Goal: Participate in discussion: Engage in conversation with other users on a specific topic

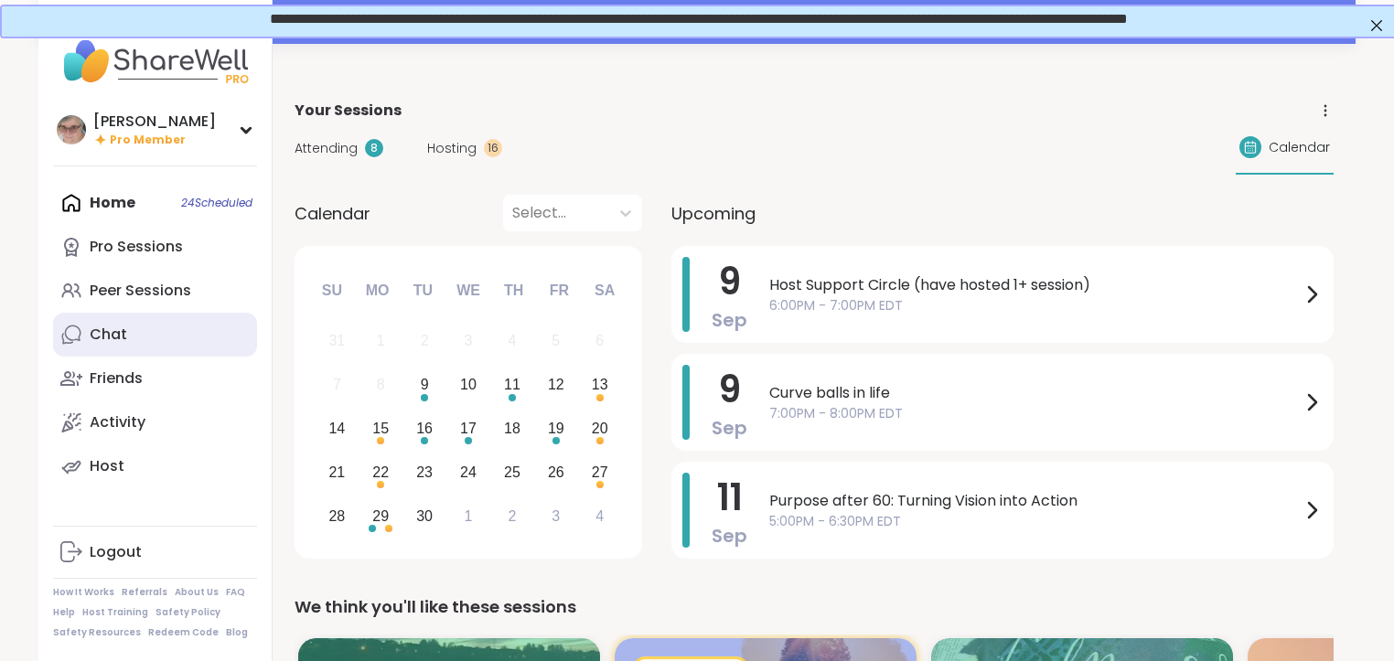
click at [140, 334] on link "Chat" at bounding box center [155, 335] width 204 height 44
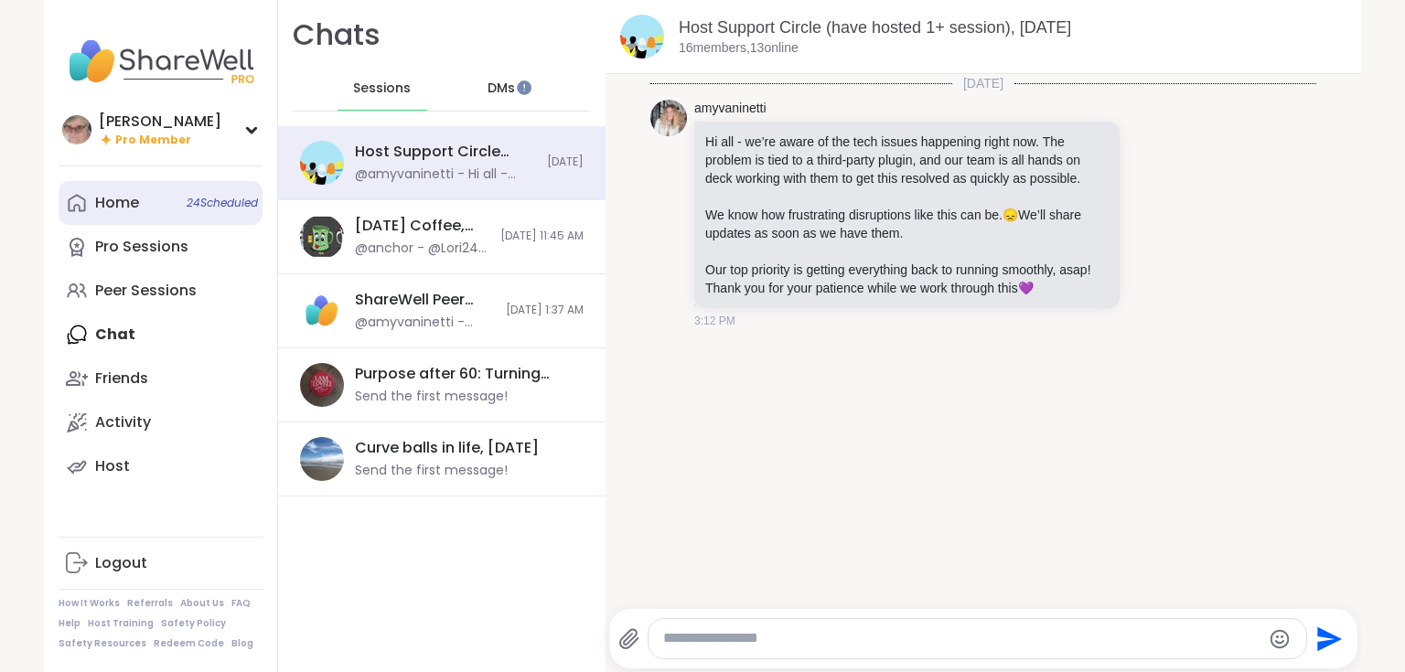
click at [102, 203] on div "Home 24 Scheduled" at bounding box center [117, 203] width 44 height 20
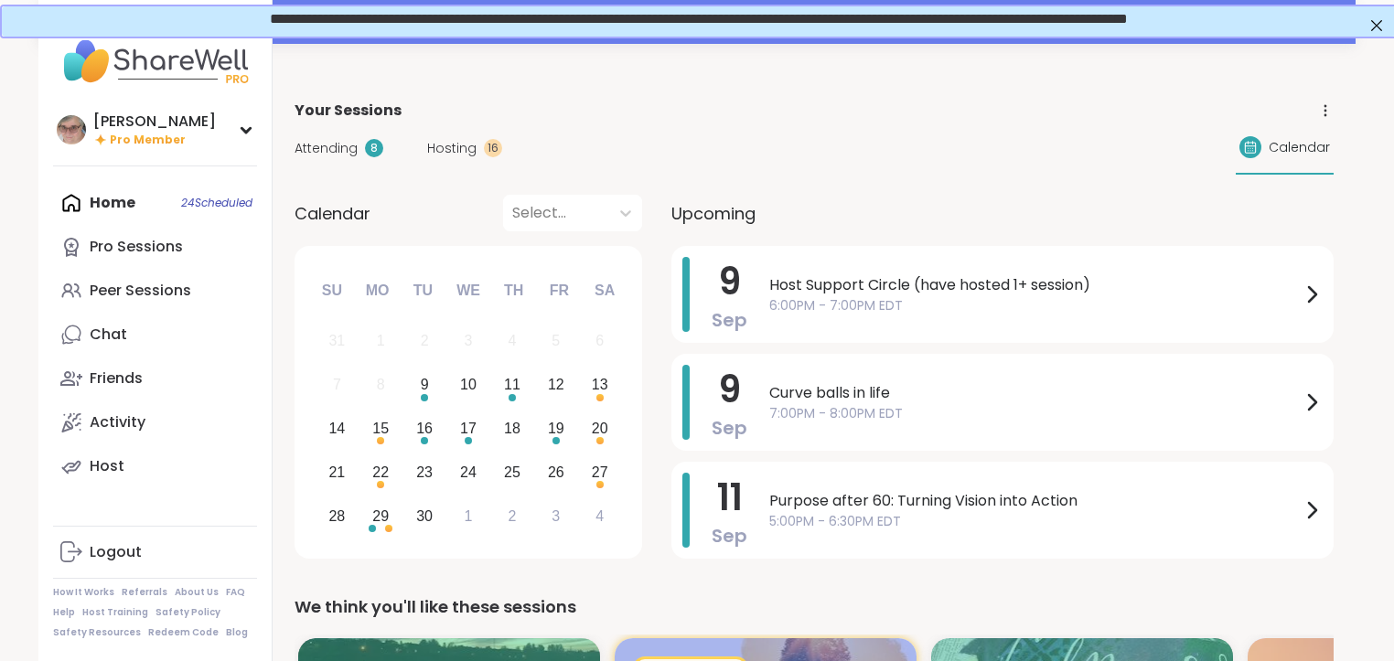
click at [876, 293] on span "Host Support Circle (have hosted 1+ session)" at bounding box center [1034, 285] width 531 height 22
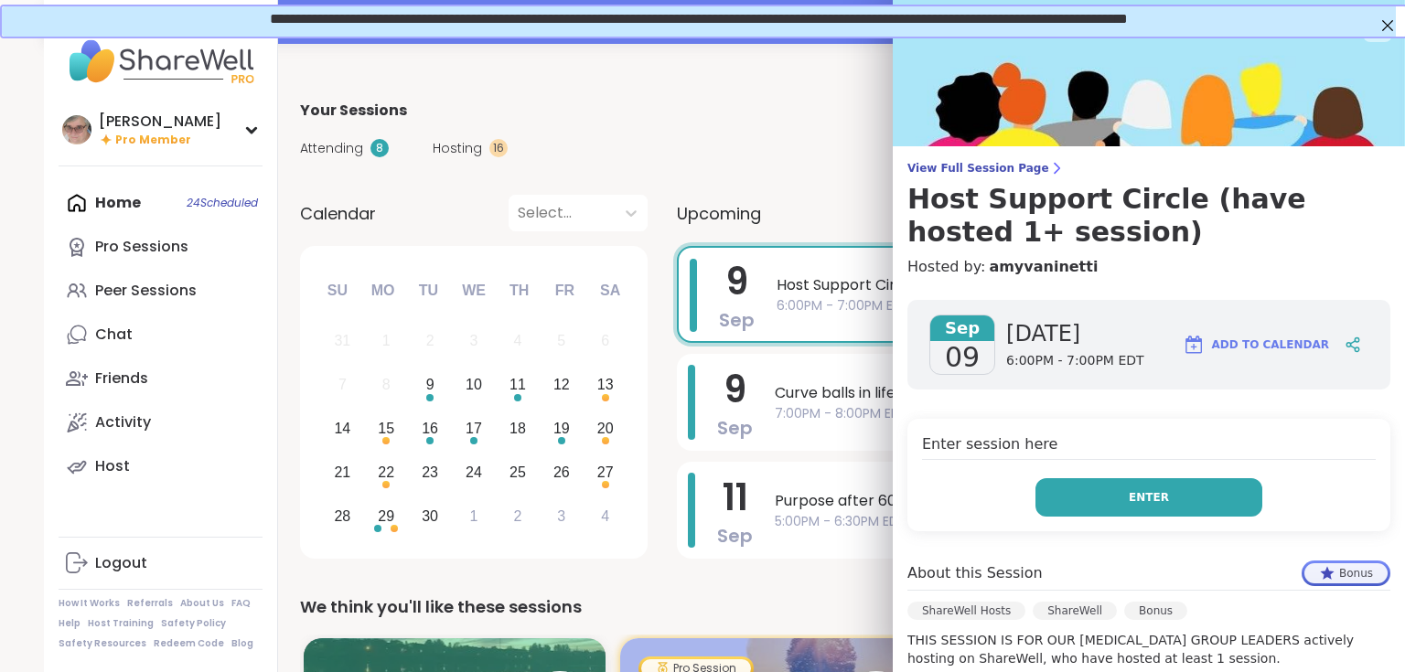
click at [1082, 496] on button "Enter" at bounding box center [1148, 497] width 227 height 38
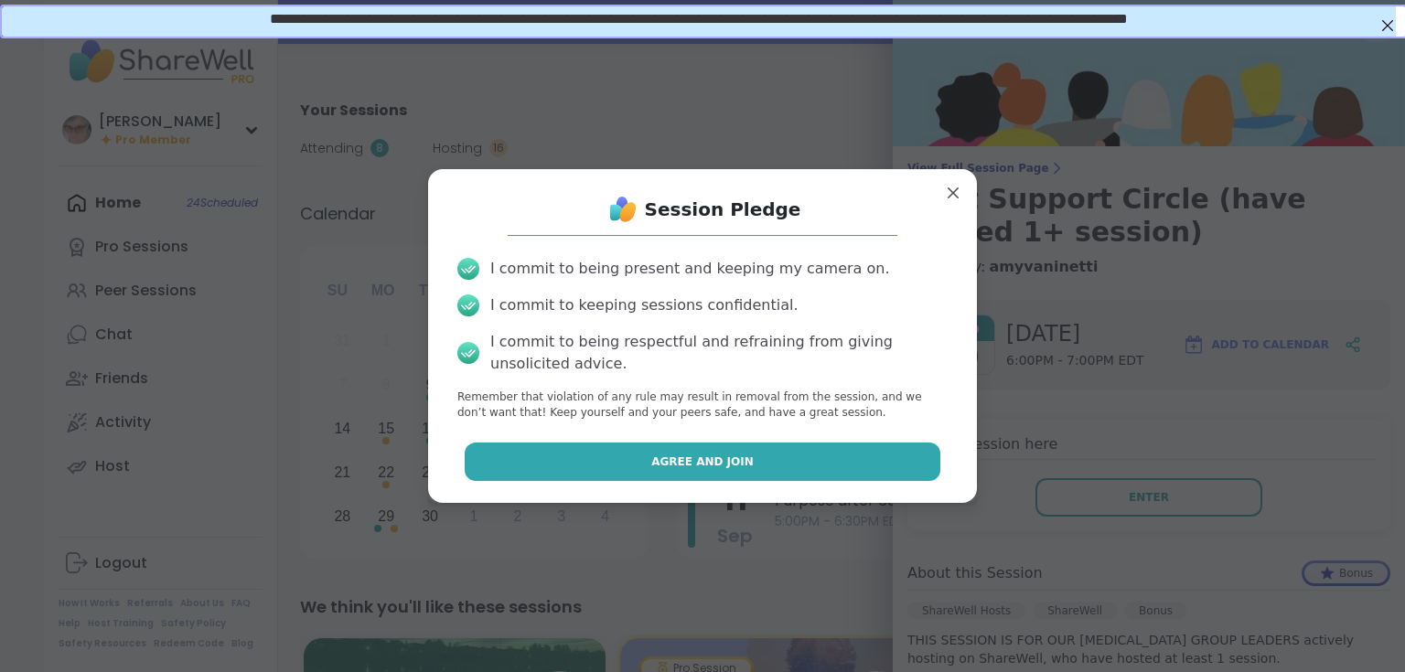
click at [560, 462] on button "Agree and Join" at bounding box center [703, 462] width 476 height 38
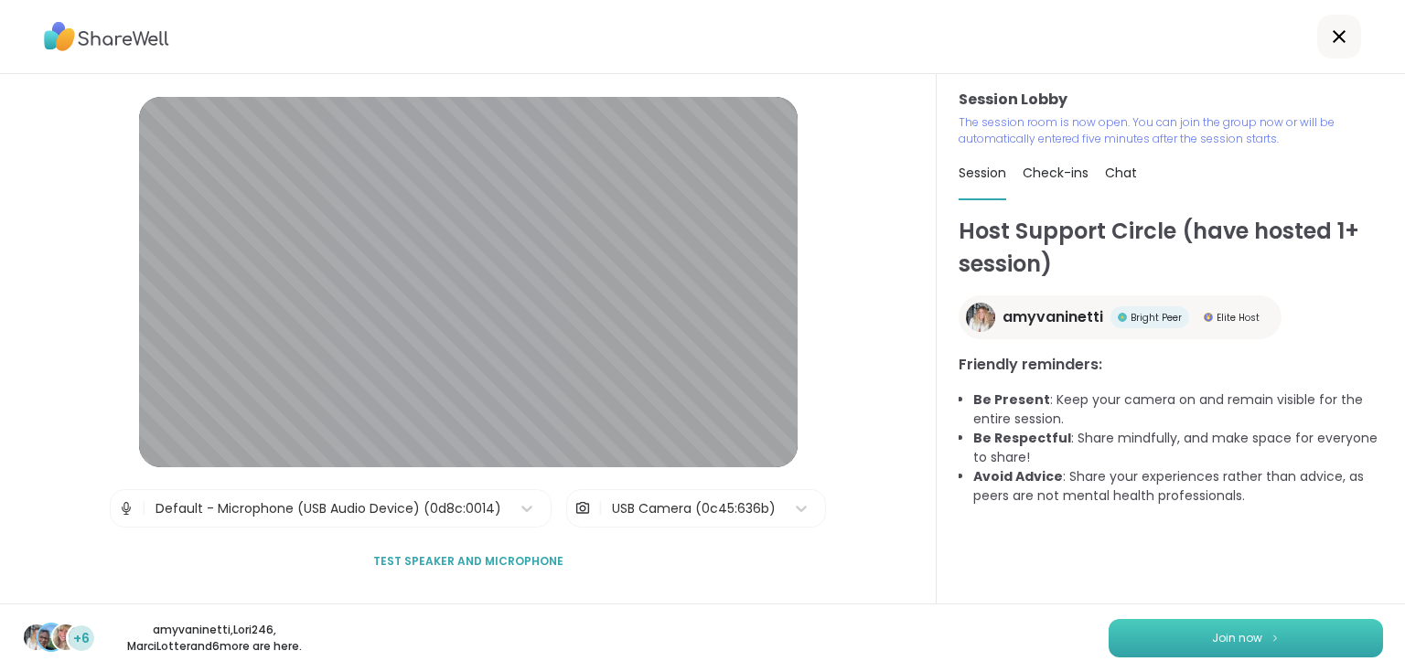
click at [1188, 633] on button "Join now" at bounding box center [1245, 638] width 274 height 38
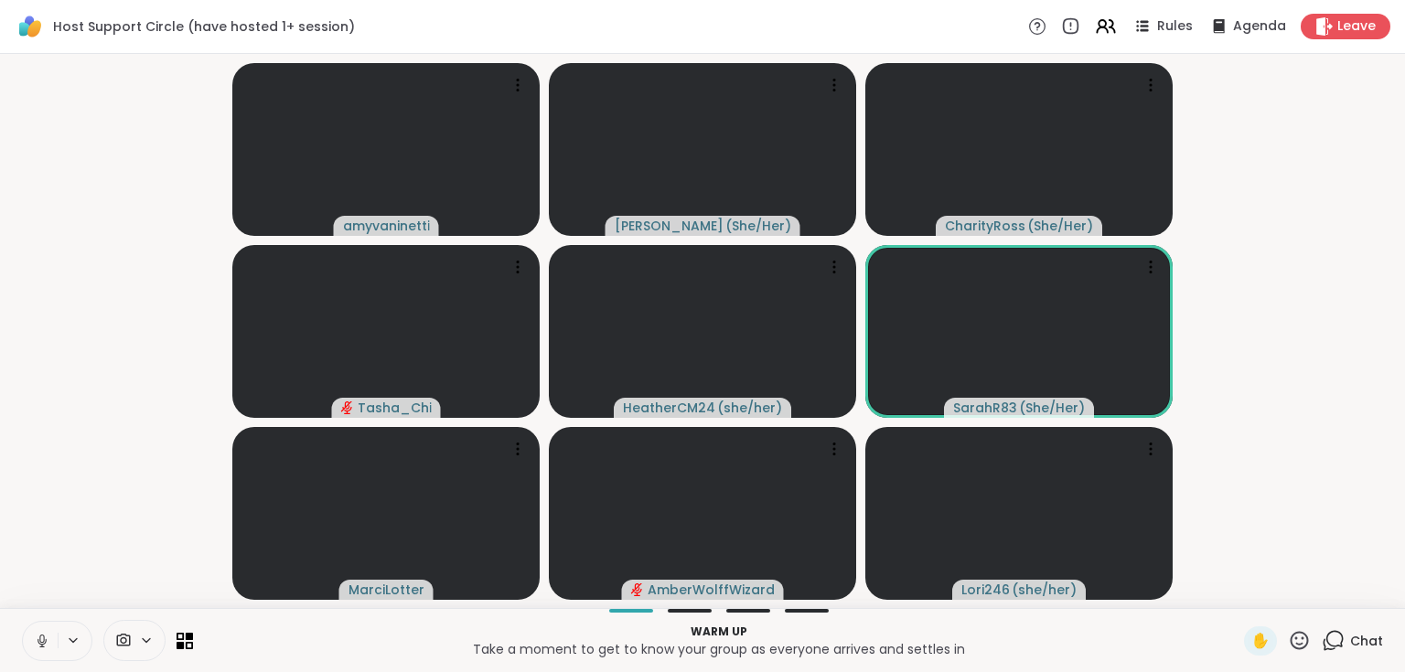
click at [49, 642] on icon at bounding box center [42, 641] width 16 height 16
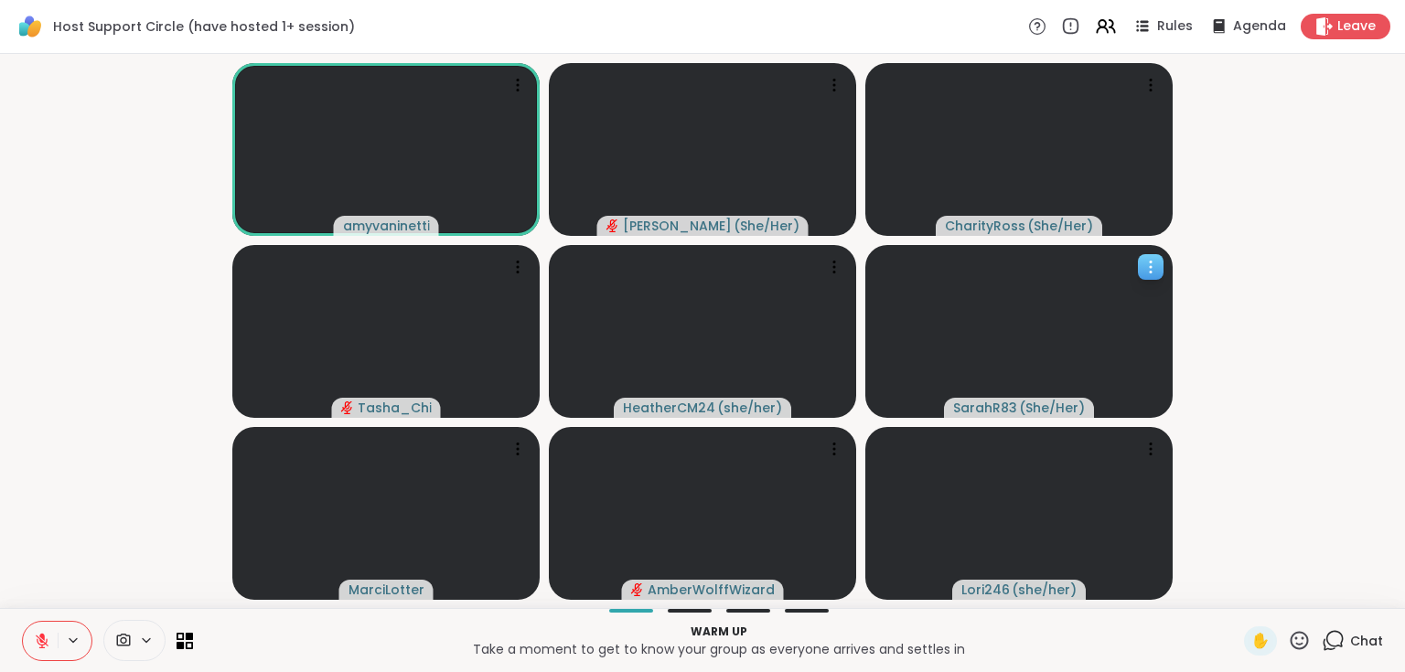
click at [1150, 269] on icon at bounding box center [1150, 267] width 18 height 18
click at [1121, 282] on h4 "View Profile" at bounding box center [1088, 283] width 77 height 18
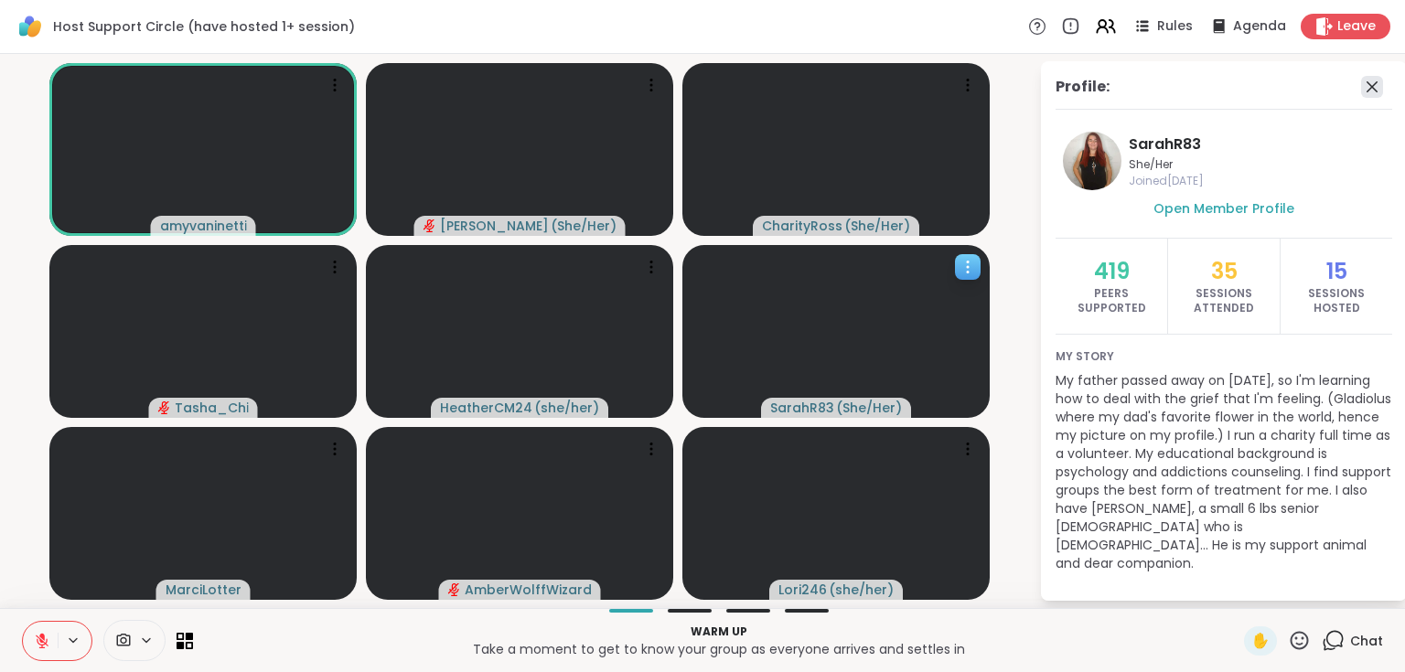
click at [1370, 89] on icon at bounding box center [1372, 87] width 22 height 22
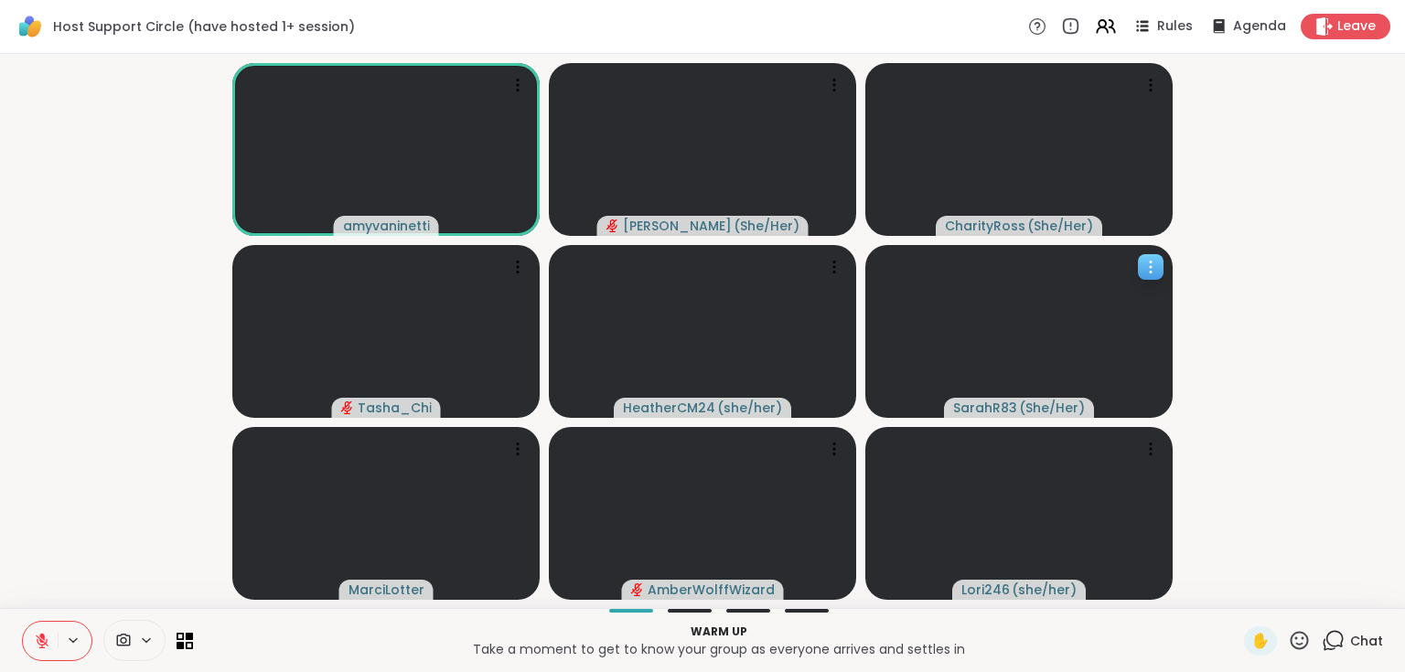
click at [1321, 634] on icon at bounding box center [1332, 640] width 23 height 23
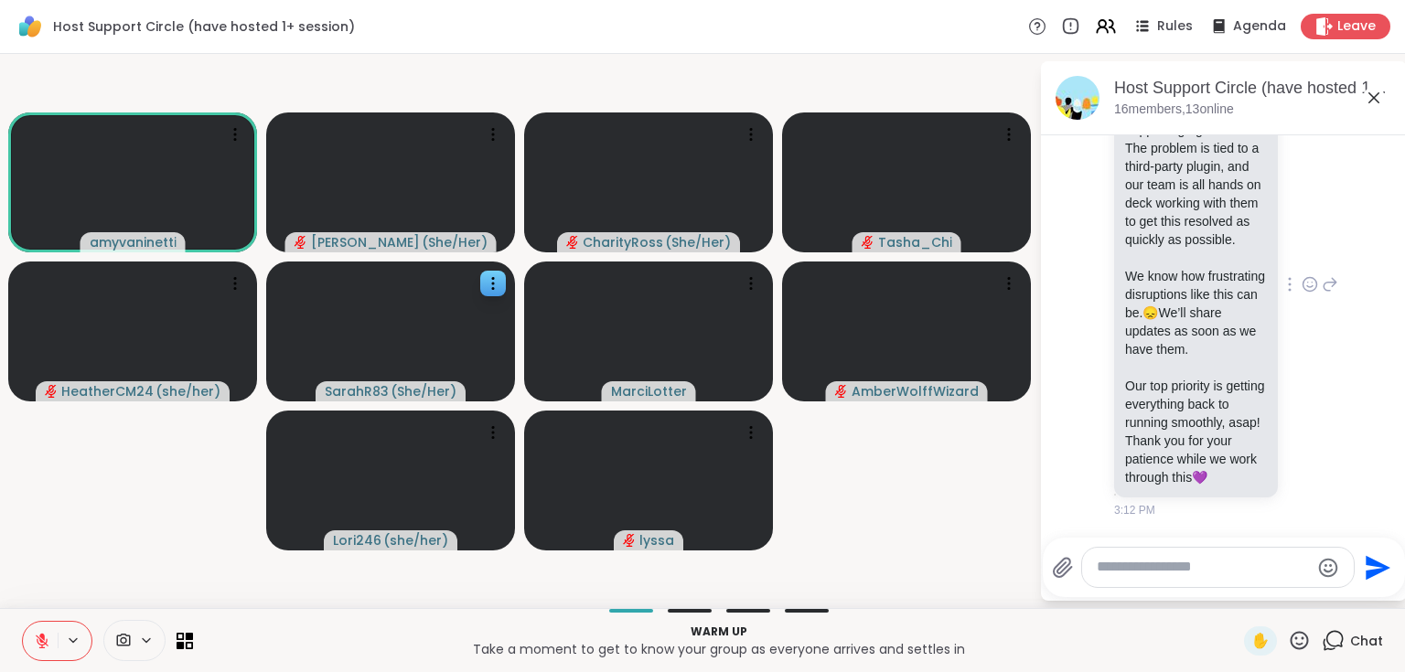
scroll to position [161, 0]
click at [1290, 644] on icon at bounding box center [1299, 640] width 18 height 18
click at [1372, 94] on icon at bounding box center [1374, 98] width 22 height 22
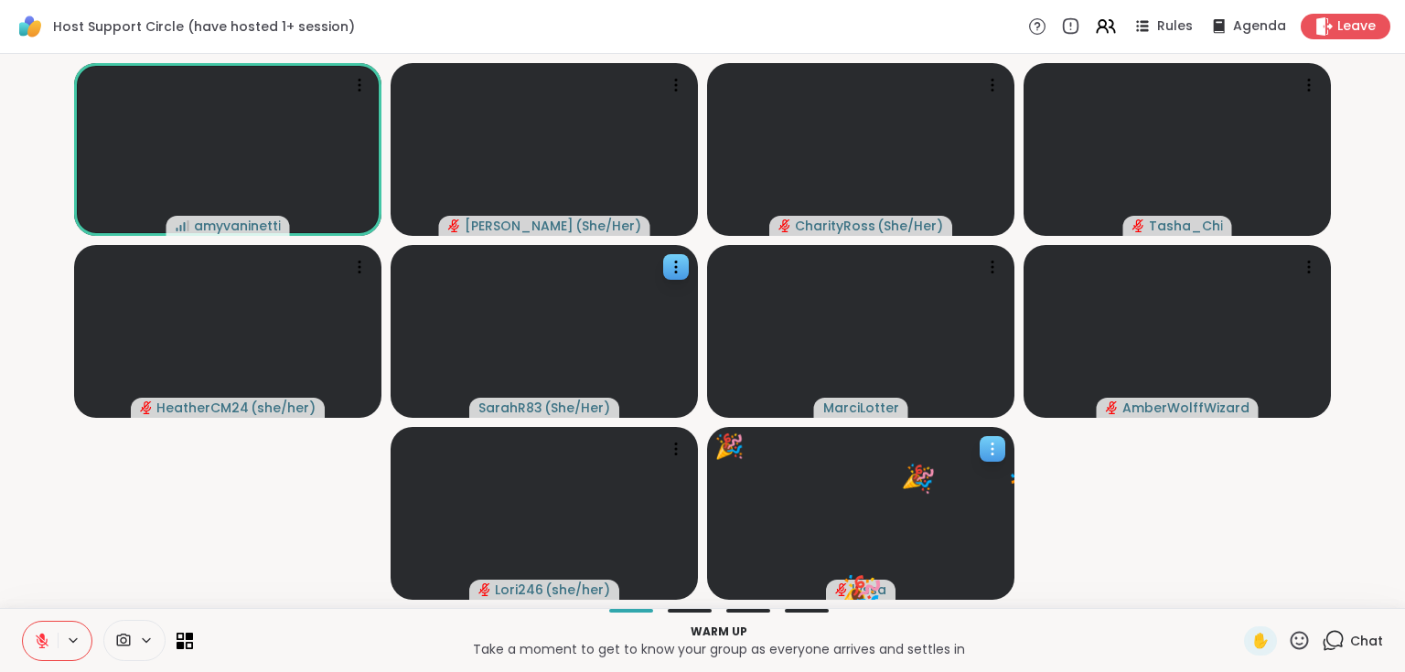
click at [991, 454] on icon at bounding box center [992, 455] width 2 height 2
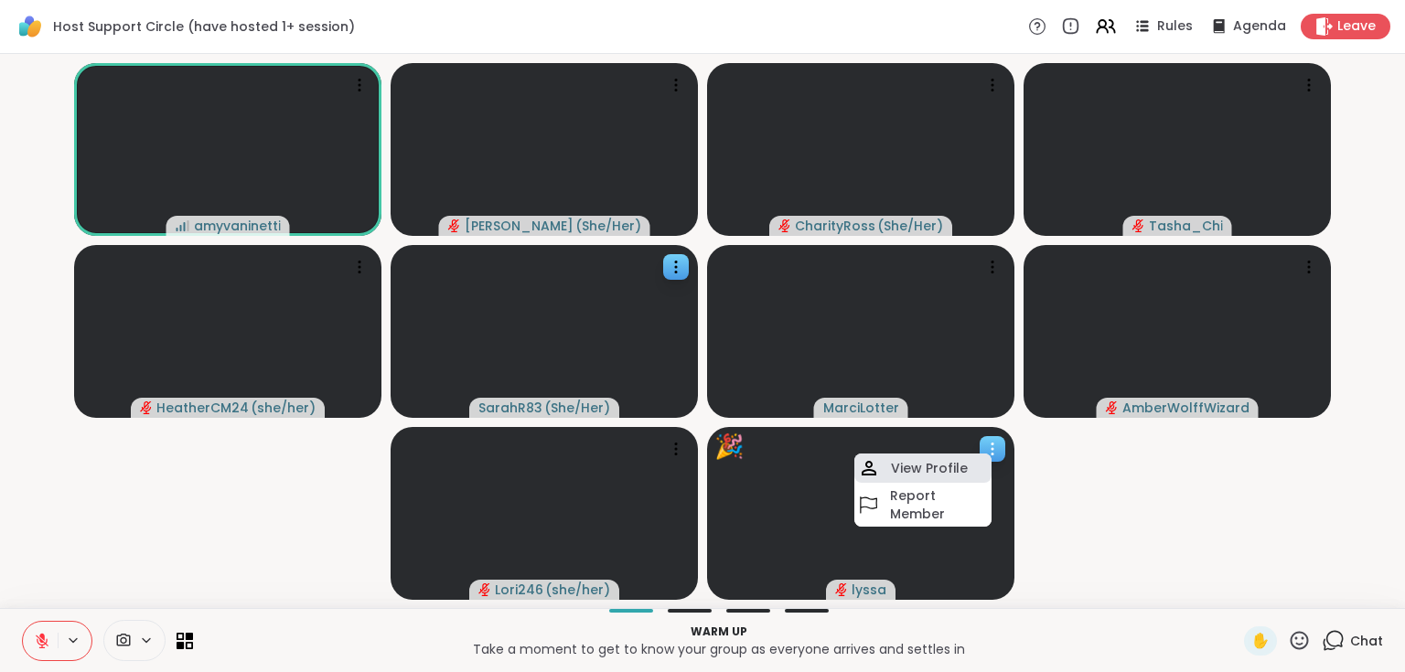
click at [930, 461] on h4 "View Profile" at bounding box center [929, 468] width 77 height 18
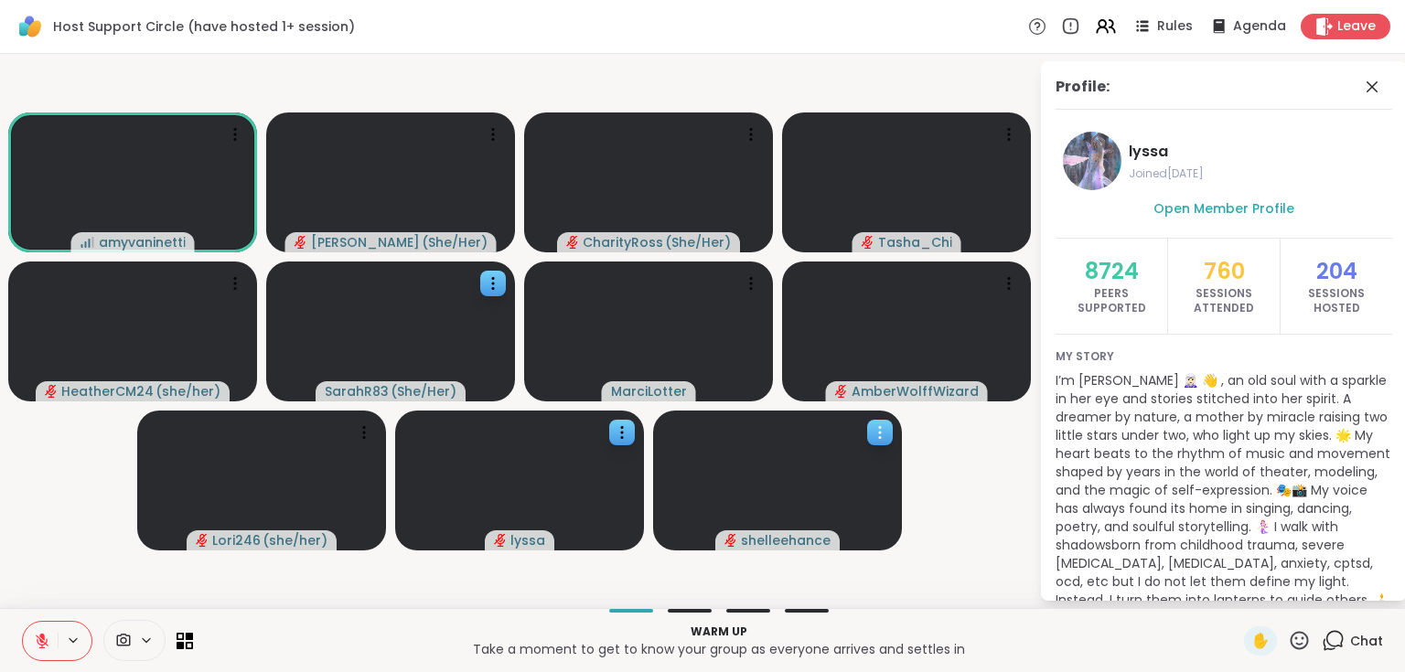
click at [874, 424] on icon at bounding box center [880, 432] width 18 height 18
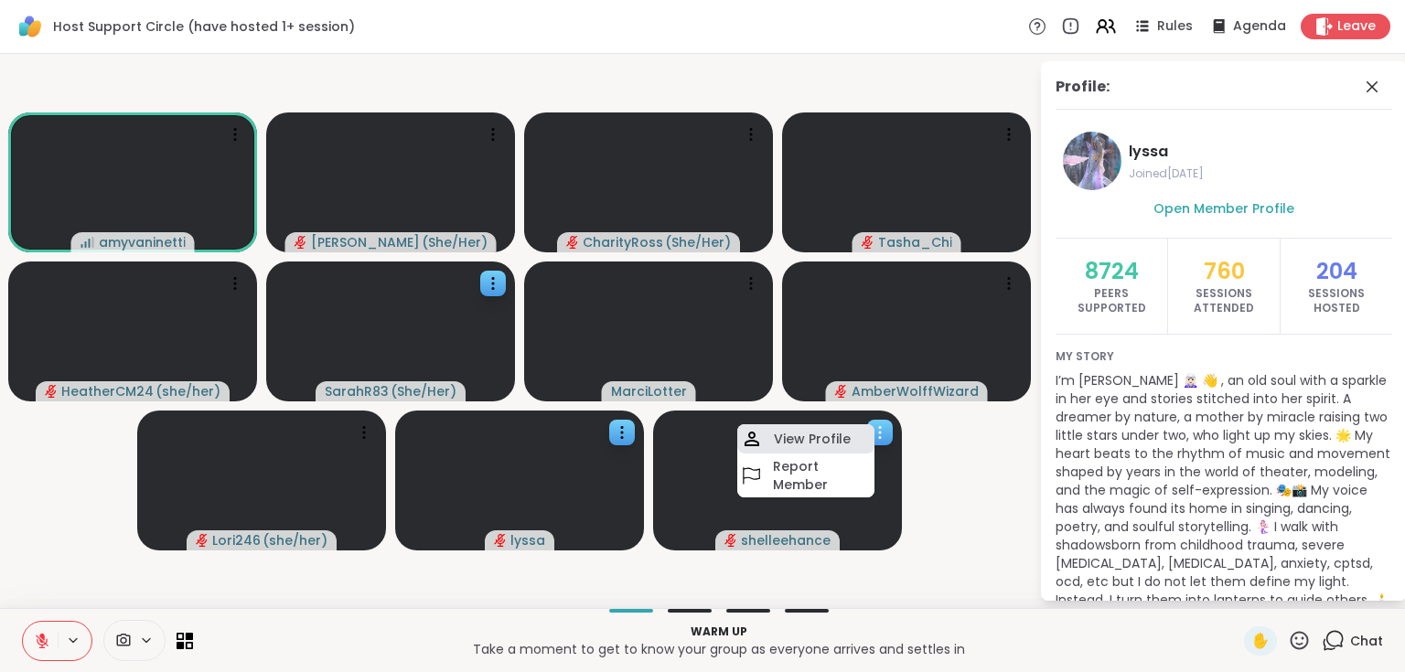
click at [820, 443] on h4 "View Profile" at bounding box center [812, 439] width 77 height 18
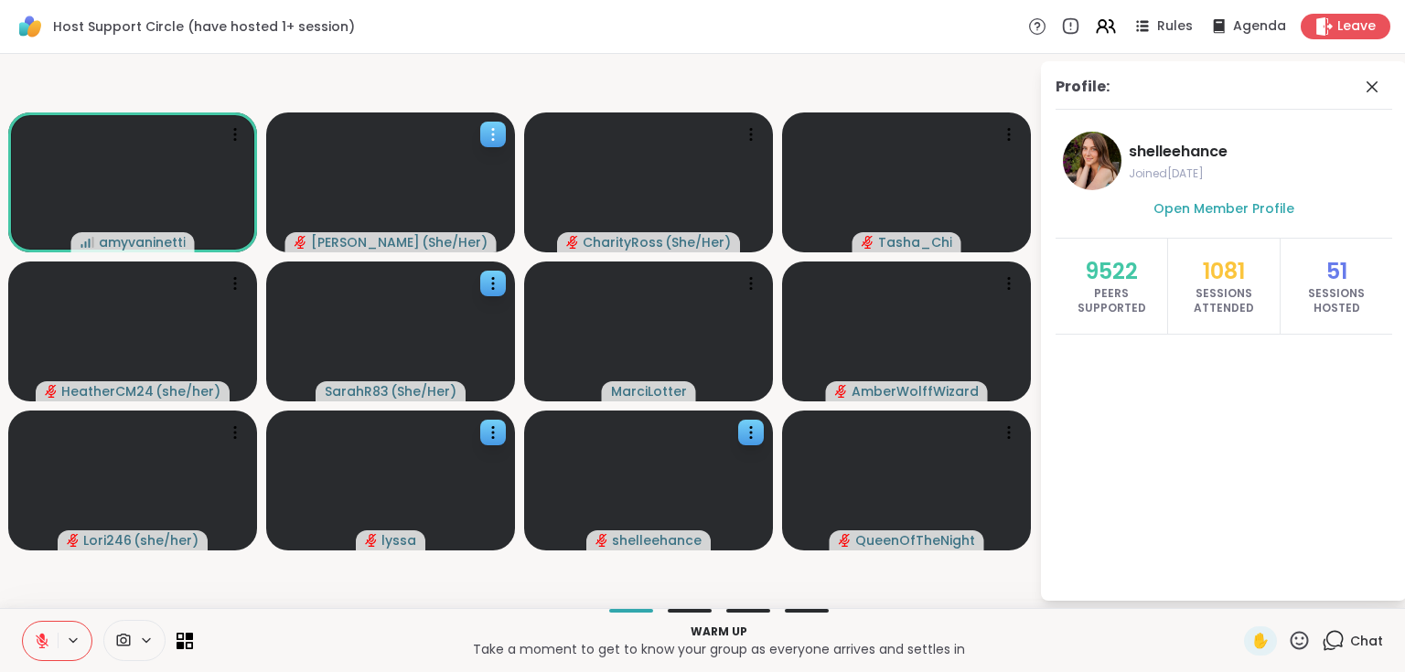
click at [492, 134] on icon at bounding box center [493, 135] width 2 height 2
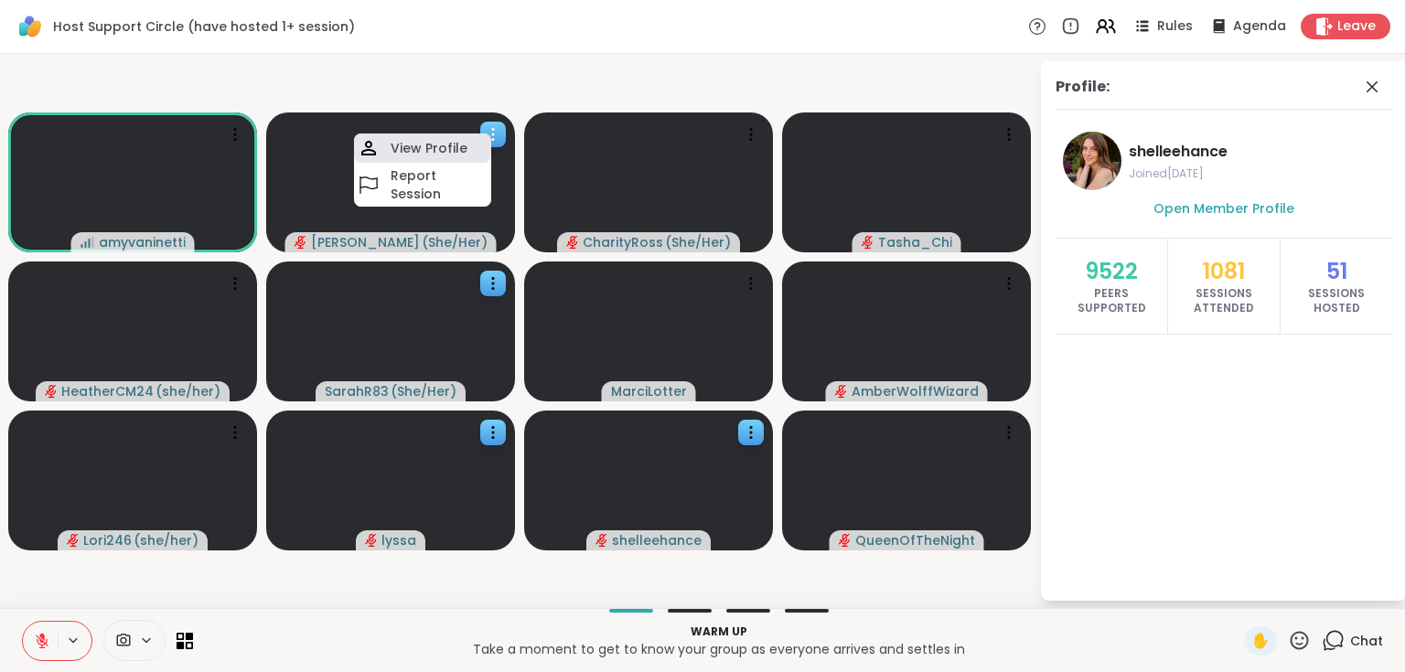
click at [449, 146] on h4 "View Profile" at bounding box center [428, 148] width 77 height 18
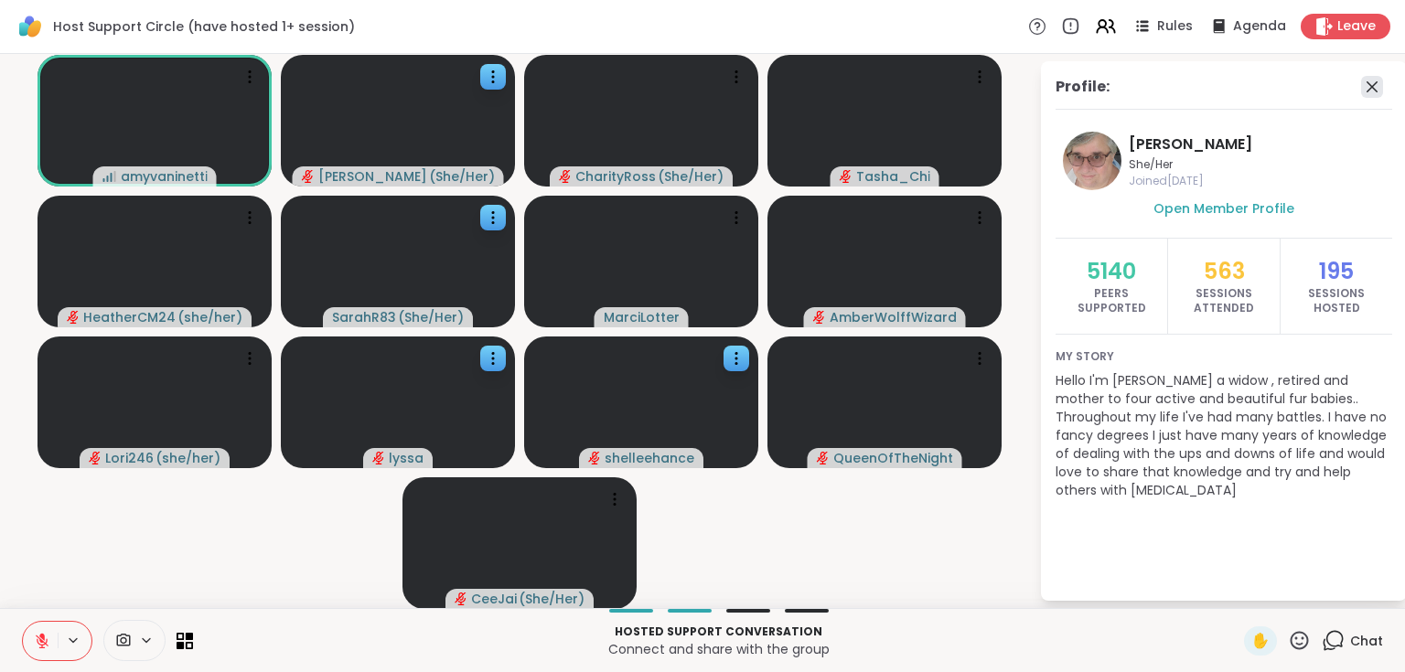
click at [1364, 87] on icon at bounding box center [1372, 87] width 22 height 22
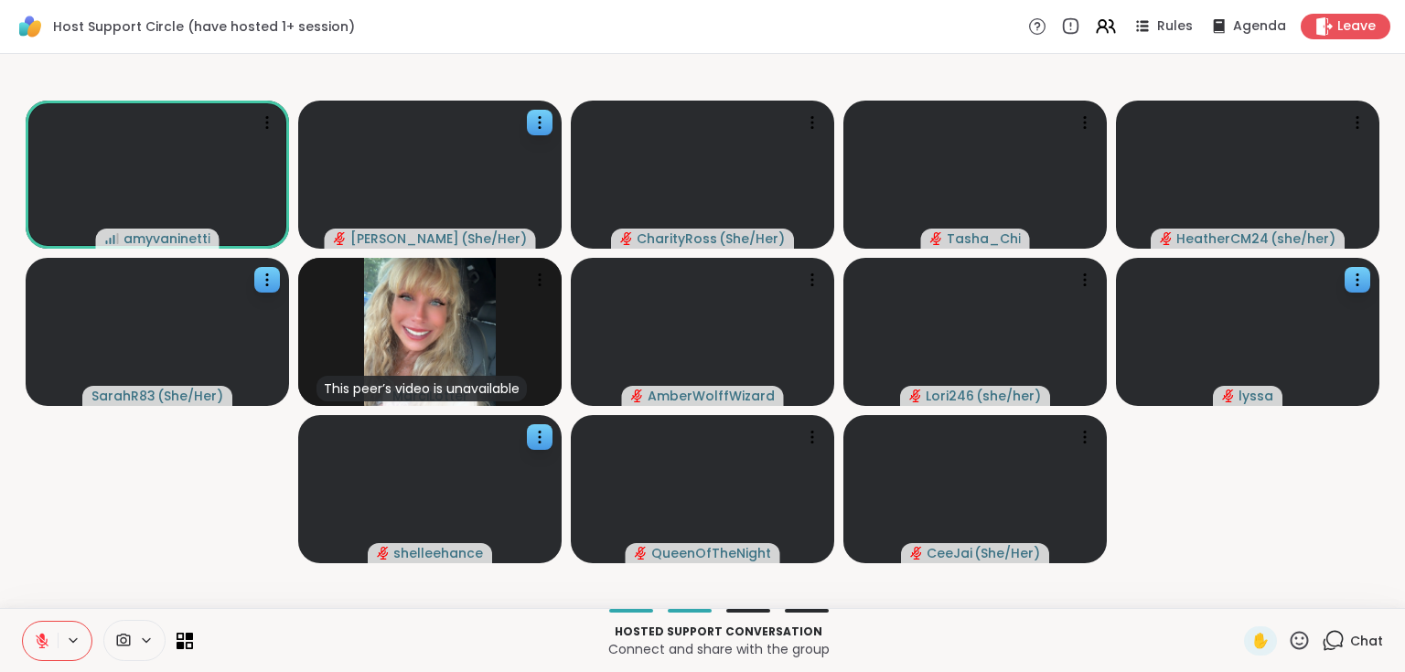
click at [1326, 646] on icon at bounding box center [1334, 639] width 17 height 16
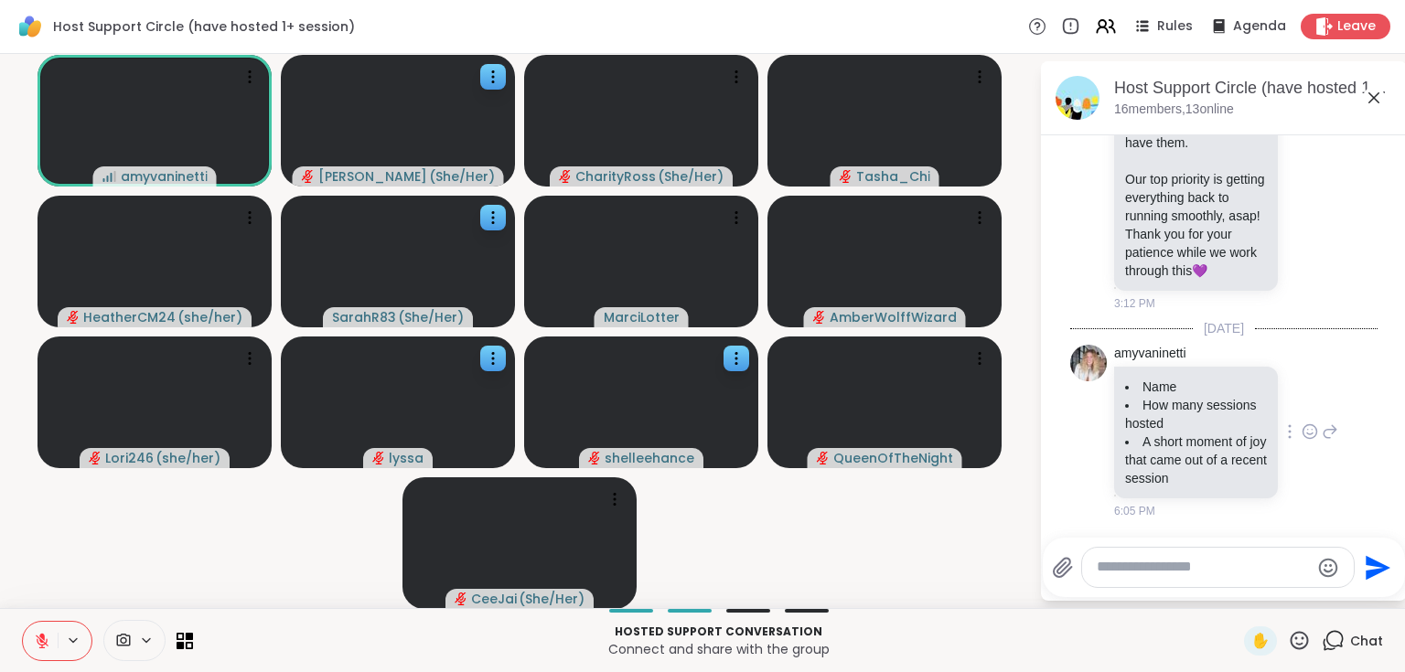
scroll to position [394, 0]
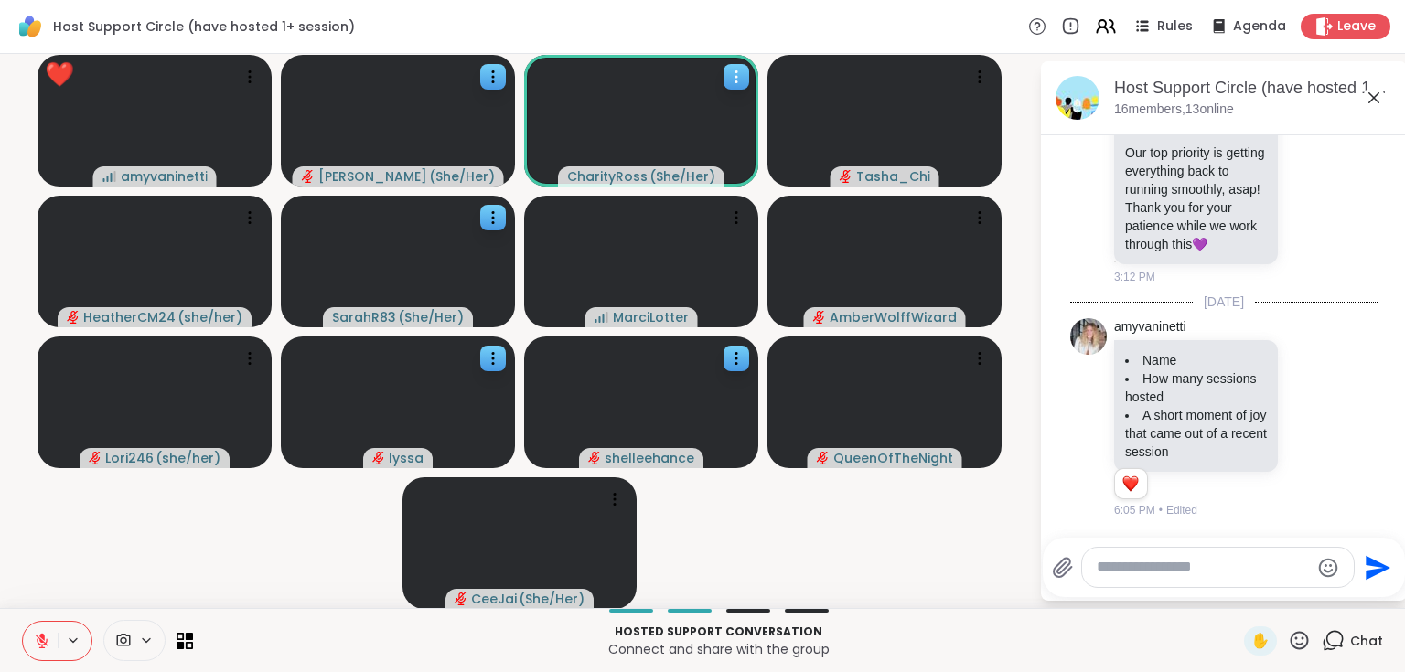
click at [737, 70] on icon at bounding box center [736, 77] width 18 height 18
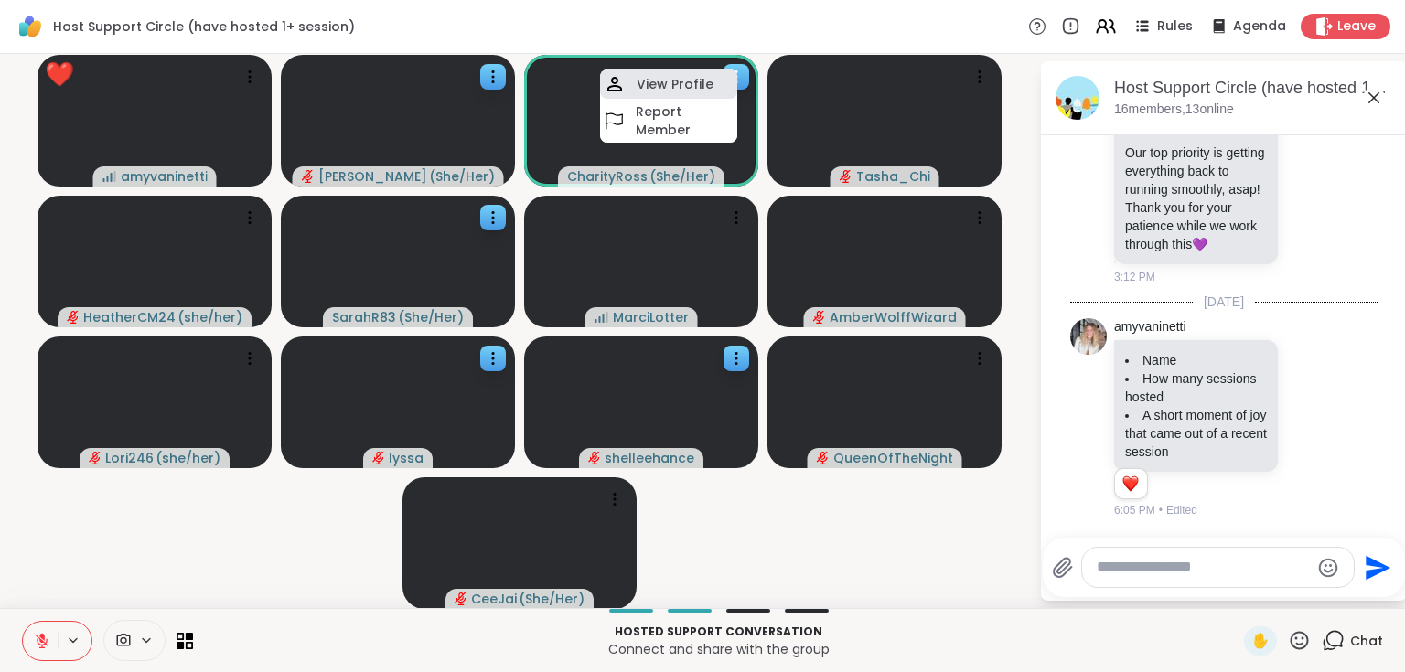
click at [695, 84] on h4 "View Profile" at bounding box center [674, 84] width 77 height 18
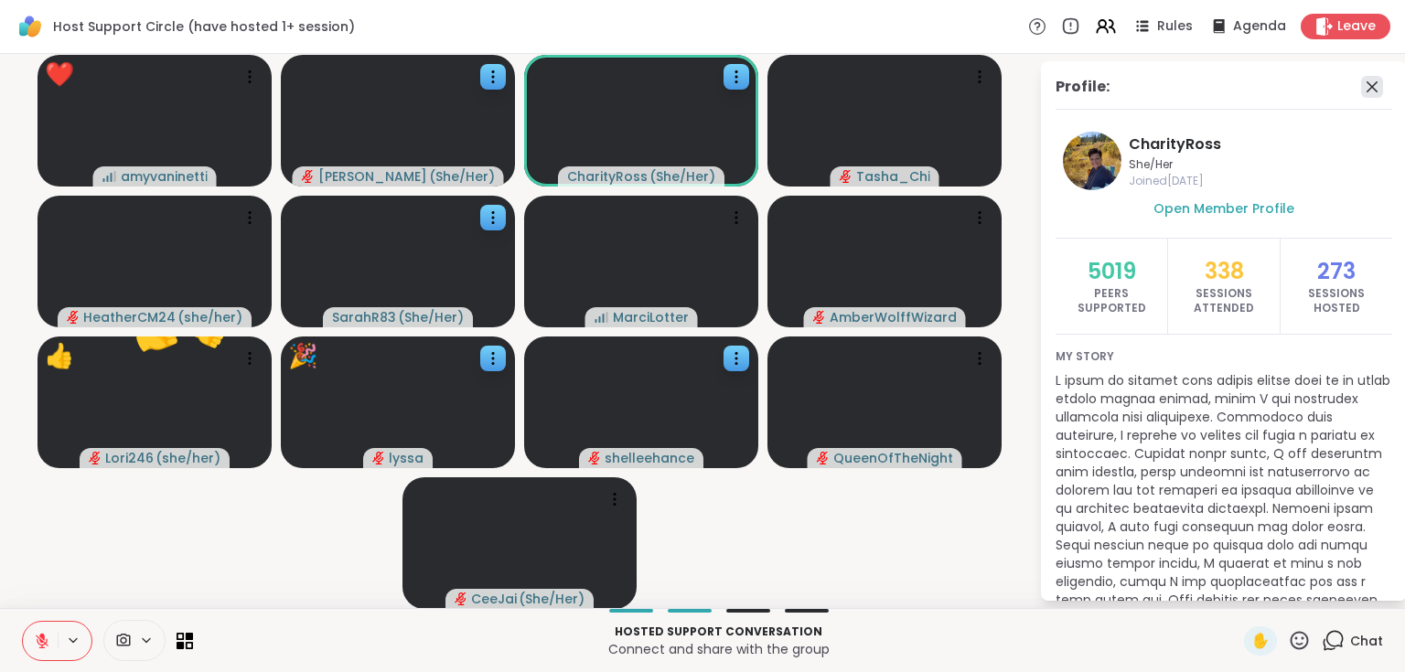
click at [1365, 88] on icon at bounding box center [1372, 87] width 22 height 22
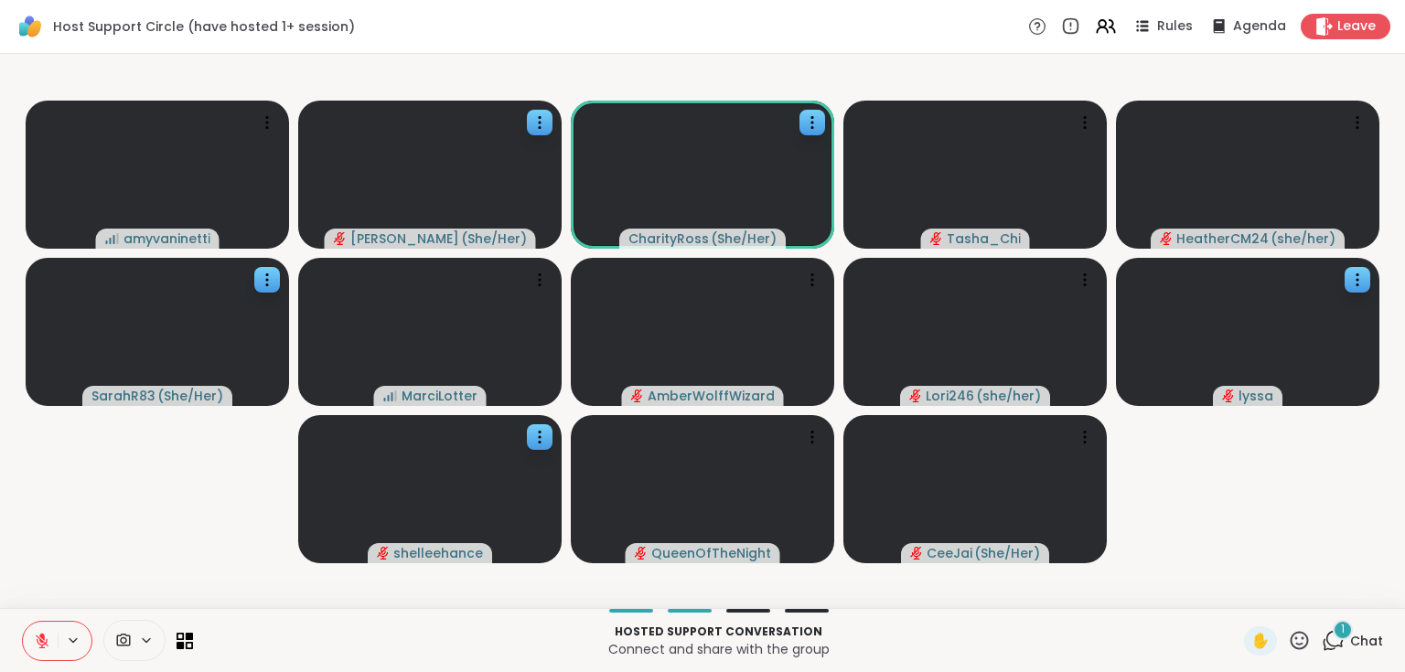
click at [1335, 646] on div "1 Chat" at bounding box center [1351, 640] width 61 height 29
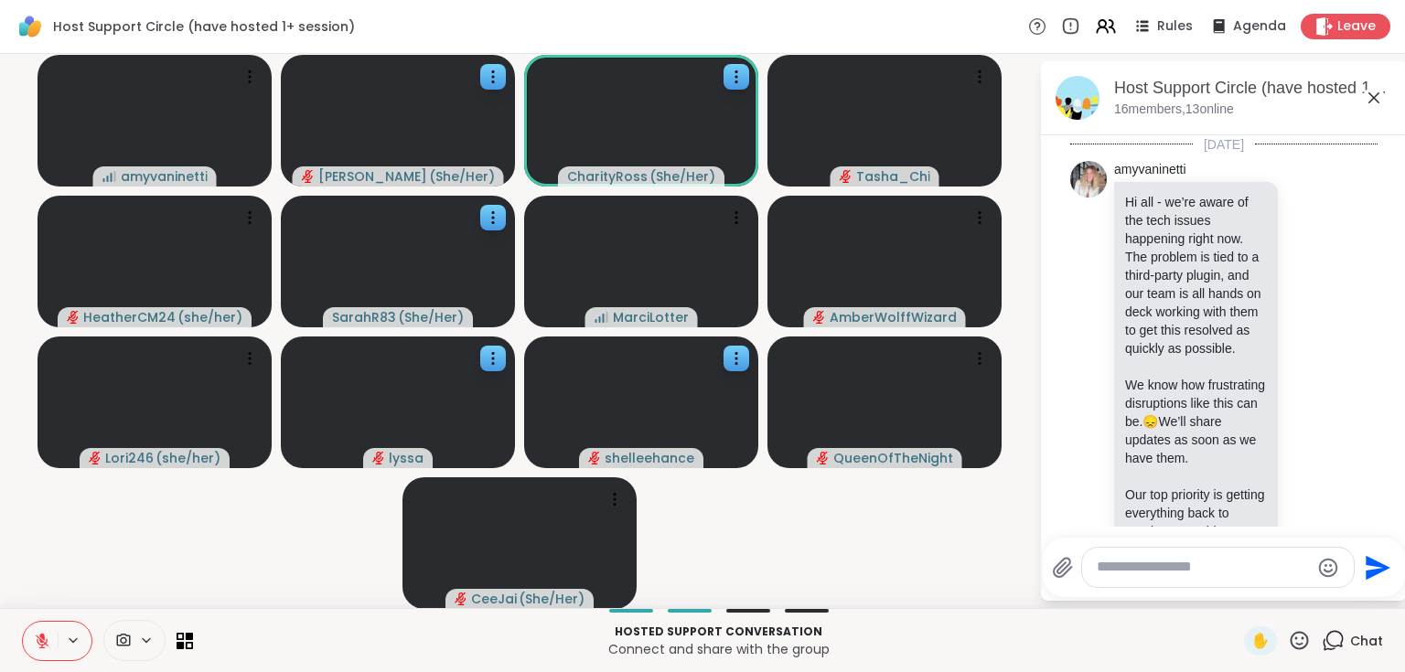
scroll to position [535, 0]
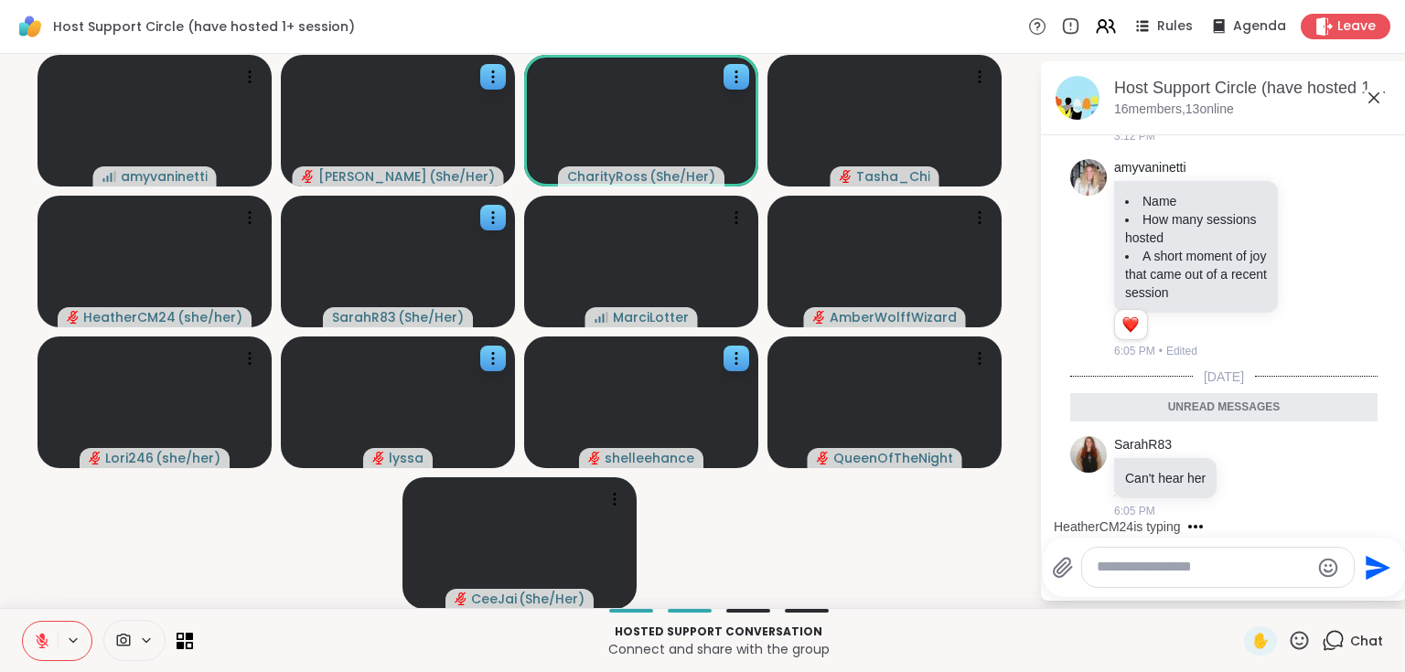
click at [1377, 98] on icon at bounding box center [1374, 98] width 22 height 22
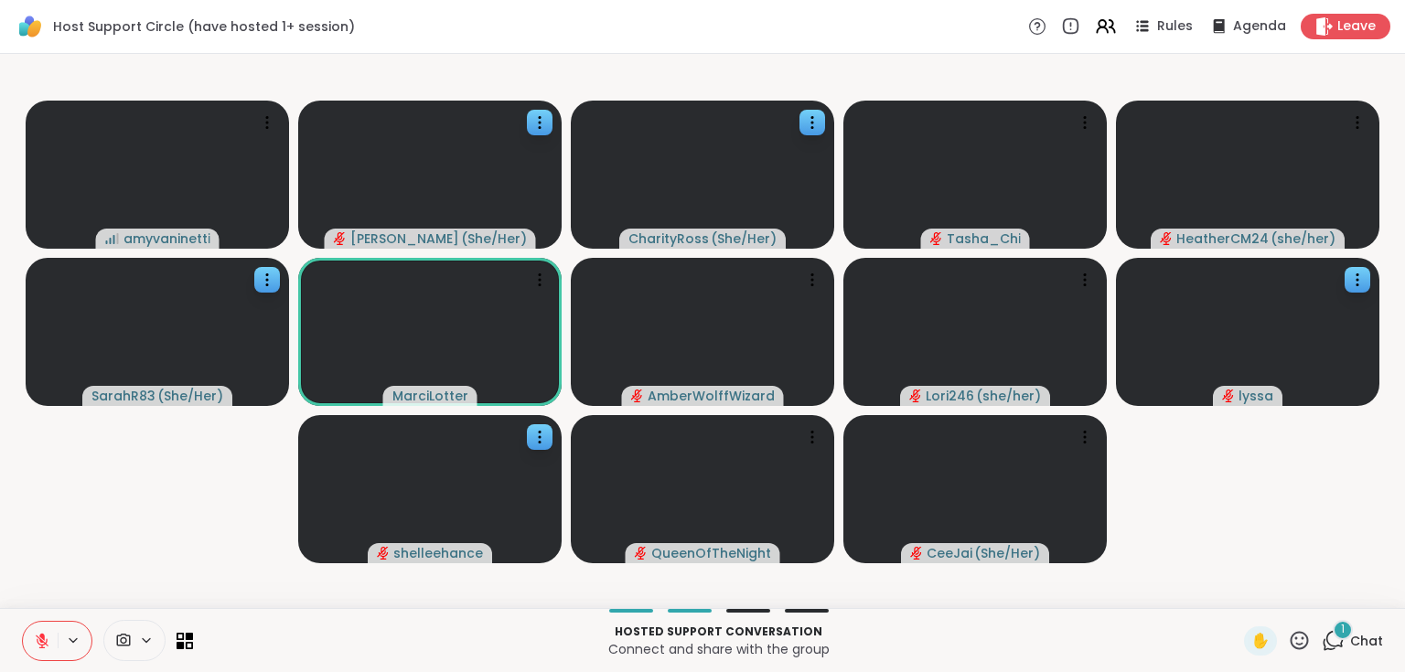
click at [1335, 624] on div "1" at bounding box center [1342, 630] width 20 height 20
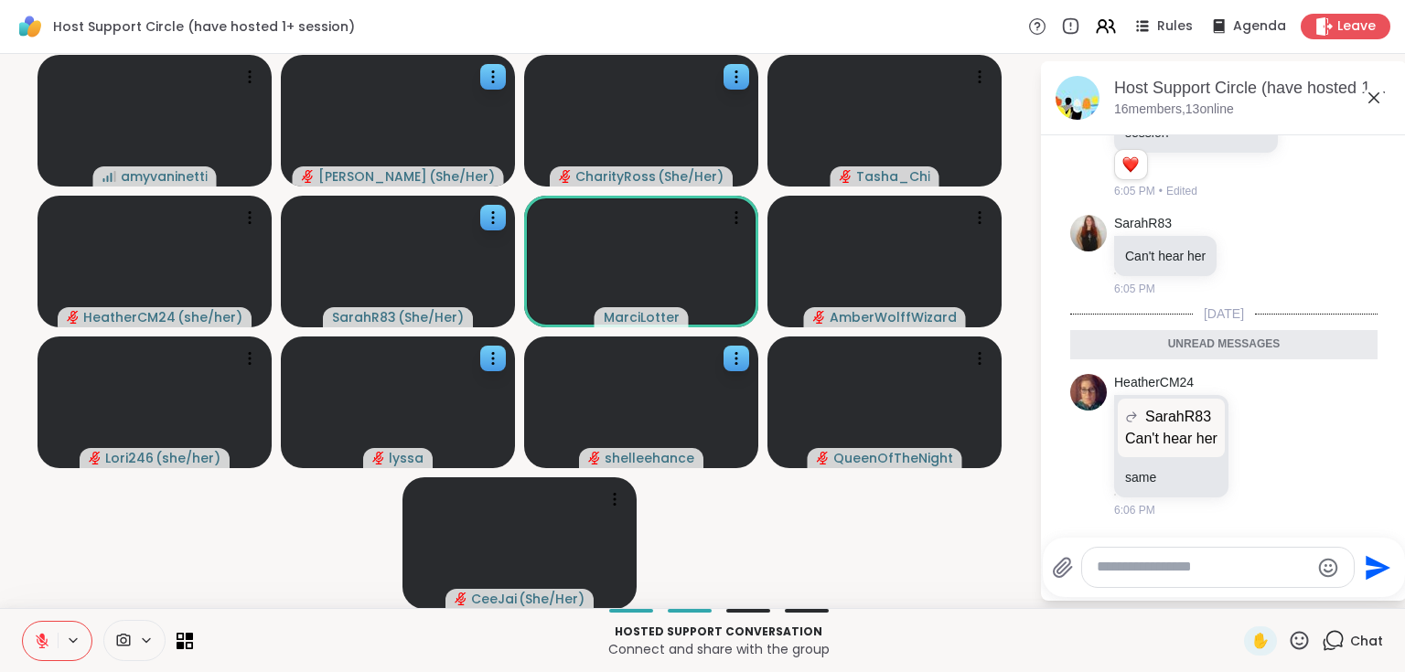
scroll to position [402, 0]
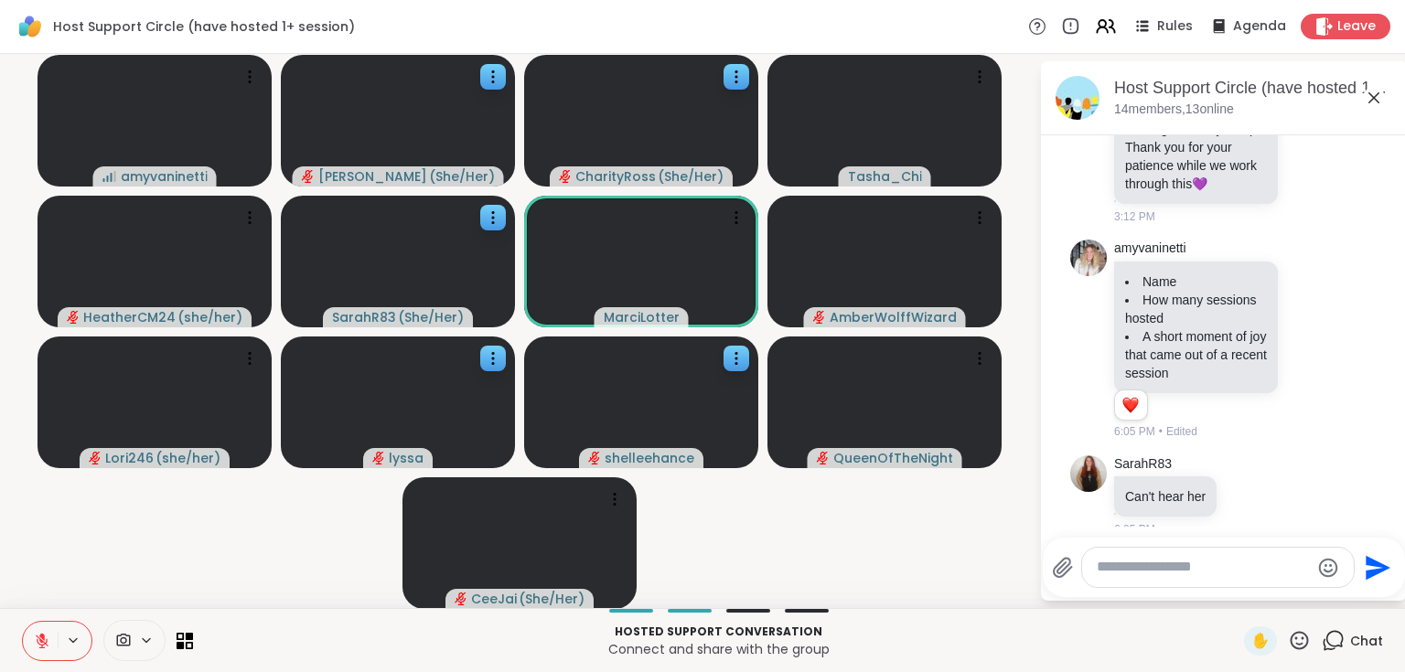
click at [1373, 94] on icon at bounding box center [1374, 98] width 22 height 22
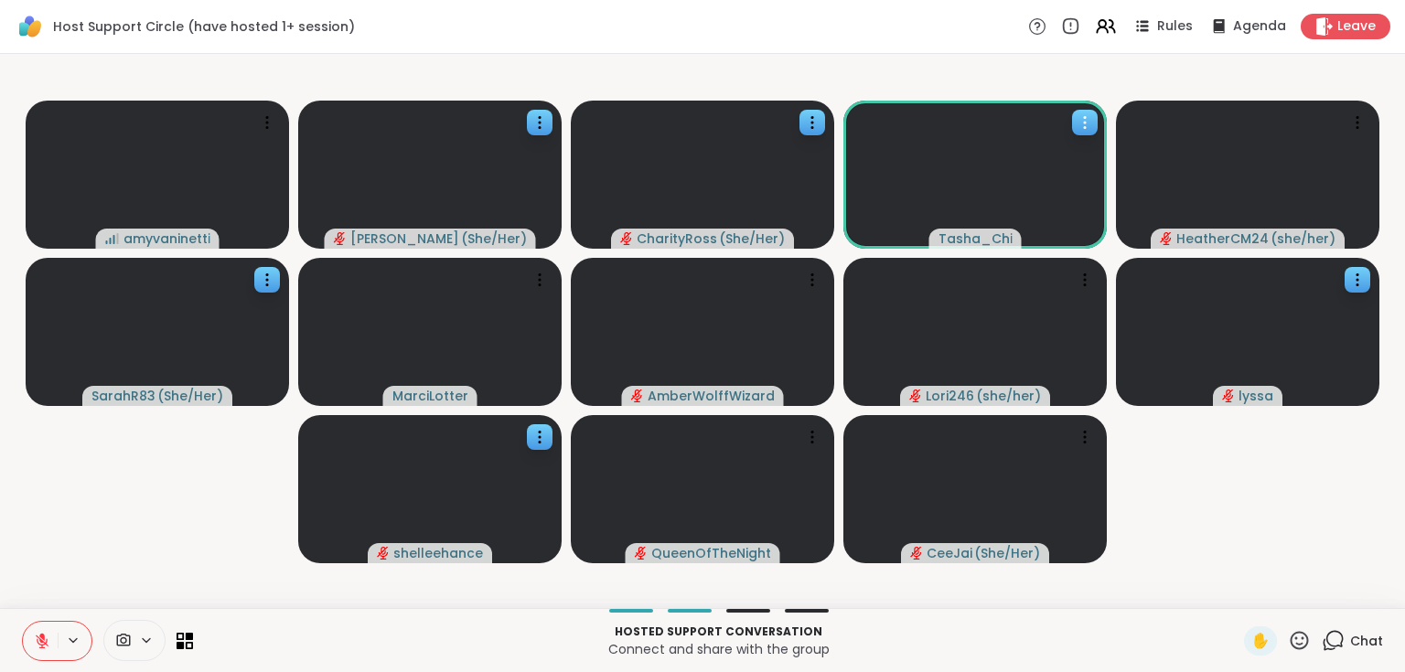
click at [1084, 122] on icon at bounding box center [1085, 123] width 2 height 2
click at [1050, 135] on h4 "View Profile" at bounding box center [1020, 135] width 77 height 18
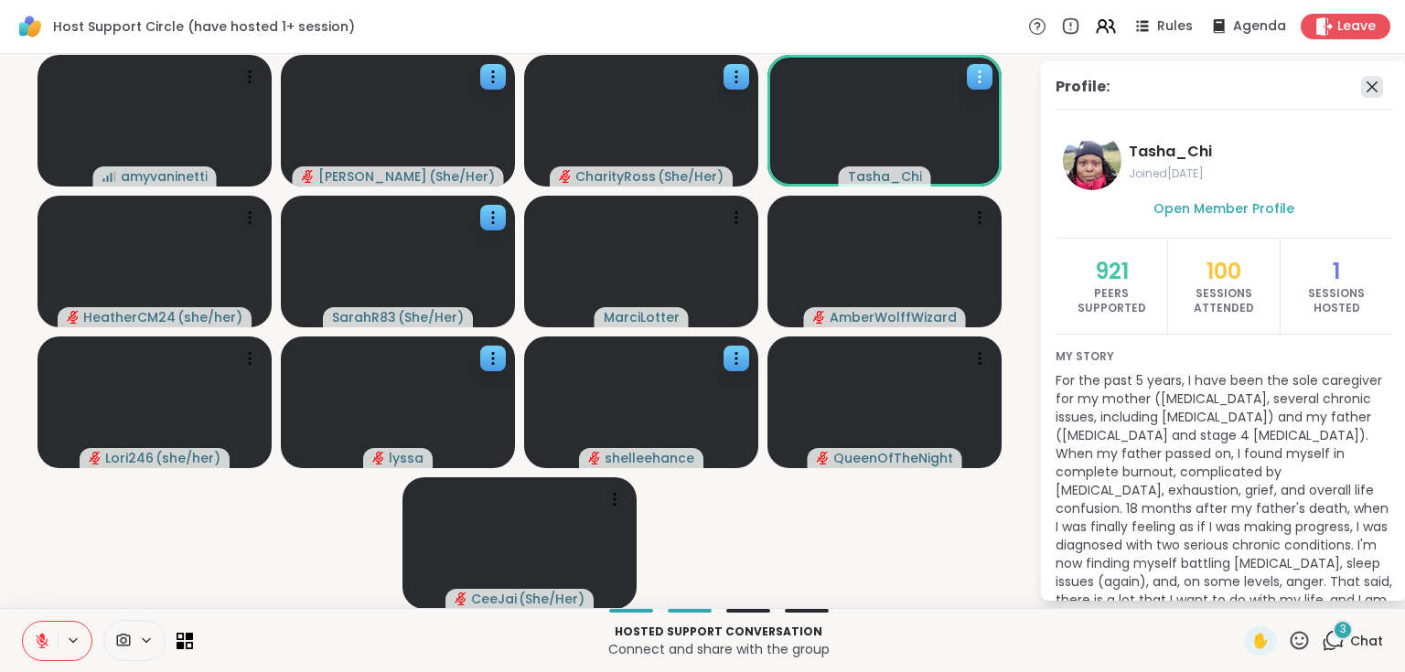
click at [1366, 83] on icon at bounding box center [1371, 86] width 11 height 11
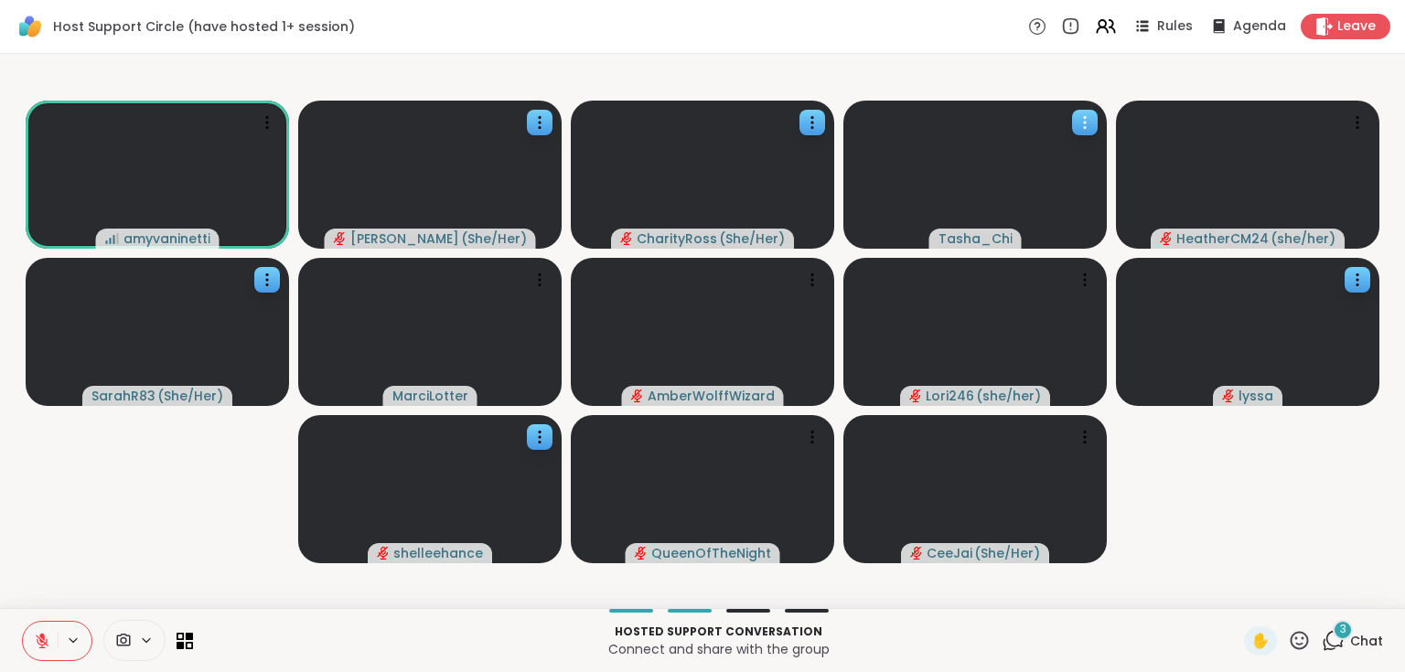
click at [1332, 643] on icon at bounding box center [1334, 639] width 17 height 16
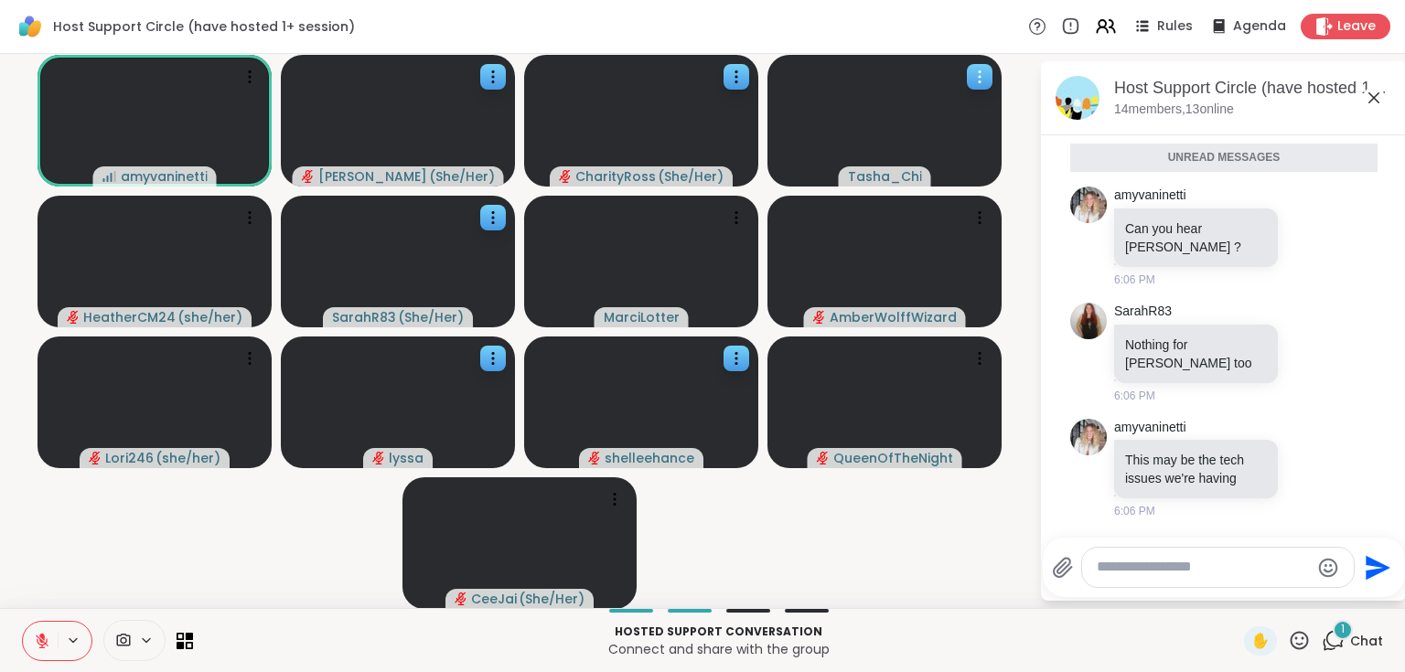
scroll to position [1185, 0]
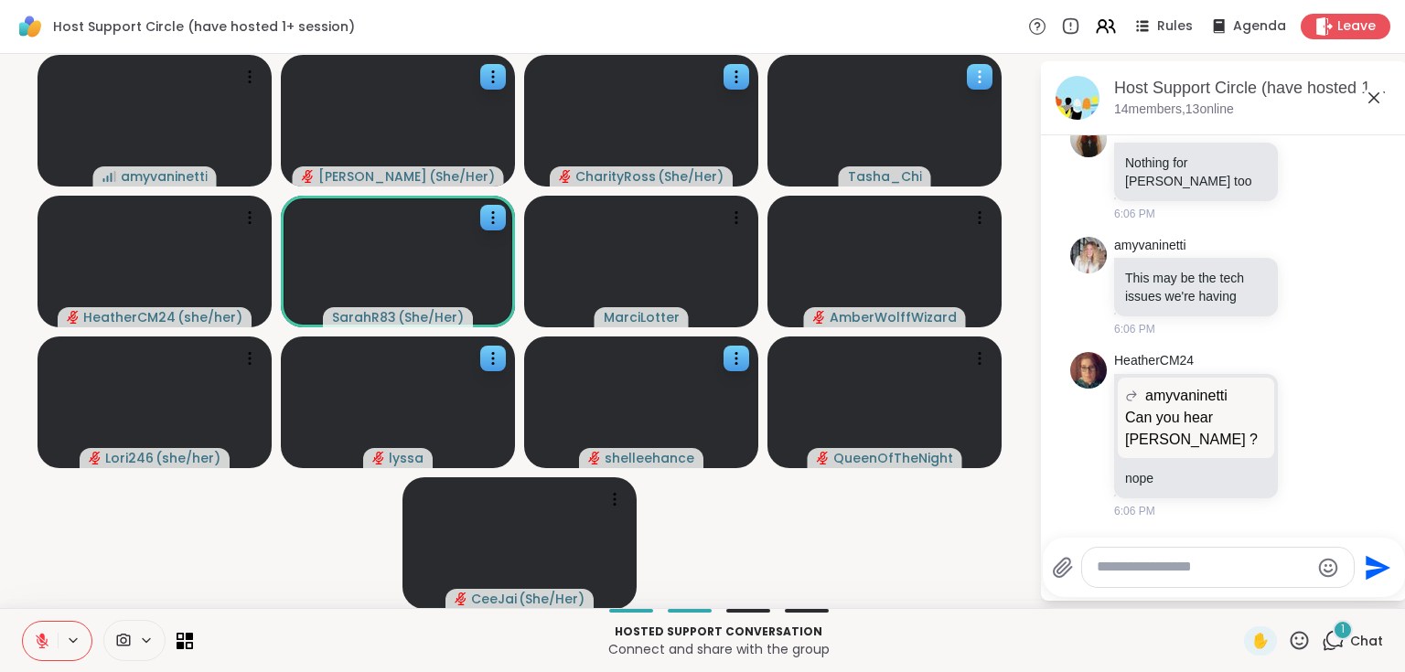
click at [63, 633] on button at bounding box center [75, 641] width 34 height 16
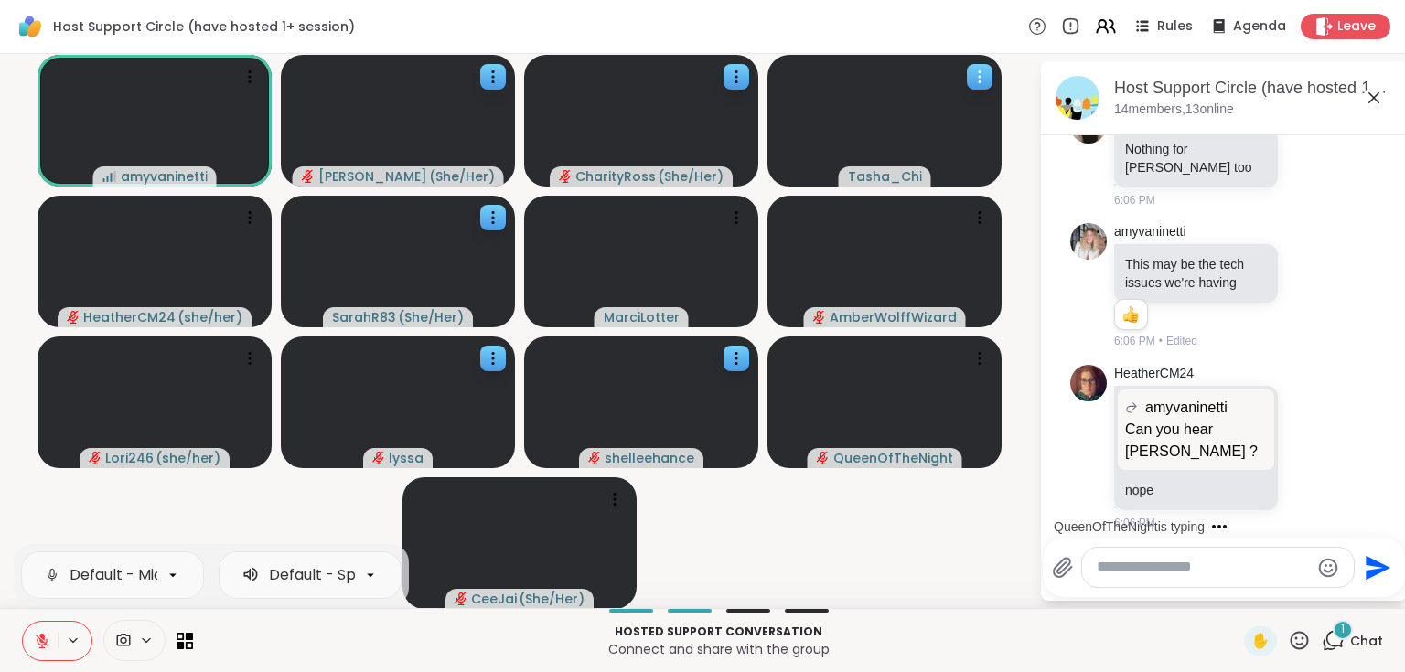
click at [44, 640] on icon at bounding box center [41, 636] width 5 height 7
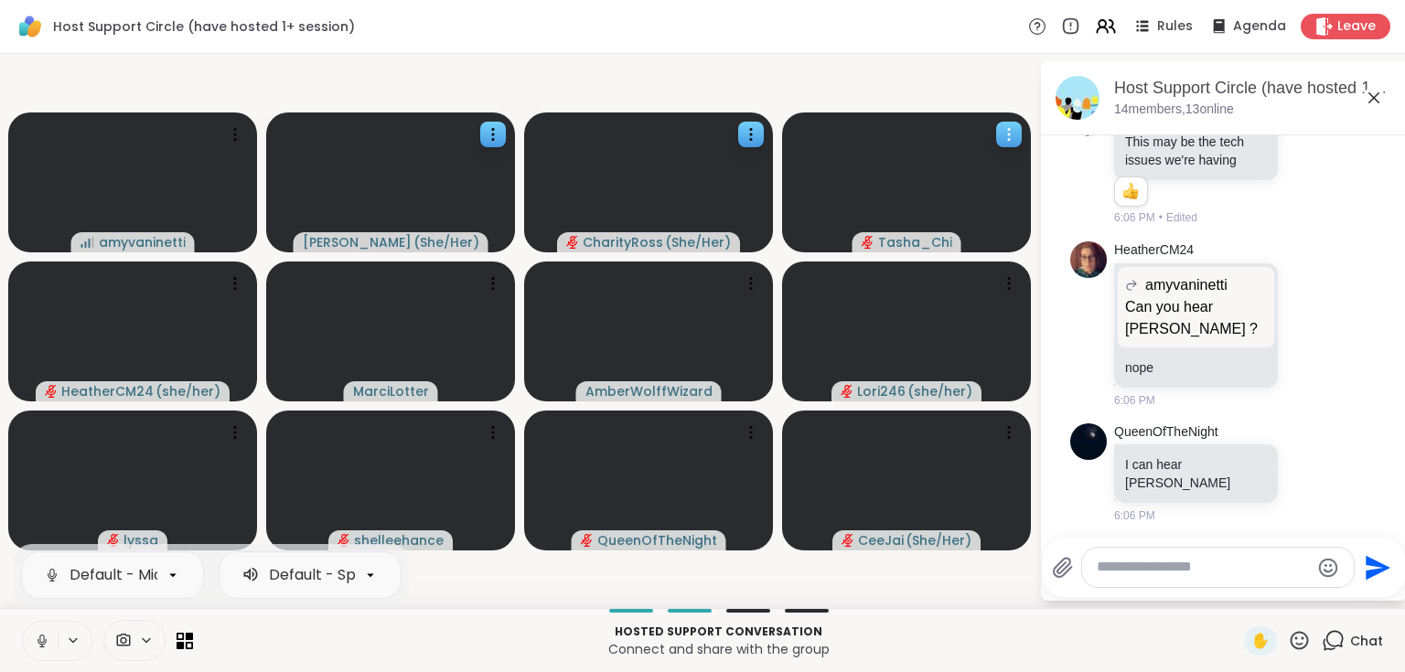
scroll to position [1291, 0]
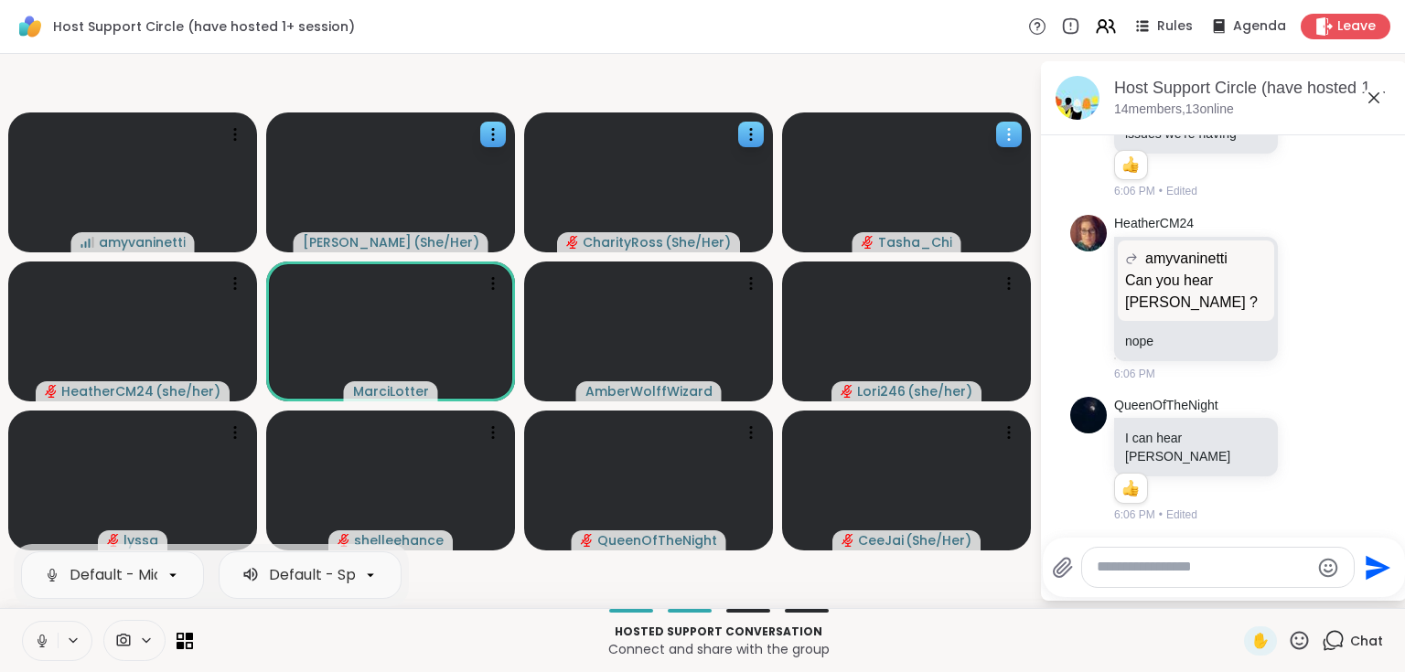
click at [44, 630] on button at bounding box center [40, 641] width 35 height 38
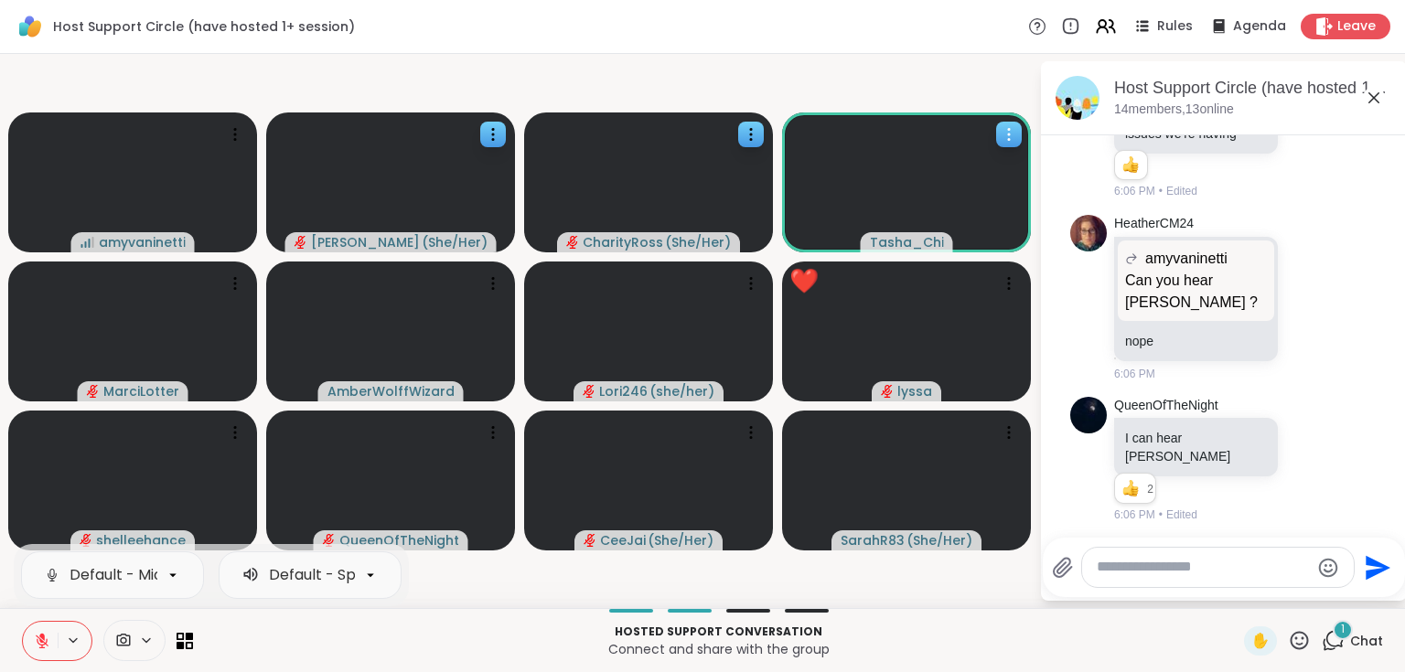
scroll to position [1406, 0]
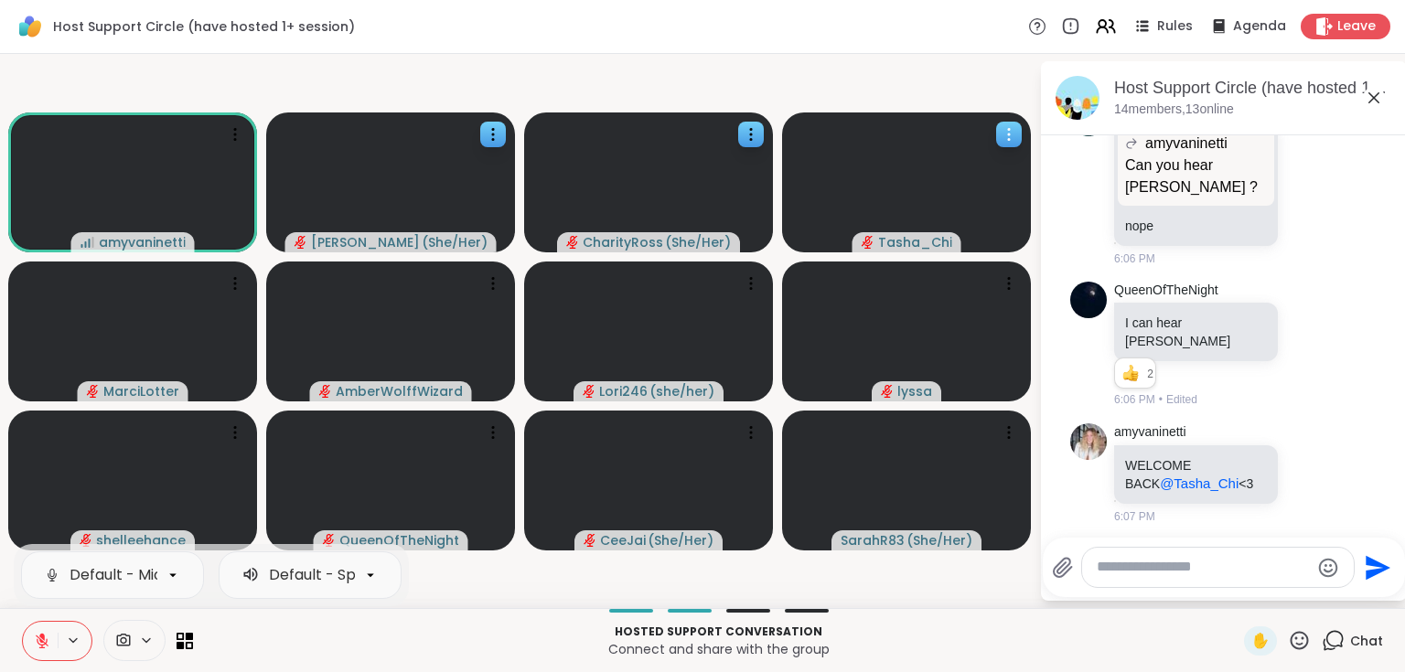
click at [44, 643] on icon at bounding box center [42, 641] width 13 height 13
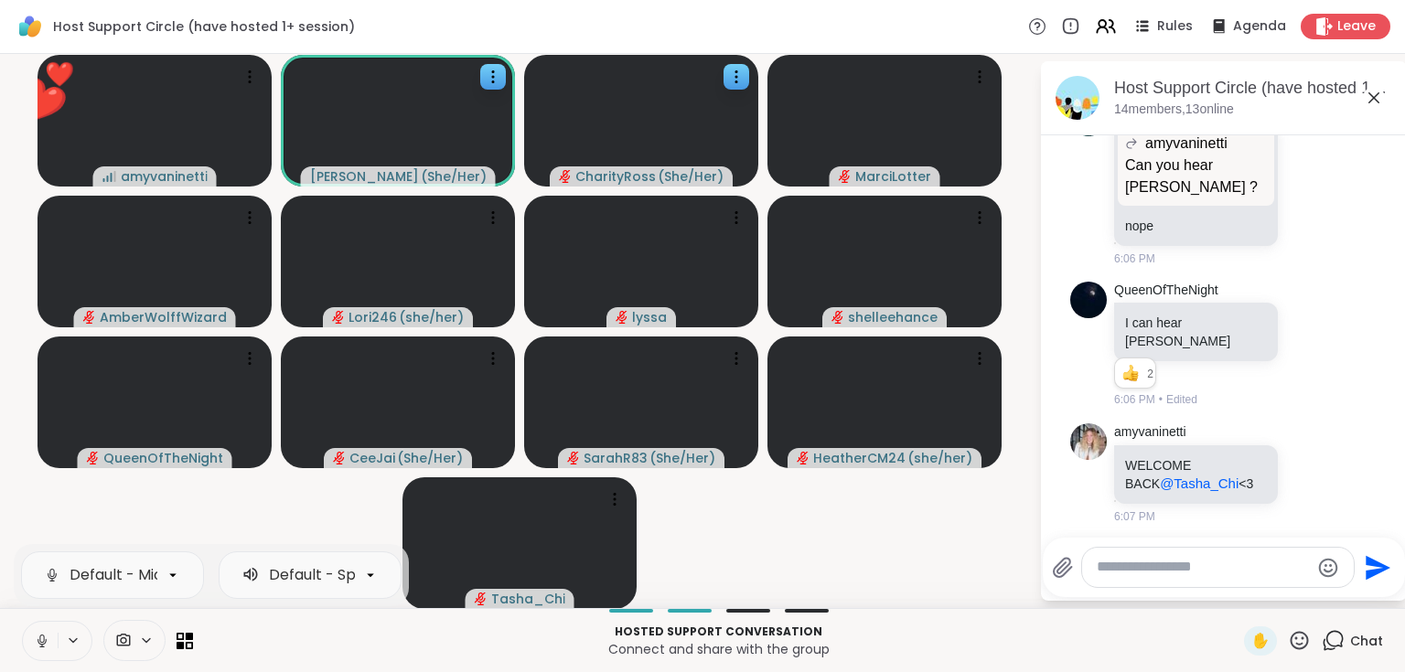
click at [47, 640] on icon at bounding box center [42, 641] width 16 height 16
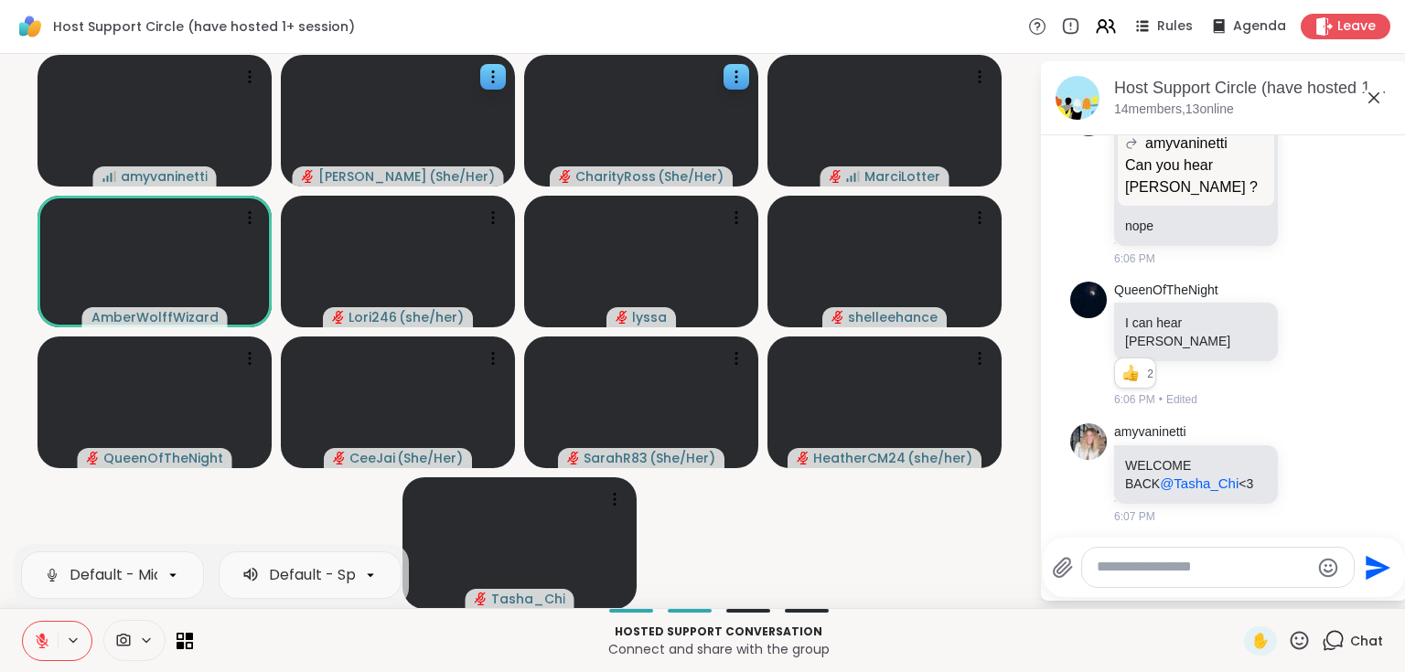
scroll to position [1522, 0]
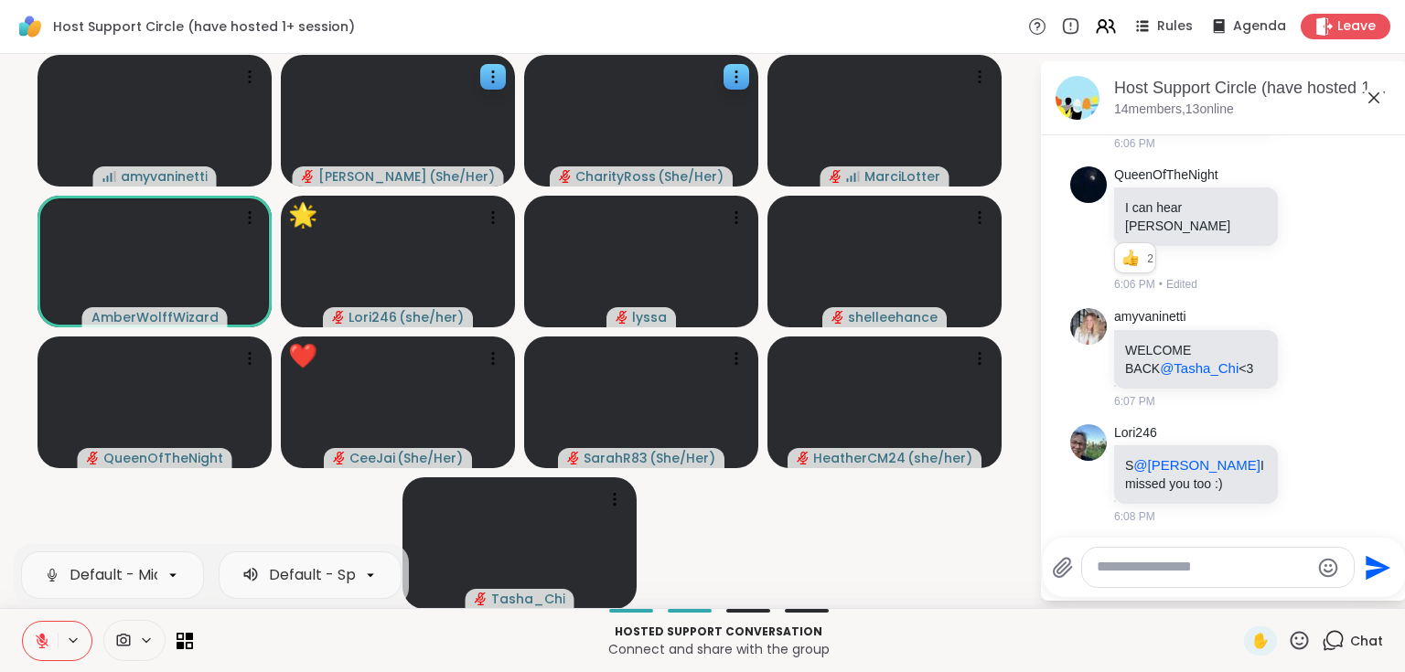
click at [1294, 642] on icon at bounding box center [1299, 640] width 23 height 23
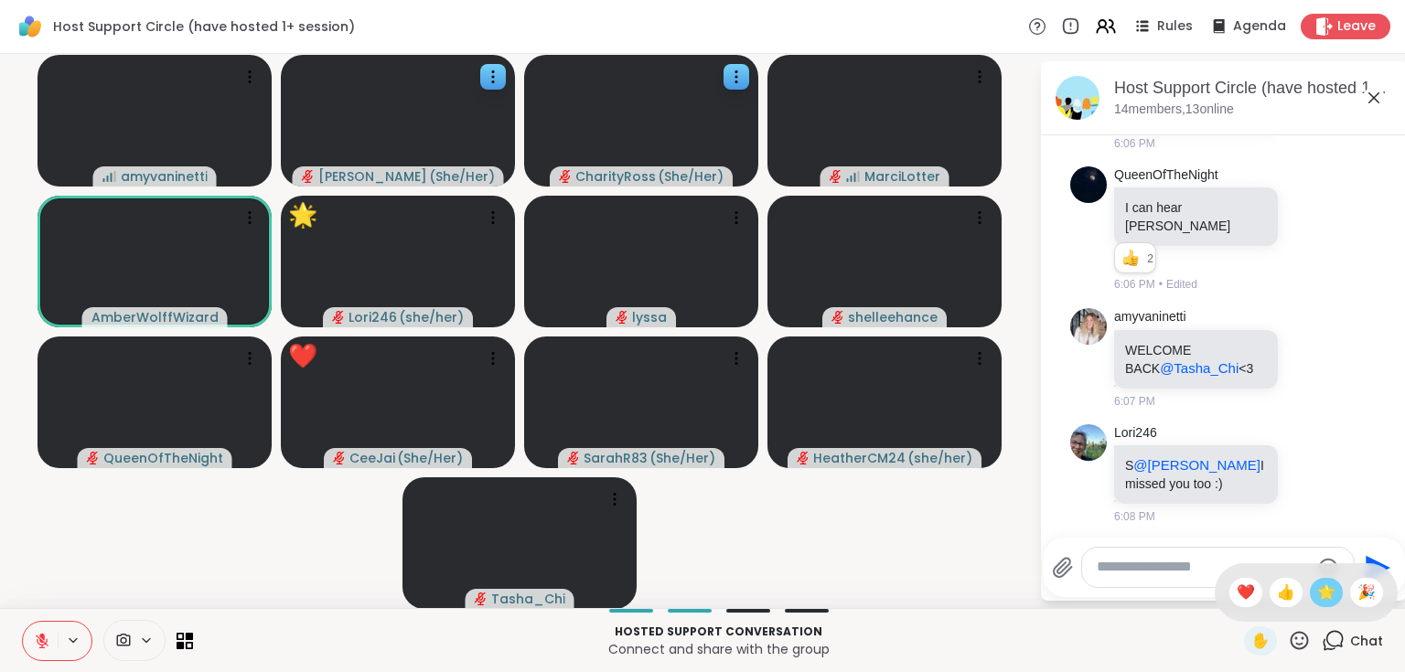
click at [1317, 594] on span "🌟" at bounding box center [1326, 593] width 18 height 22
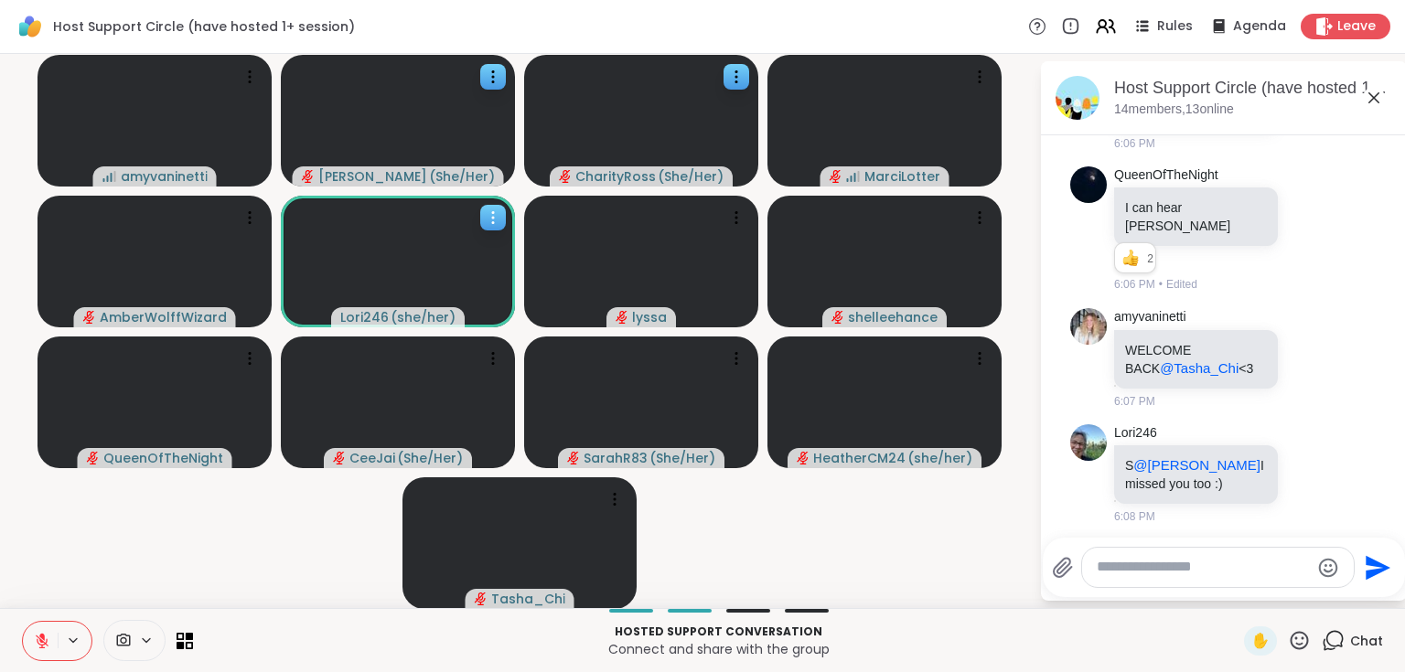
click at [499, 215] on icon at bounding box center [493, 218] width 18 height 18
click at [473, 221] on div "View Profile" at bounding box center [430, 229] width 137 height 29
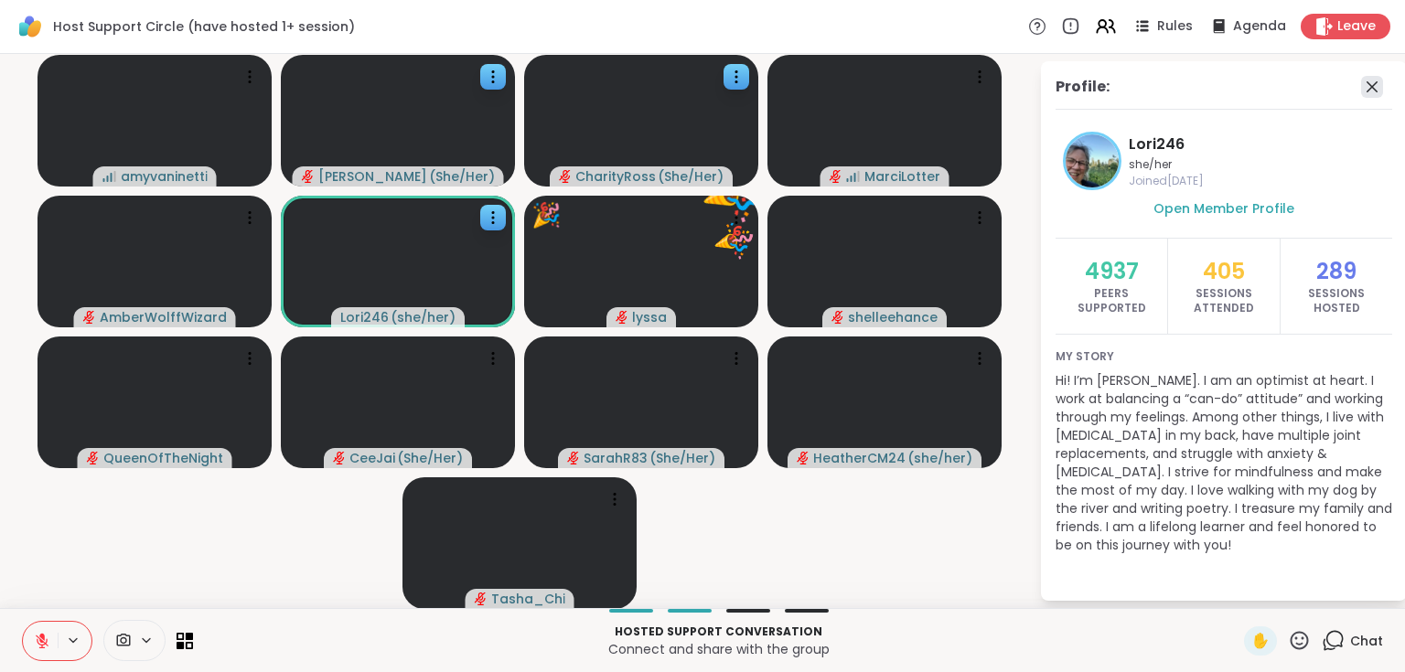
click at [1372, 87] on icon at bounding box center [1371, 86] width 11 height 11
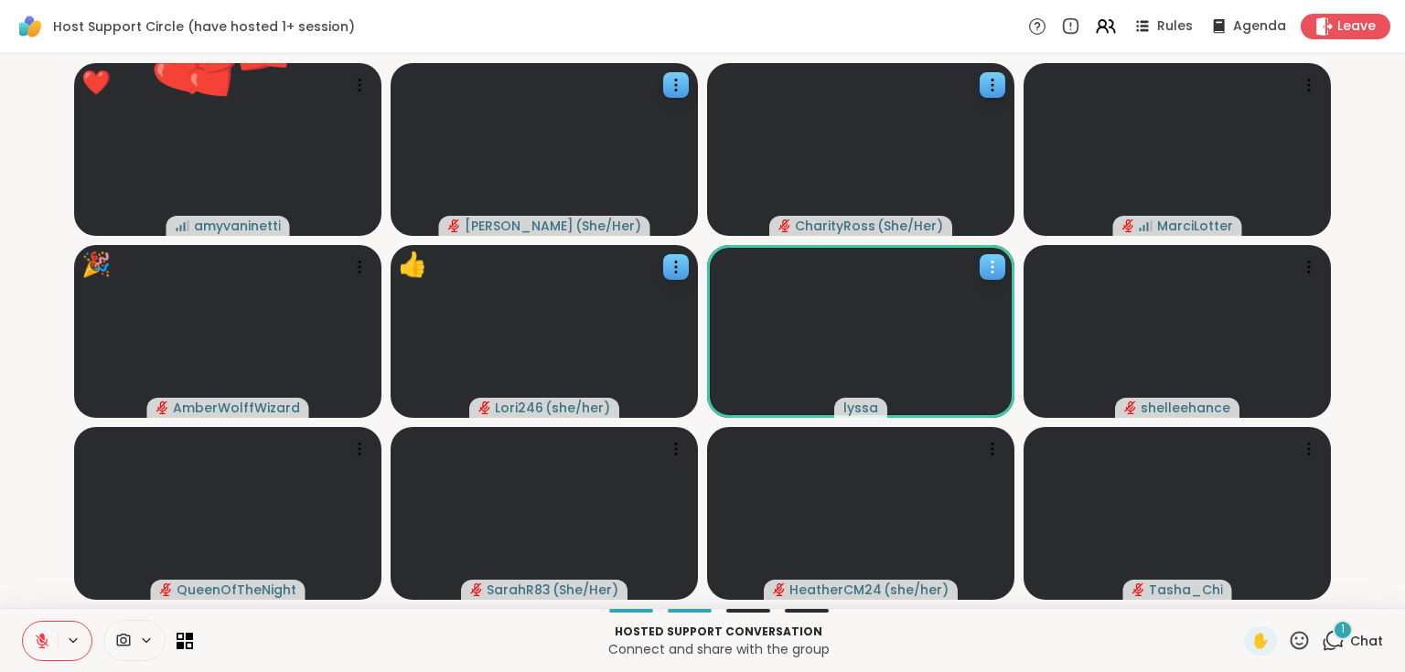
click at [994, 267] on icon at bounding box center [992, 267] width 18 height 18
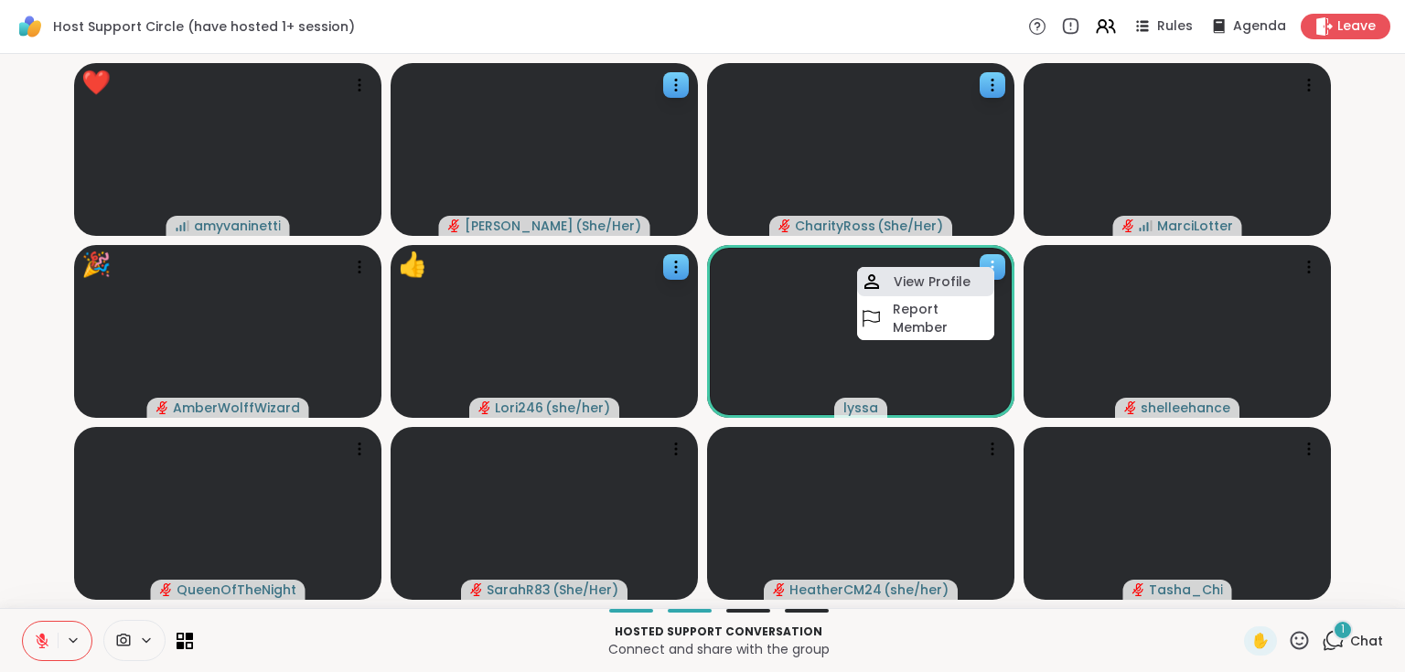
click at [960, 282] on h4 "View Profile" at bounding box center [931, 282] width 77 height 18
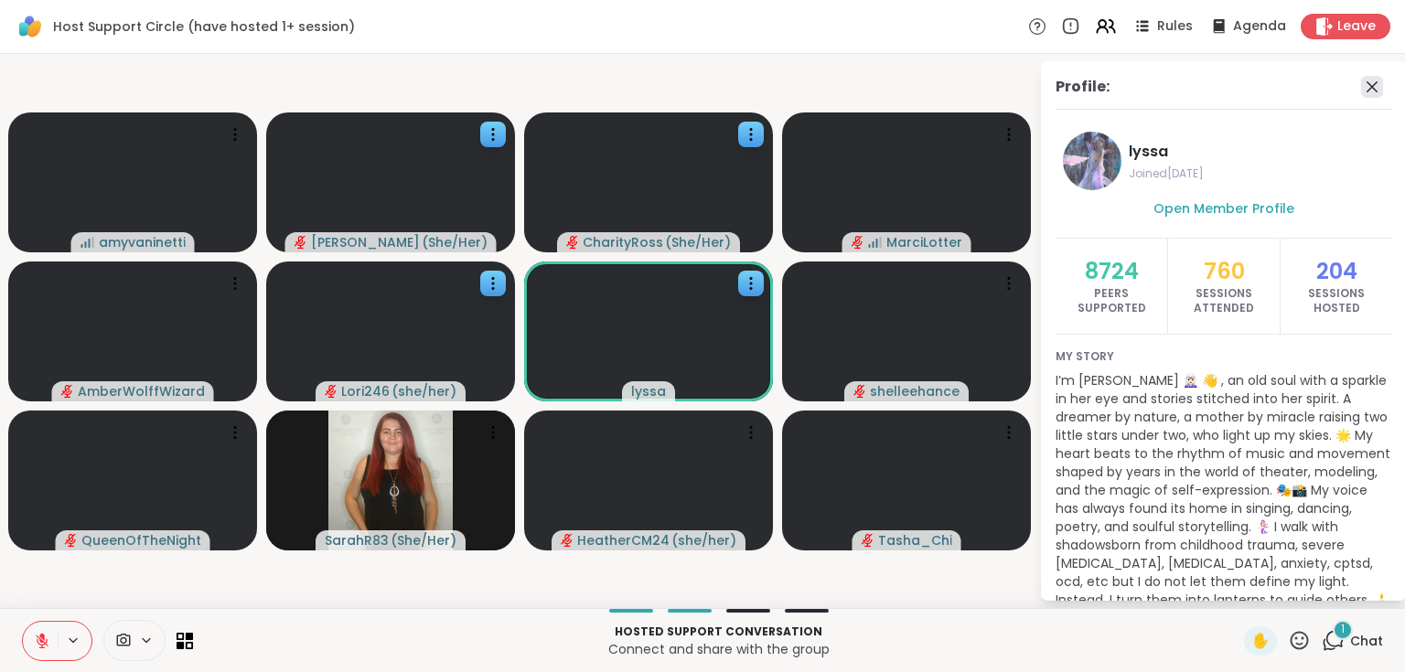
click at [1361, 84] on icon at bounding box center [1372, 87] width 22 height 22
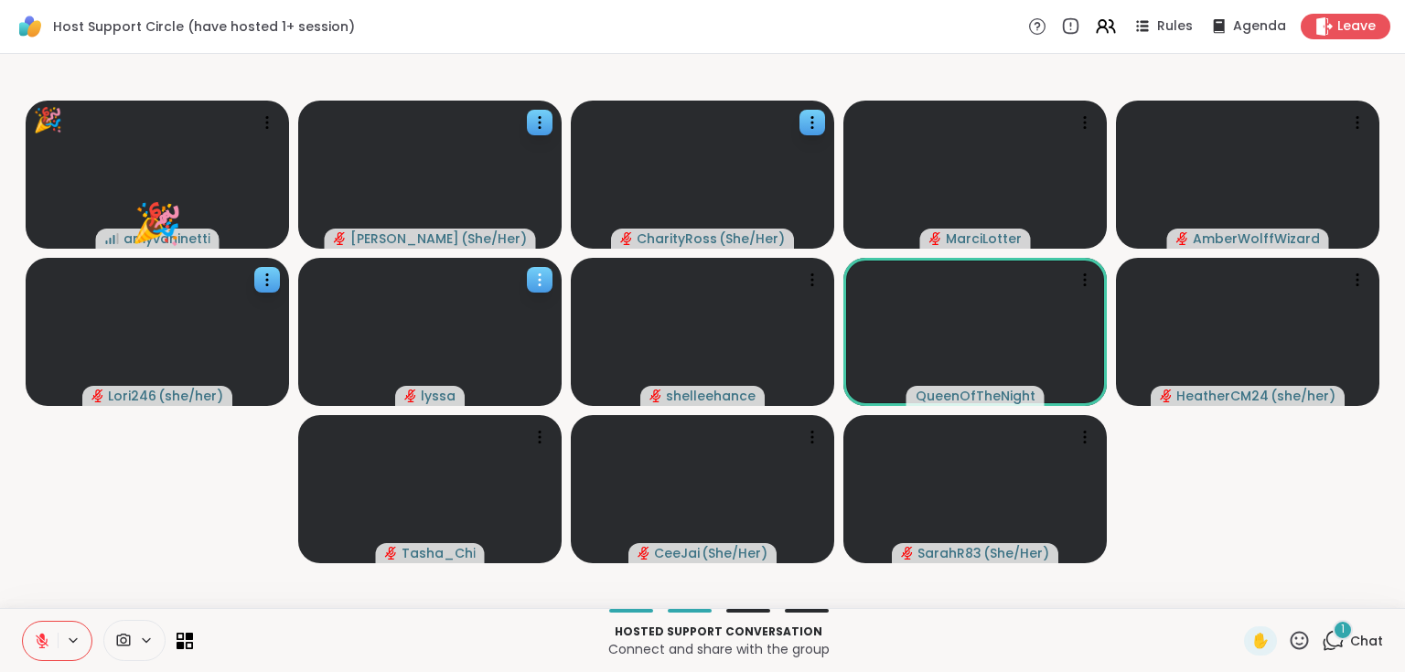
click at [534, 285] on icon at bounding box center [539, 280] width 18 height 18
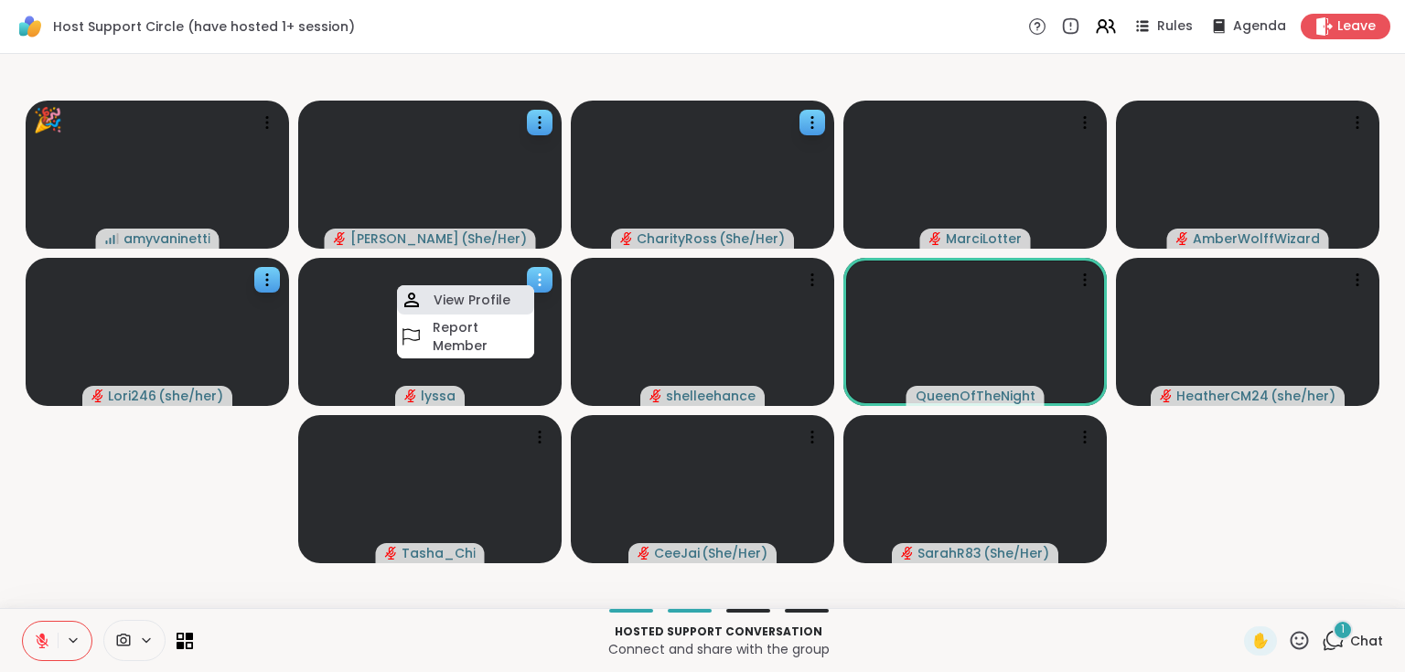
click at [487, 303] on h4 "View Profile" at bounding box center [471, 300] width 77 height 18
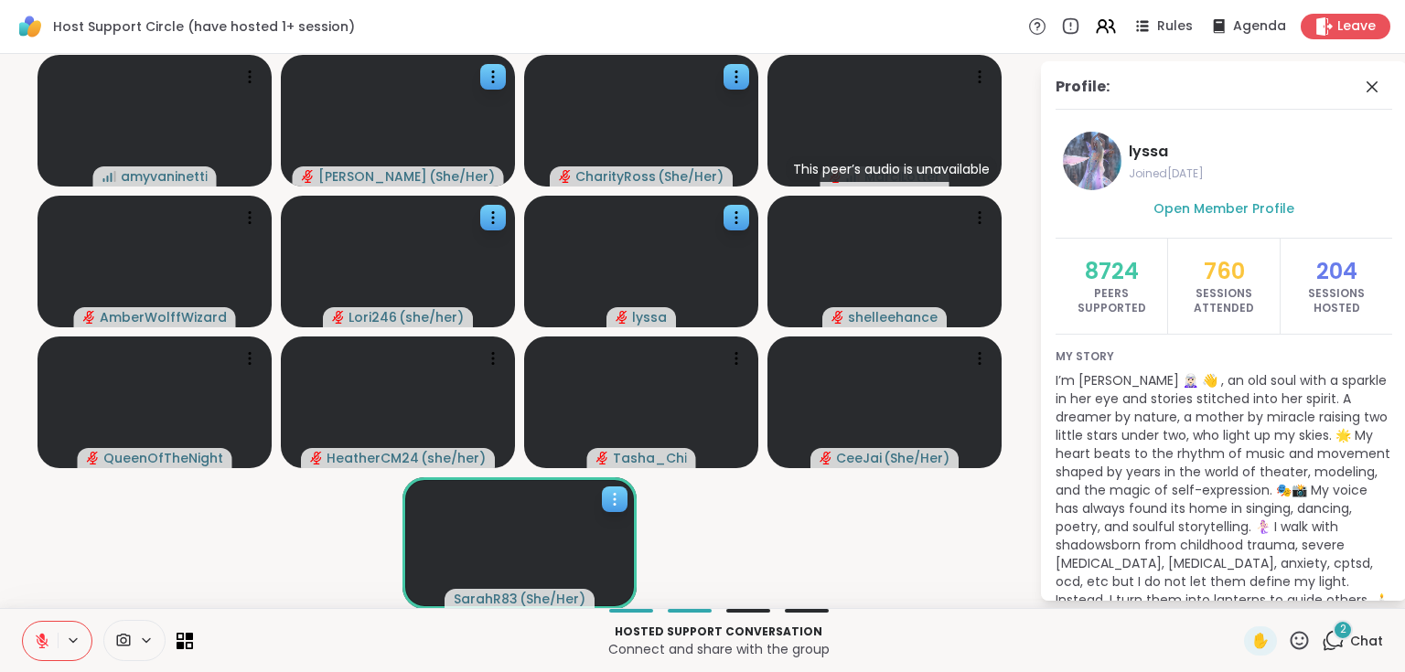
click at [609, 499] on icon at bounding box center [614, 499] width 18 height 18
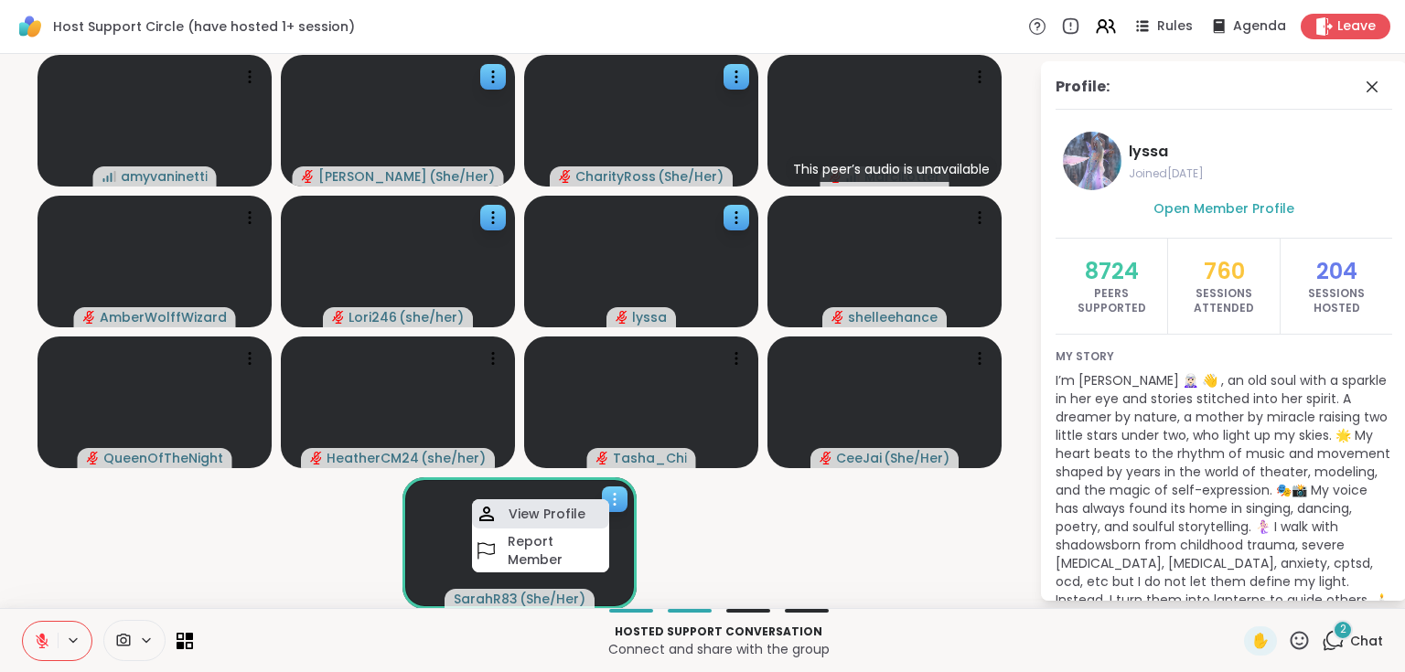
click at [574, 512] on h4 "View Profile" at bounding box center [546, 514] width 77 height 18
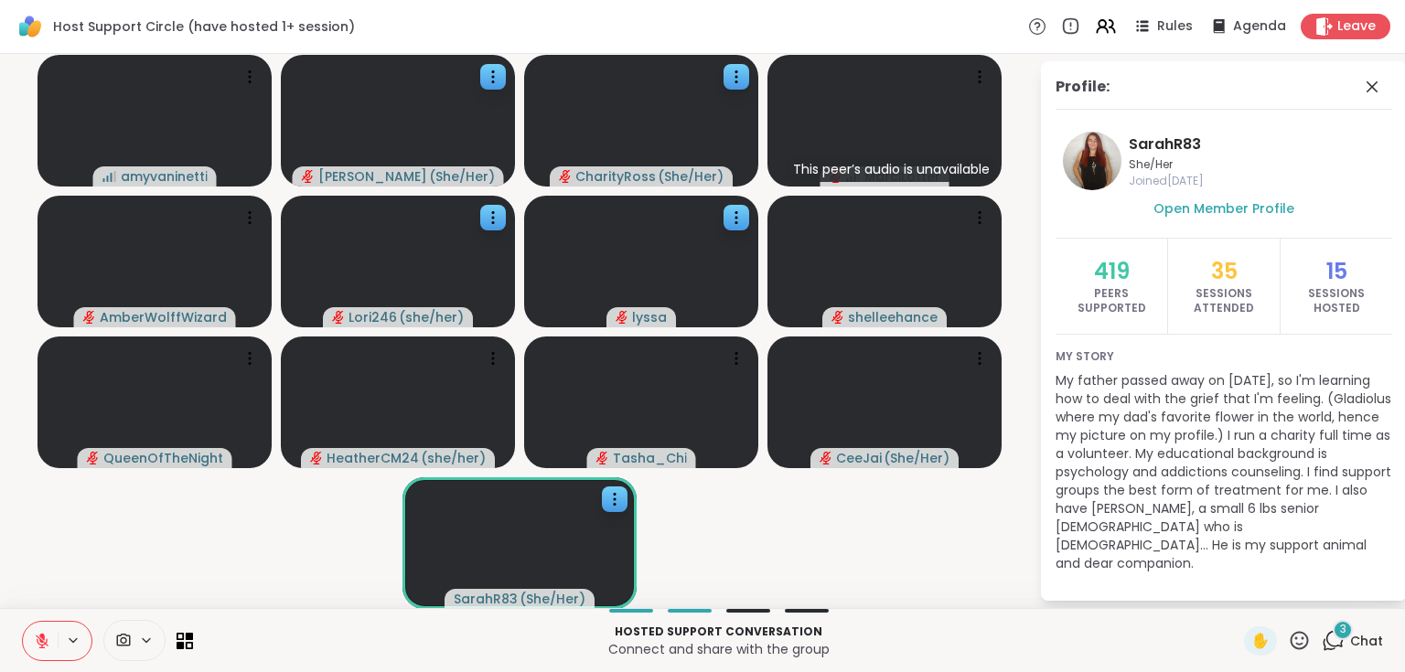
click at [1328, 647] on icon at bounding box center [1332, 640] width 23 height 23
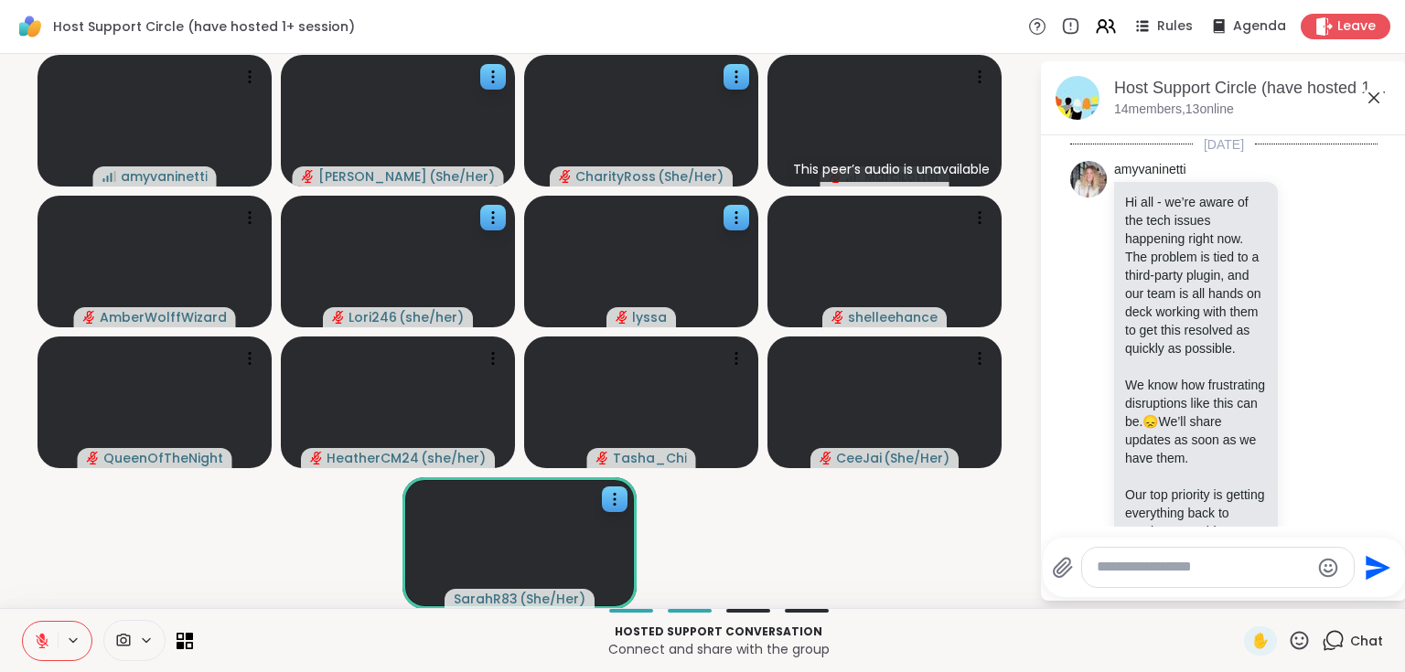
scroll to position [2341, 0]
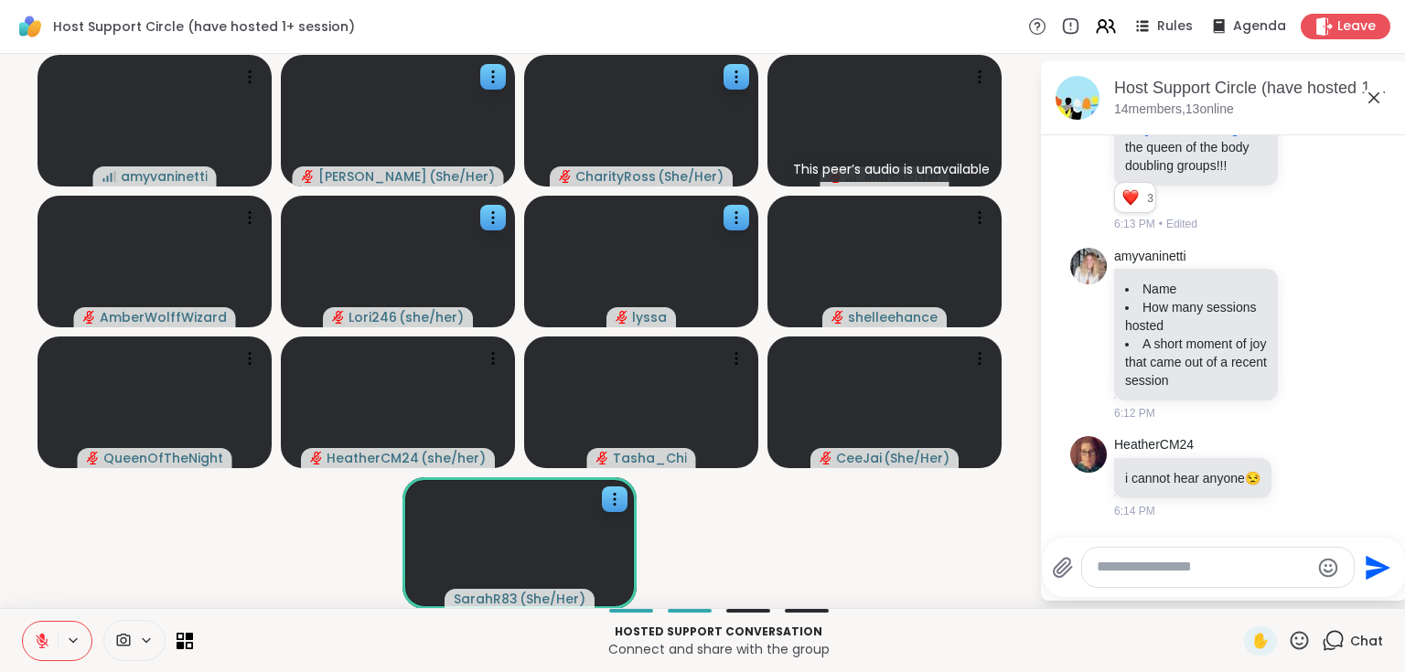
click at [1377, 98] on icon at bounding box center [1374, 98] width 22 height 22
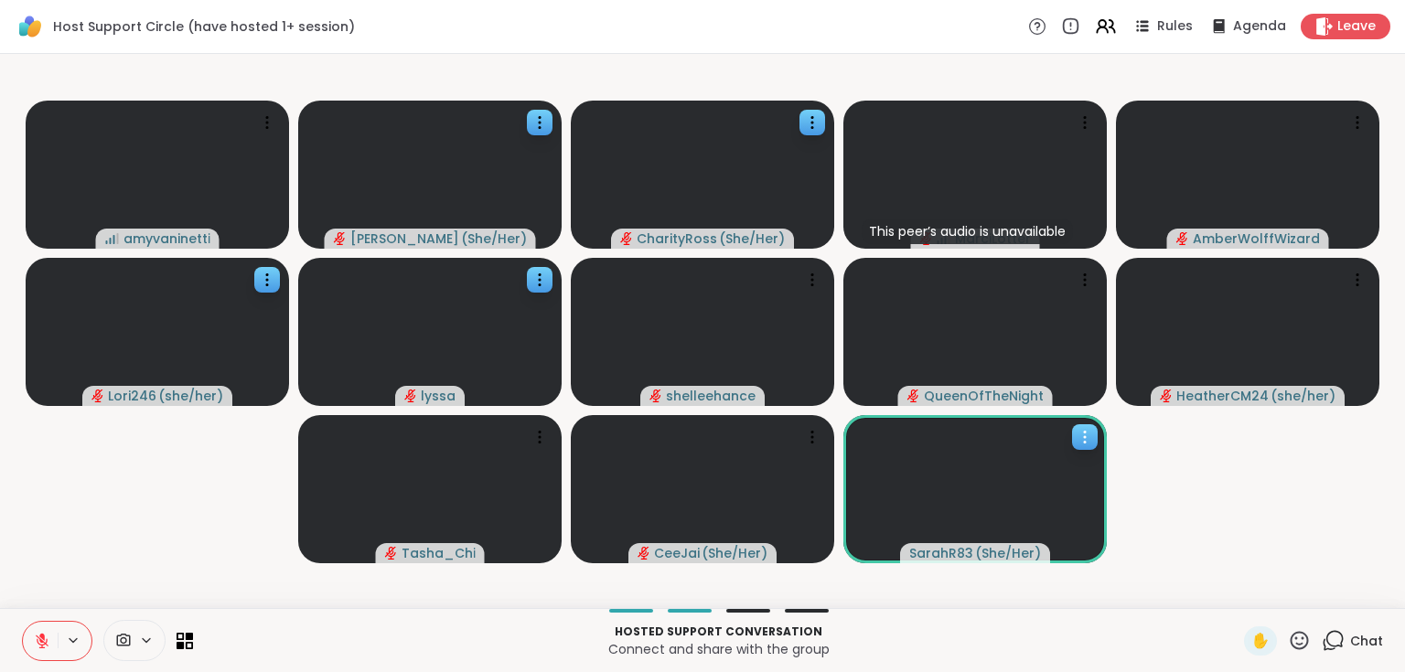
click at [1086, 438] on icon at bounding box center [1084, 437] width 18 height 18
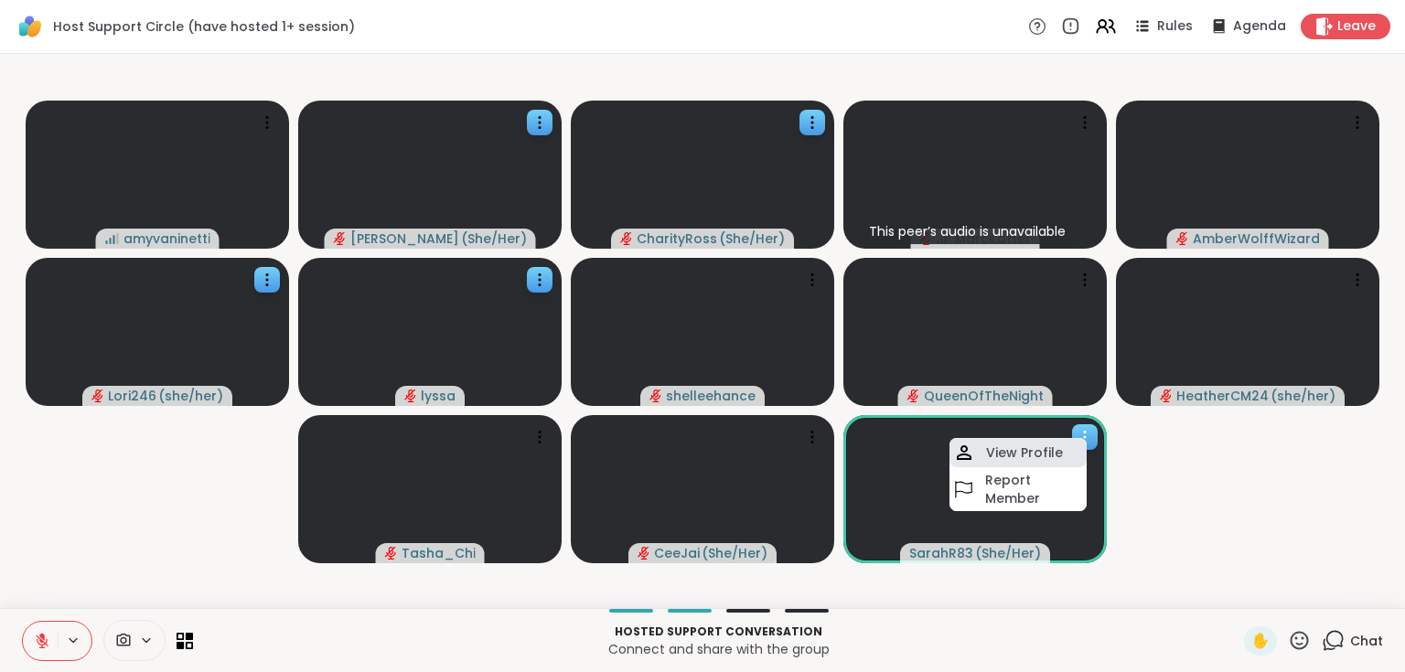
click at [1056, 451] on h4 "View Profile" at bounding box center [1024, 453] width 77 height 18
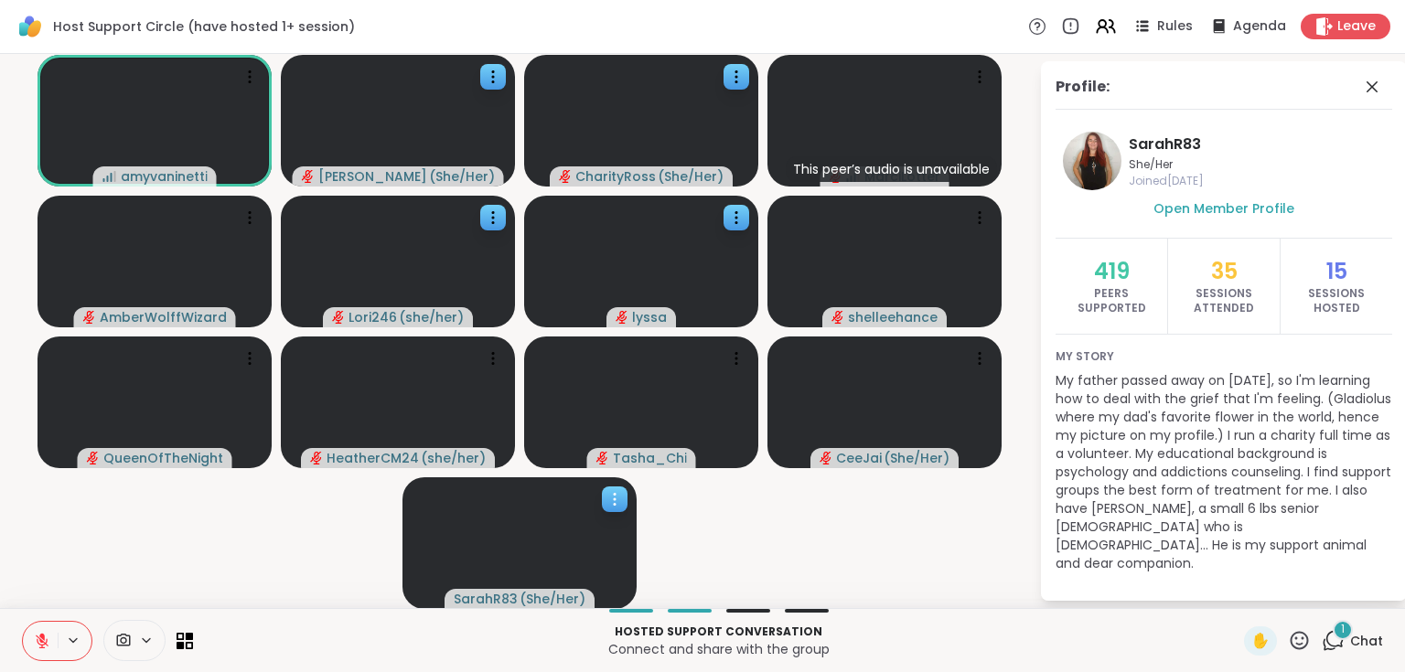
click at [1332, 638] on div "1" at bounding box center [1342, 630] width 20 height 20
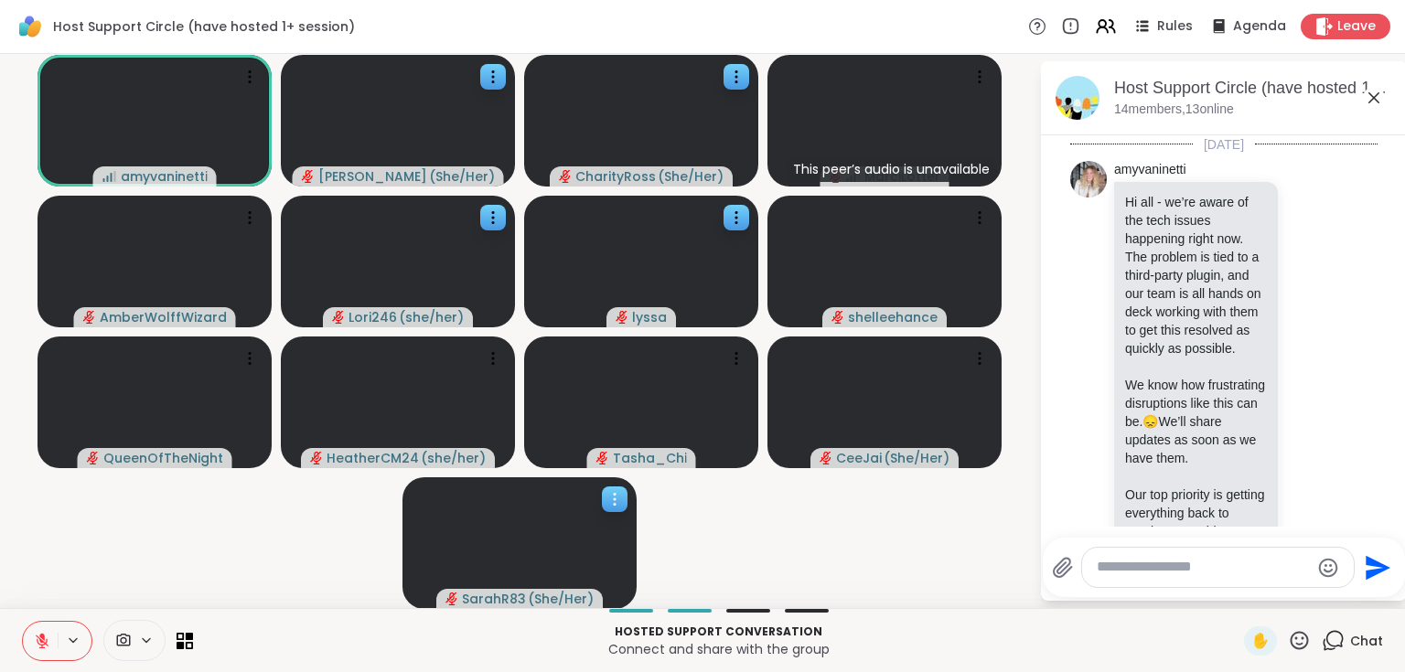
scroll to position [2438, 0]
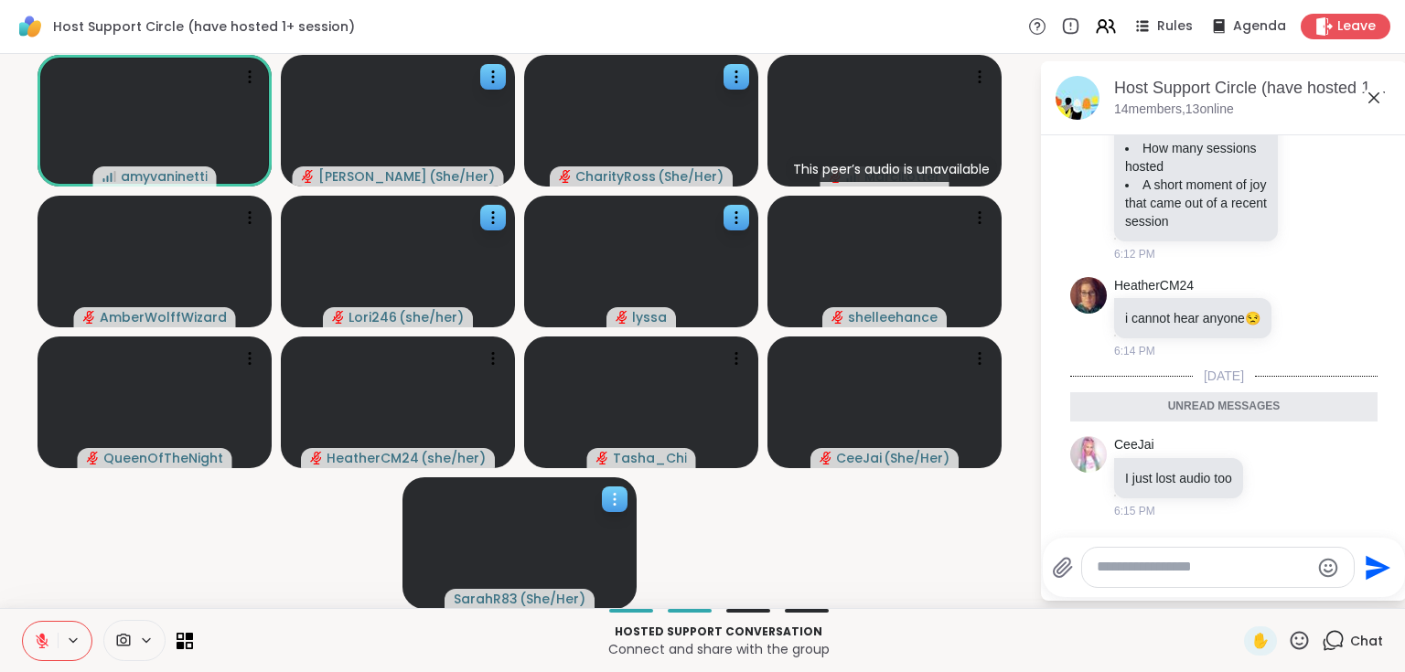
click at [1372, 98] on icon at bounding box center [1374, 98] width 22 height 22
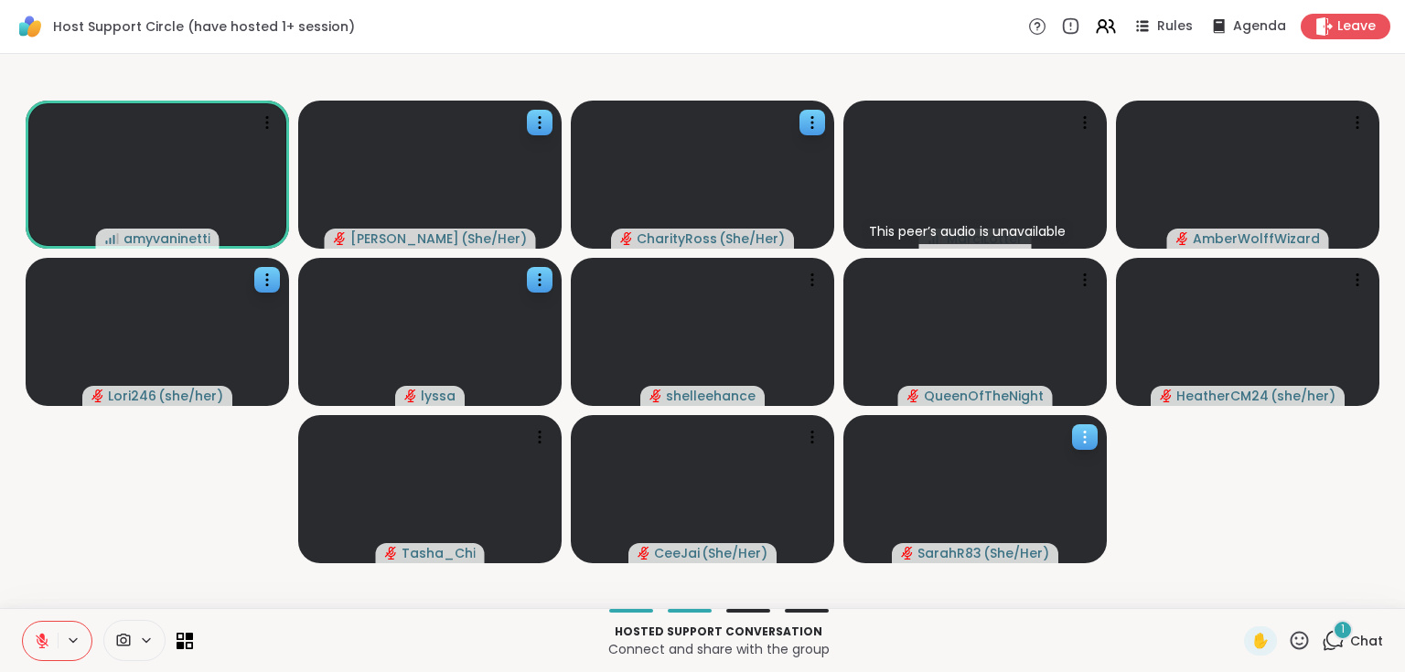
click at [1341, 634] on span "1" at bounding box center [1343, 630] width 4 height 16
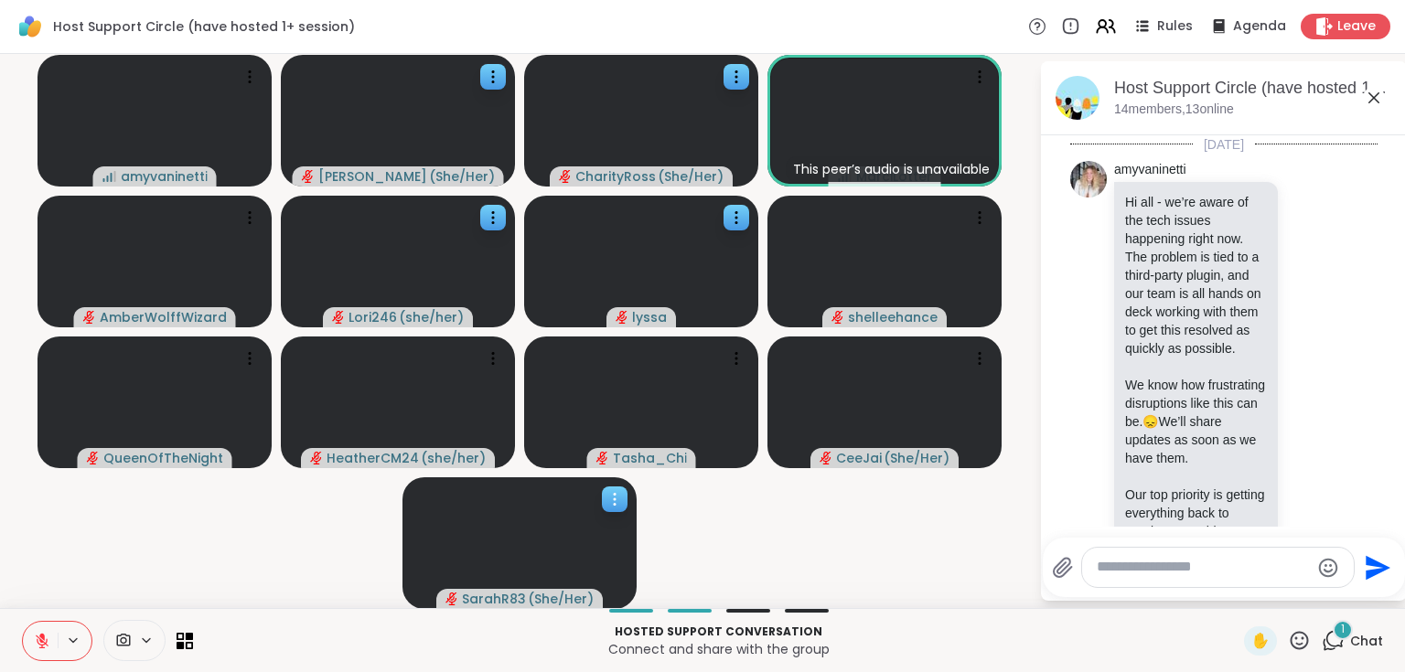
scroll to position [2535, 0]
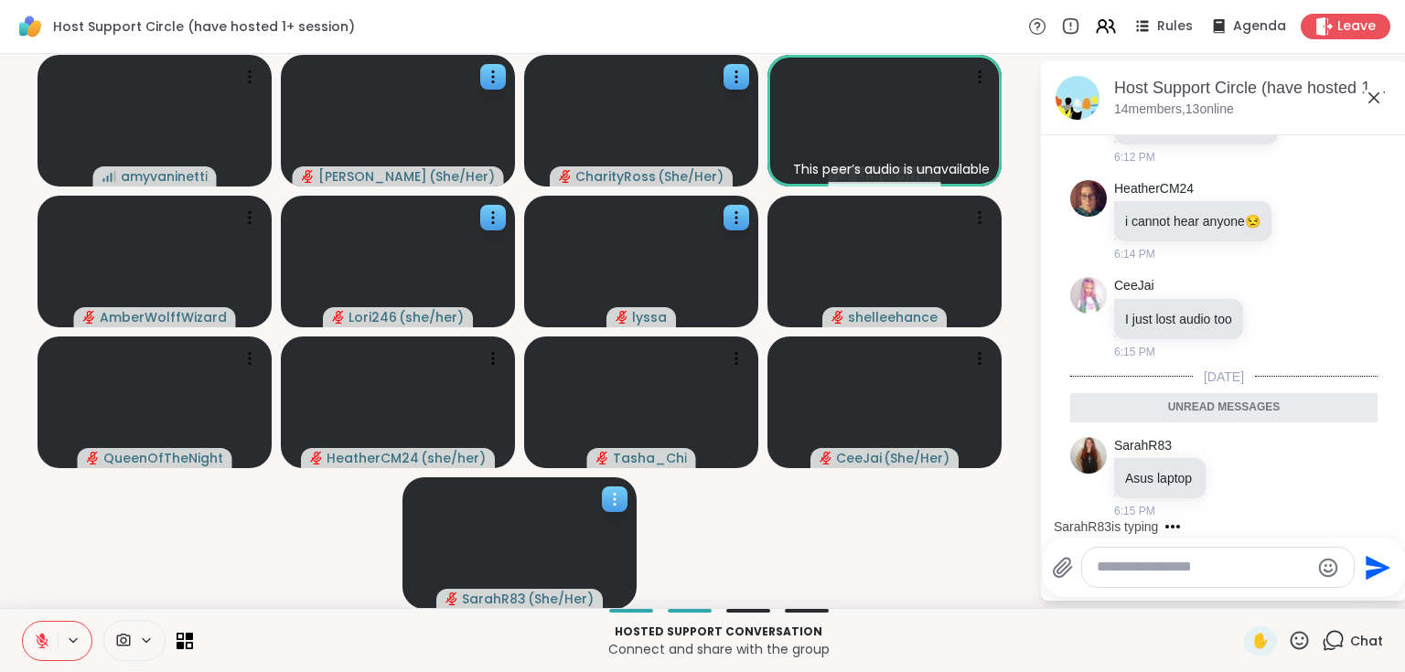
click at [1373, 95] on icon at bounding box center [1374, 98] width 22 height 22
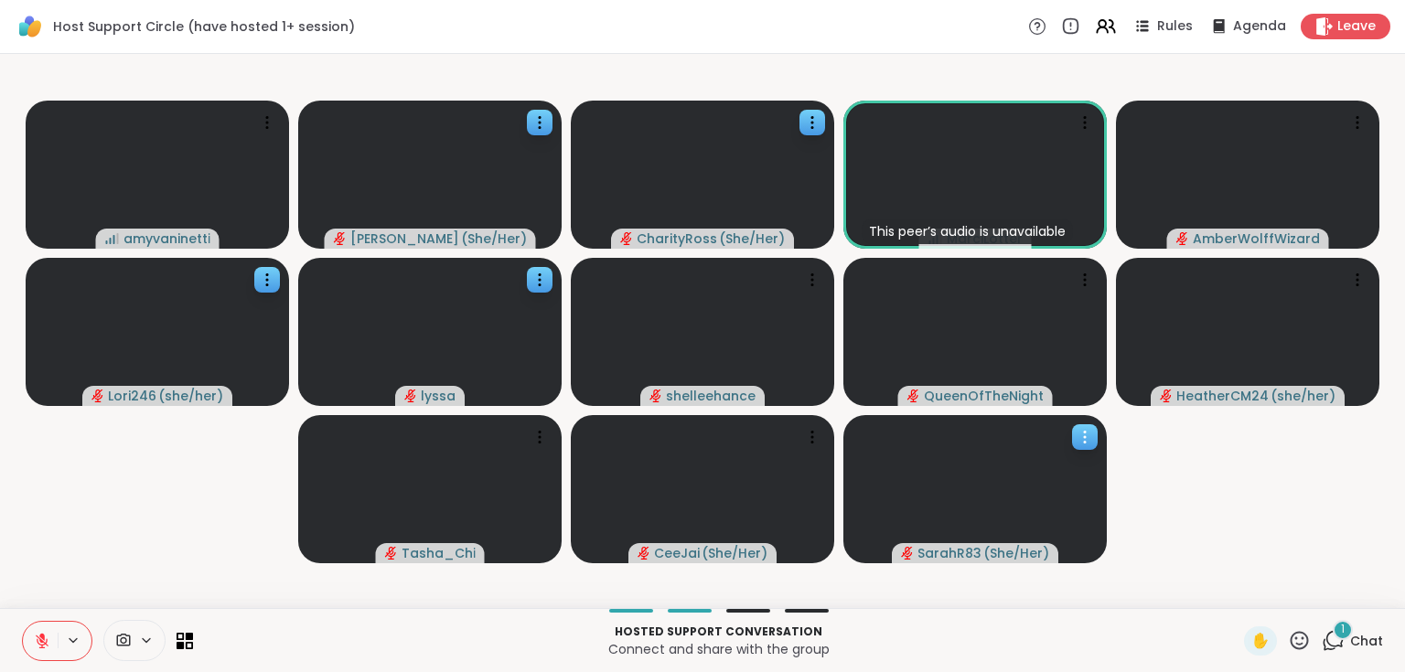
click at [1324, 641] on icon at bounding box center [1332, 640] width 23 height 23
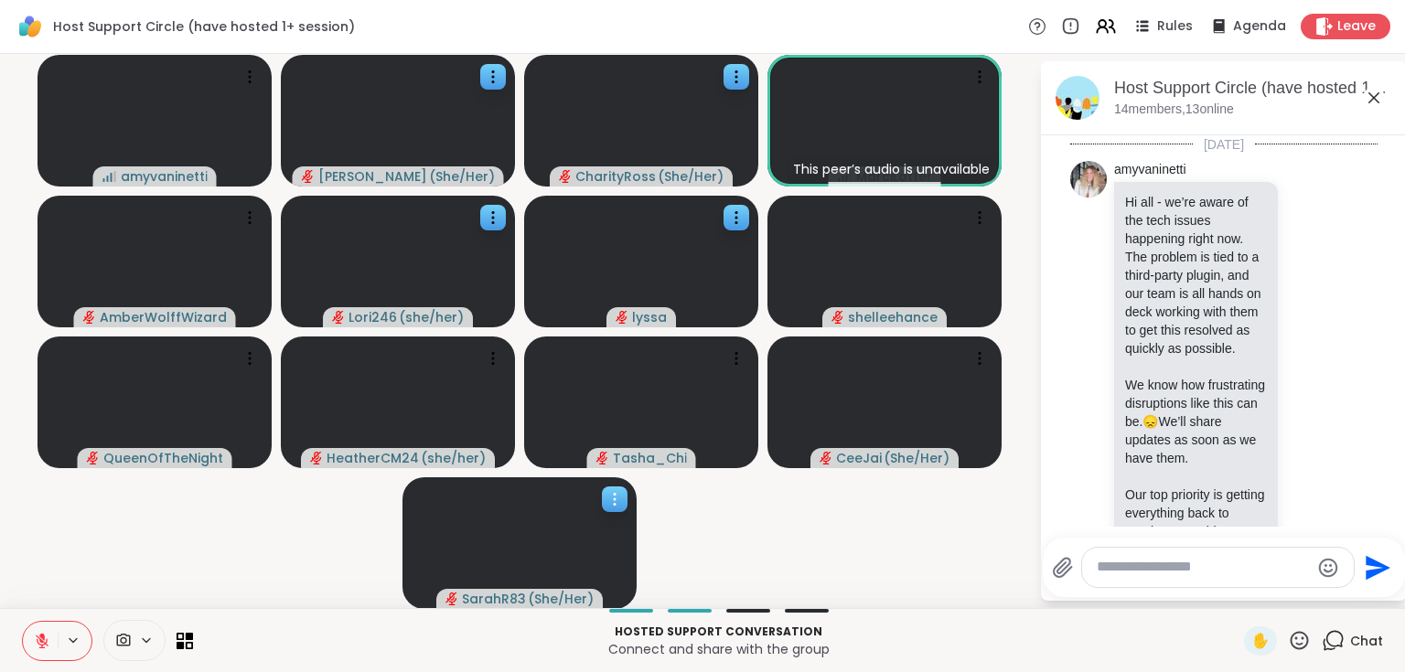
scroll to position [2633, 0]
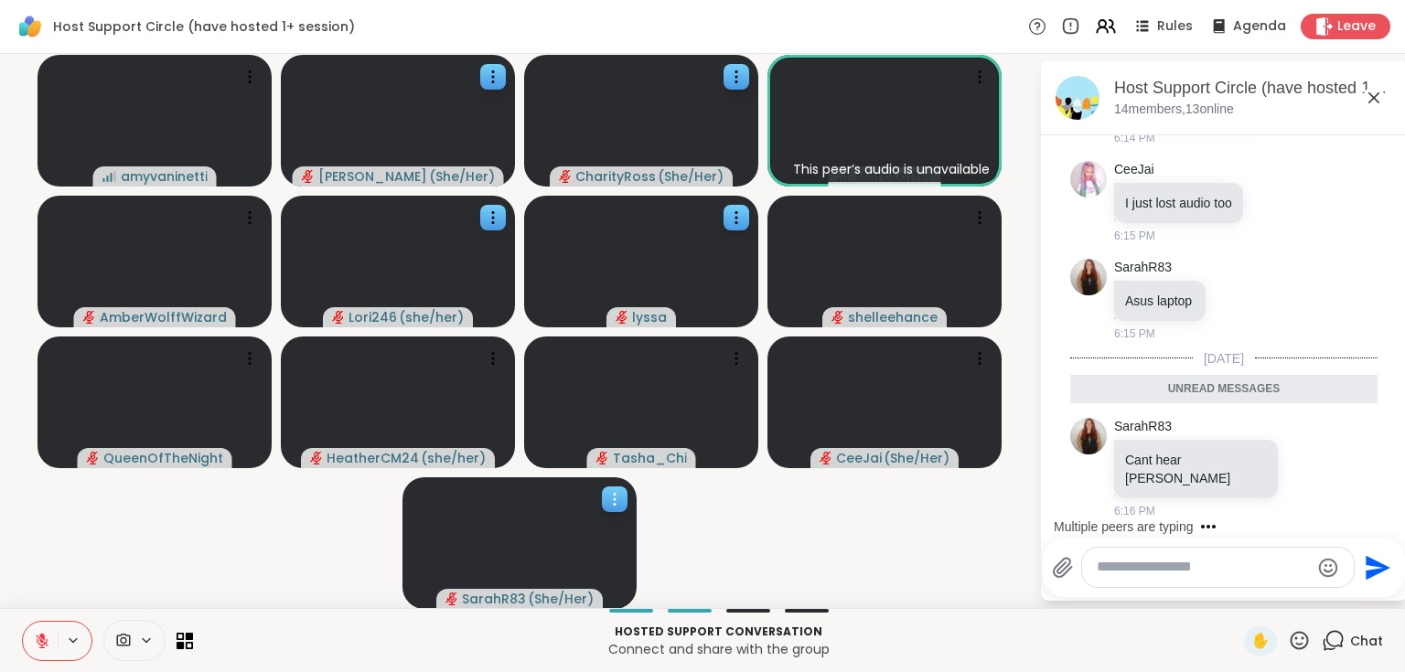
click at [1368, 105] on icon at bounding box center [1374, 98] width 22 height 22
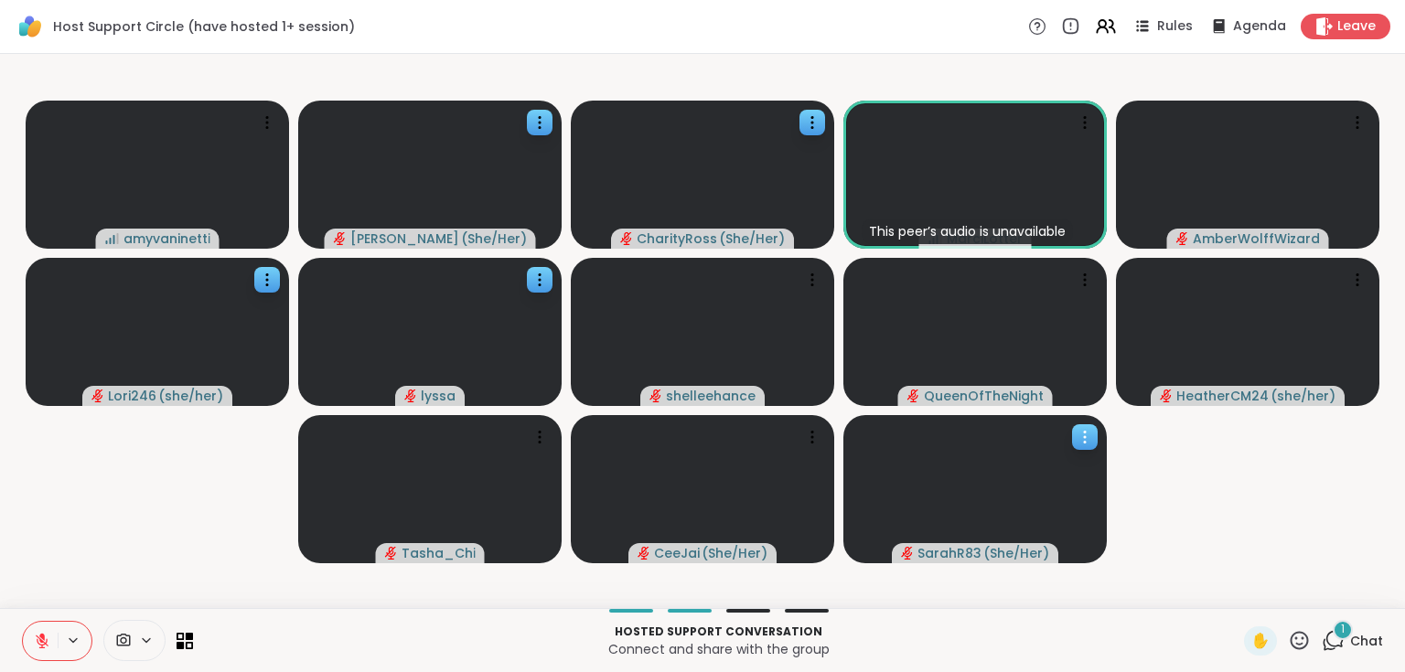
click at [1337, 626] on div "1" at bounding box center [1342, 630] width 20 height 20
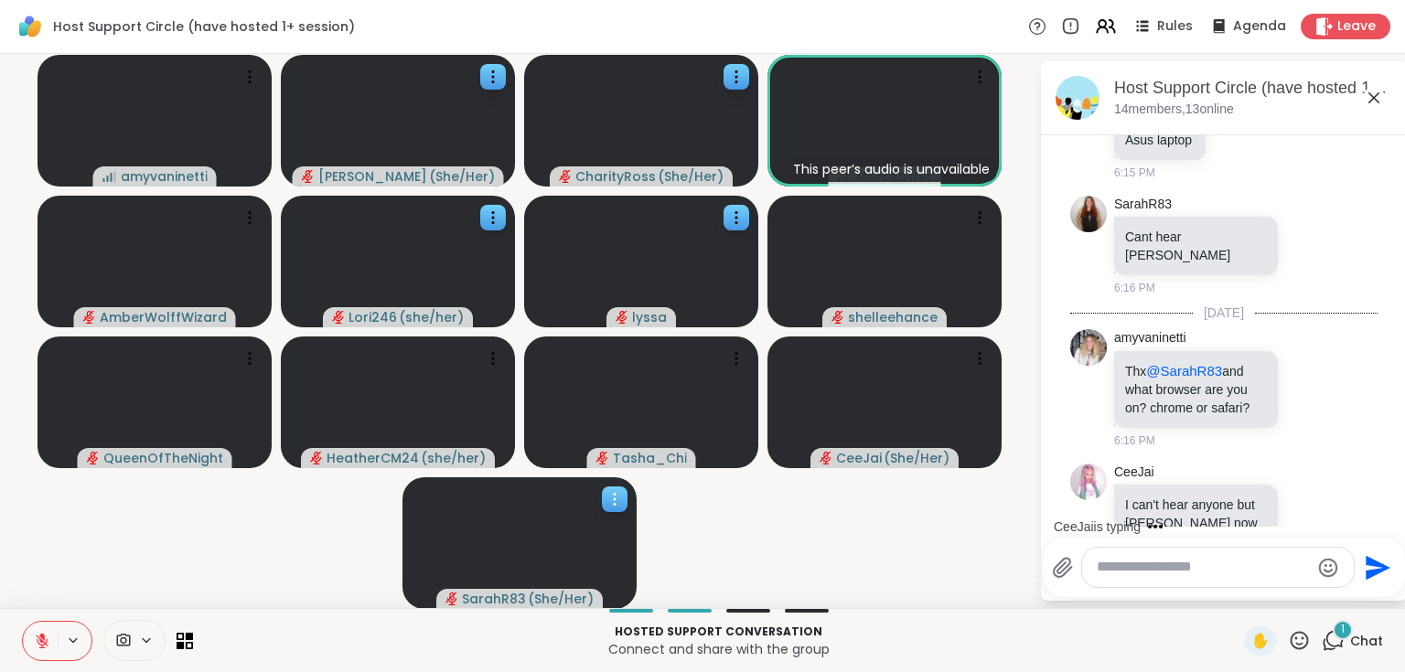
scroll to position [2839, 0]
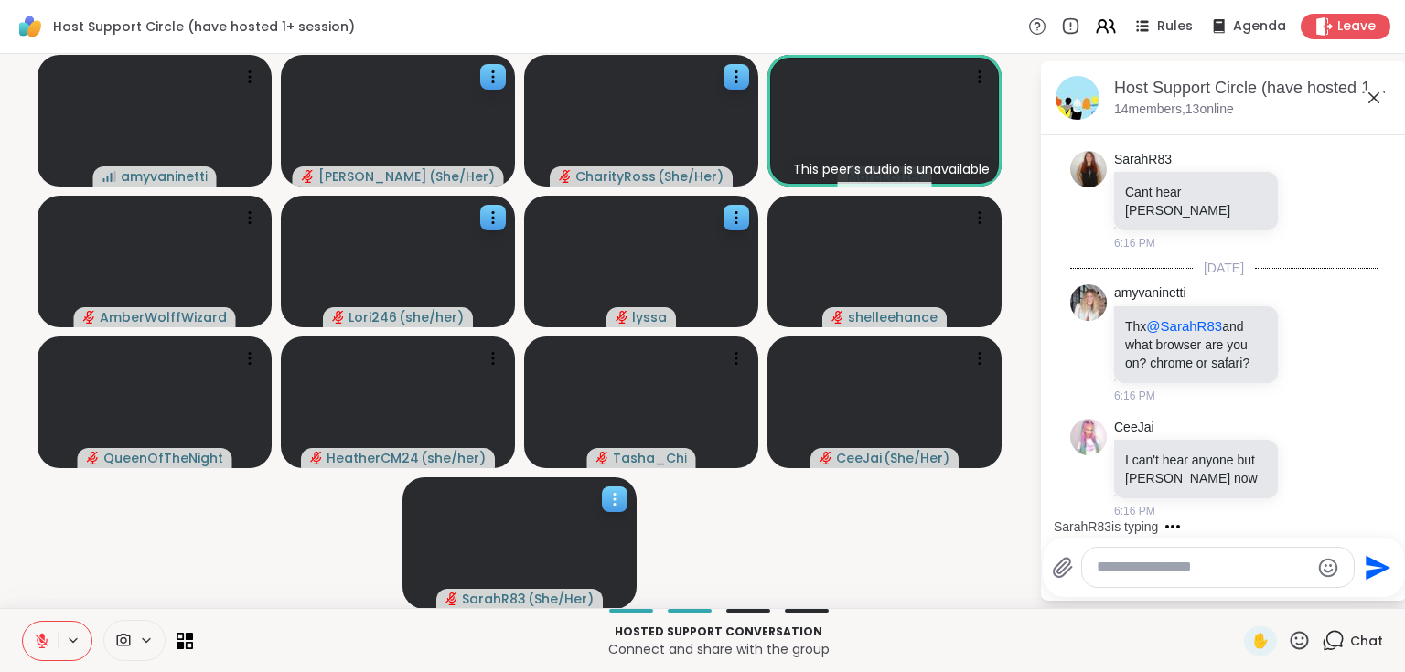
click at [608, 499] on icon at bounding box center [614, 499] width 18 height 18
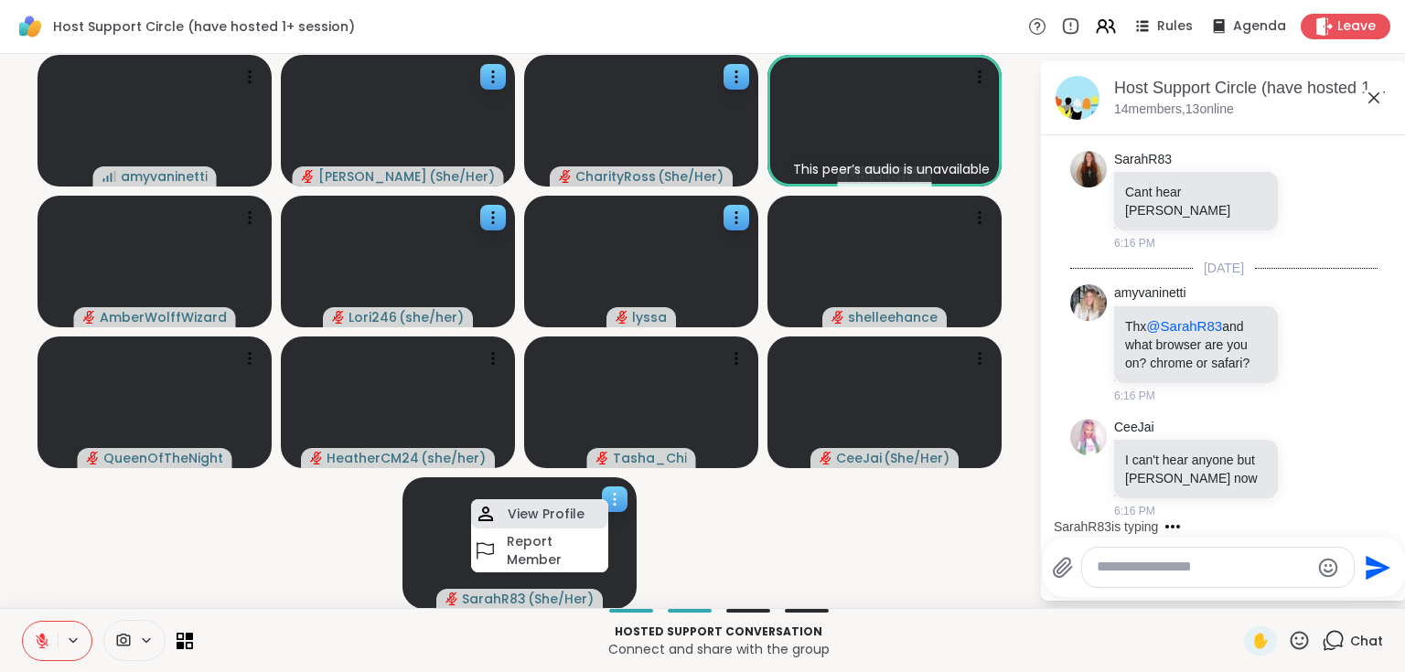
click at [589, 505] on div "View Profile" at bounding box center [539, 513] width 137 height 29
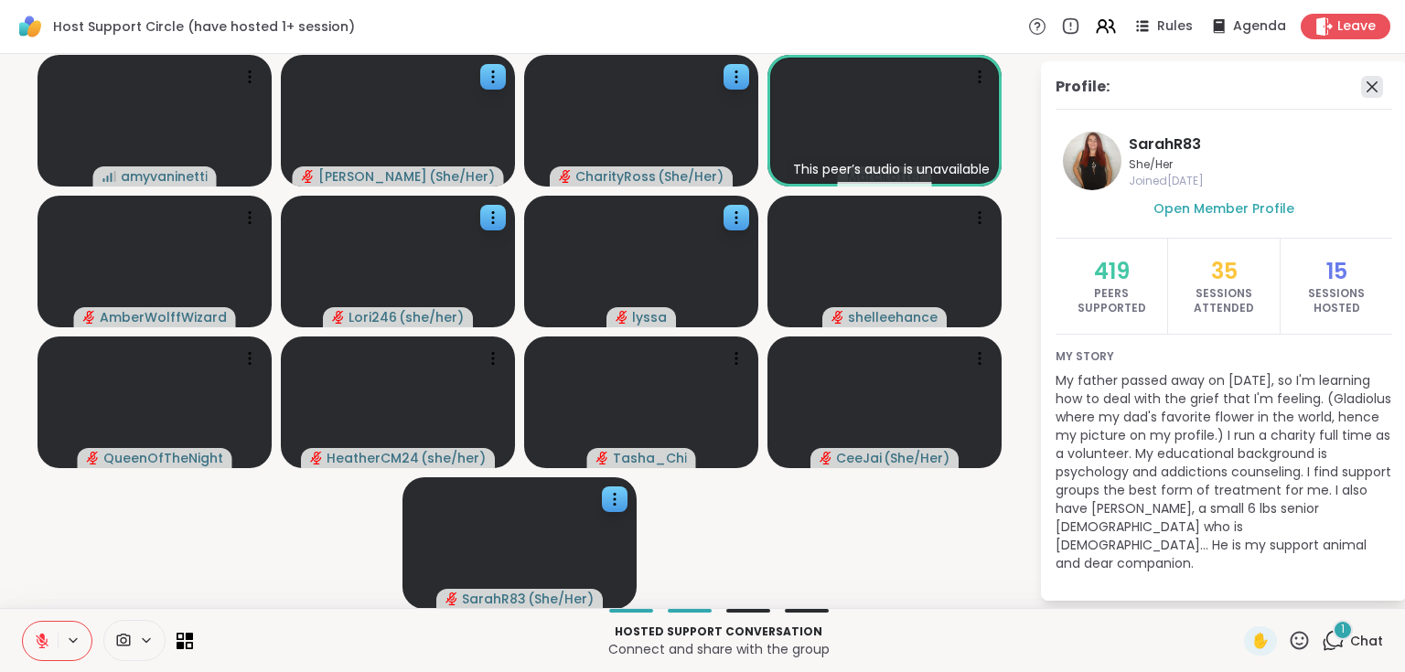
click at [1373, 84] on icon at bounding box center [1371, 86] width 11 height 11
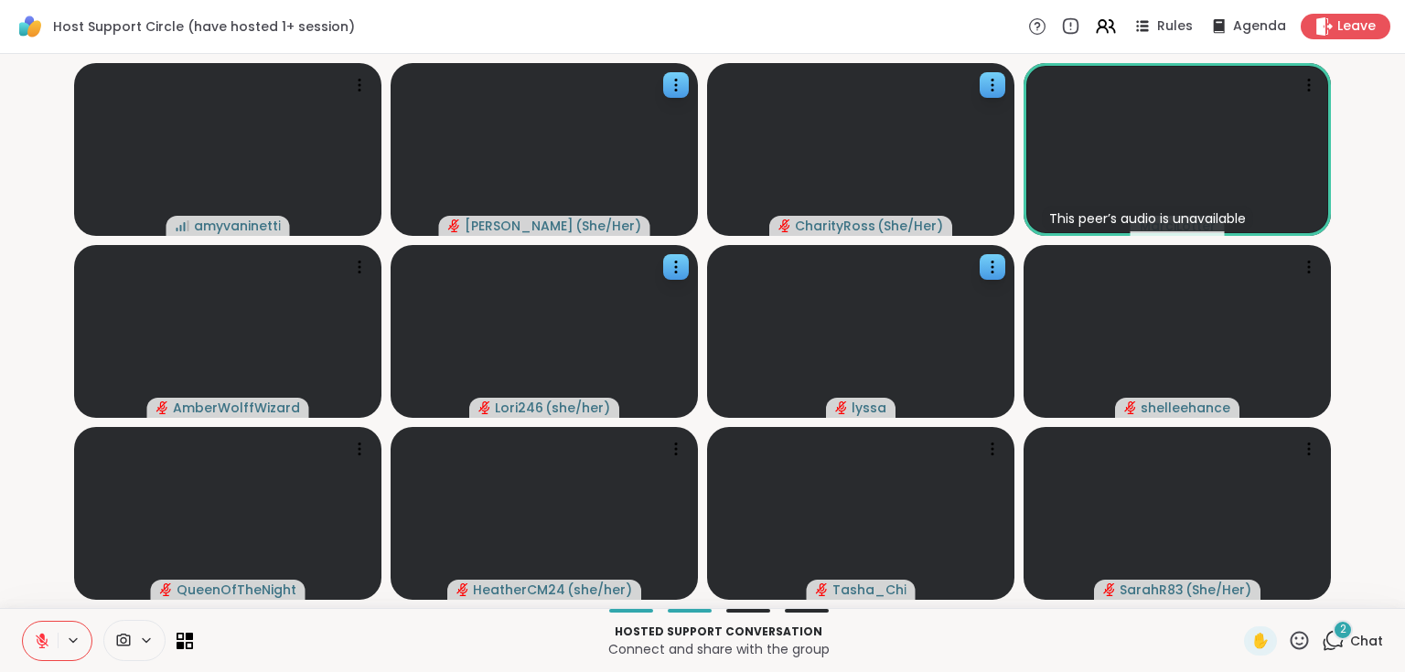
click at [1350, 640] on span "Chat" at bounding box center [1366, 641] width 33 height 18
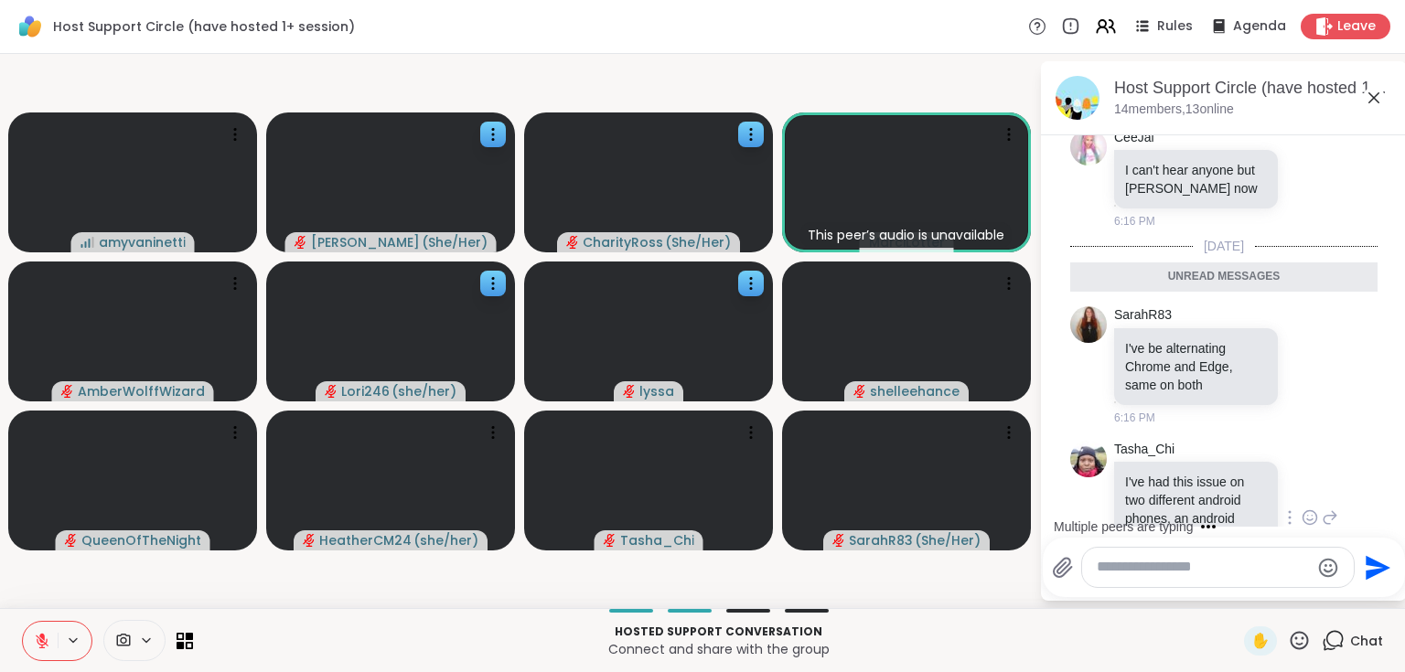
scroll to position [3040, 0]
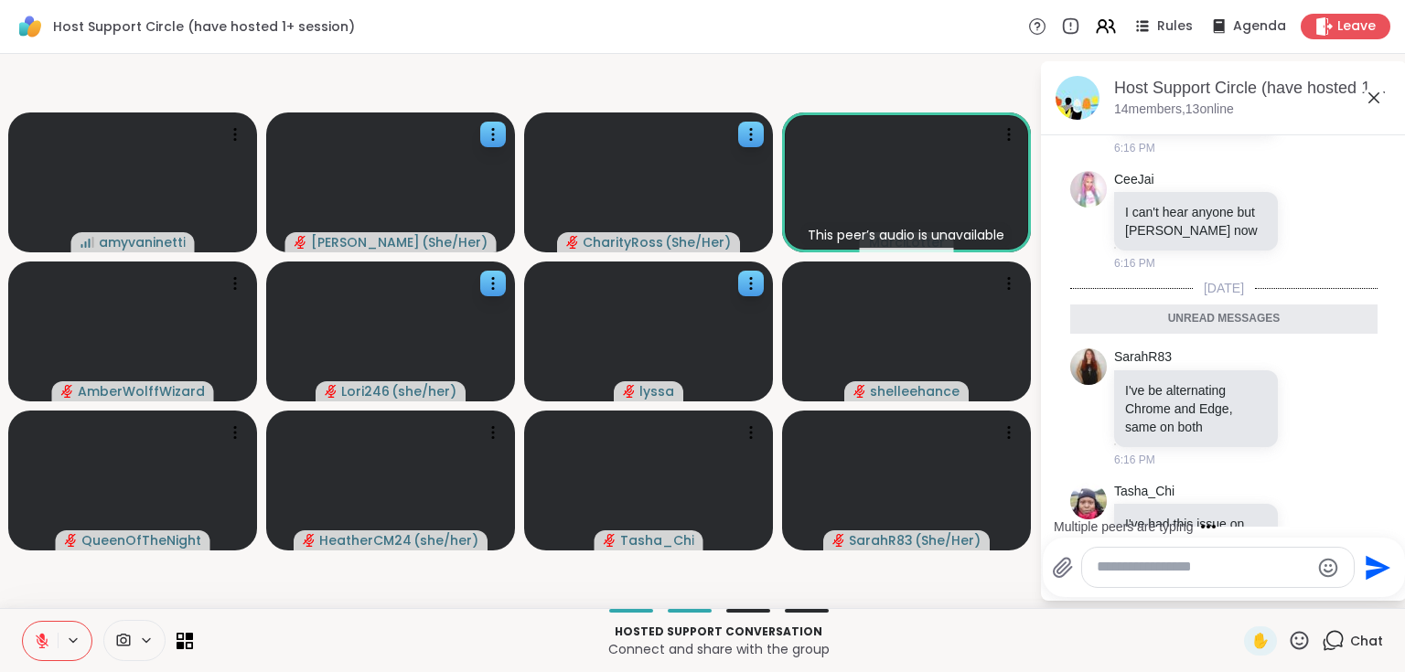
click at [1372, 95] on icon at bounding box center [1373, 97] width 11 height 11
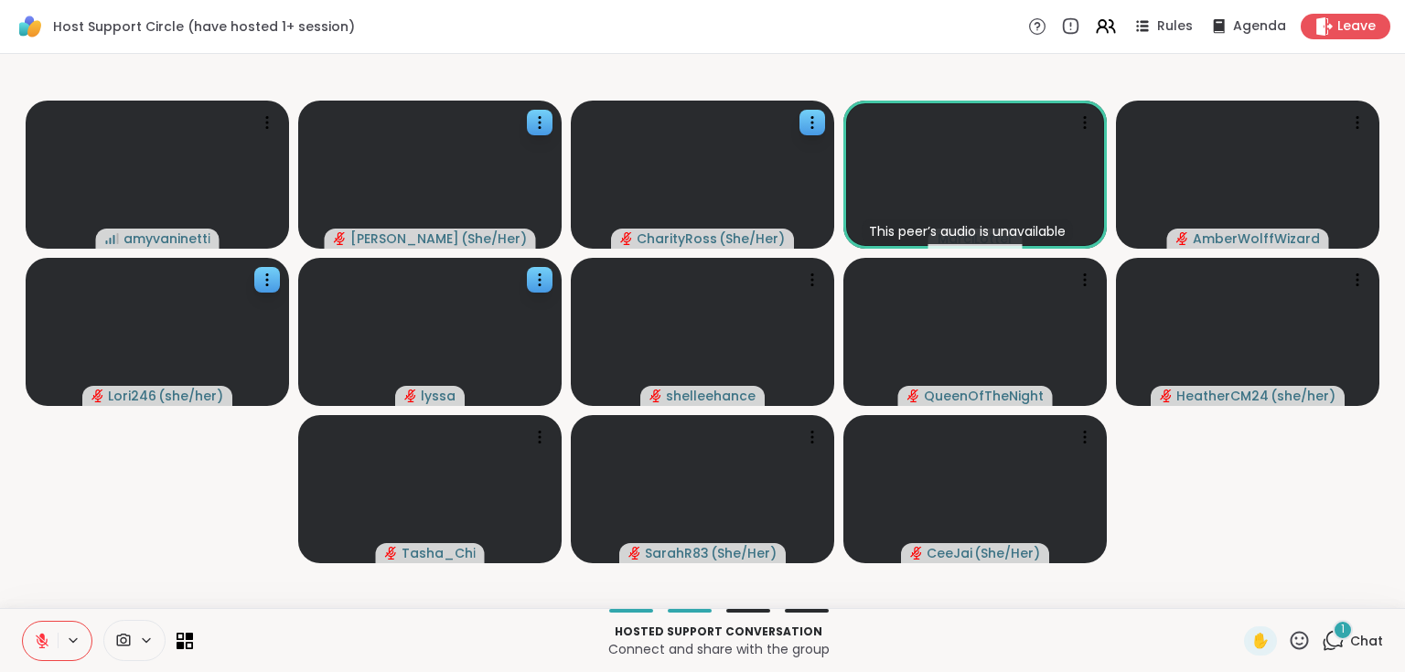
click at [1350, 640] on span "Chat" at bounding box center [1366, 641] width 33 height 18
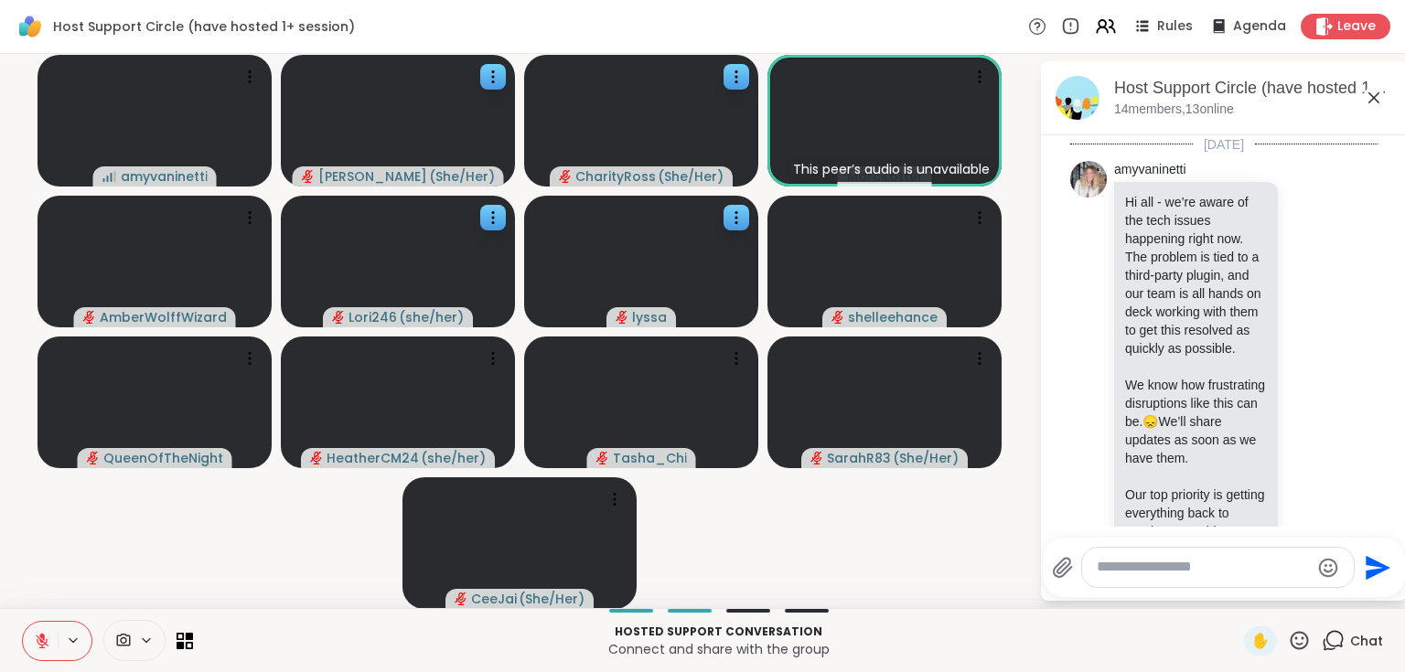
scroll to position [3300, 0]
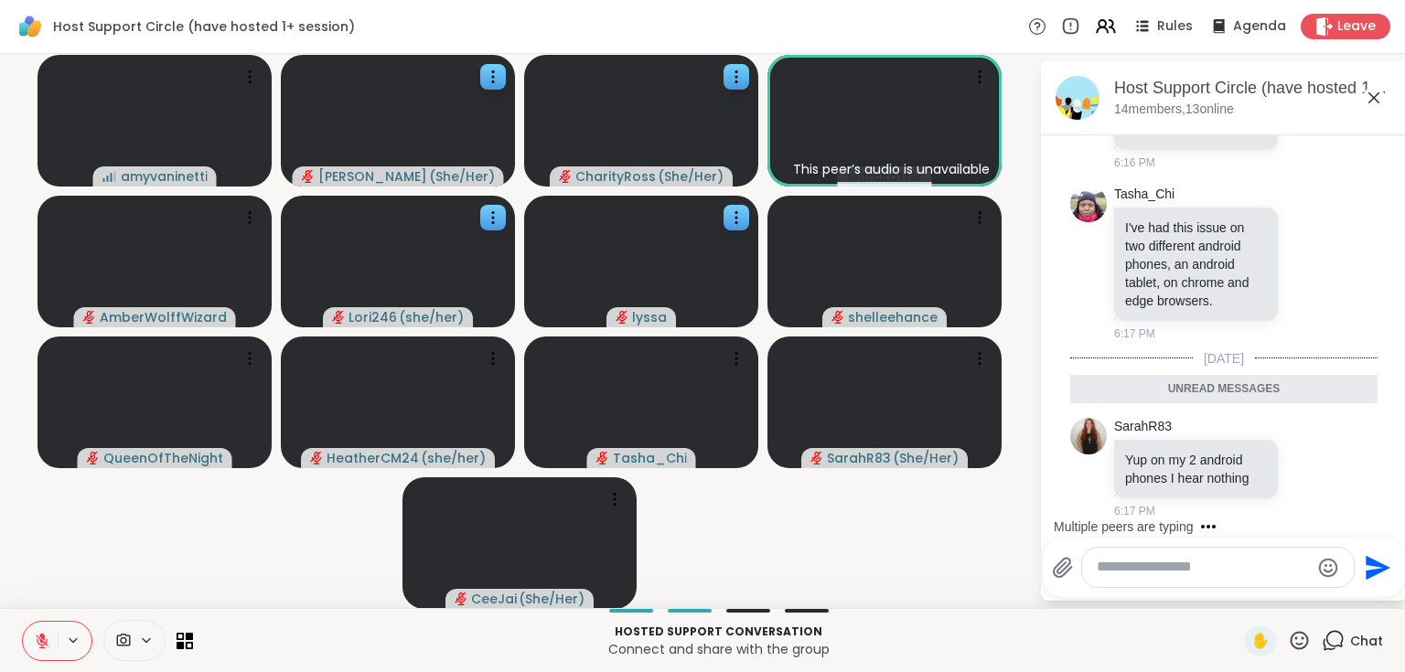
click at [1374, 102] on icon at bounding box center [1374, 98] width 22 height 22
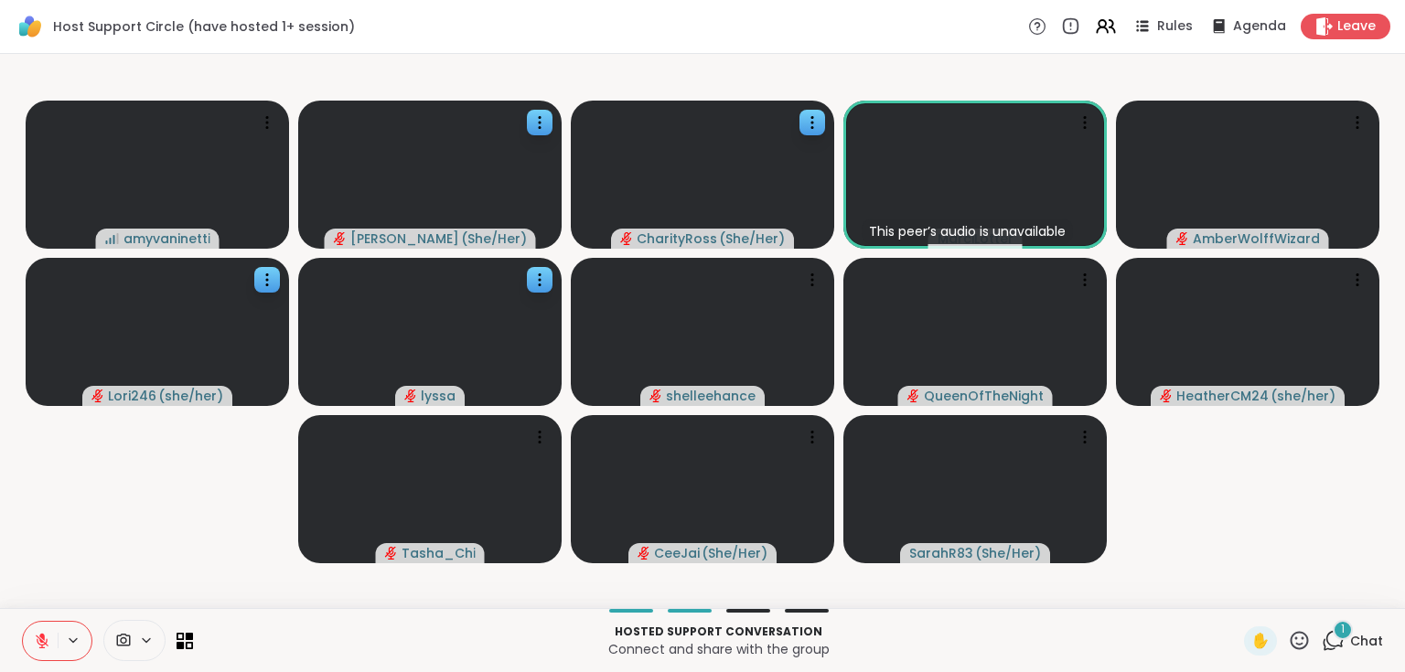
click at [1327, 642] on icon at bounding box center [1332, 640] width 23 height 23
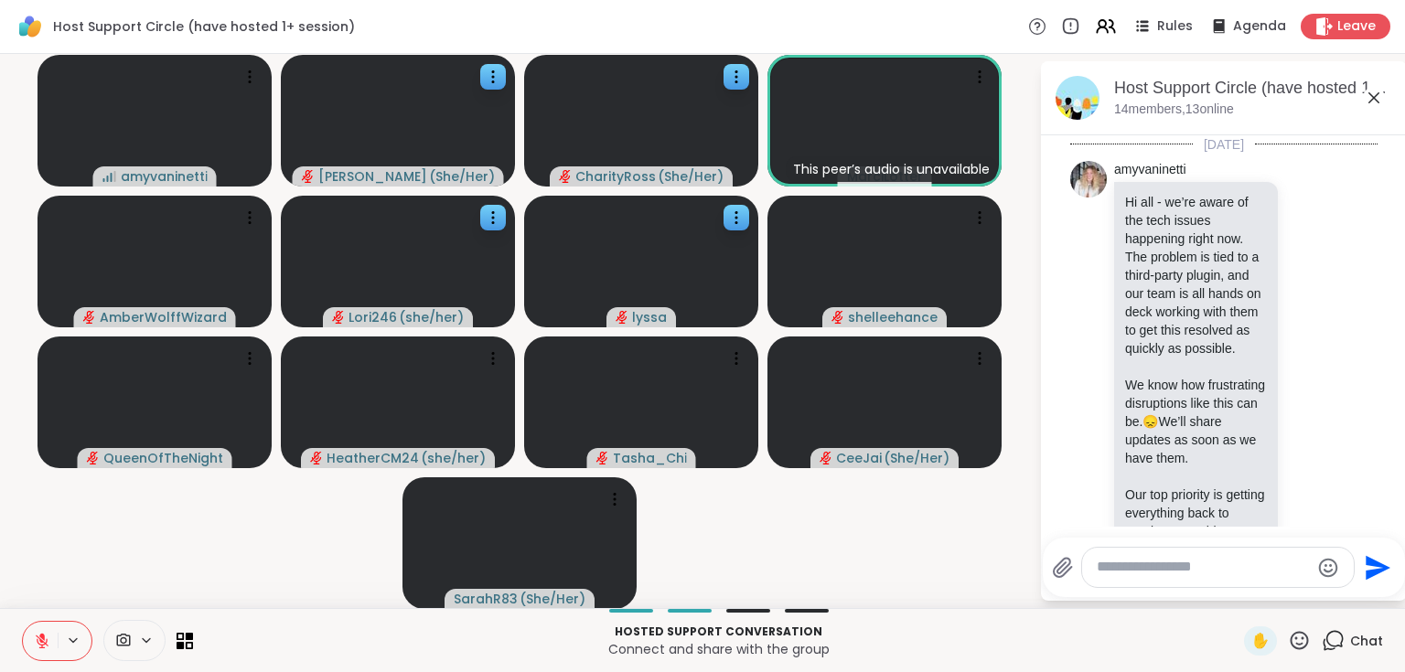
scroll to position [3490, 0]
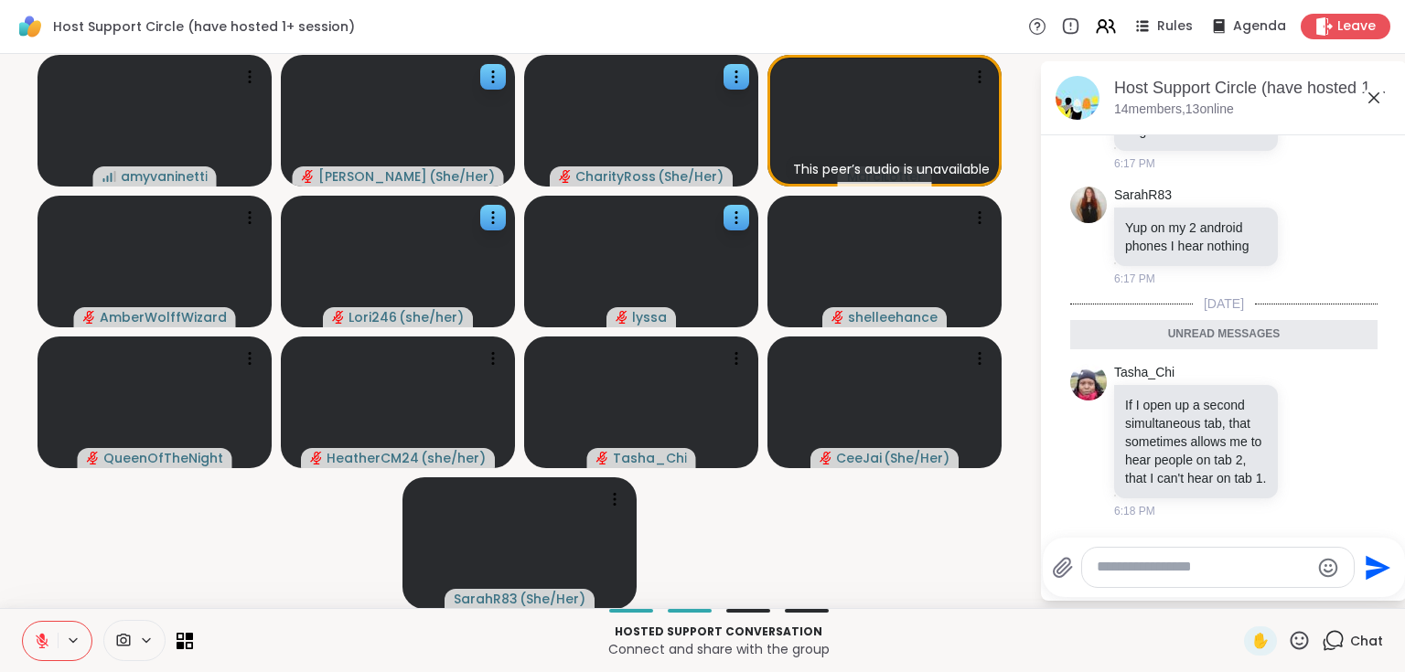
click at [1373, 100] on icon at bounding box center [1374, 98] width 22 height 22
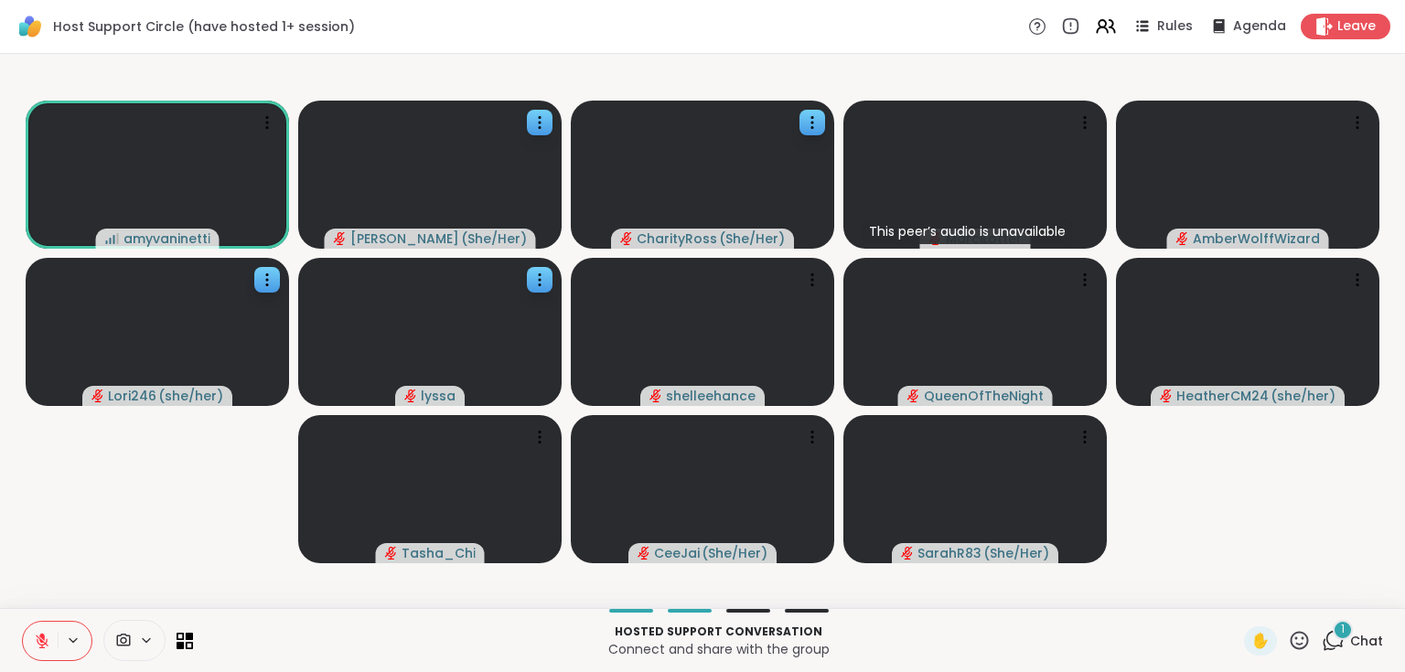
click at [1332, 636] on div "1" at bounding box center [1342, 630] width 20 height 20
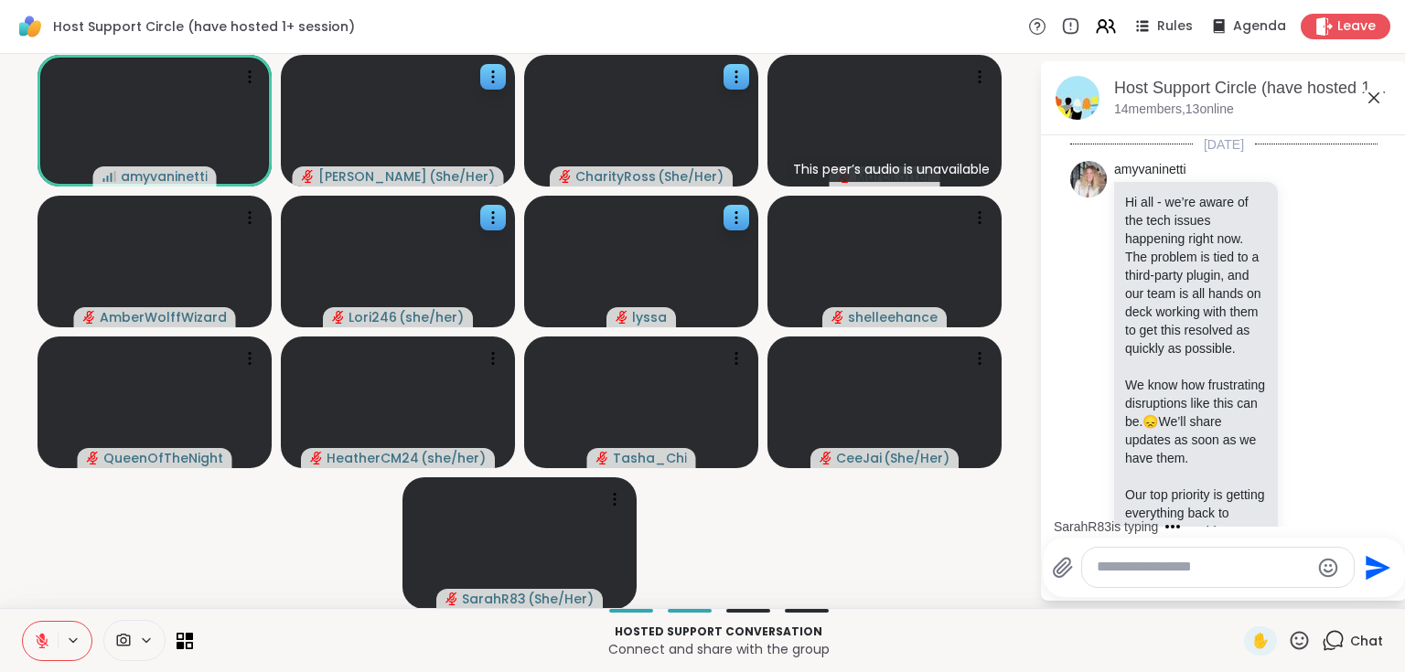
scroll to position [3675, 0]
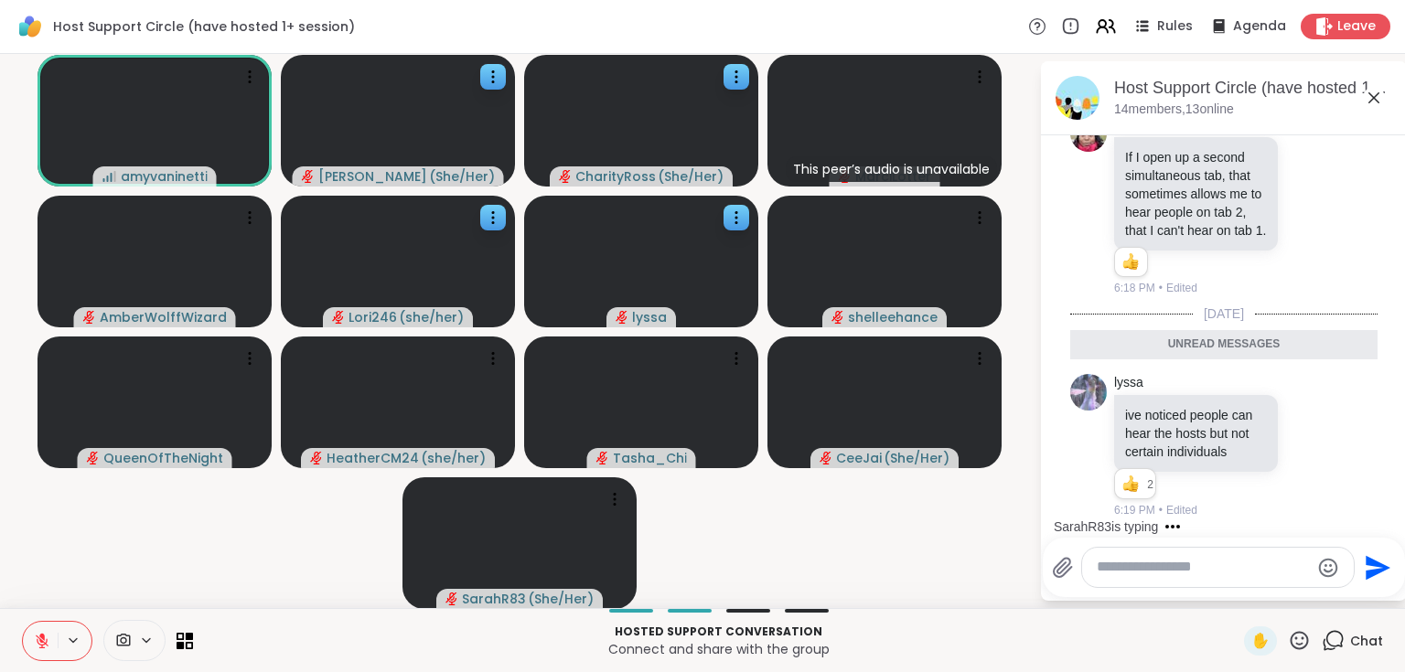
click at [1377, 96] on icon at bounding box center [1374, 98] width 22 height 22
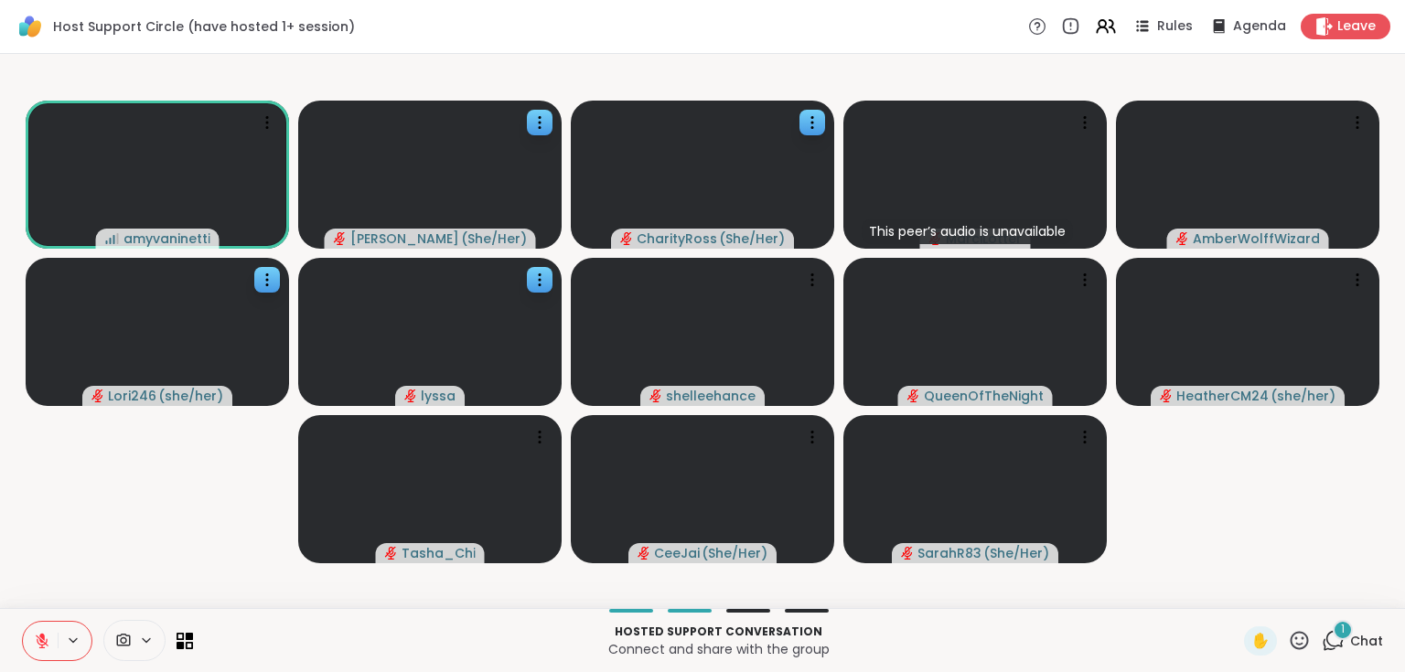
click at [1338, 630] on div "1" at bounding box center [1342, 630] width 20 height 20
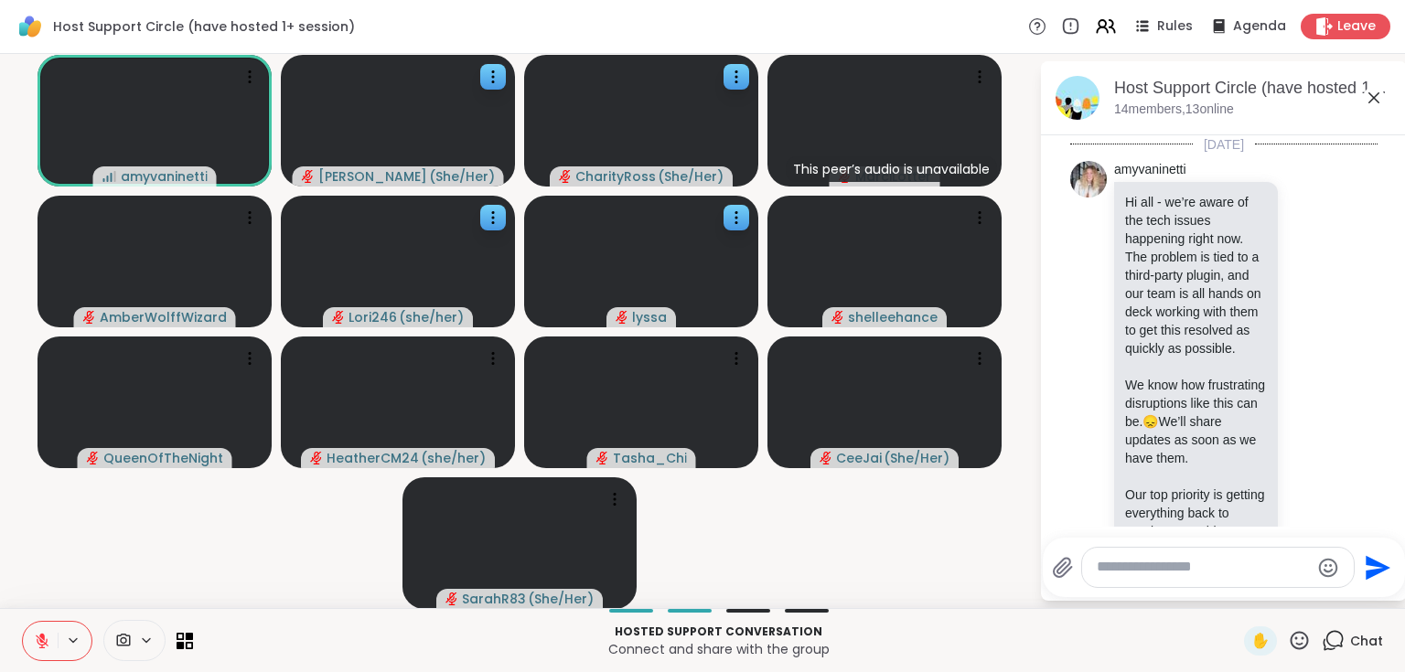
scroll to position [3809, 0]
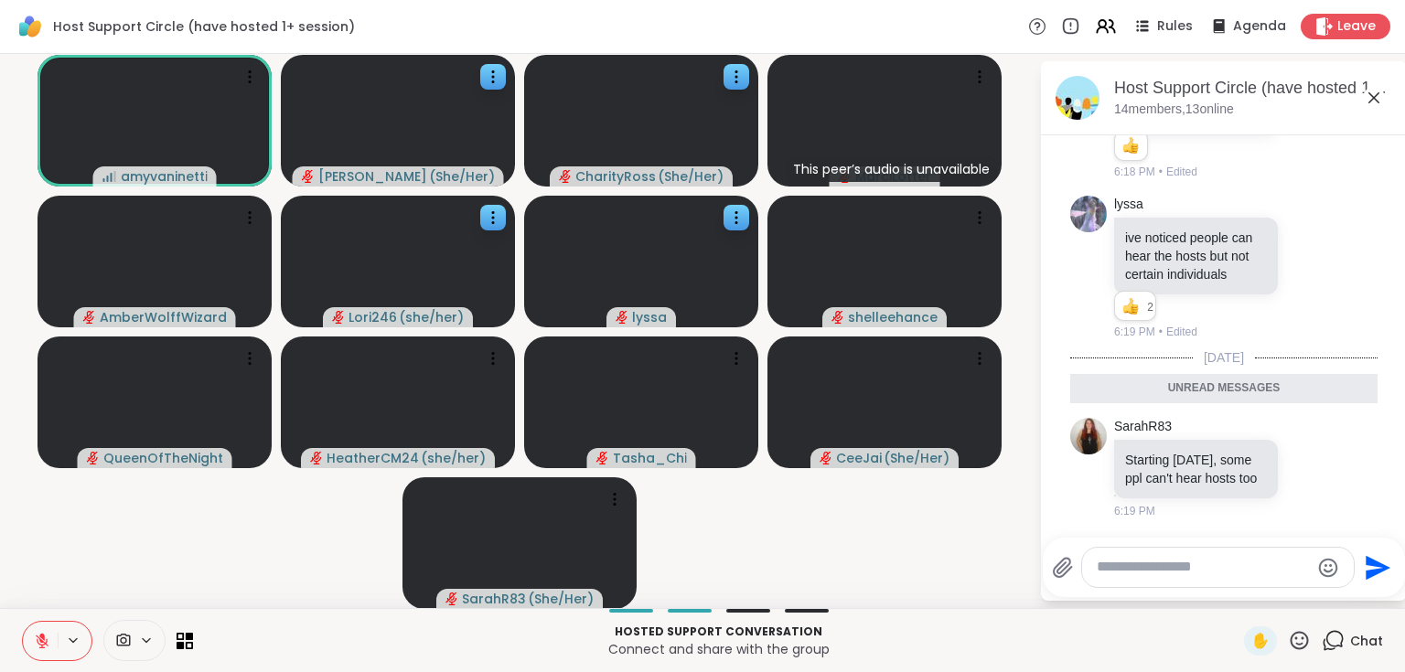
click at [1373, 101] on icon at bounding box center [1374, 98] width 22 height 22
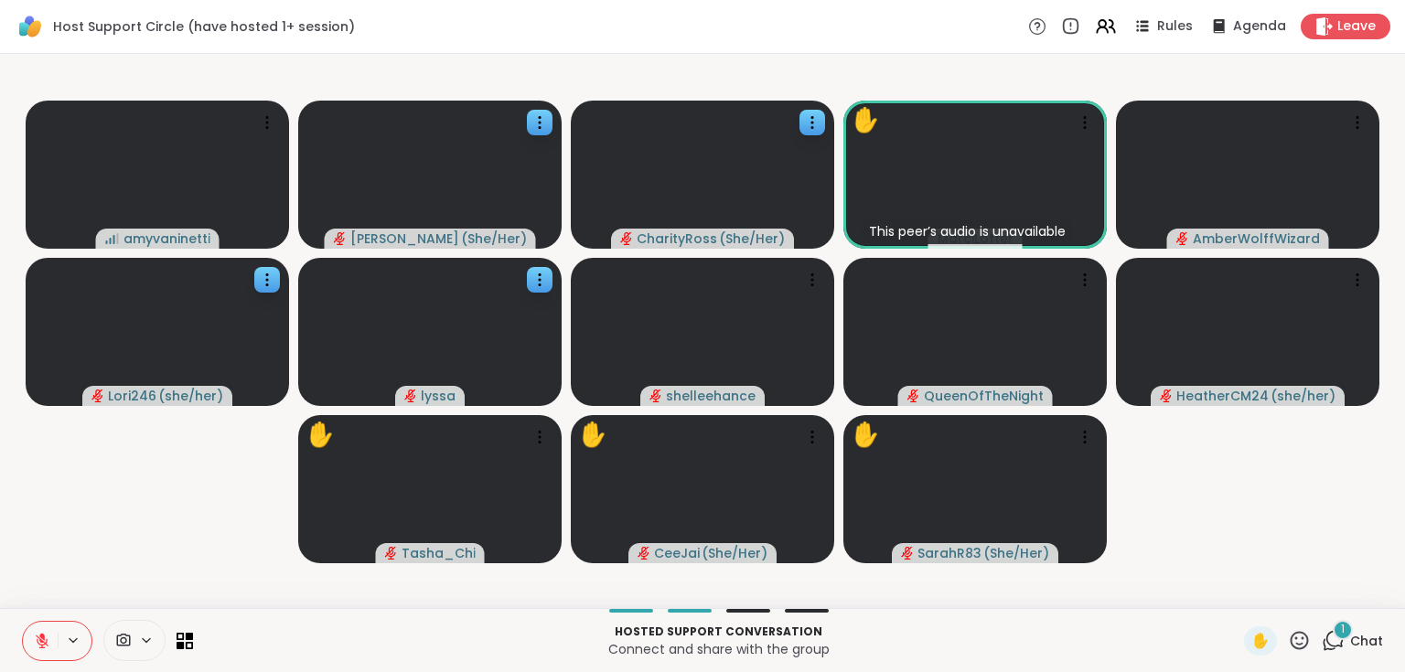
click at [1326, 633] on icon at bounding box center [1334, 639] width 17 height 16
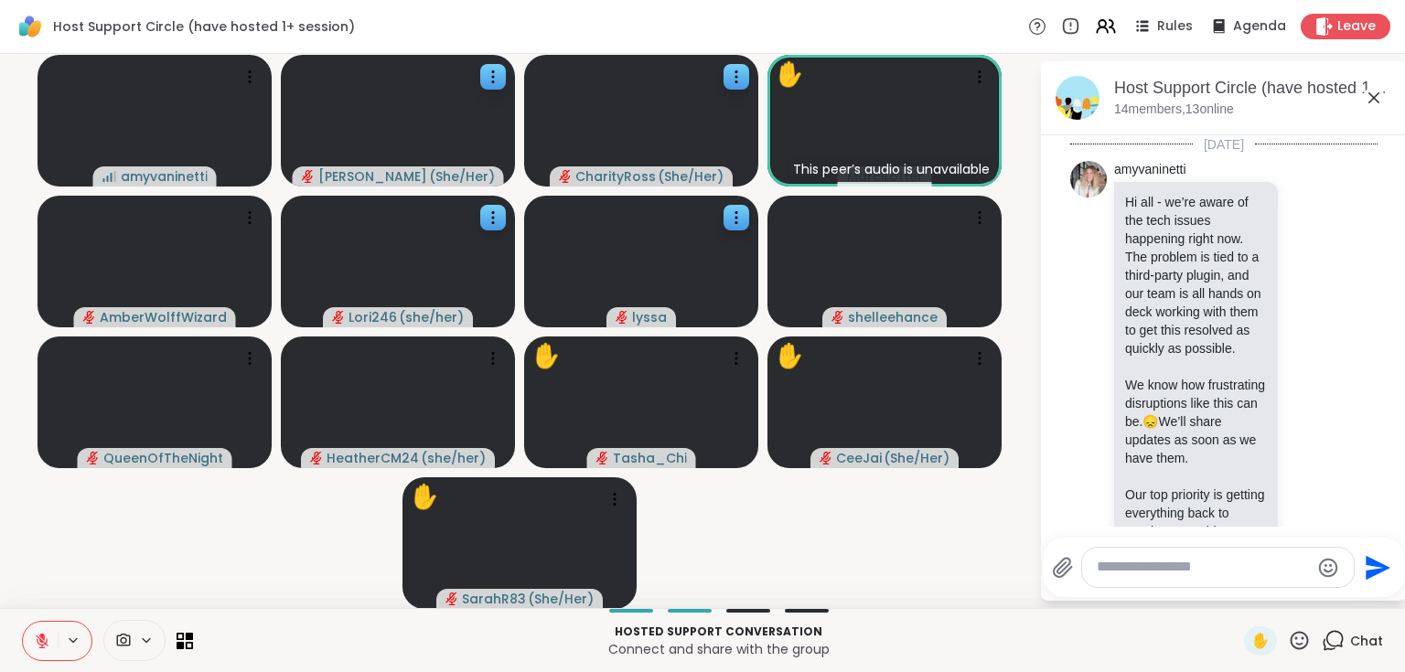
scroll to position [3951, 0]
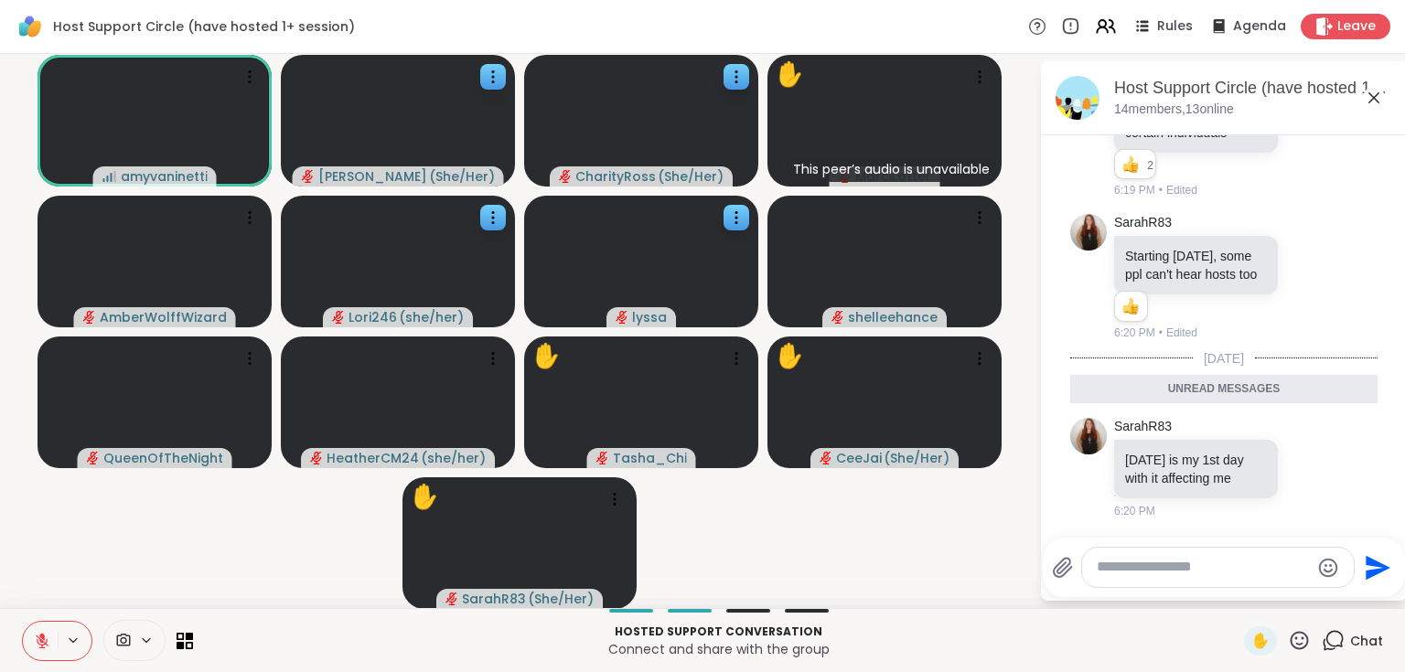
click at [1373, 102] on icon at bounding box center [1374, 98] width 22 height 22
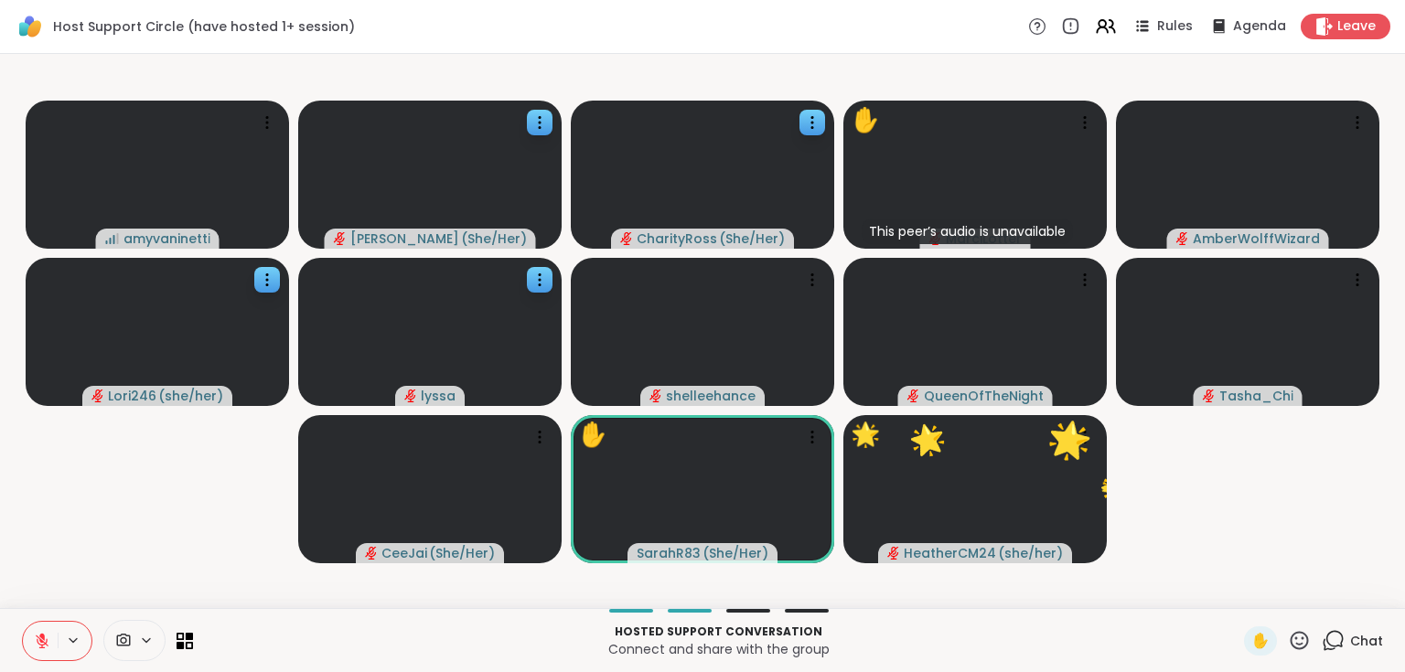
click at [1288, 641] on icon at bounding box center [1299, 640] width 23 height 23
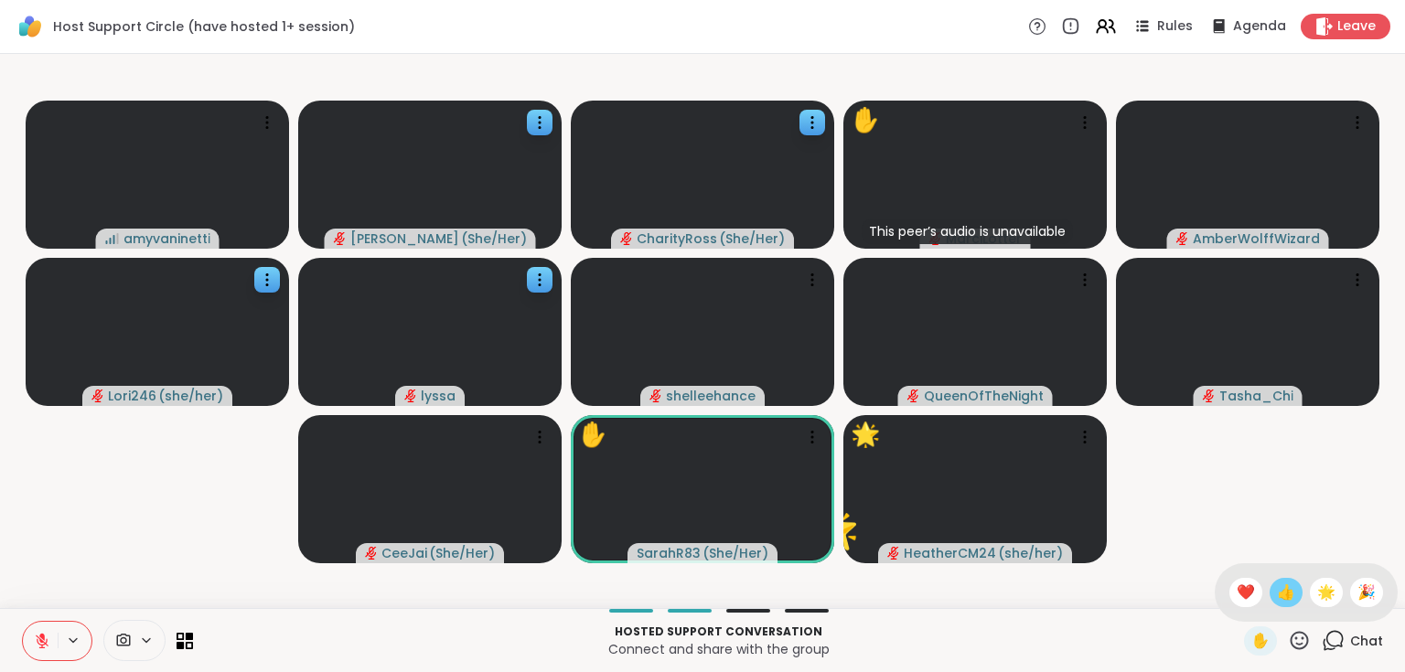
click at [1277, 594] on span "👍" at bounding box center [1286, 593] width 18 height 22
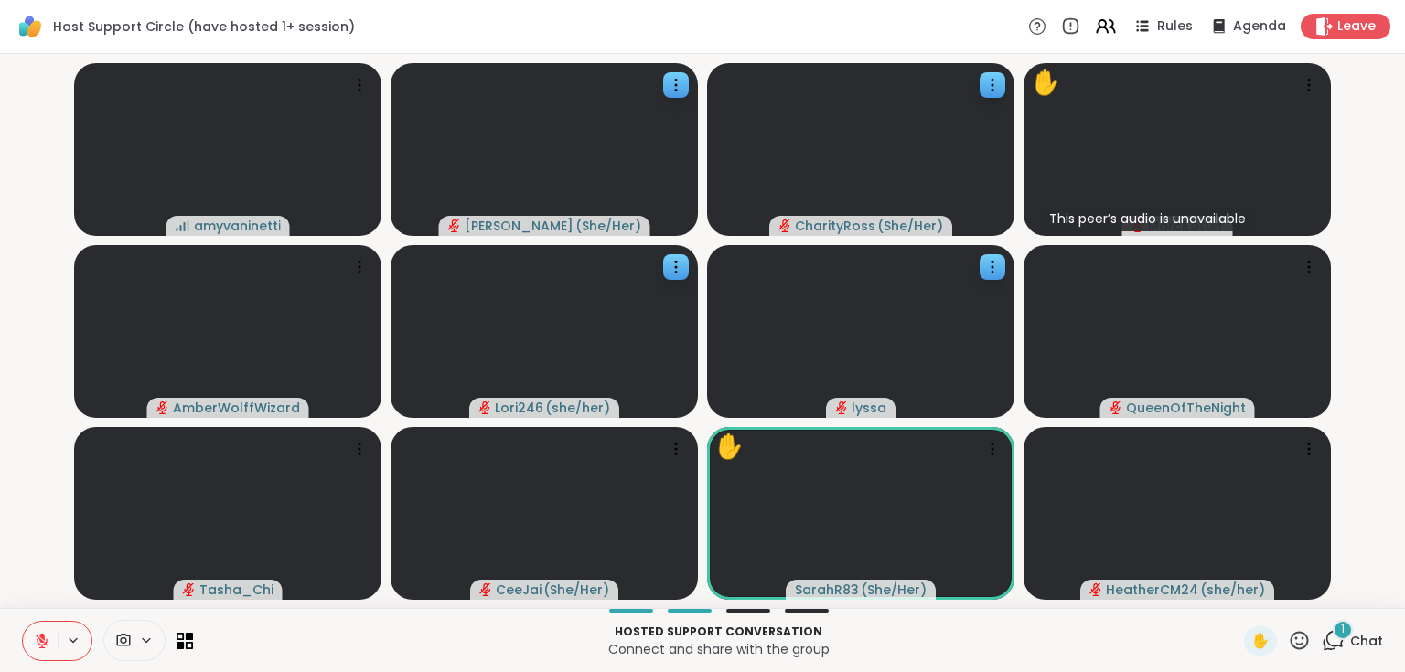
click at [1332, 637] on div "1" at bounding box center [1342, 630] width 20 height 20
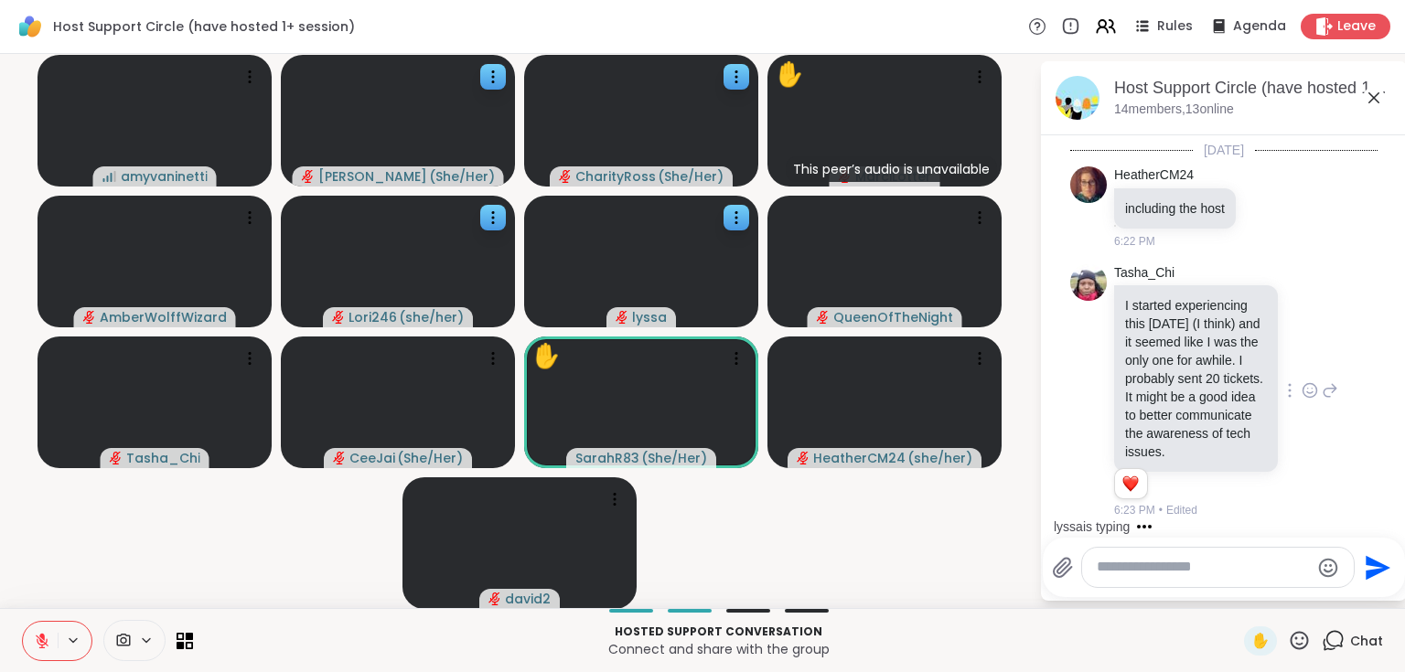
scroll to position [4292, 0]
click at [1368, 93] on icon at bounding box center [1374, 98] width 22 height 22
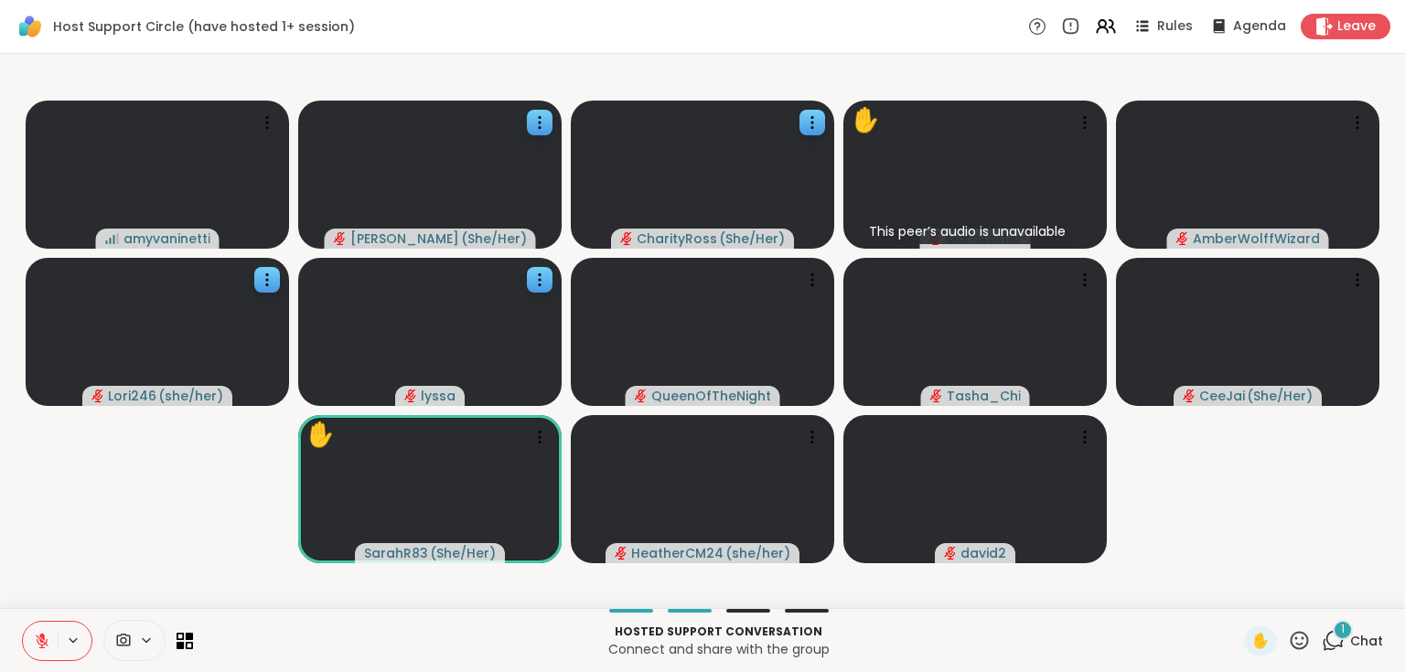
drag, startPoint x: 1324, startPoint y: 647, endPoint x: 1310, endPoint y: 614, distance: 36.0
click at [1323, 642] on icon at bounding box center [1332, 640] width 23 height 23
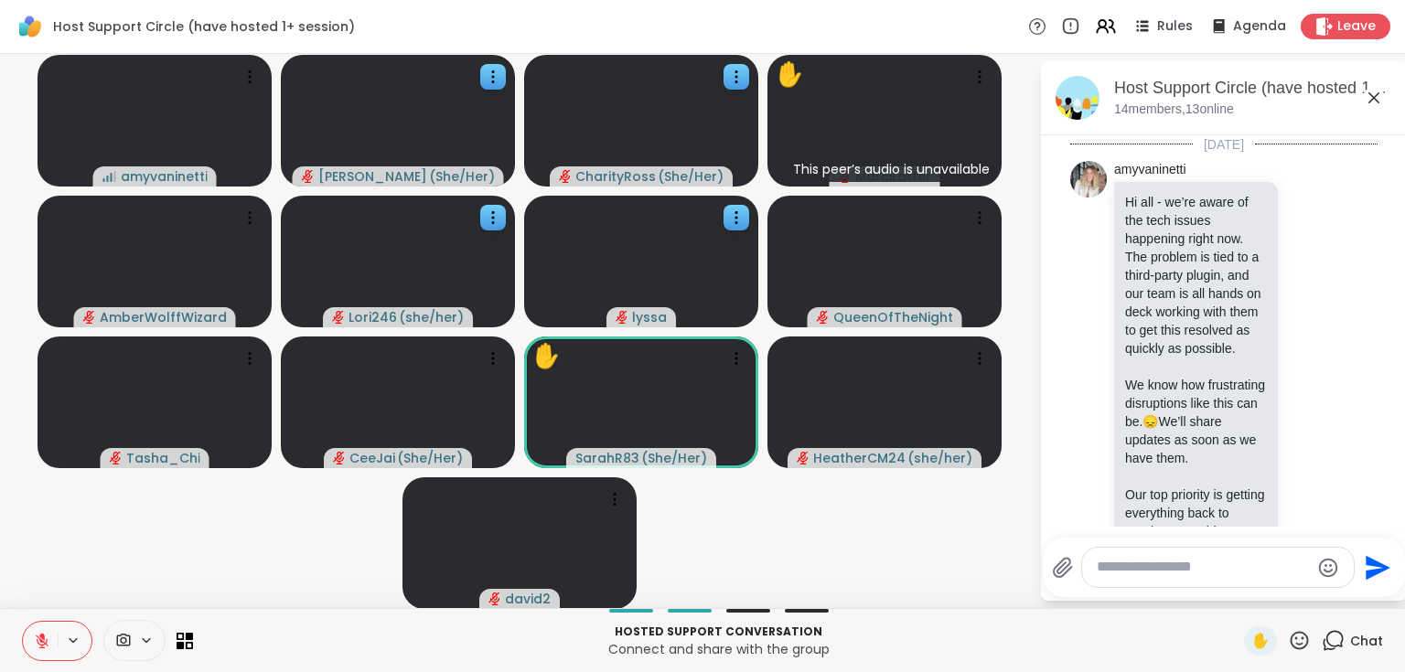
scroll to position [4525, 0]
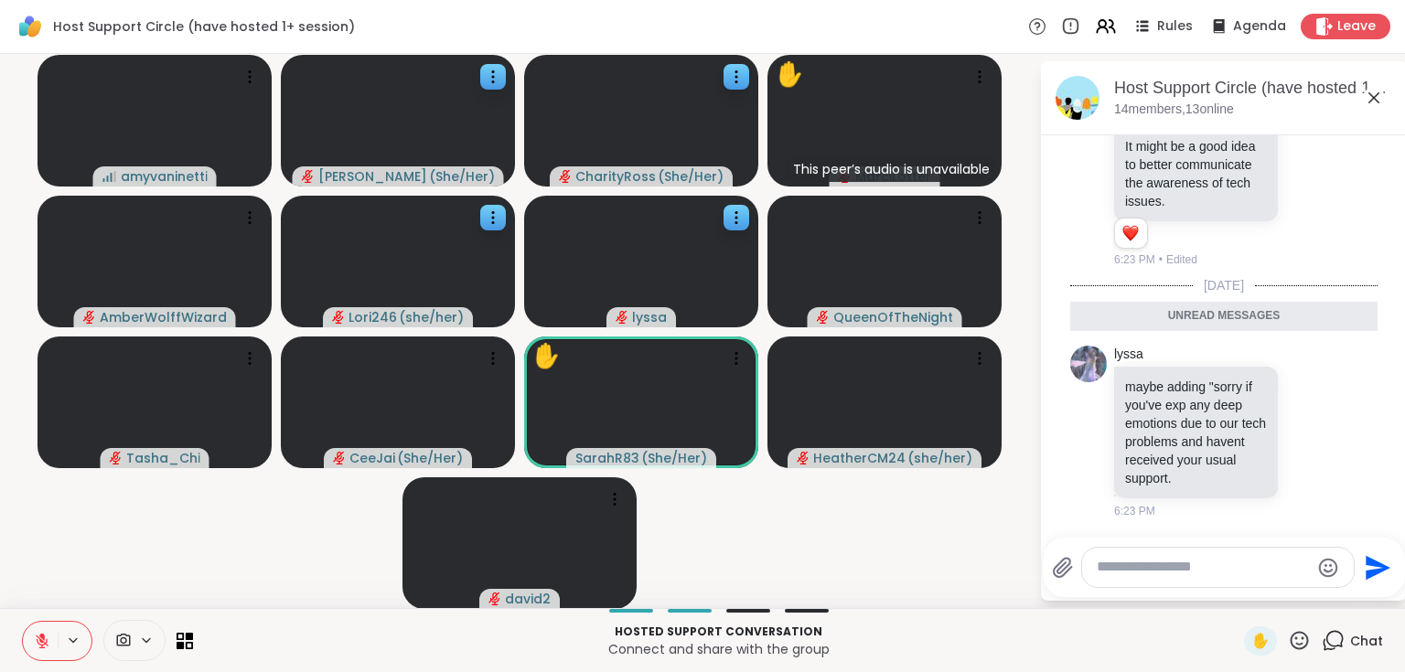
click at [1368, 94] on icon at bounding box center [1374, 98] width 22 height 22
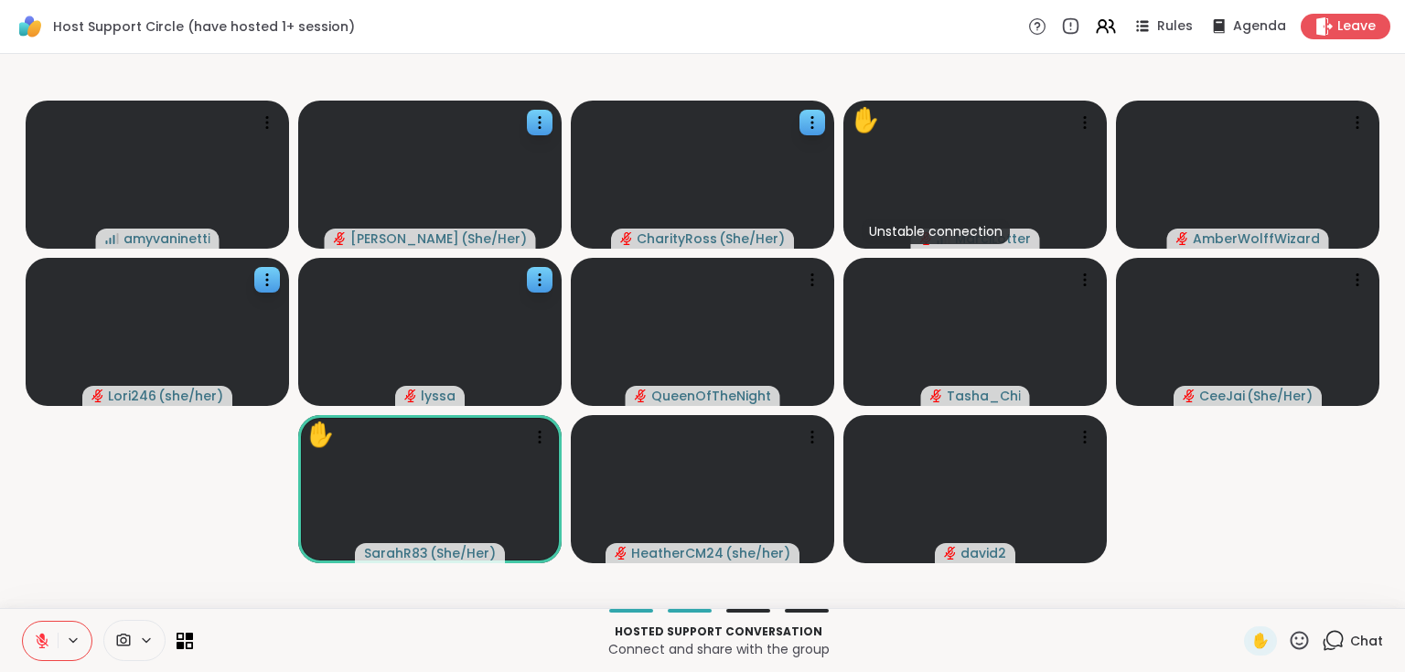
click at [42, 639] on icon at bounding box center [42, 641] width 16 height 16
click at [1251, 639] on span "✋" at bounding box center [1260, 641] width 18 height 22
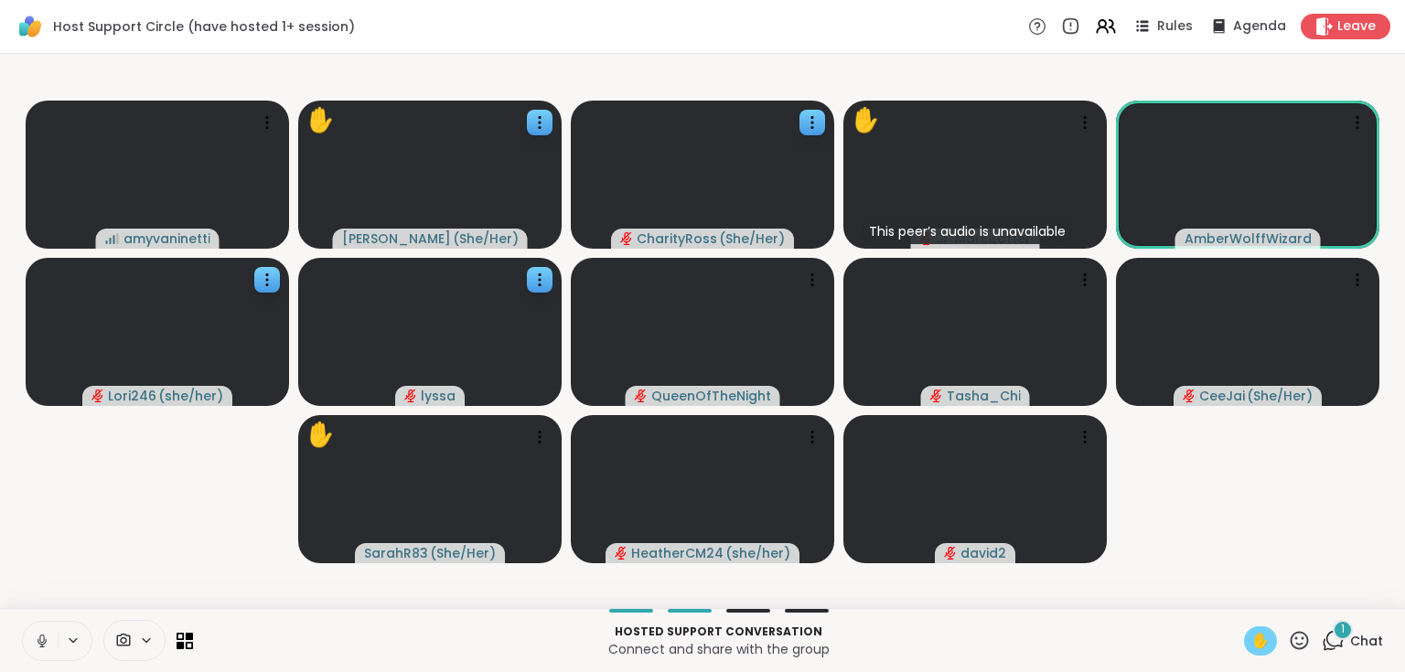
click at [1251, 640] on span "✋" at bounding box center [1260, 641] width 18 height 22
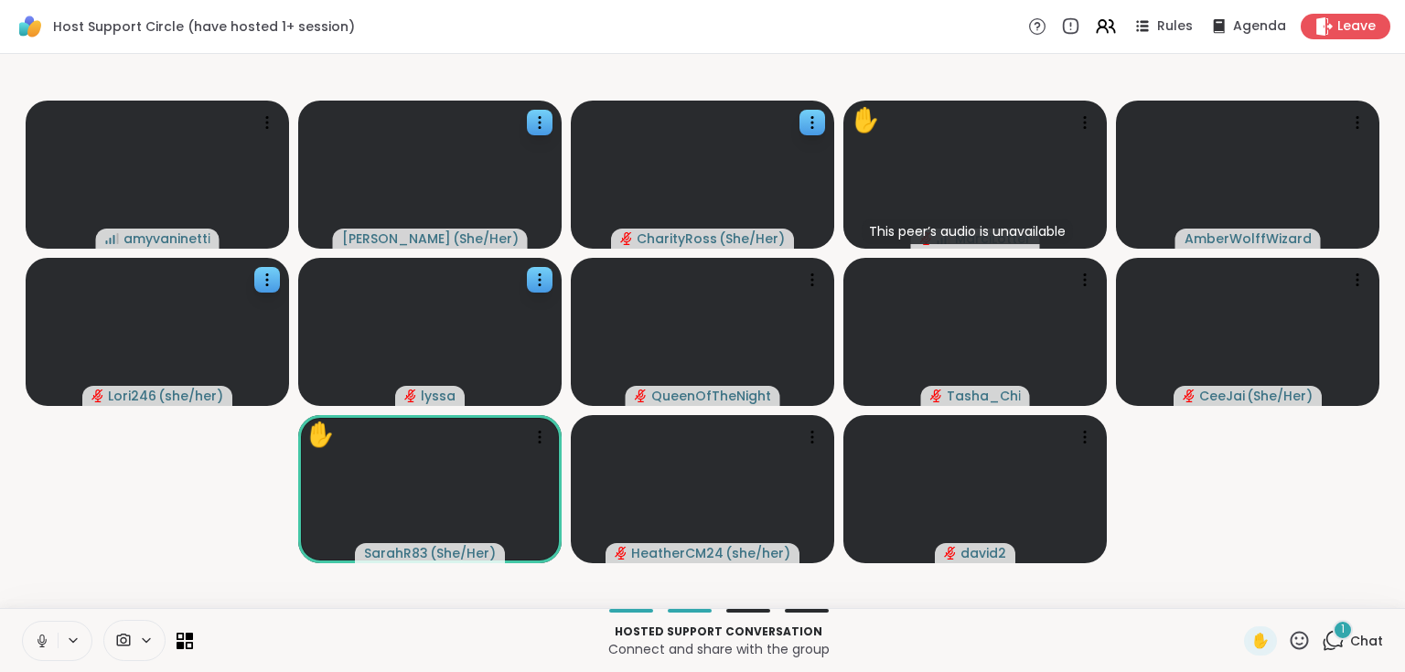
click at [40, 641] on icon at bounding box center [41, 639] width 5 height 8
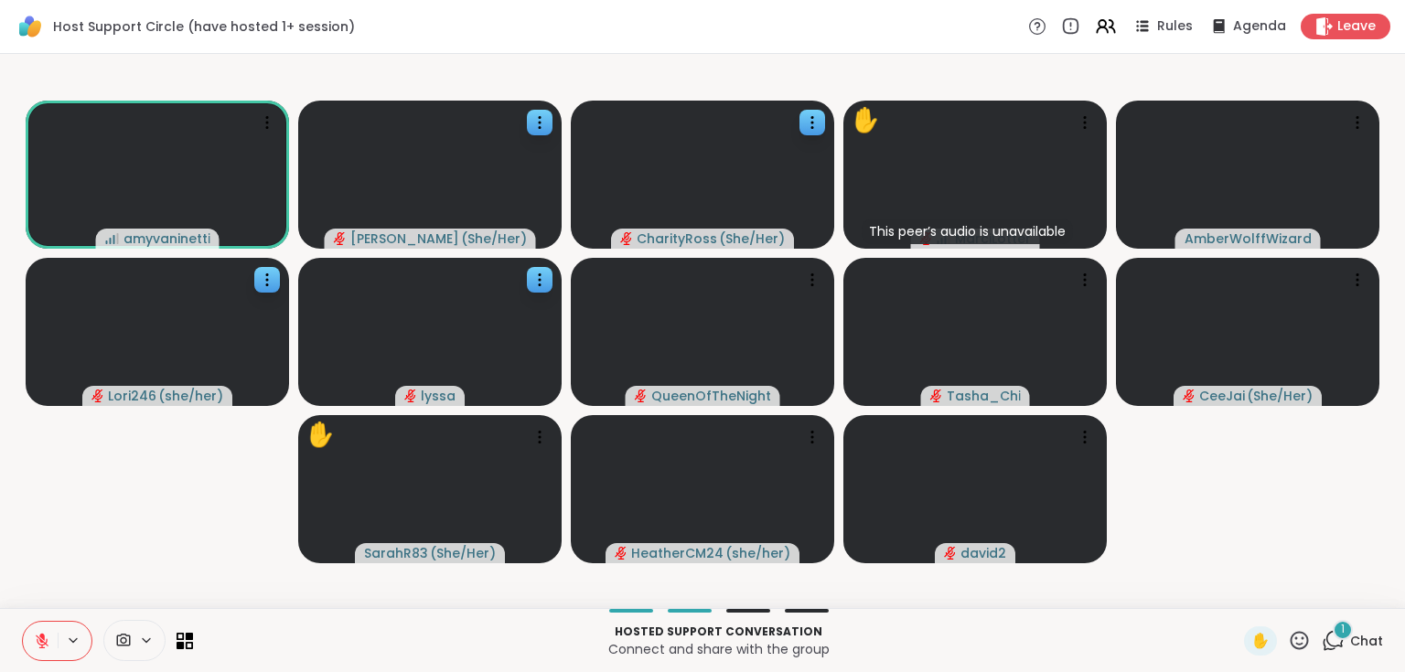
click at [1321, 639] on icon at bounding box center [1332, 640] width 23 height 23
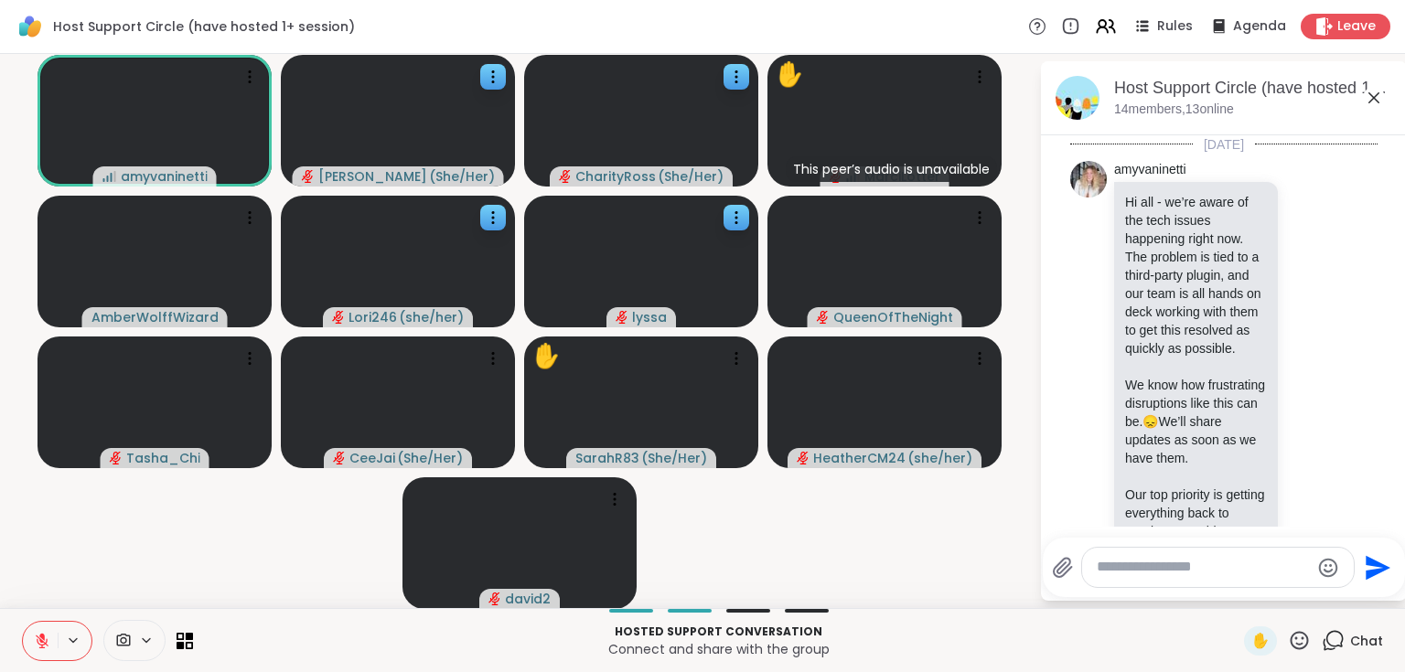
scroll to position [4745, 0]
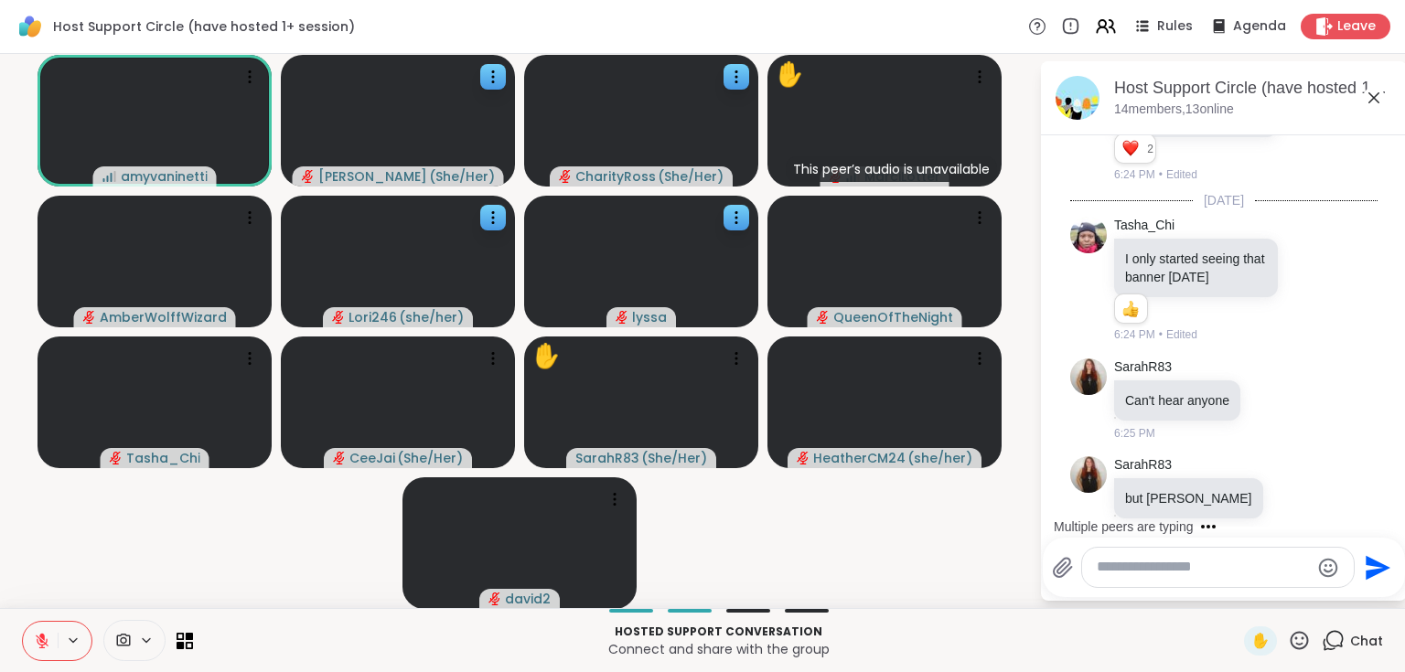
click at [1376, 93] on icon at bounding box center [1373, 97] width 11 height 11
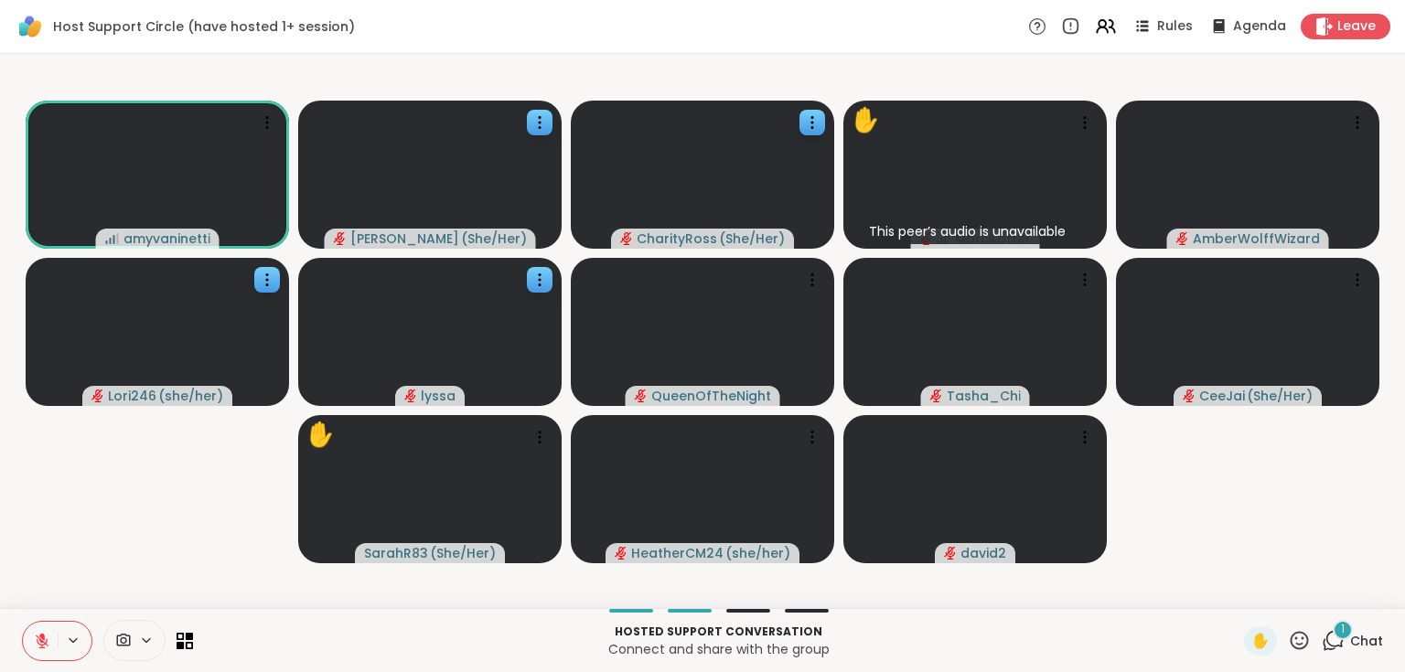
click at [1326, 640] on icon at bounding box center [1332, 640] width 23 height 23
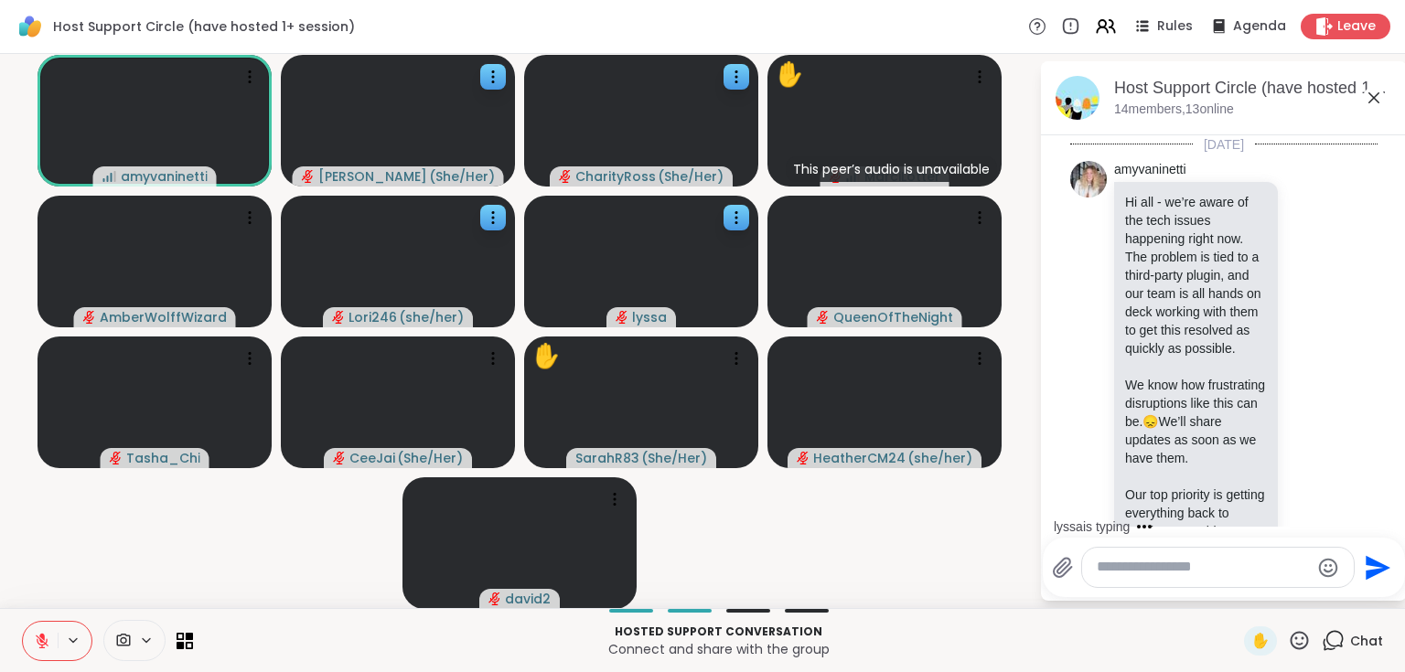
scroll to position [4983, 0]
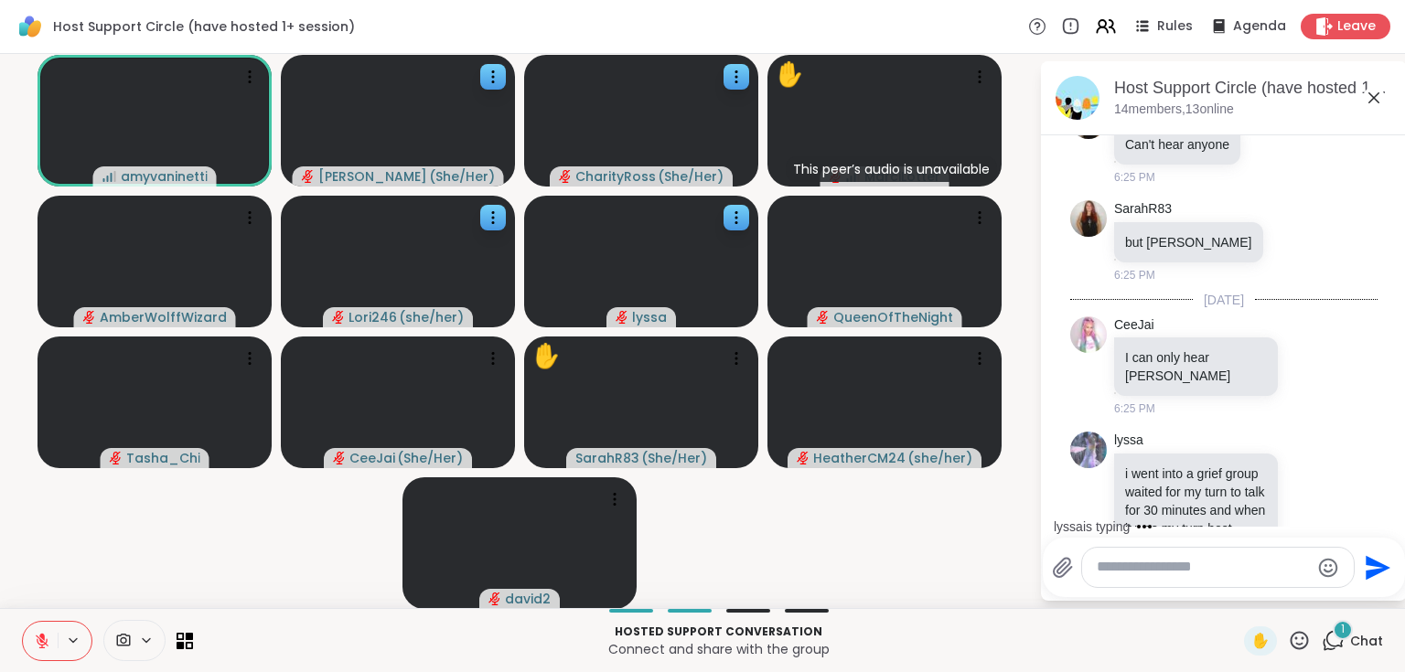
click at [1372, 102] on icon at bounding box center [1374, 98] width 22 height 22
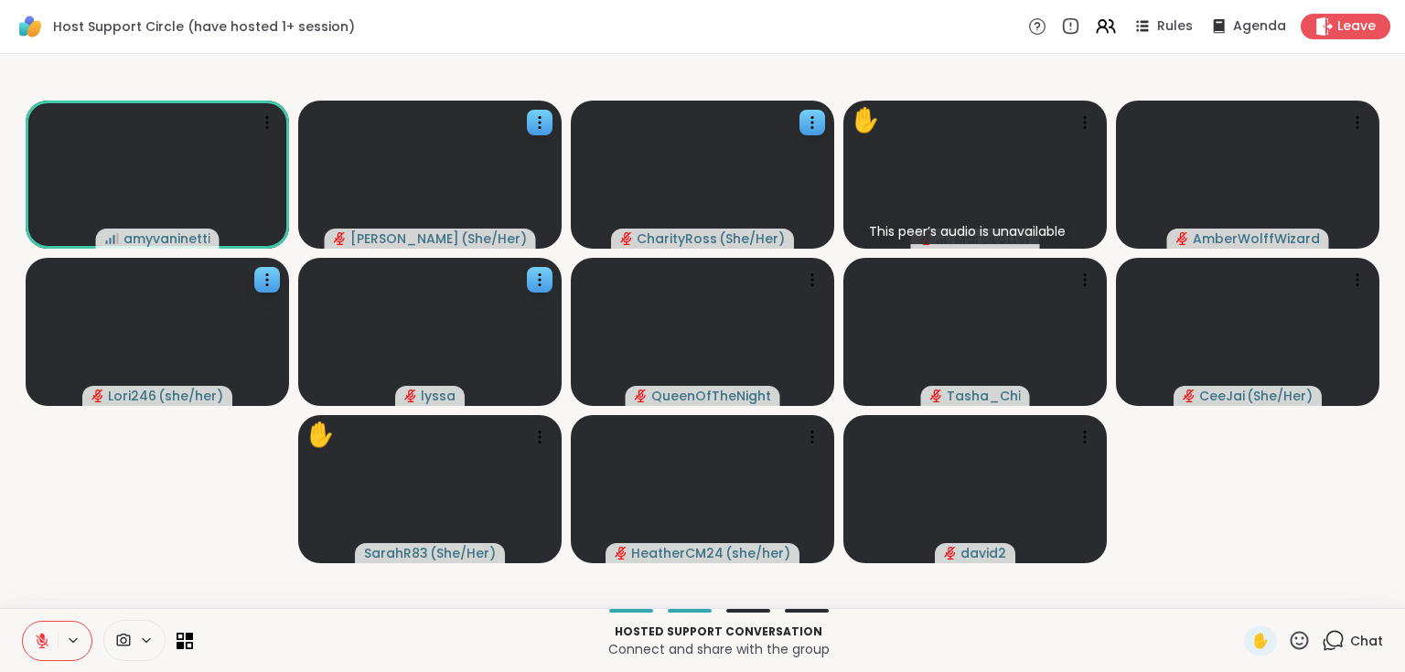
click at [1321, 638] on icon at bounding box center [1332, 640] width 23 height 23
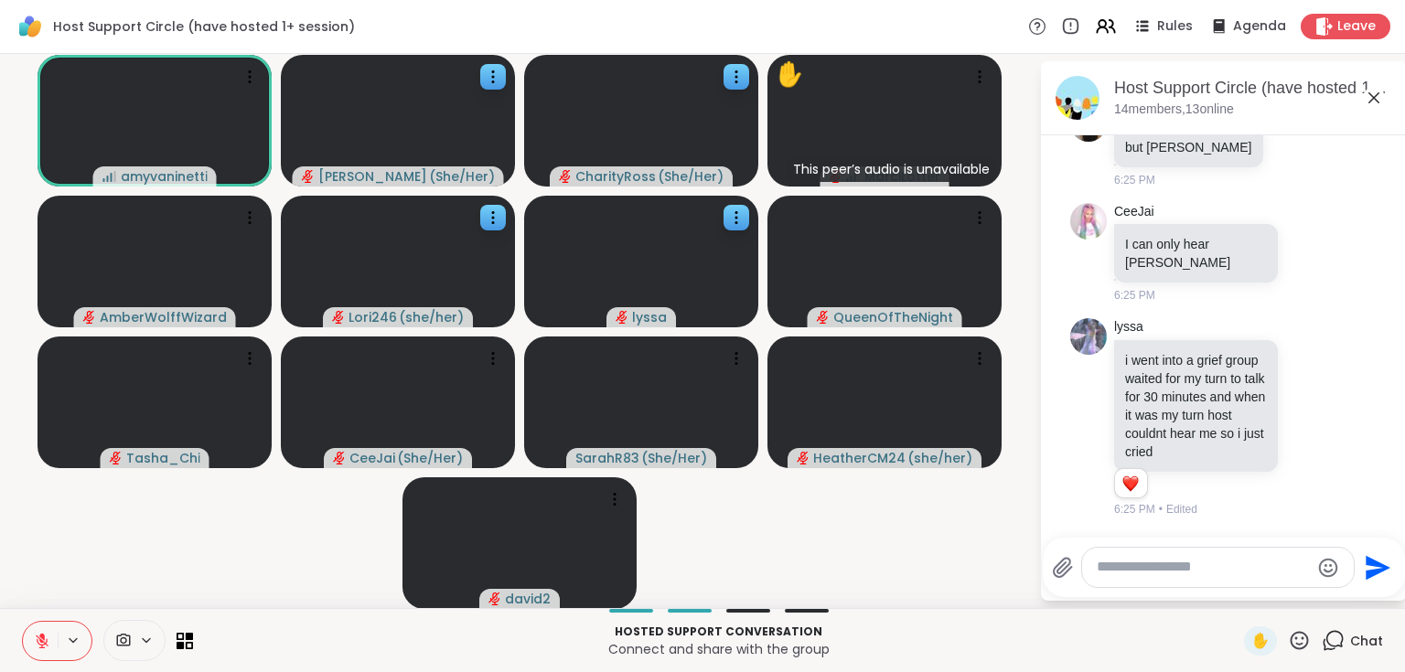
scroll to position [5154, 0]
click at [1374, 98] on icon at bounding box center [1373, 97] width 11 height 11
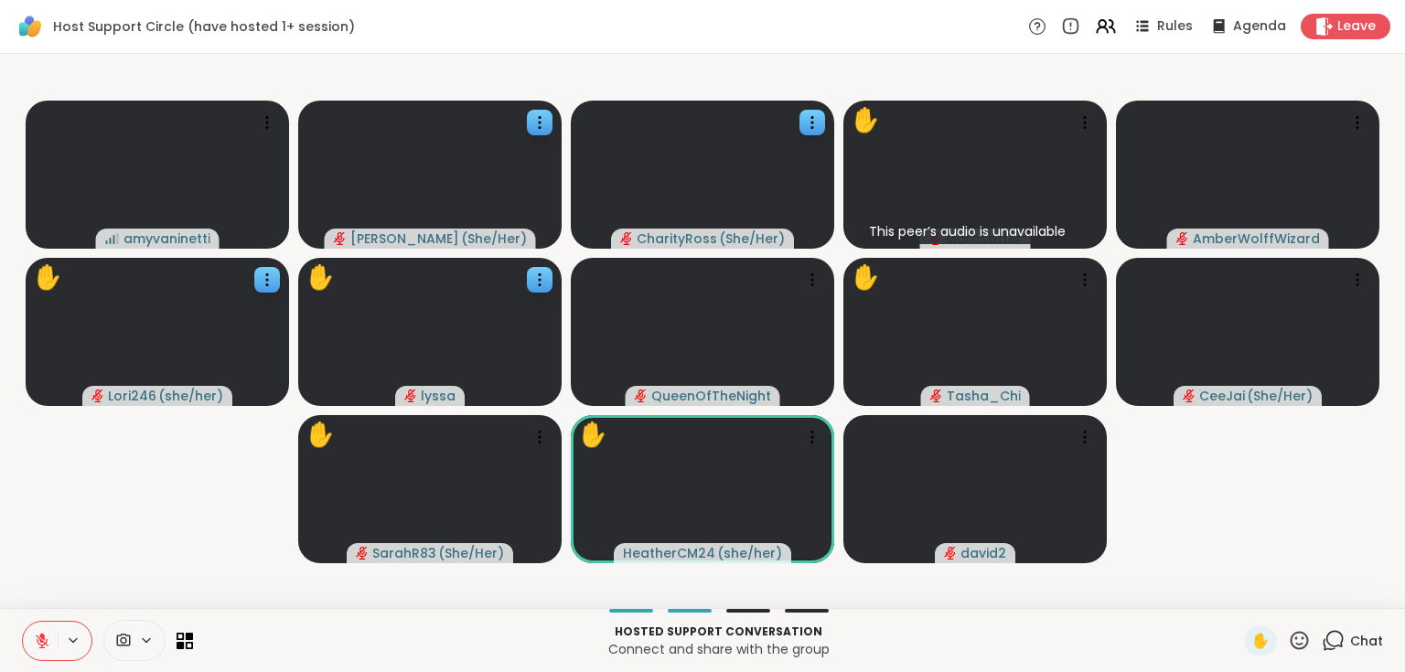
click at [1328, 644] on icon at bounding box center [1332, 640] width 23 height 23
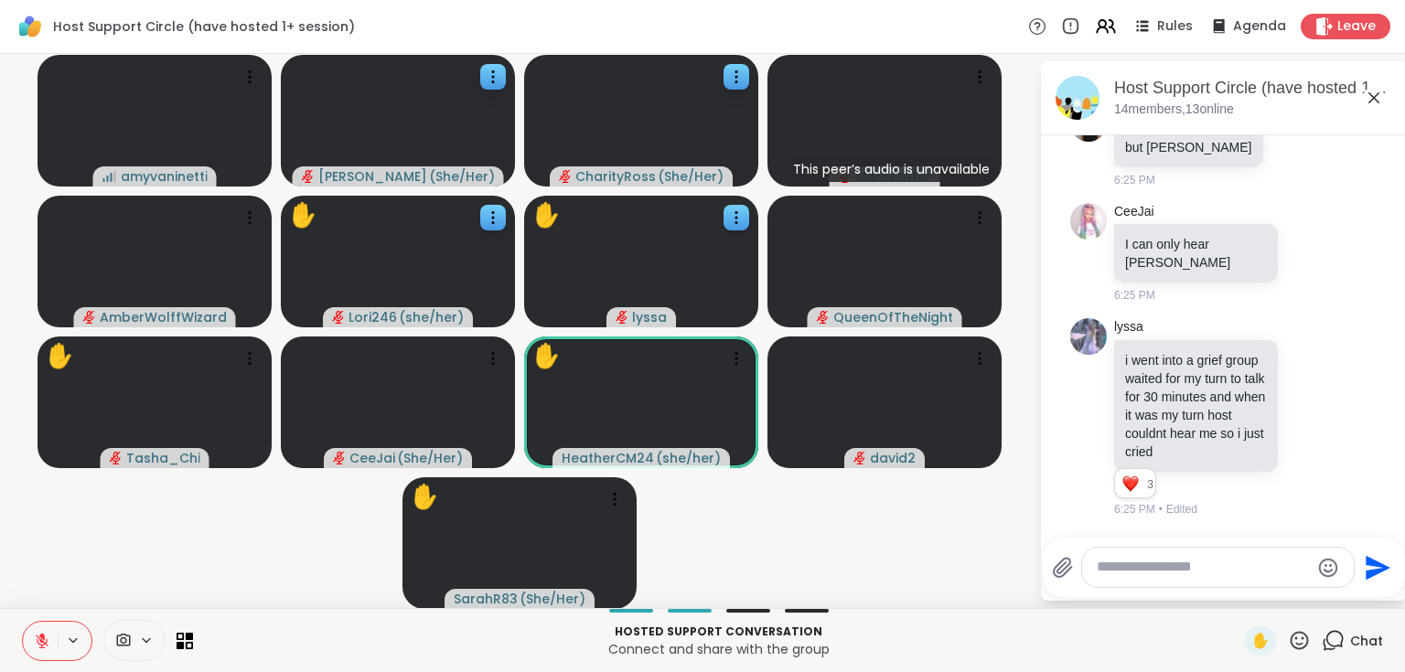
click at [1370, 99] on icon at bounding box center [1374, 98] width 22 height 22
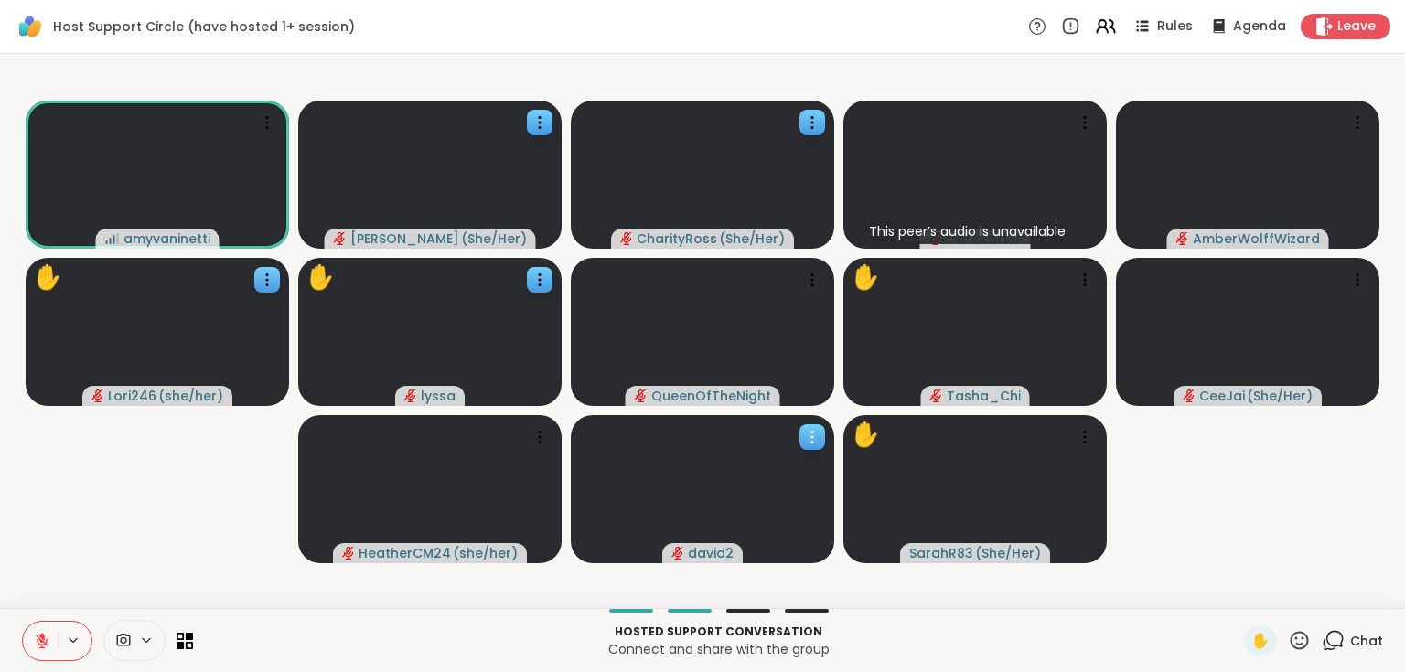
click at [816, 436] on icon at bounding box center [812, 437] width 18 height 18
click at [775, 444] on h4 "Report Member" at bounding box center [763, 458] width 98 height 37
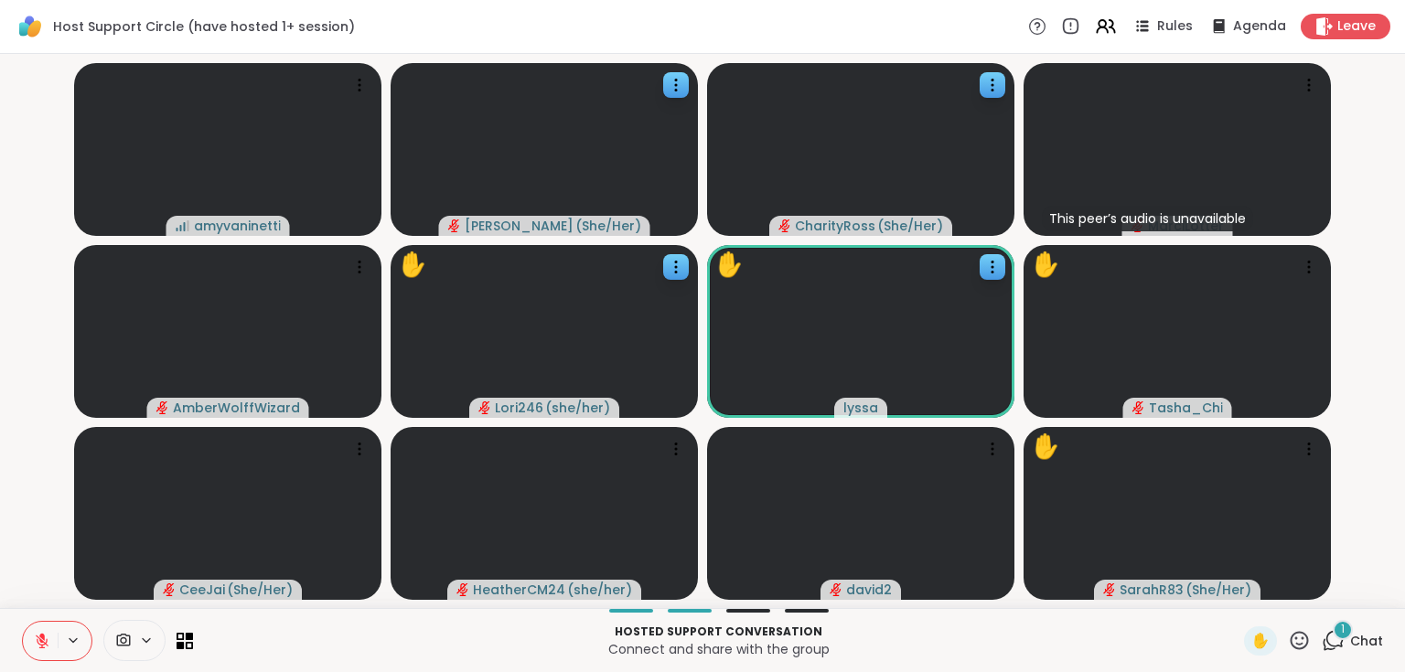
click at [1332, 632] on div "1" at bounding box center [1342, 630] width 20 height 20
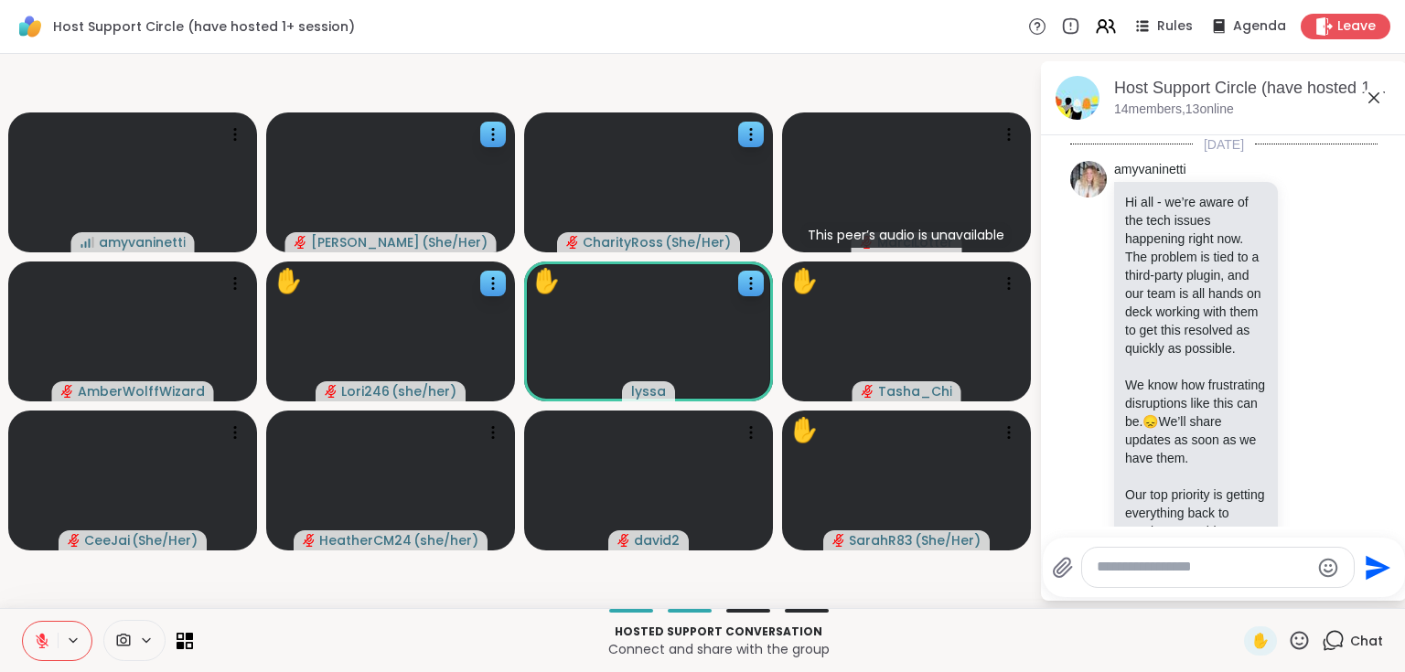
scroll to position [5368, 0]
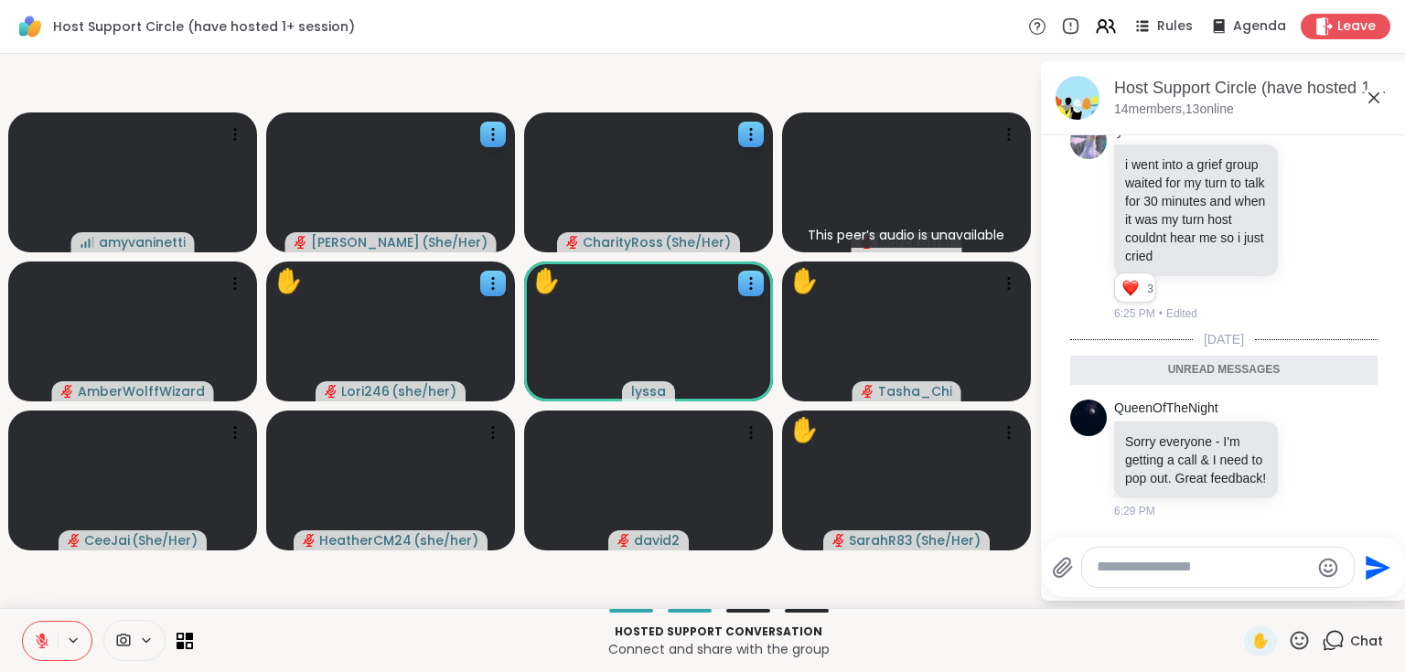
click at [1375, 98] on icon at bounding box center [1374, 98] width 22 height 22
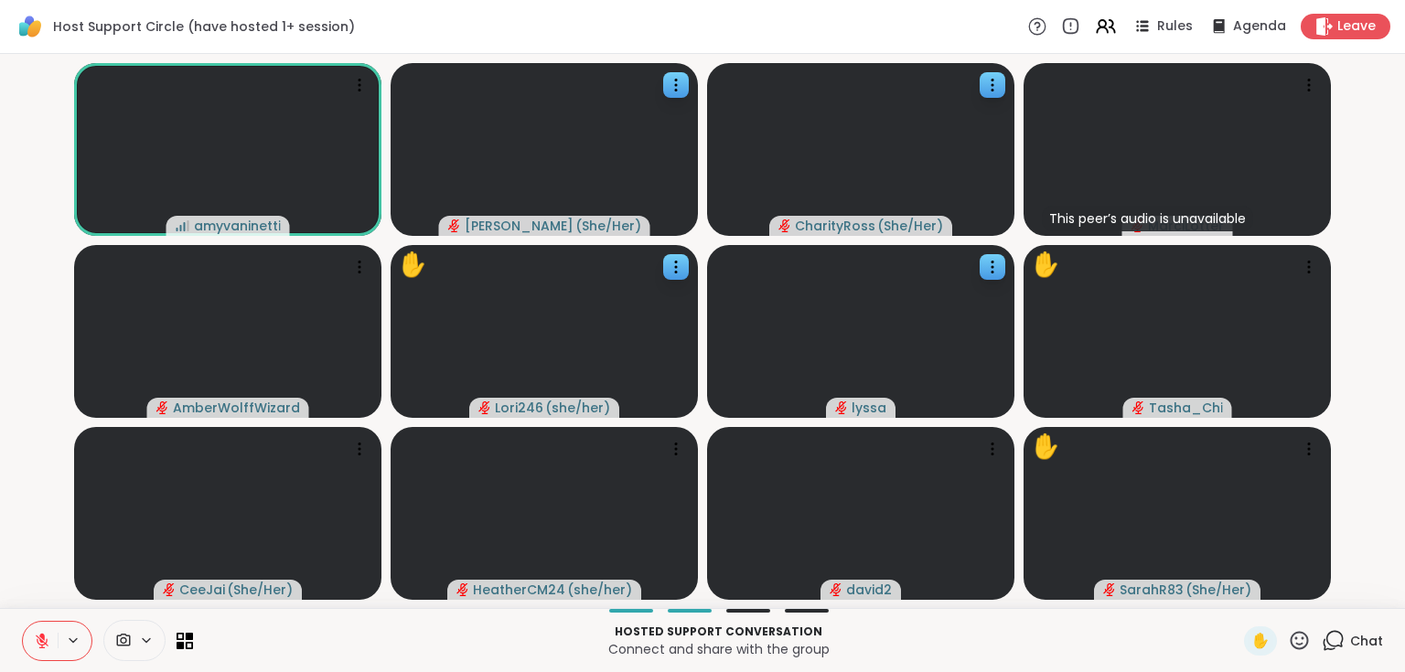
click at [1034, 27] on icon at bounding box center [1037, 26] width 6 height 9
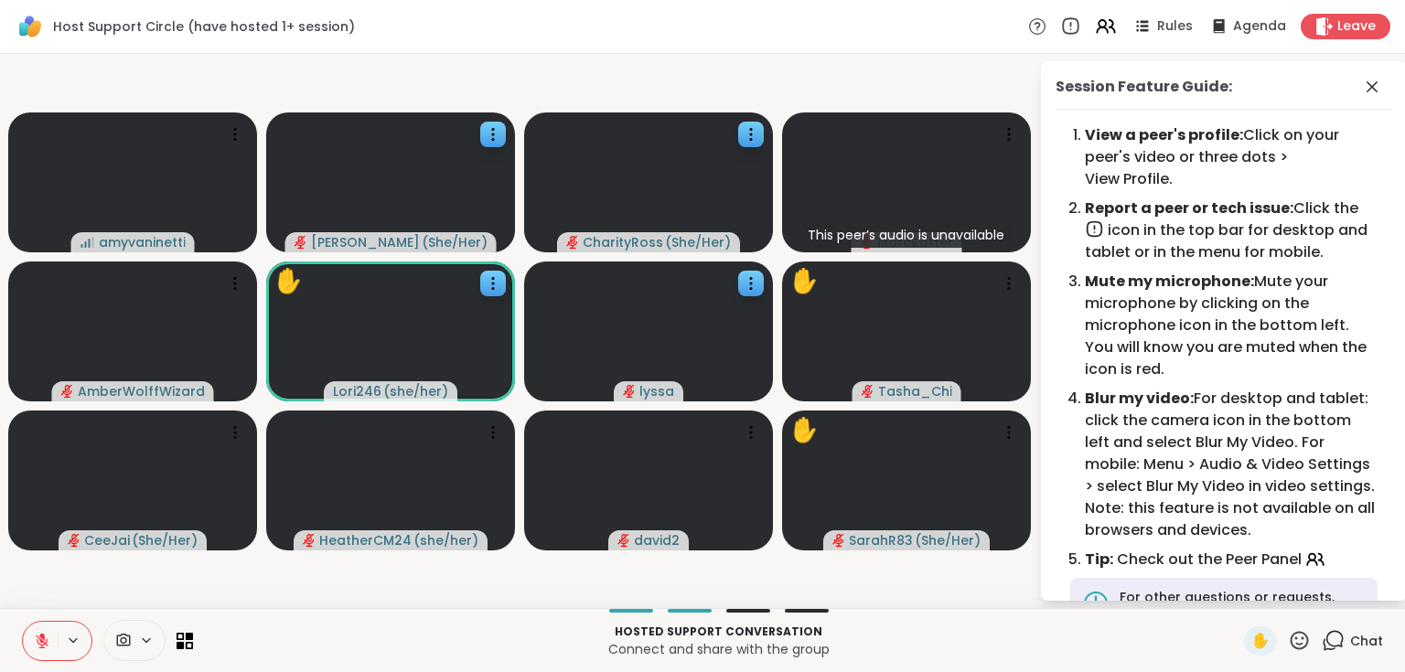
click at [1071, 23] on icon at bounding box center [1071, 25] width 0 height 4
click at [1361, 90] on icon at bounding box center [1372, 87] width 22 height 22
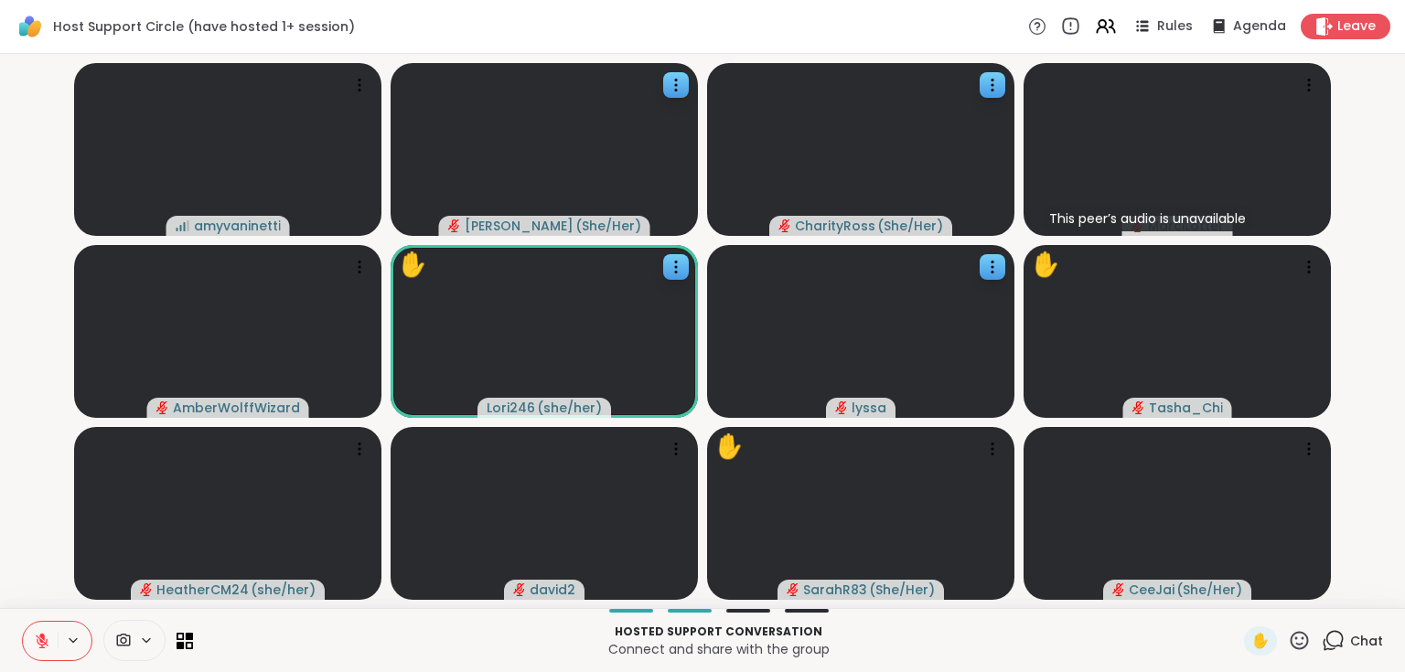
click at [1065, 24] on icon at bounding box center [1070, 26] width 20 height 20
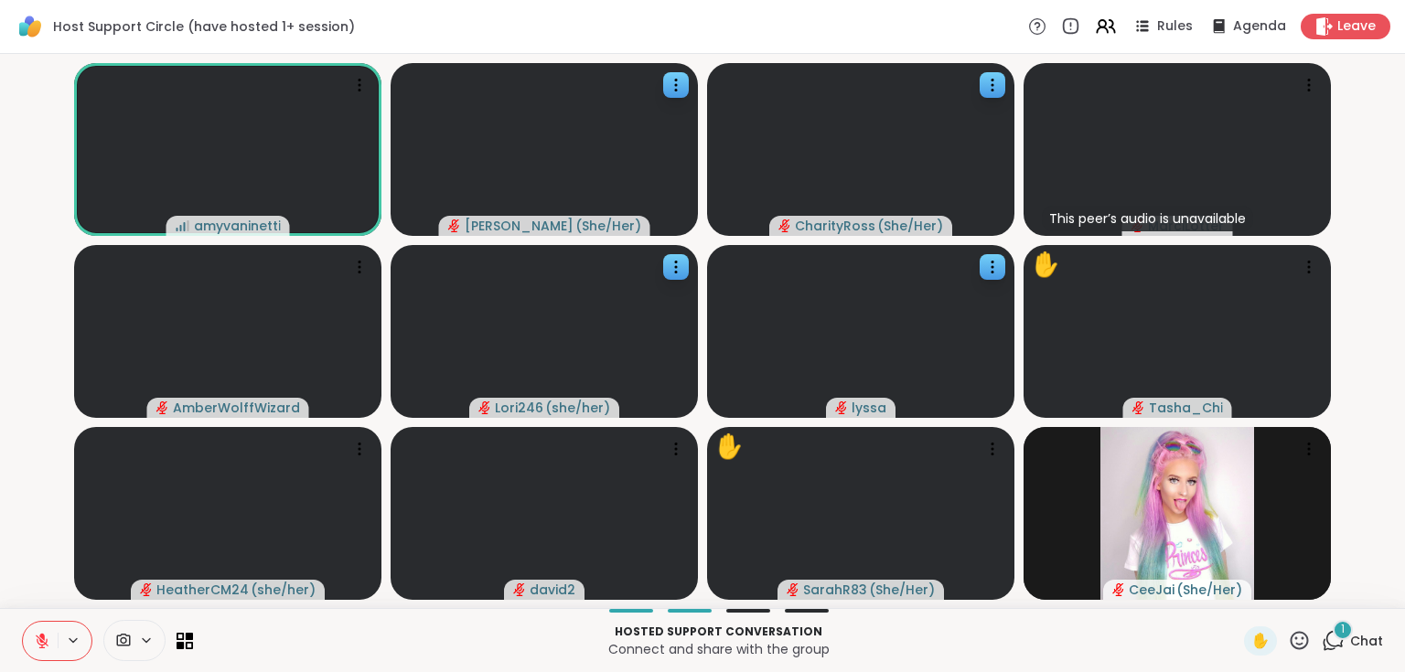
click at [1288, 636] on icon at bounding box center [1299, 640] width 23 height 23
click at [1317, 592] on span "🌟" at bounding box center [1326, 593] width 18 height 22
click at [1332, 632] on div "1" at bounding box center [1342, 630] width 20 height 20
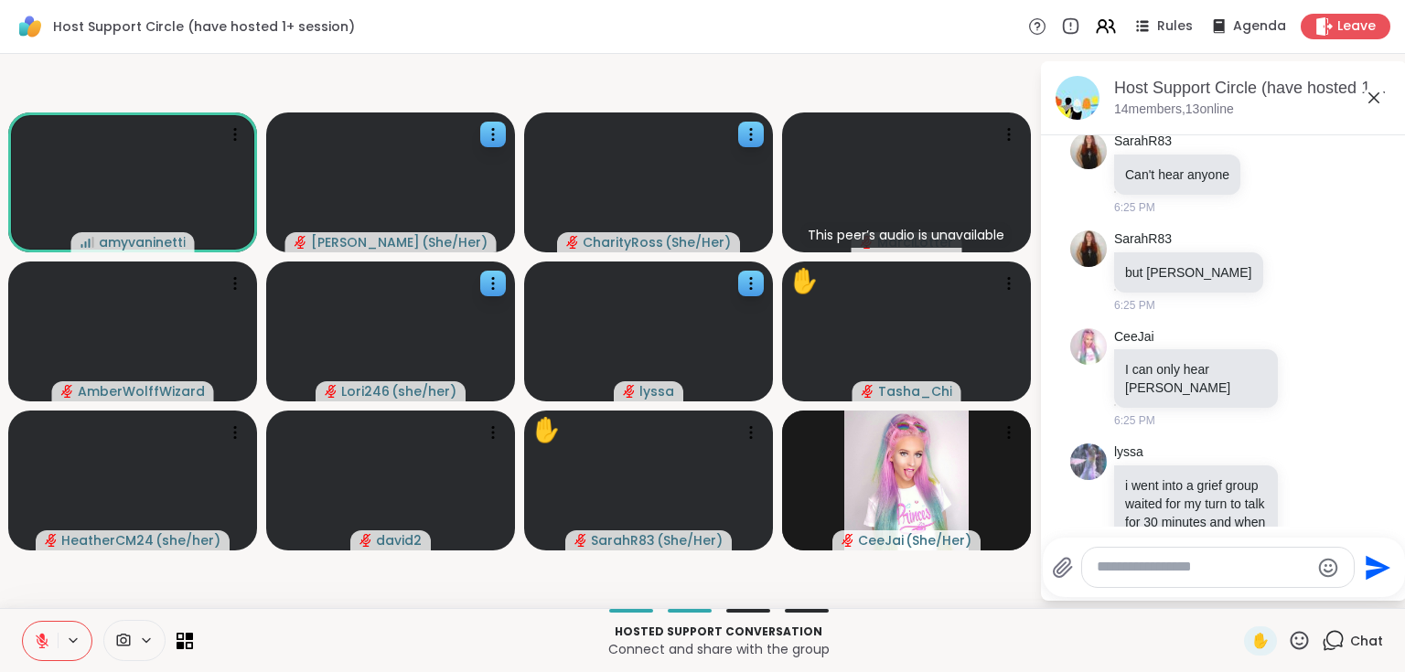
scroll to position [4587, 0]
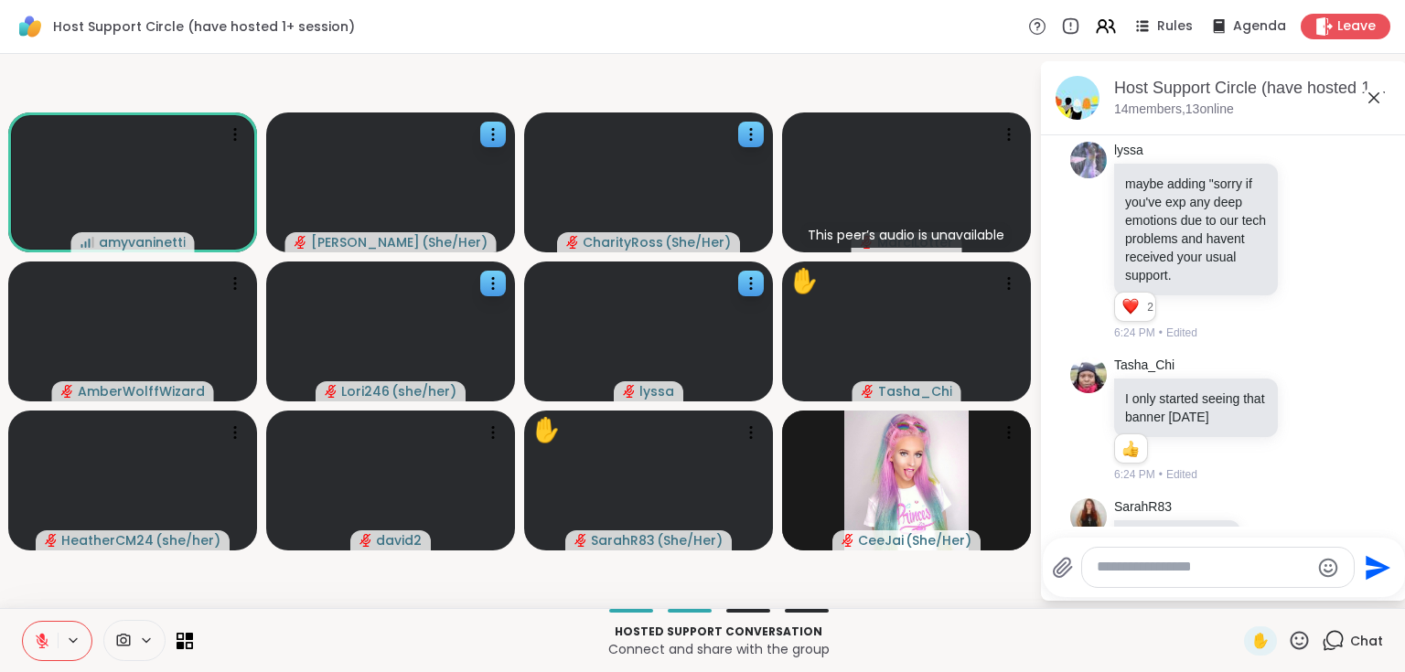
click at [1372, 97] on icon at bounding box center [1374, 98] width 22 height 22
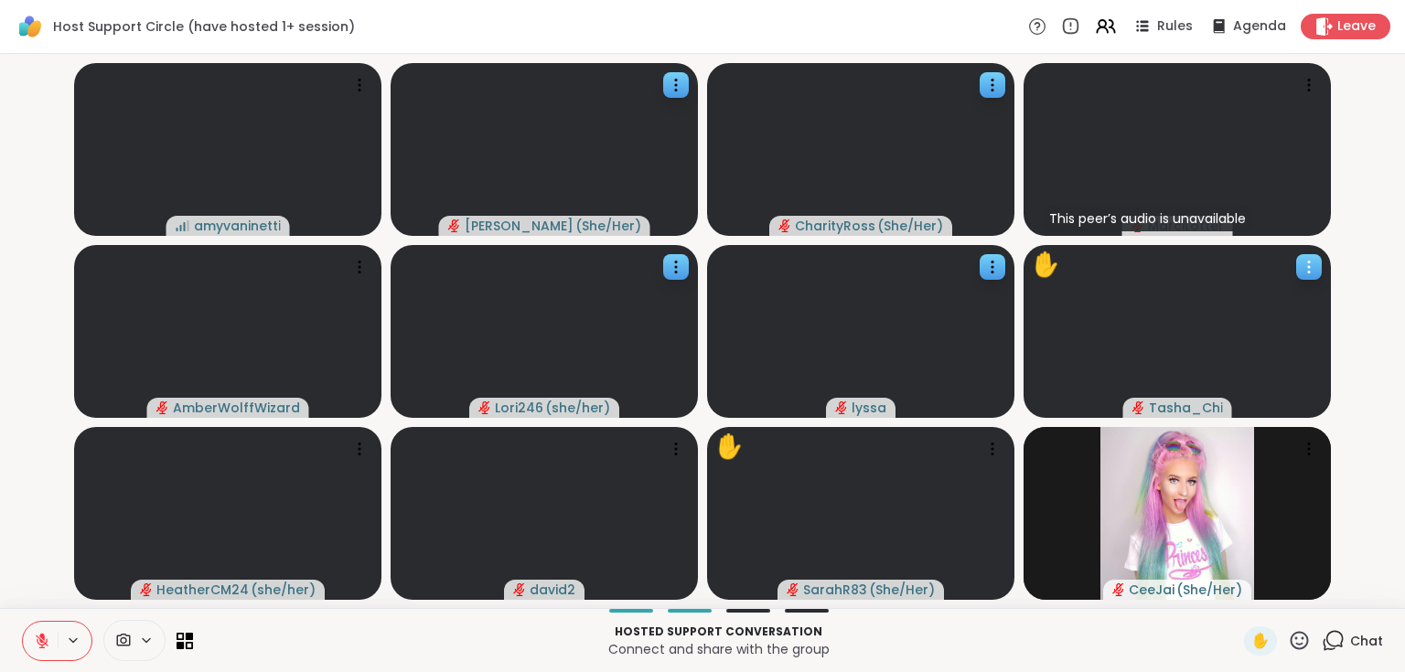
click at [1308, 267] on icon at bounding box center [1309, 267] width 2 height 2
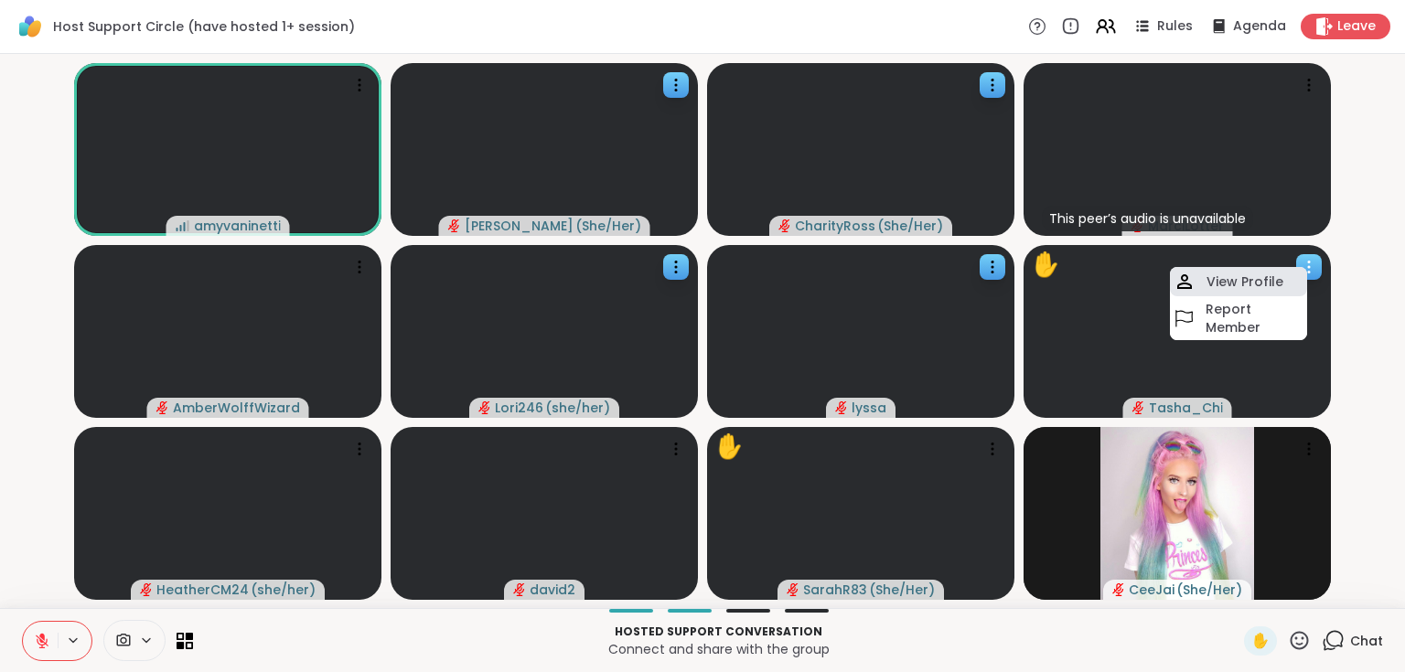
click at [1290, 281] on div "View Profile" at bounding box center [1238, 281] width 137 height 29
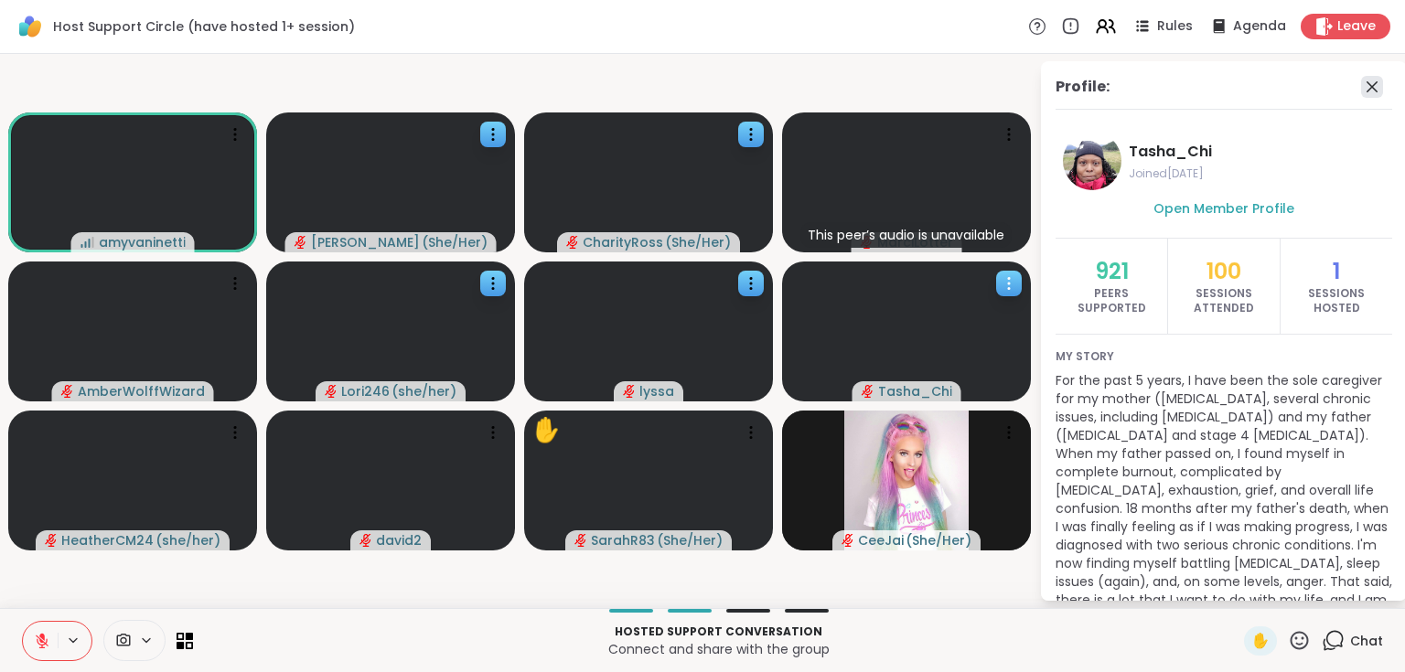
click at [1361, 85] on icon at bounding box center [1372, 87] width 22 height 22
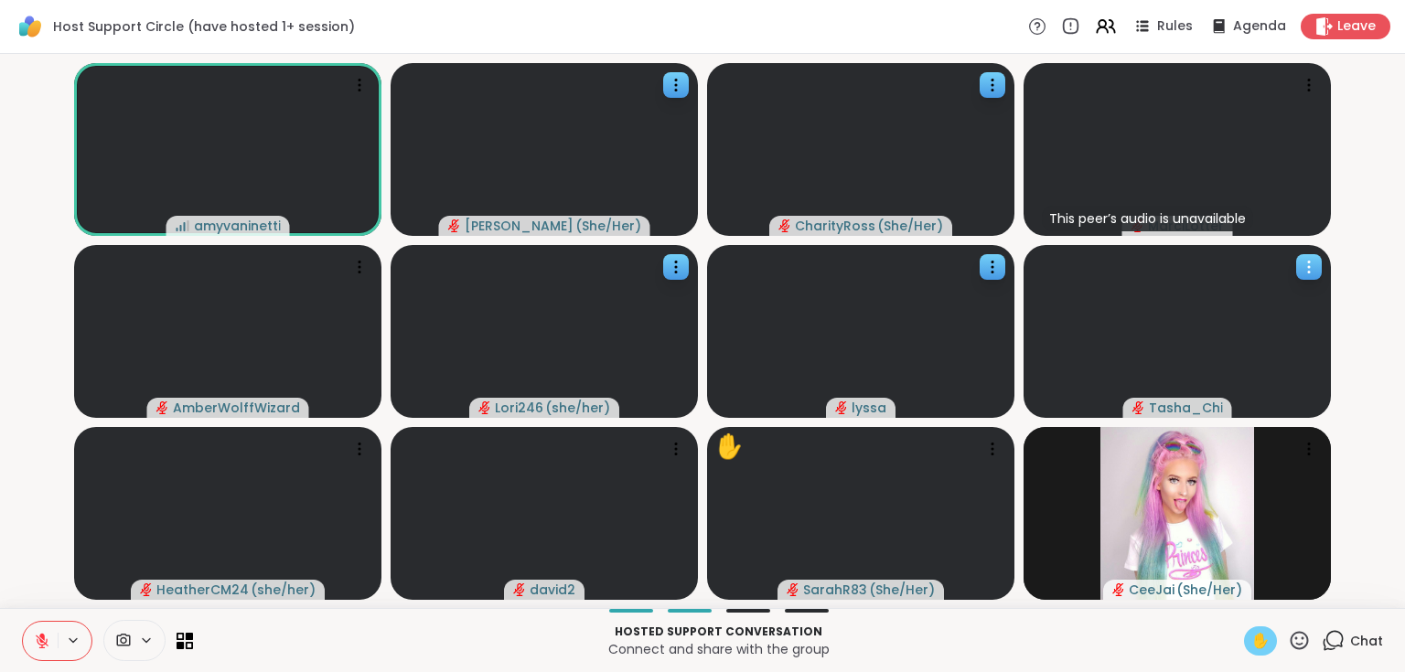
click at [1244, 647] on div "✋" at bounding box center [1260, 640] width 33 height 29
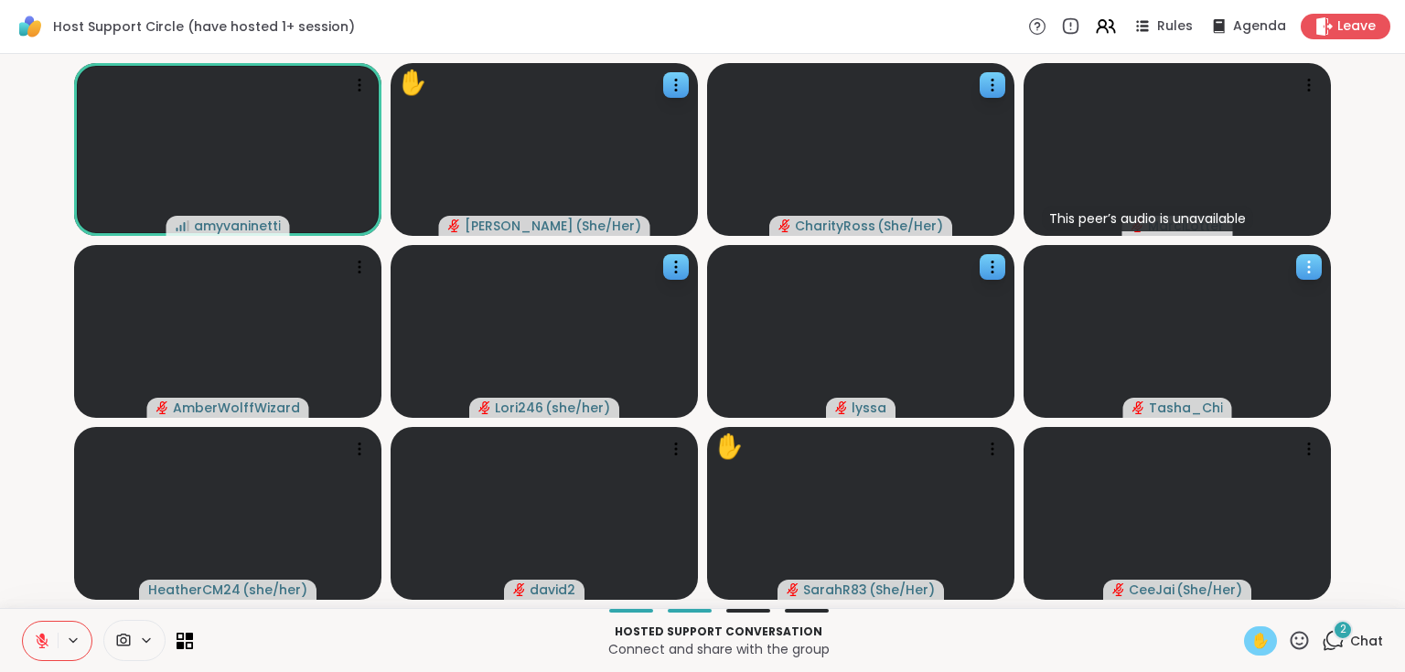
click at [1350, 636] on span "Chat" at bounding box center [1366, 641] width 33 height 18
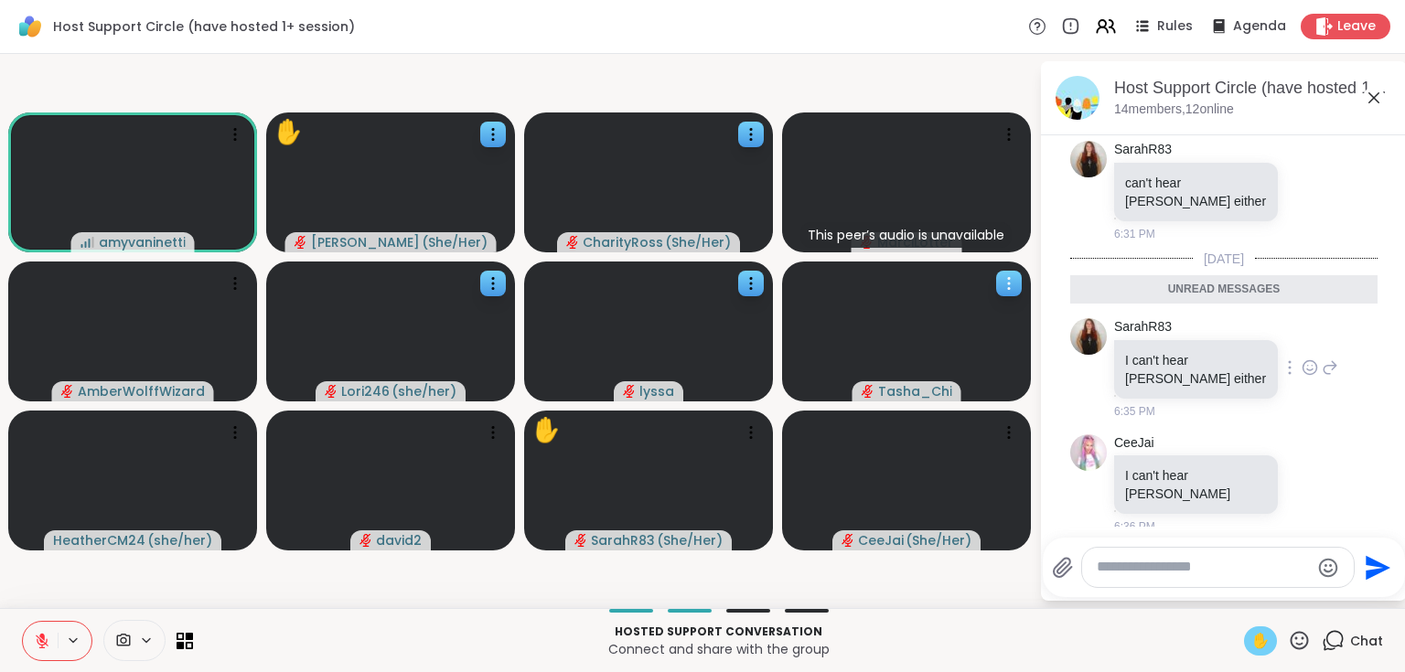
scroll to position [5678, 0]
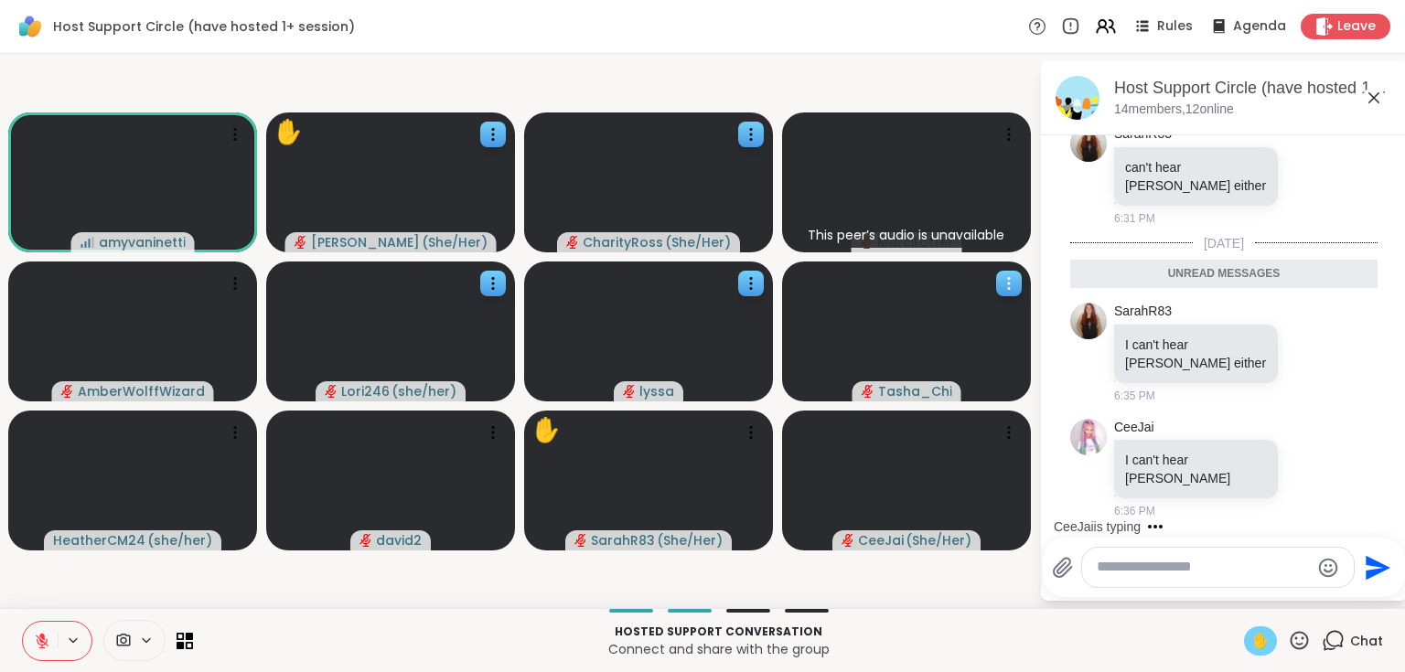
click at [1368, 97] on icon at bounding box center [1374, 98] width 22 height 22
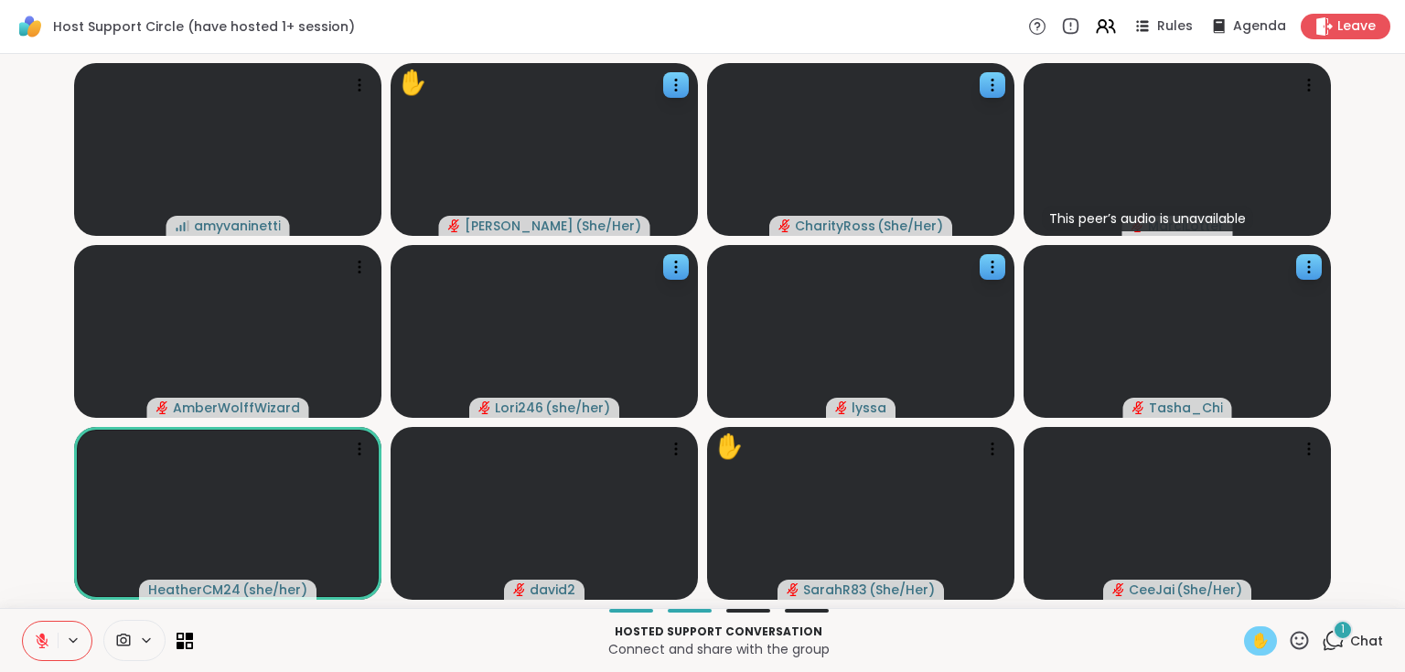
click at [1326, 641] on icon at bounding box center [1332, 640] width 23 height 23
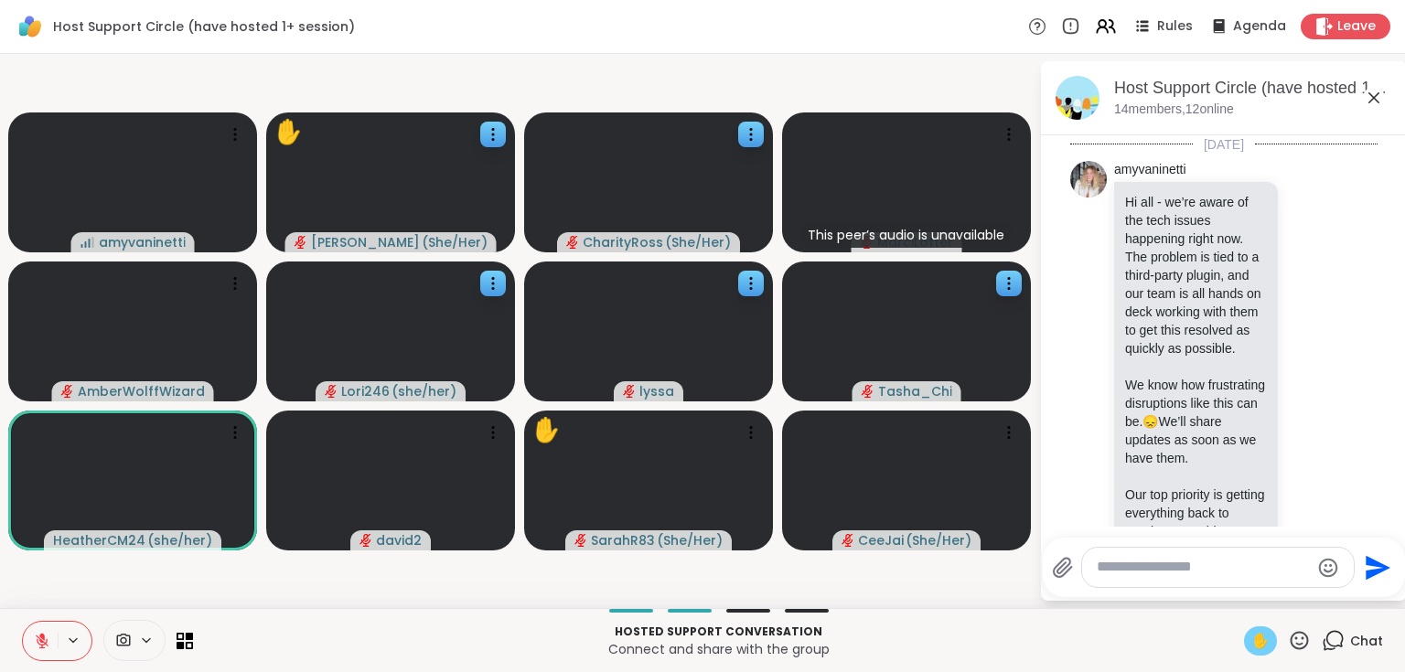
scroll to position [5793, 0]
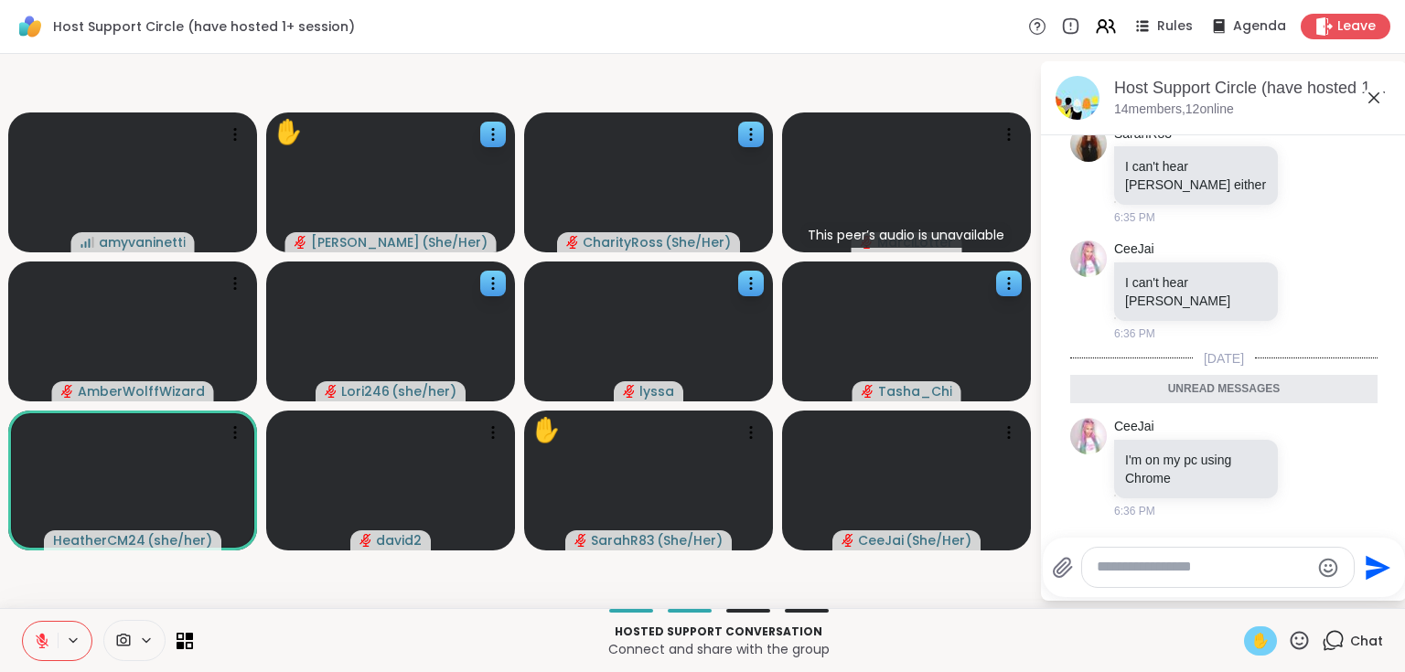
click at [1374, 96] on icon at bounding box center [1373, 97] width 11 height 11
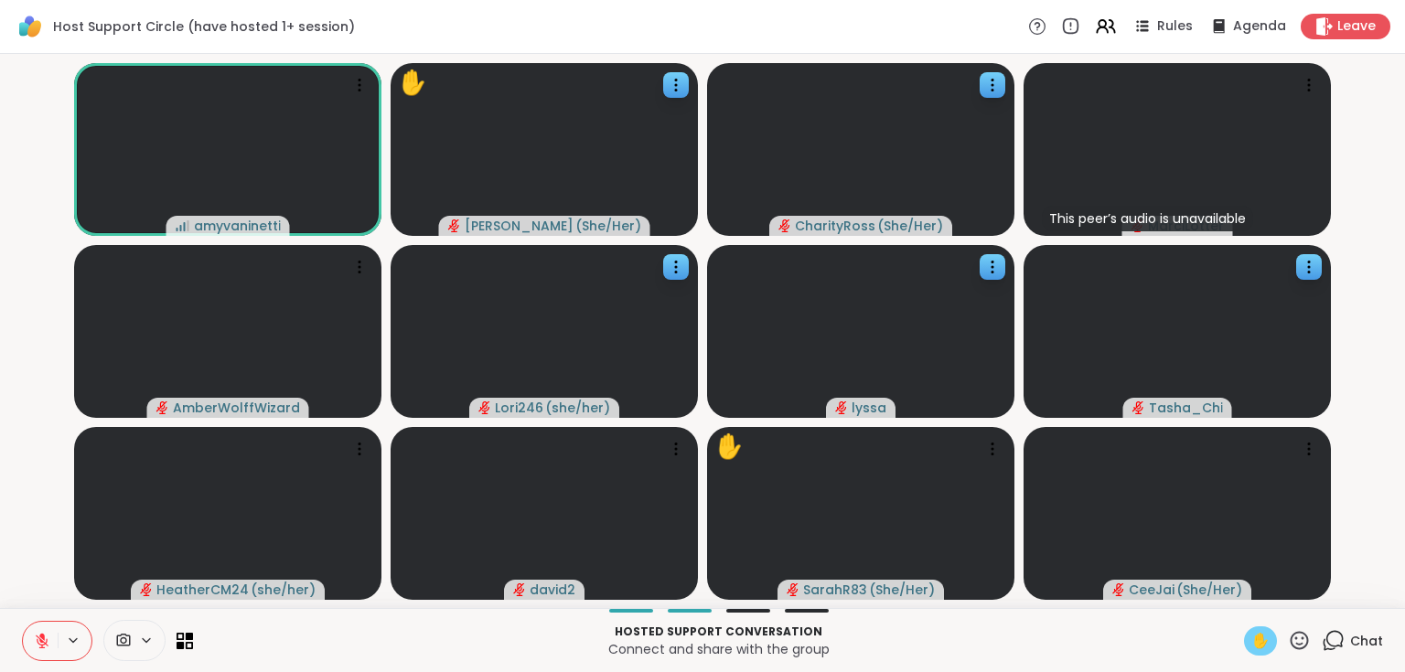
click at [1251, 638] on span "✋" at bounding box center [1260, 641] width 18 height 22
click at [37, 640] on icon at bounding box center [42, 641] width 13 height 13
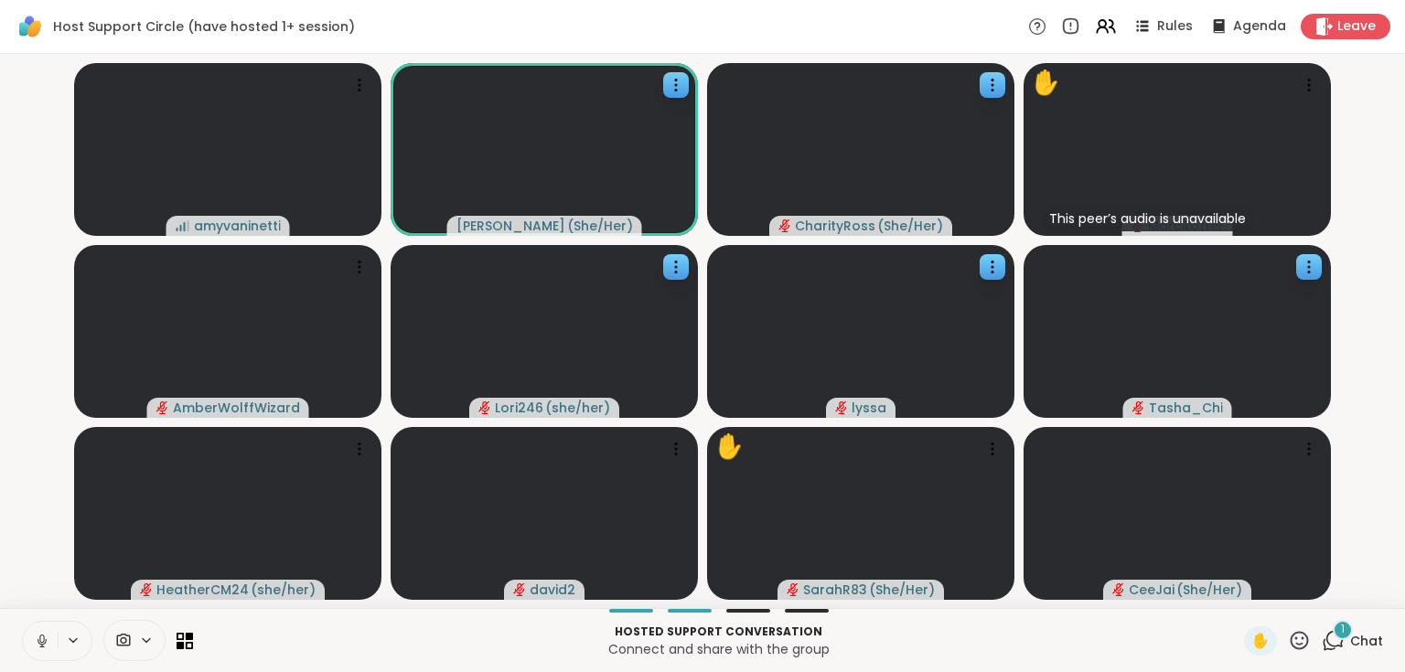
click at [55, 640] on button at bounding box center [40, 641] width 35 height 38
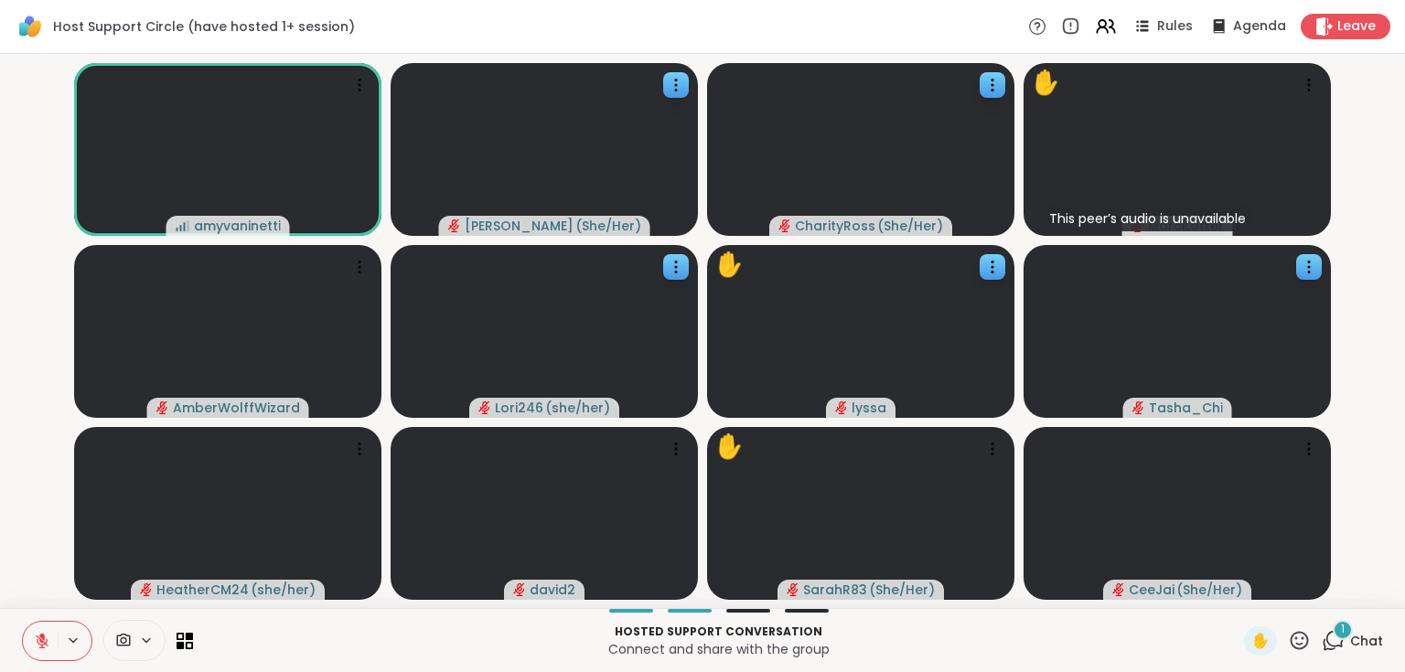
click at [1339, 636] on div "1" at bounding box center [1342, 630] width 20 height 20
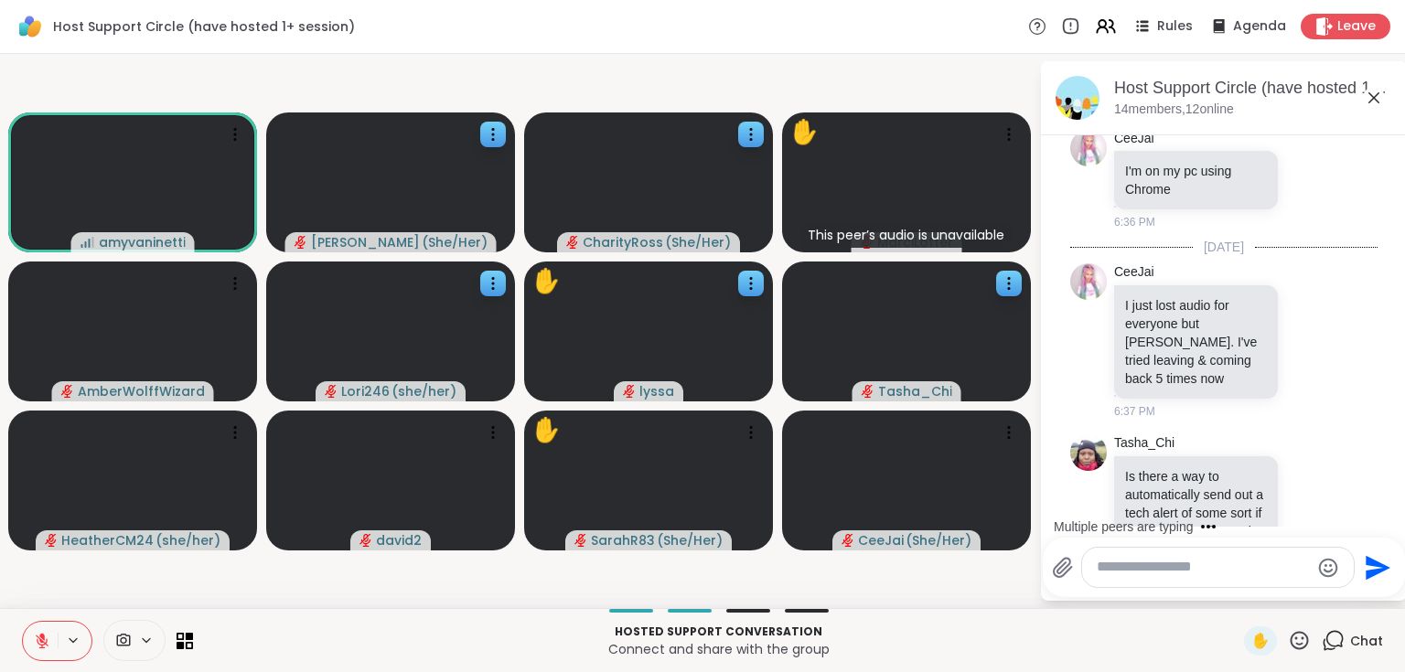
scroll to position [6164, 0]
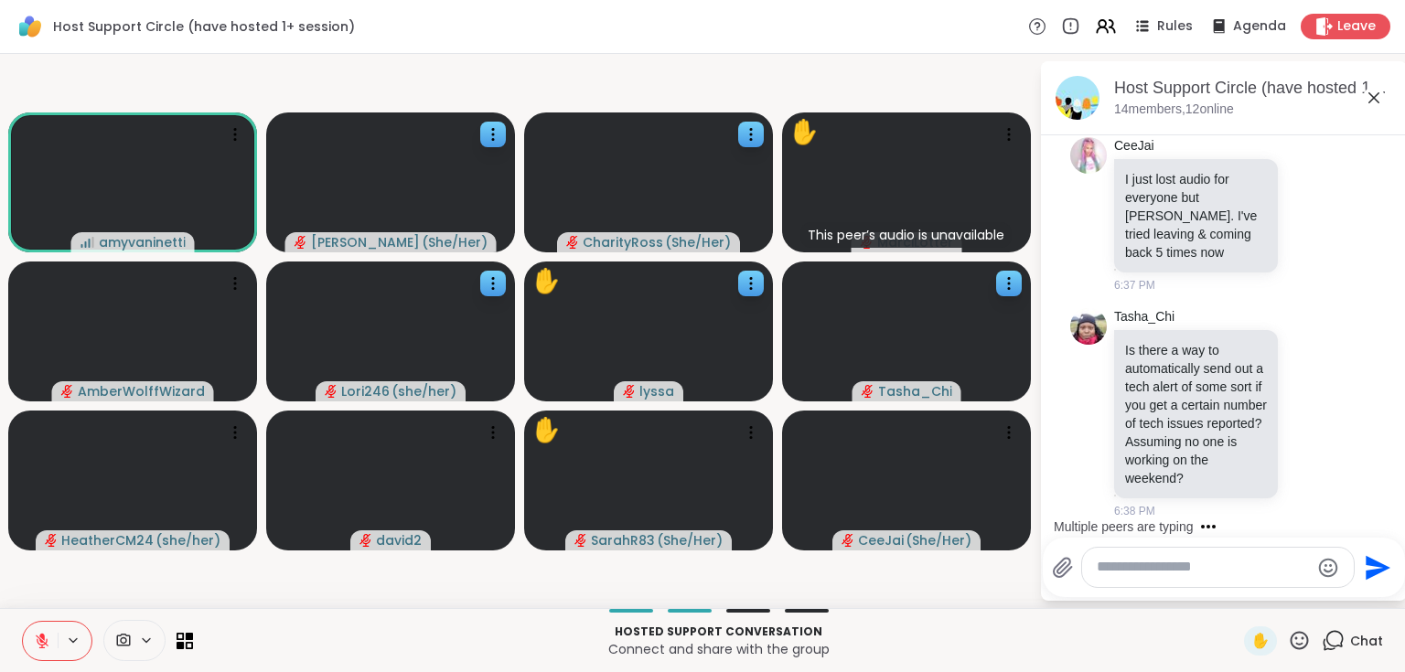
click at [1370, 95] on icon at bounding box center [1373, 97] width 11 height 11
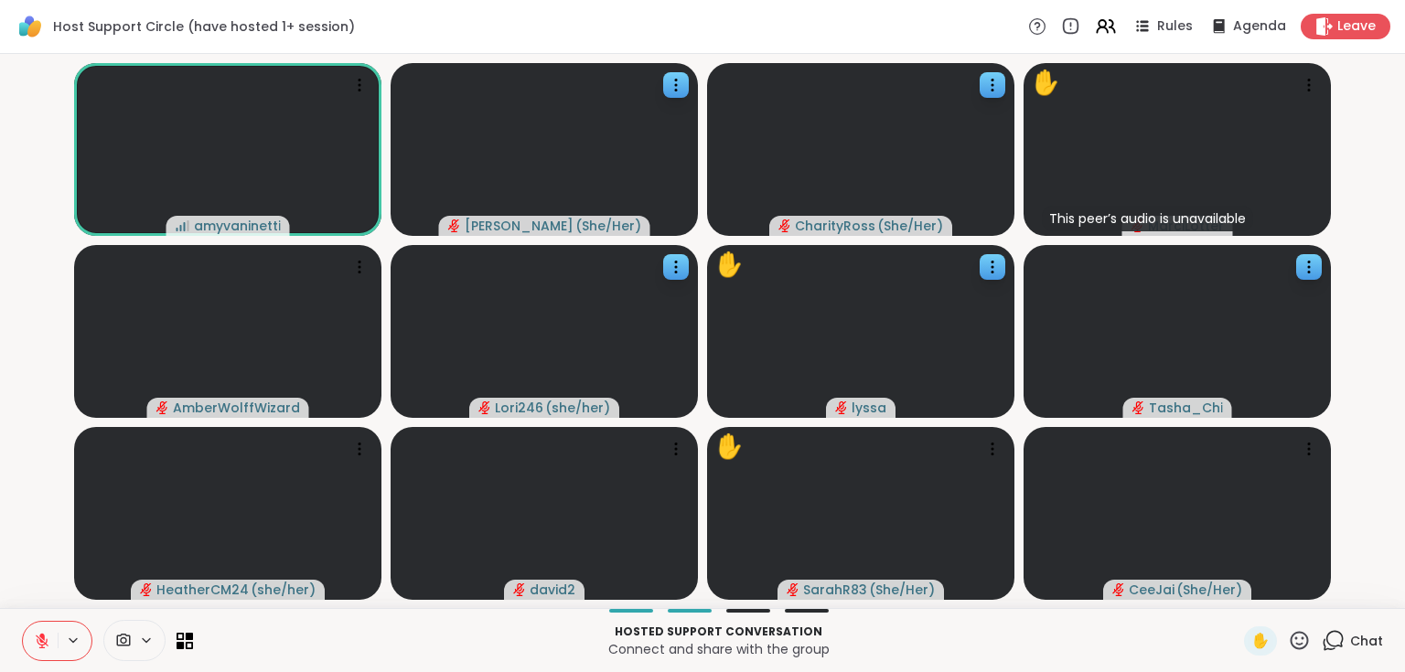
click at [47, 637] on icon at bounding box center [42, 641] width 16 height 16
click at [47, 636] on icon at bounding box center [42, 641] width 16 height 16
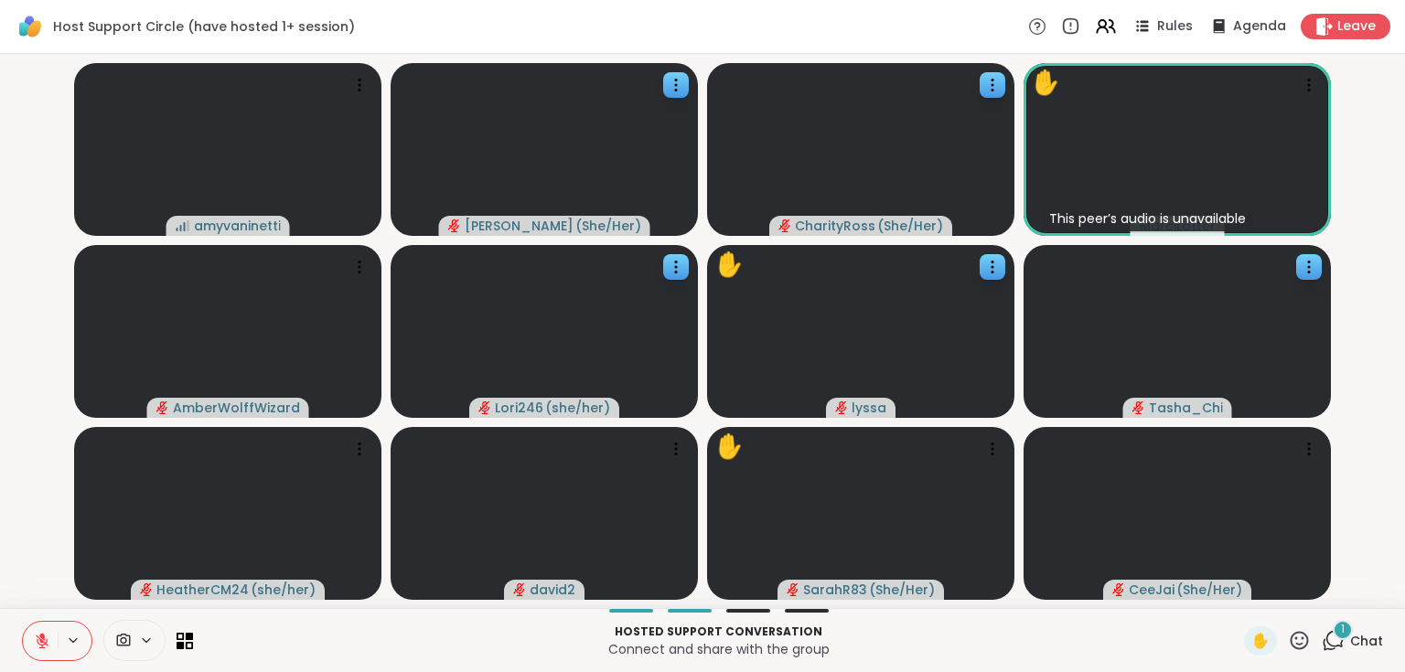
click at [1332, 635] on div "1" at bounding box center [1342, 630] width 20 height 20
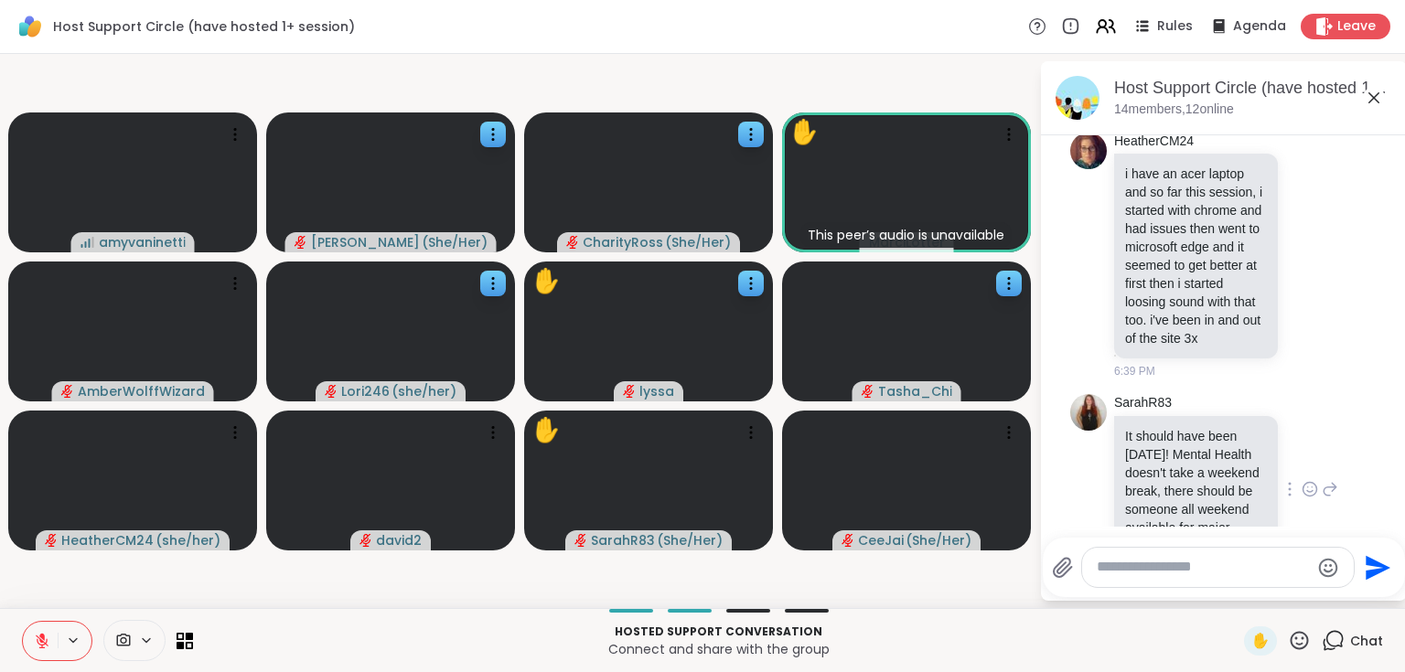
scroll to position [6449, 0]
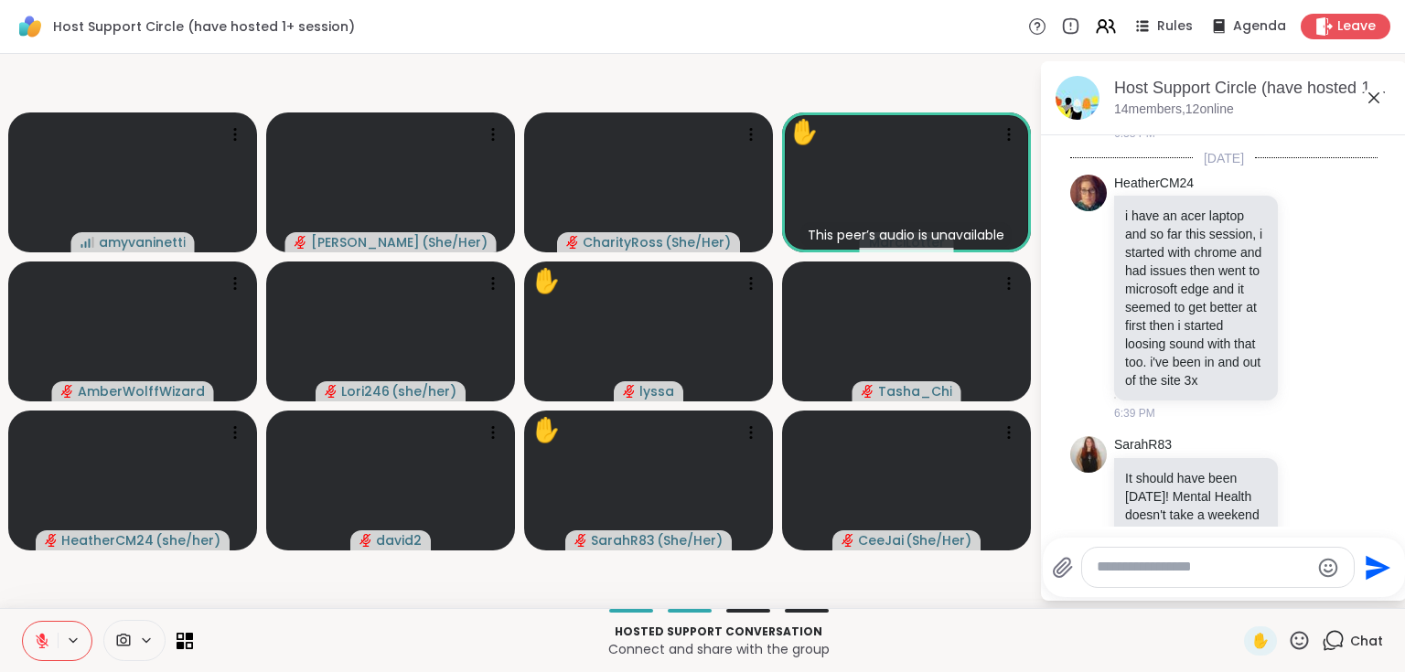
click at [1374, 102] on icon at bounding box center [1374, 98] width 22 height 22
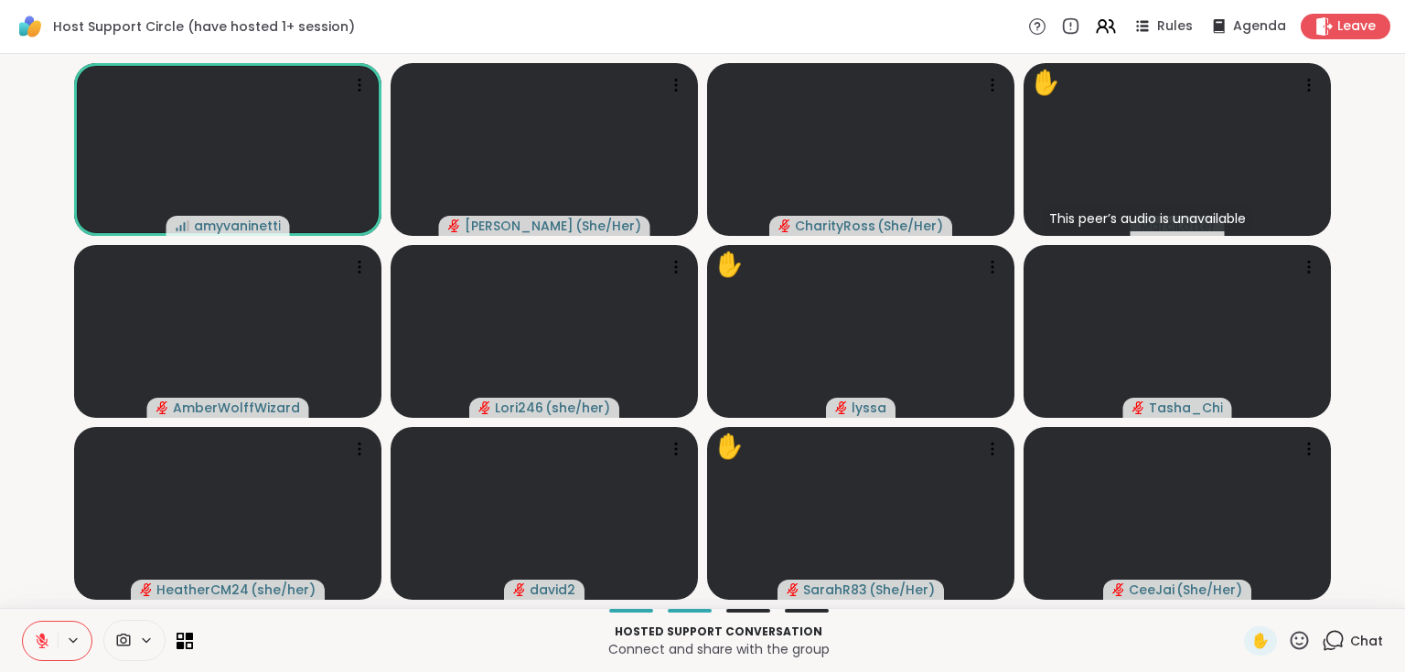
click at [47, 647] on icon at bounding box center [42, 641] width 16 height 16
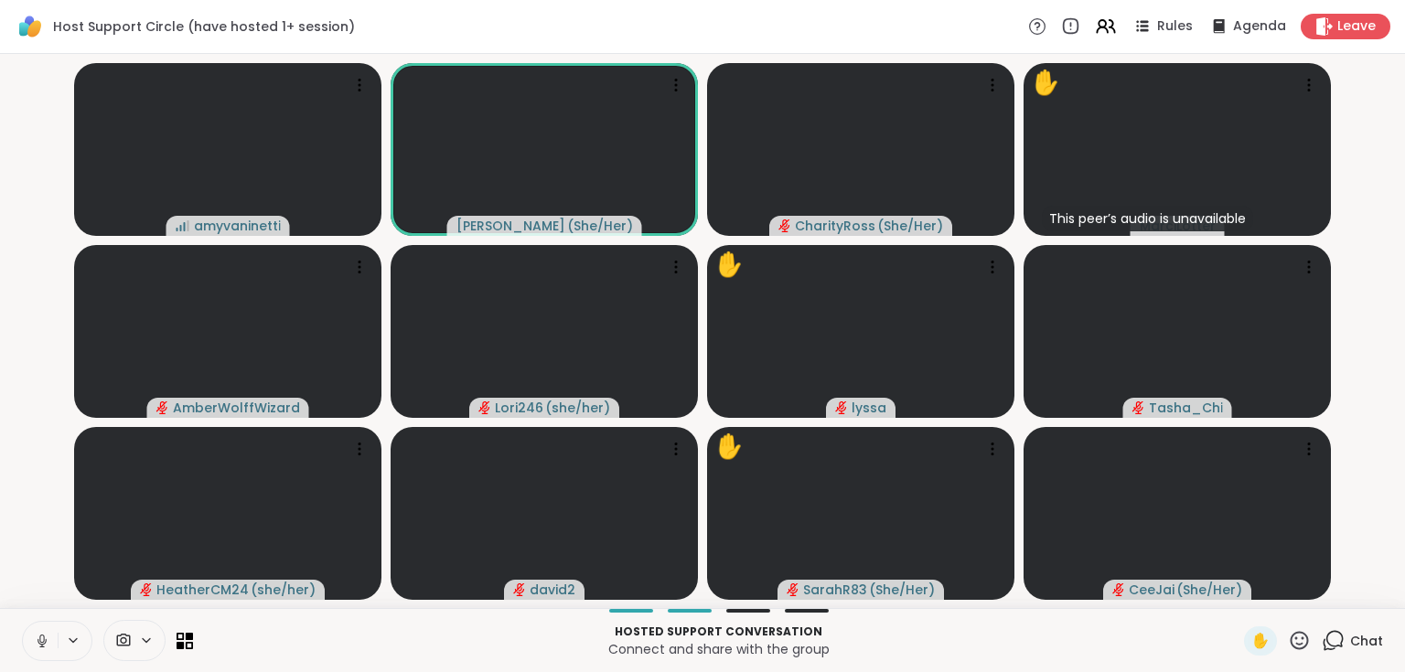
click at [42, 647] on icon at bounding box center [42, 641] width 16 height 16
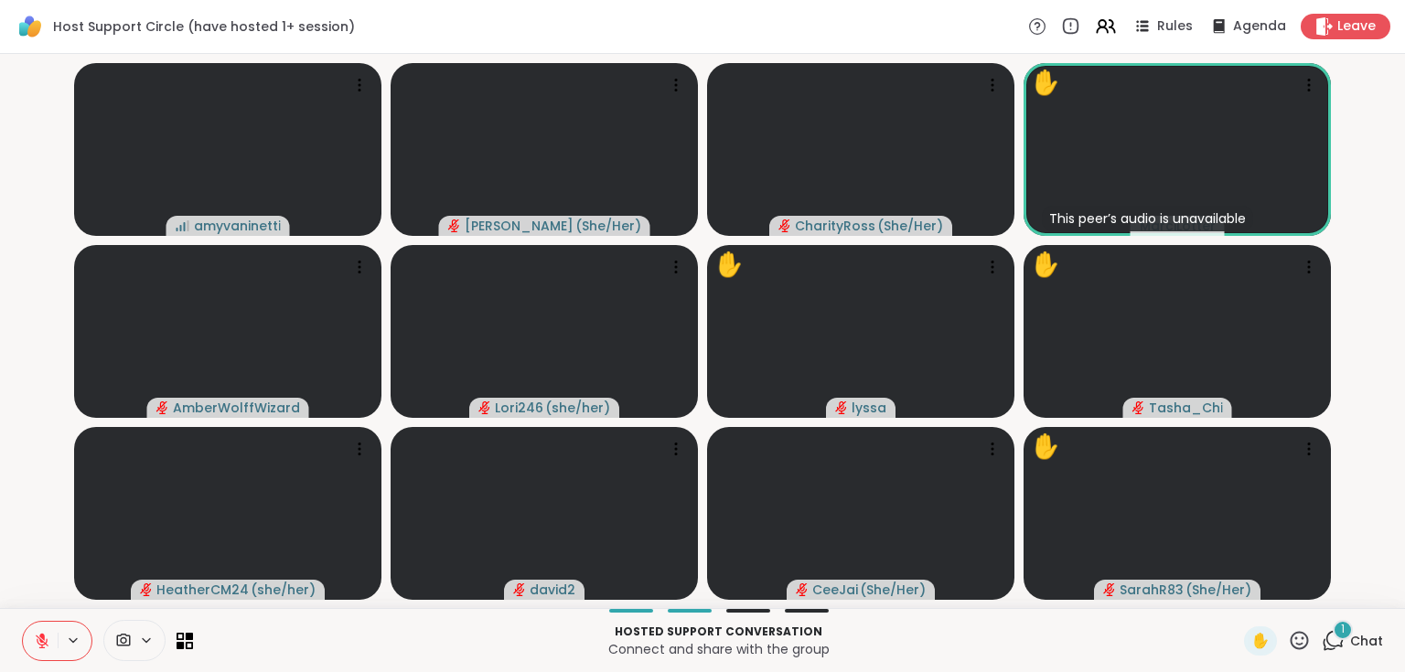
click at [1332, 637] on div "1" at bounding box center [1342, 630] width 20 height 20
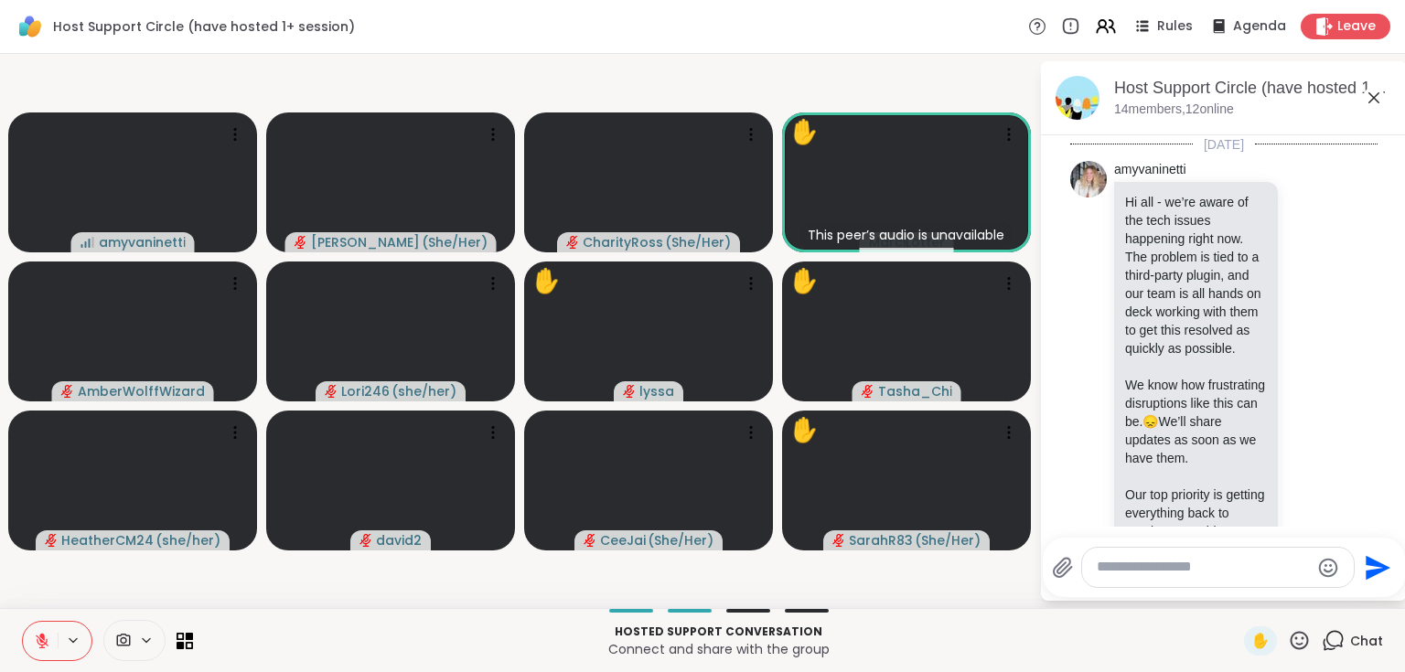
scroll to position [6854, 0]
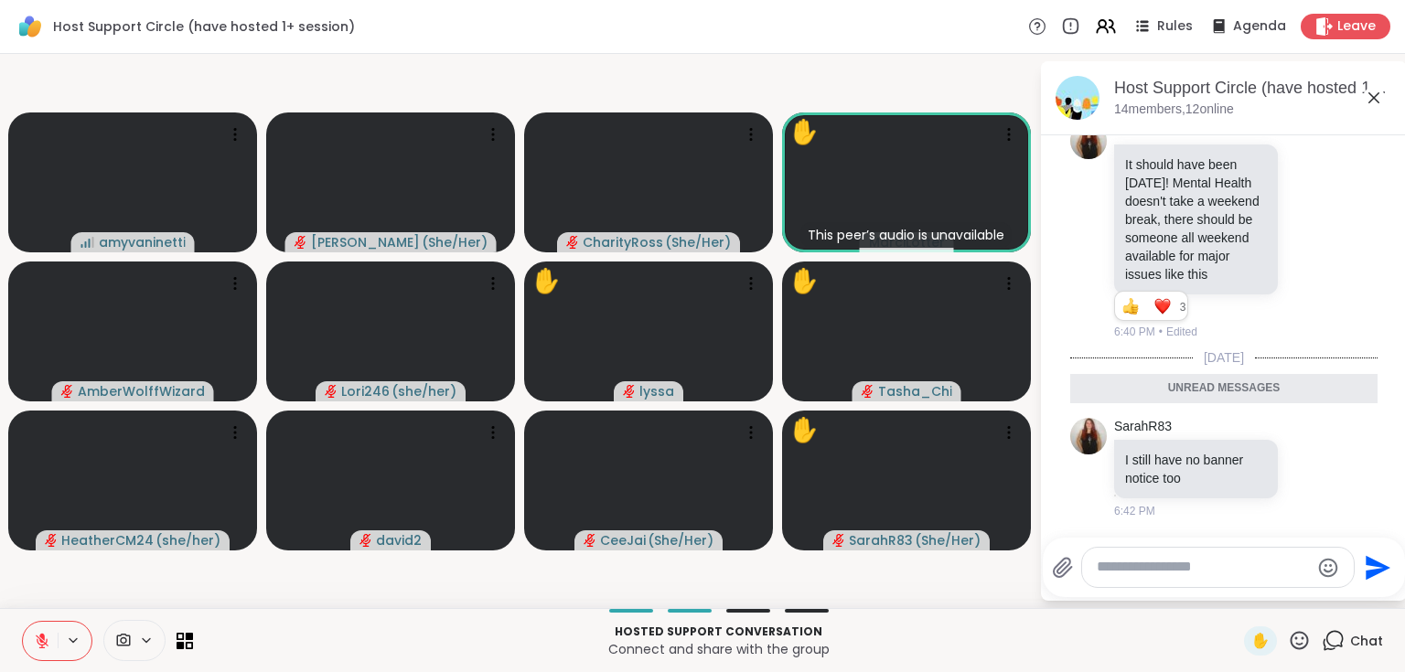
click at [1372, 100] on icon at bounding box center [1373, 97] width 11 height 11
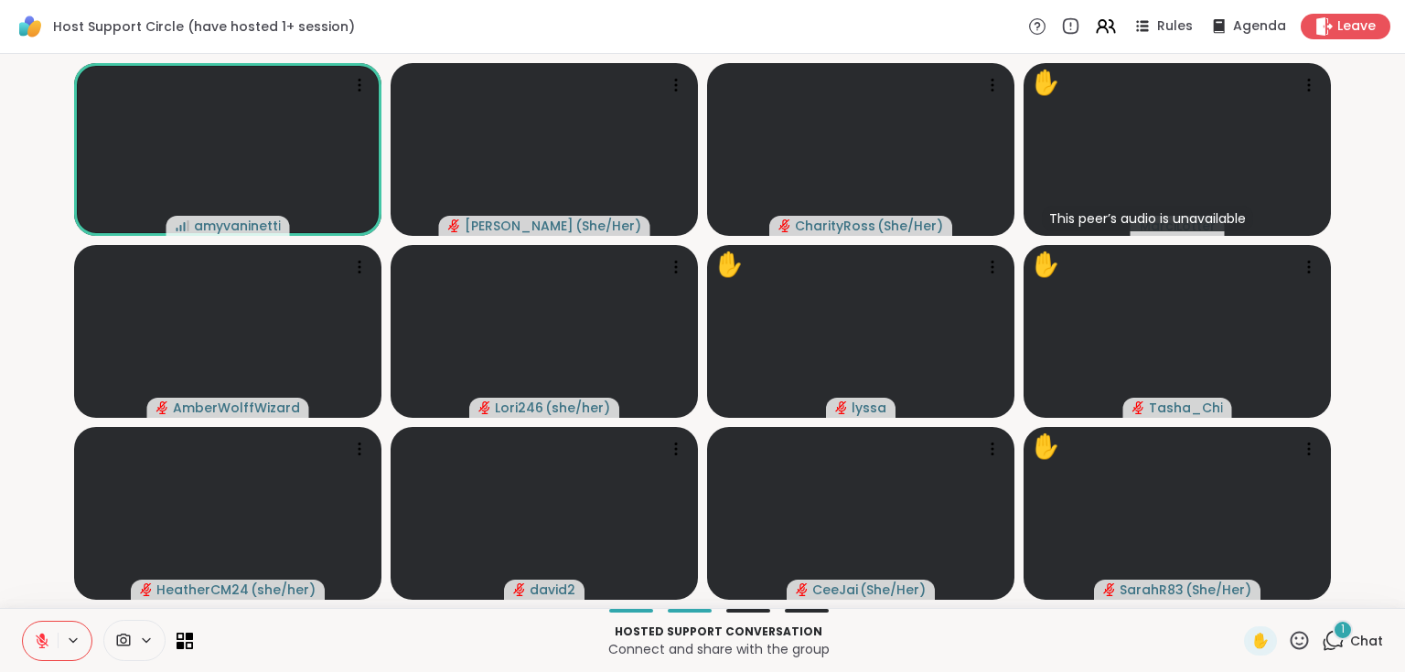
click at [1332, 629] on div "1" at bounding box center [1342, 630] width 20 height 20
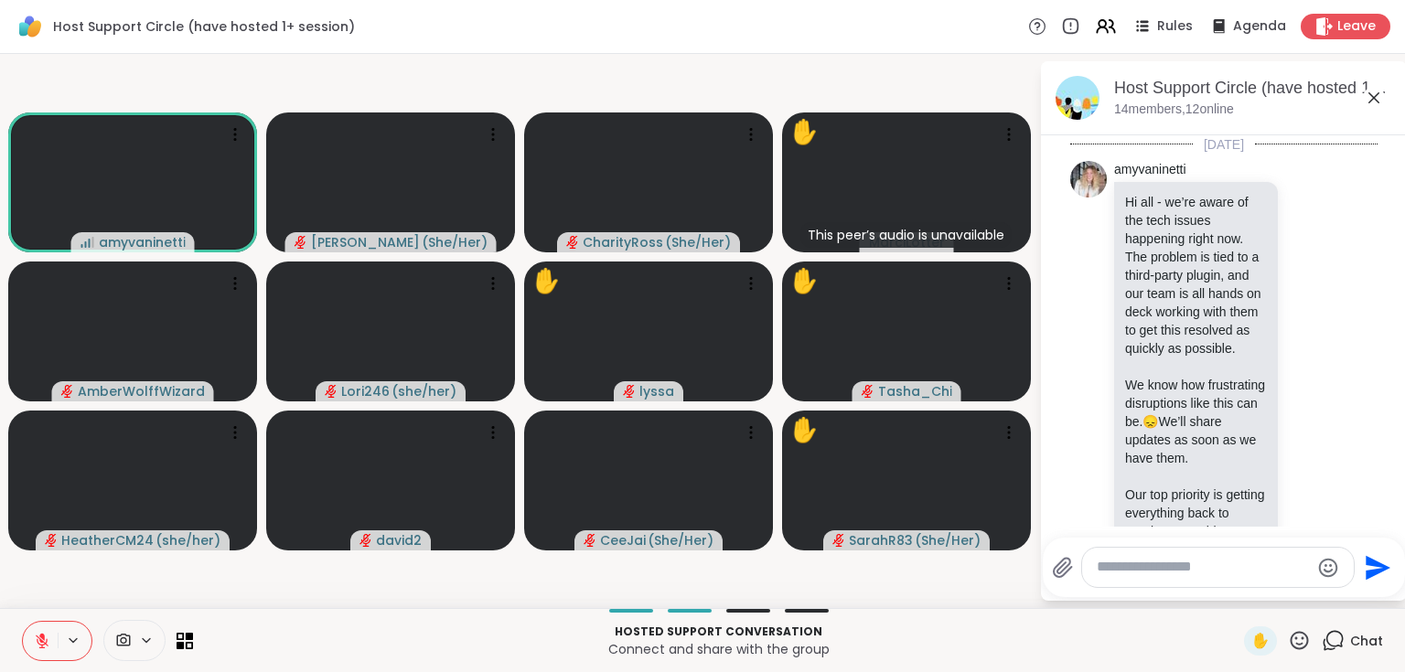
scroll to position [6988, 0]
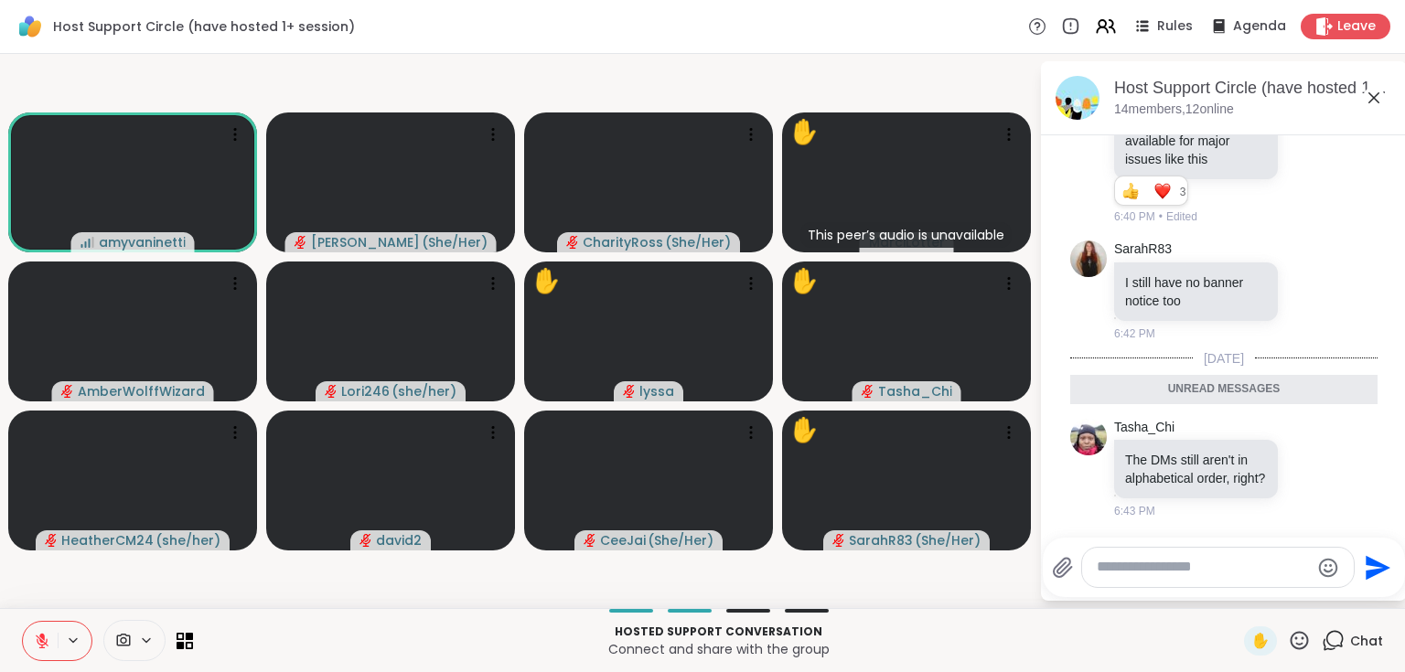
click at [1368, 96] on icon at bounding box center [1374, 98] width 22 height 22
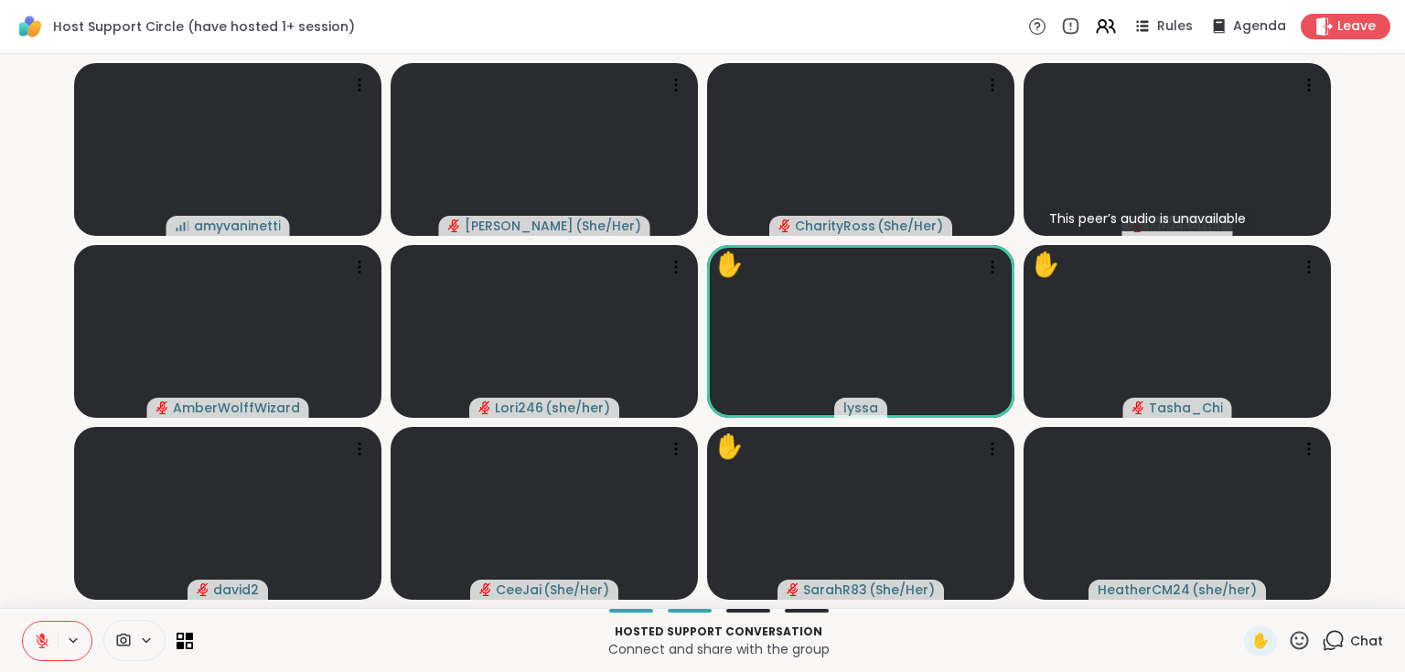
click at [1322, 640] on icon at bounding box center [1332, 640] width 23 height 23
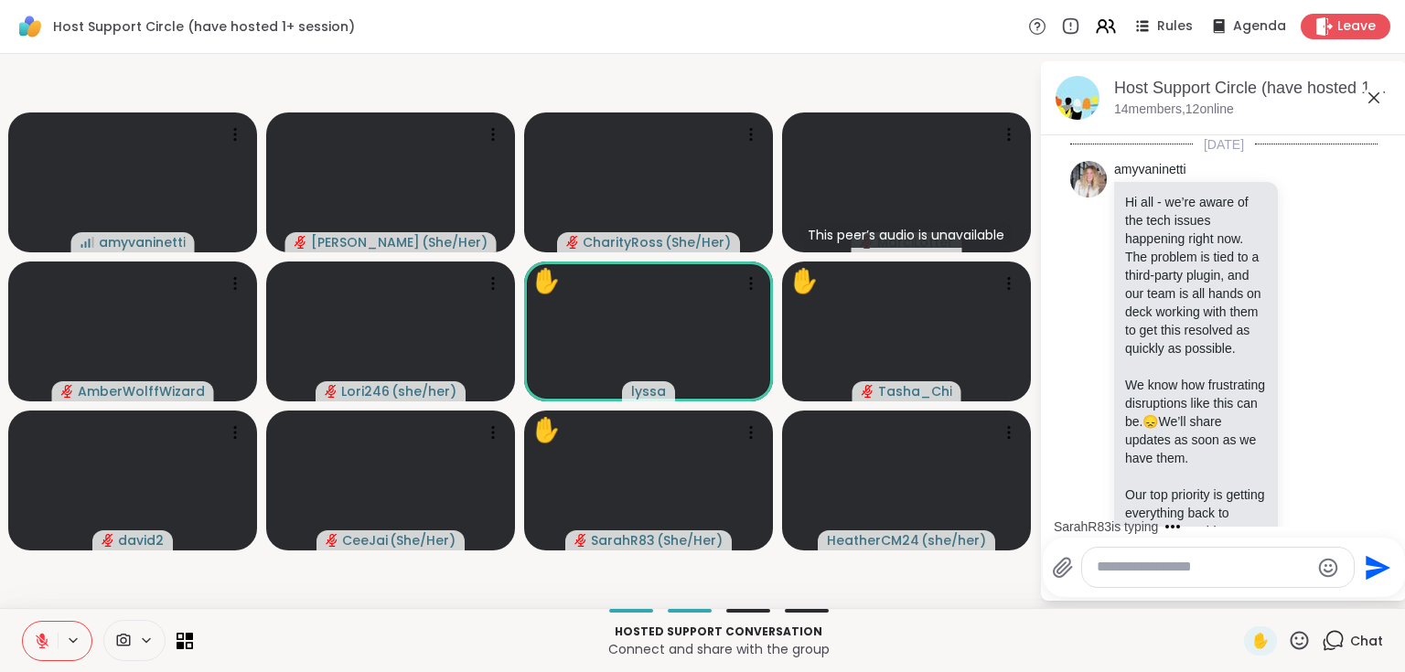
scroll to position [7094, 0]
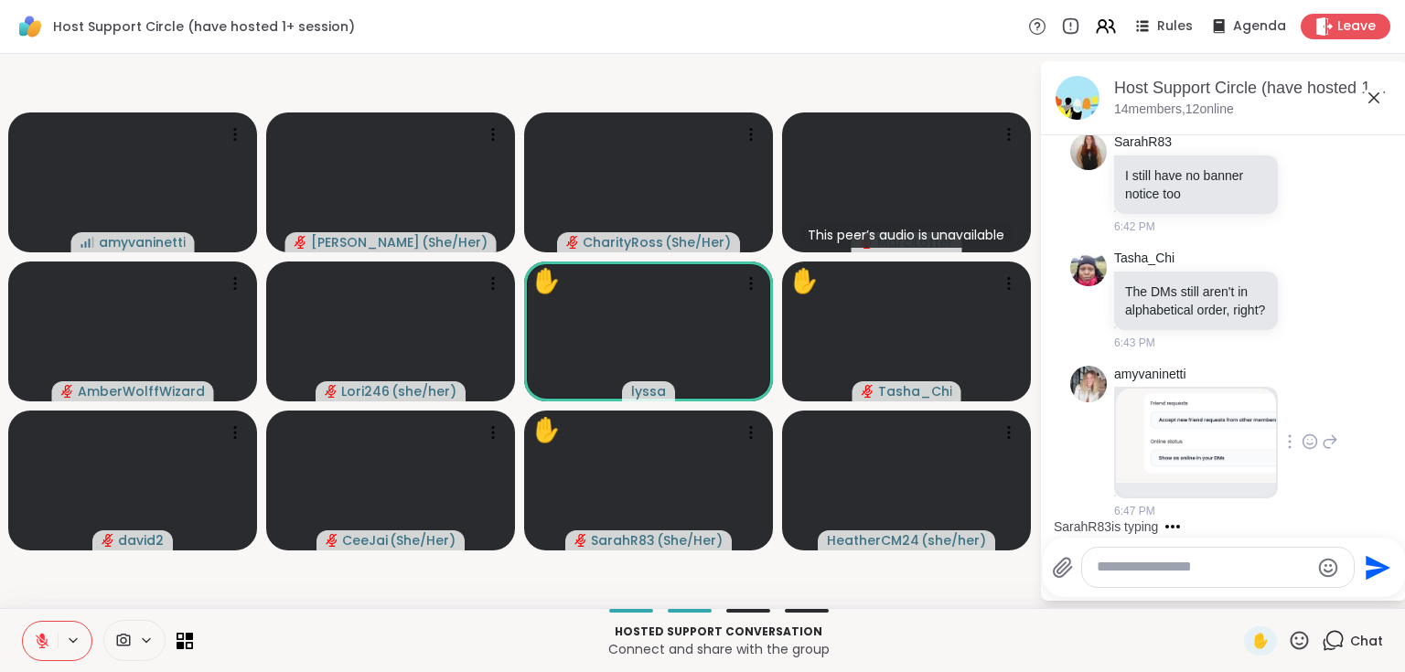
click at [1203, 453] on img at bounding box center [1196, 436] width 160 height 94
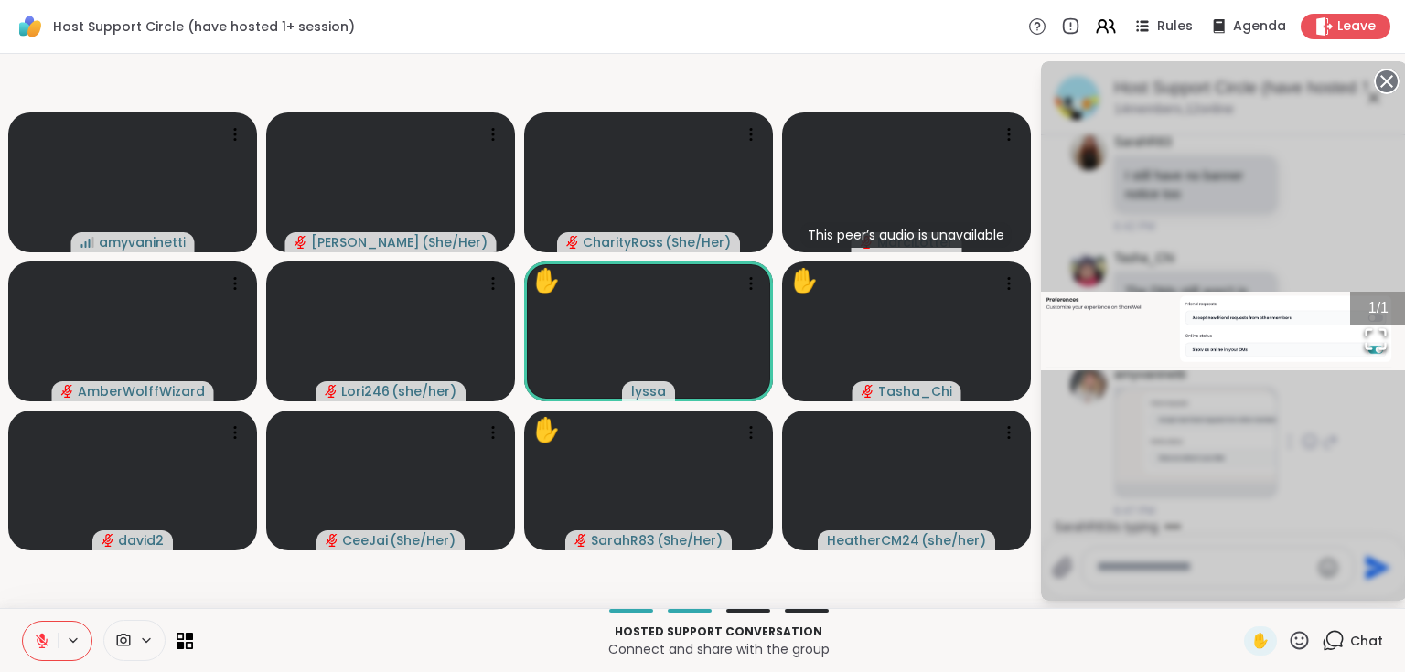
click at [1351, 397] on div "1 / 1" at bounding box center [1224, 331] width 366 height 540
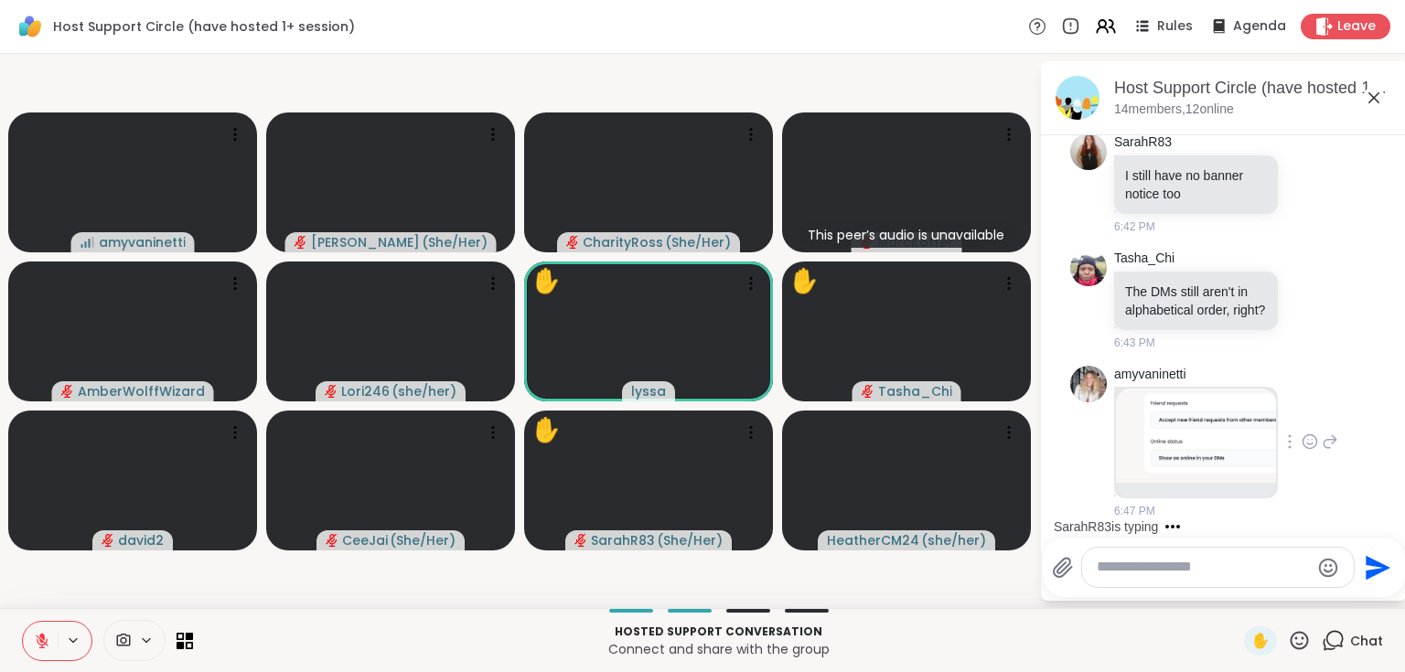
click at [1377, 99] on icon at bounding box center [1374, 98] width 22 height 22
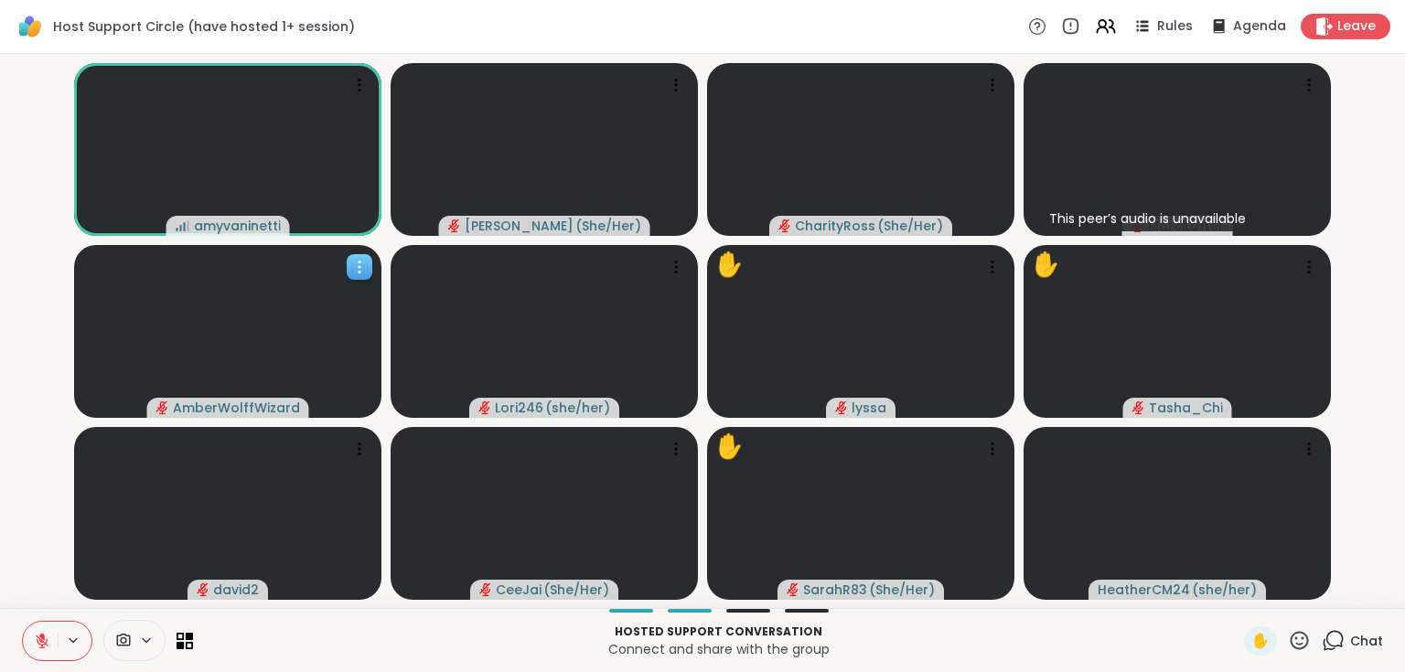
click at [358, 268] on icon at bounding box center [359, 267] width 18 height 18
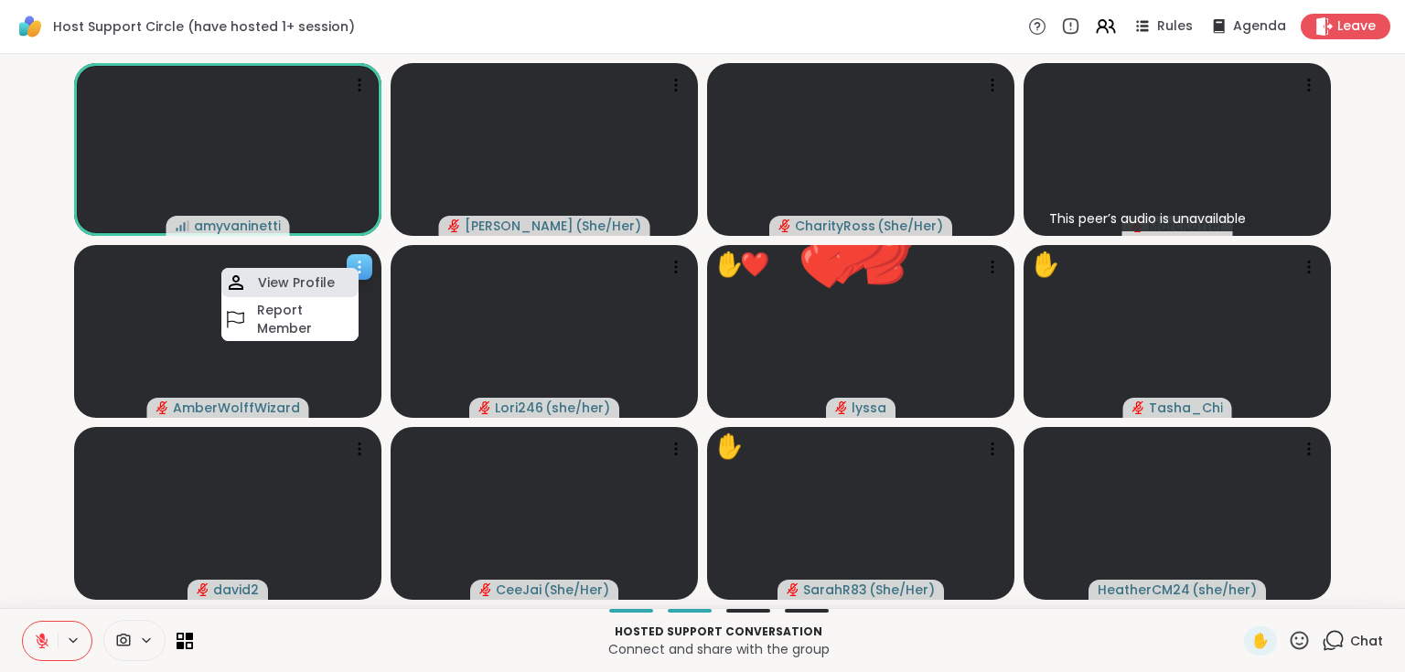
click at [332, 281] on div "View Profile" at bounding box center [289, 282] width 137 height 29
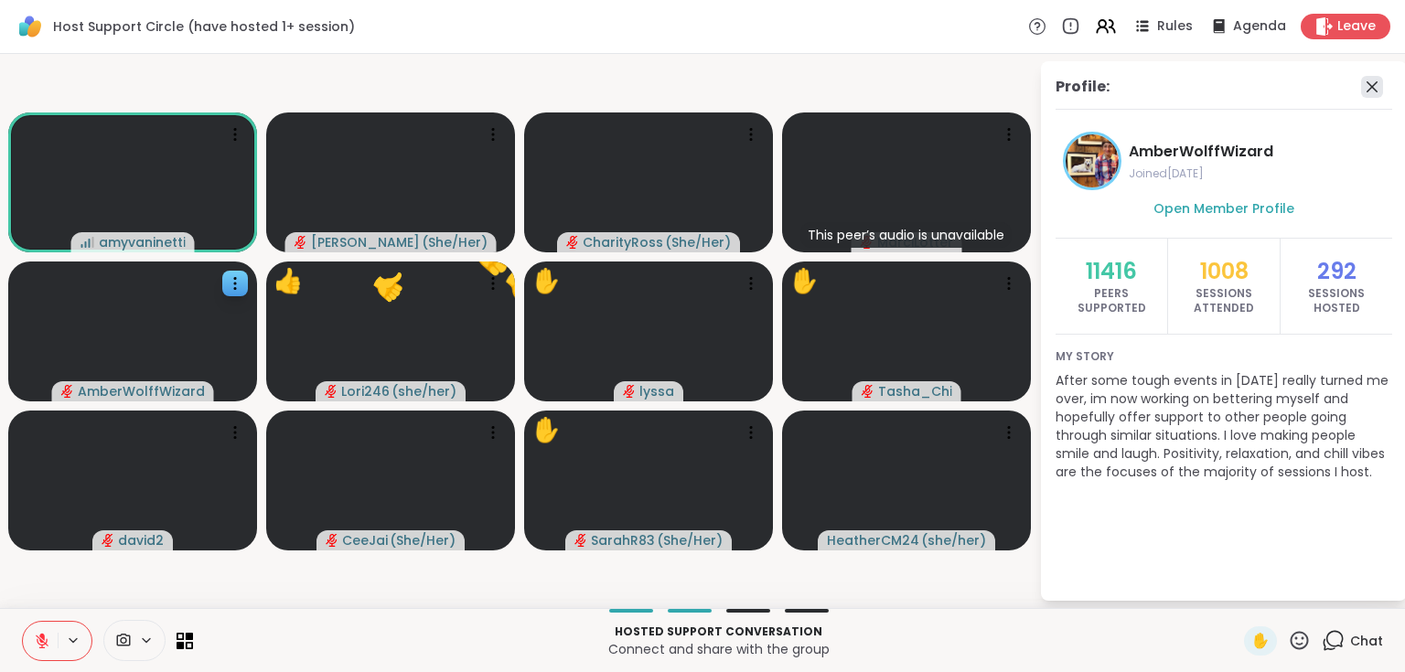
click at [1369, 87] on icon at bounding box center [1372, 87] width 22 height 22
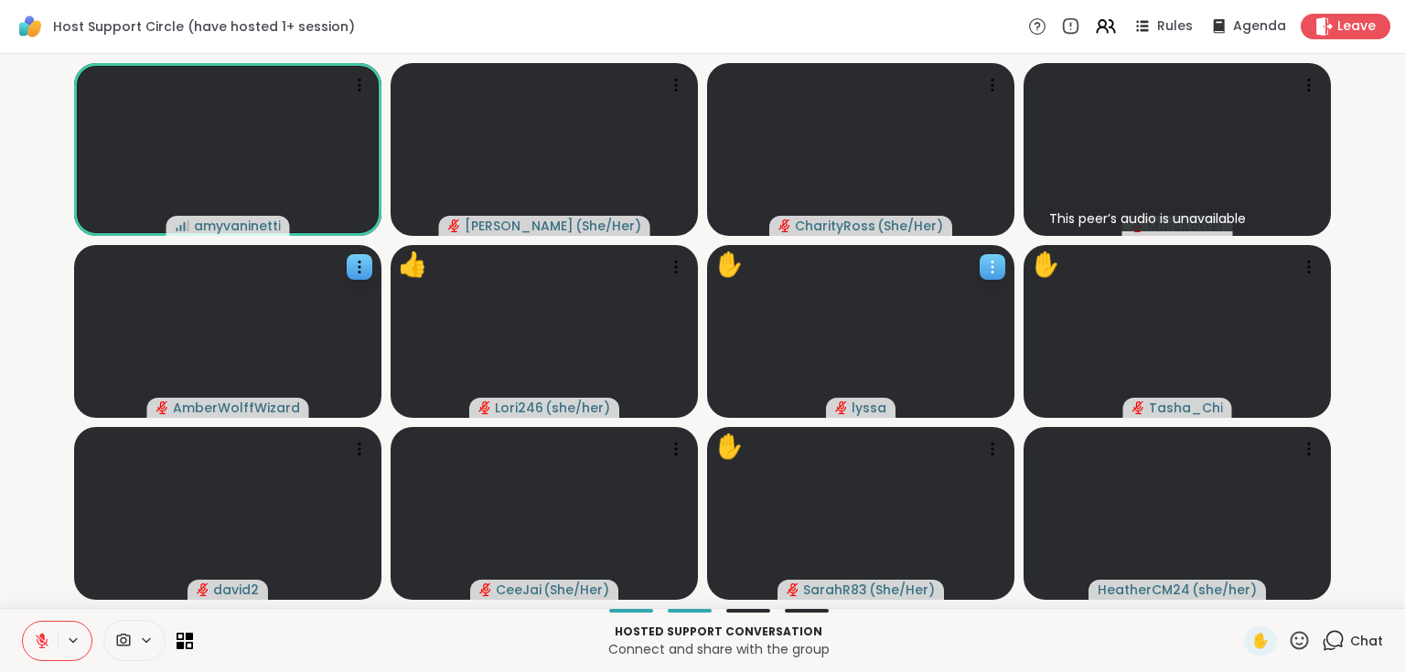
click at [991, 270] on icon at bounding box center [992, 267] width 18 height 18
click at [961, 281] on h4 "View Profile" at bounding box center [929, 284] width 77 height 18
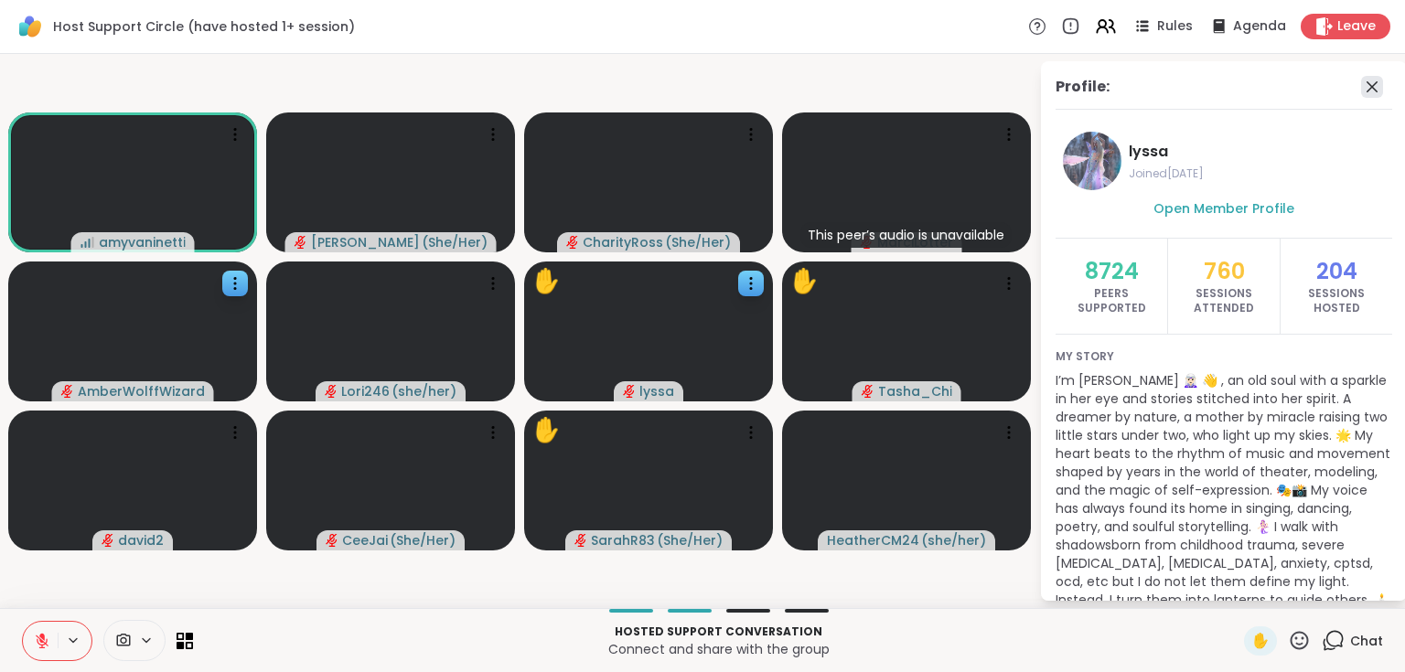
click at [1366, 87] on icon at bounding box center [1371, 86] width 11 height 11
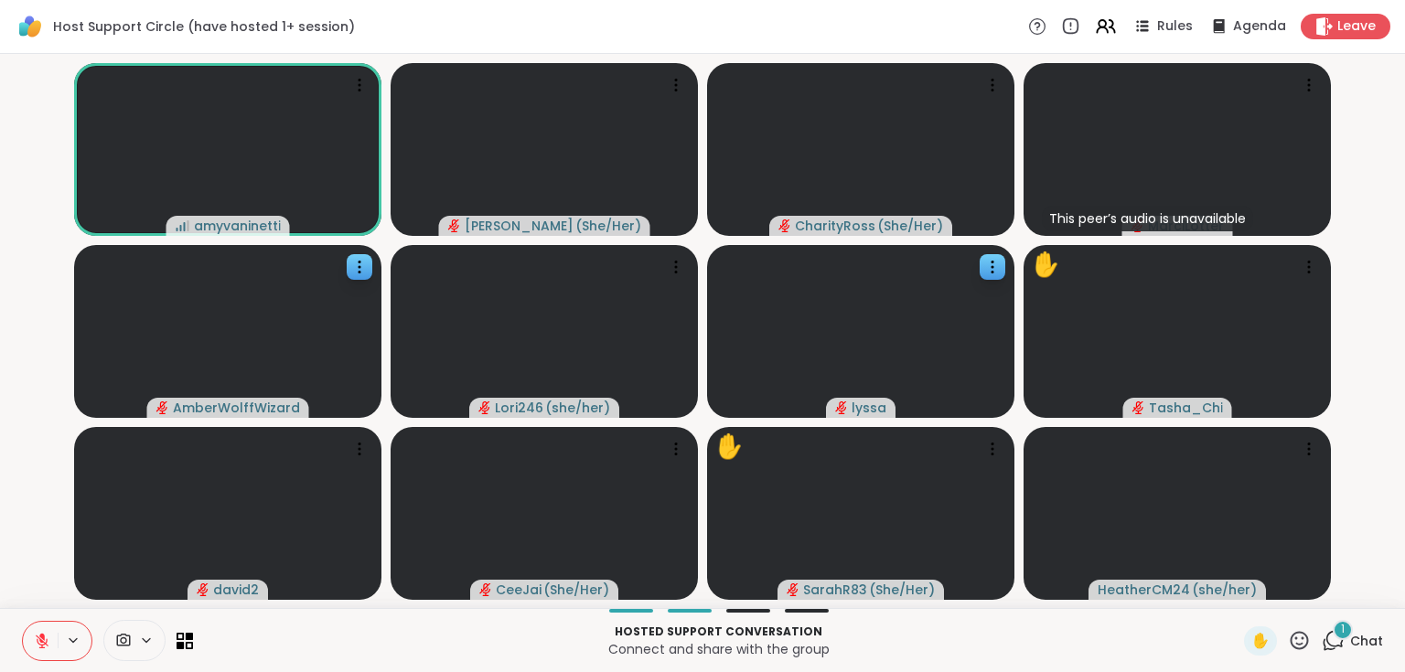
click at [1329, 640] on icon at bounding box center [1332, 640] width 23 height 23
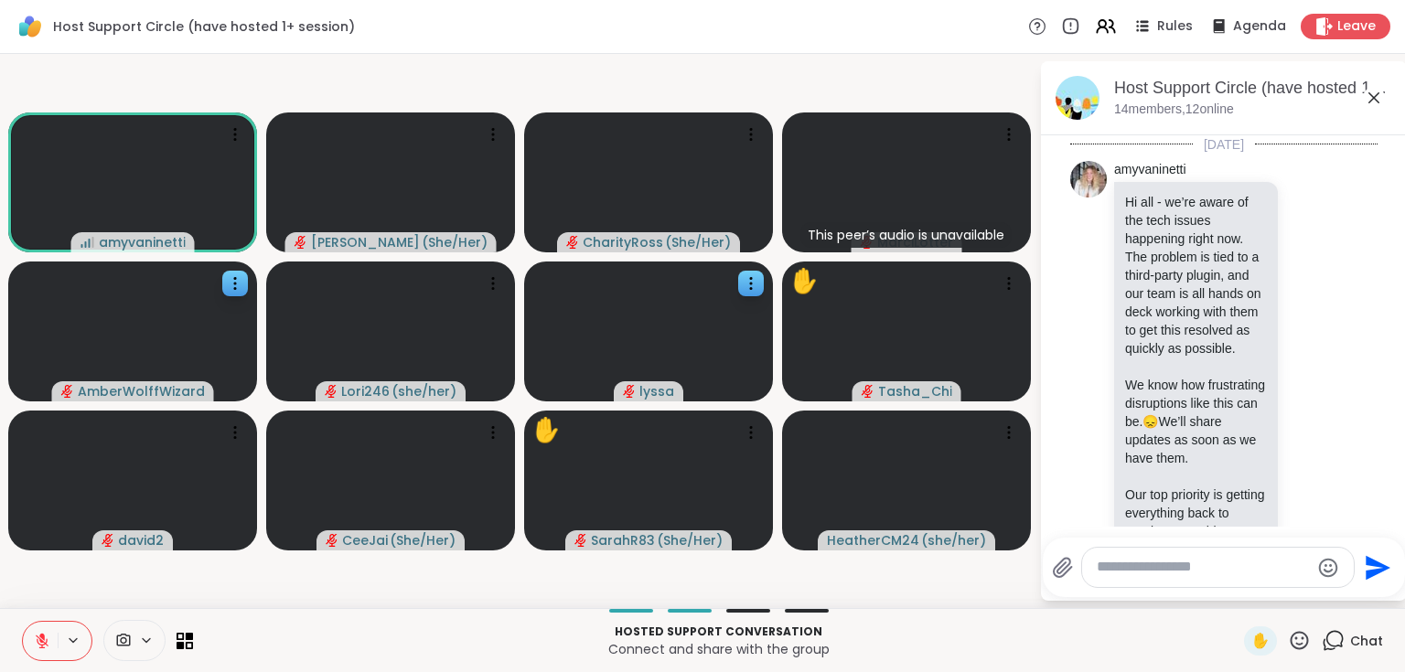
scroll to position [7271, 0]
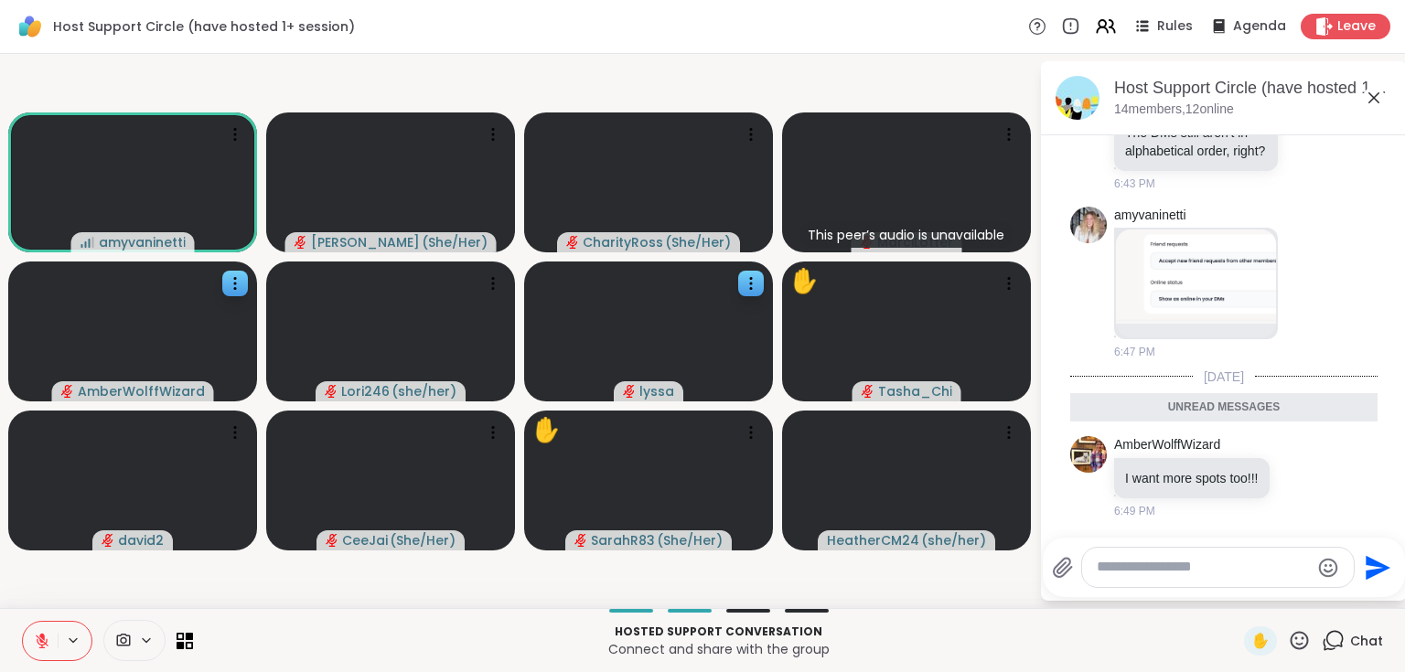
click at [1372, 102] on icon at bounding box center [1374, 98] width 22 height 22
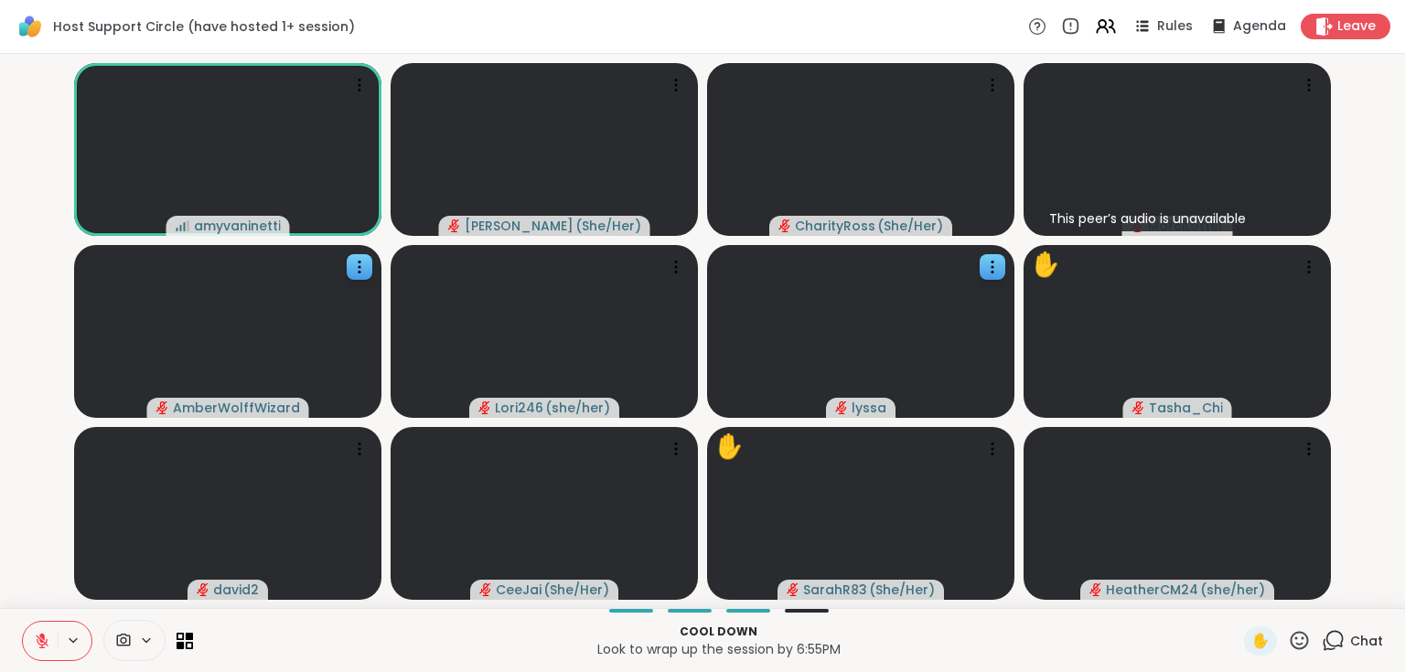
click at [1350, 640] on span "Chat" at bounding box center [1366, 641] width 33 height 18
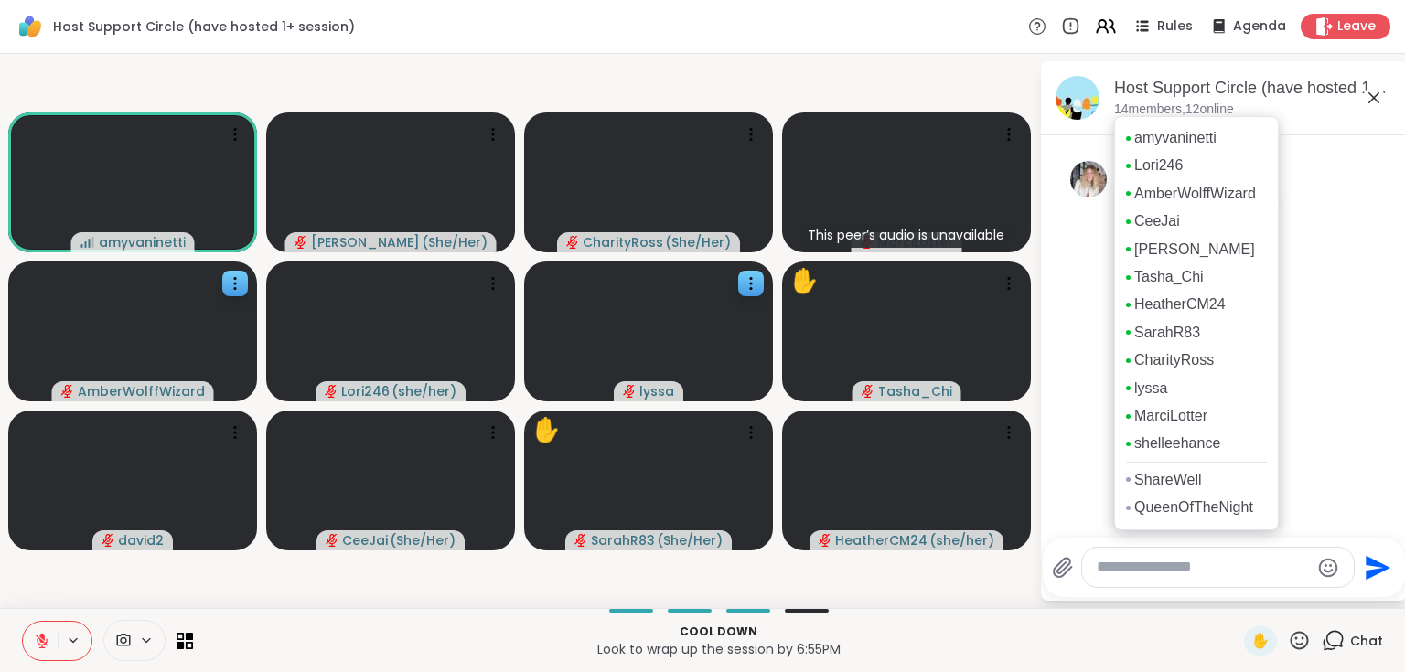
scroll to position [7235, 0]
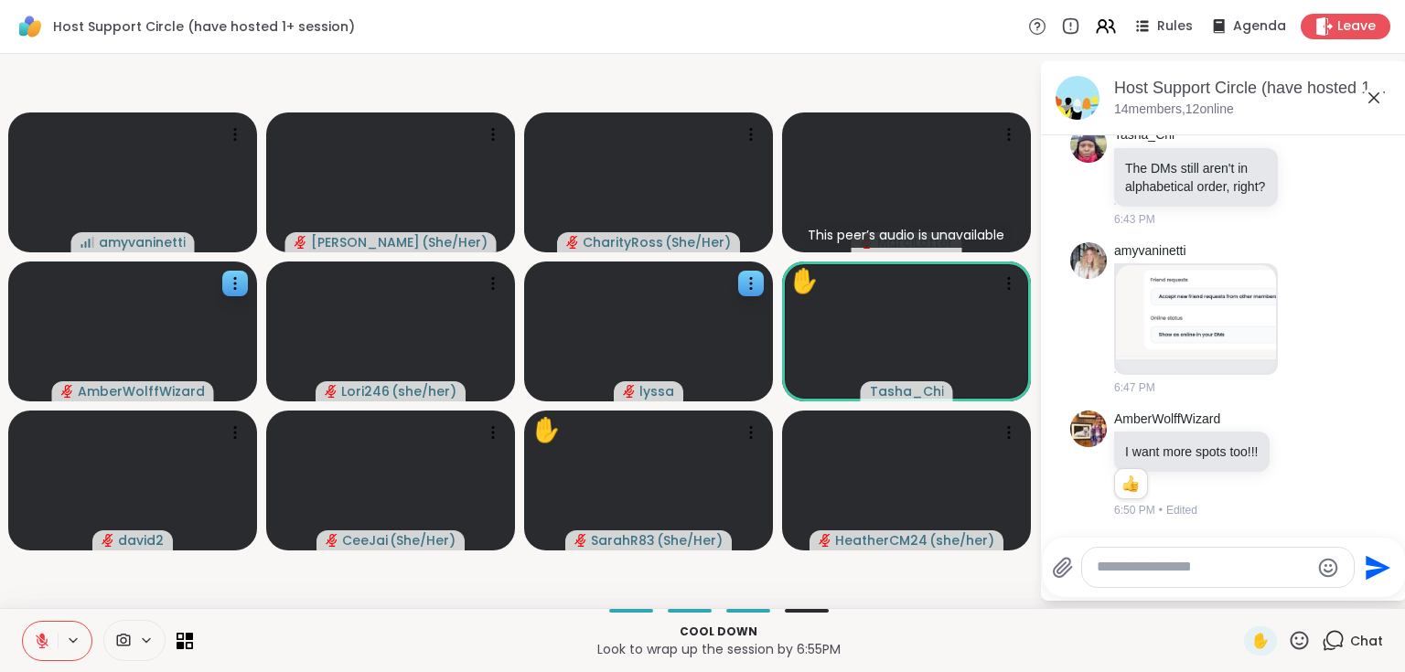
click at [1374, 95] on icon at bounding box center [1373, 97] width 11 height 11
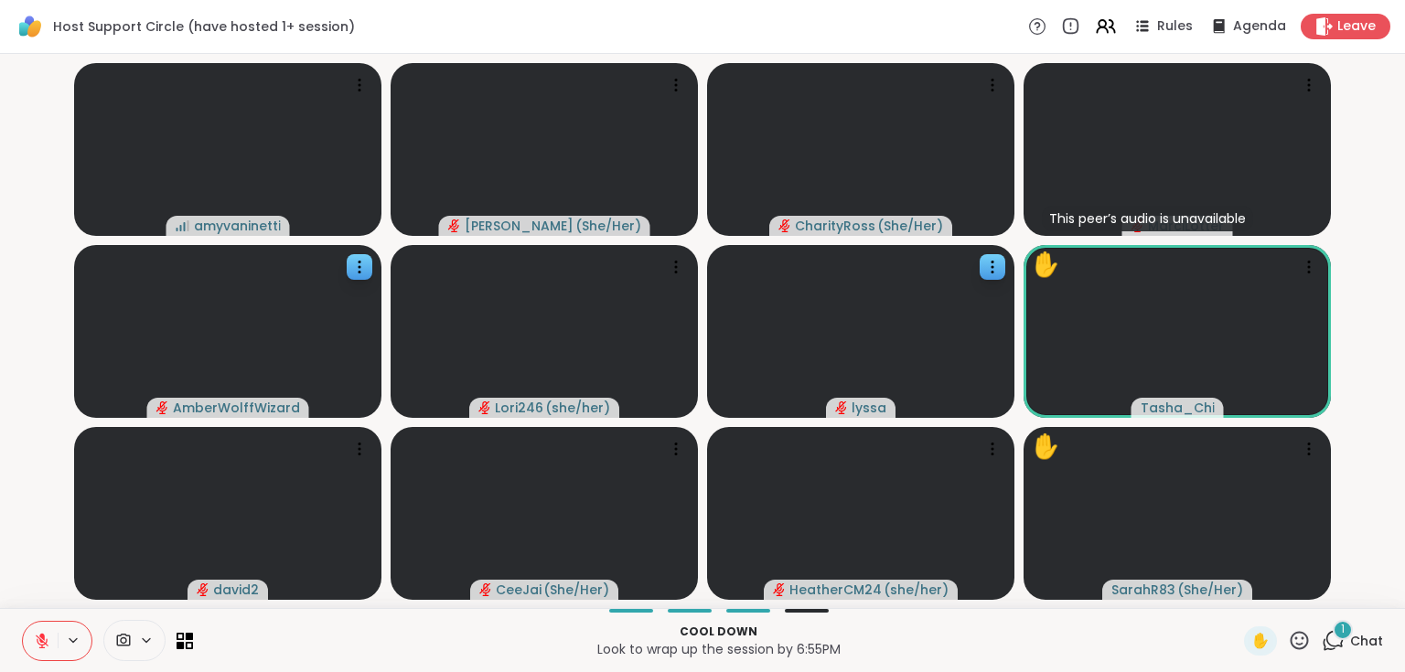
click at [1329, 644] on icon at bounding box center [1332, 640] width 23 height 23
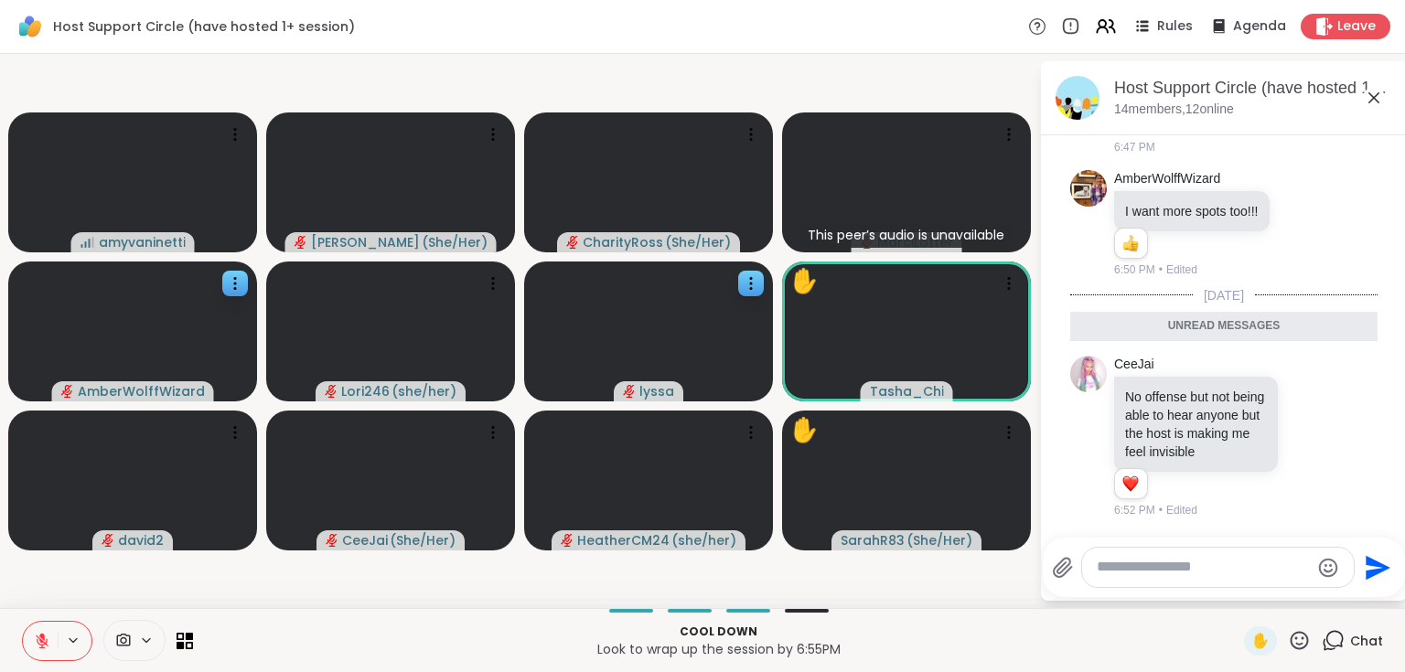
scroll to position [7493, 0]
click at [1327, 563] on icon "Emoji picker" at bounding box center [1328, 568] width 22 height 22
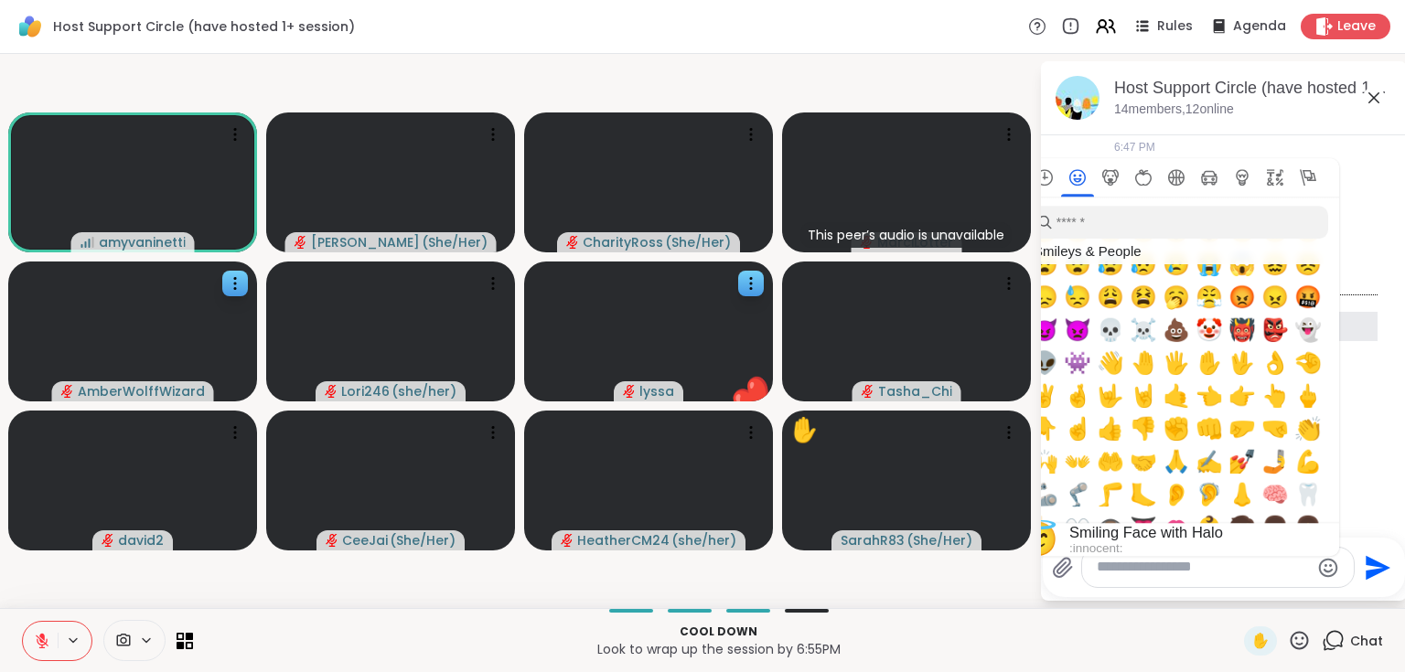
scroll to position [0, 0]
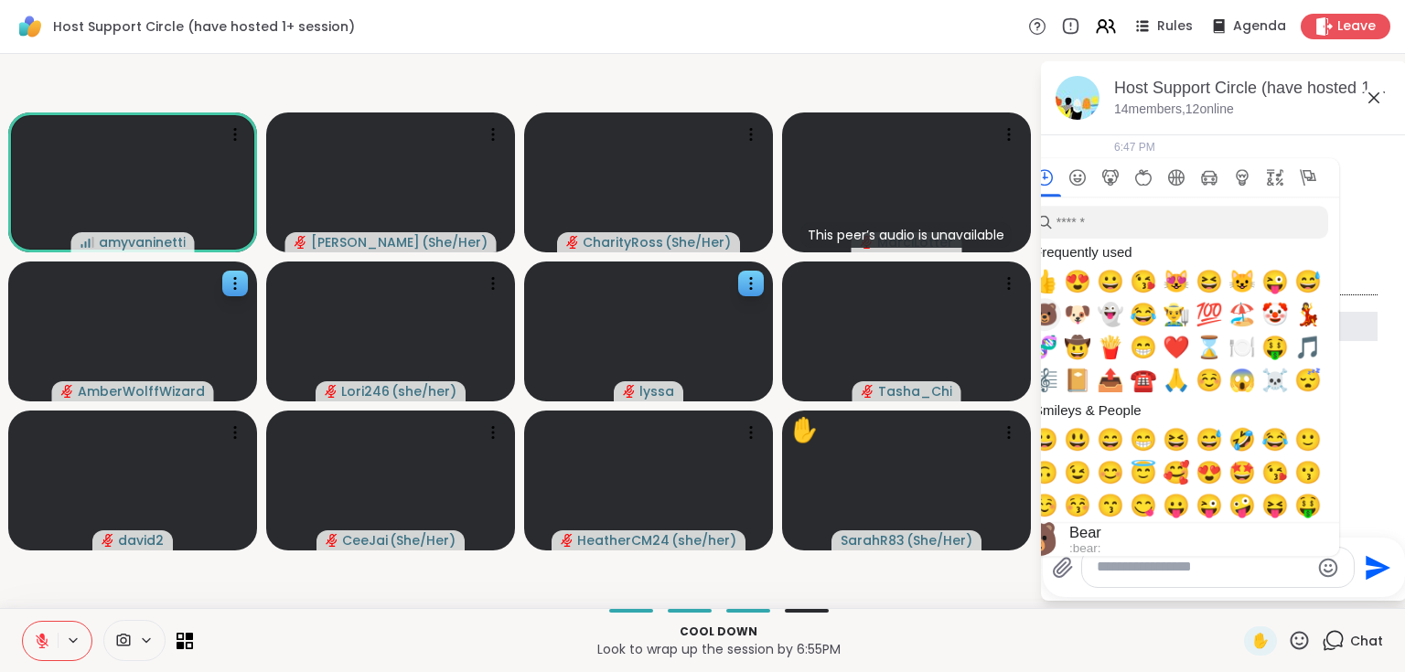
click at [1047, 326] on span "🐻" at bounding box center [1044, 315] width 27 height 26
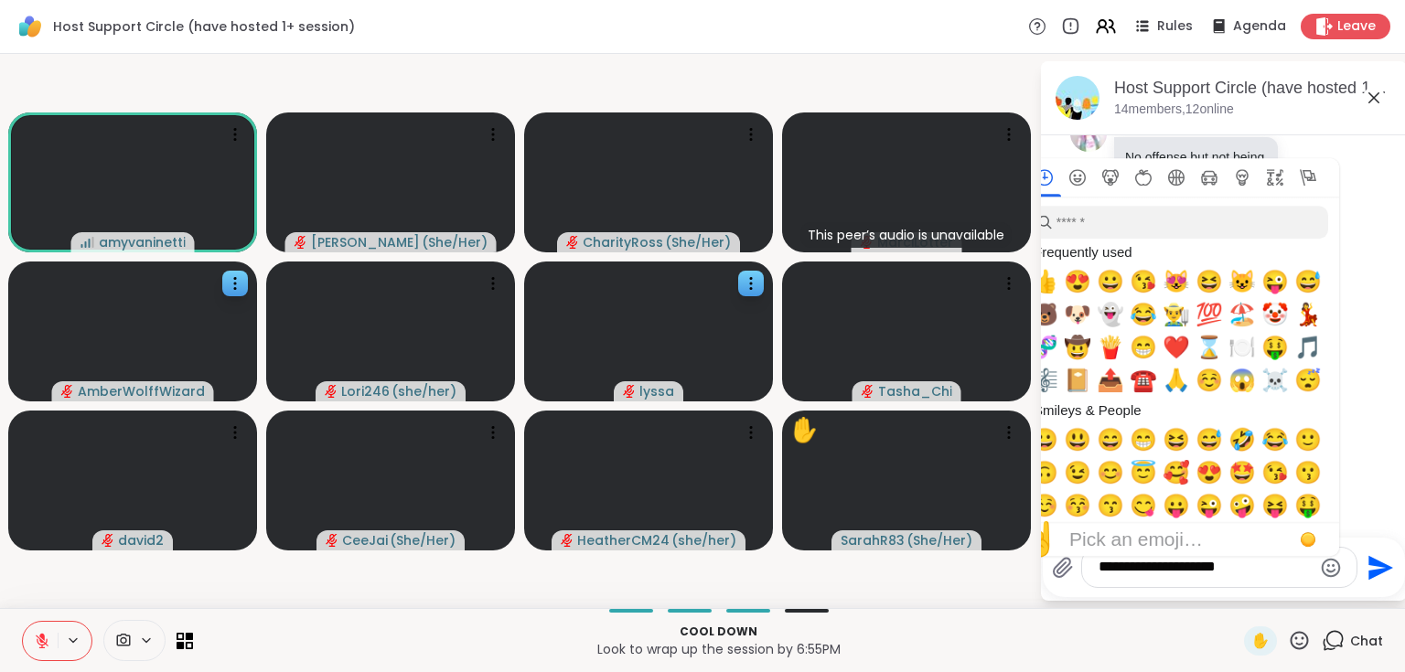
type textarea "**********"
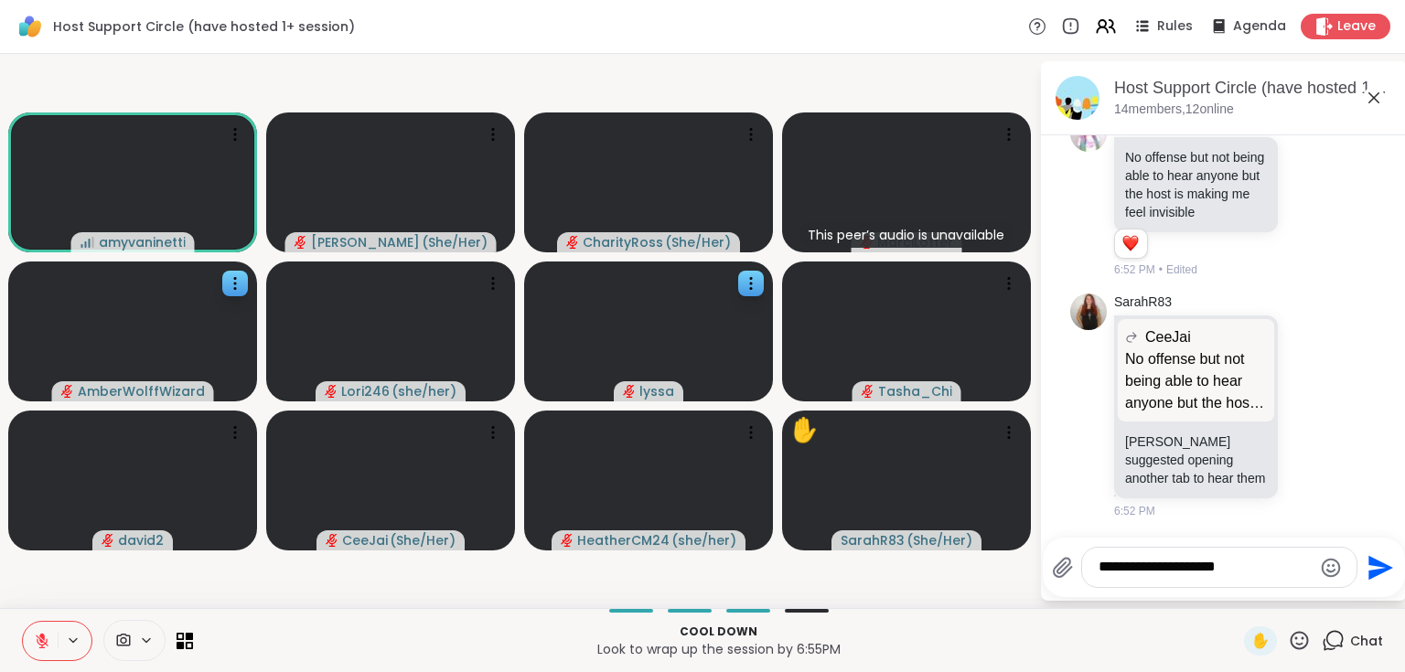
click at [1373, 571] on icon "Send" at bounding box center [1380, 567] width 25 height 25
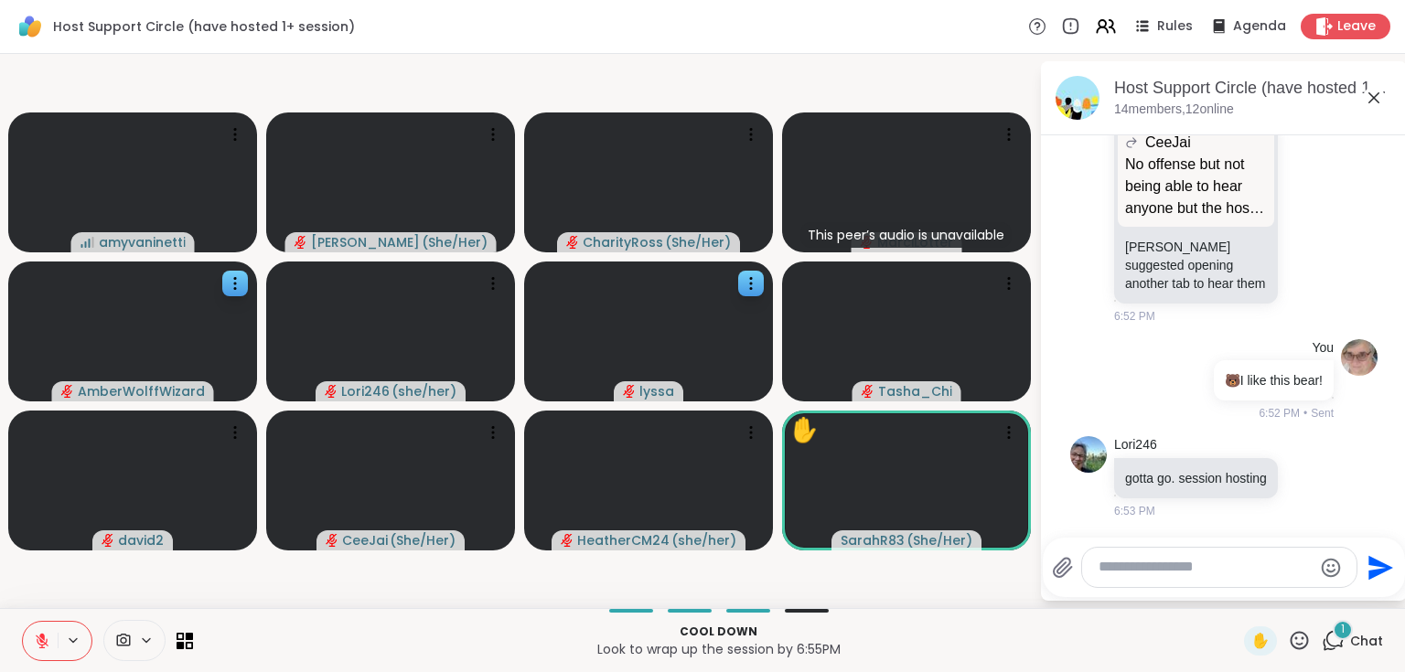
scroll to position [7902, 0]
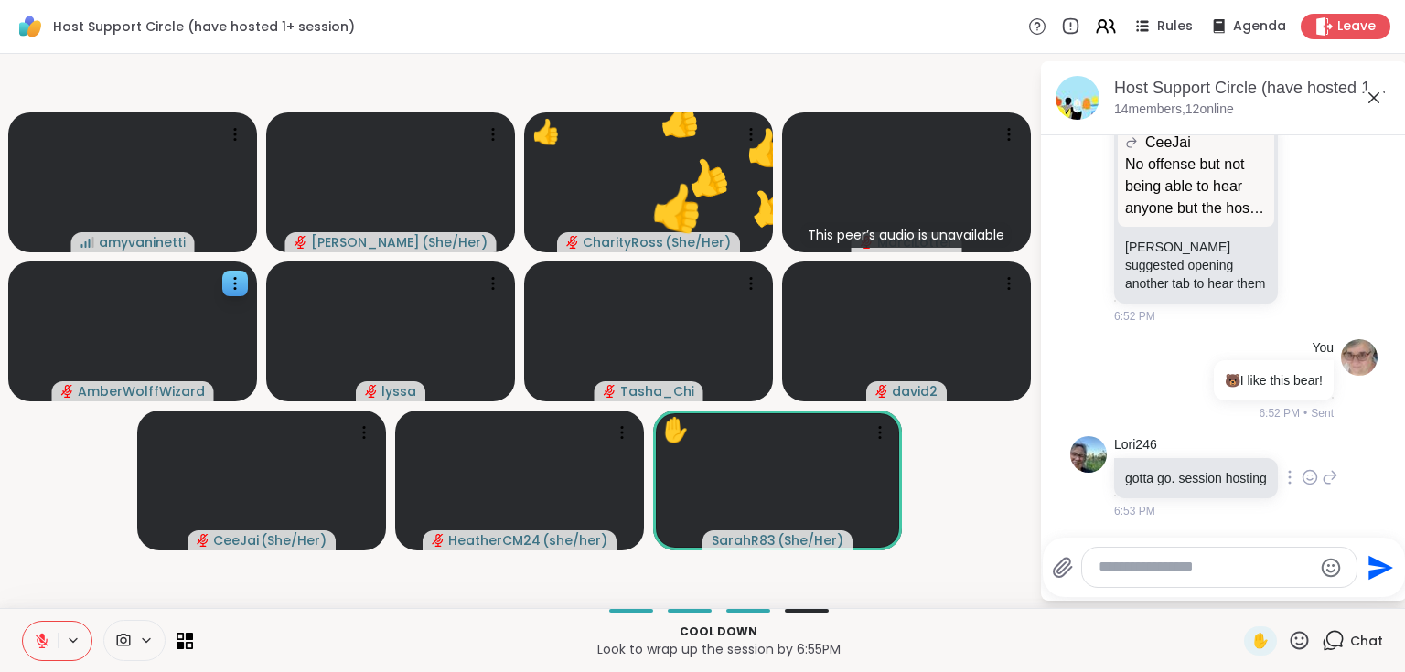
click at [1301, 468] on icon at bounding box center [1309, 477] width 16 height 18
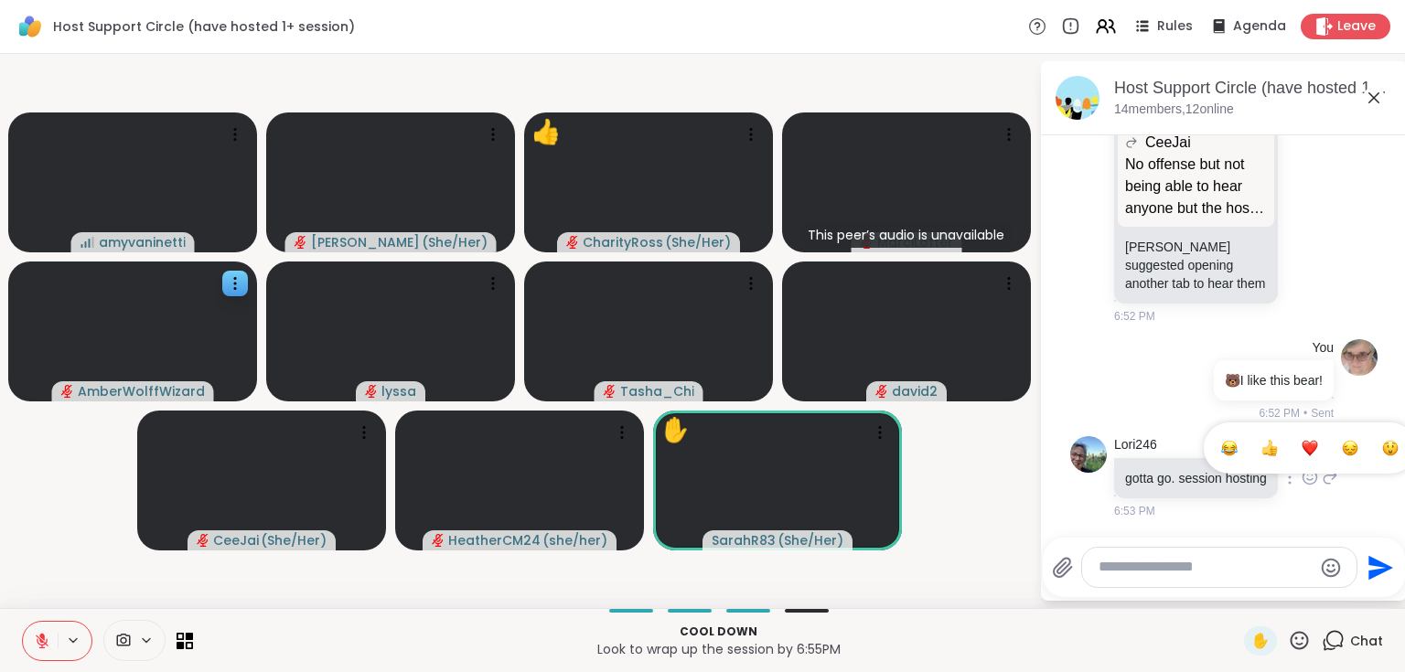
click at [1261, 444] on div "Select Reaction: Thumbs up" at bounding box center [1269, 448] width 16 height 16
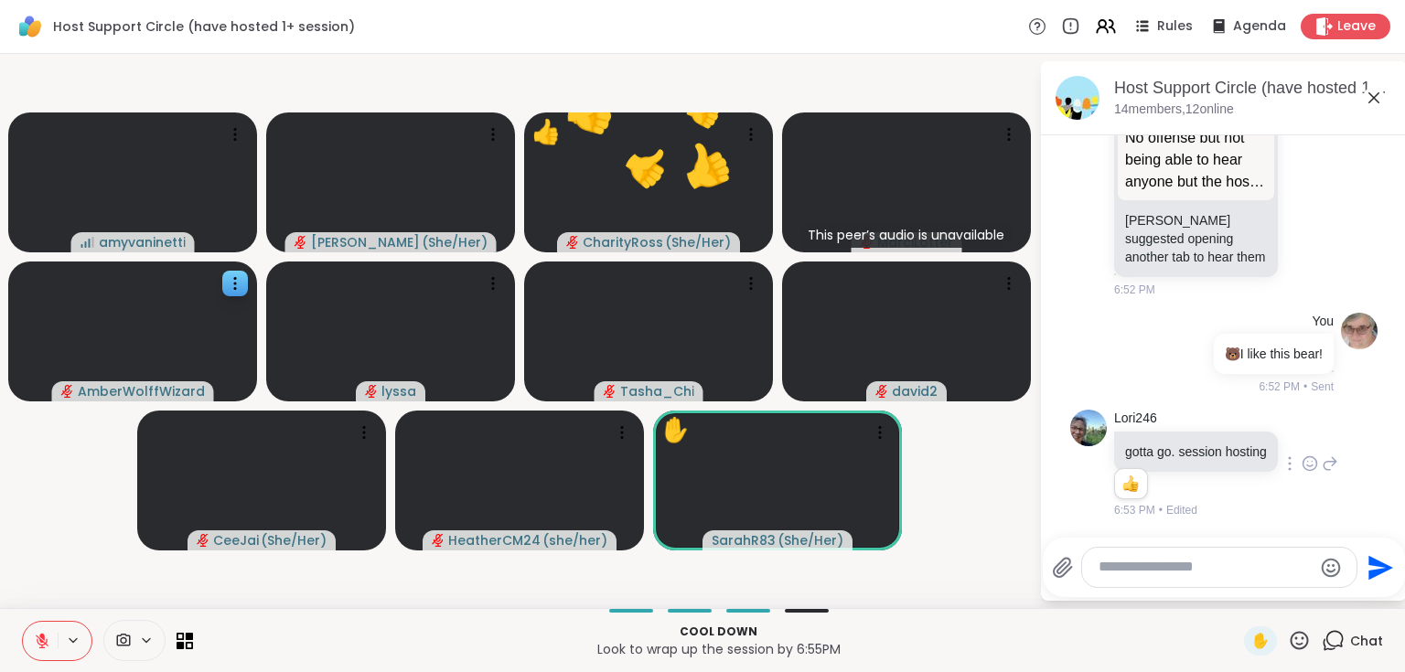
scroll to position [7929, 0]
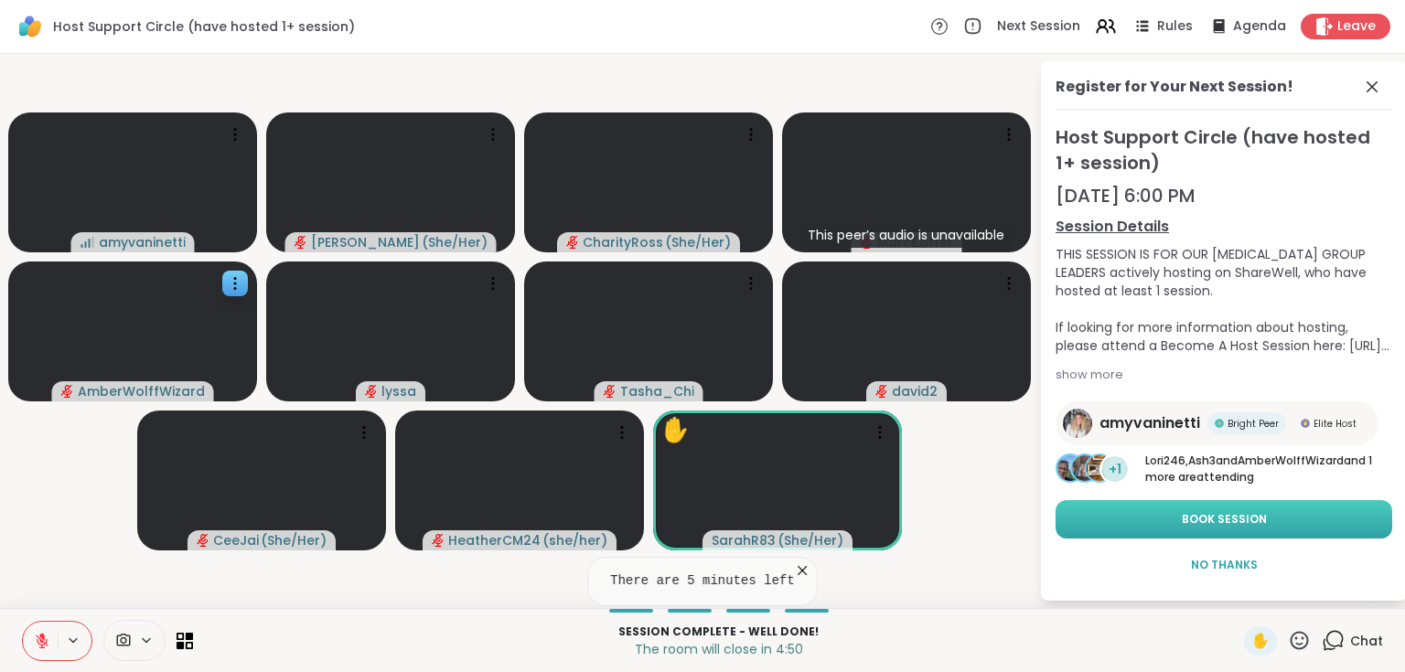
click at [1185, 527] on span "Book Session" at bounding box center [1224, 519] width 85 height 16
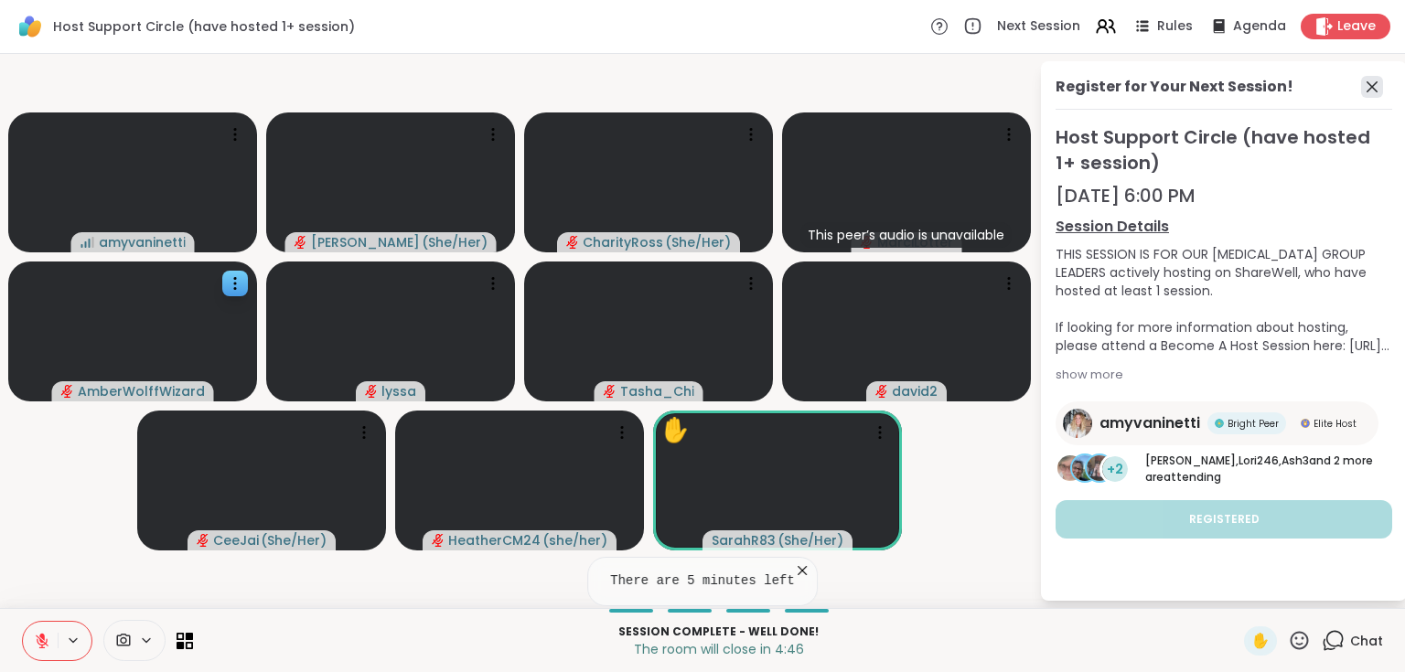
click at [1370, 83] on icon at bounding box center [1372, 87] width 22 height 22
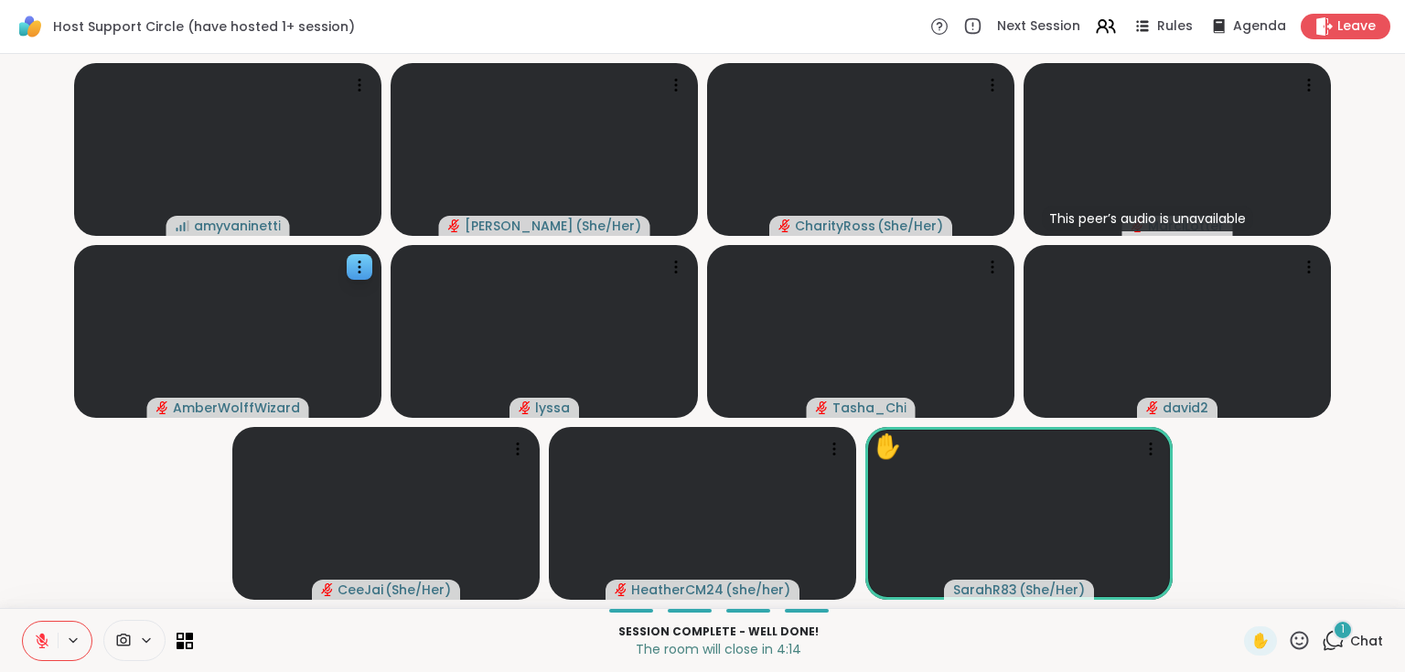
click at [1335, 636] on div "1" at bounding box center [1342, 630] width 20 height 20
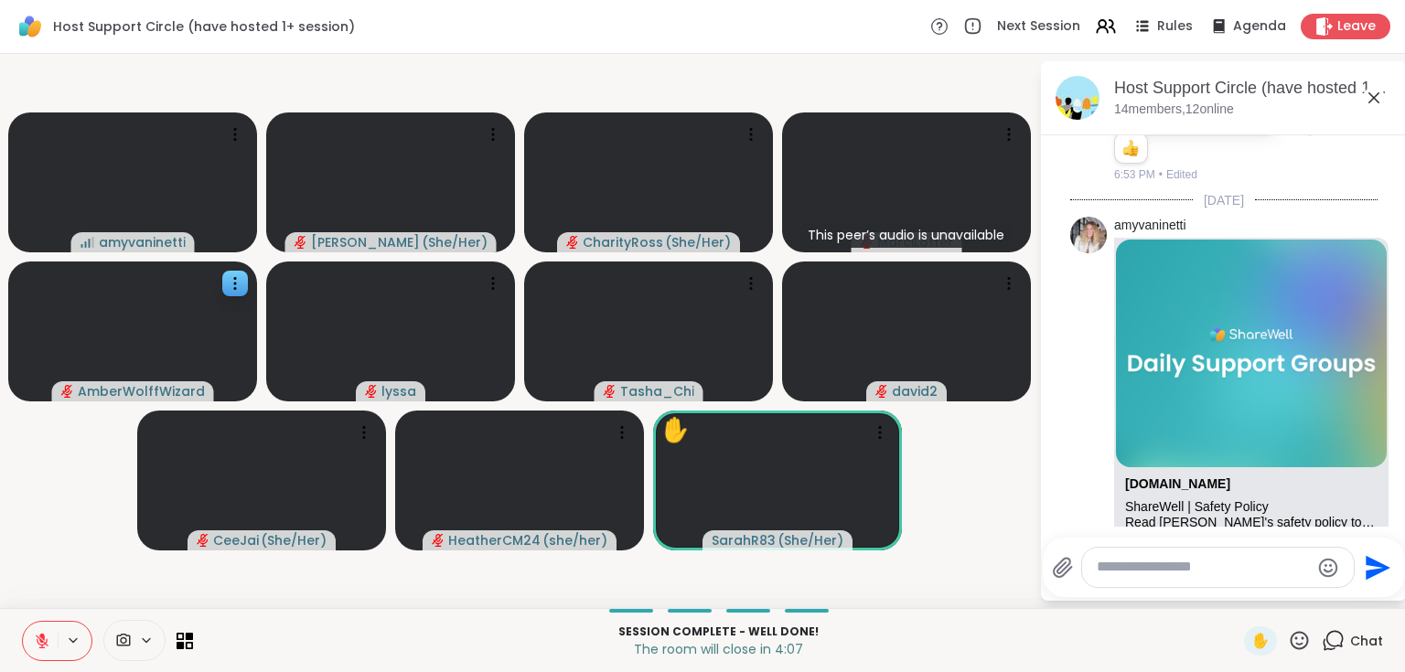
scroll to position [8056, 0]
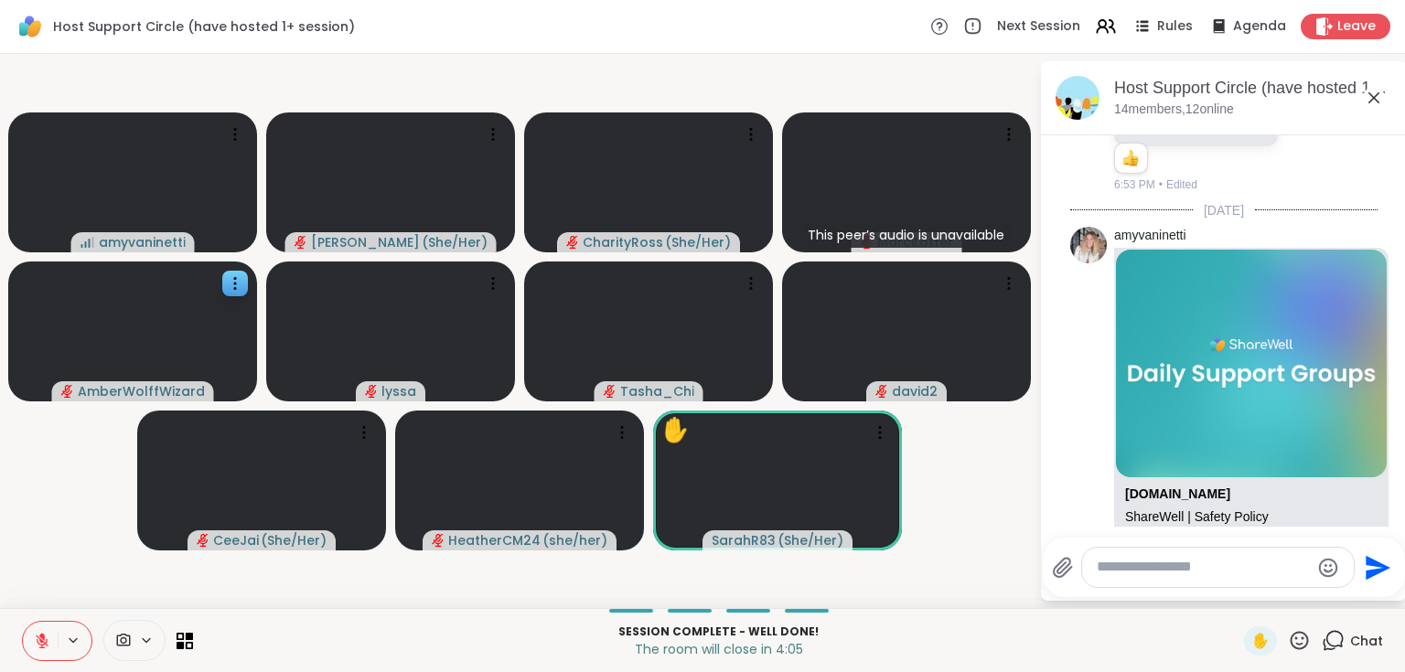
click at [1371, 91] on icon at bounding box center [1374, 98] width 22 height 22
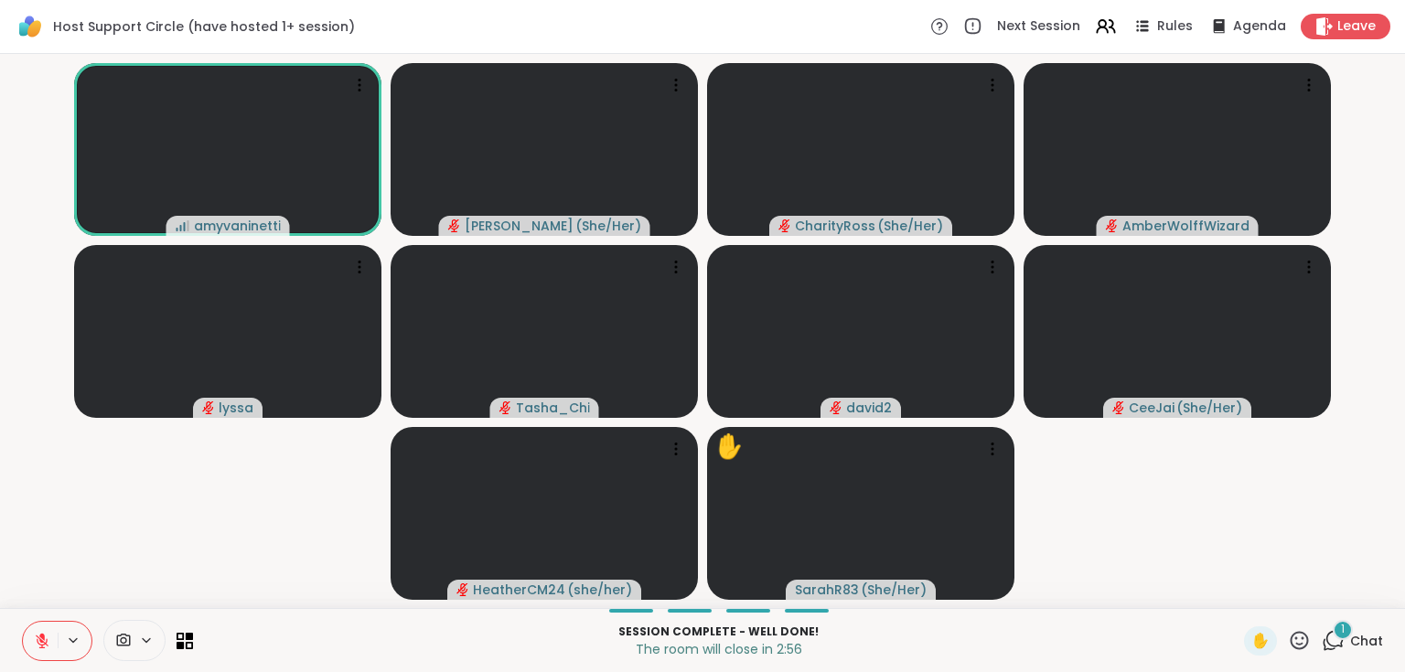
click at [1341, 629] on span "1" at bounding box center [1343, 630] width 4 height 16
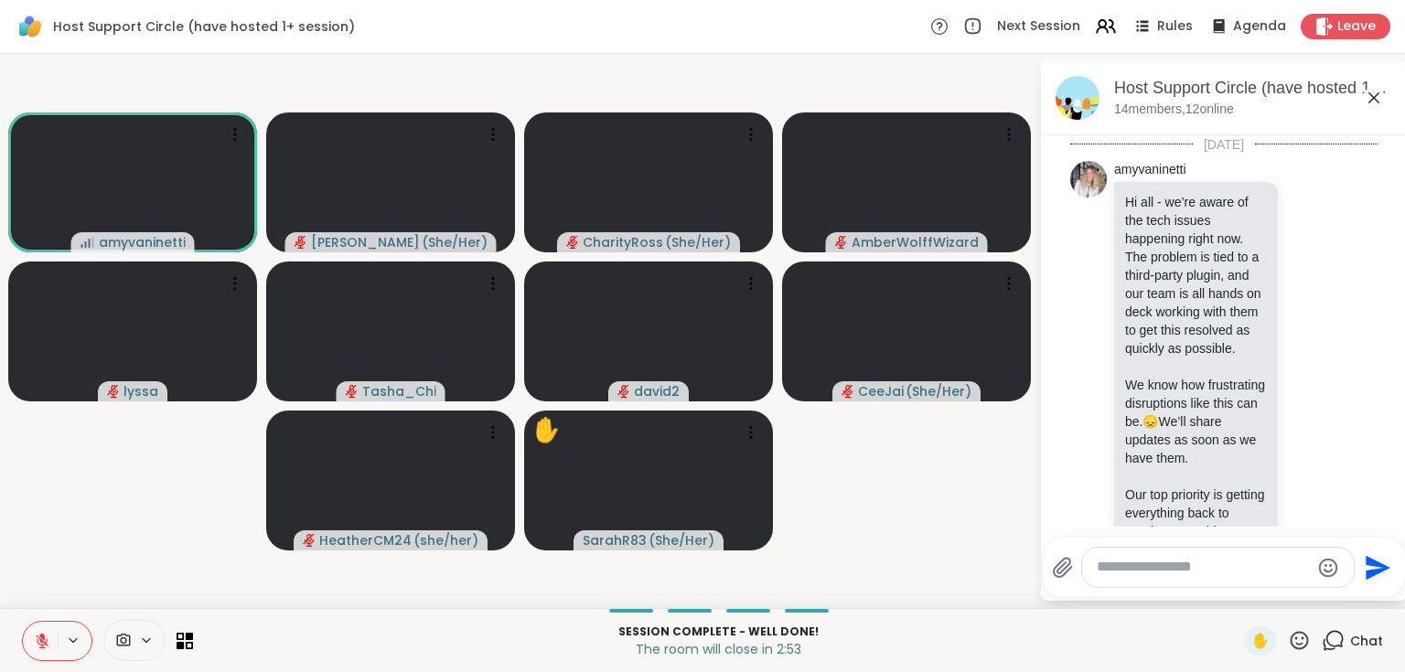
scroll to position [8884, 0]
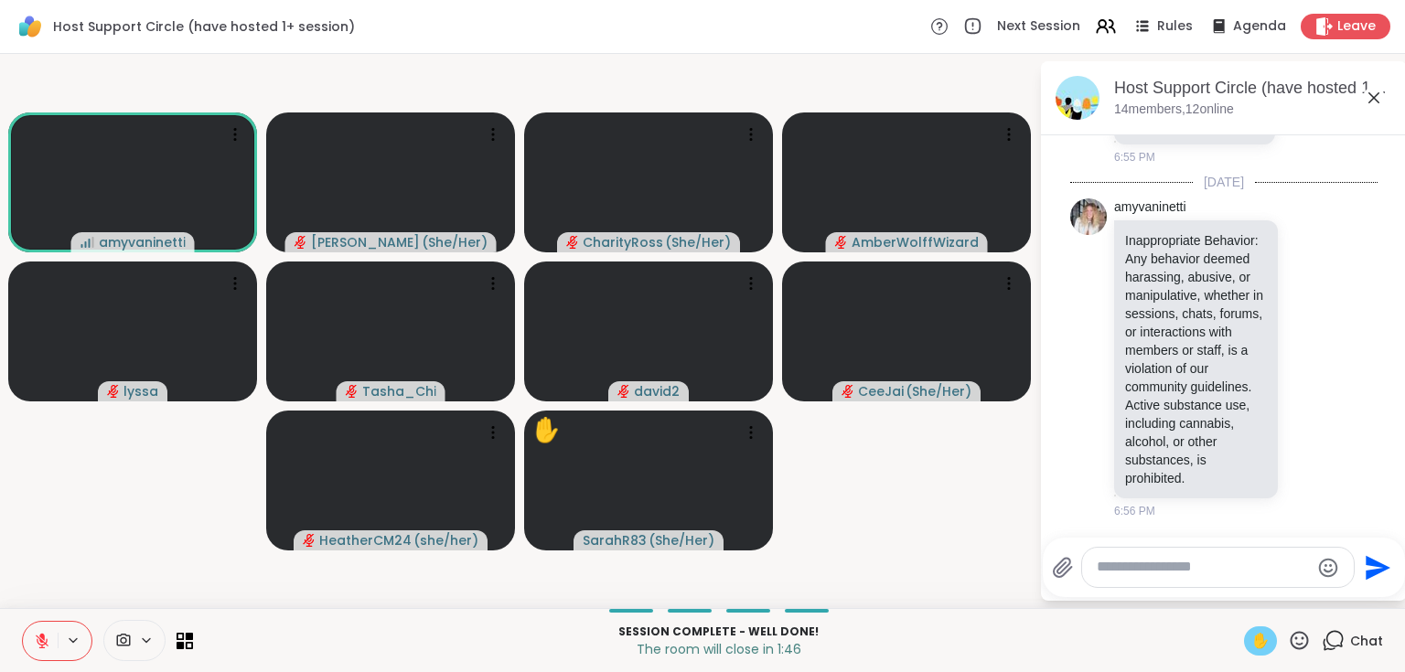
click at [1251, 641] on span "✋" at bounding box center [1260, 641] width 18 height 22
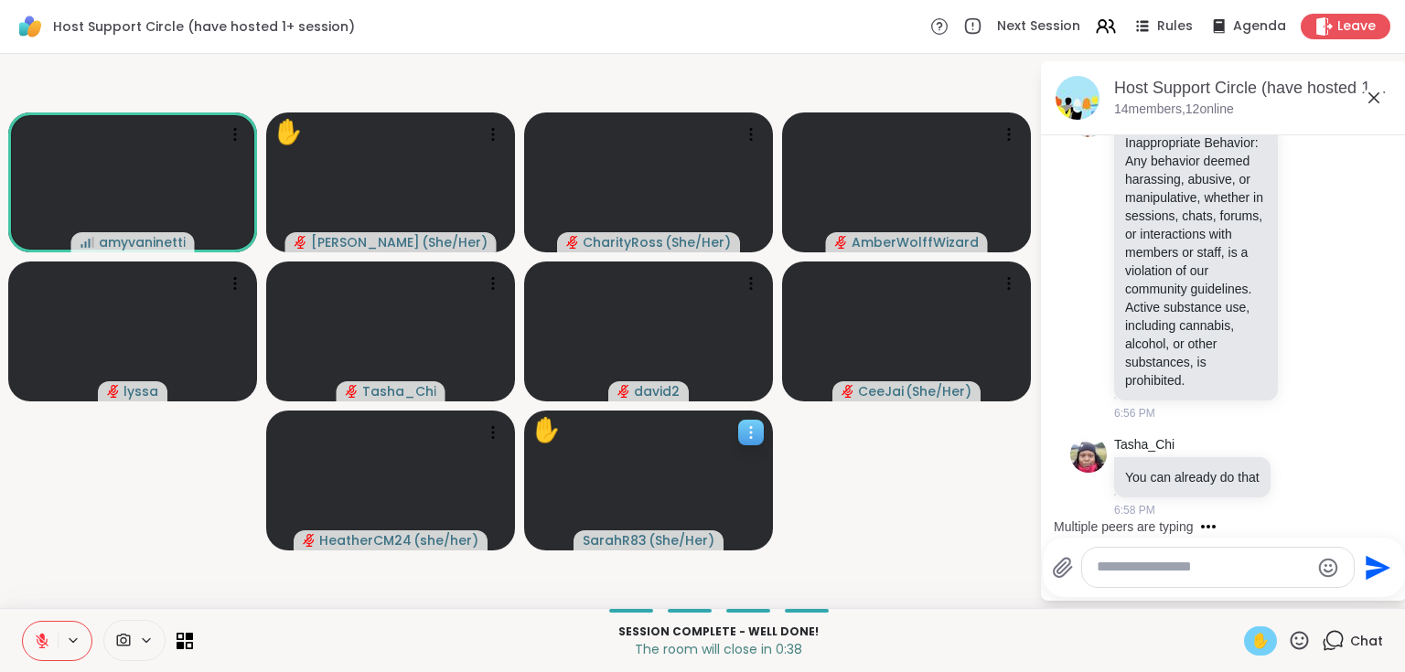
scroll to position [9152, 0]
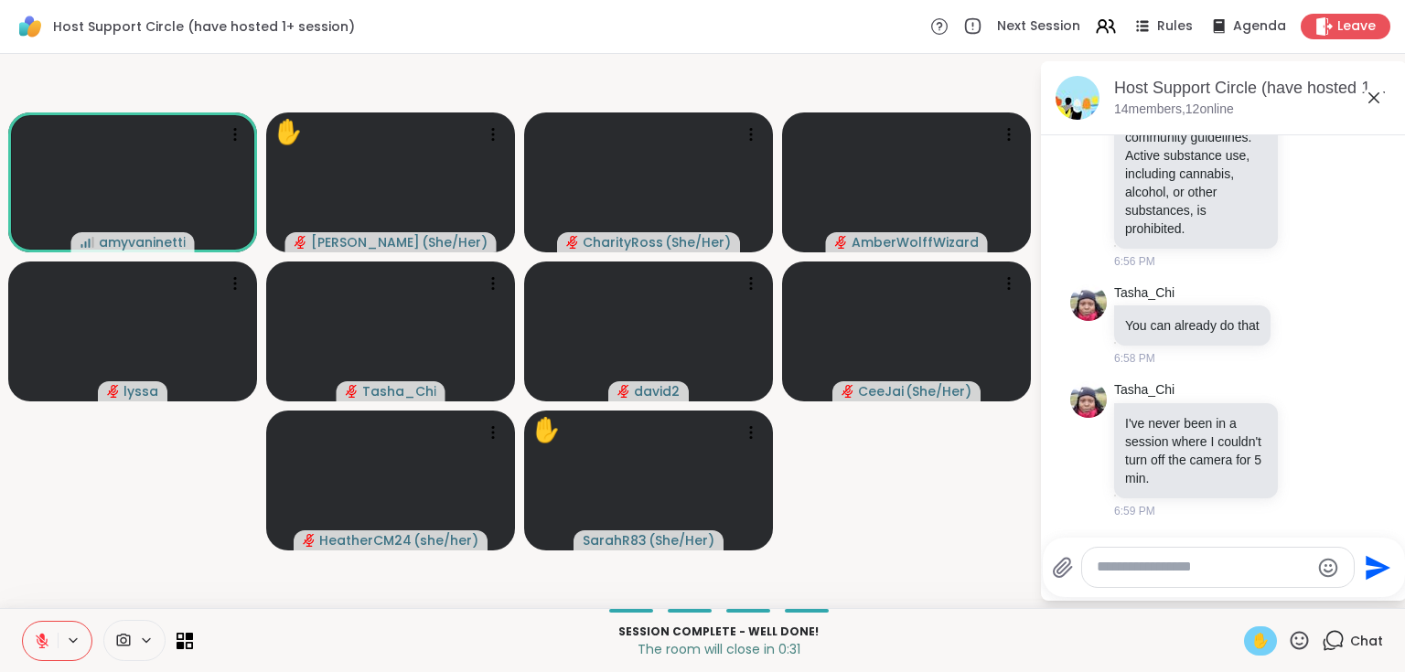
click at [37, 636] on icon at bounding box center [42, 641] width 16 height 16
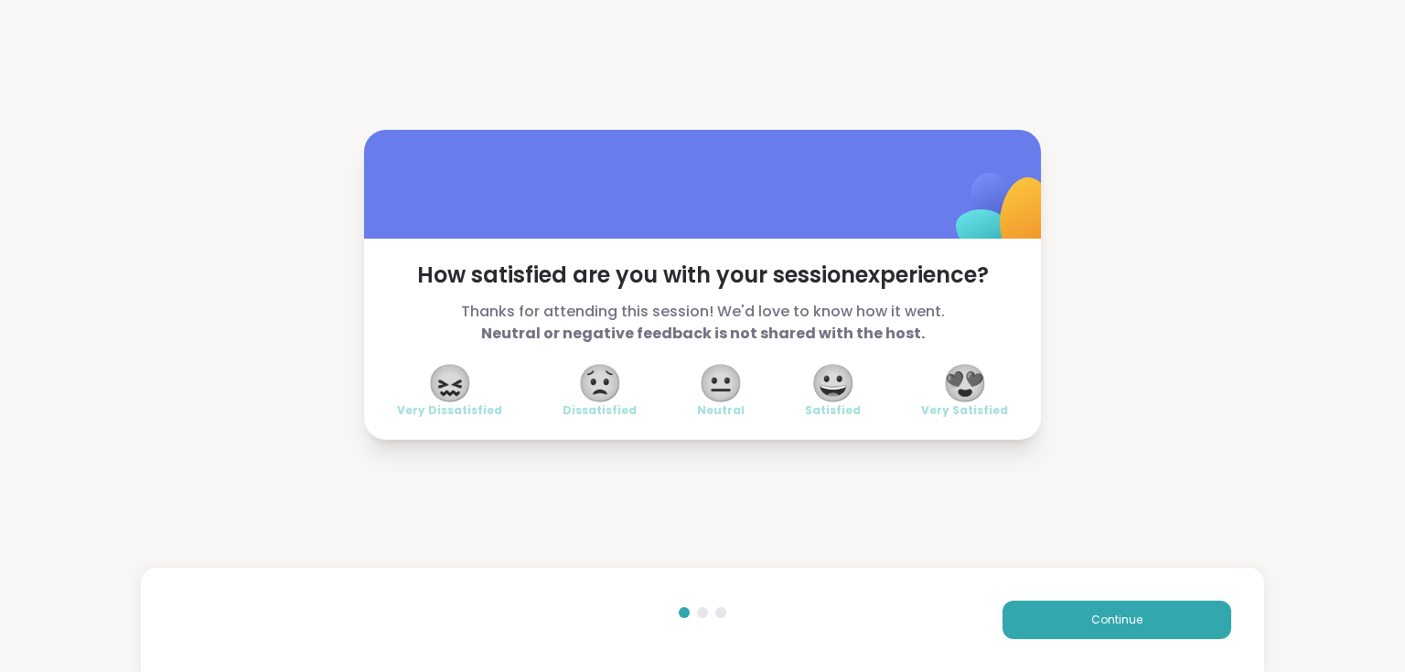
click at [969, 388] on span "😍" at bounding box center [965, 383] width 46 height 33
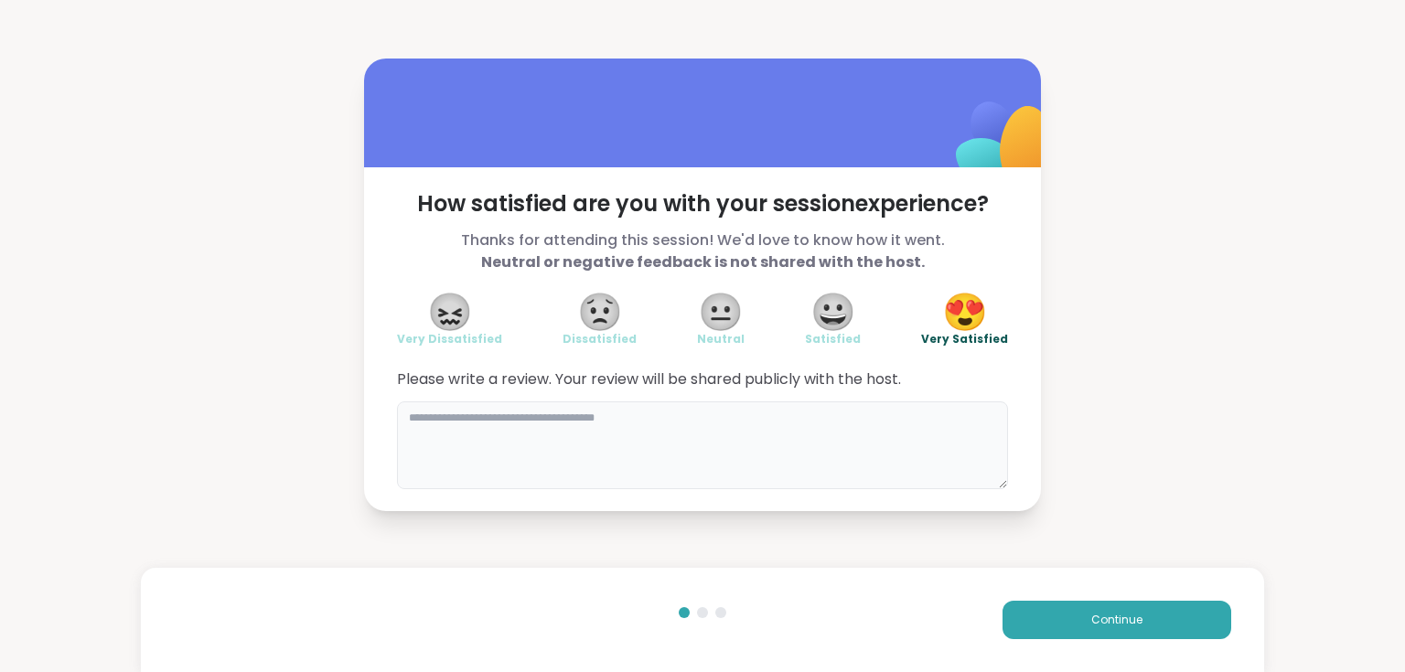
click at [672, 435] on textarea at bounding box center [702, 445] width 611 height 88
type textarea "**********"
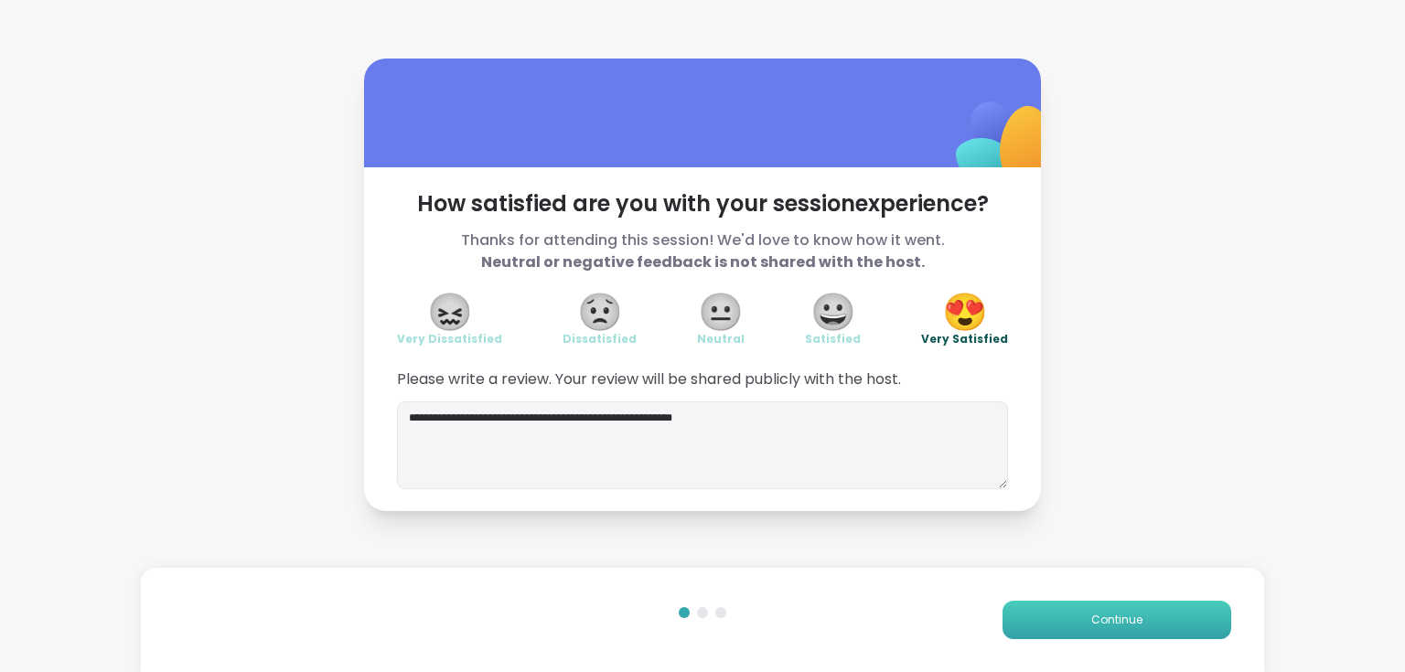
click at [1118, 615] on span "Continue" at bounding box center [1116, 620] width 51 height 16
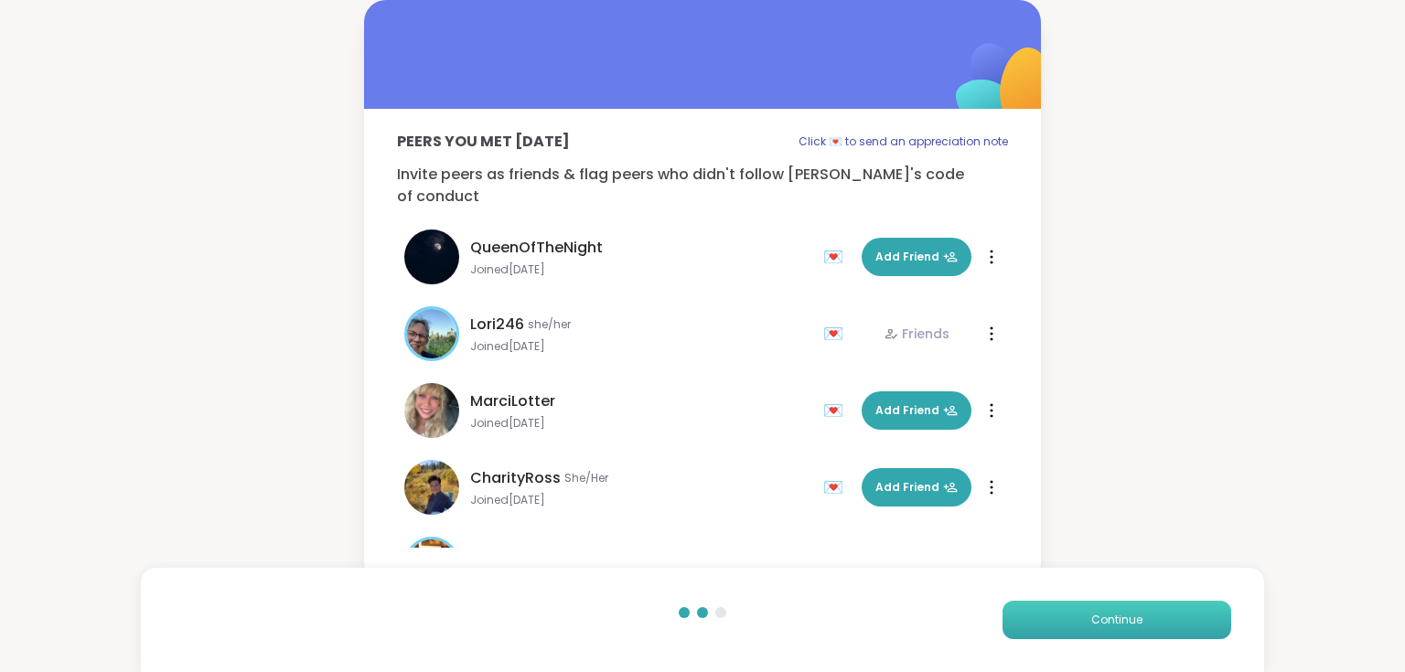
click at [1097, 620] on span "Continue" at bounding box center [1116, 620] width 51 height 16
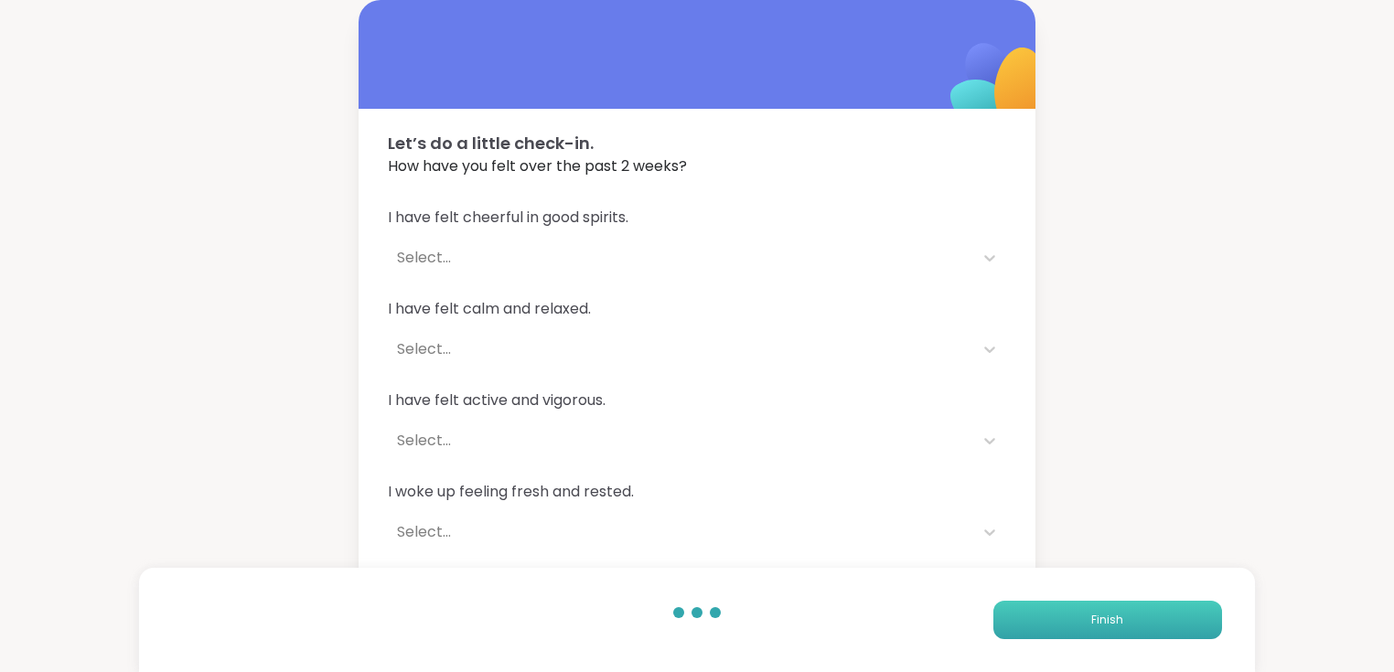
click at [1097, 620] on span "Finish" at bounding box center [1107, 620] width 32 height 16
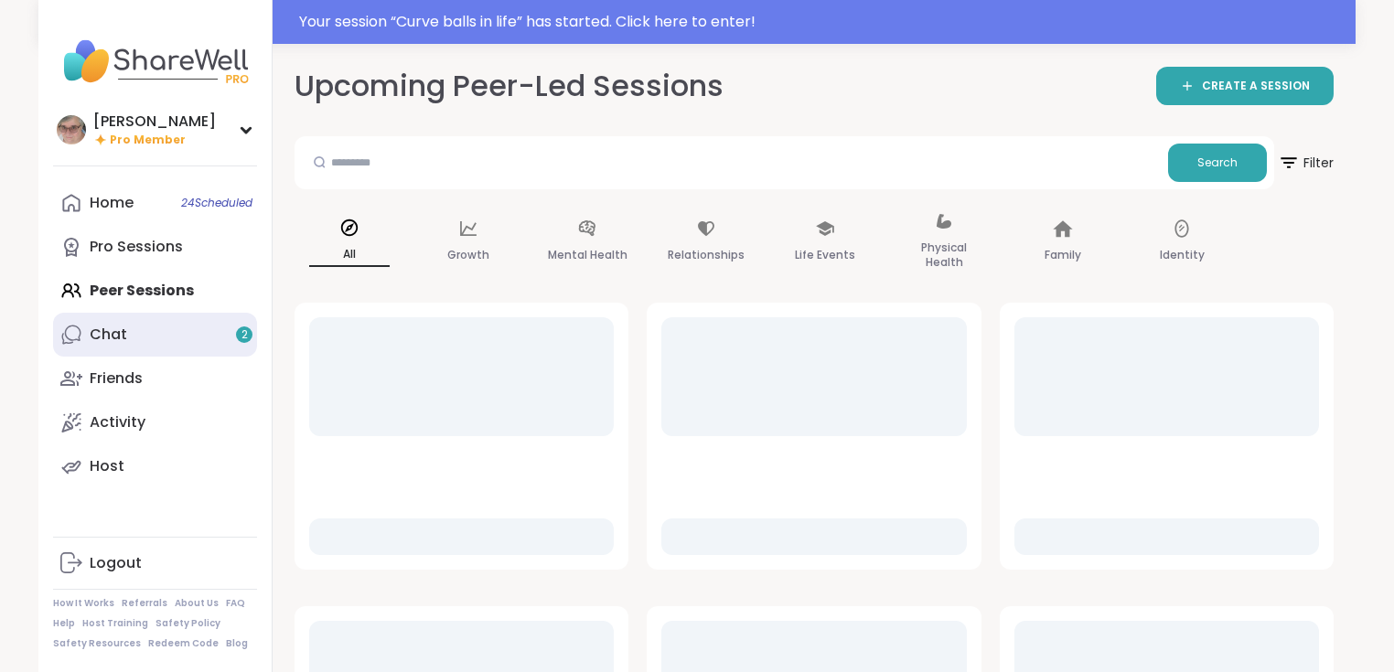
click at [105, 326] on div "Chat 2" at bounding box center [108, 335] width 37 height 20
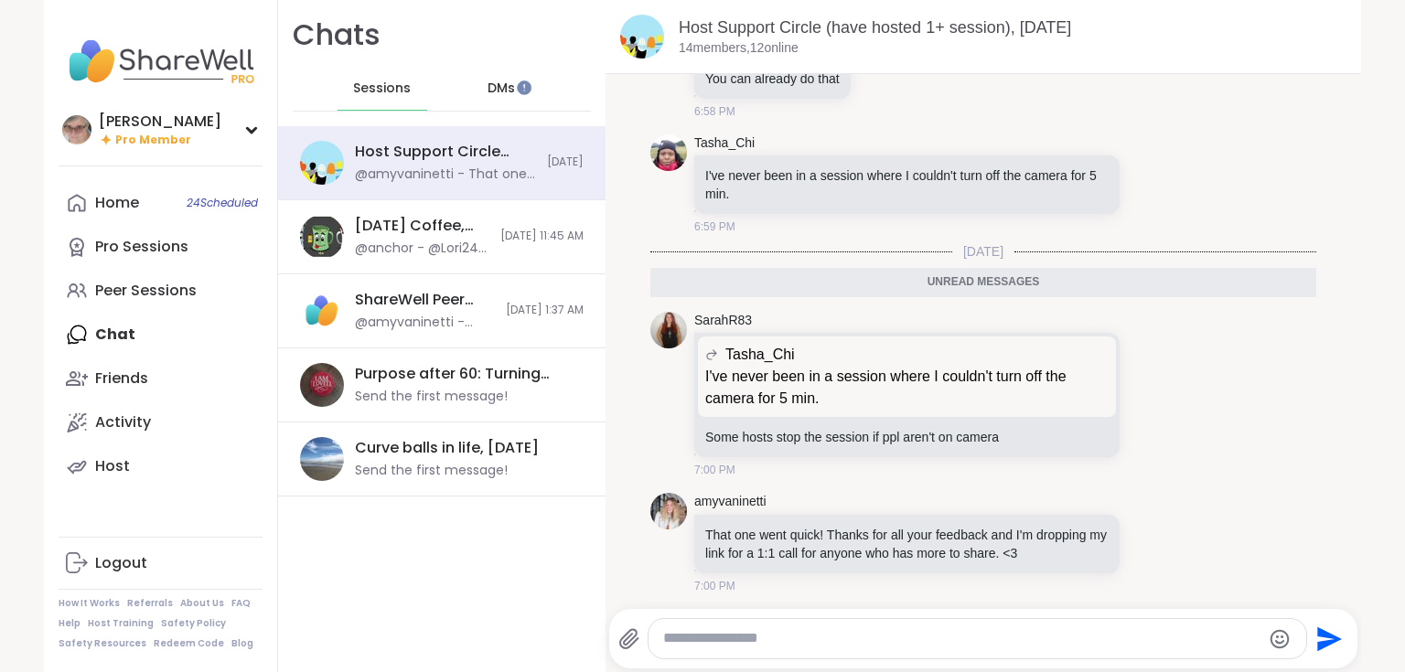
click at [494, 92] on span "DMs" at bounding box center [500, 89] width 27 height 18
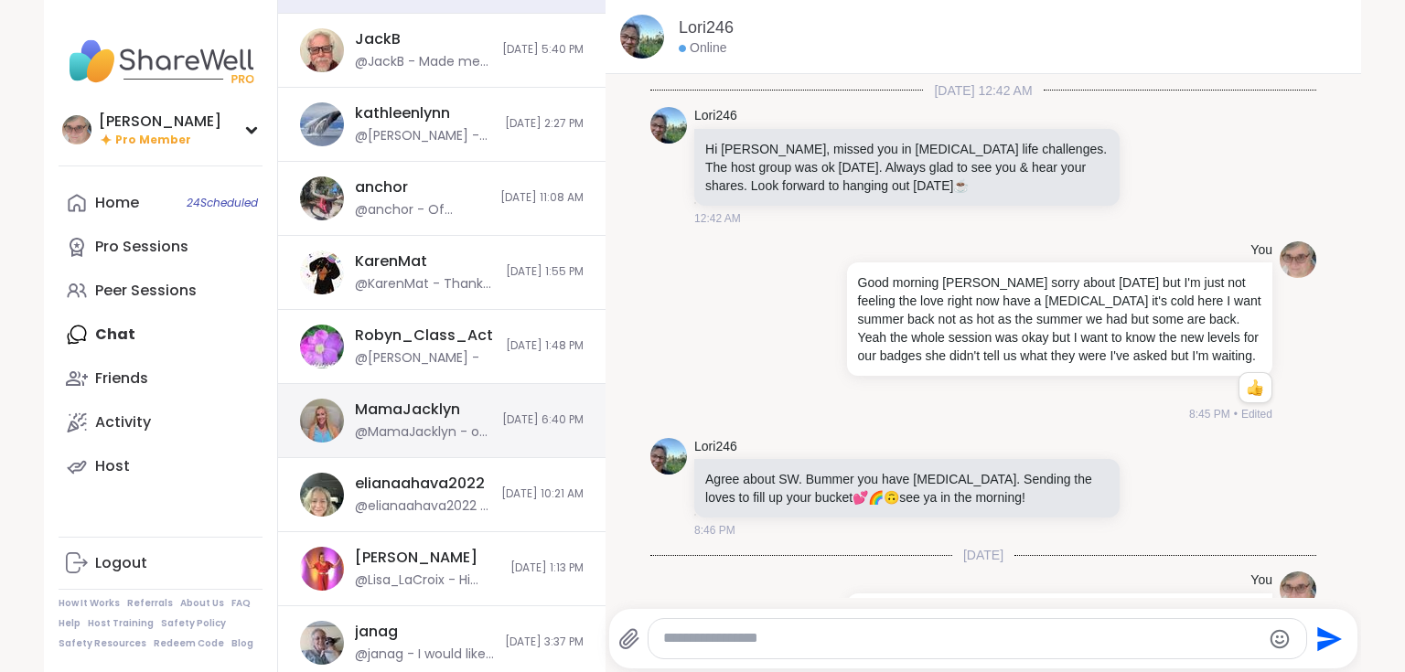
scroll to position [219, 0]
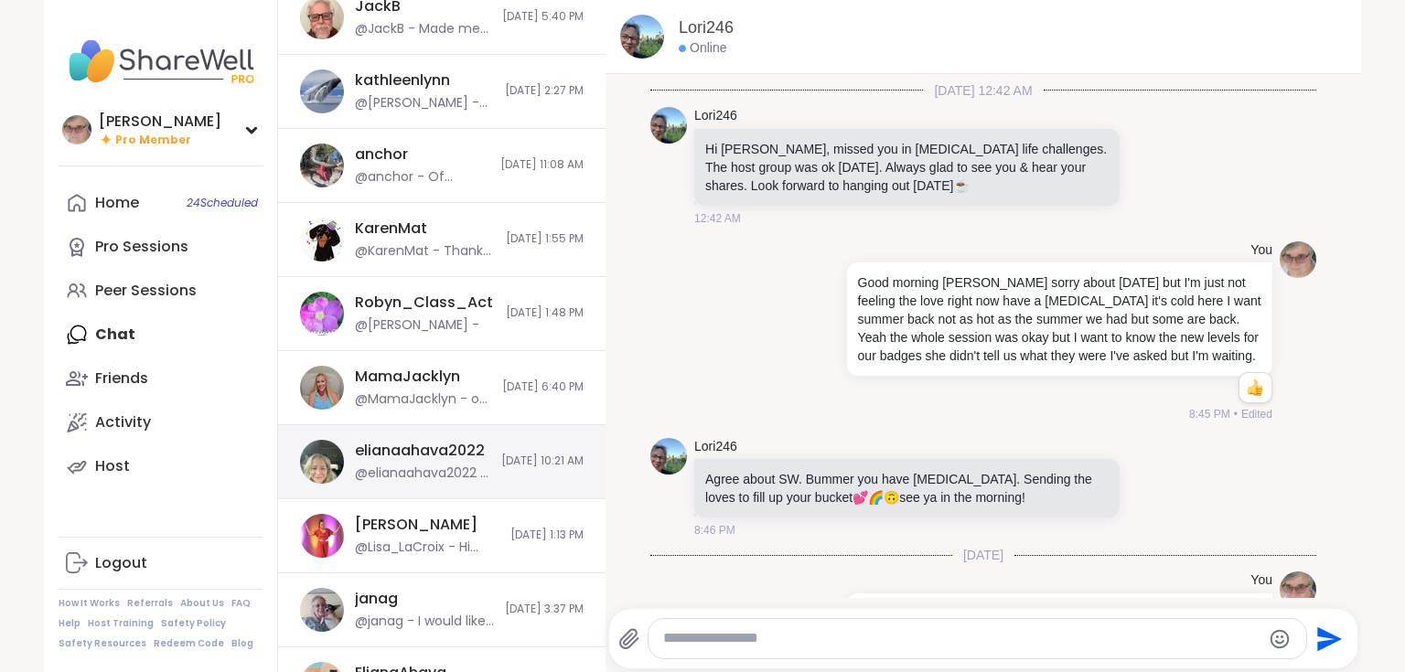
click at [540, 456] on span "4/5/2025, 10:21 AM" at bounding box center [542, 462] width 82 height 16
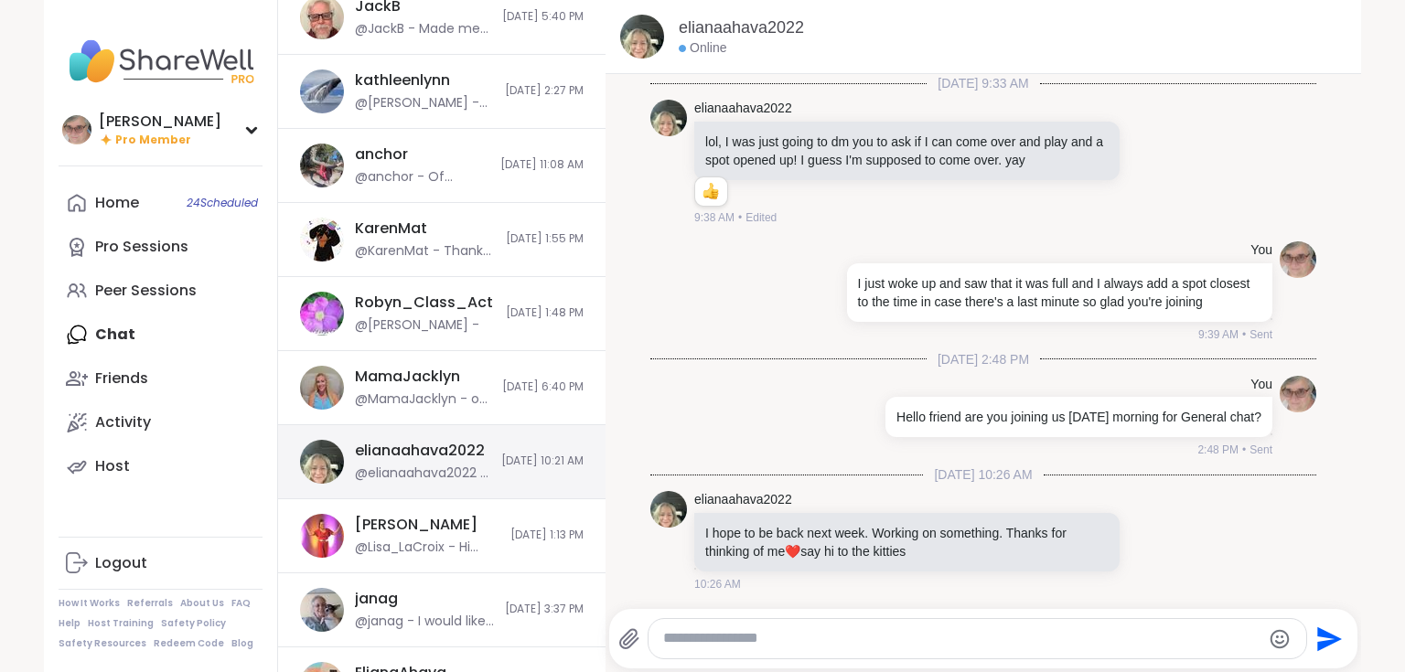
scroll to position [831, 0]
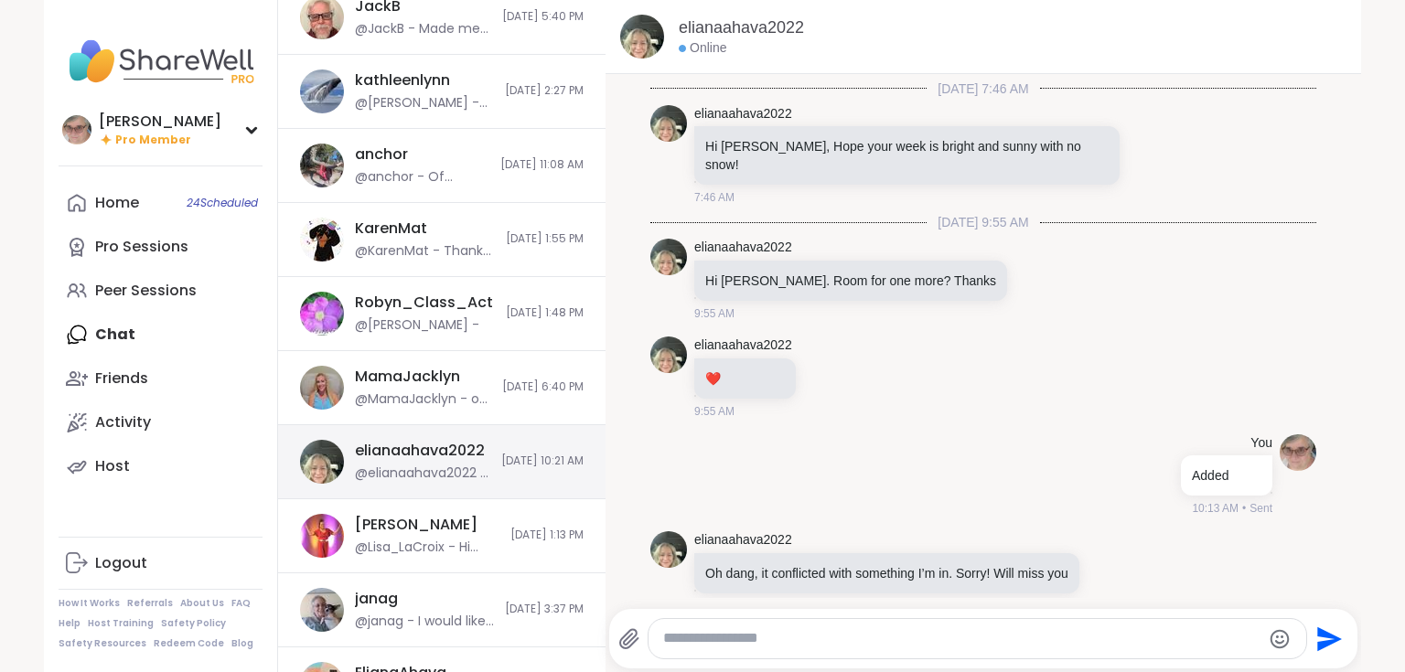
drag, startPoint x: 536, startPoint y: 456, endPoint x: 474, endPoint y: 442, distance: 63.9
click at [474, 442] on div "elianaahava2022 @elianaahava2022 - Oh dang, it conflicted with something I’m in…" at bounding box center [441, 462] width 327 height 74
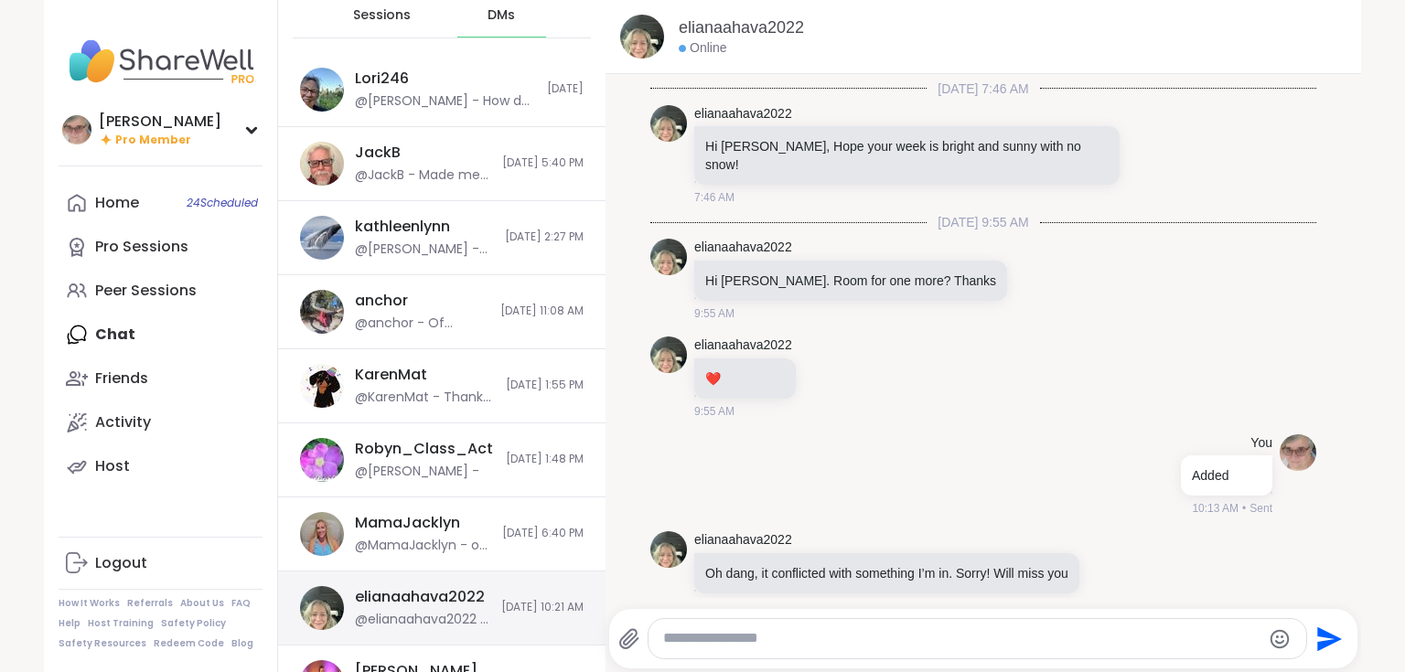
scroll to position [0, 0]
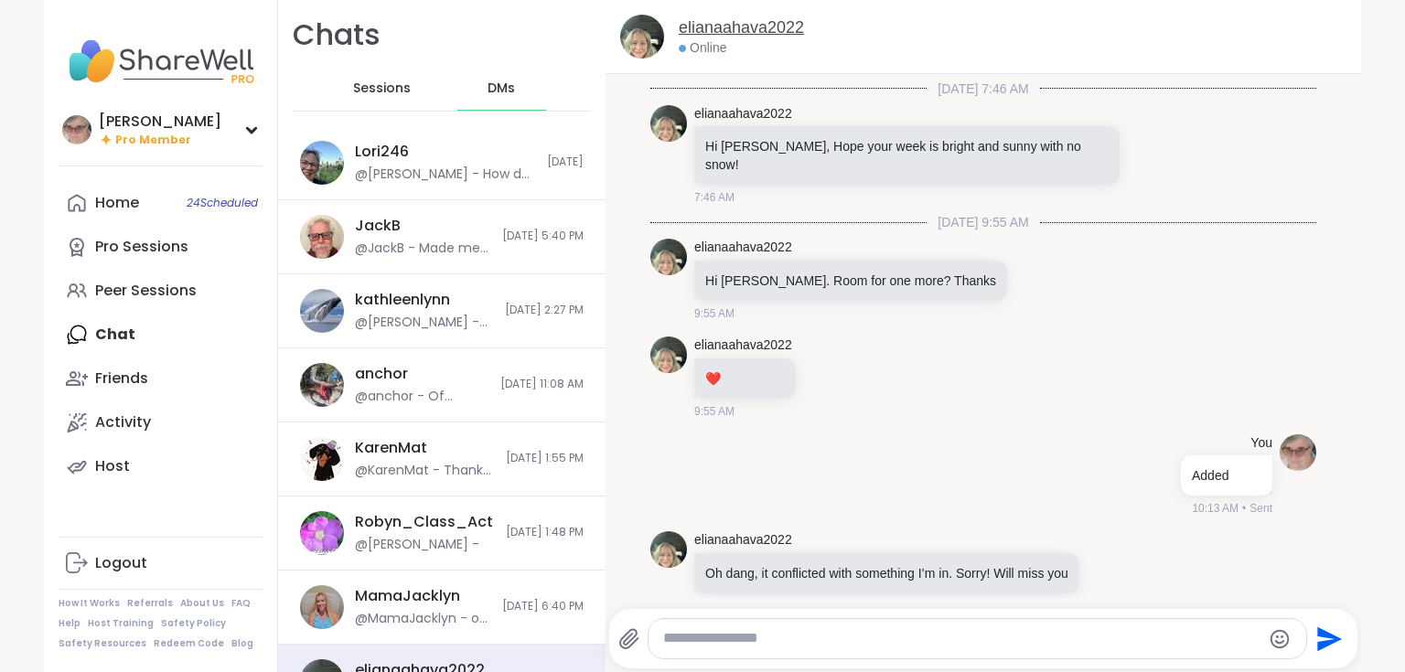
click at [734, 36] on link "elianaahava2022" at bounding box center [741, 27] width 125 height 23
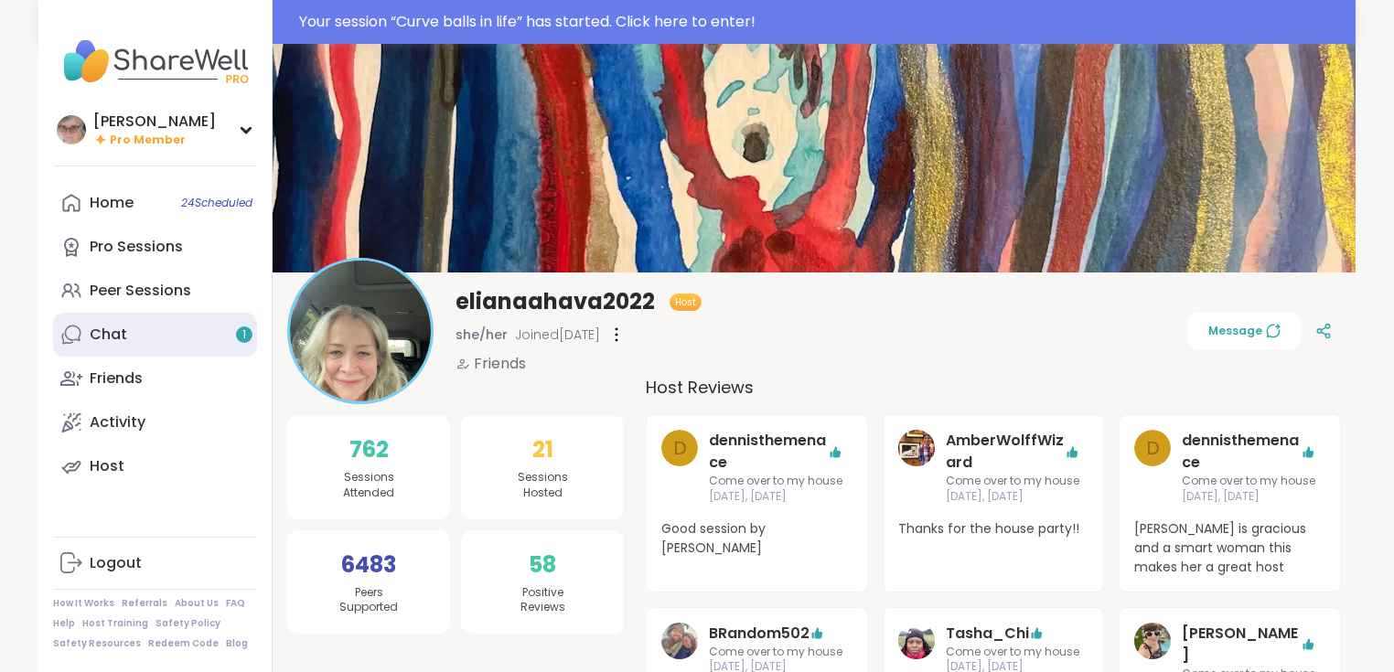
click at [152, 336] on link "Chat 1" at bounding box center [155, 335] width 204 height 44
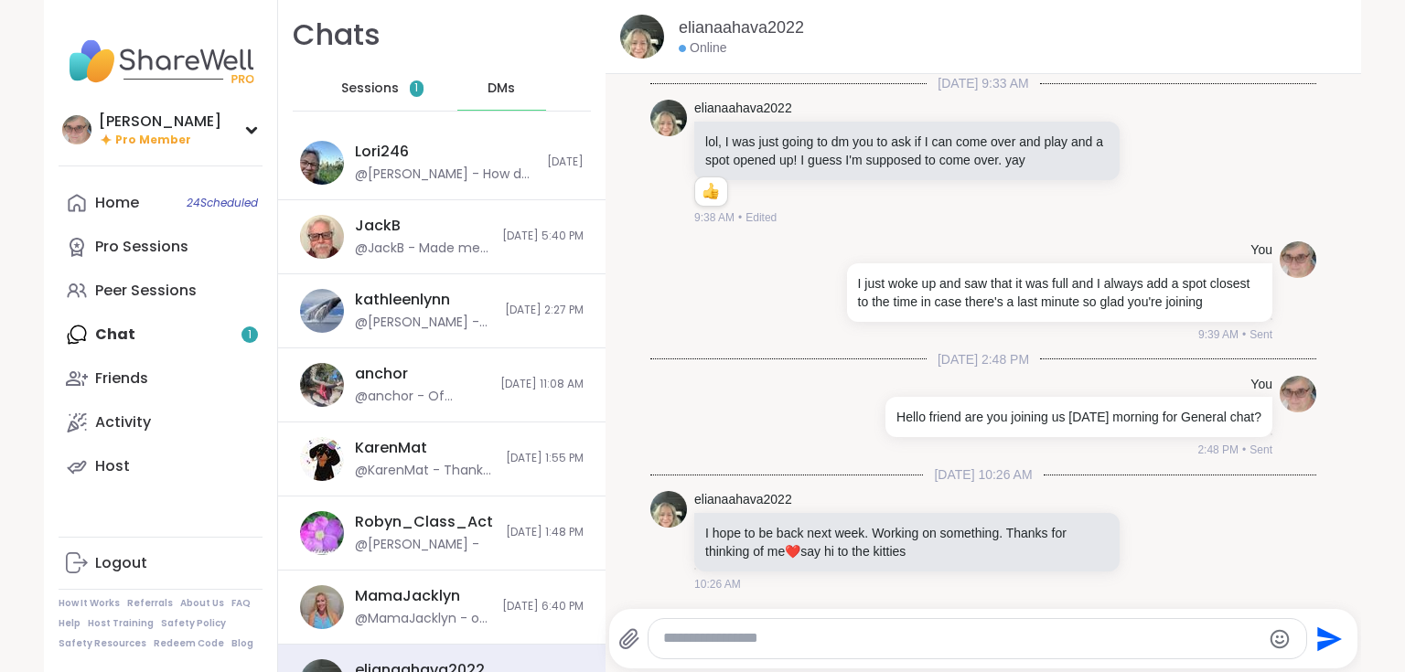
scroll to position [831, 0]
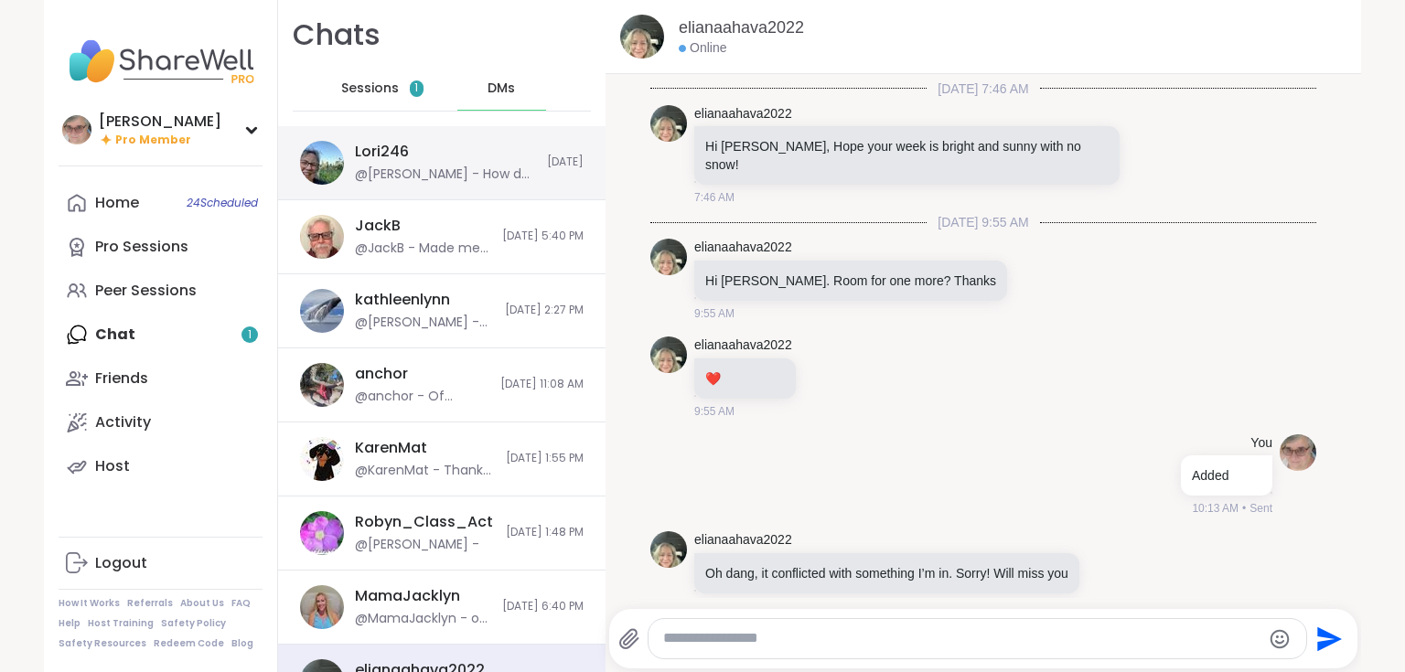
click at [457, 157] on div "Lori246 @Susan - How do they do it iyssa hosted 204 and#+attended 704 since May…" at bounding box center [445, 163] width 181 height 42
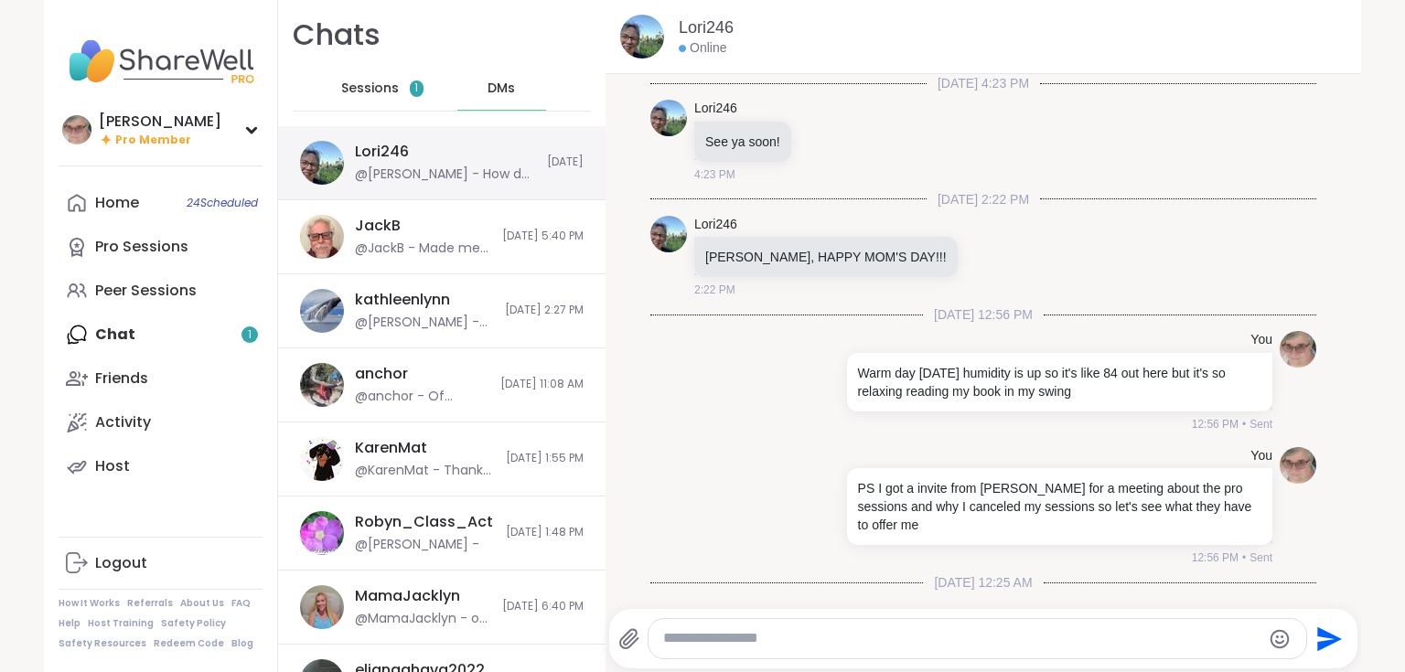
scroll to position [41635, 0]
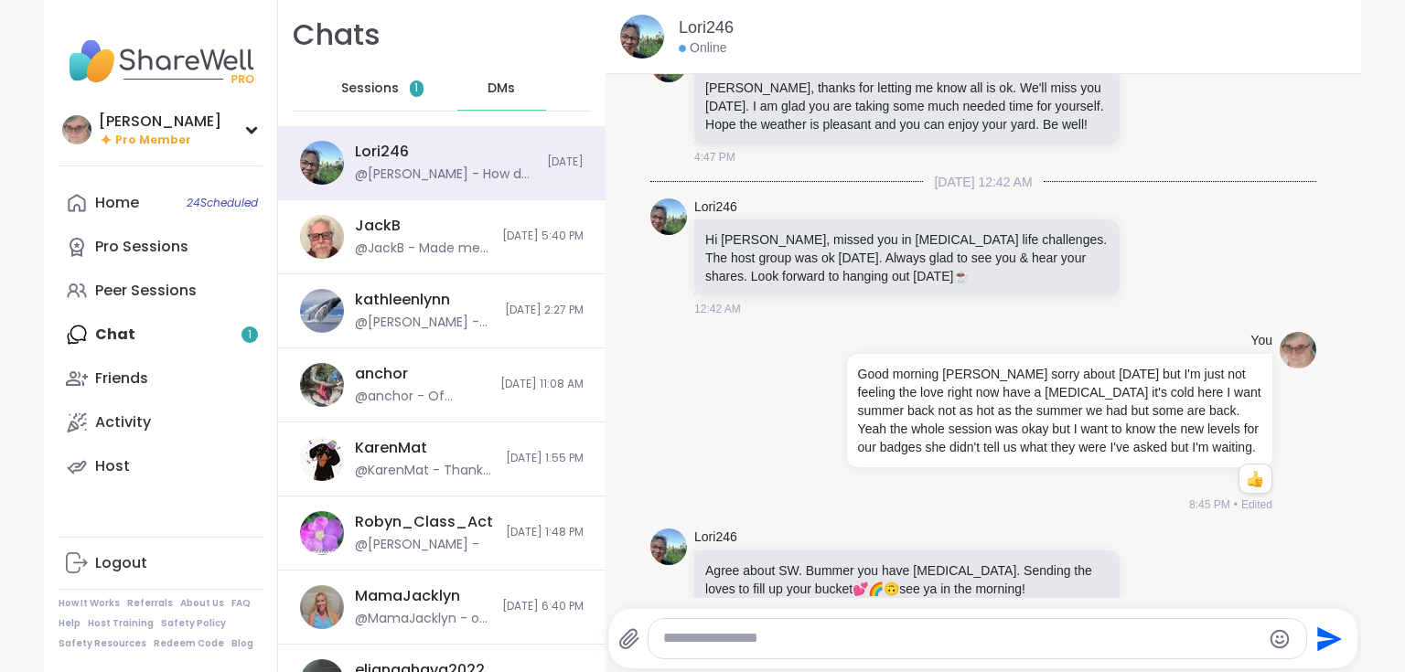
click at [363, 89] on span "Sessions" at bounding box center [370, 89] width 58 height 18
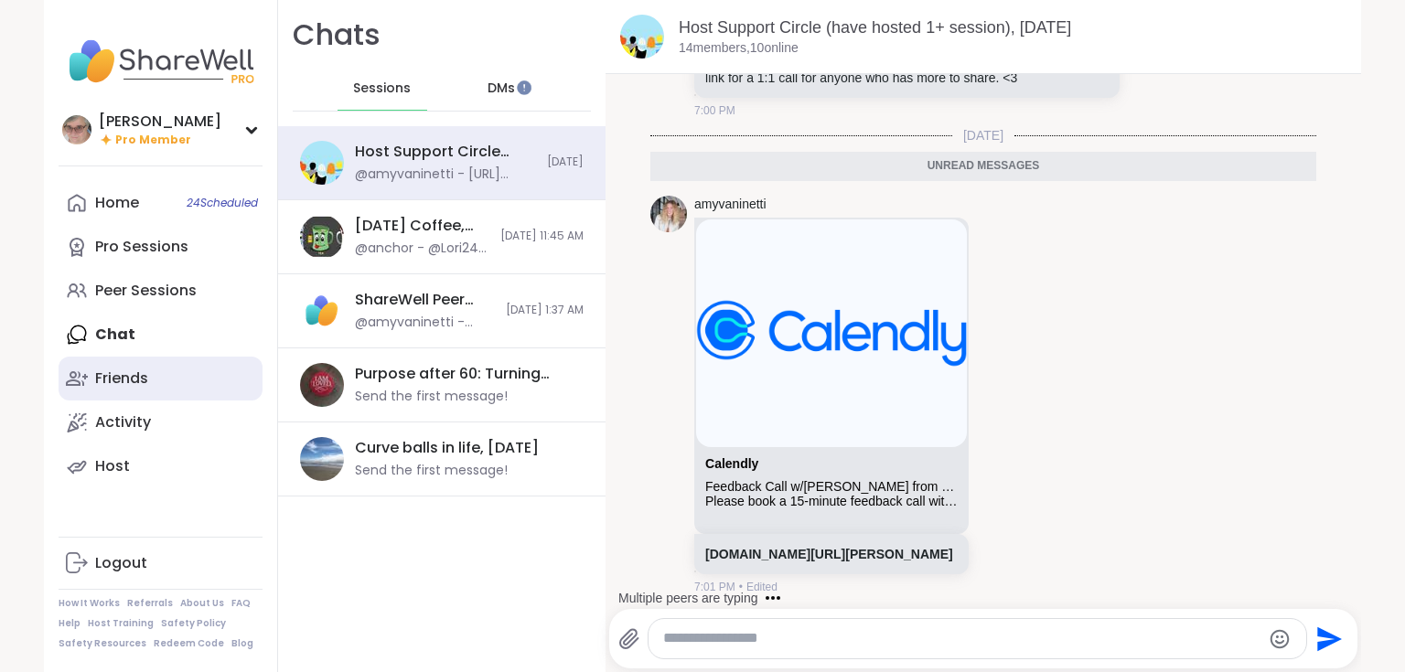
click at [152, 393] on link "Friends" at bounding box center [161, 379] width 204 height 44
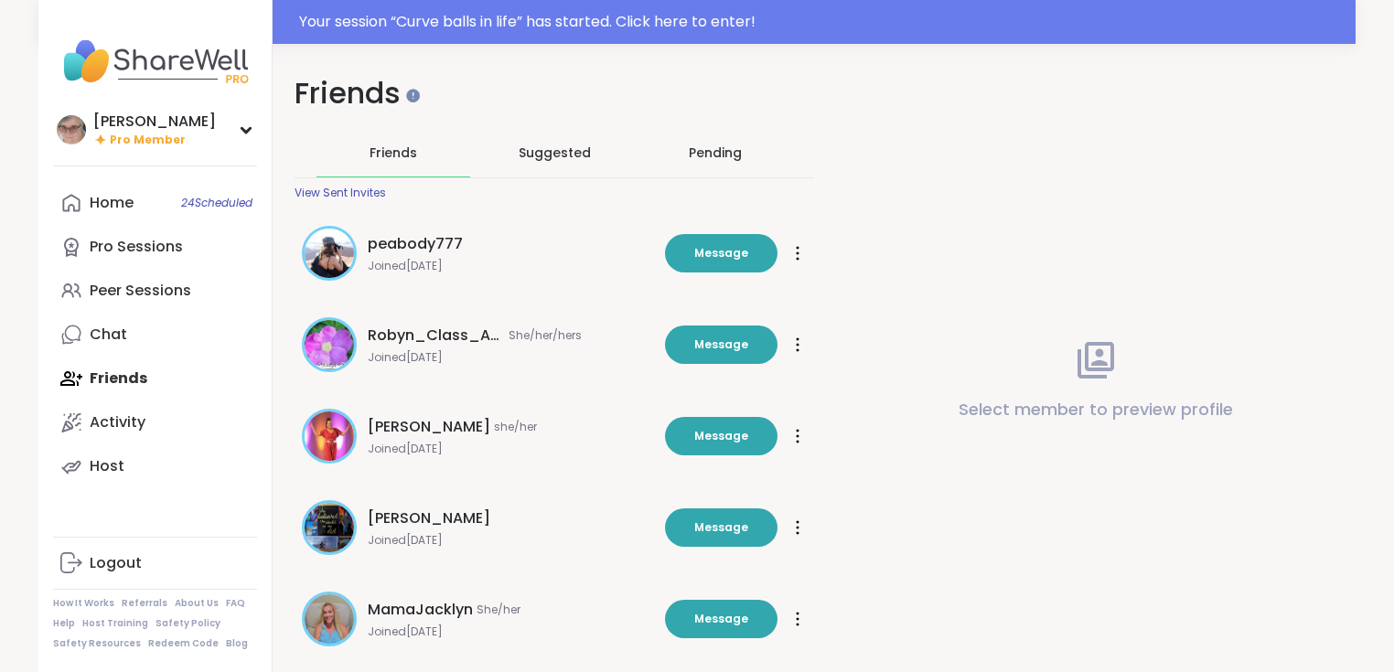
scroll to position [73, 0]
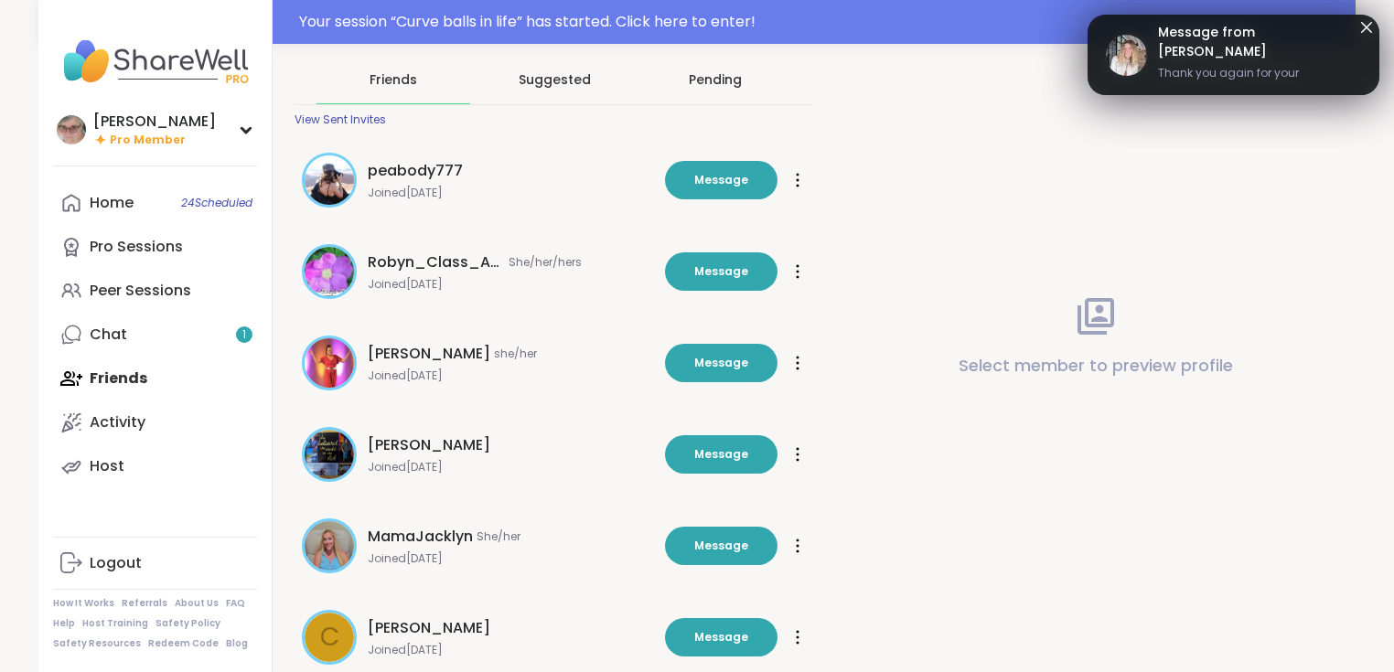
click at [552, 83] on span "Suggested" at bounding box center [555, 79] width 72 height 18
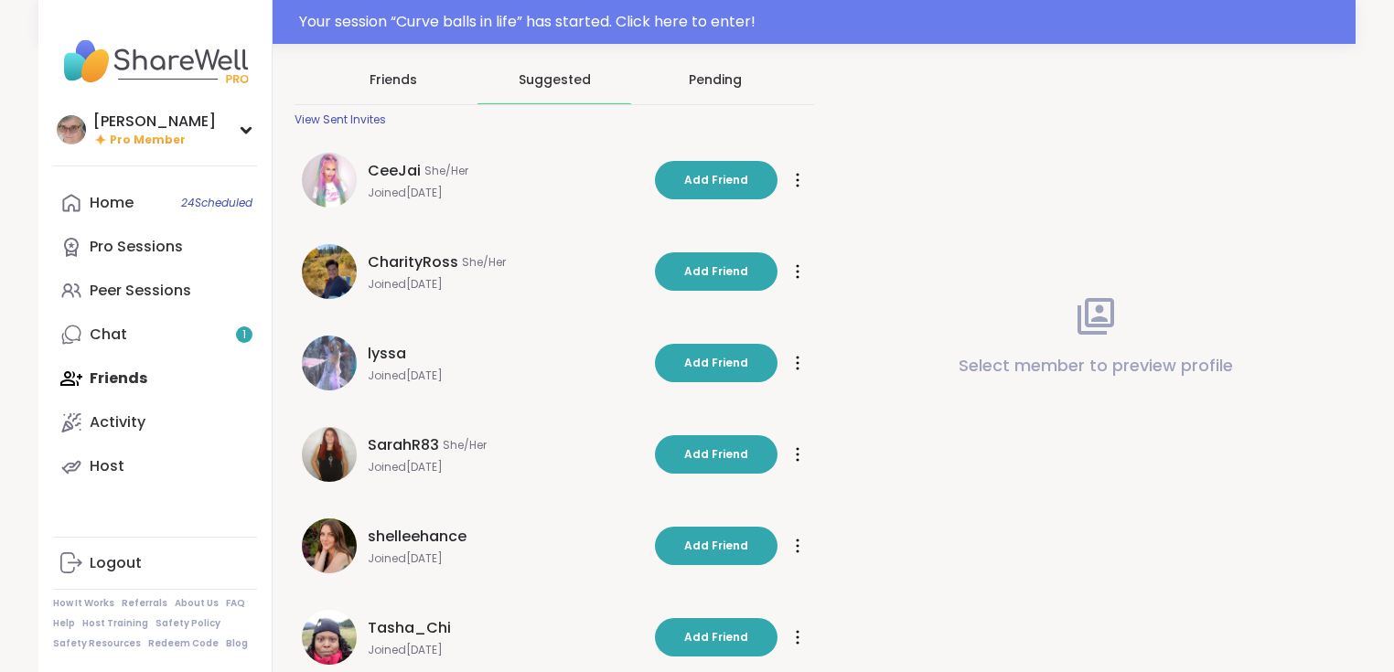
click at [707, 80] on div "Pending" at bounding box center [715, 79] width 53 height 18
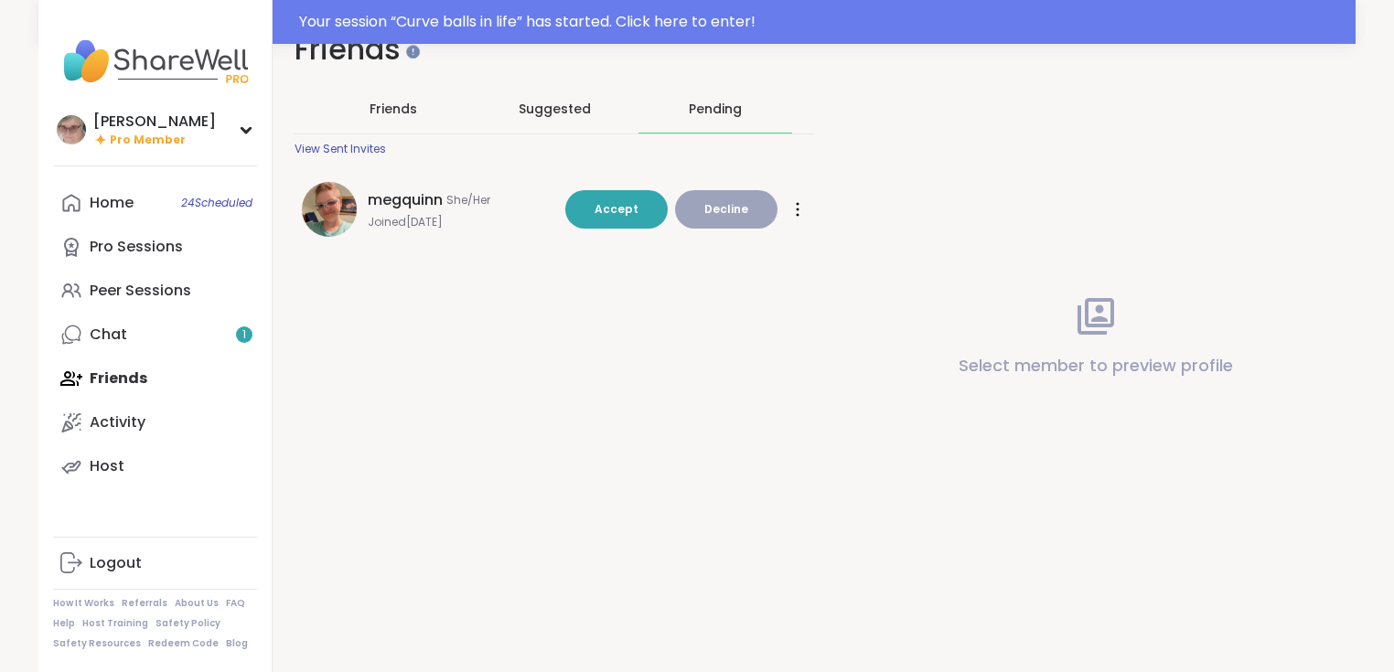
scroll to position [44, 0]
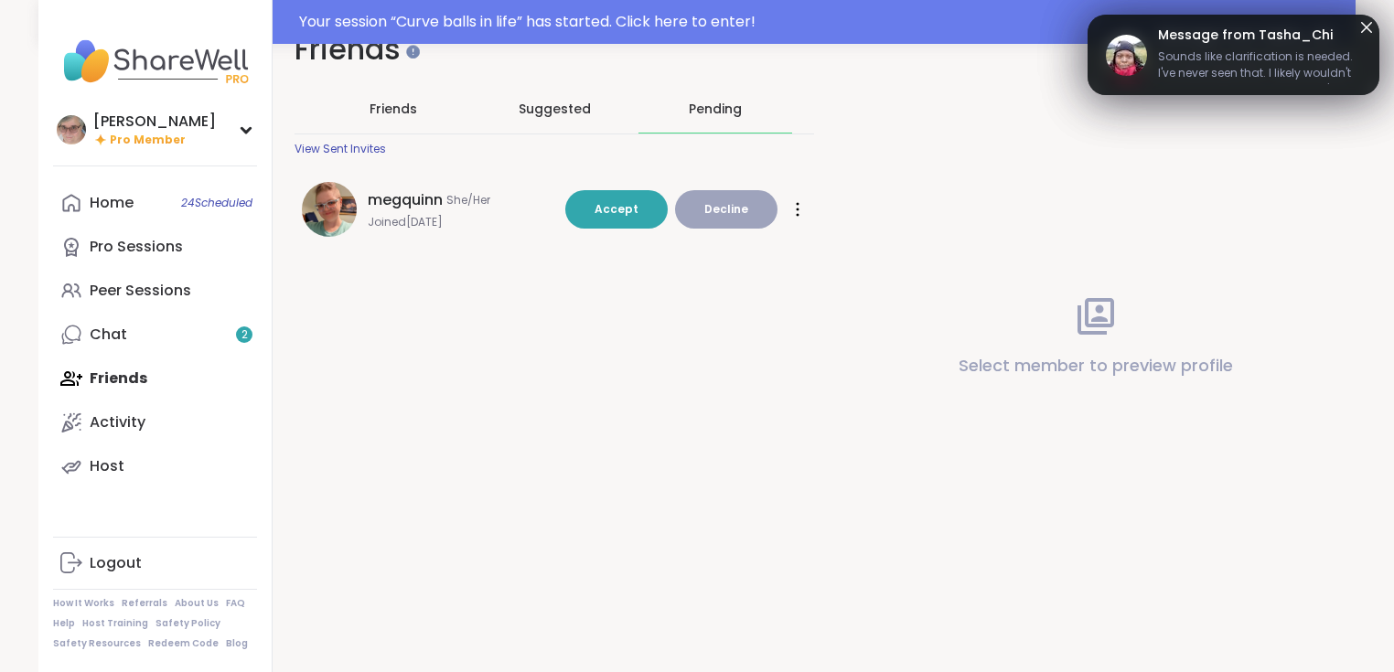
click at [750, 209] on button "Decline" at bounding box center [726, 209] width 102 height 38
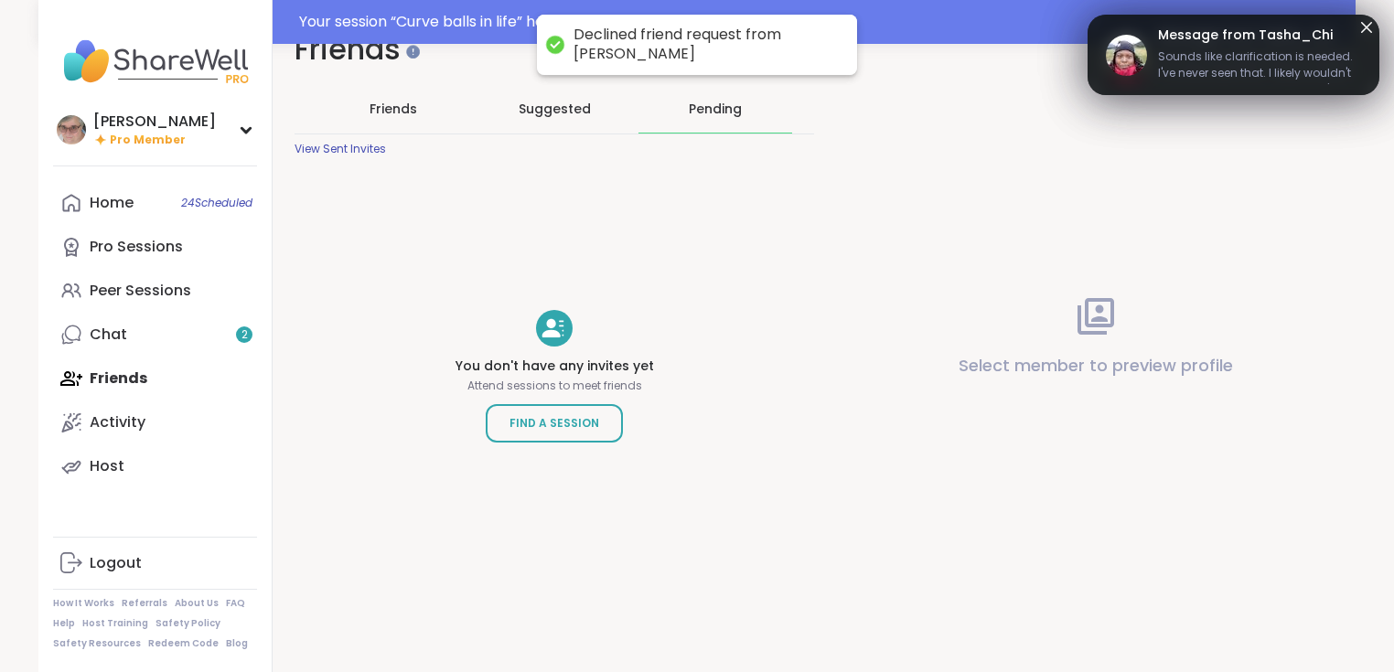
click at [395, 107] on span "Friends" at bounding box center [393, 109] width 48 height 18
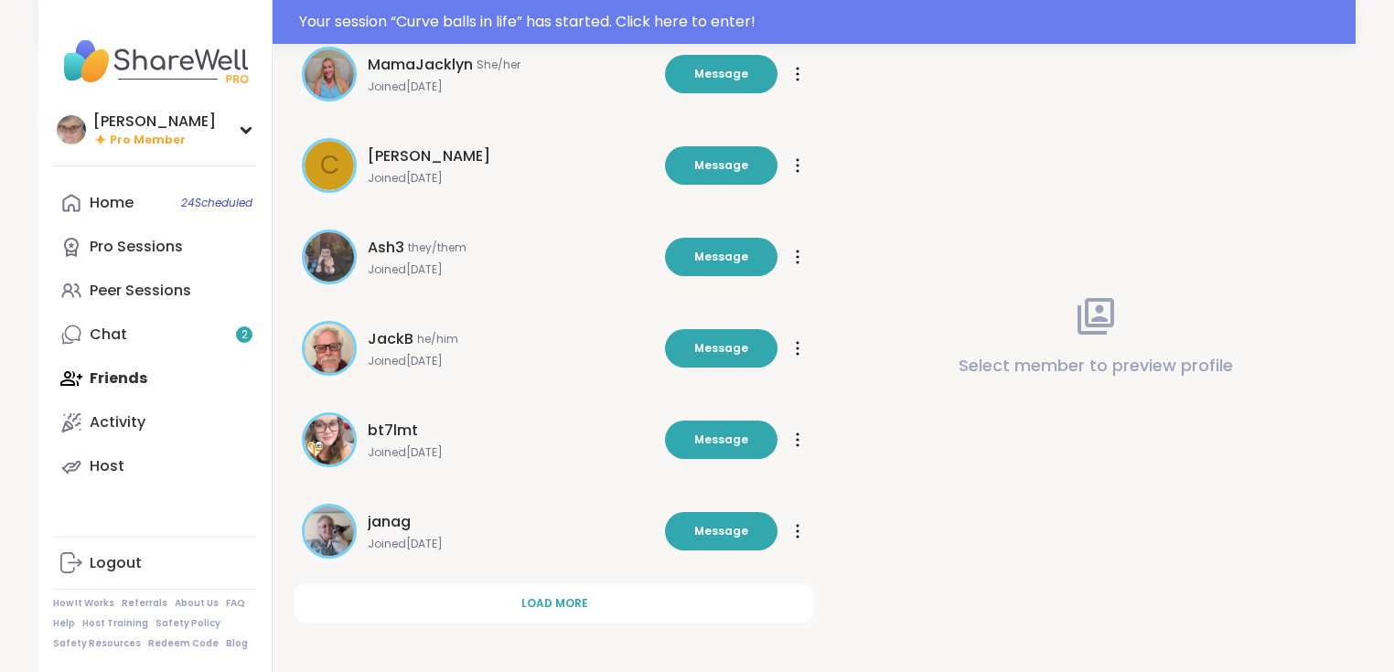
scroll to position [546, 0]
click at [796, 257] on icon at bounding box center [798, 256] width 4 height 15
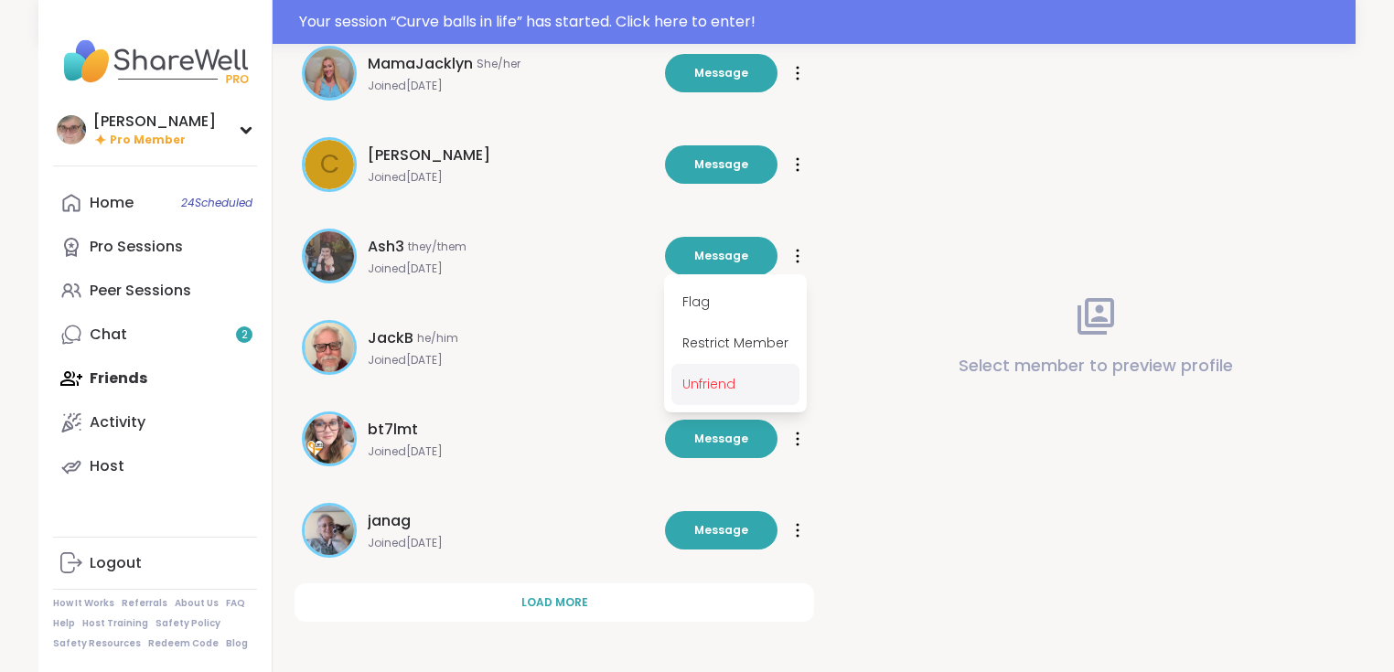
click at [725, 385] on span "Unfriend" at bounding box center [735, 384] width 128 height 41
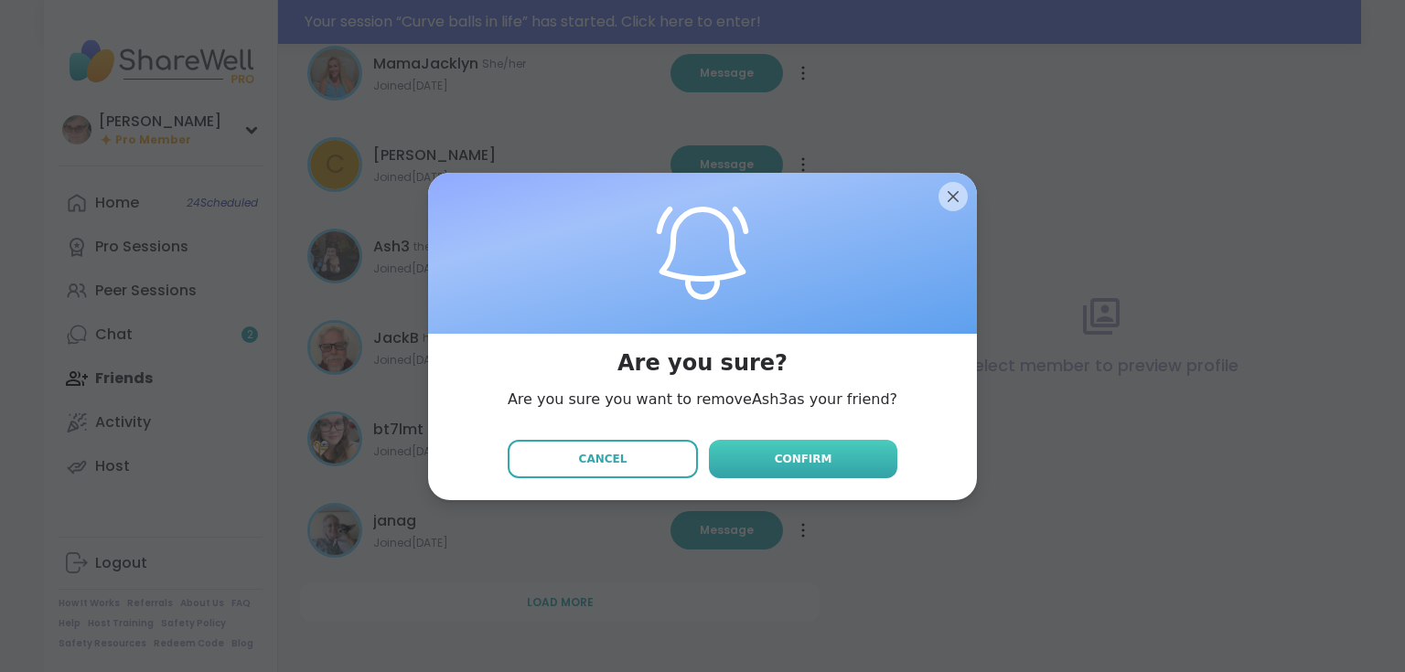
click at [775, 461] on span "Confirm" at bounding box center [804, 459] width 58 height 16
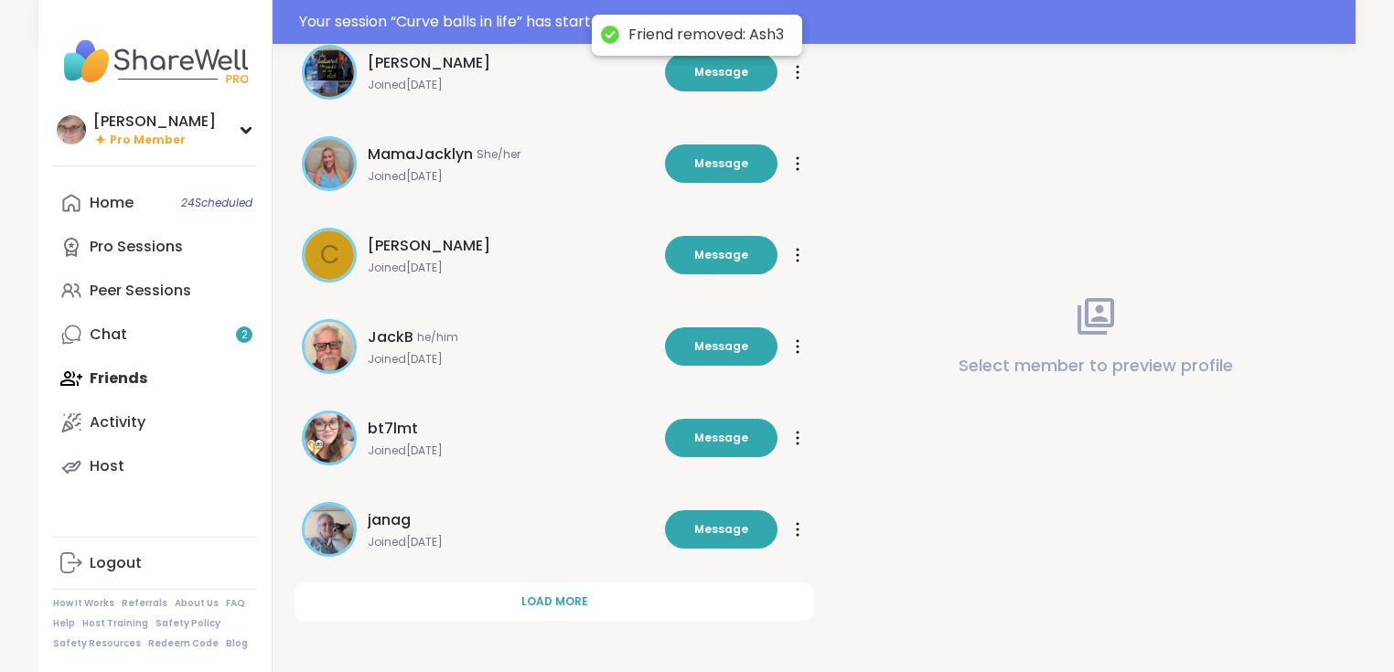
scroll to position [455, 0]
click at [801, 430] on div at bounding box center [797, 438] width 18 height 29
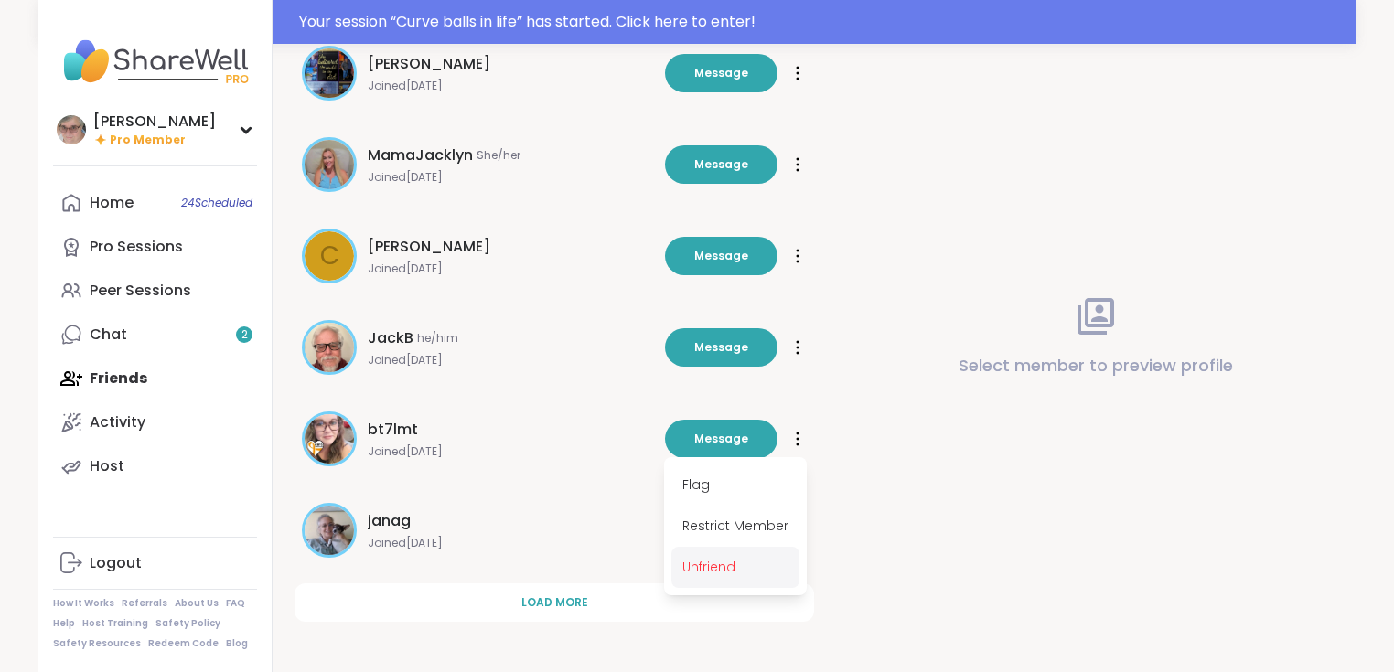
click at [743, 563] on span "Unfriend" at bounding box center [735, 567] width 128 height 41
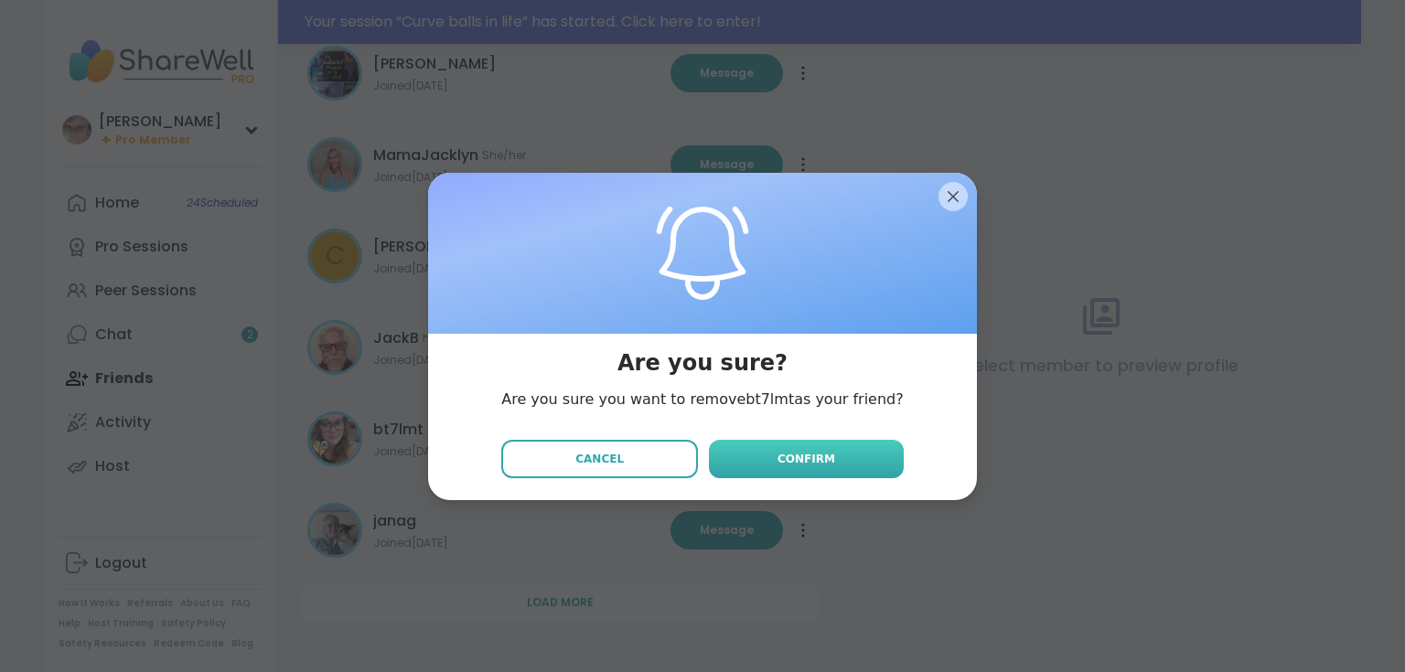
click at [774, 448] on button "Confirm" at bounding box center [806, 459] width 195 height 38
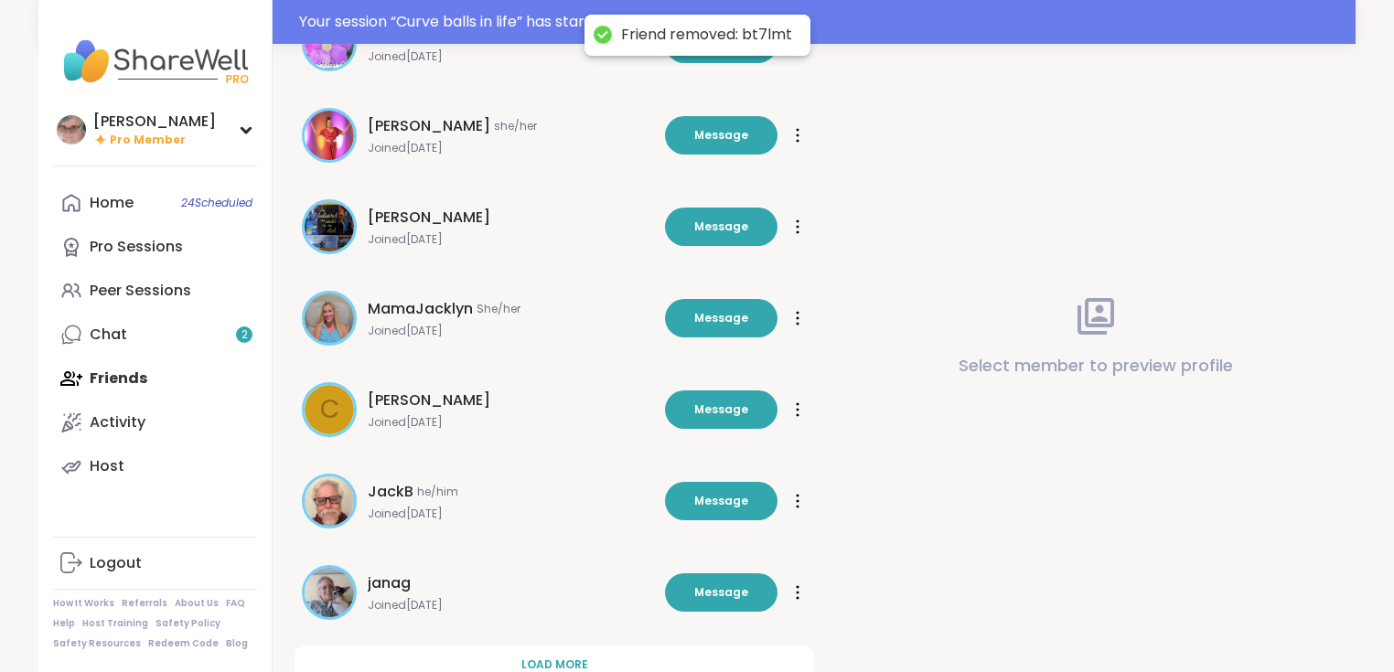
scroll to position [217, 0]
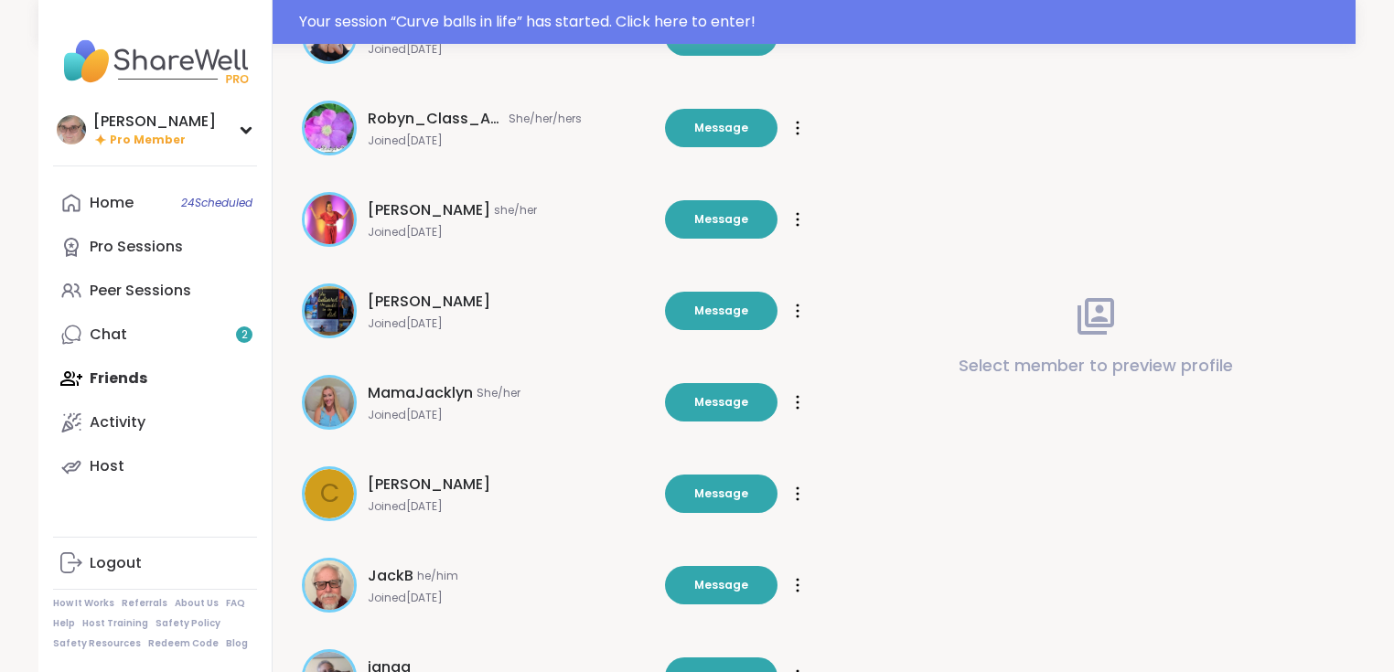
click at [797, 402] on icon at bounding box center [798, 402] width 2 height 13
click at [733, 529] on span "Unfriend" at bounding box center [735, 530] width 128 height 41
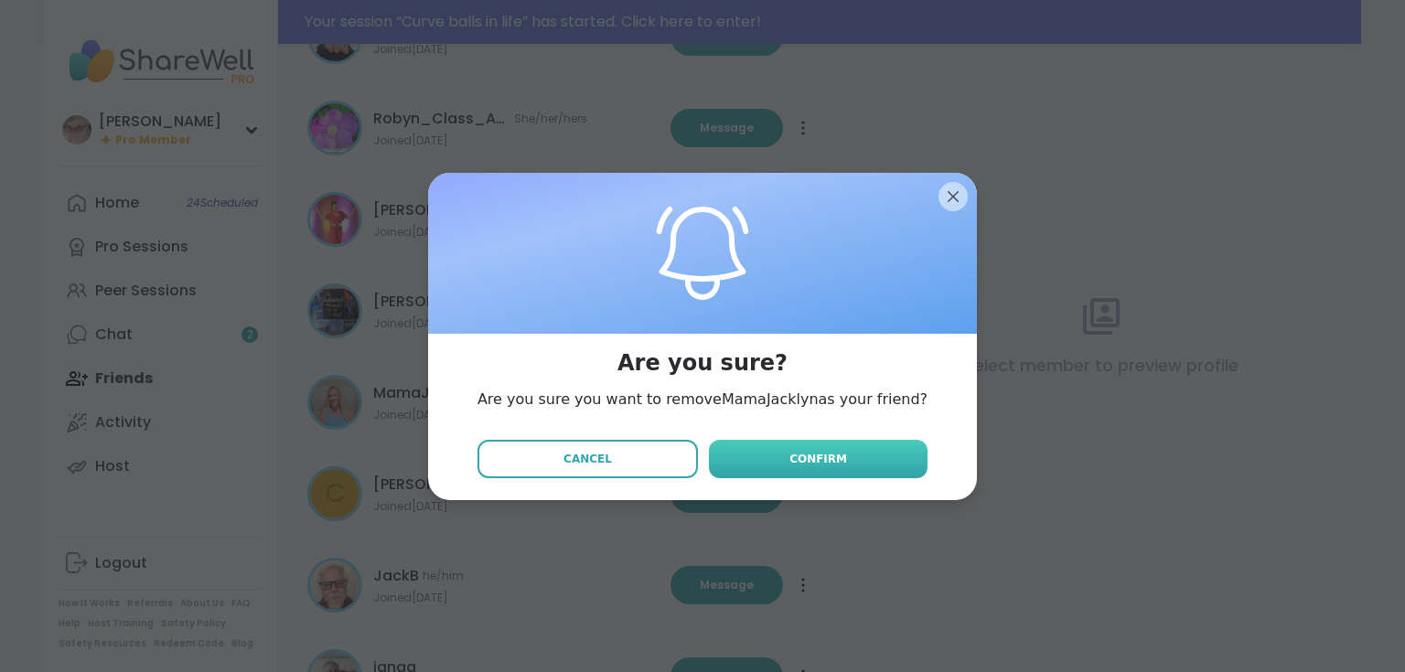
click at [773, 455] on button "Confirm" at bounding box center [818, 459] width 219 height 38
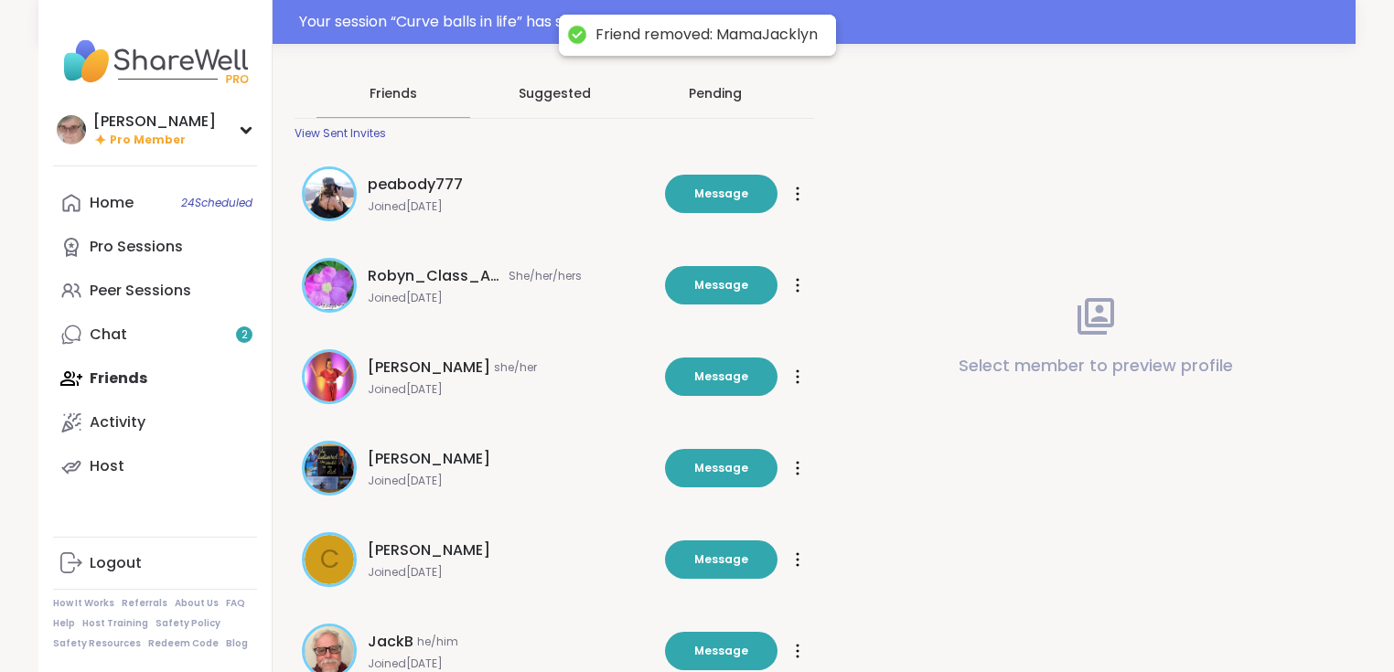
scroll to position [0, 0]
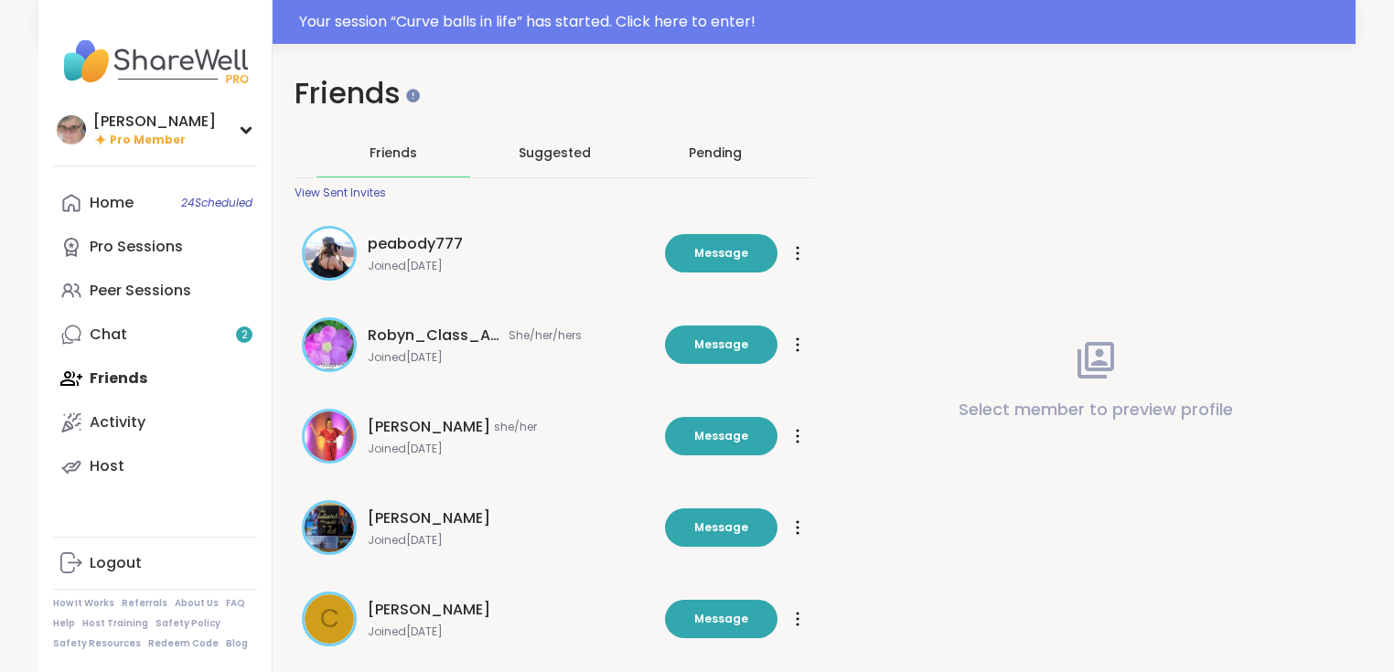
click at [797, 252] on icon at bounding box center [798, 253] width 2 height 13
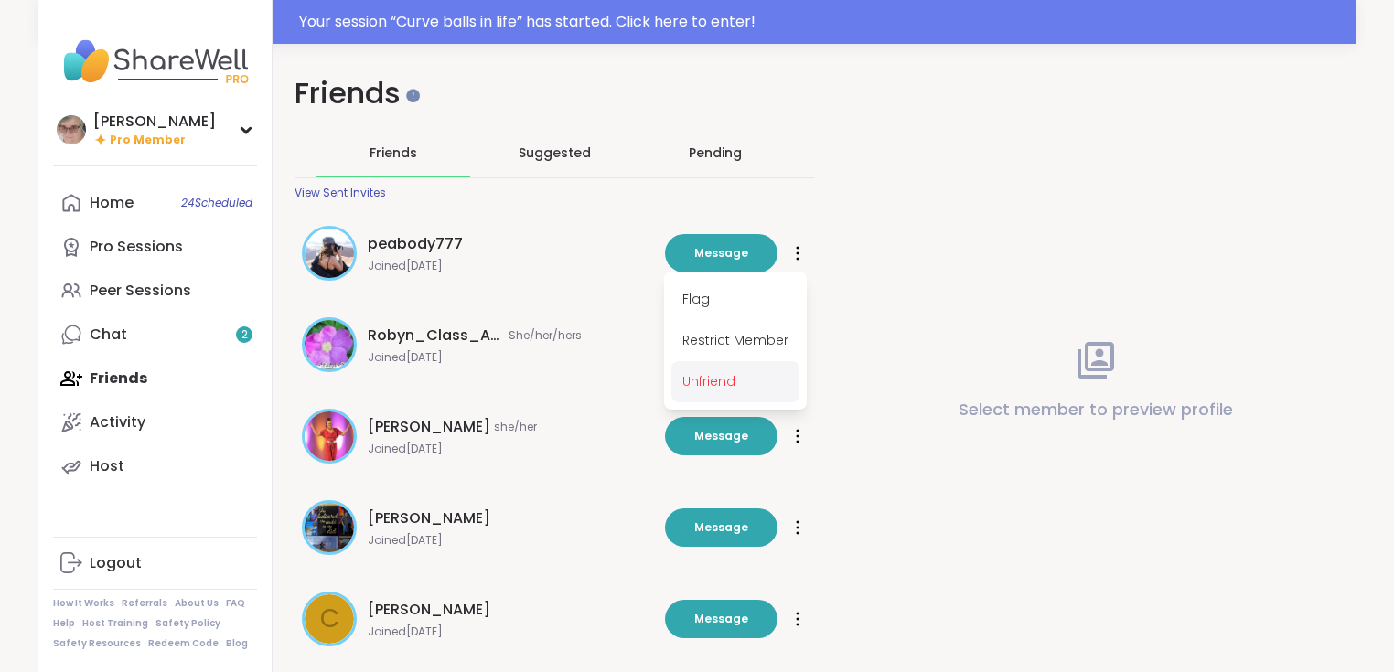
click at [765, 377] on span "Unfriend" at bounding box center [735, 381] width 128 height 41
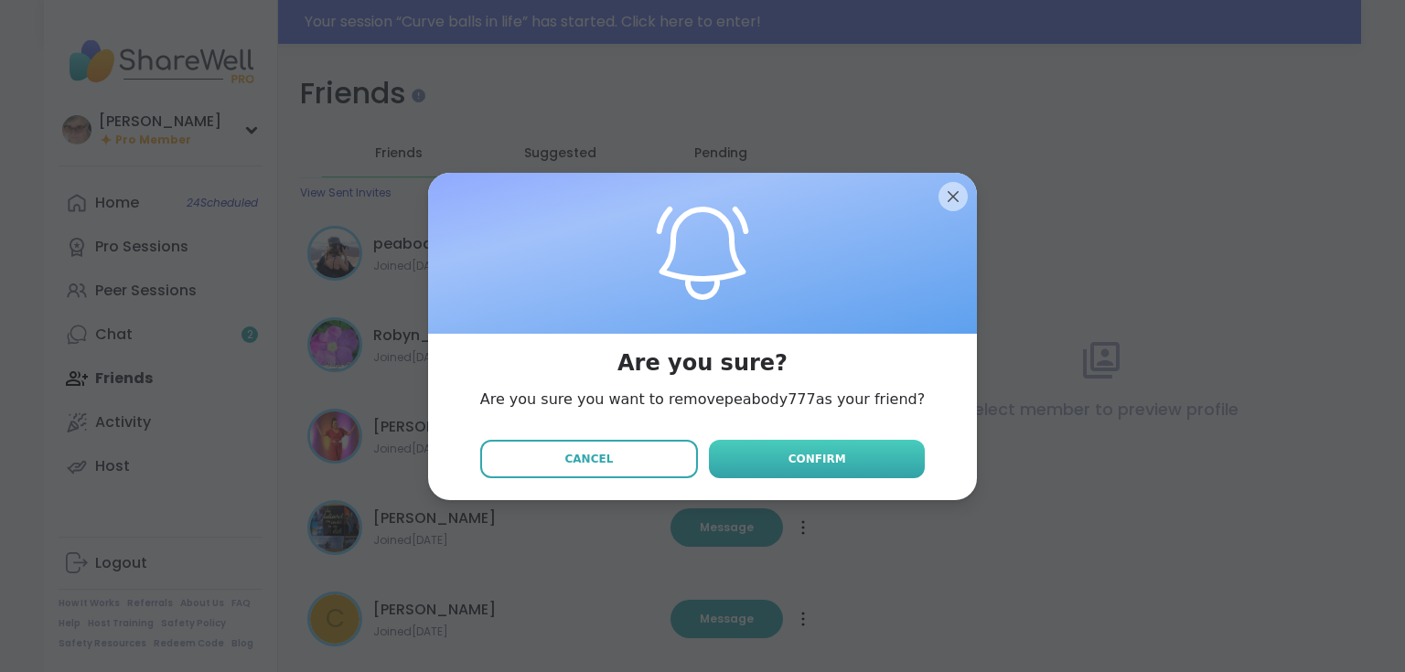
click at [788, 455] on span "Confirm" at bounding box center [817, 459] width 58 height 16
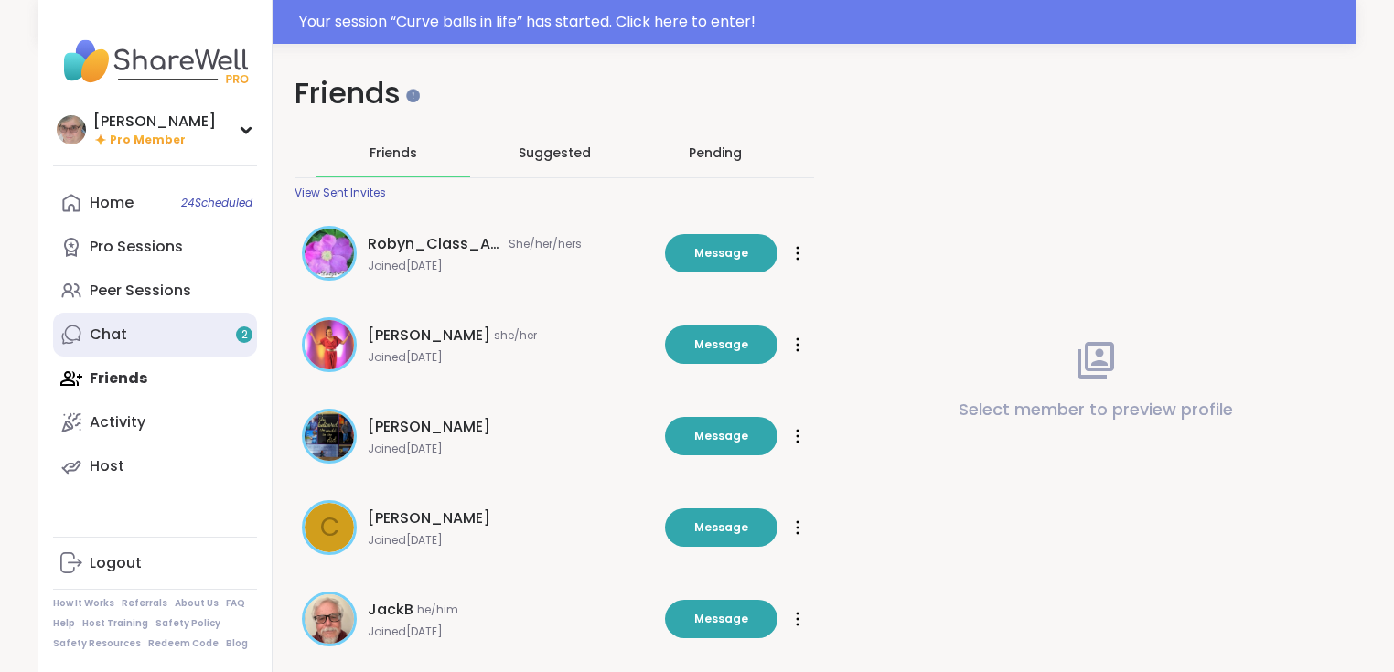
click at [100, 332] on div "Chat 2" at bounding box center [108, 335] width 37 height 20
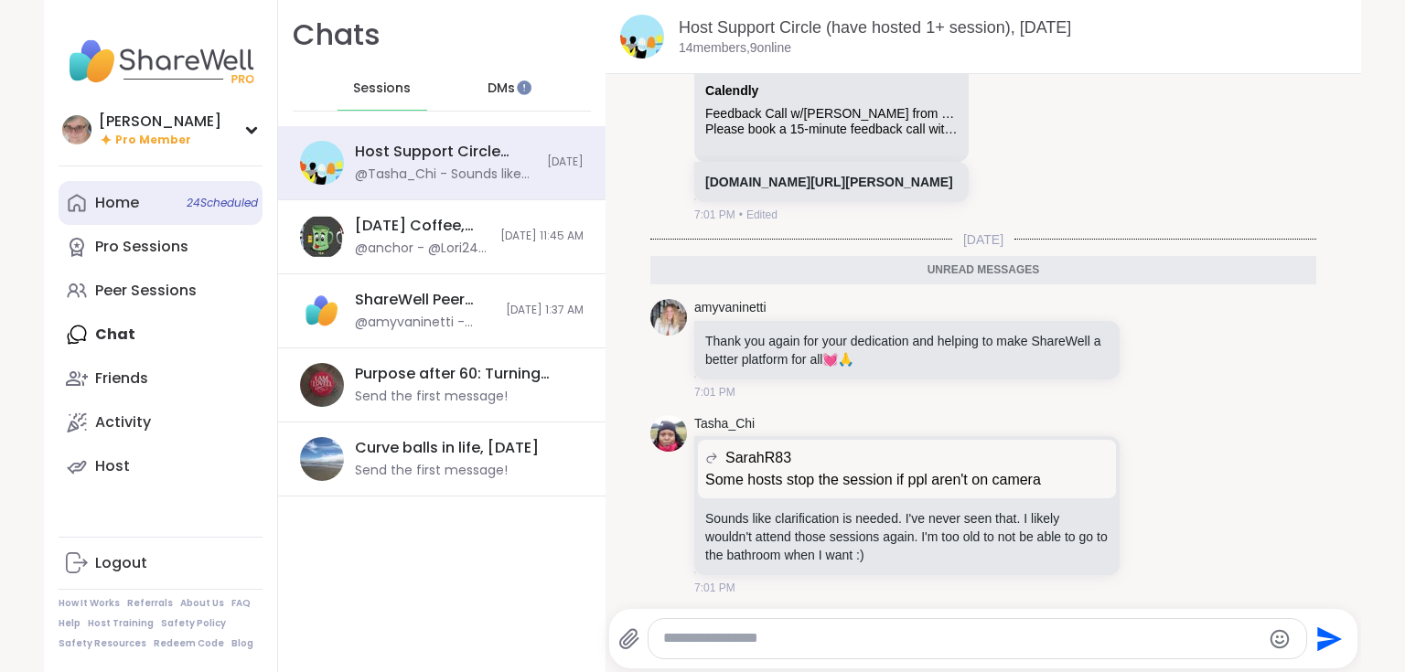
click at [112, 211] on div "Home 24 Scheduled" at bounding box center [117, 203] width 44 height 20
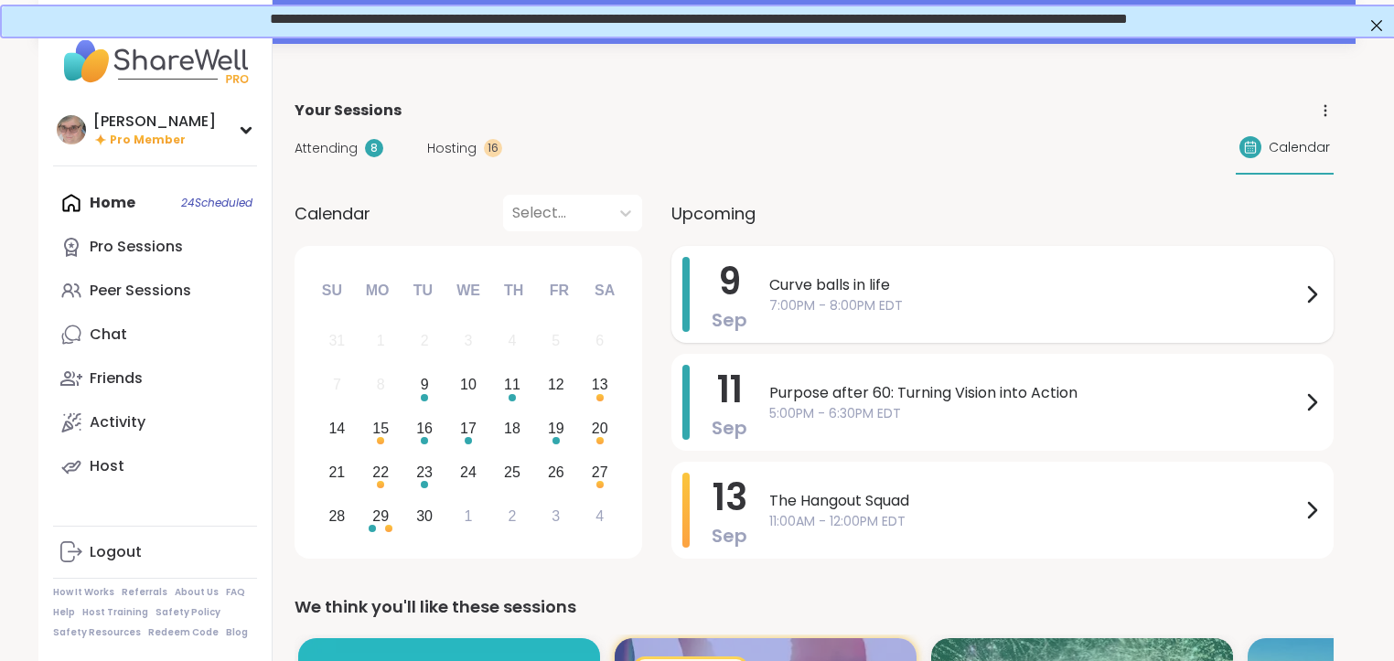
click at [933, 278] on span "Curve balls in life" at bounding box center [1034, 285] width 531 height 22
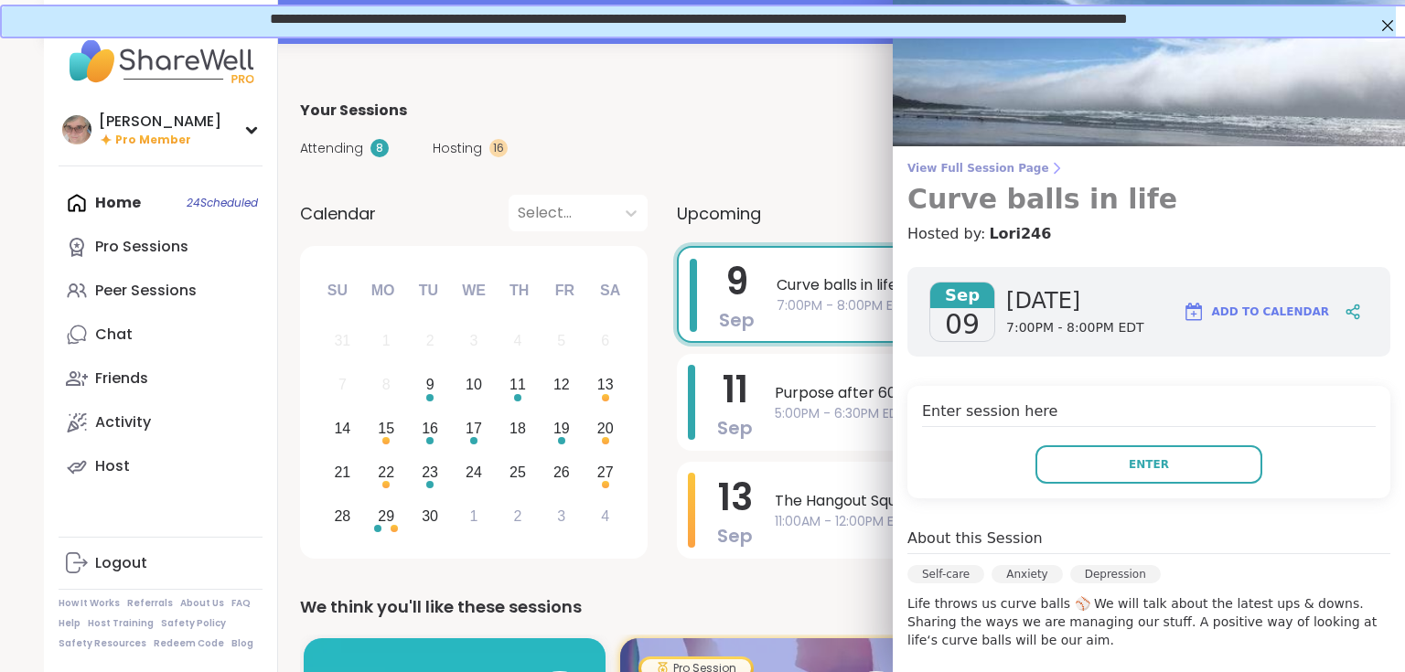
click at [946, 171] on span "View Full Session Page" at bounding box center [1148, 168] width 483 height 15
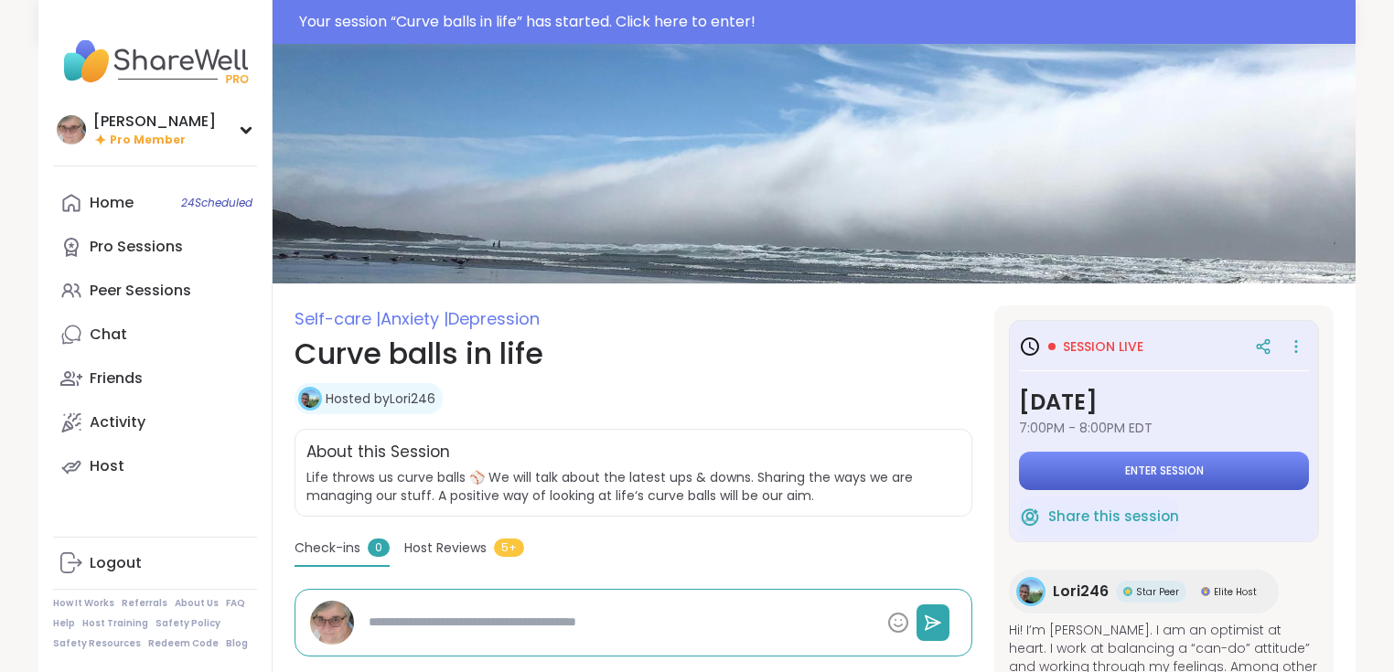
click at [1169, 476] on span "Enter session" at bounding box center [1164, 471] width 79 height 15
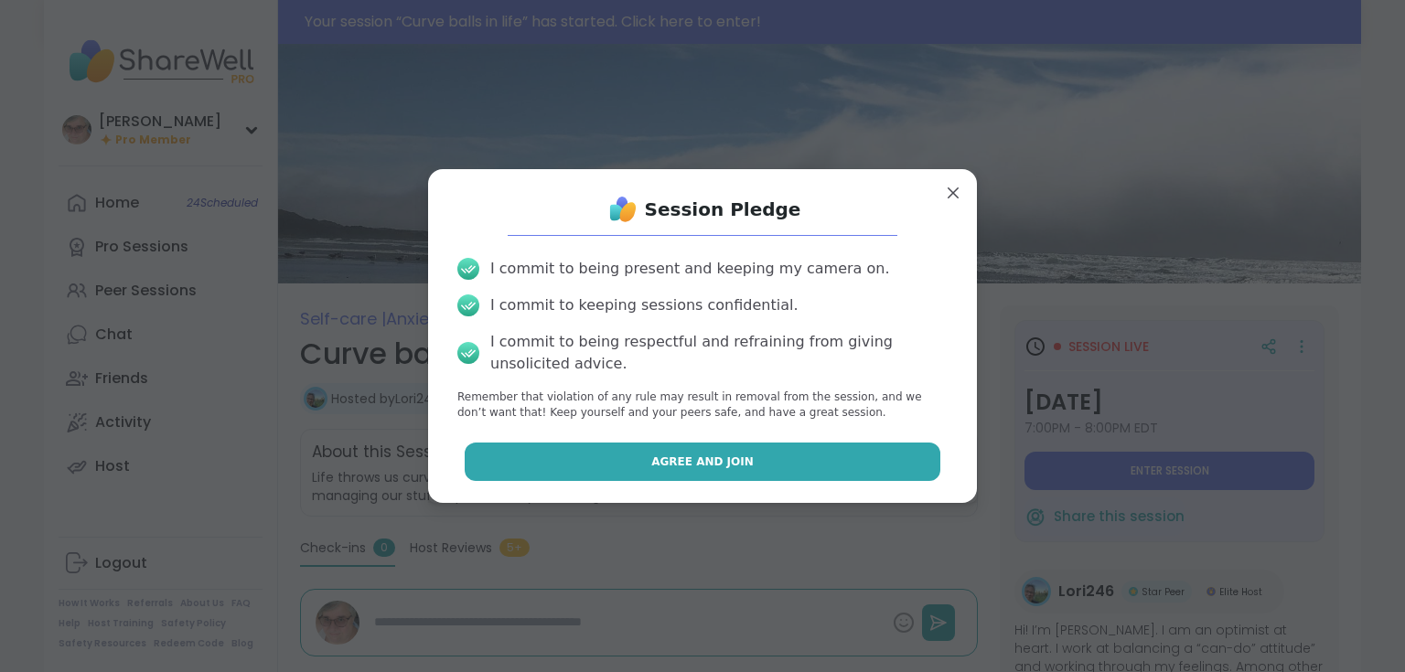
click at [657, 468] on span "Agree and Join" at bounding box center [702, 462] width 102 height 16
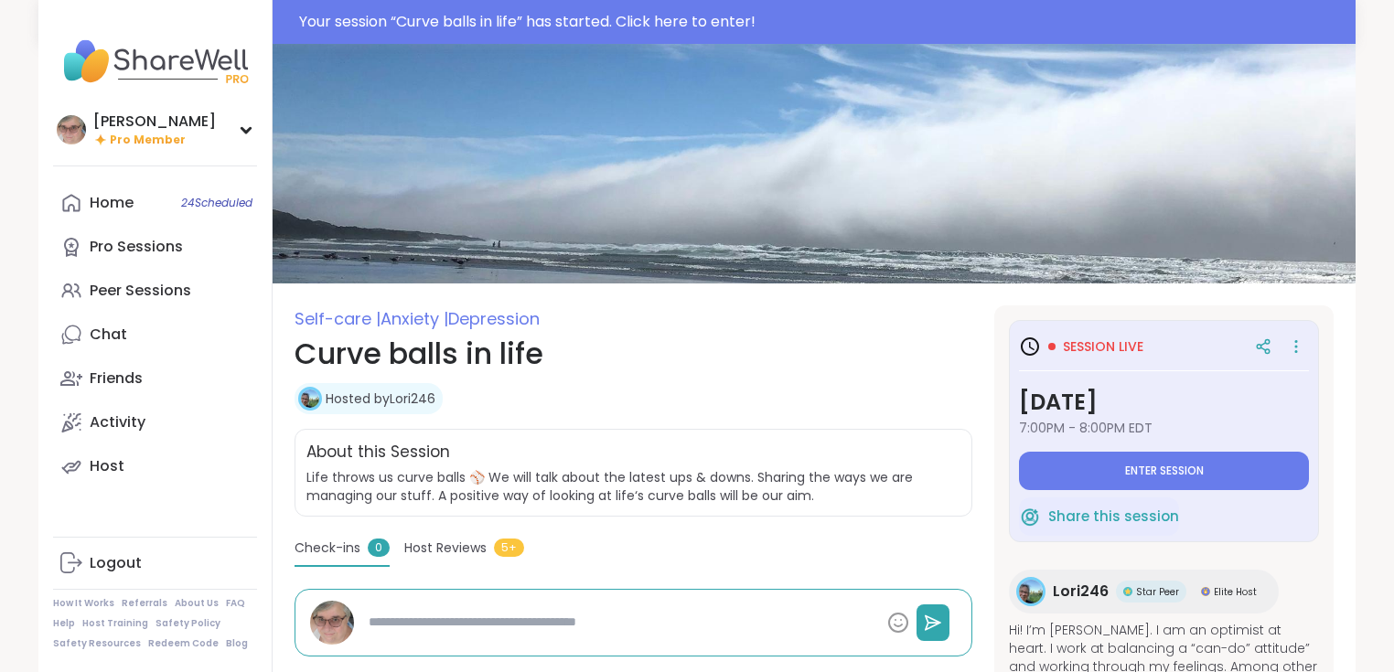
type textarea "*"
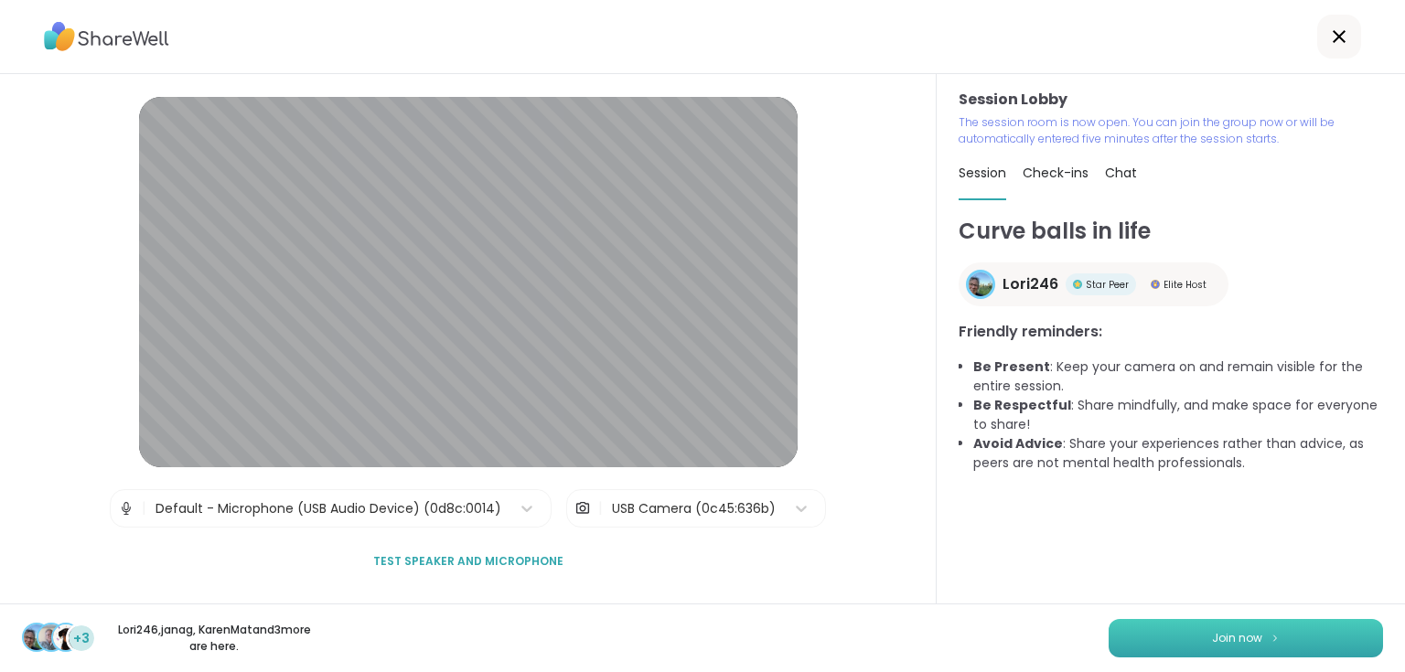
click at [1160, 640] on button "Join now" at bounding box center [1245, 638] width 274 height 38
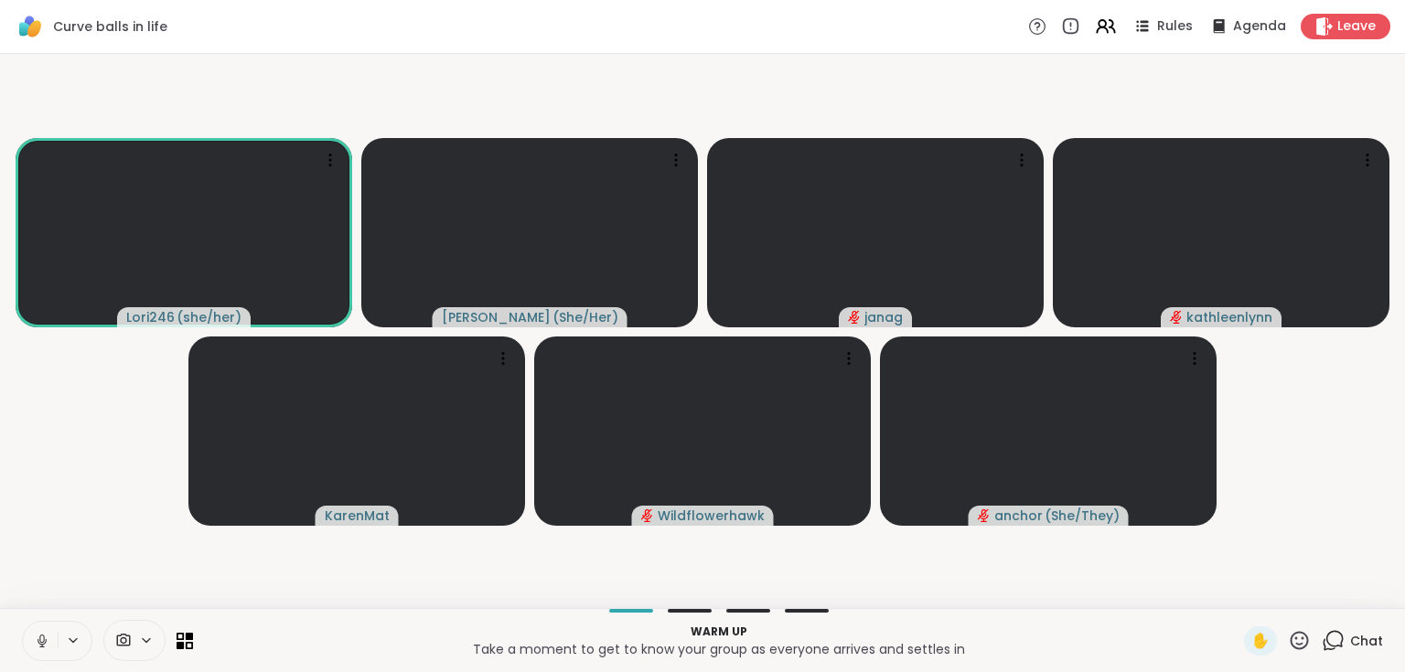
click at [1339, 640] on div "Chat" at bounding box center [1351, 640] width 61 height 29
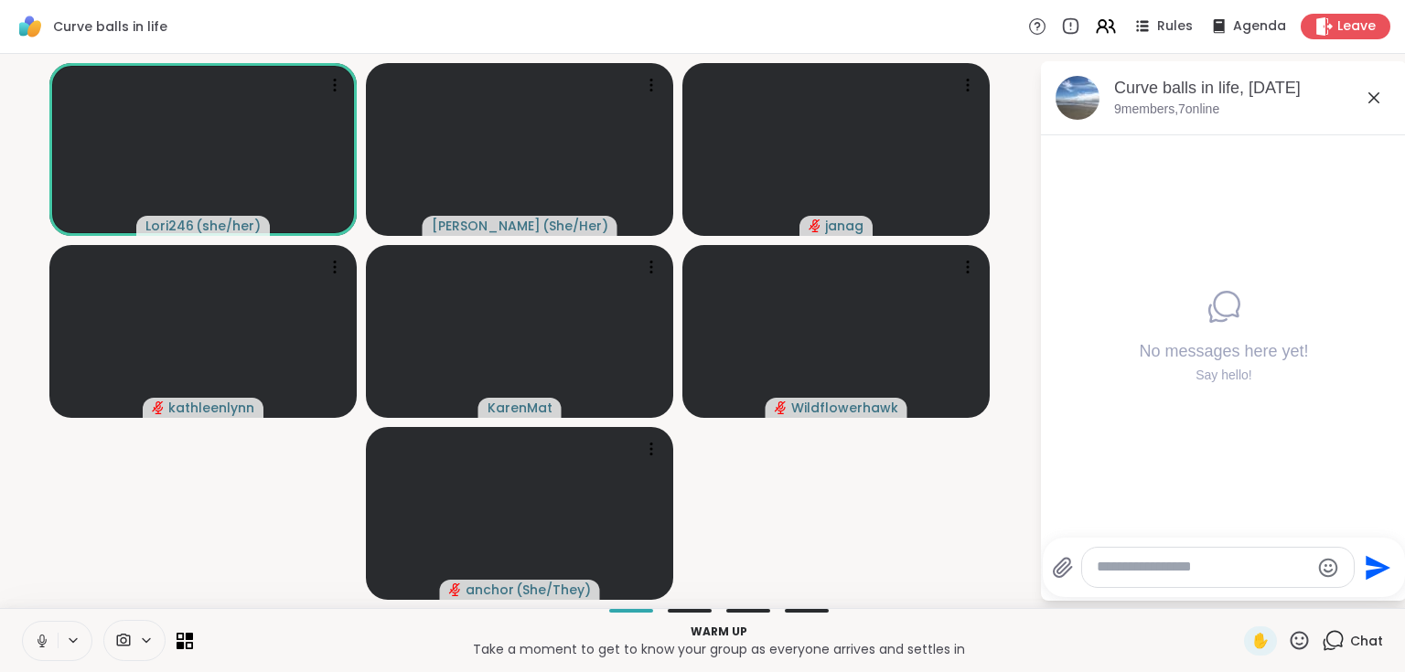
click at [1375, 96] on icon at bounding box center [1374, 98] width 22 height 22
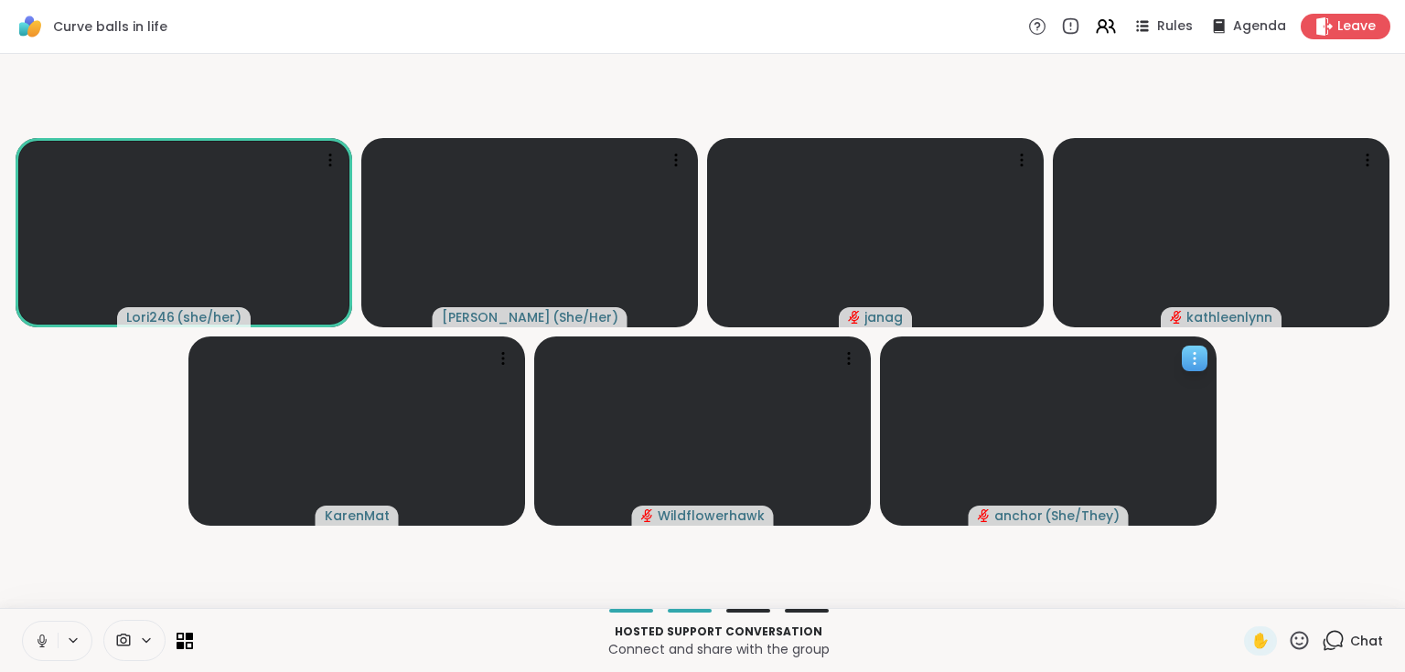
click at [1189, 361] on icon at bounding box center [1194, 358] width 18 height 18
click at [1145, 376] on h4 "View Profile" at bounding box center [1126, 376] width 77 height 18
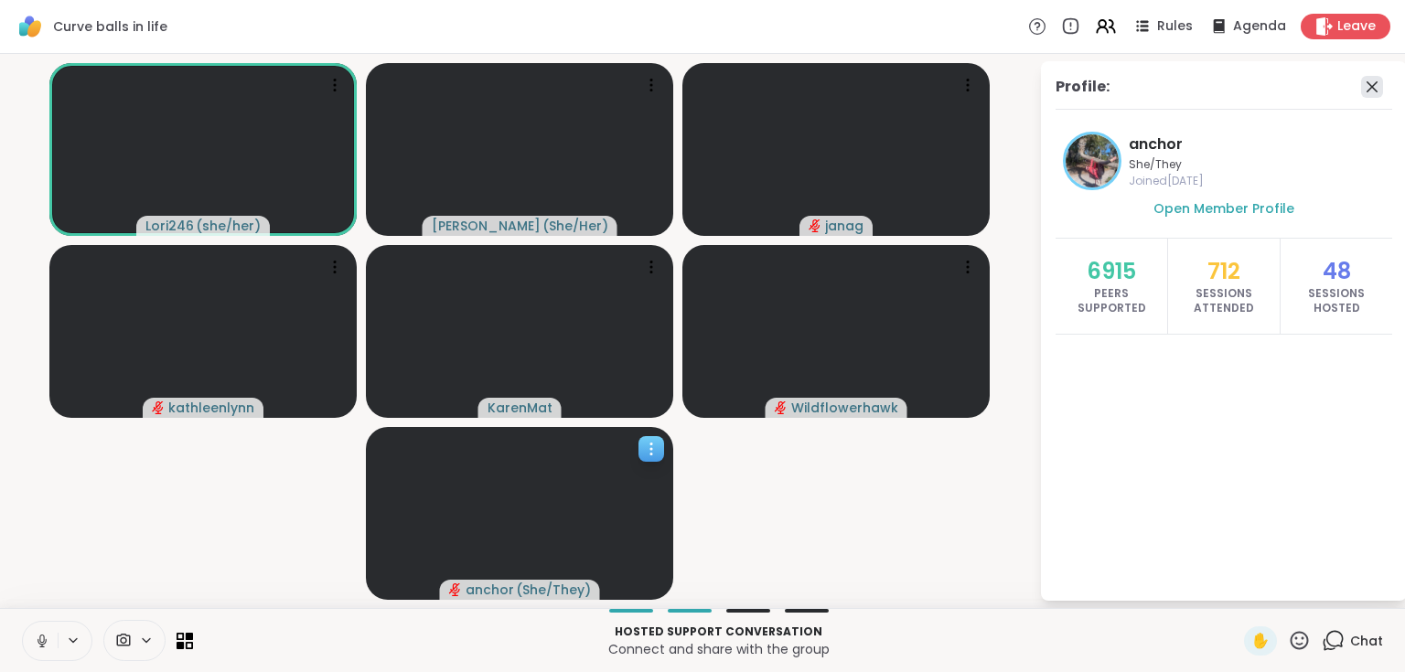
click at [1375, 80] on icon at bounding box center [1372, 87] width 22 height 22
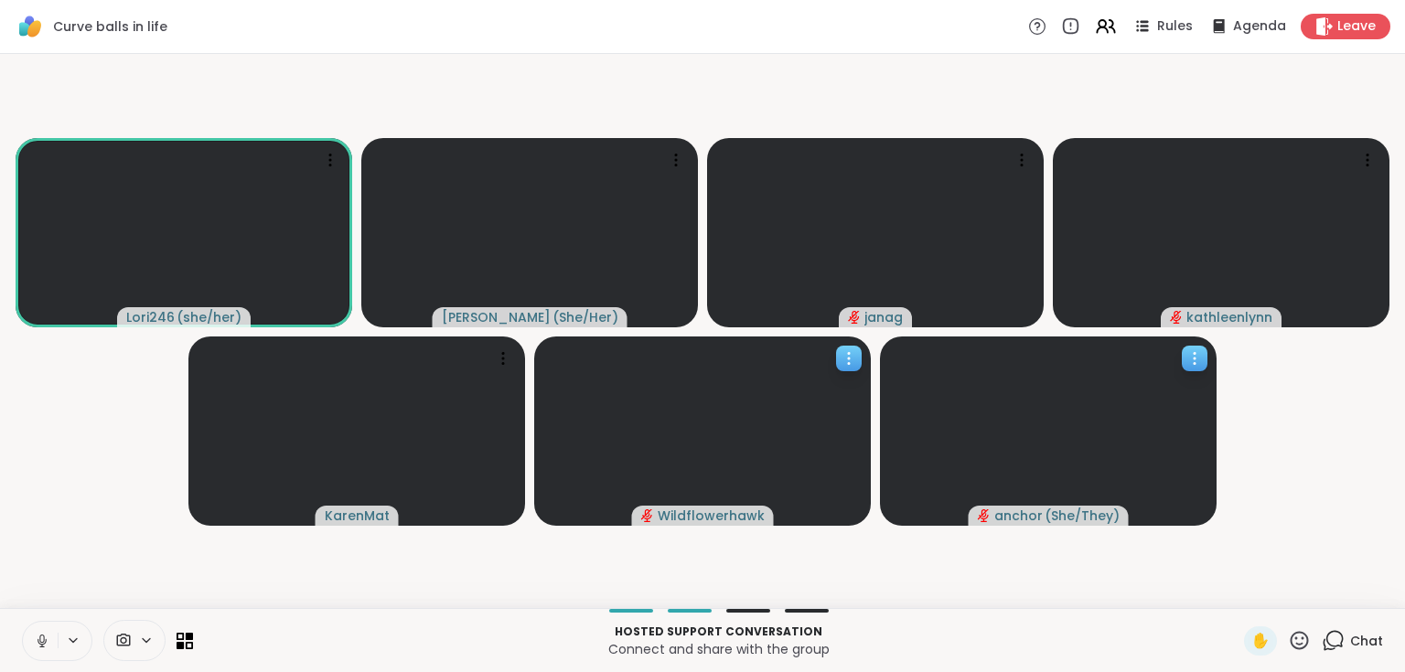
click at [842, 353] on icon at bounding box center [849, 358] width 18 height 18
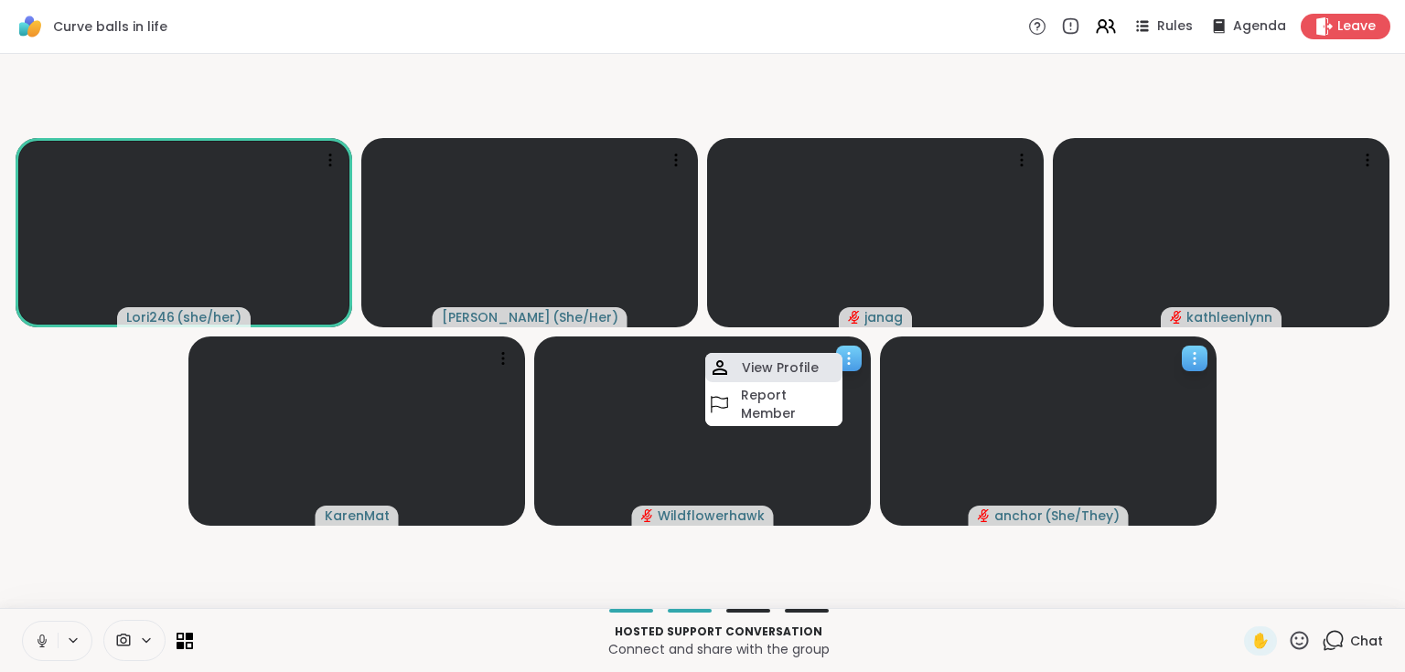
click at [818, 362] on div "View Profile" at bounding box center [773, 367] width 137 height 29
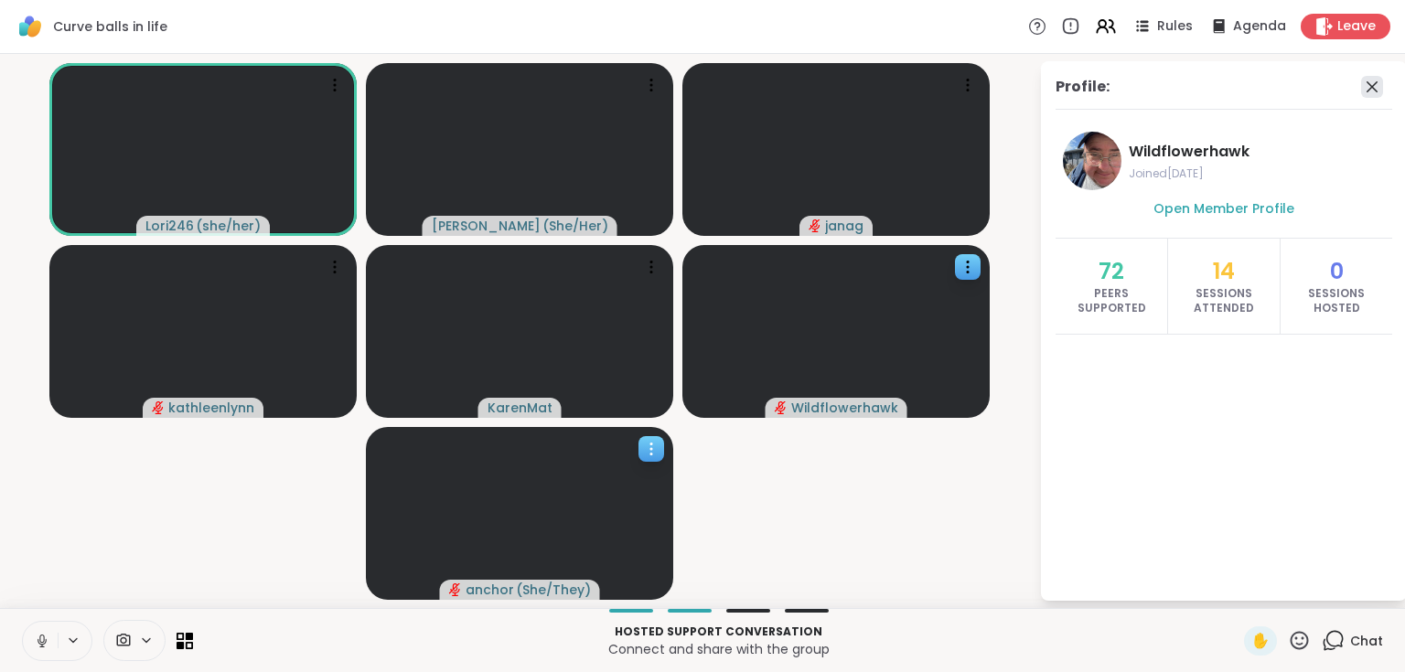
click at [1379, 87] on icon at bounding box center [1372, 87] width 22 height 22
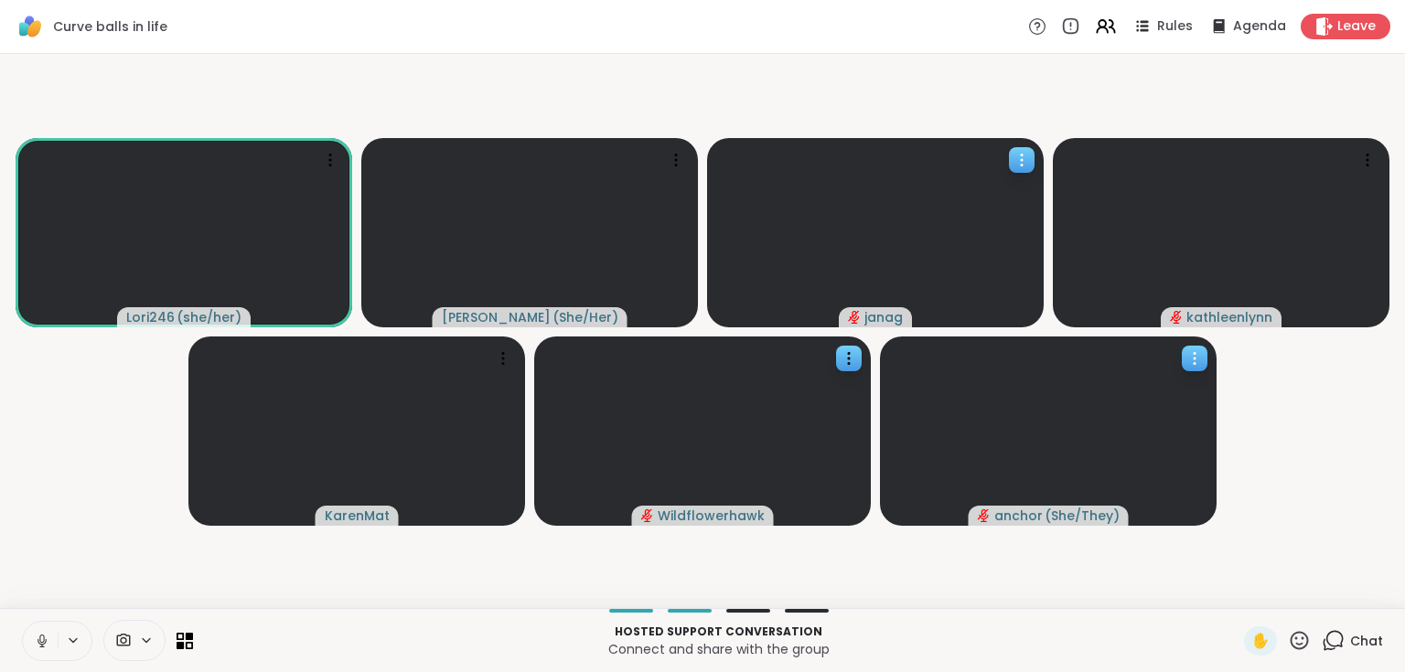
click at [1021, 159] on icon at bounding box center [1022, 160] width 2 height 2
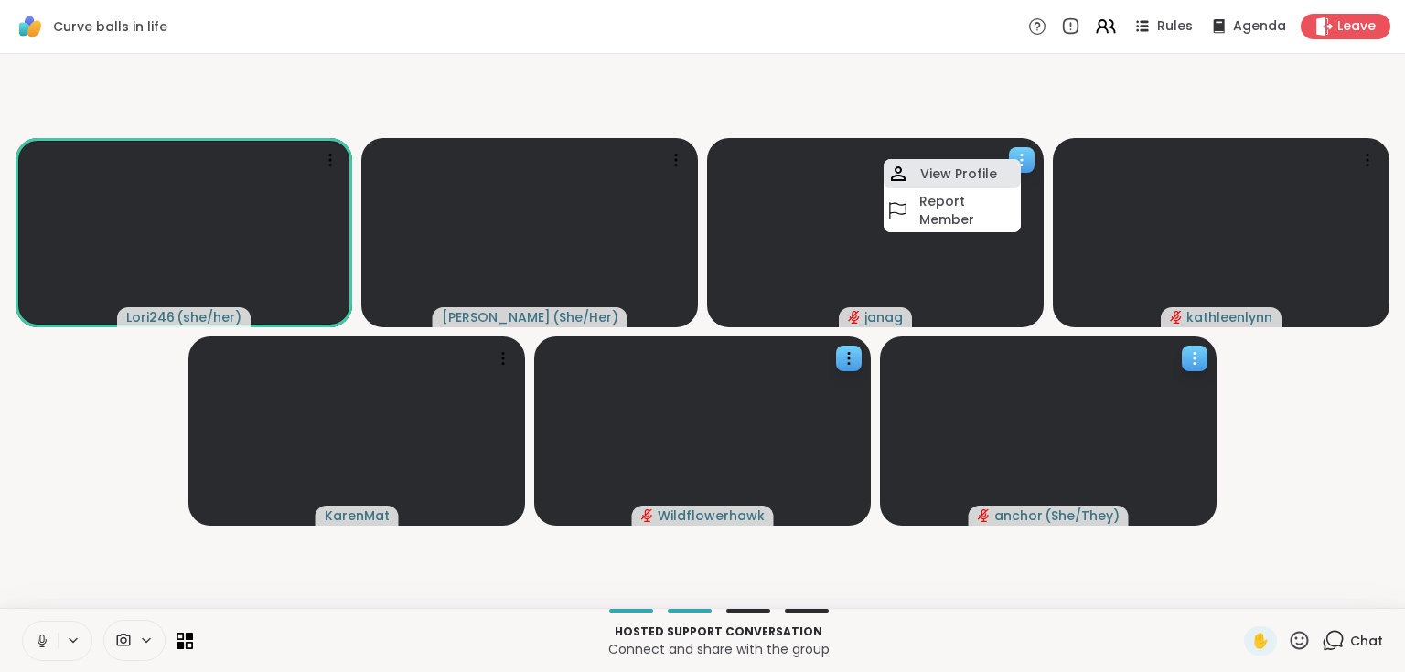
click at [1000, 170] on div "View Profile" at bounding box center [951, 173] width 137 height 29
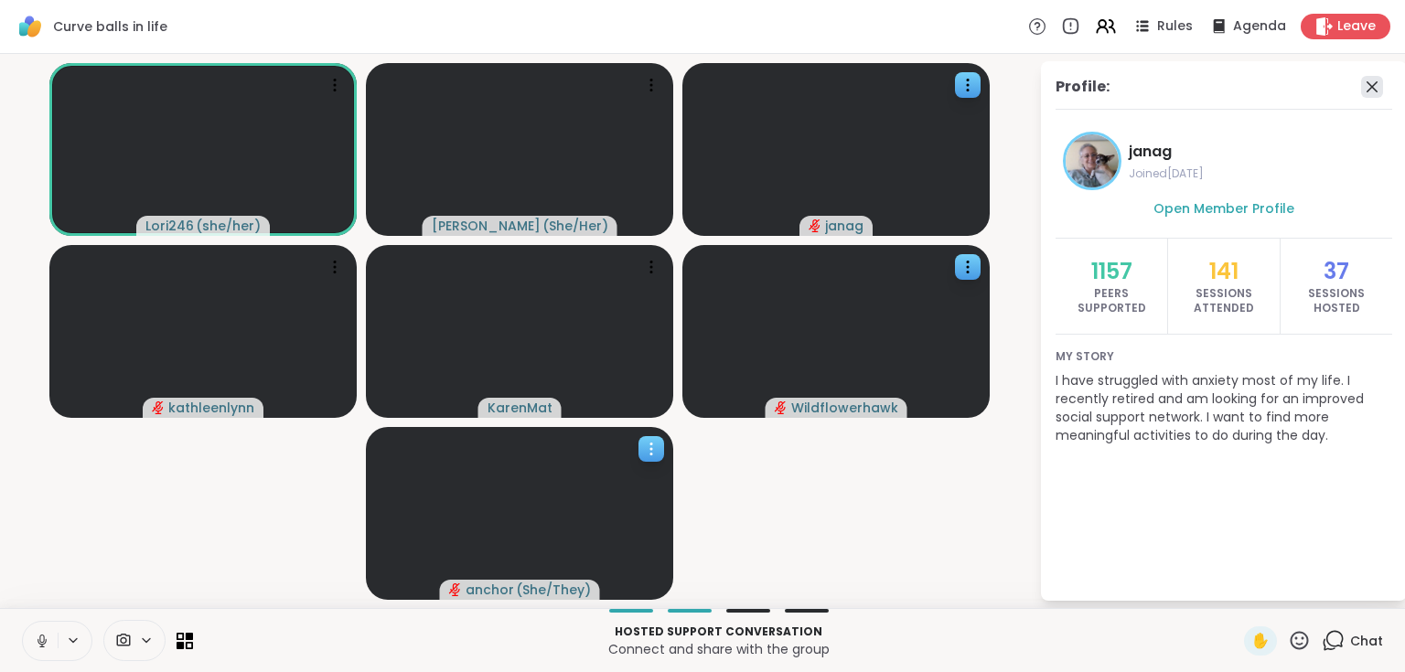
click at [1369, 85] on icon at bounding box center [1372, 87] width 22 height 22
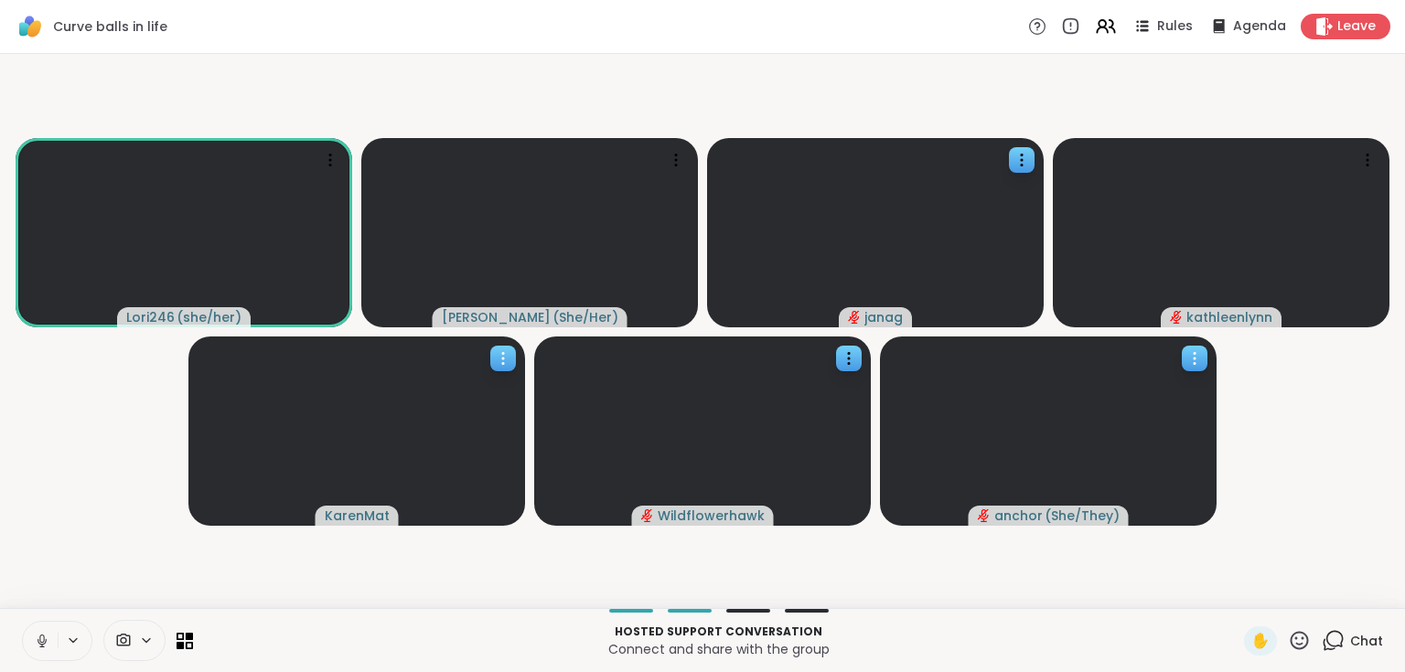
click at [504, 355] on icon at bounding box center [503, 358] width 18 height 18
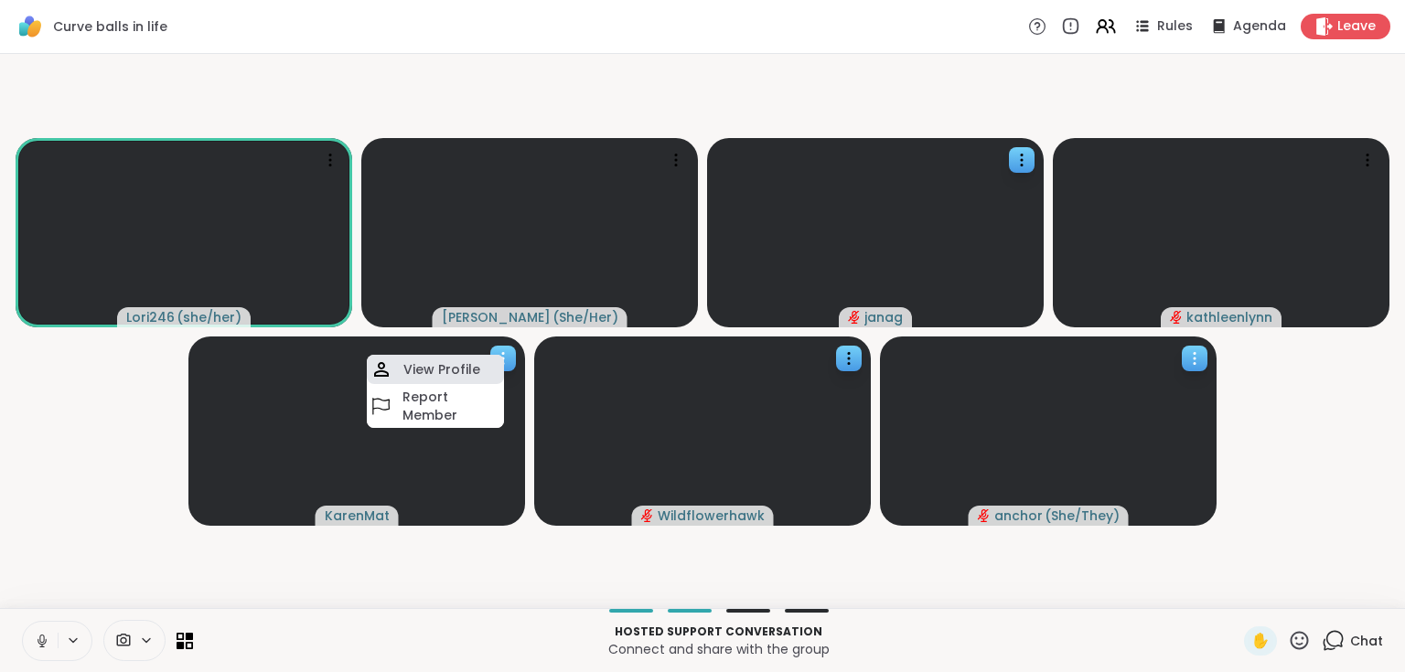
click at [494, 372] on div "View Profile" at bounding box center [435, 369] width 137 height 29
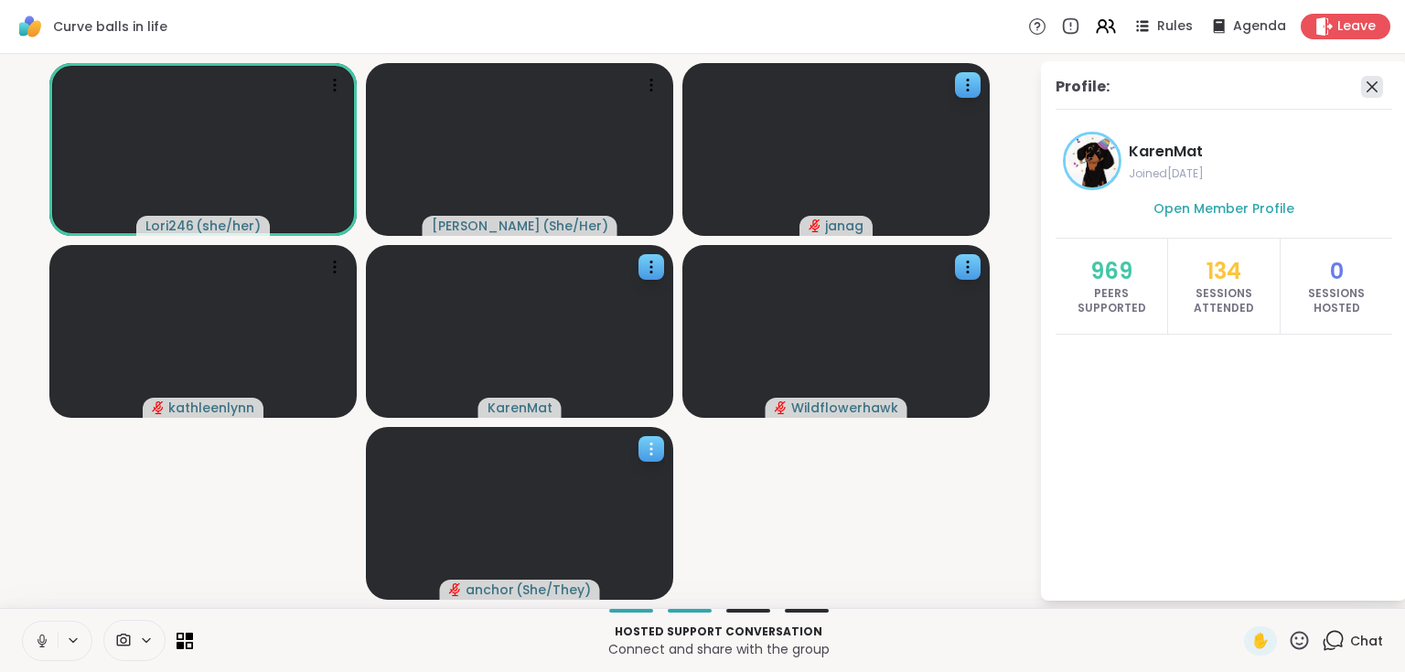
click at [1372, 85] on icon at bounding box center [1371, 86] width 11 height 11
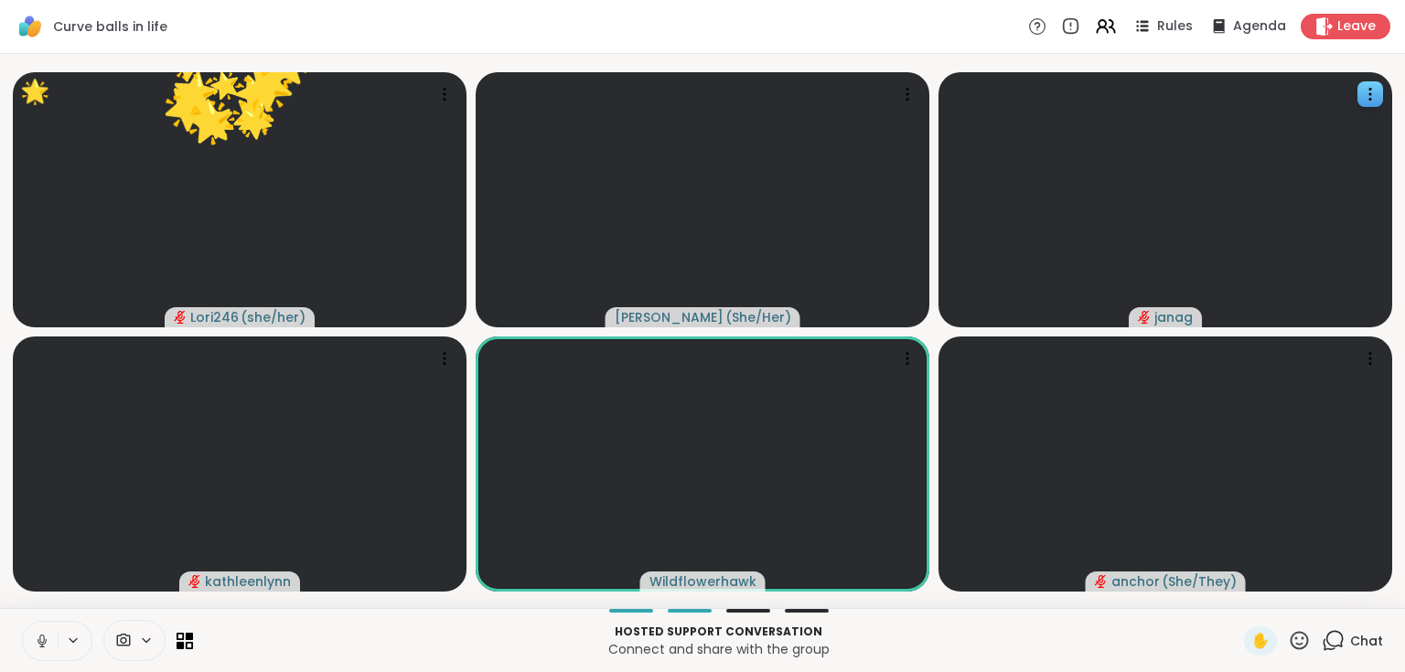
click at [1291, 643] on icon at bounding box center [1299, 640] width 23 height 23
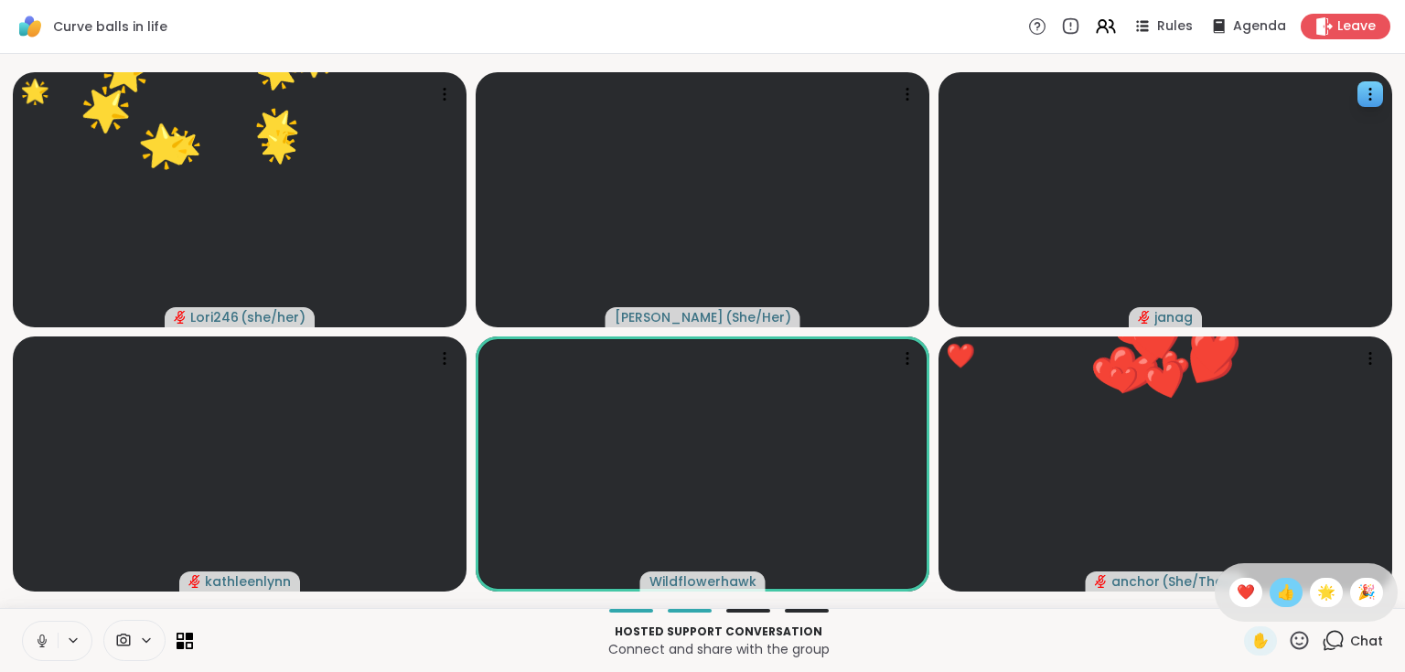
click at [1277, 596] on span "👍" at bounding box center [1286, 593] width 18 height 22
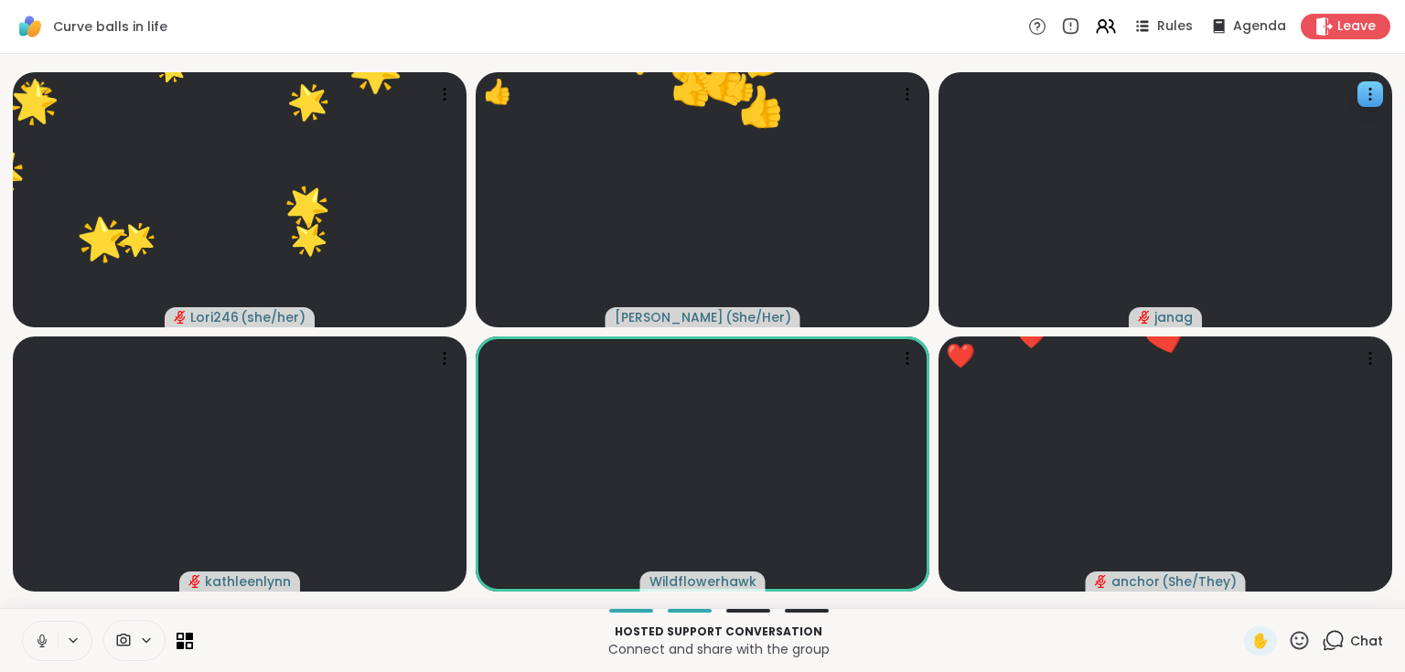
click at [1330, 636] on icon at bounding box center [1332, 640] width 23 height 23
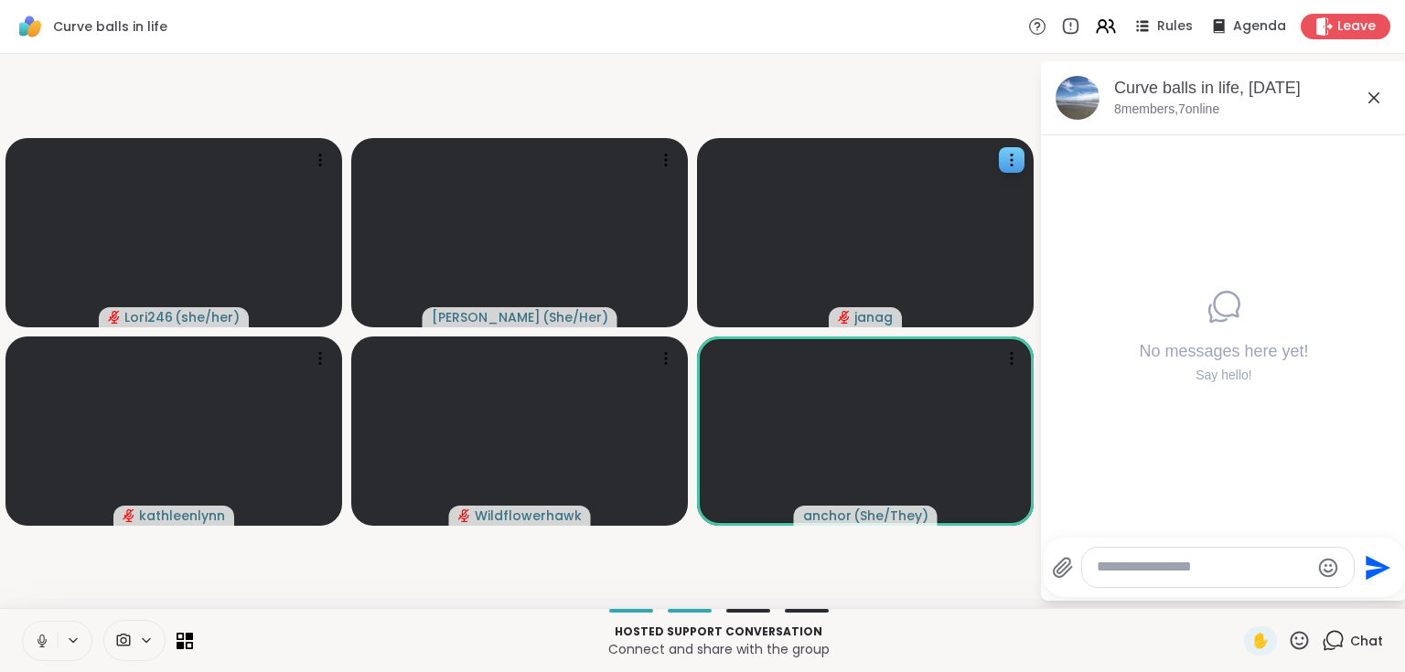
click at [1372, 95] on icon at bounding box center [1373, 97] width 11 height 11
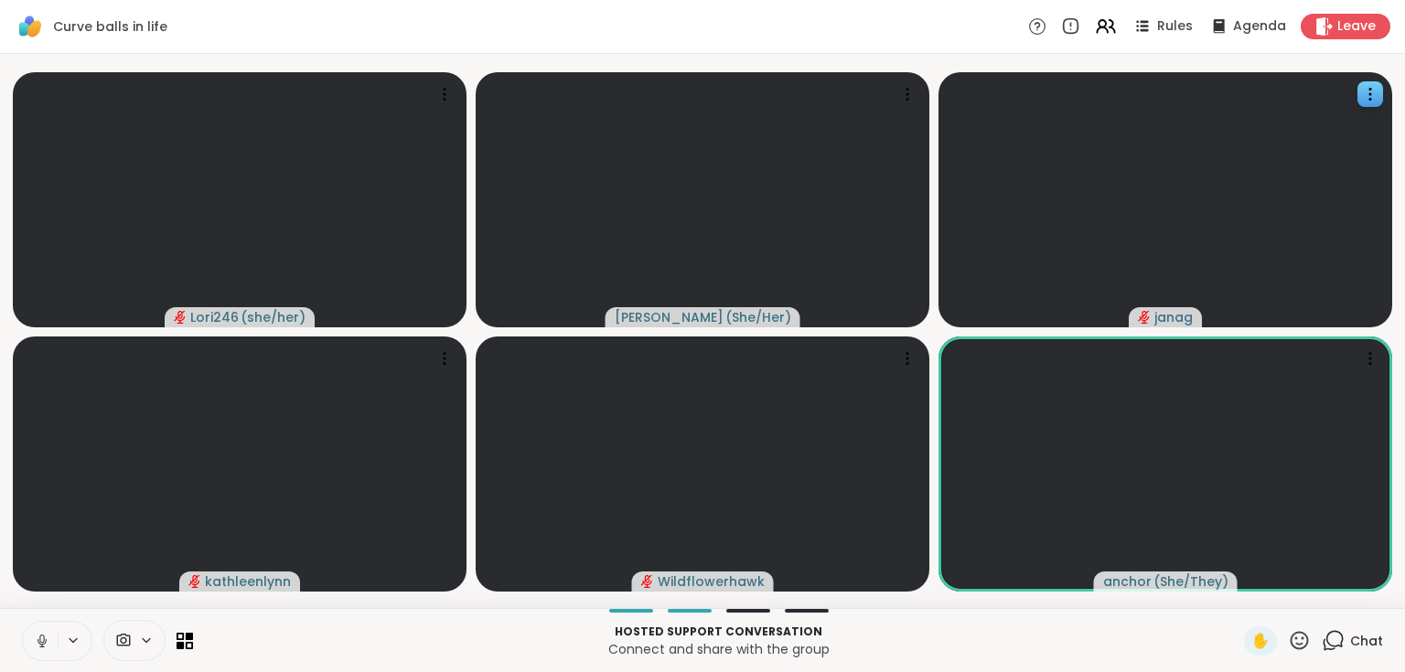
click at [29, 647] on button at bounding box center [40, 641] width 35 height 38
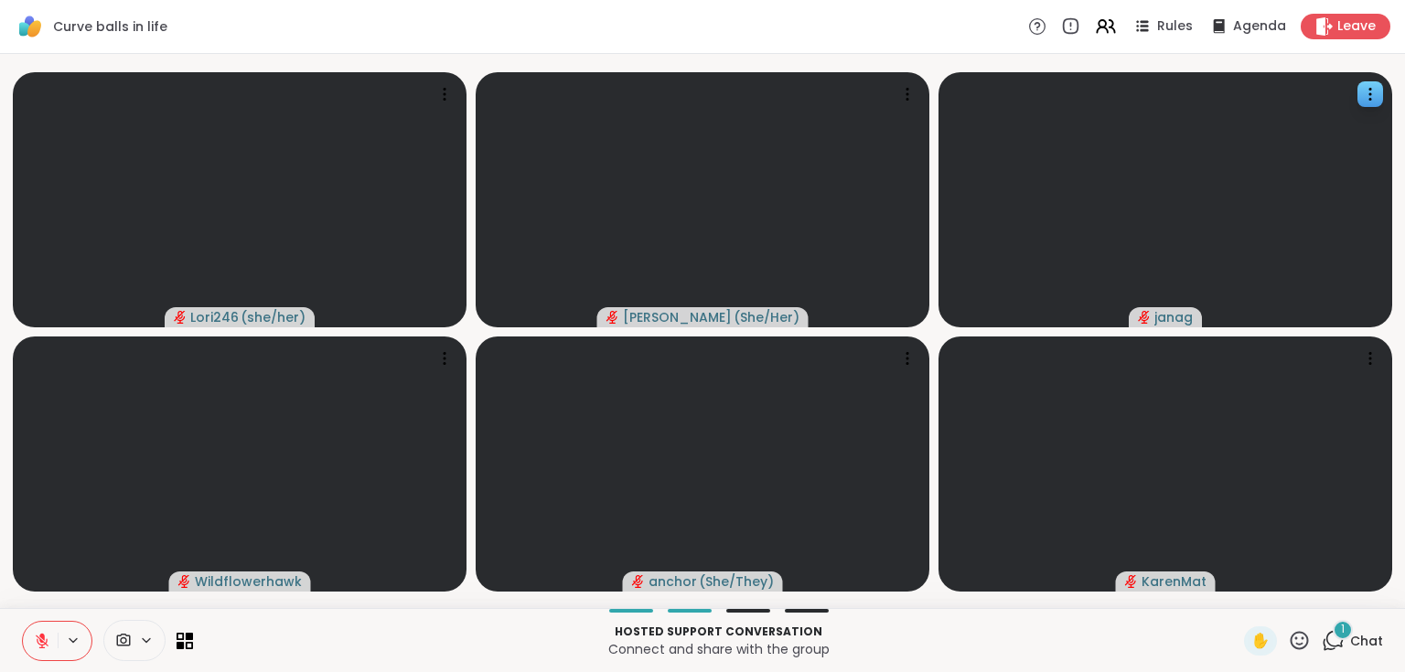
click at [44, 633] on icon at bounding box center [42, 641] width 16 height 16
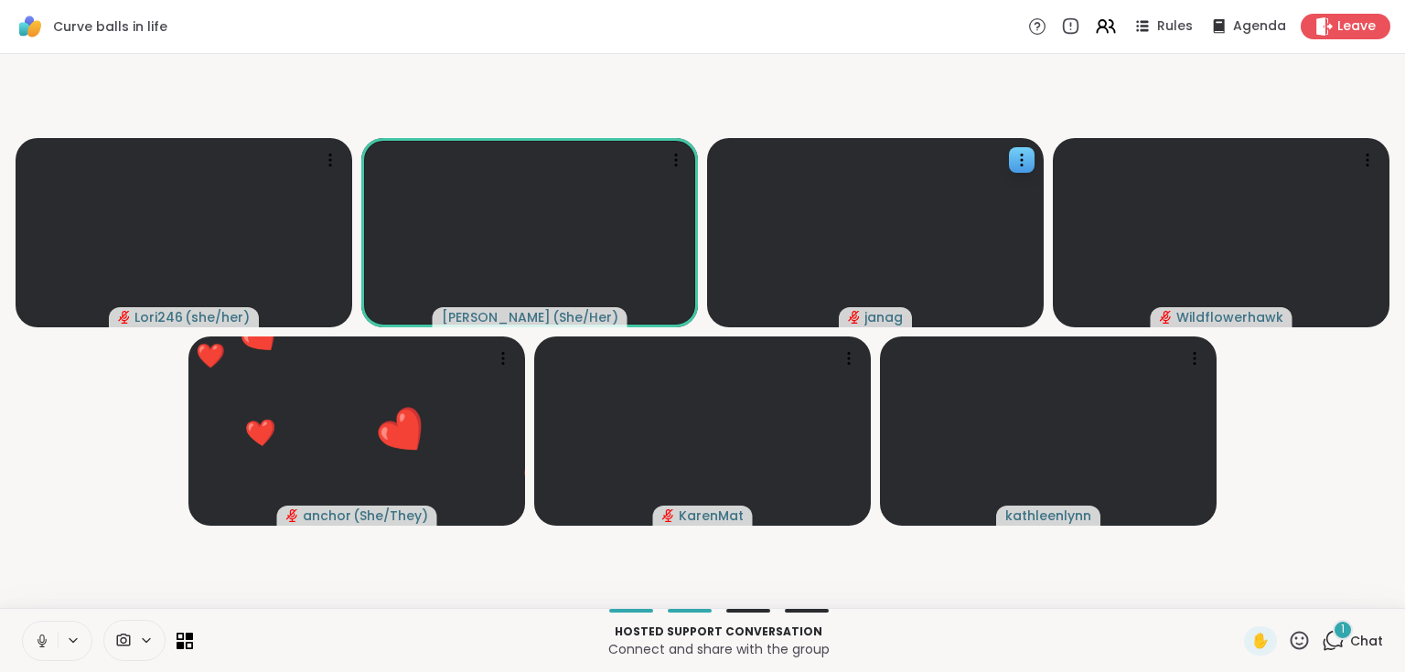
click at [48, 636] on icon at bounding box center [42, 641] width 16 height 16
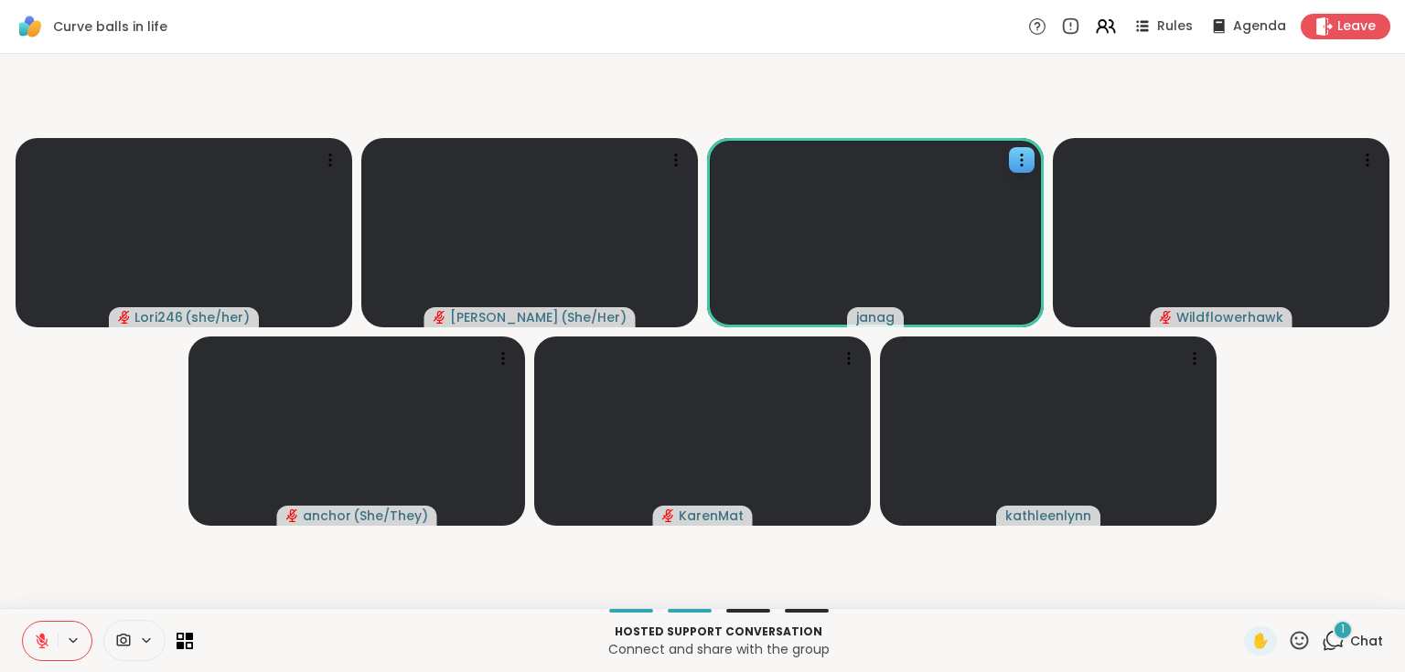
click at [1349, 629] on div "1 Chat" at bounding box center [1351, 640] width 61 height 29
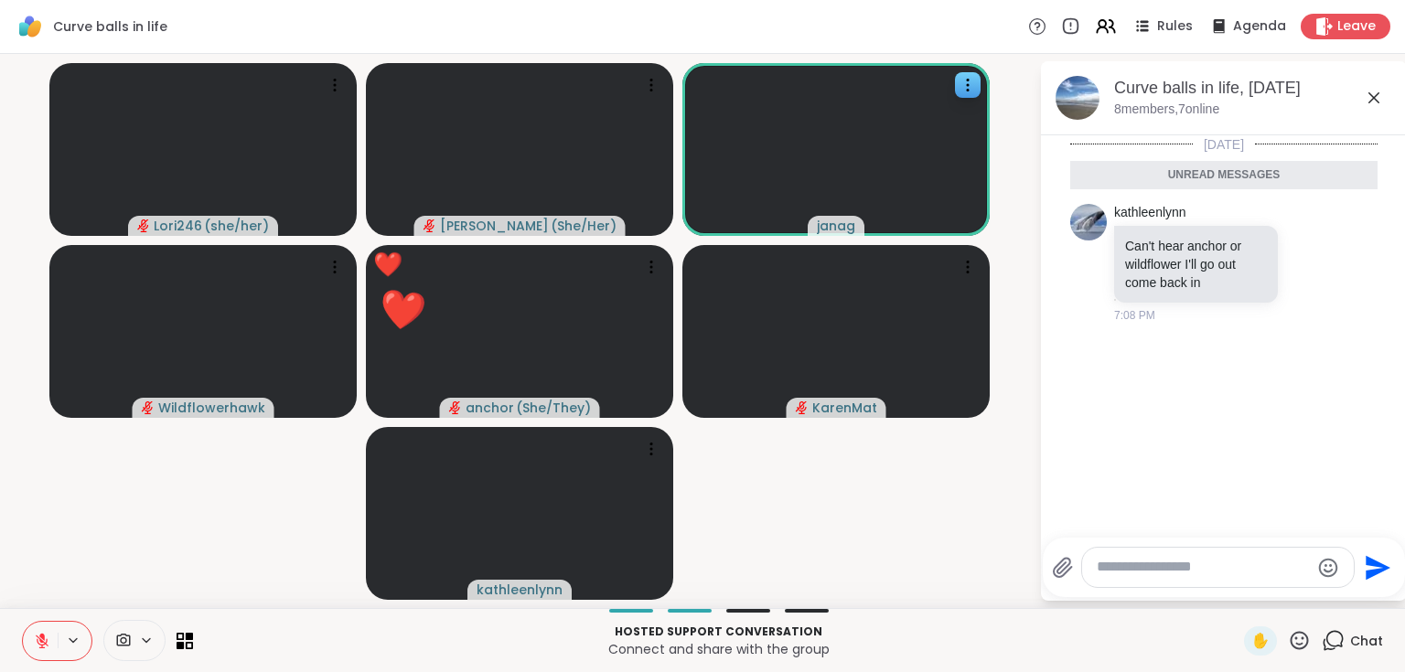
click at [1378, 99] on icon at bounding box center [1374, 98] width 22 height 22
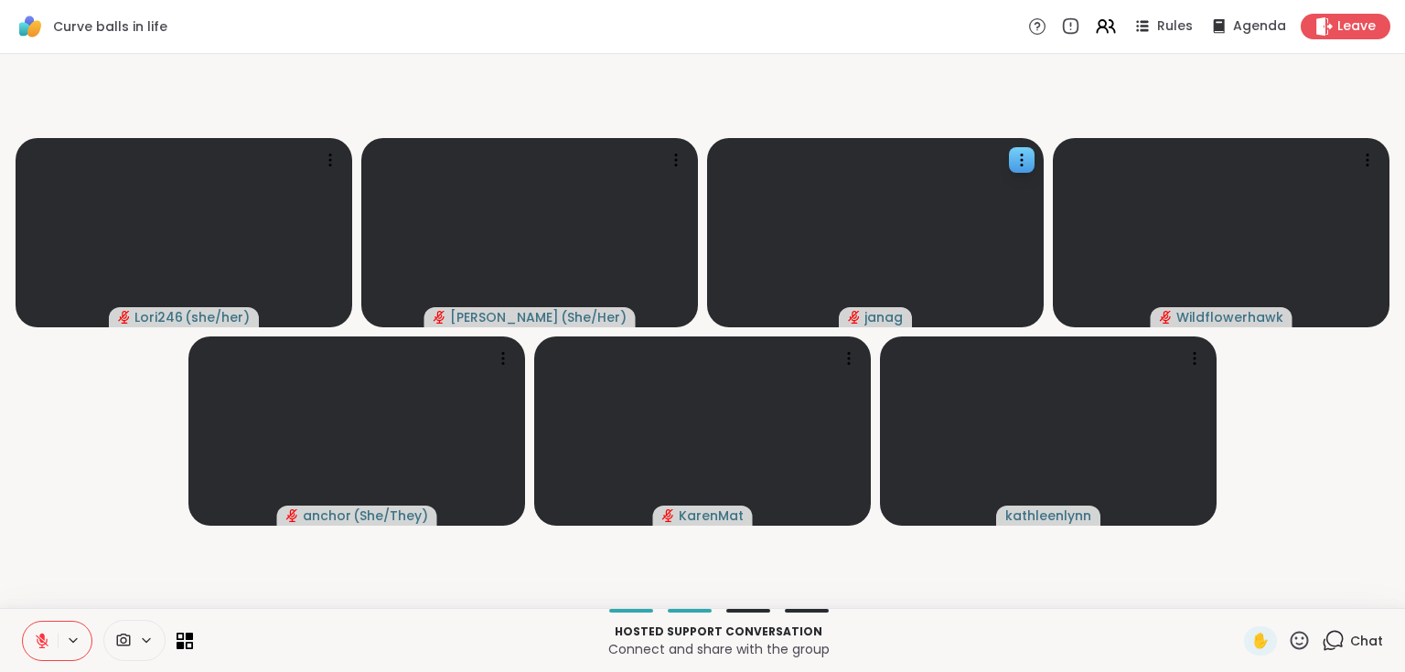
click at [36, 640] on icon at bounding box center [42, 641] width 16 height 16
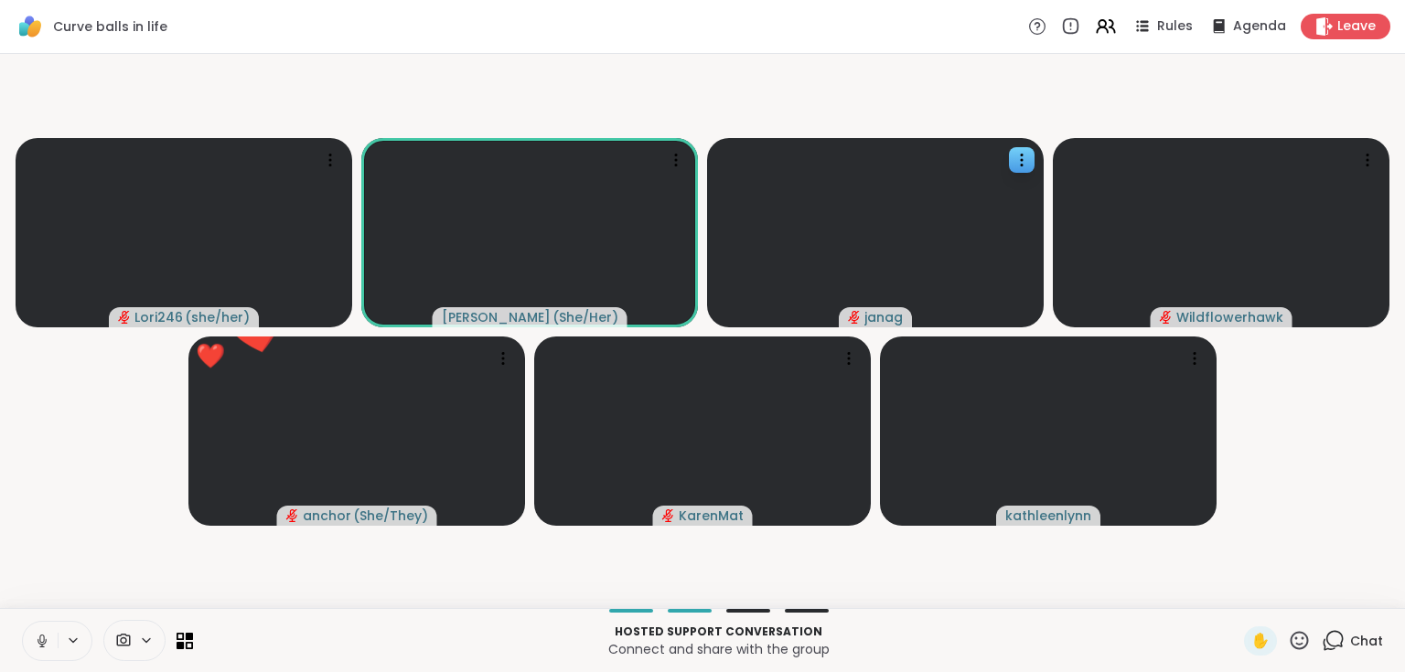
click at [39, 645] on icon at bounding box center [42, 641] width 16 height 16
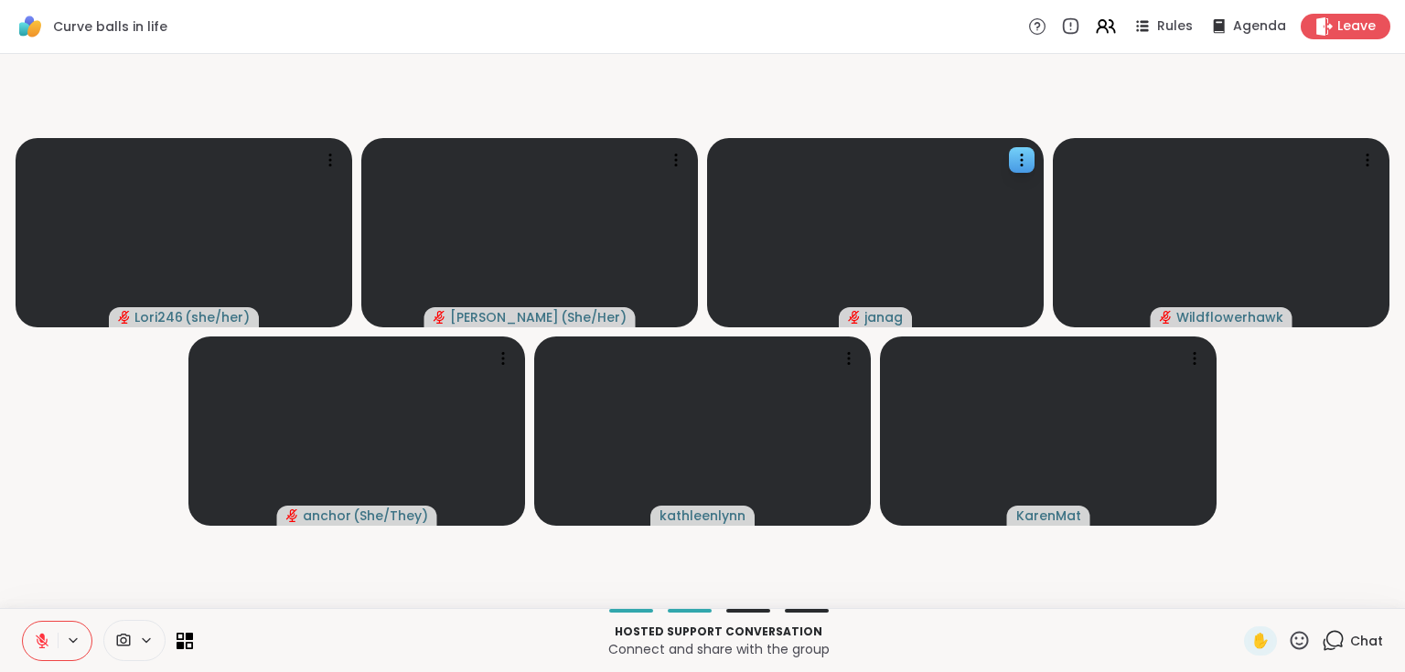
click at [1299, 636] on icon at bounding box center [1299, 640] width 23 height 23
click at [1310, 589] on div "🌟" at bounding box center [1326, 592] width 33 height 29
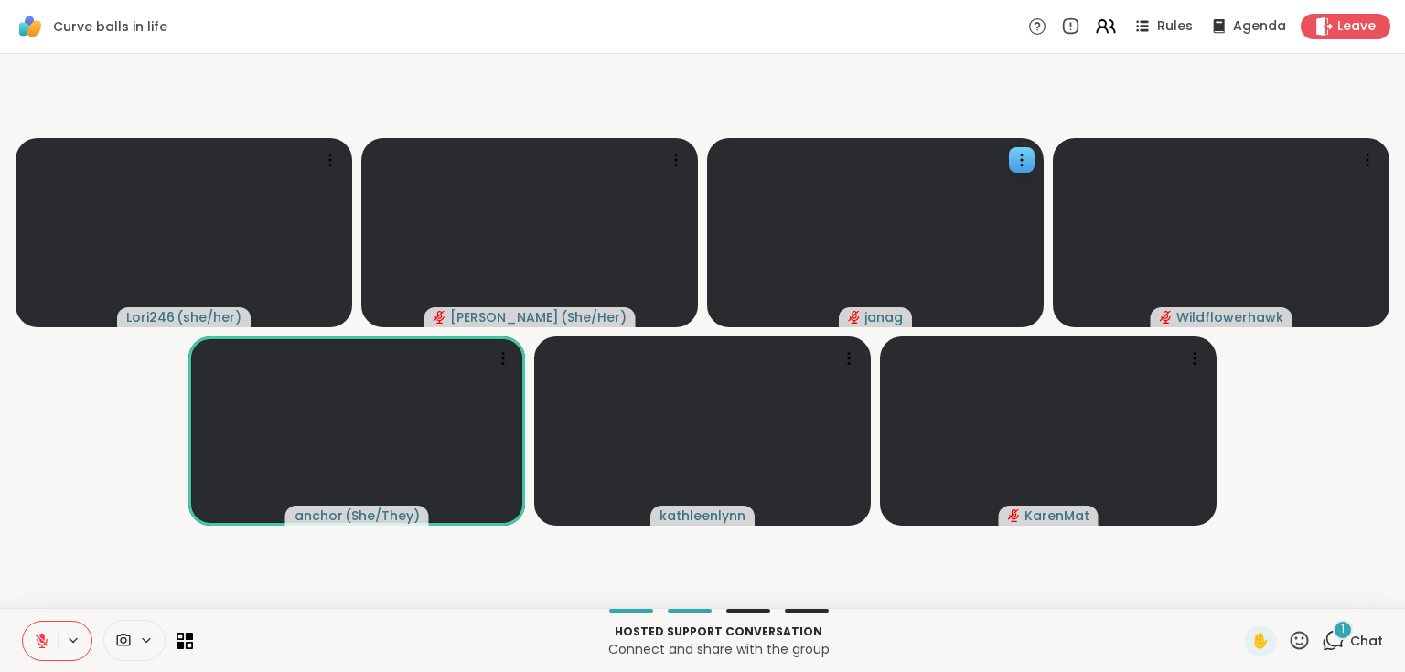
click at [1332, 636] on div "1" at bounding box center [1342, 630] width 20 height 20
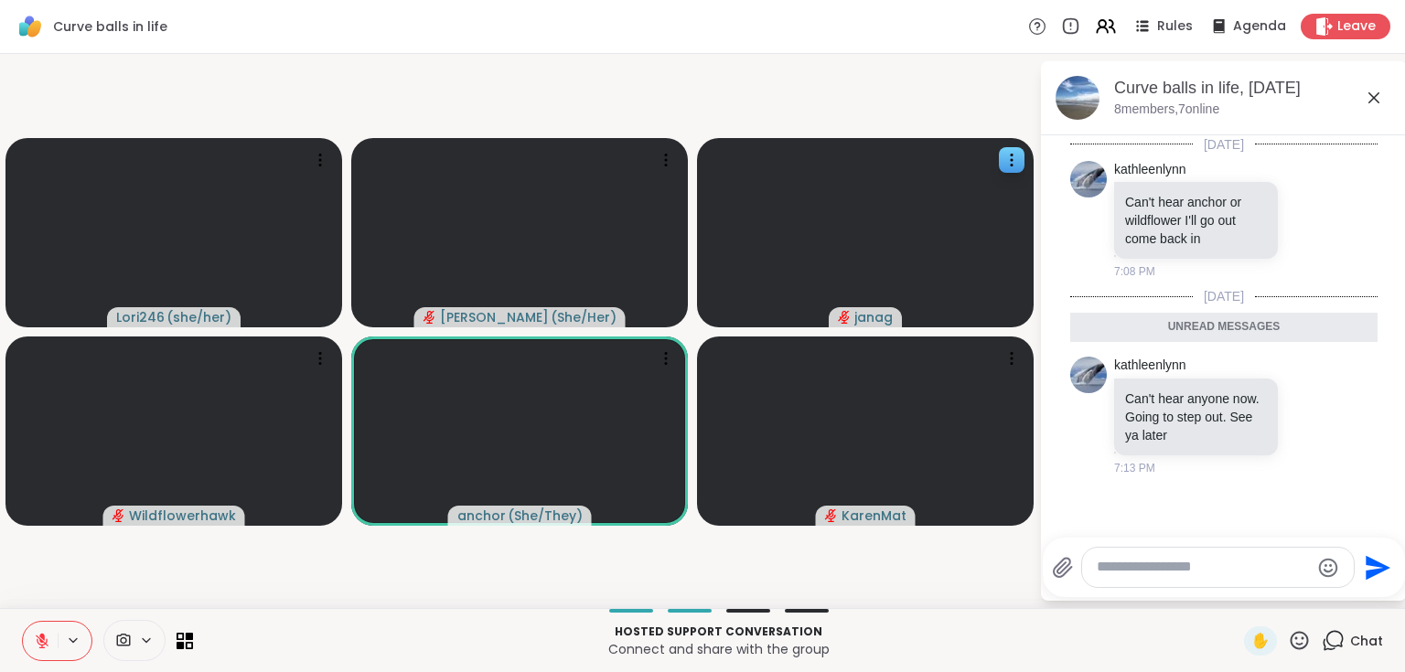
click at [1368, 95] on icon at bounding box center [1374, 98] width 22 height 22
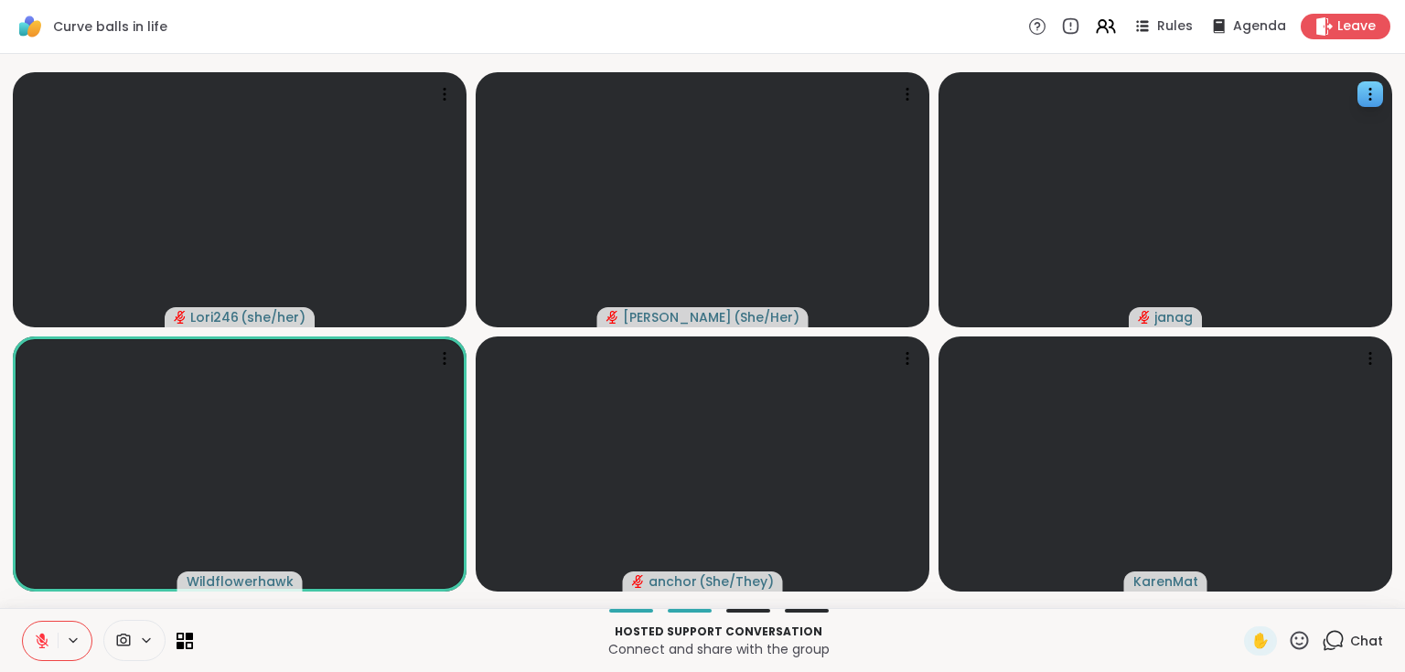
click at [1289, 636] on icon at bounding box center [1299, 640] width 23 height 23
drag, startPoint x: 1311, startPoint y: 594, endPoint x: 1293, endPoint y: 582, distance: 21.8
click at [1317, 594] on span "🌟" at bounding box center [1326, 593] width 18 height 22
click at [1294, 640] on icon at bounding box center [1299, 640] width 23 height 23
click at [1357, 593] on span "🎉" at bounding box center [1366, 593] width 18 height 22
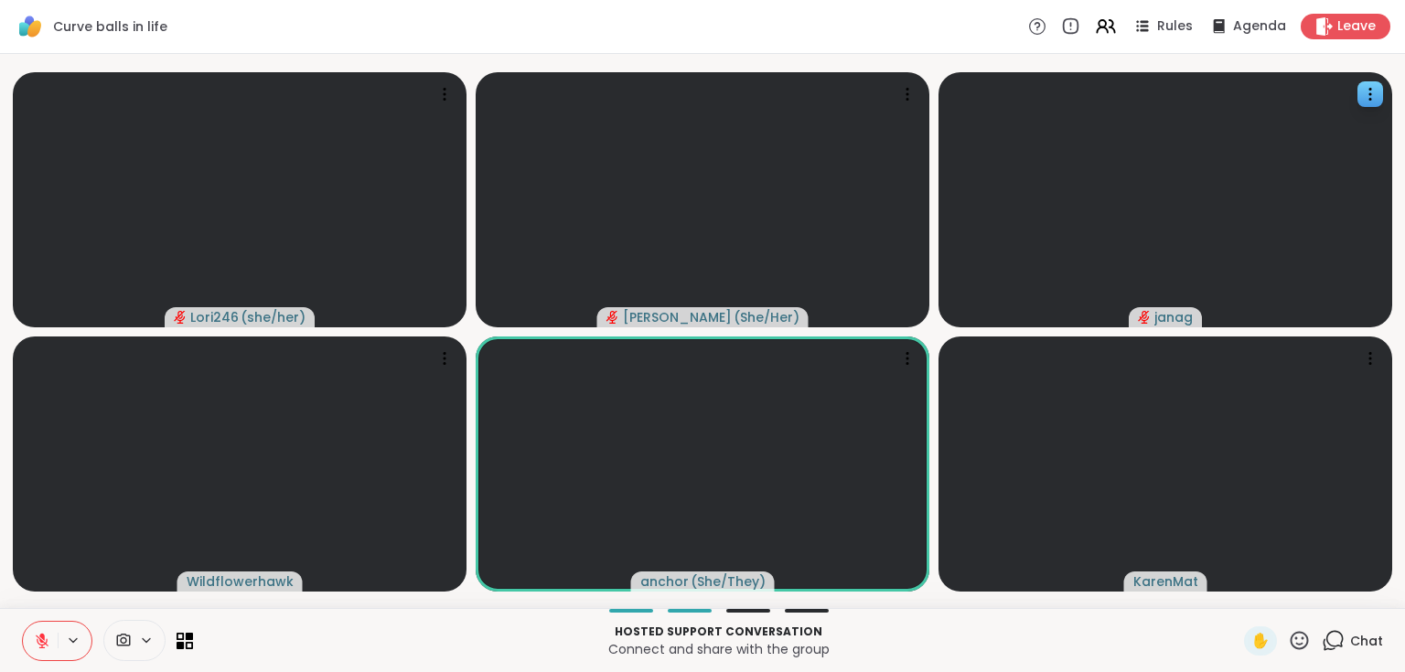
click at [1293, 636] on icon at bounding box center [1299, 640] width 23 height 23
click at [1317, 594] on span "🌟" at bounding box center [1326, 593] width 18 height 22
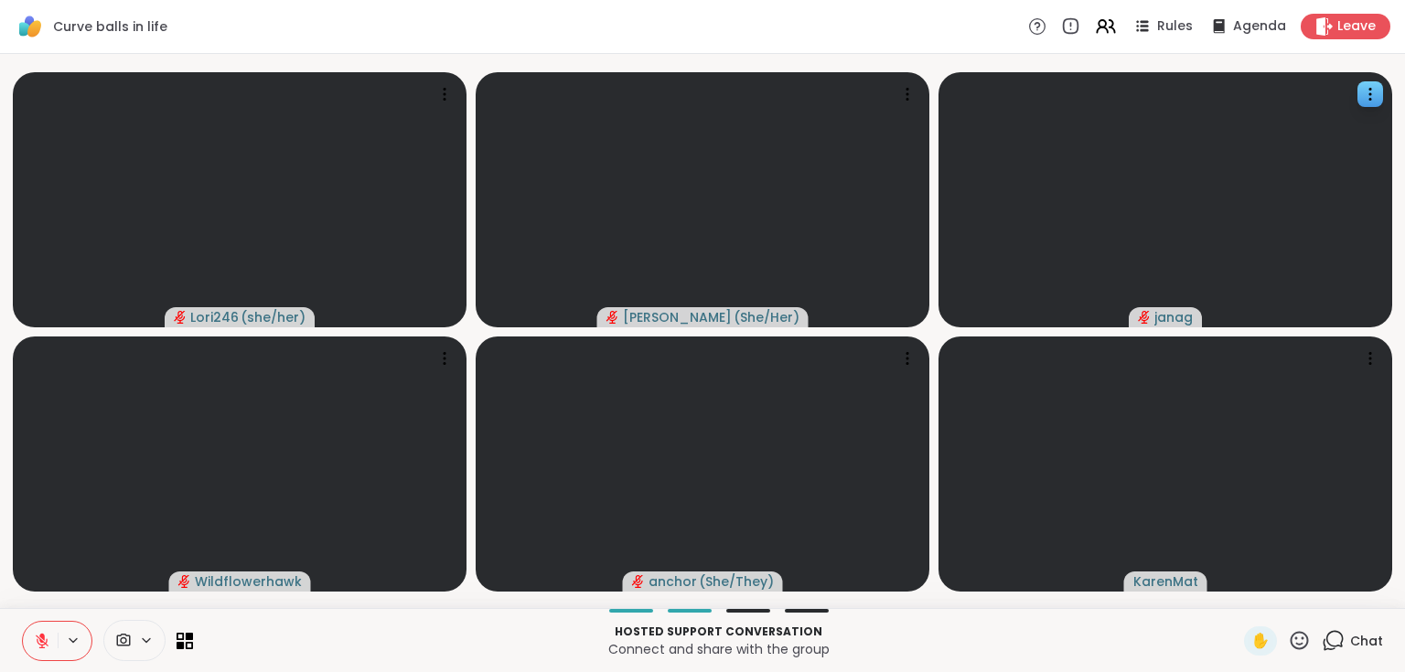
click at [43, 636] on icon at bounding box center [41, 636] width 5 height 7
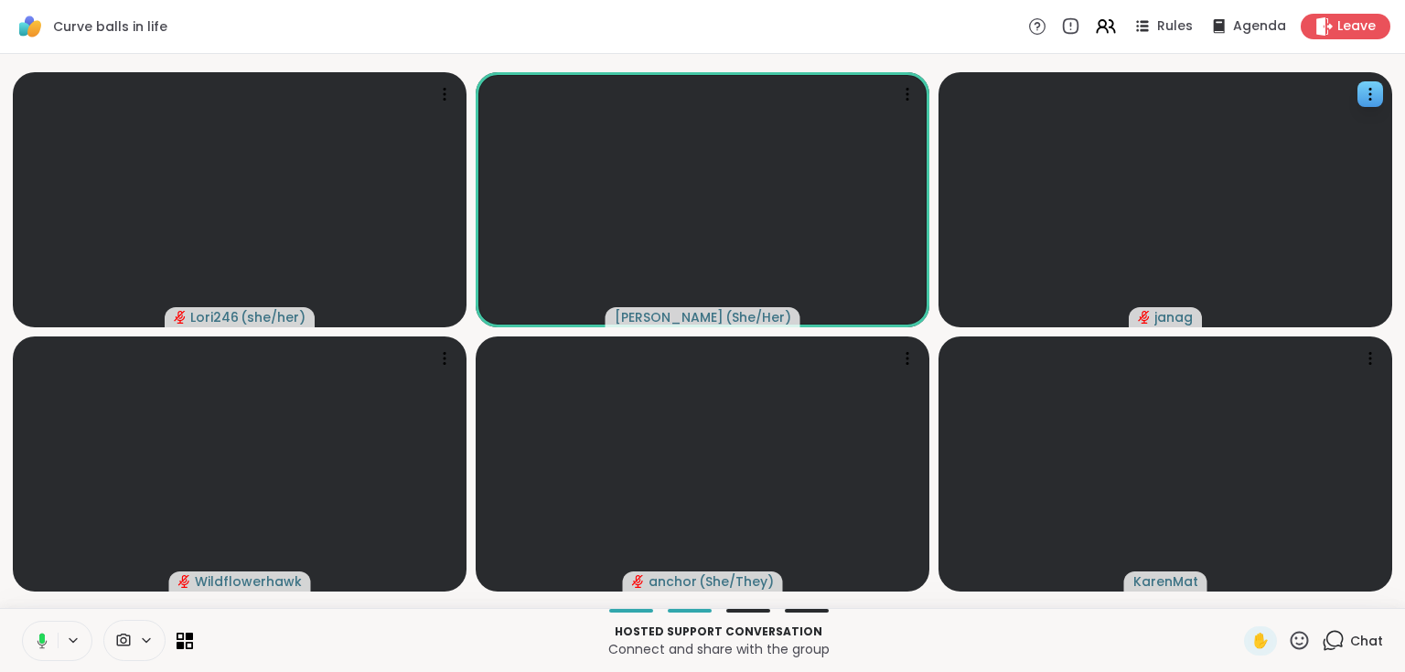
click at [42, 646] on icon at bounding box center [39, 641] width 16 height 16
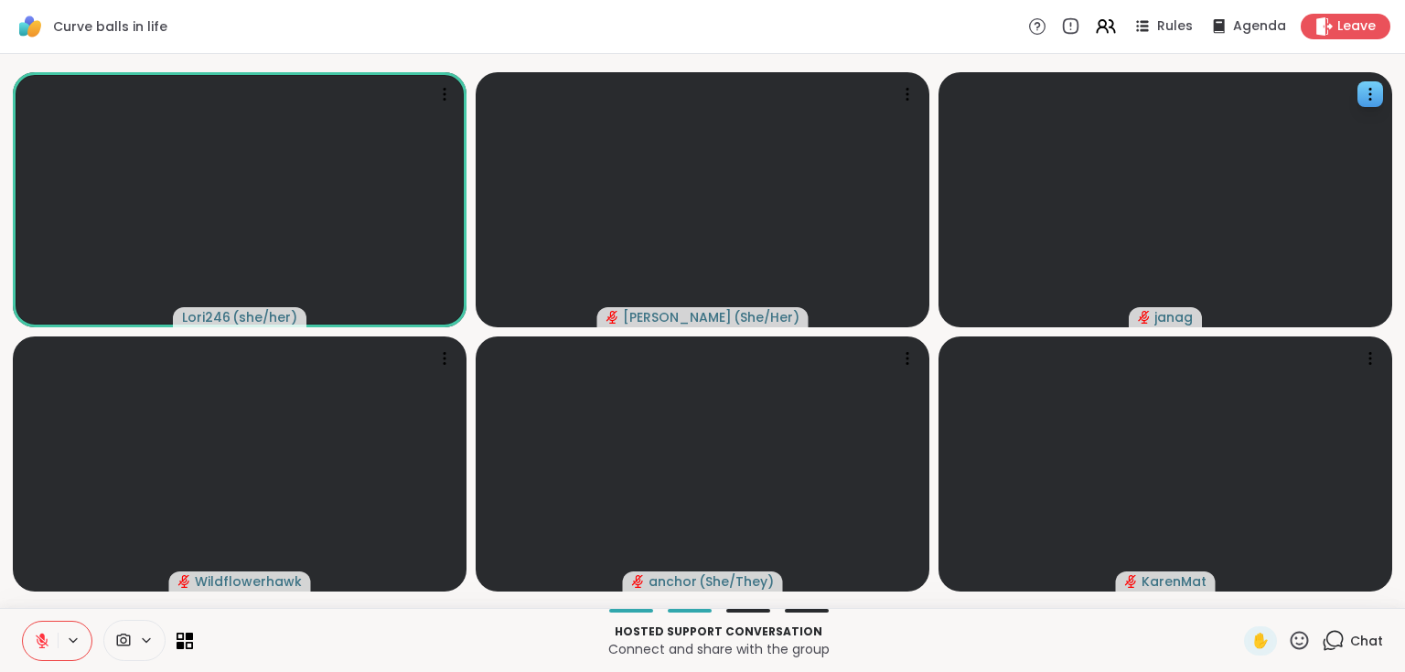
click at [1295, 636] on icon at bounding box center [1299, 640] width 23 height 23
click at [1317, 589] on span "🌟" at bounding box center [1326, 593] width 18 height 22
click at [48, 639] on icon at bounding box center [42, 641] width 16 height 16
click at [1307, 640] on div "✋ 2 Chat" at bounding box center [1313, 640] width 139 height 29
click at [1332, 636] on div "2" at bounding box center [1342, 630] width 20 height 20
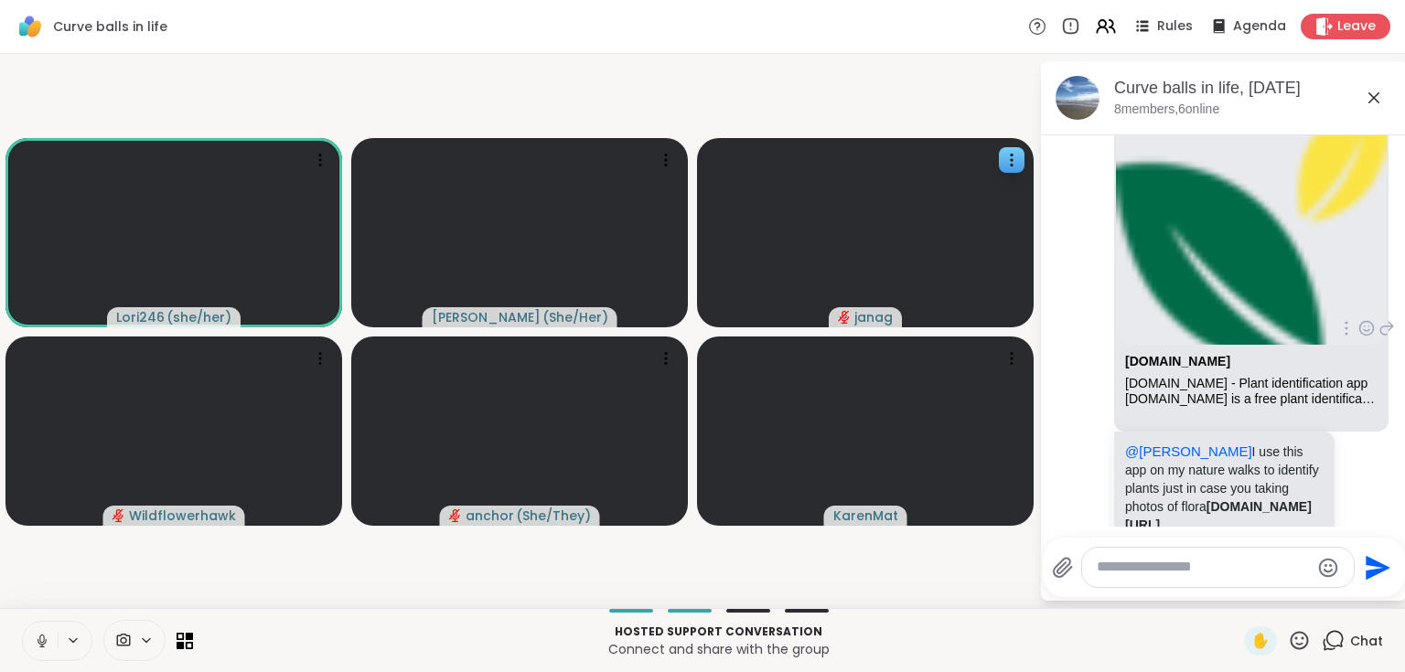
scroll to position [565, 0]
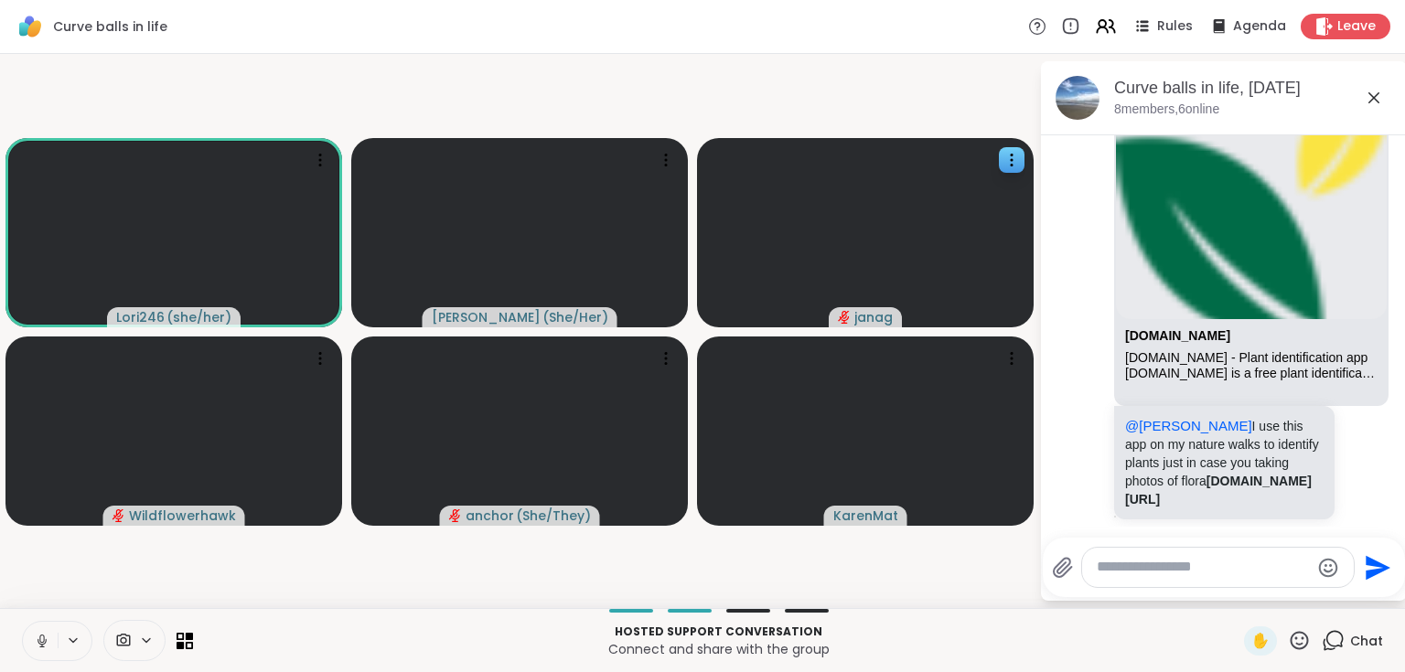
click at [1373, 97] on icon at bounding box center [1373, 97] width 11 height 11
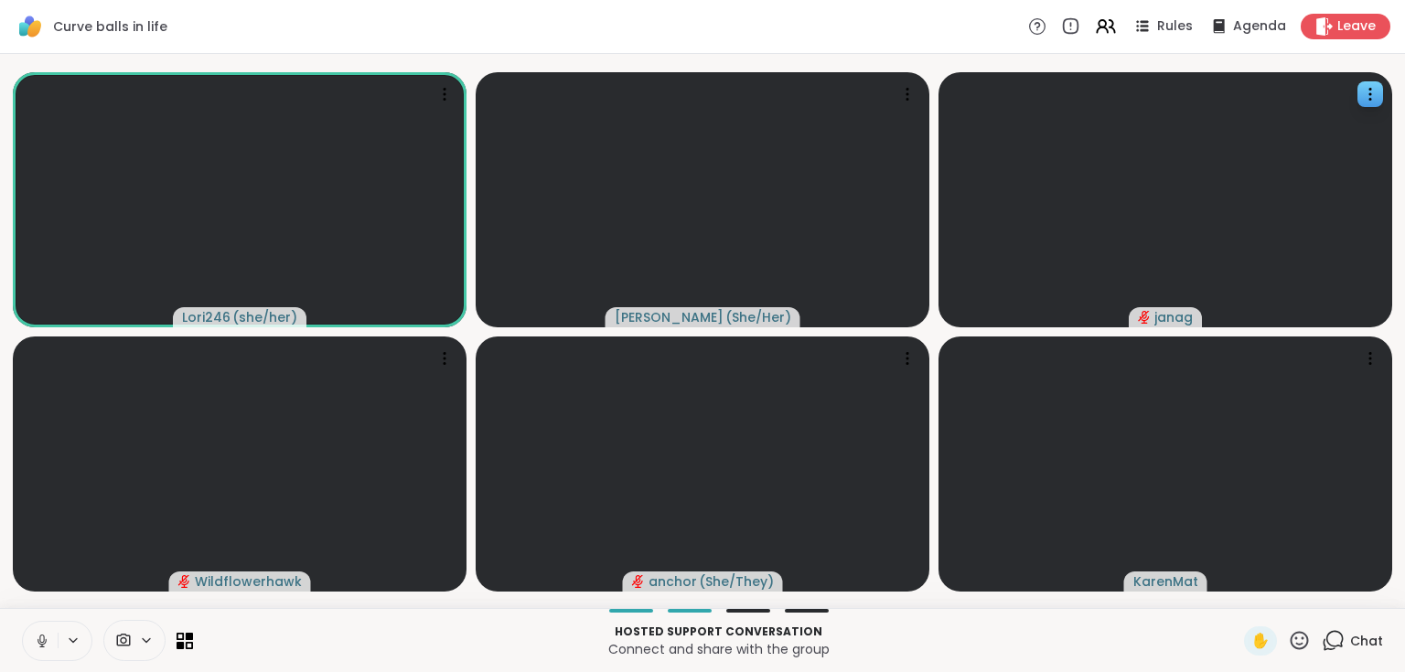
click at [40, 644] on icon at bounding box center [41, 640] width 9 height 5
click at [44, 638] on icon at bounding box center [42, 641] width 16 height 16
click at [42, 636] on icon at bounding box center [42, 641] width 16 height 16
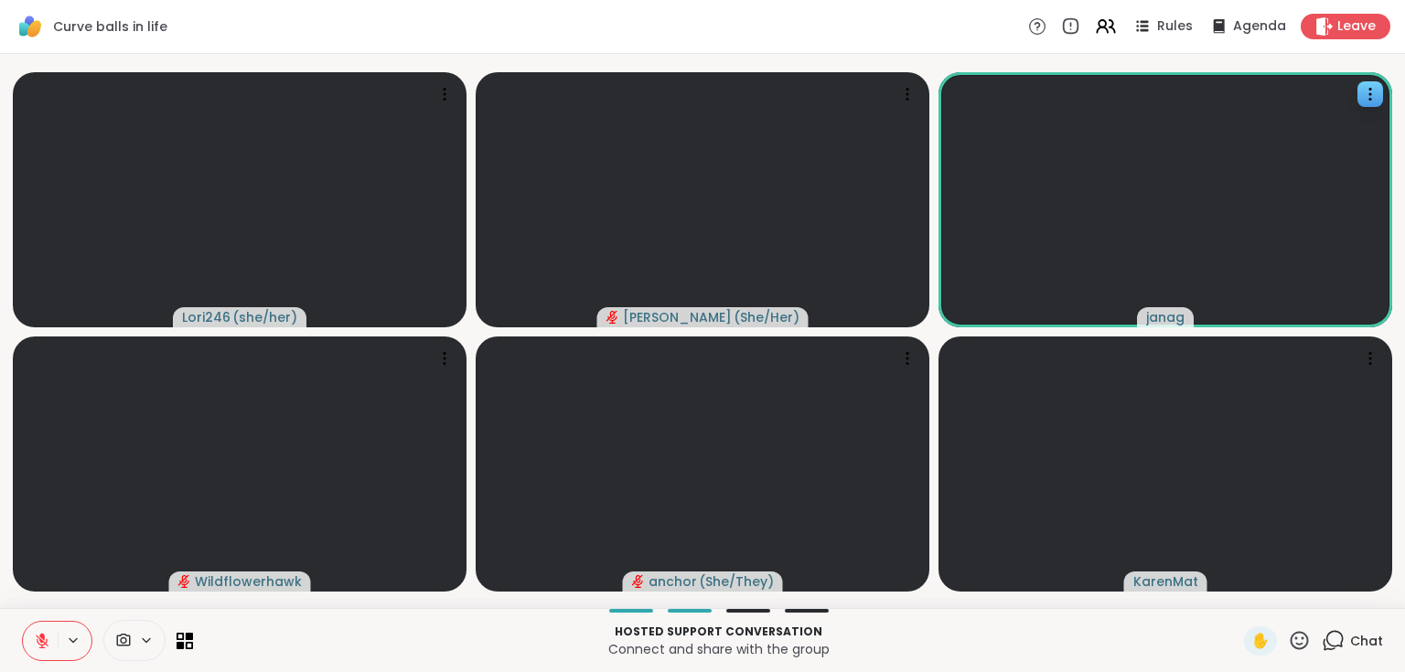
click at [1328, 638] on icon at bounding box center [1332, 640] width 23 height 23
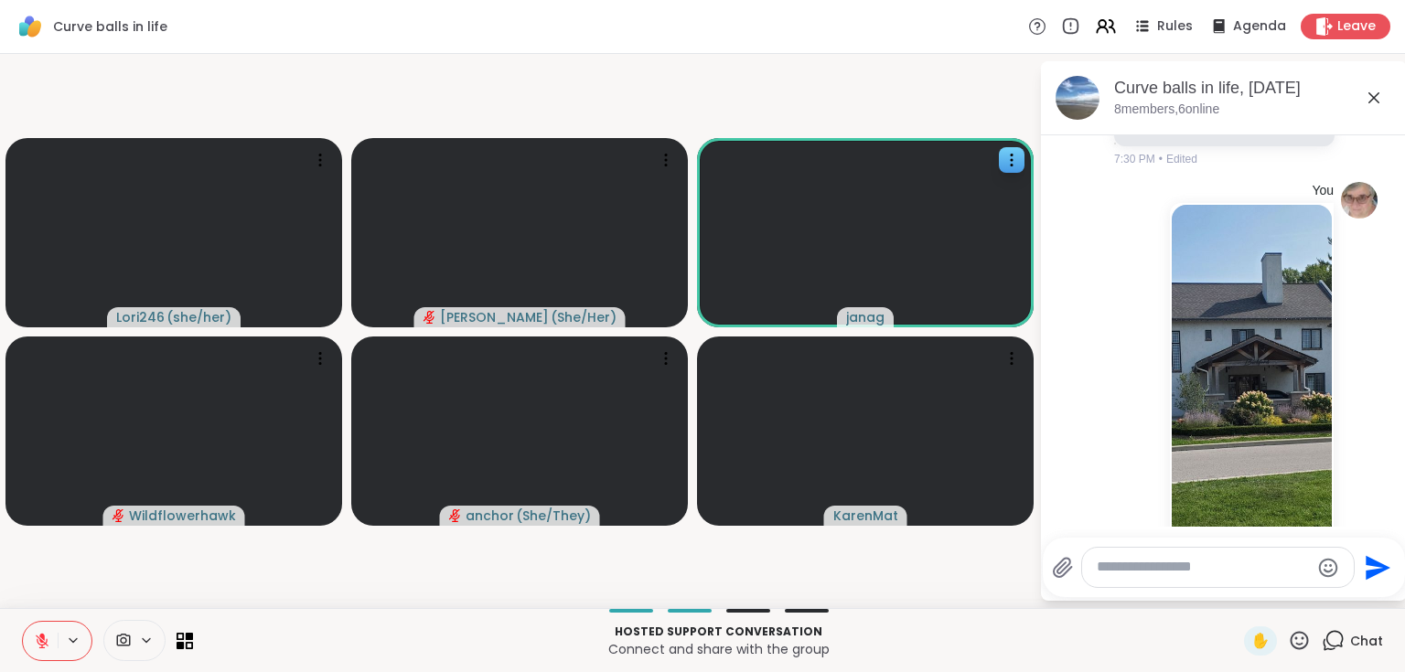
scroll to position [1349, 0]
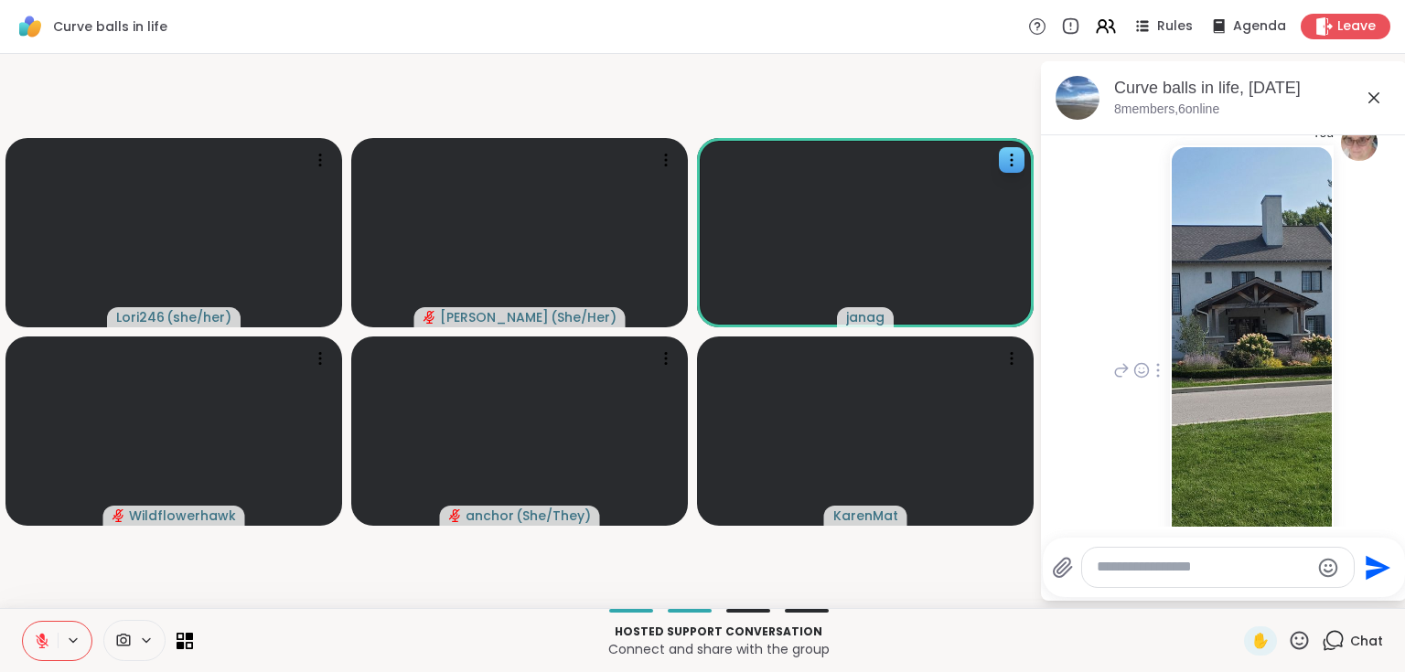
click at [1203, 255] on img at bounding box center [1251, 364] width 160 height 435
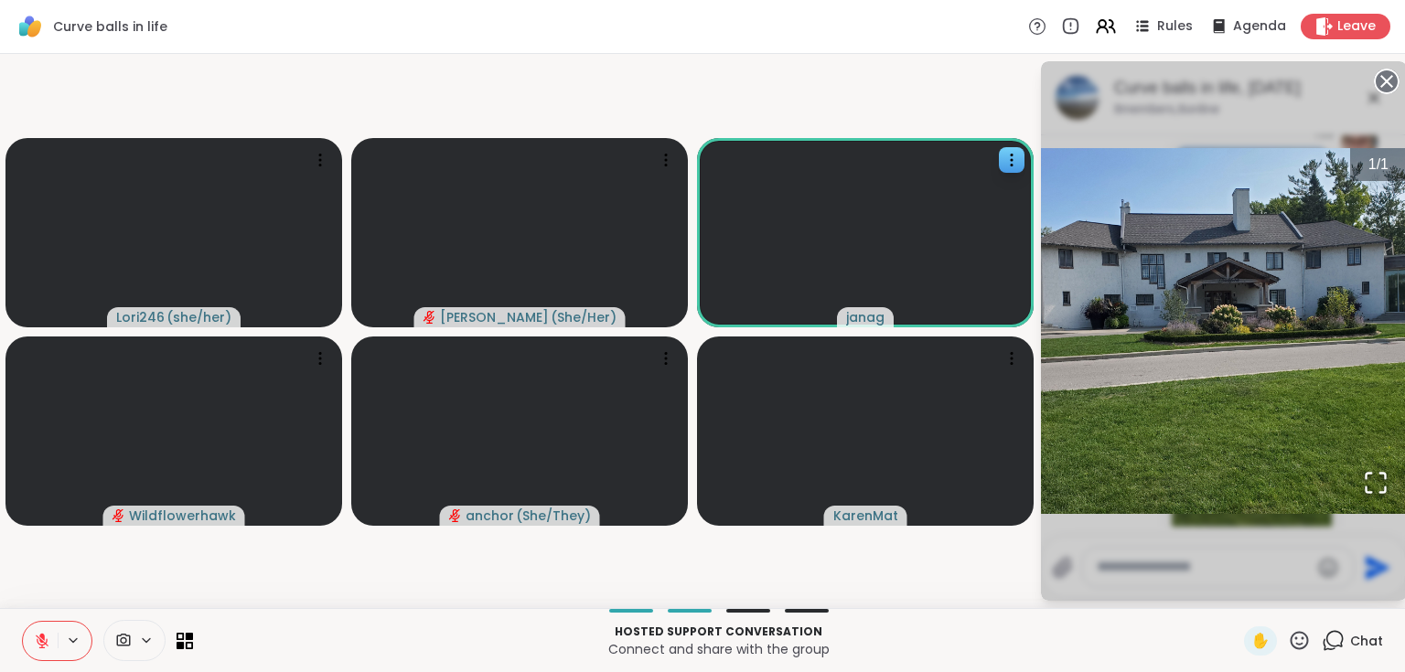
click at [1386, 80] on icon at bounding box center [1387, 82] width 26 height 26
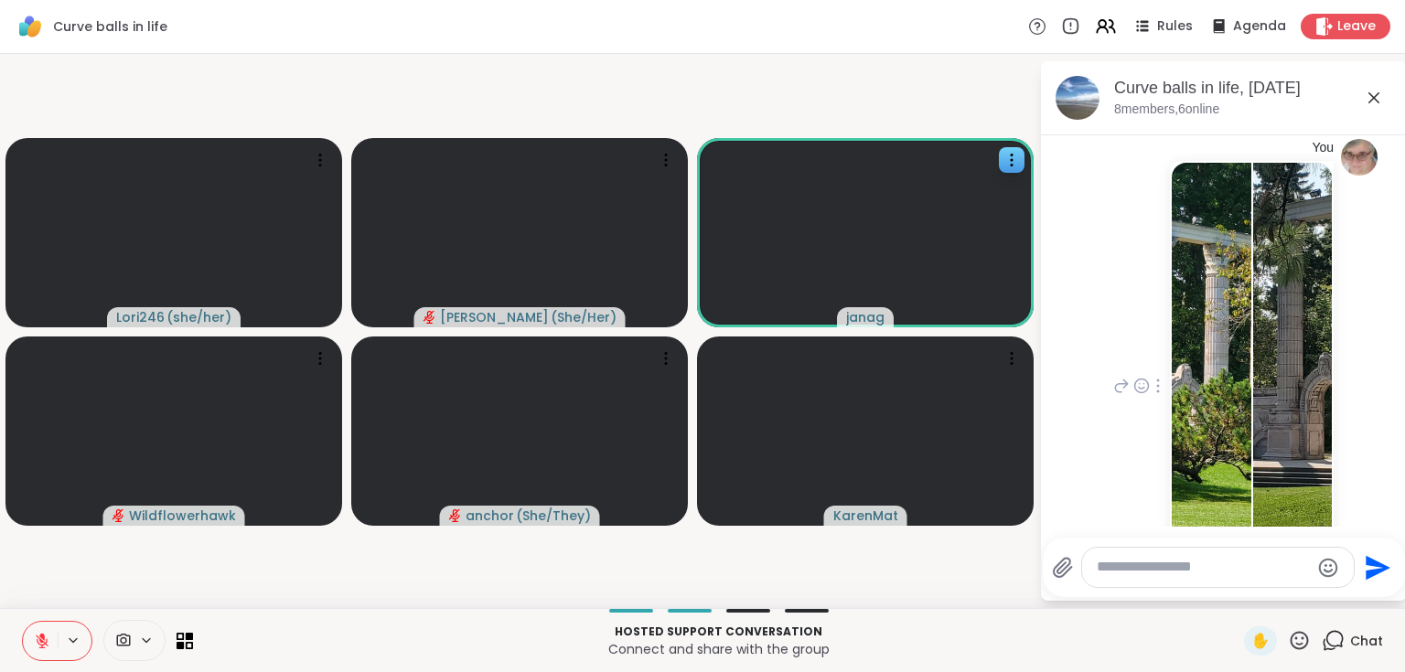
scroll to position [1861, 0]
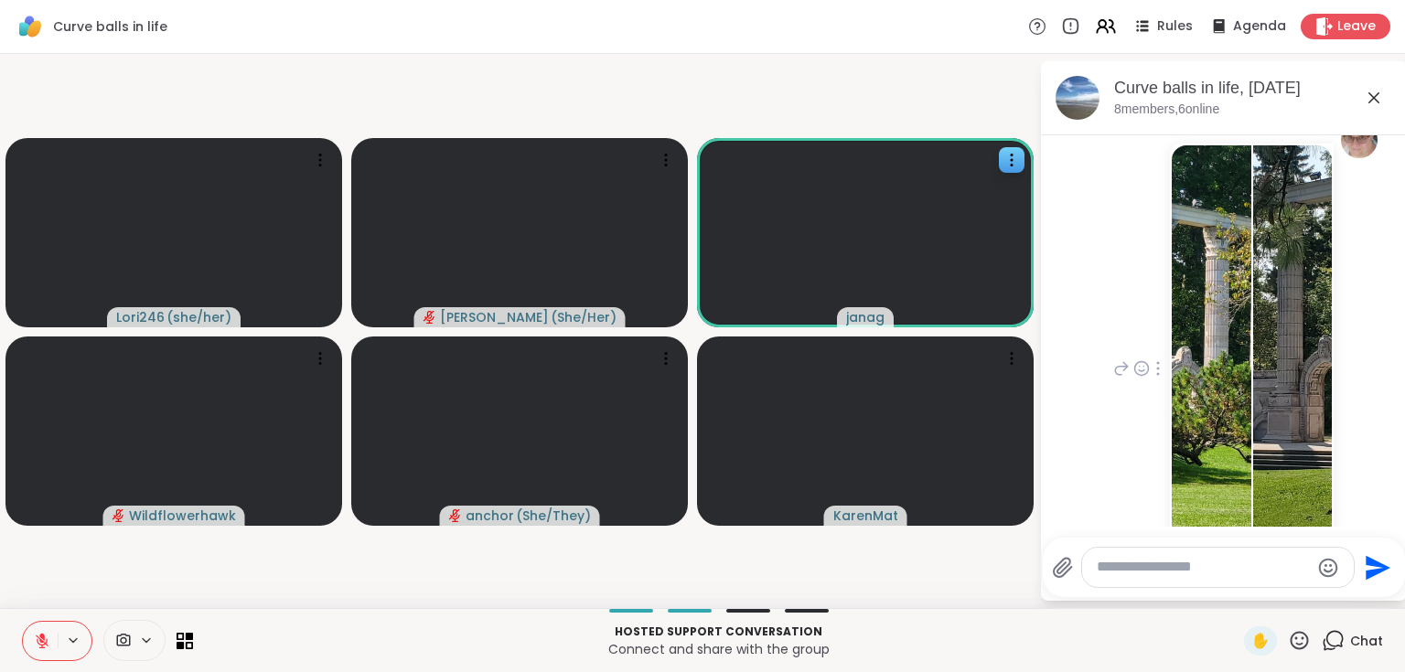
click at [1185, 405] on img at bounding box center [1211, 362] width 80 height 435
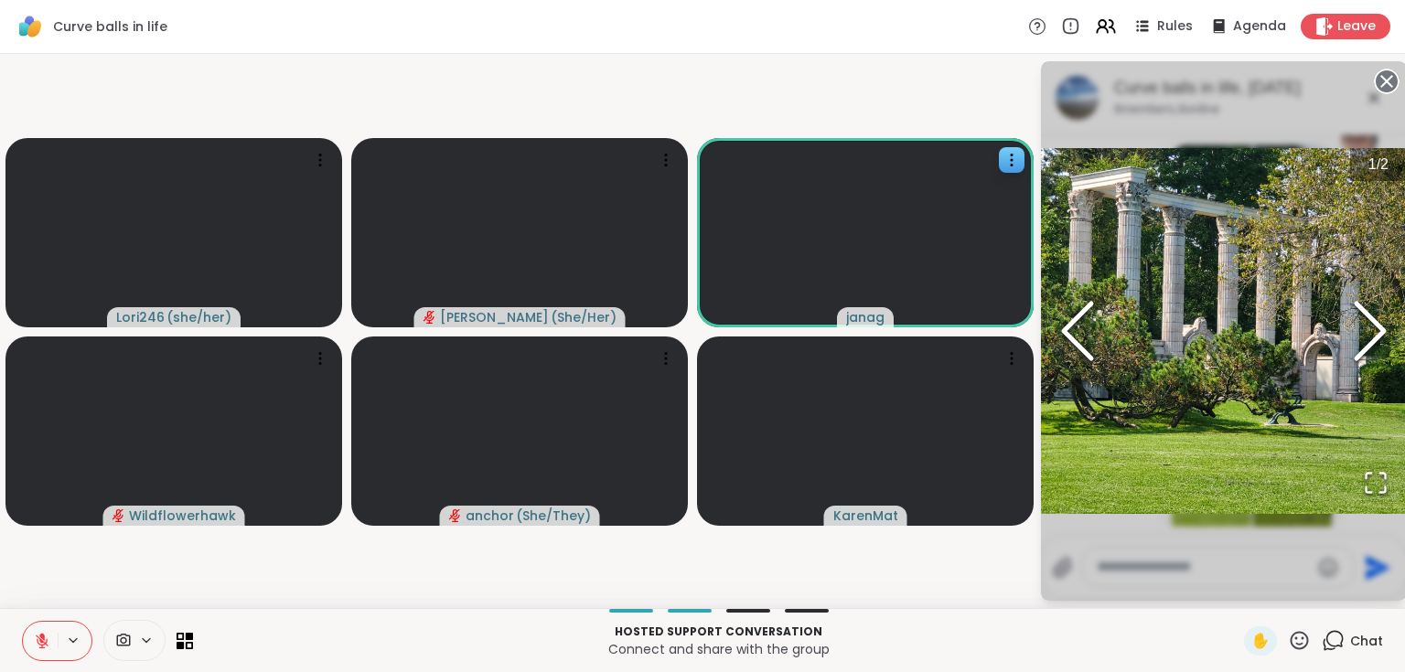
click at [1364, 340] on icon "Next Slide" at bounding box center [1369, 331] width 55 height 110
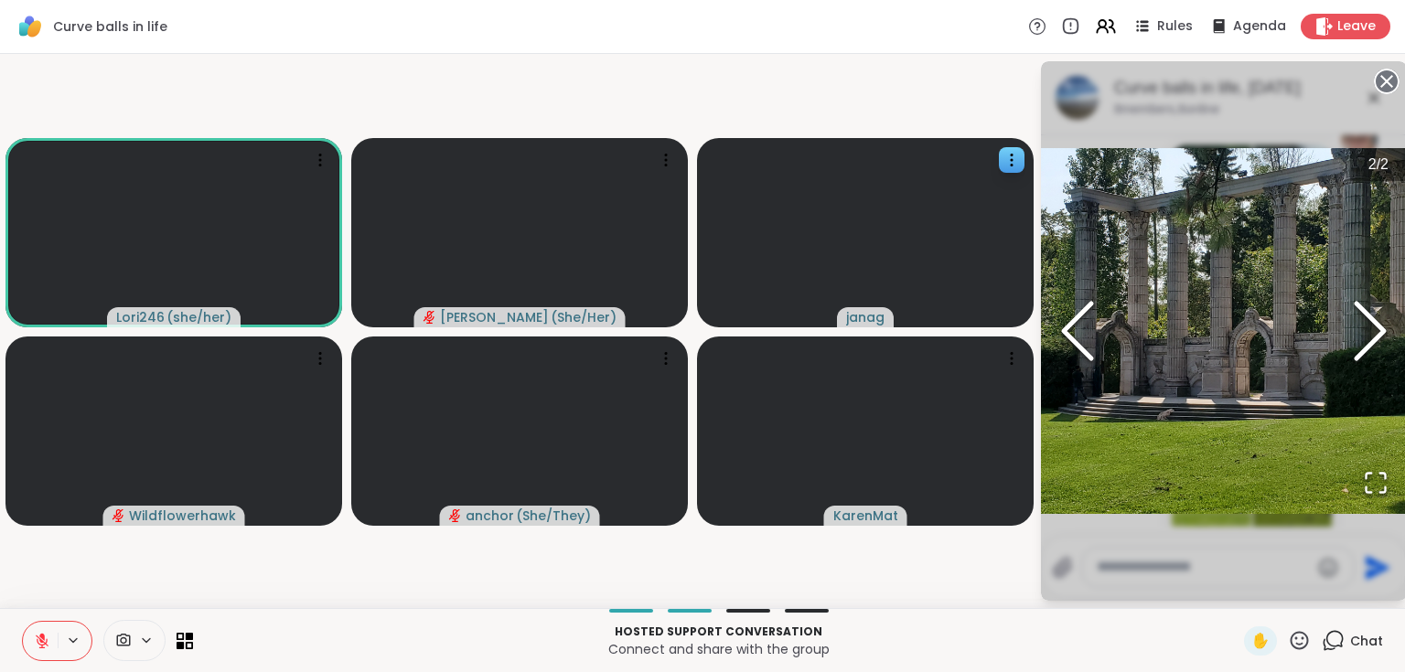
click at [1387, 79] on icon at bounding box center [1387, 82] width 26 height 26
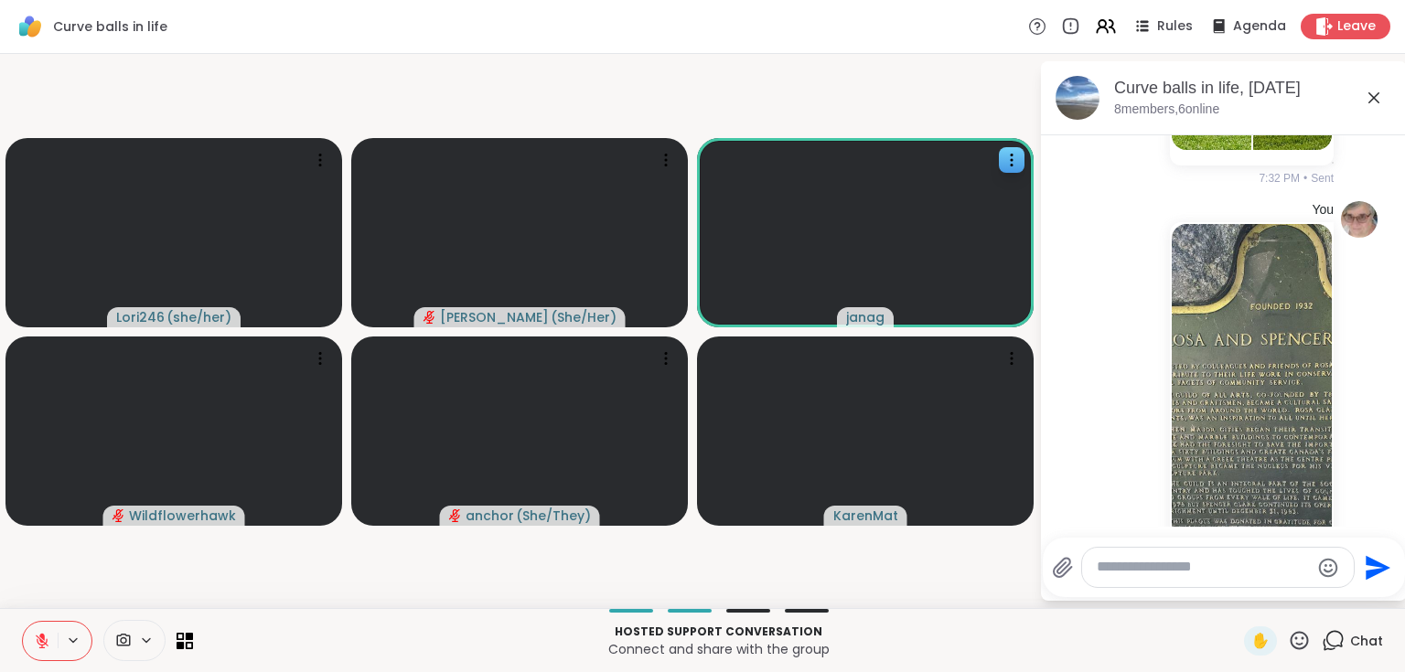
scroll to position [2446, 0]
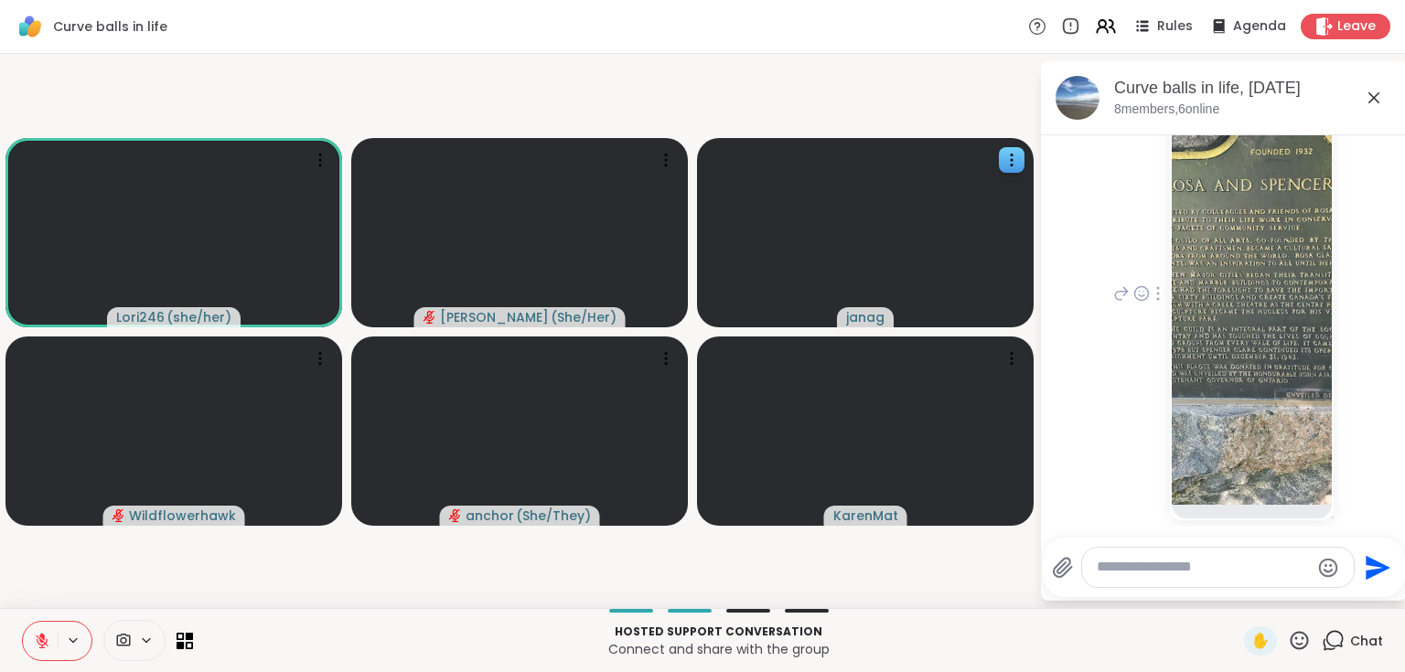
click at [1251, 341] on img at bounding box center [1251, 287] width 160 height 435
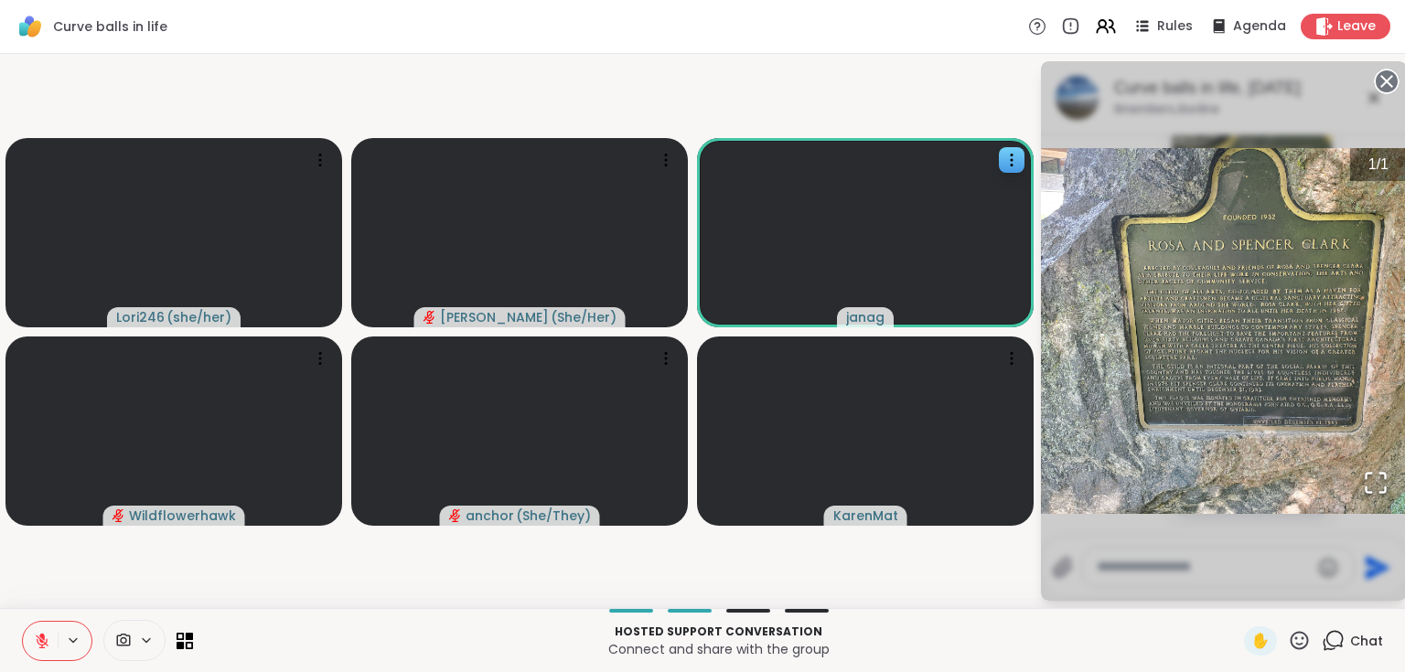
click at [1386, 80] on icon at bounding box center [1387, 82] width 26 height 26
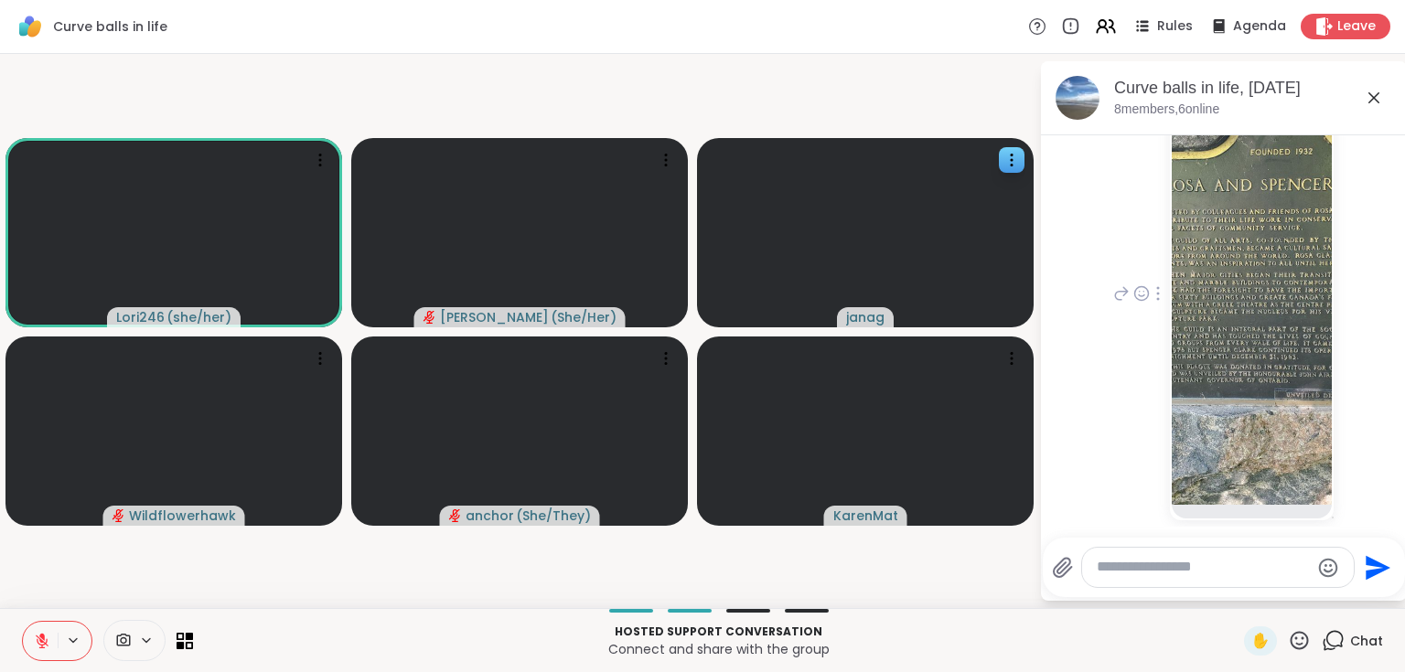
click at [1370, 97] on icon at bounding box center [1374, 98] width 22 height 22
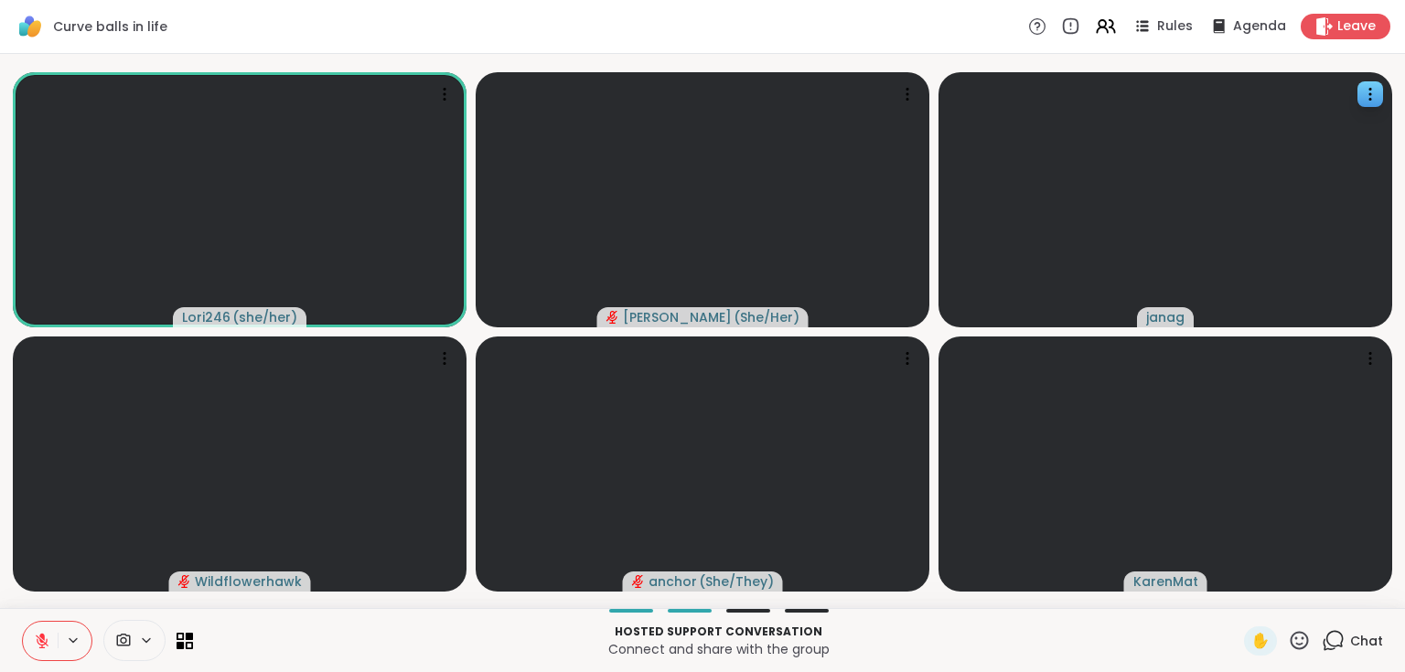
click at [43, 642] on icon at bounding box center [42, 641] width 13 height 13
click at [49, 645] on icon at bounding box center [42, 641] width 16 height 16
click at [40, 638] on icon at bounding box center [42, 641] width 16 height 16
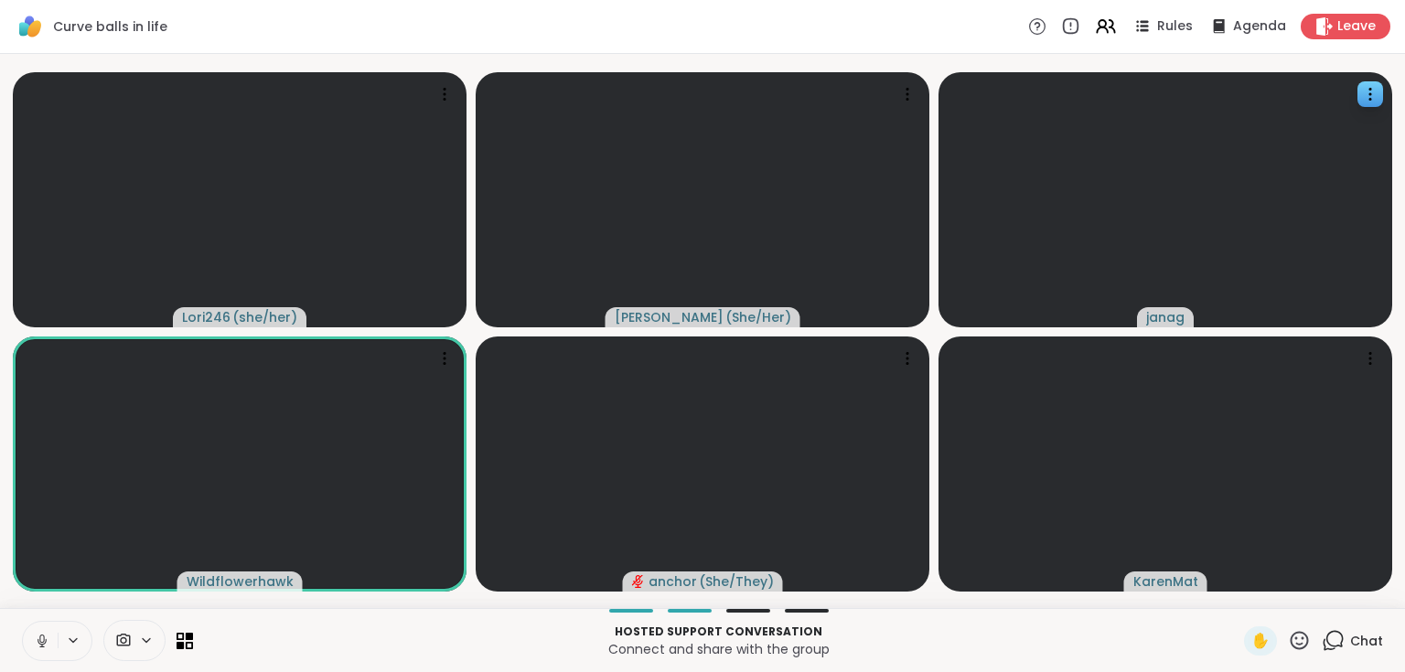
click at [37, 635] on icon at bounding box center [42, 641] width 16 height 16
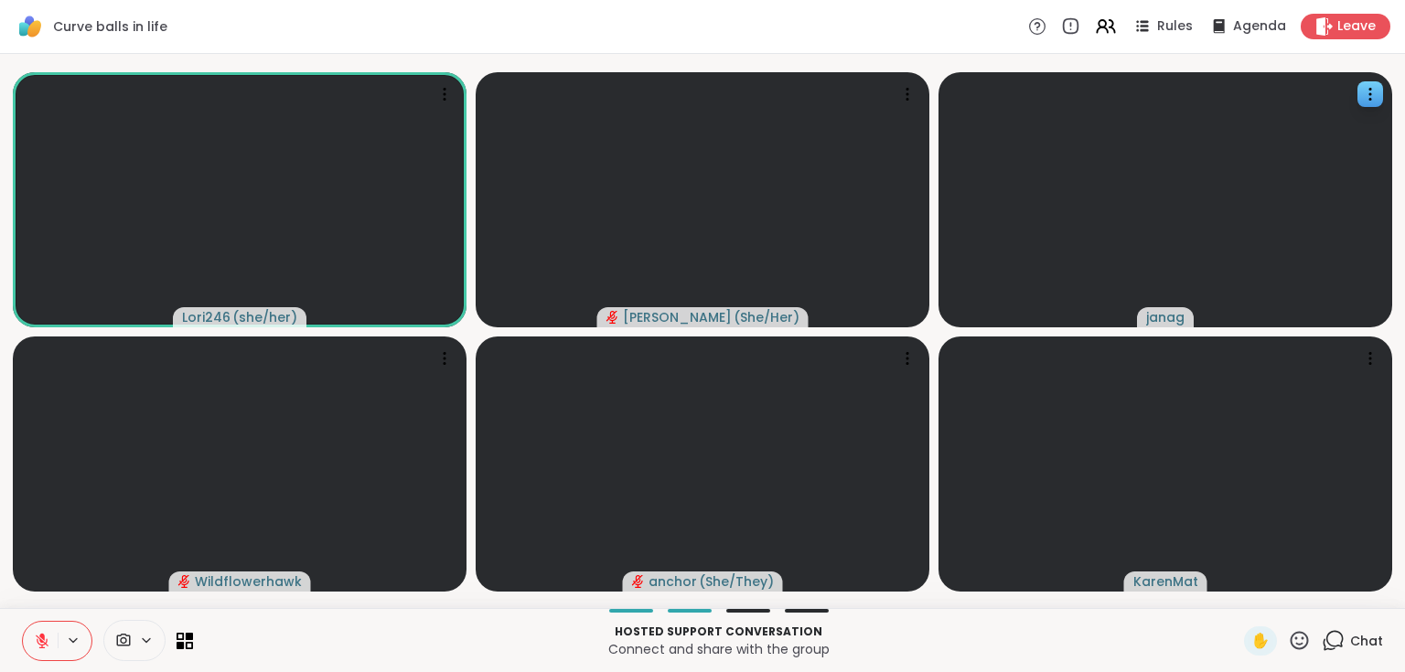
click at [52, 643] on button at bounding box center [40, 641] width 35 height 38
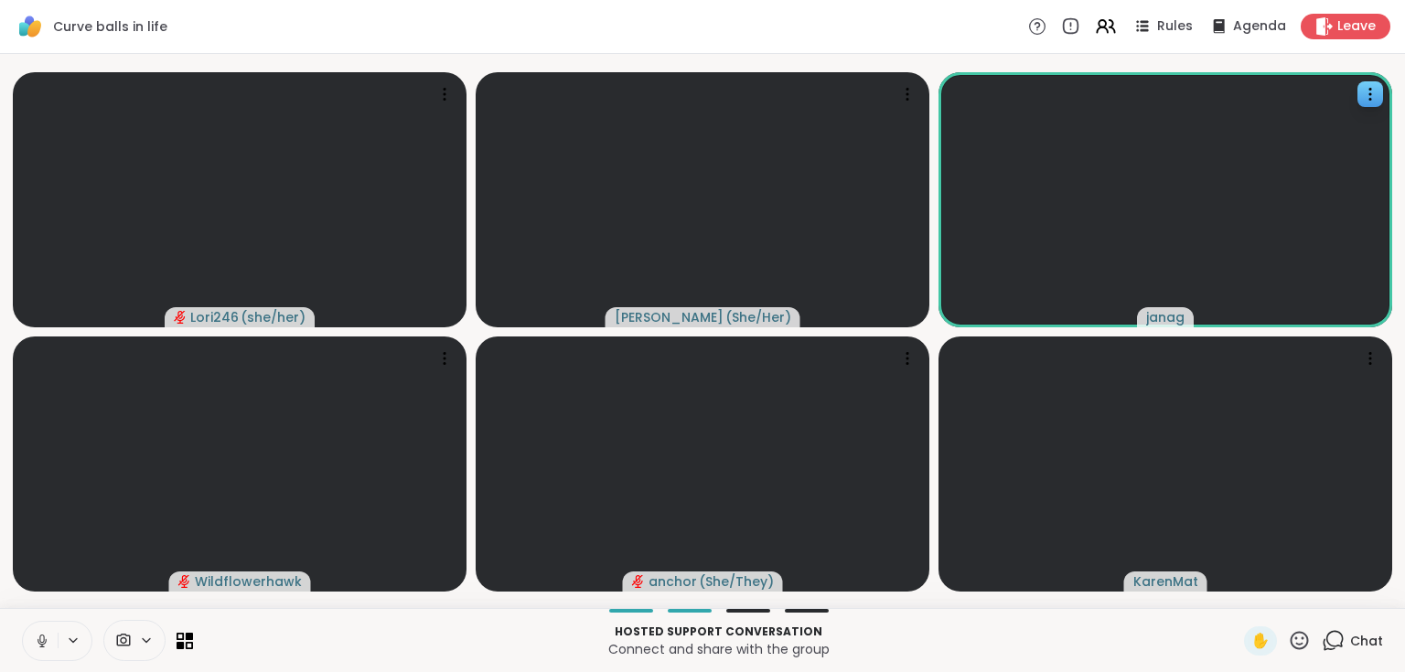
click at [51, 637] on button at bounding box center [40, 641] width 35 height 38
click at [1334, 638] on icon at bounding box center [1332, 640] width 23 height 23
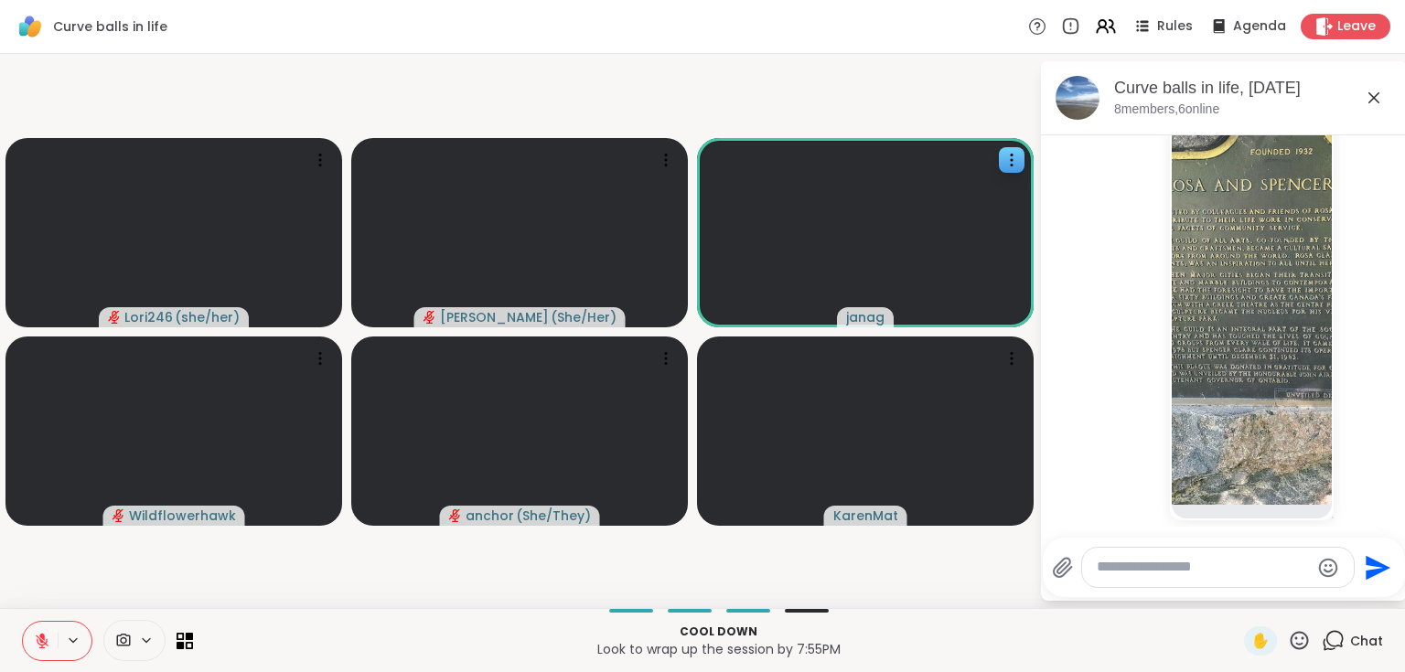
click at [1377, 99] on icon at bounding box center [1374, 98] width 22 height 22
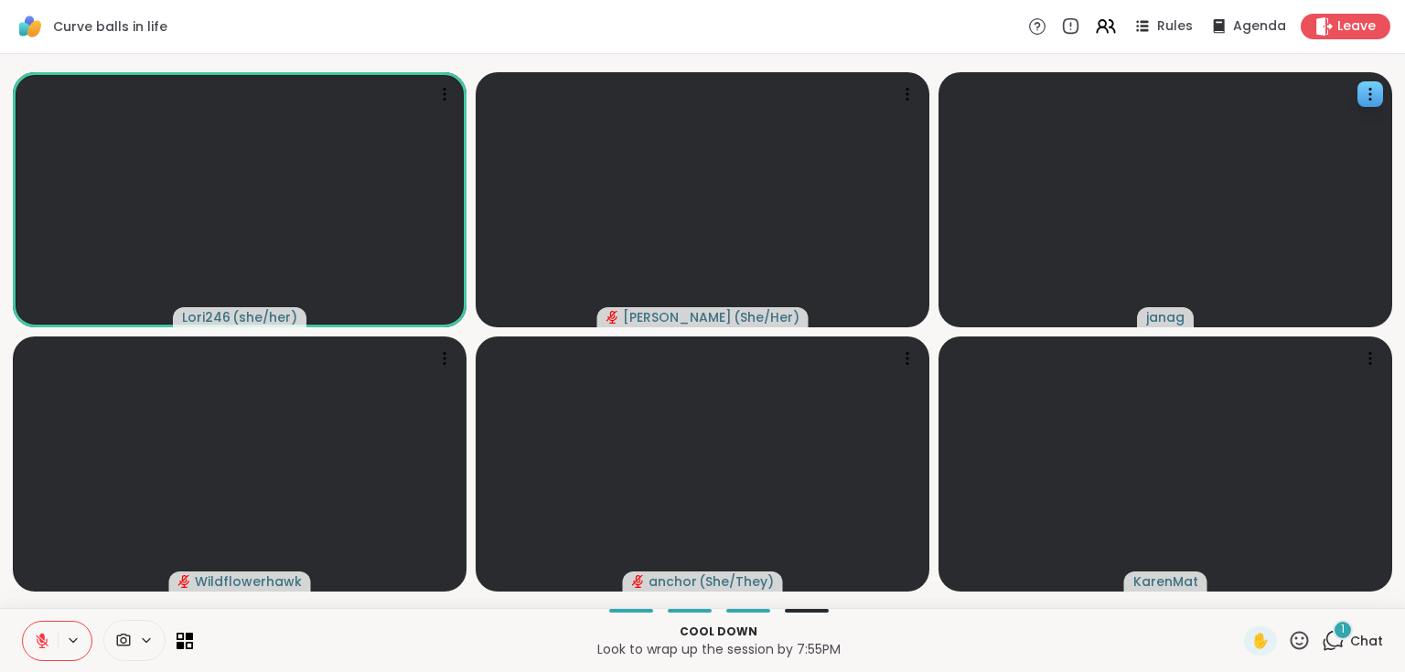
click at [40, 644] on icon at bounding box center [42, 641] width 16 height 16
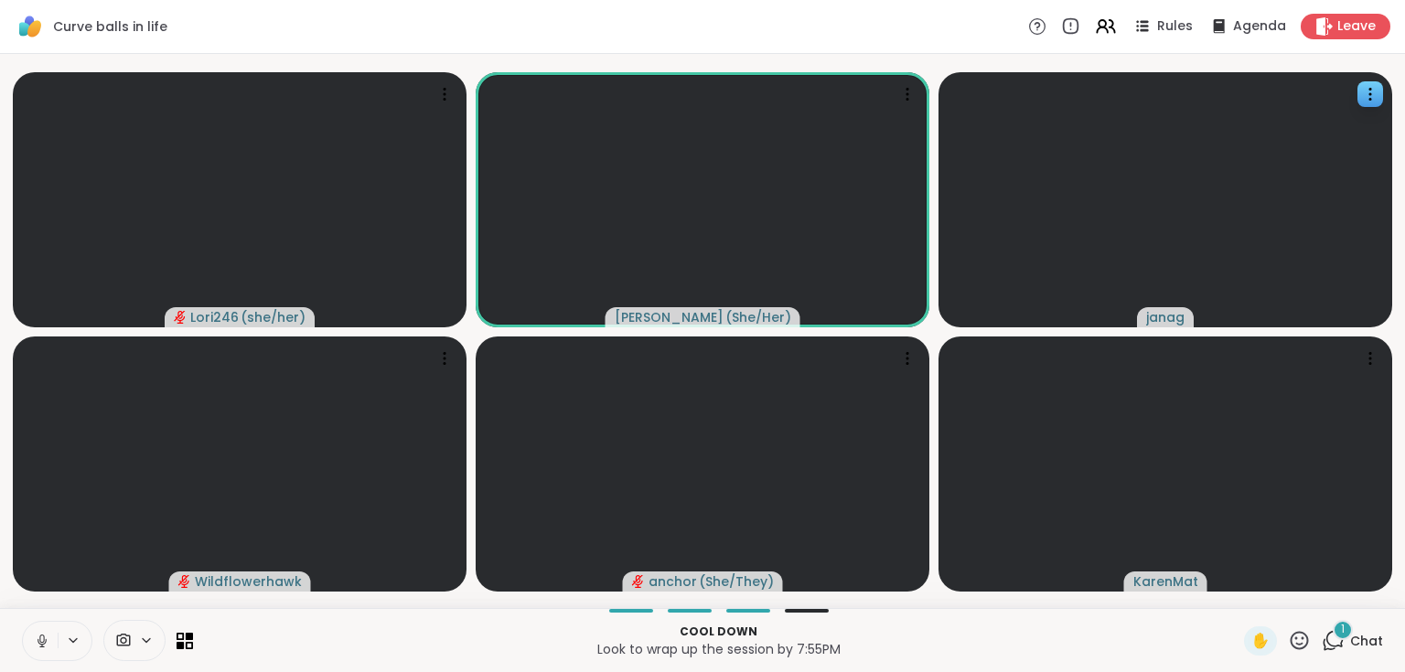
click at [51, 644] on button at bounding box center [40, 641] width 35 height 38
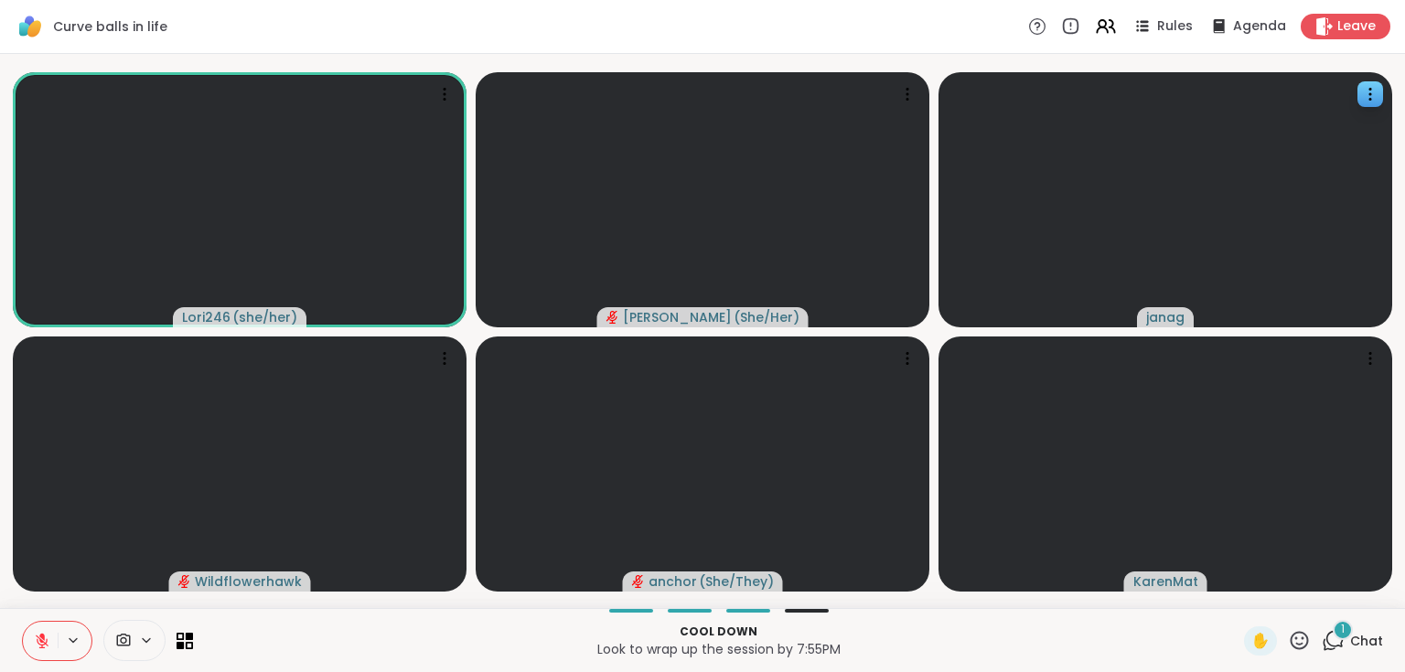
click at [1350, 637] on span "Chat" at bounding box center [1366, 641] width 33 height 18
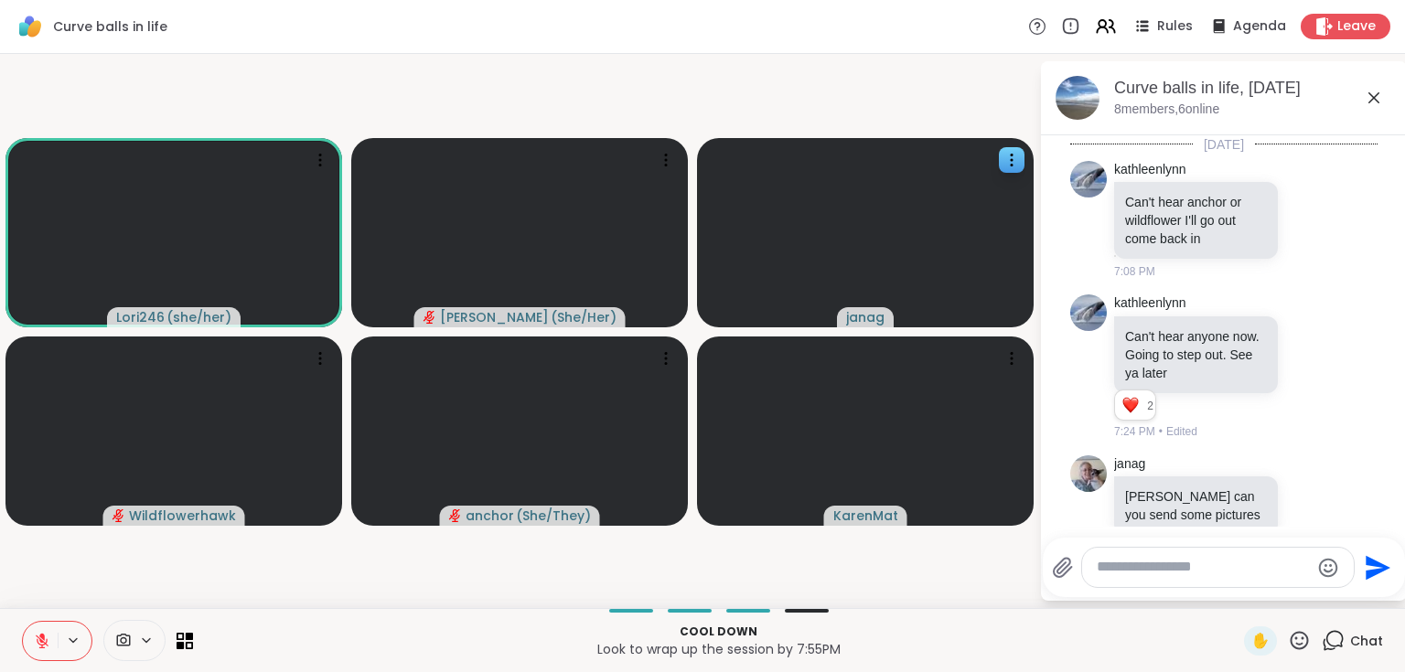
scroll to position [2604, 0]
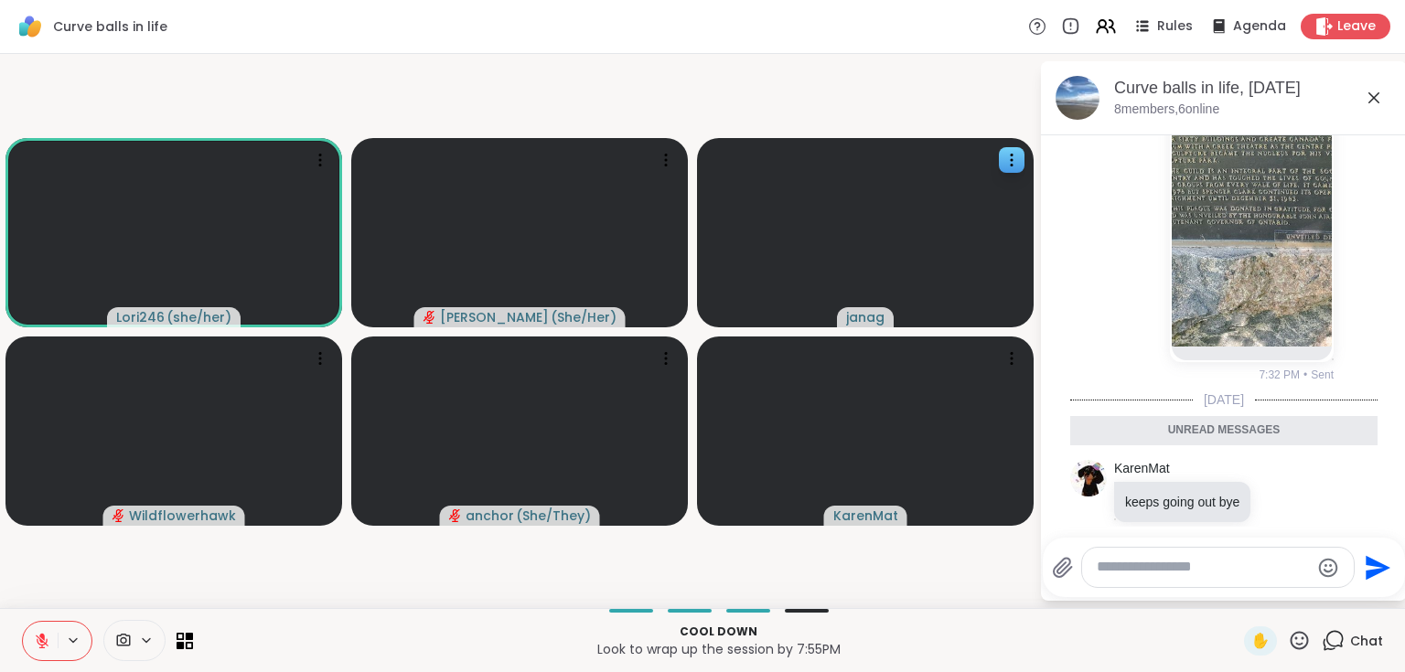
click at [1374, 97] on icon at bounding box center [1373, 97] width 11 height 11
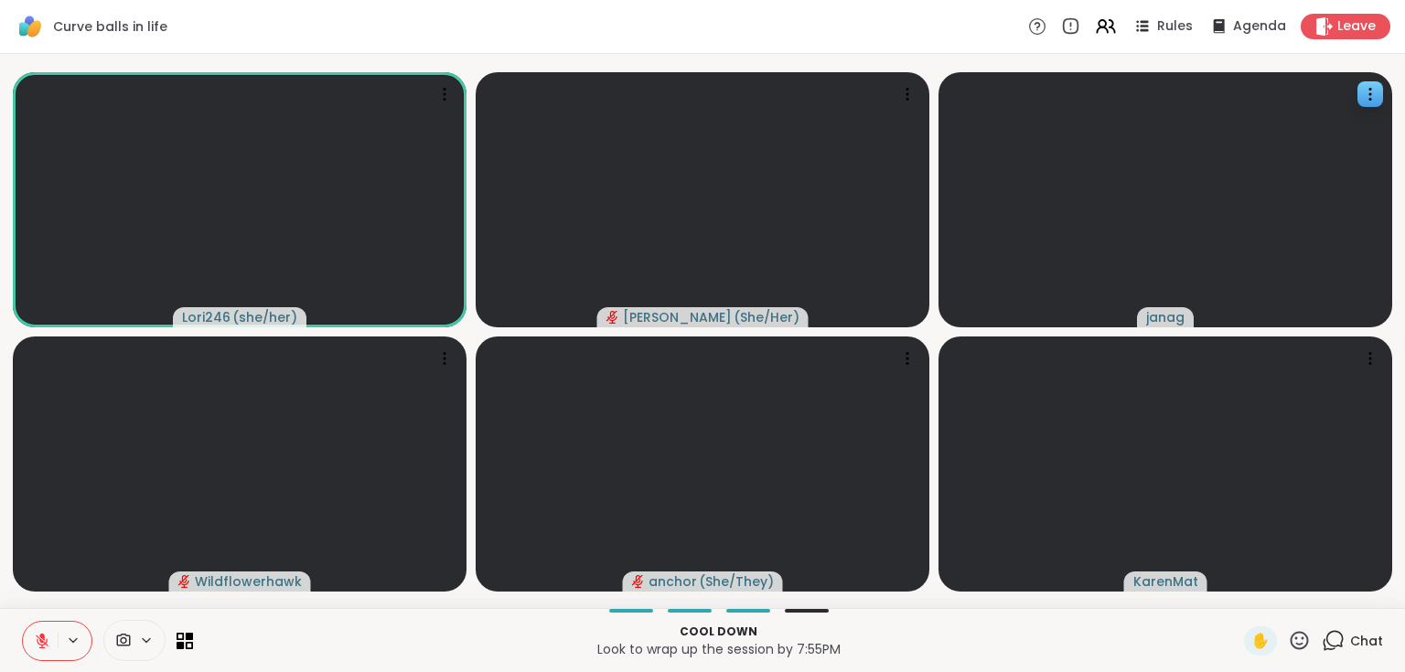
click at [40, 640] on icon at bounding box center [42, 641] width 13 height 13
click at [40, 640] on icon at bounding box center [41, 639] width 5 height 8
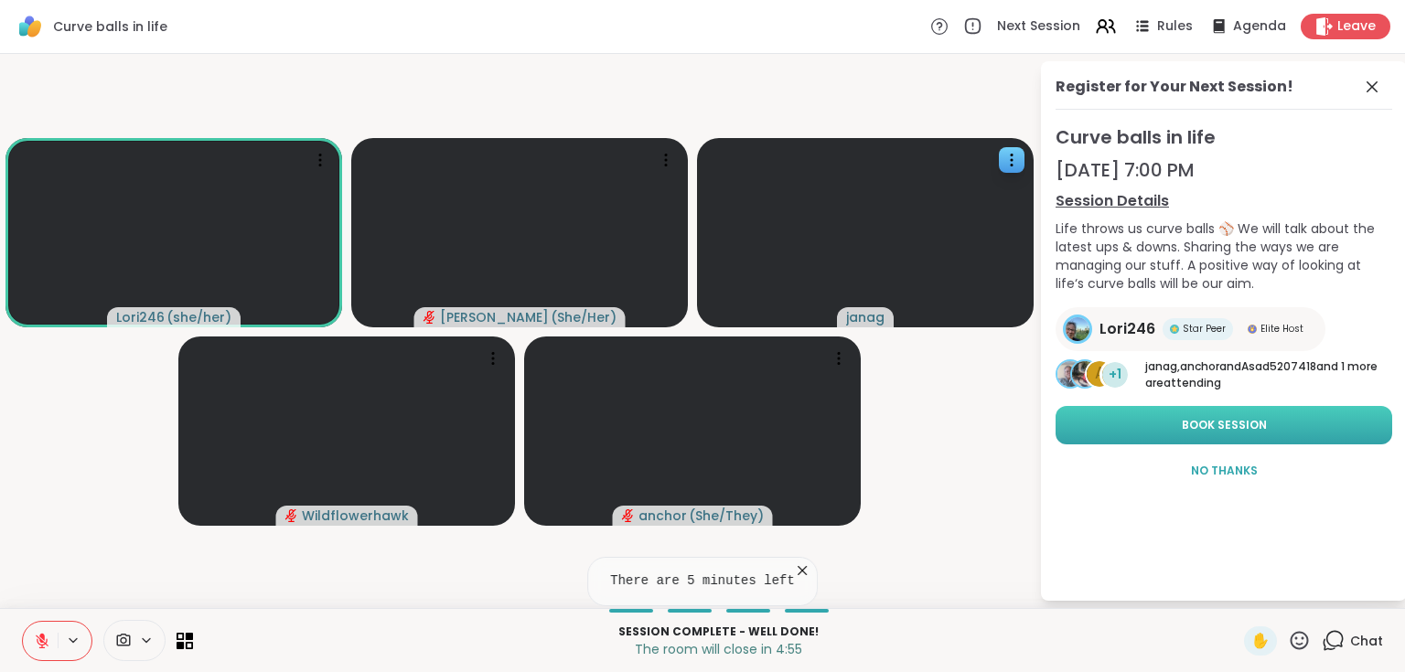
click at [1178, 416] on button "Book Session" at bounding box center [1223, 425] width 337 height 38
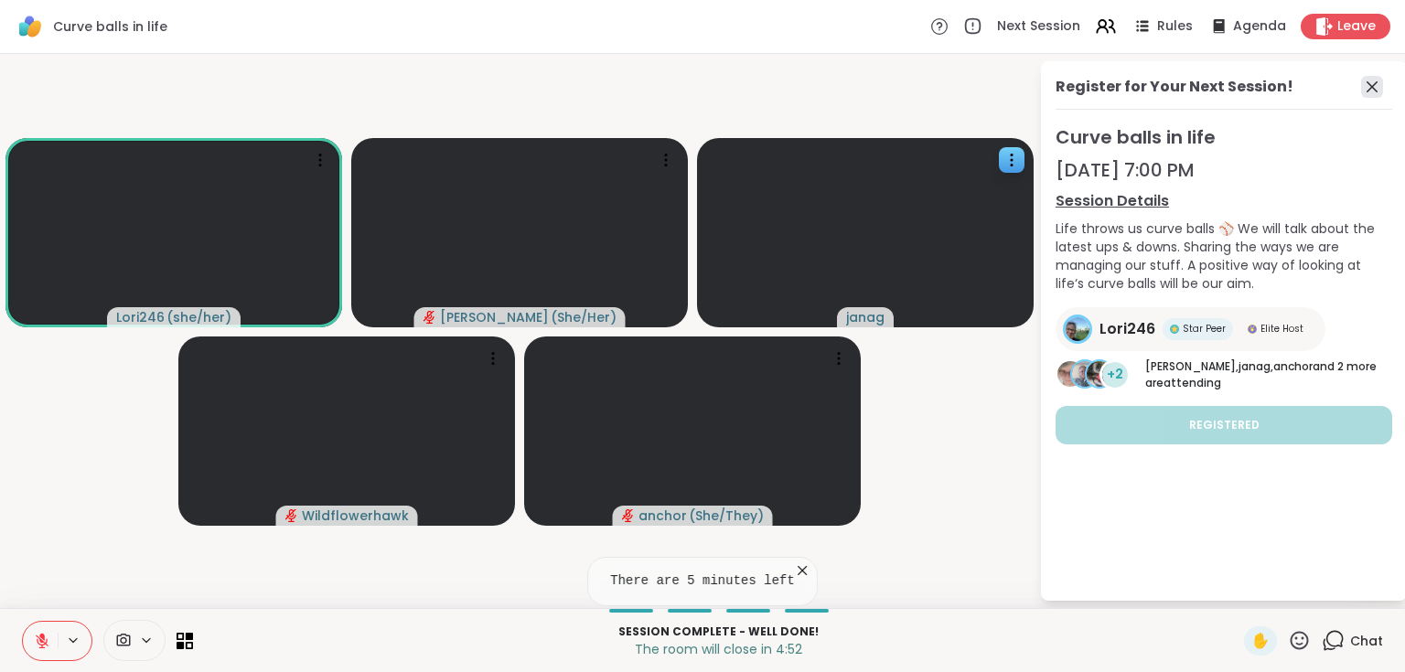
click at [1368, 80] on icon at bounding box center [1372, 87] width 22 height 22
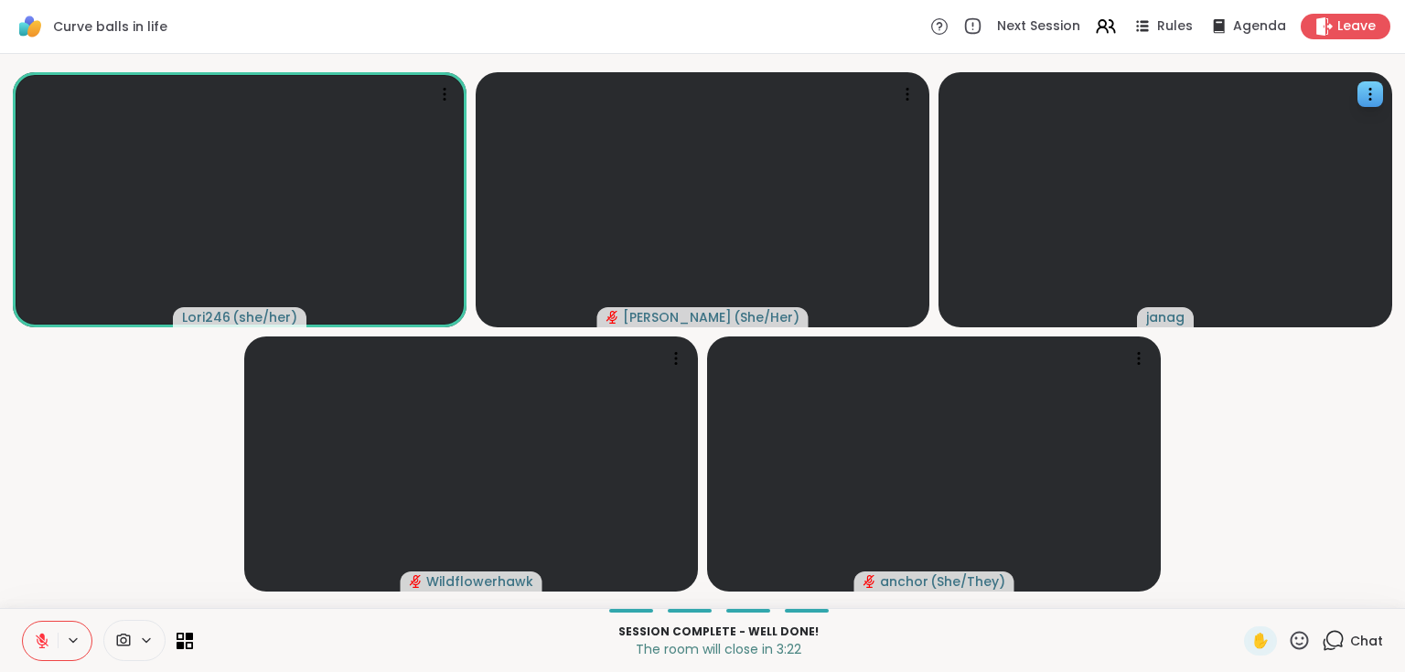
click at [45, 641] on icon at bounding box center [42, 641] width 16 height 16
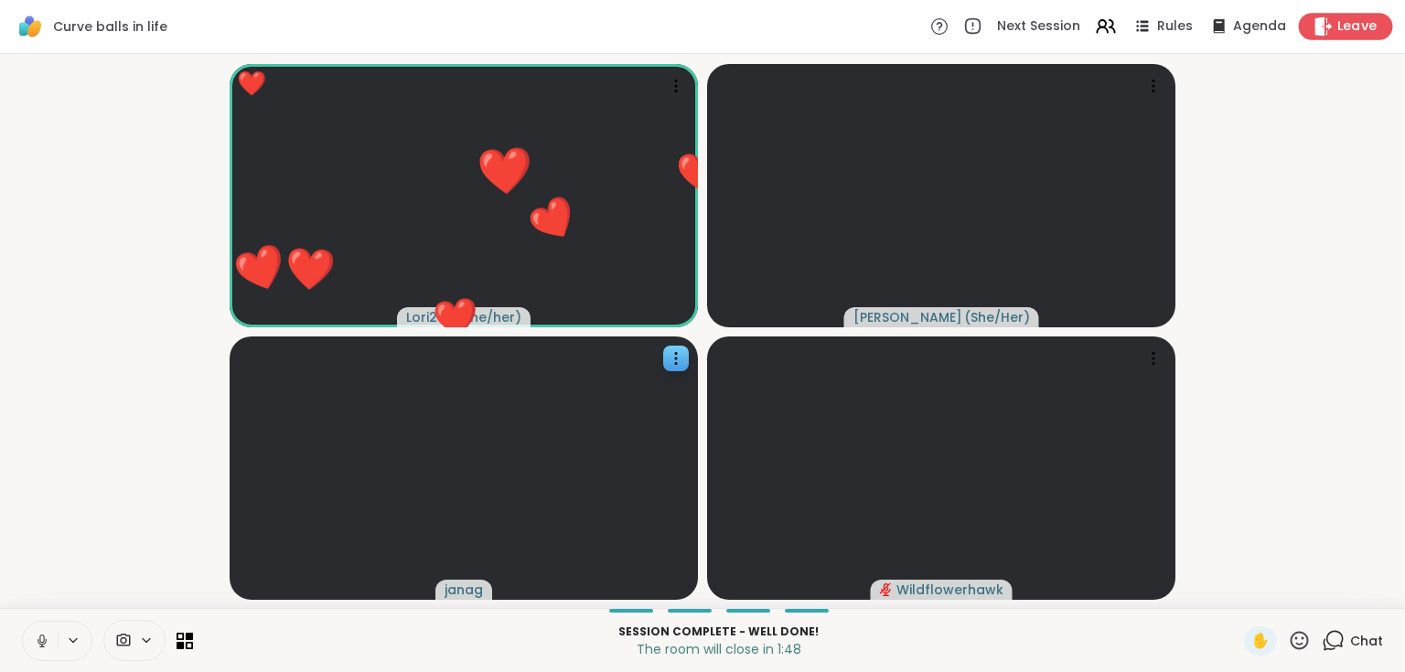
click at [1364, 18] on span "Leave" at bounding box center [1357, 26] width 40 height 19
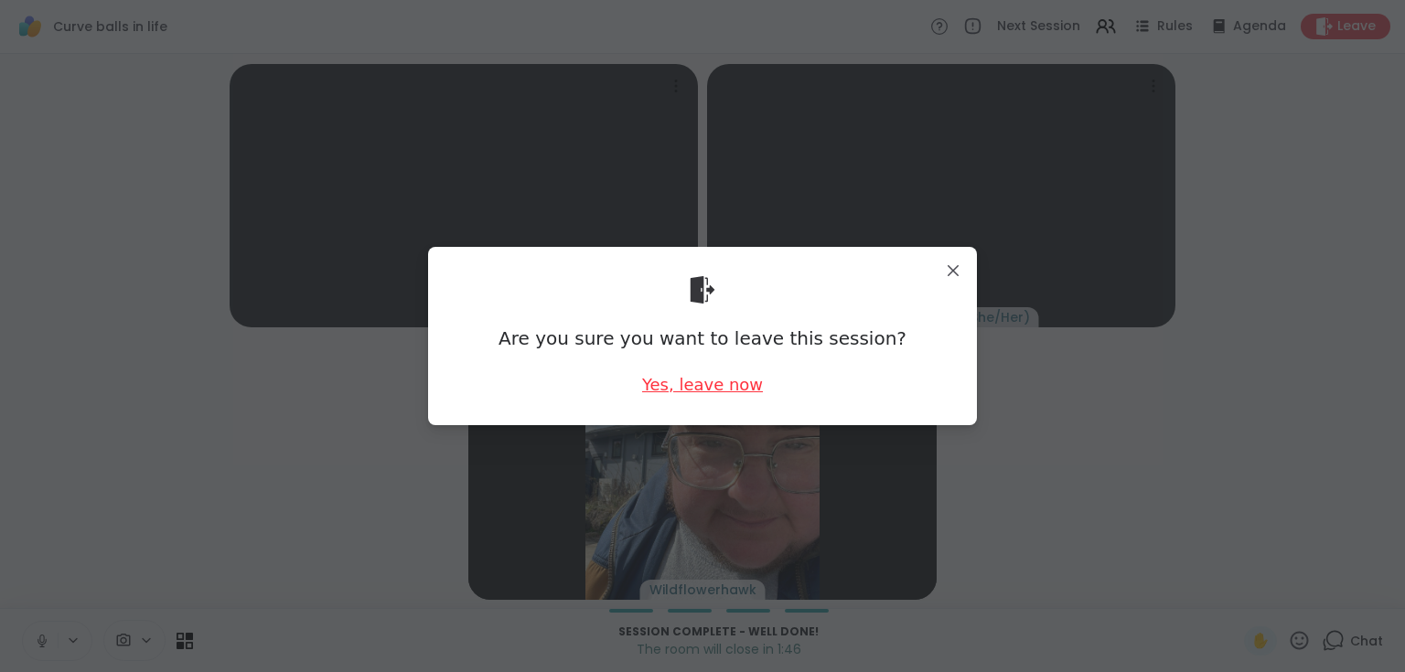
click at [677, 380] on div "Yes, leave now" at bounding box center [702, 384] width 121 height 23
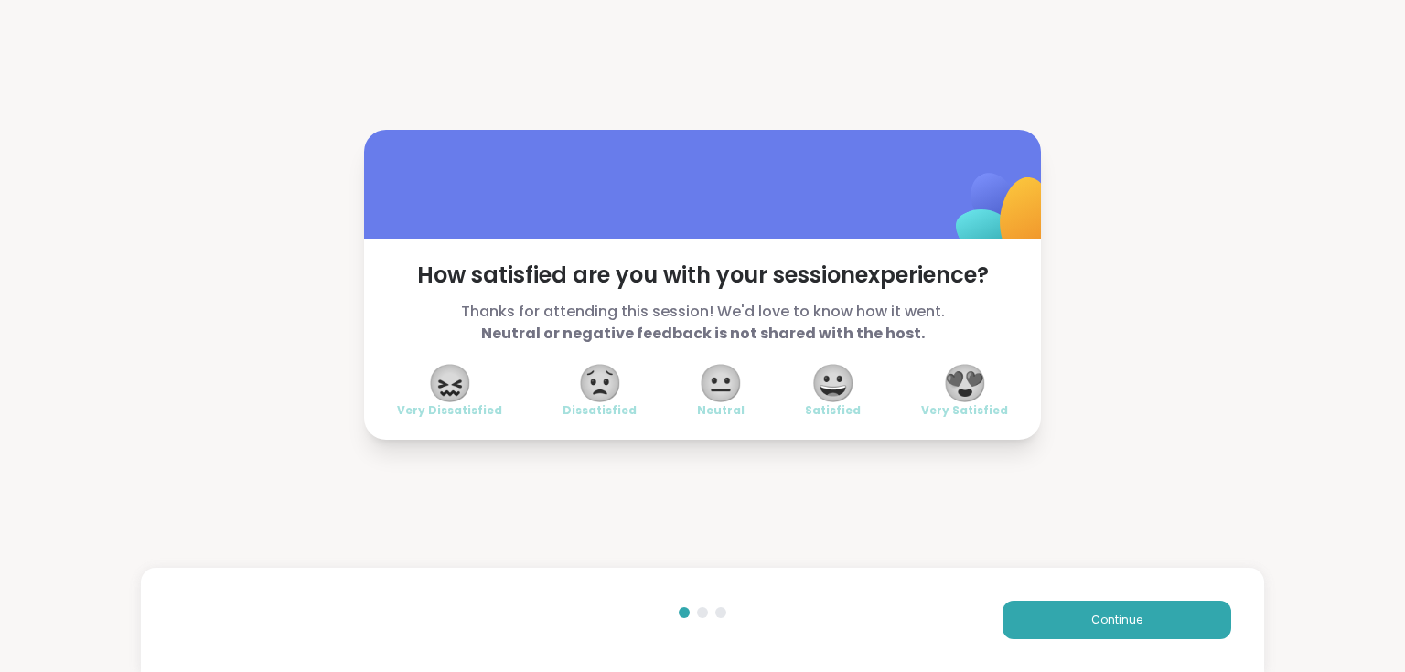
click at [971, 380] on span "😍" at bounding box center [965, 383] width 46 height 33
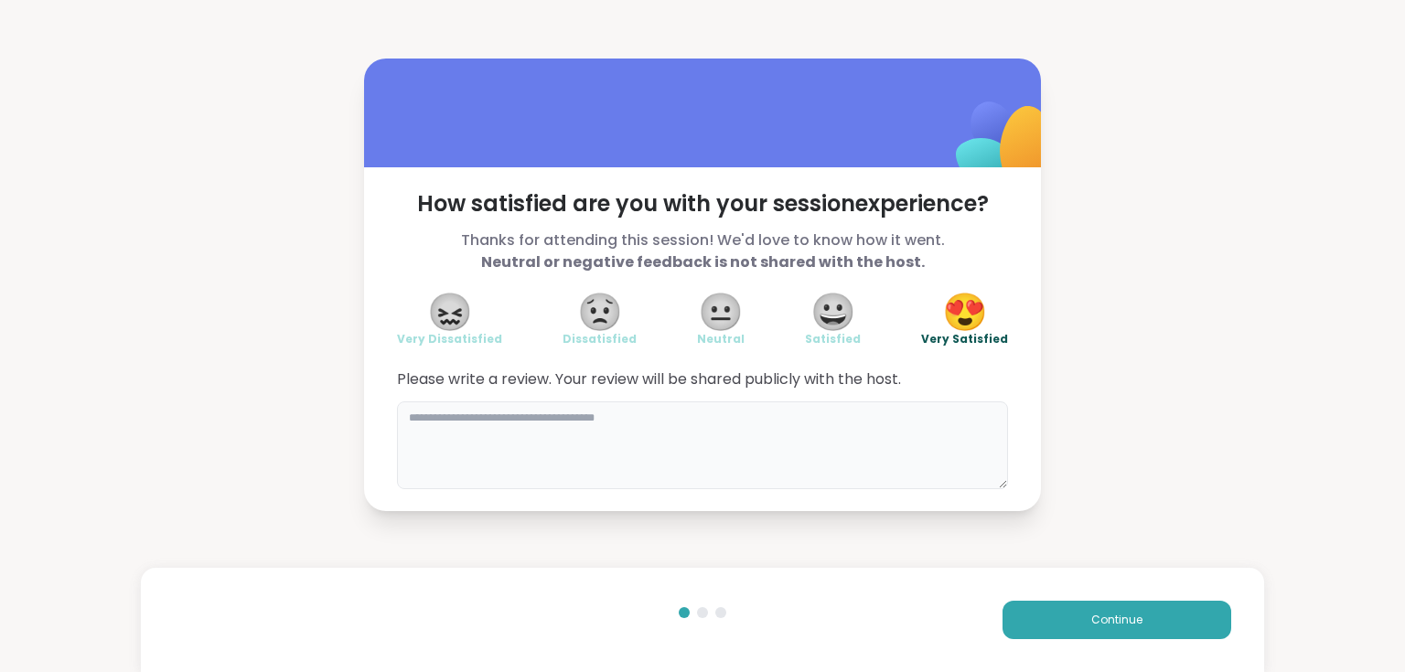
click at [799, 434] on textarea at bounding box center [702, 445] width 611 height 88
type textarea "**********"
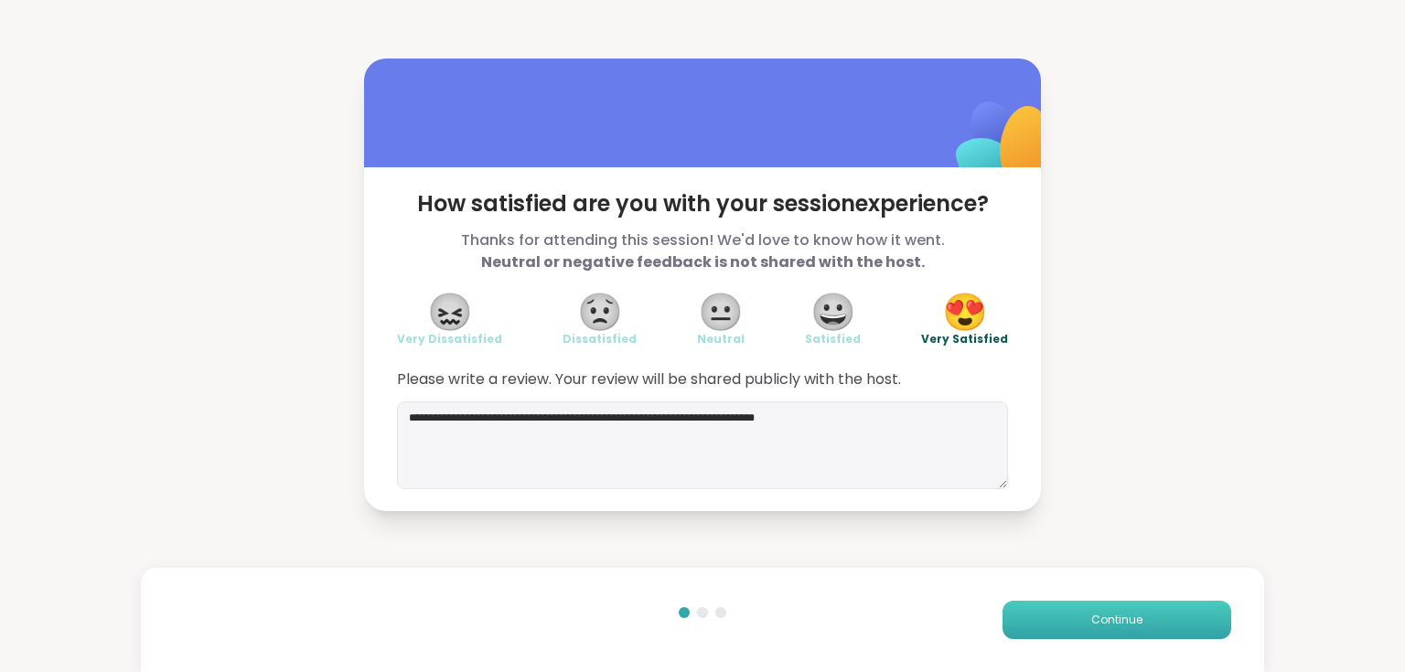
click at [1091, 623] on span "Continue" at bounding box center [1116, 620] width 51 height 16
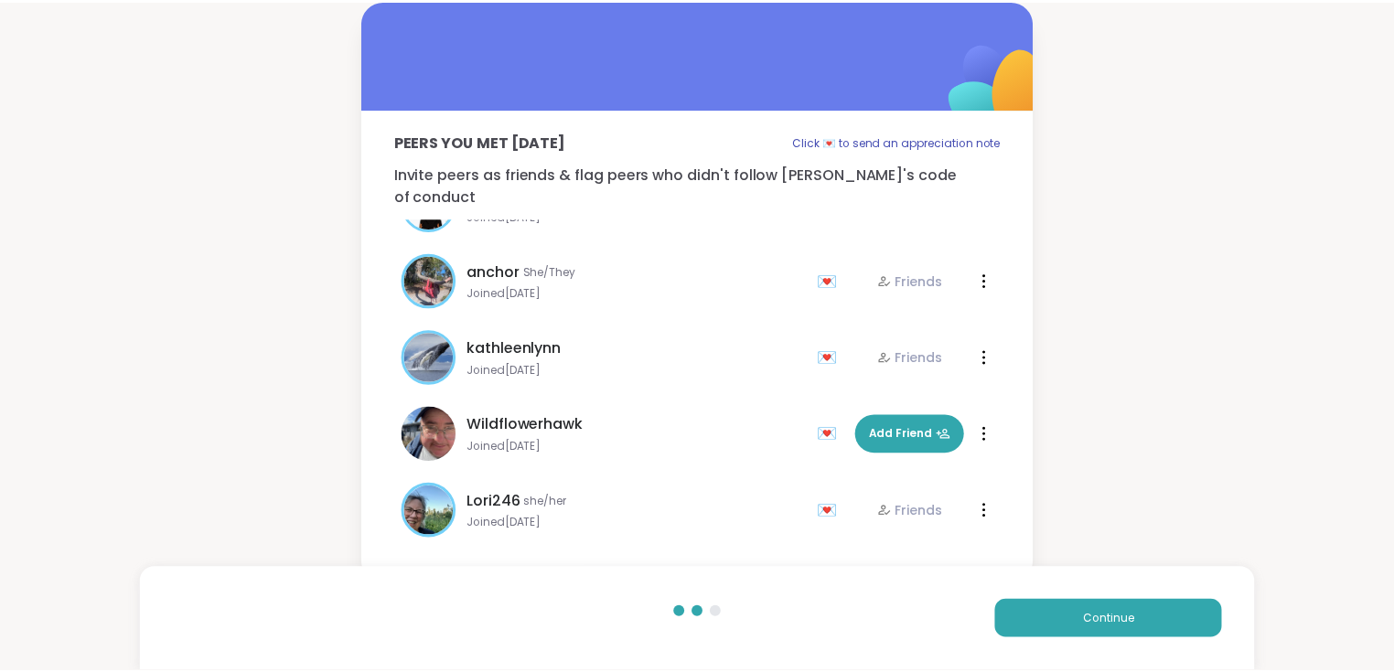
scroll to position [132, 0]
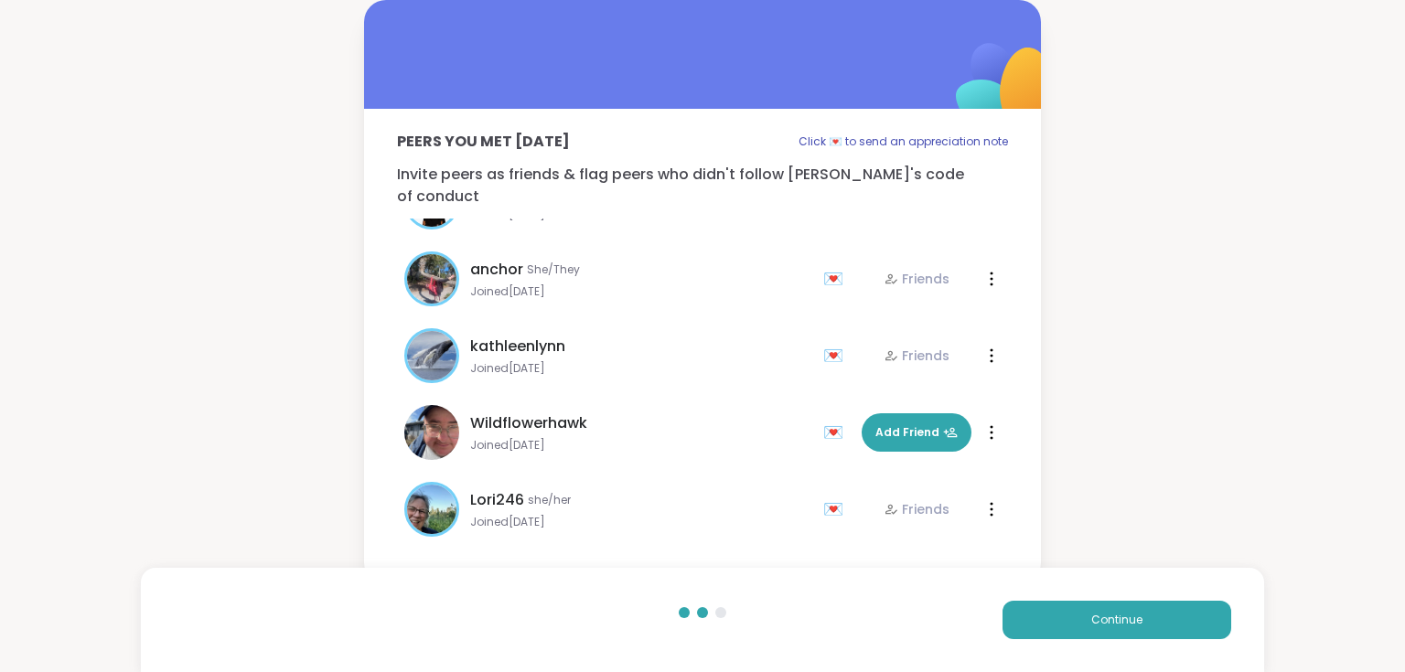
click at [982, 418] on div at bounding box center [991, 432] width 18 height 29
drag, startPoint x: 1168, startPoint y: 454, endPoint x: 1171, endPoint y: 546, distance: 92.4
click at [1169, 457] on div "Peers you met today Click 💌 to send an appreciation note Invite peers as friend…" at bounding box center [702, 292] width 1405 height 584
click at [1154, 615] on button "Continue" at bounding box center [1116, 620] width 229 height 38
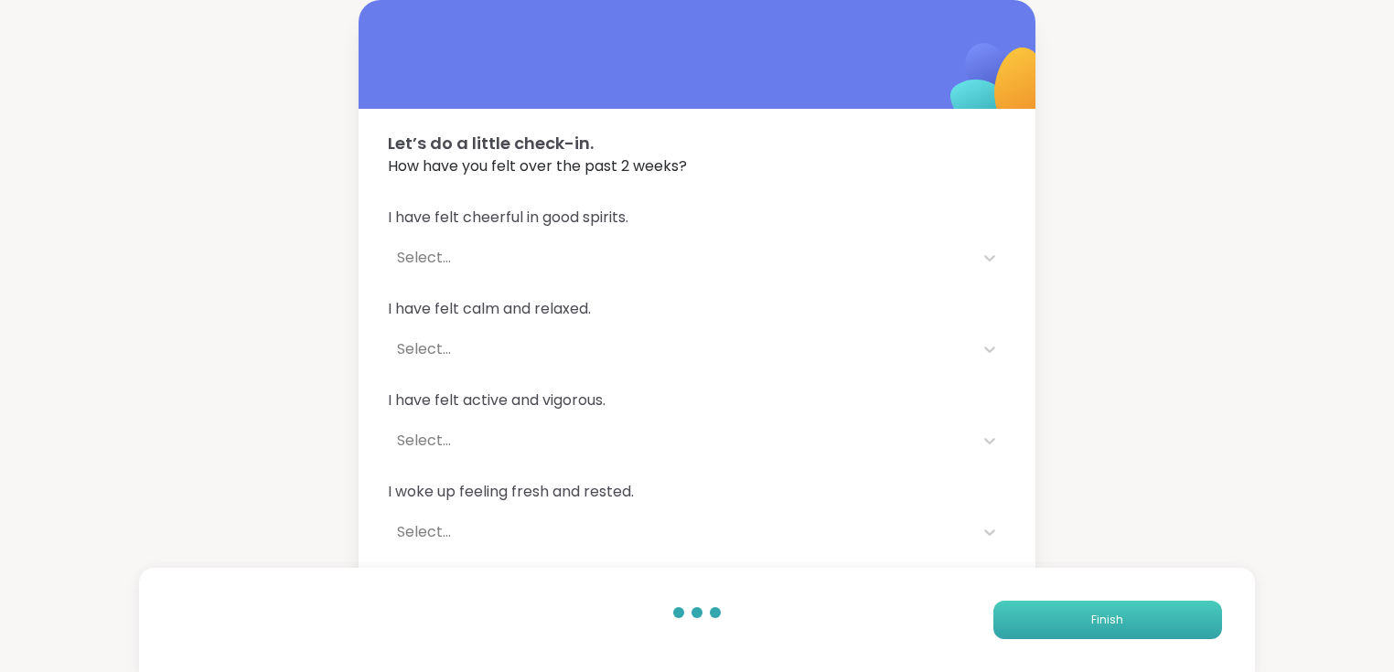
click at [1118, 626] on span "Finish" at bounding box center [1107, 620] width 32 height 16
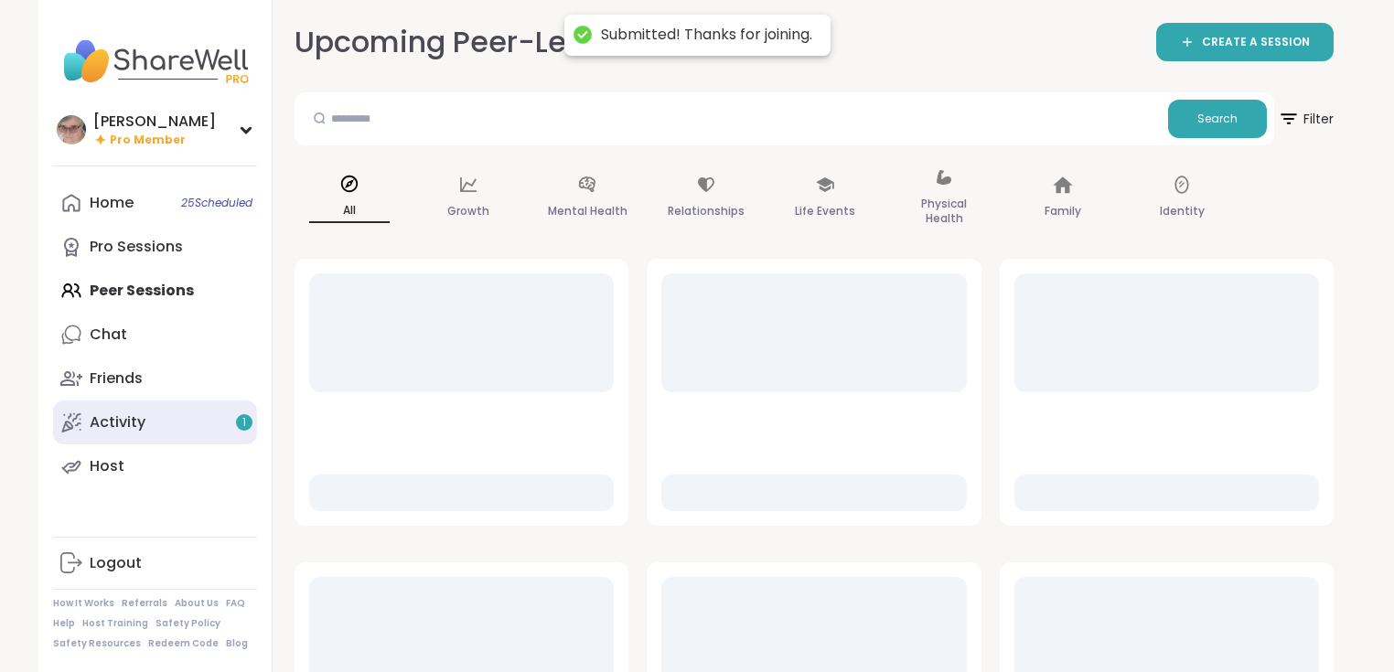
click at [139, 421] on div "Activity 1" at bounding box center [118, 422] width 56 height 20
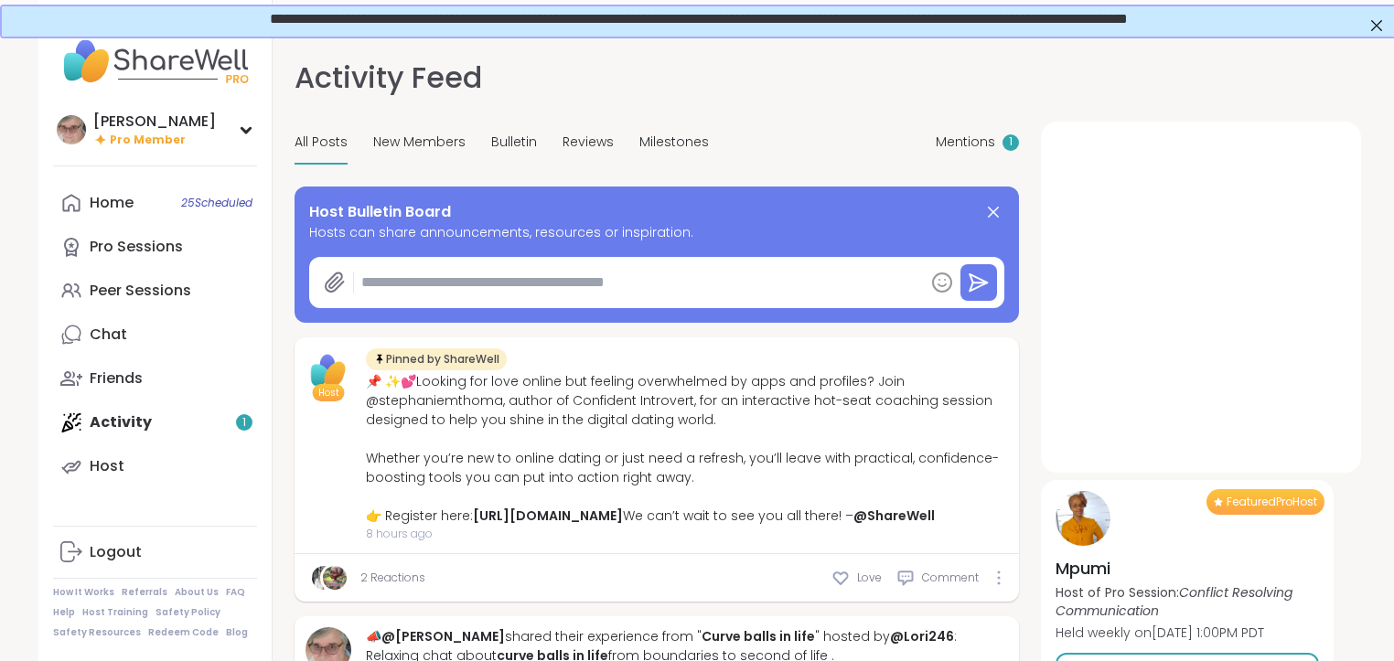
type textarea "*"
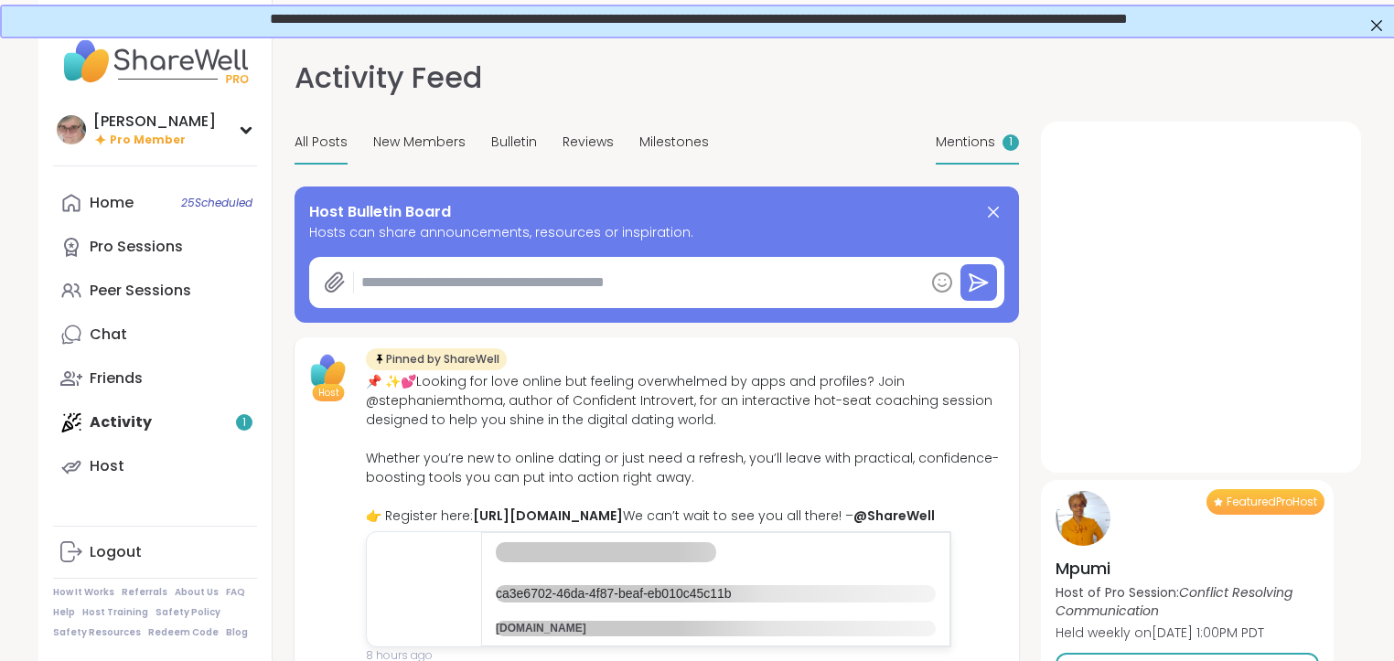
click at [959, 136] on span "Mentions" at bounding box center [965, 142] width 59 height 19
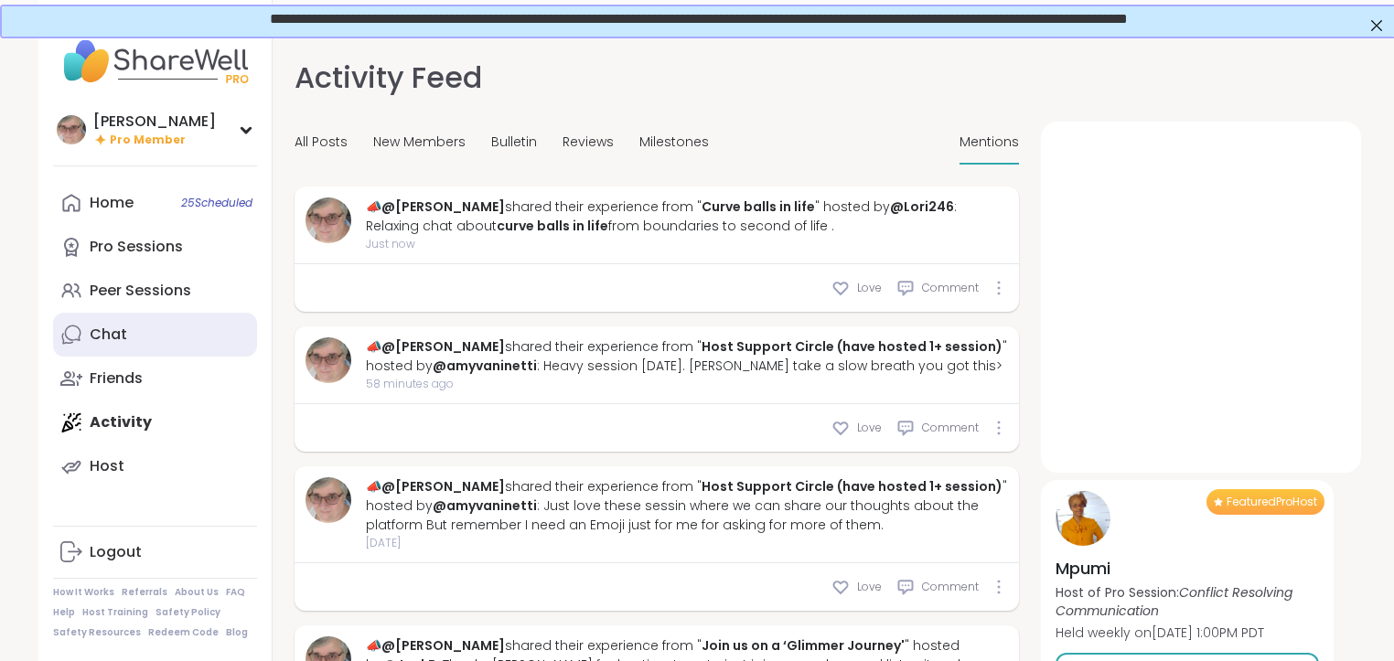
click at [107, 332] on div "Chat" at bounding box center [108, 335] width 37 height 20
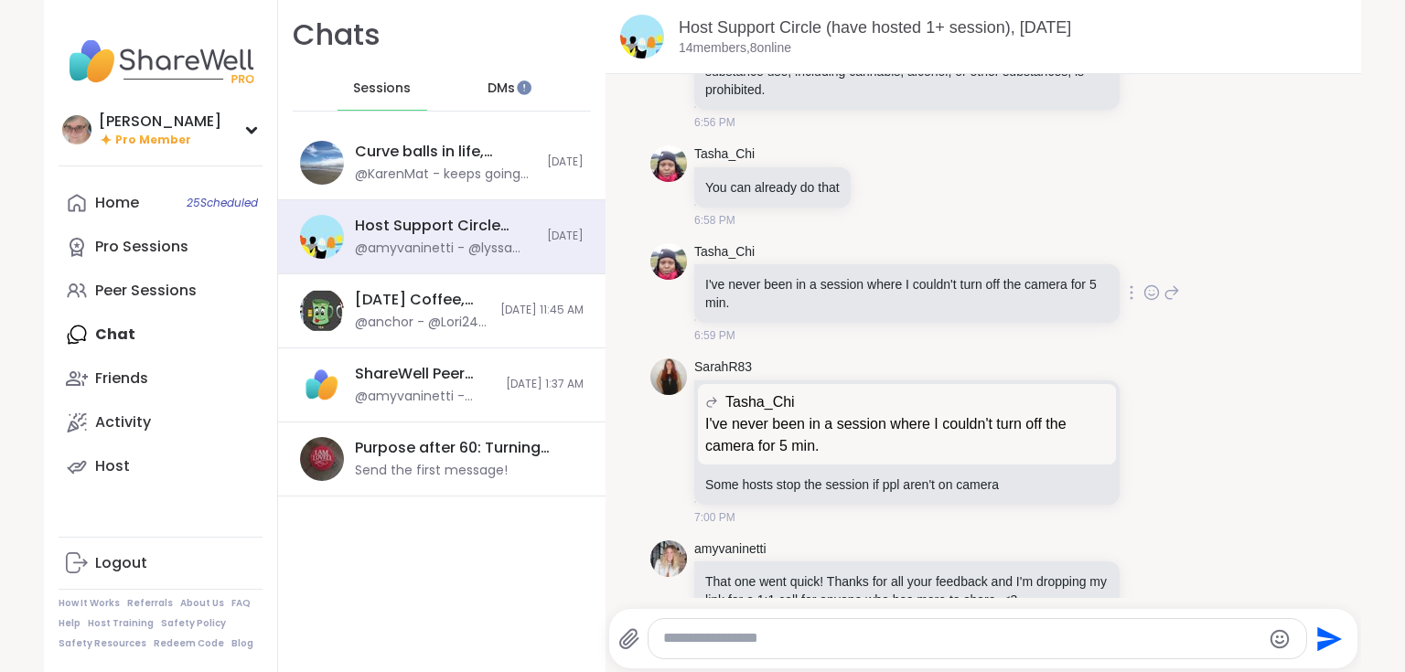
scroll to position [6975, 0]
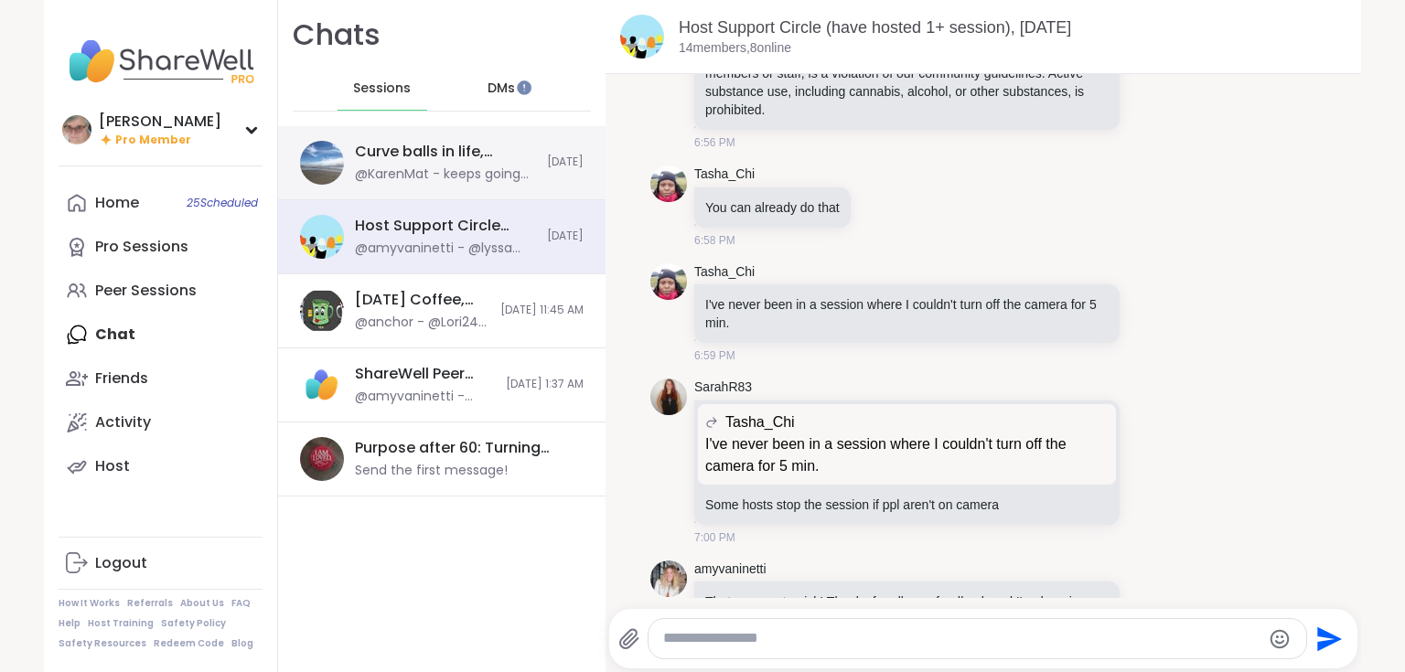
click at [455, 155] on div "Curve balls in life, Sep 09" at bounding box center [445, 152] width 181 height 20
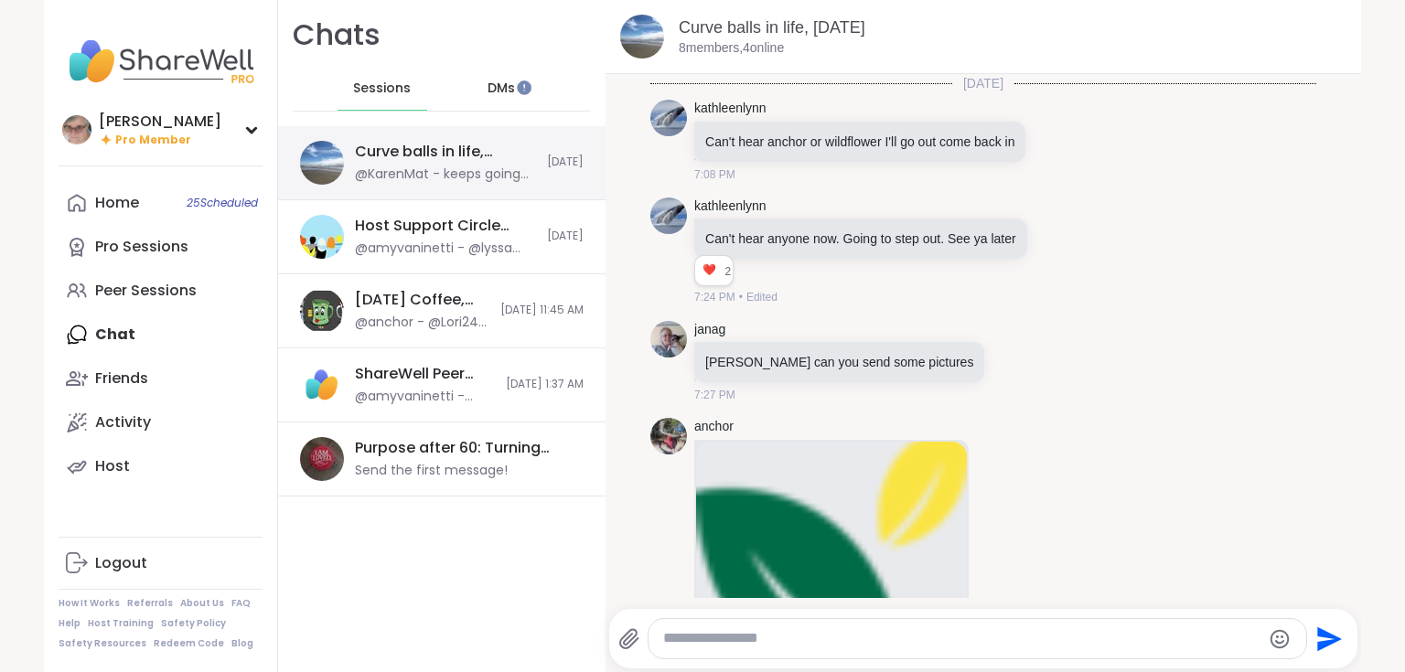
scroll to position [2309, 0]
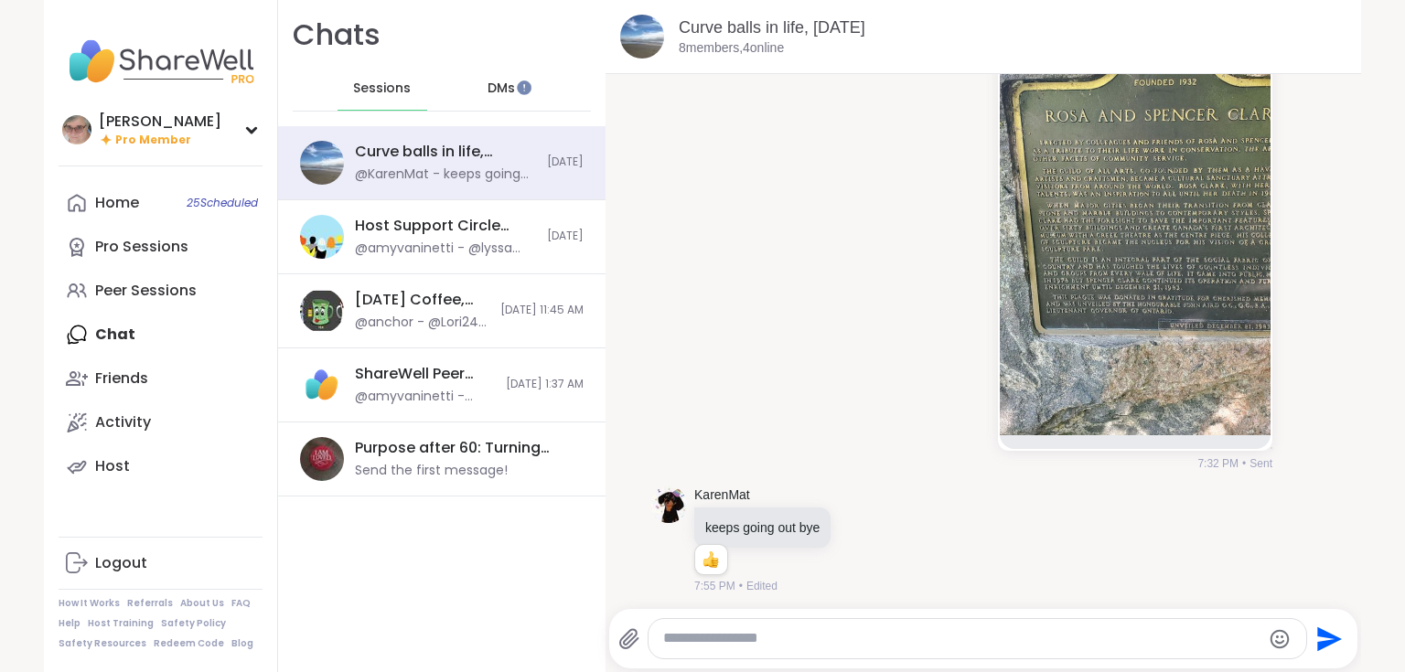
click at [492, 87] on span "DMs" at bounding box center [500, 89] width 27 height 18
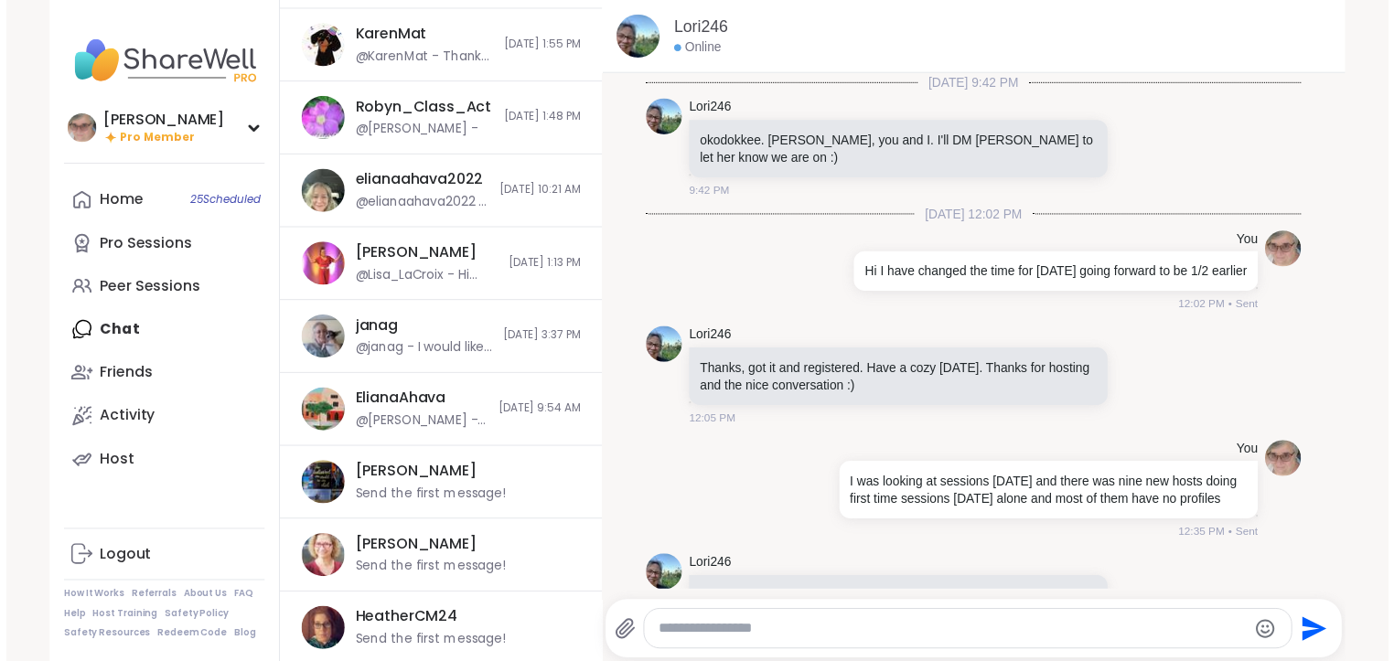
scroll to position [61663, 0]
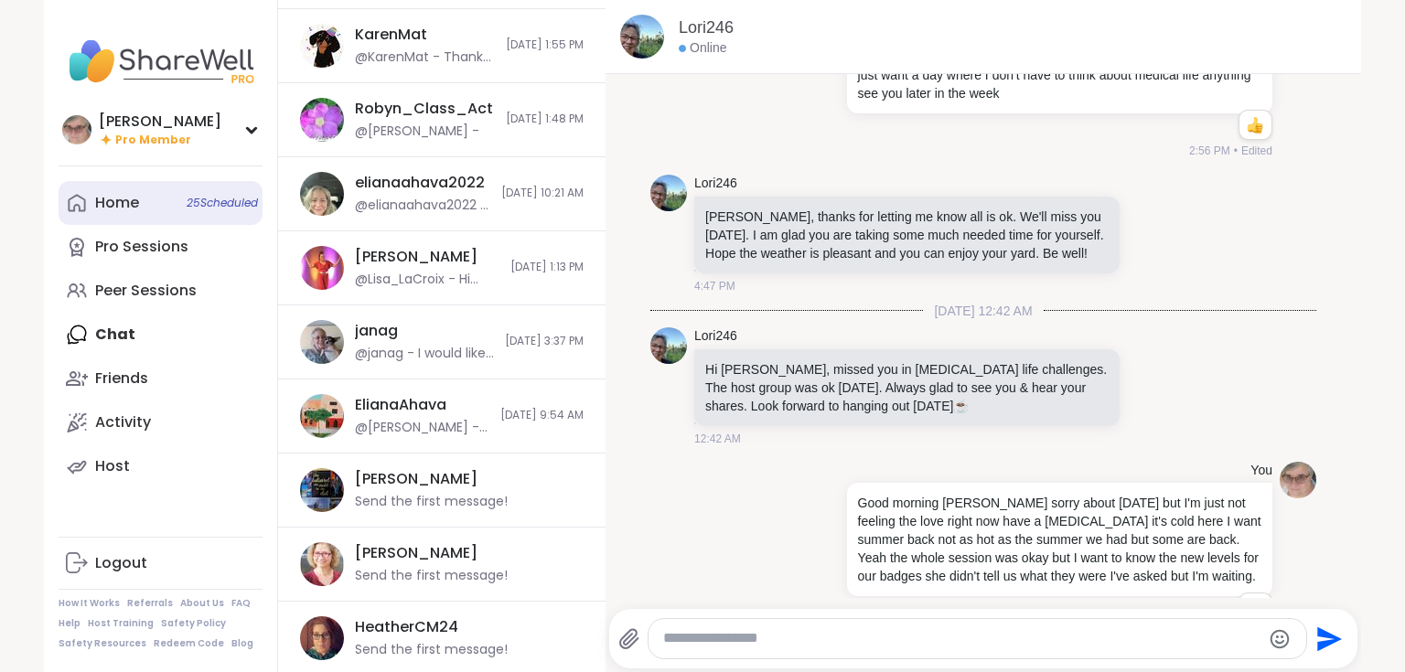
click at [80, 209] on icon at bounding box center [76, 203] width 17 height 17
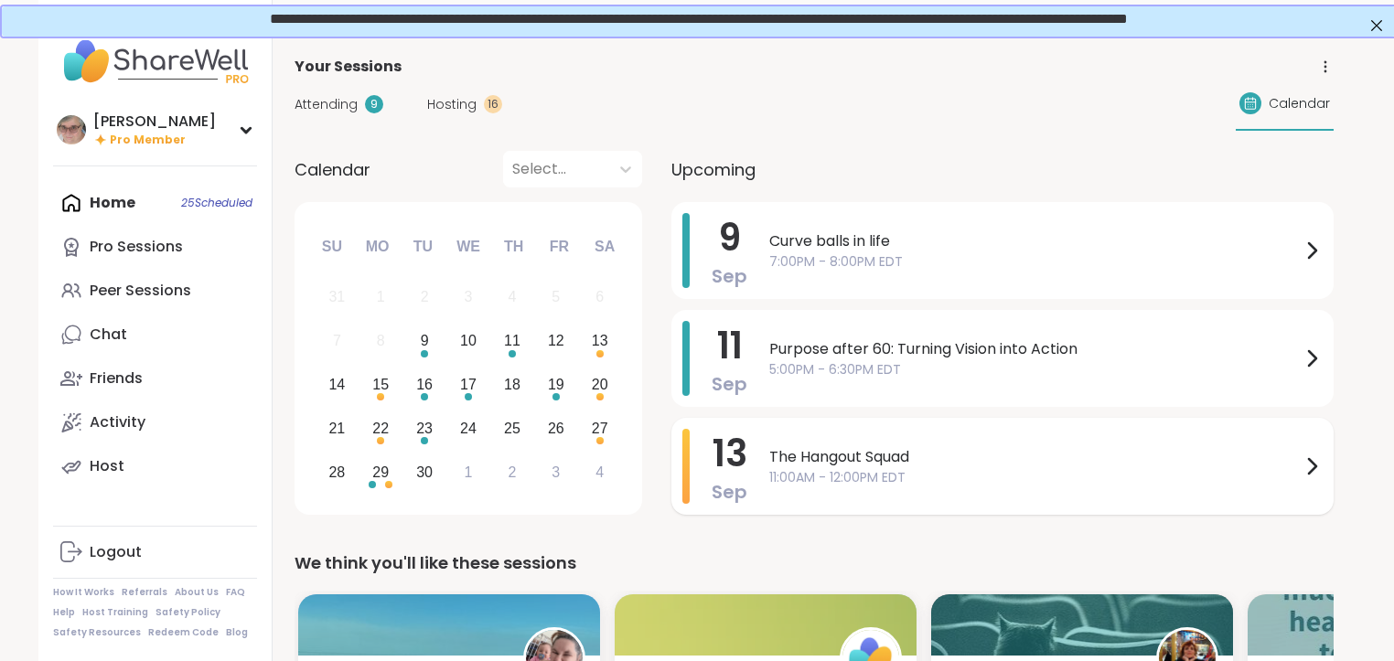
click at [860, 468] on span "11:00AM - 12:00PM EDT" at bounding box center [1034, 477] width 531 height 19
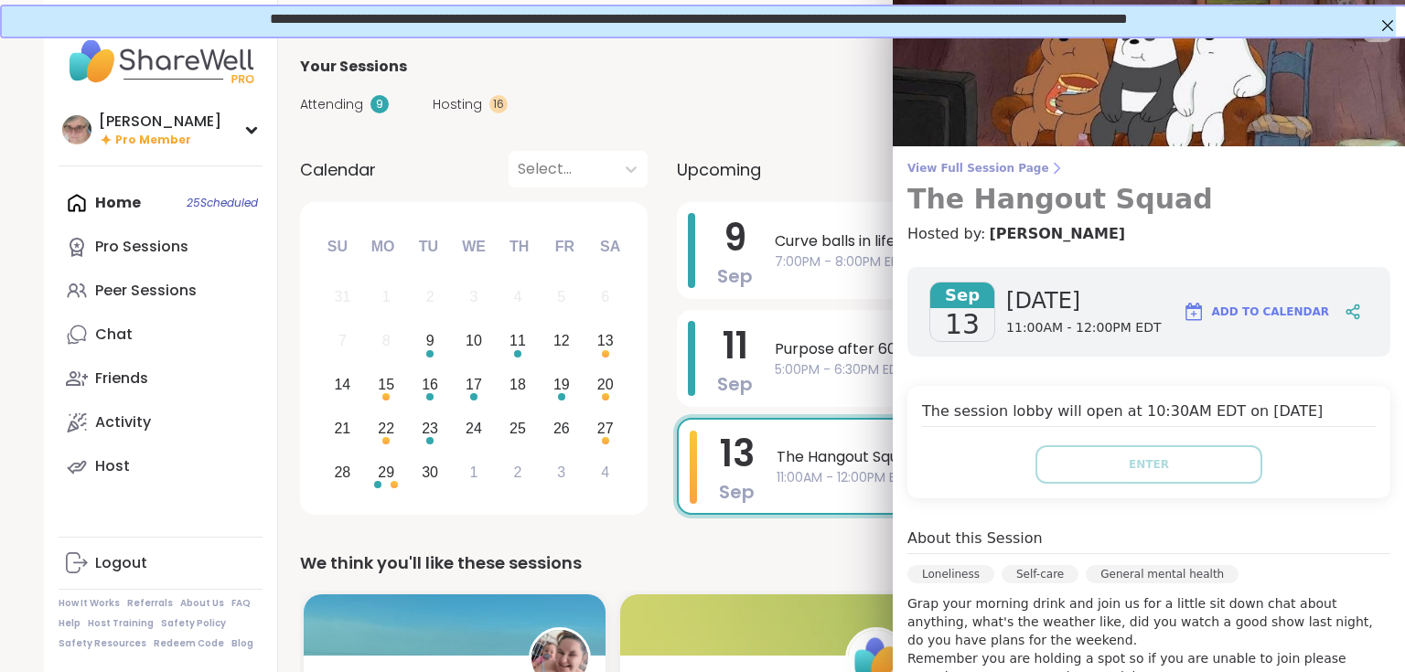
click at [980, 168] on span "View Full Session Page" at bounding box center [1148, 168] width 483 height 15
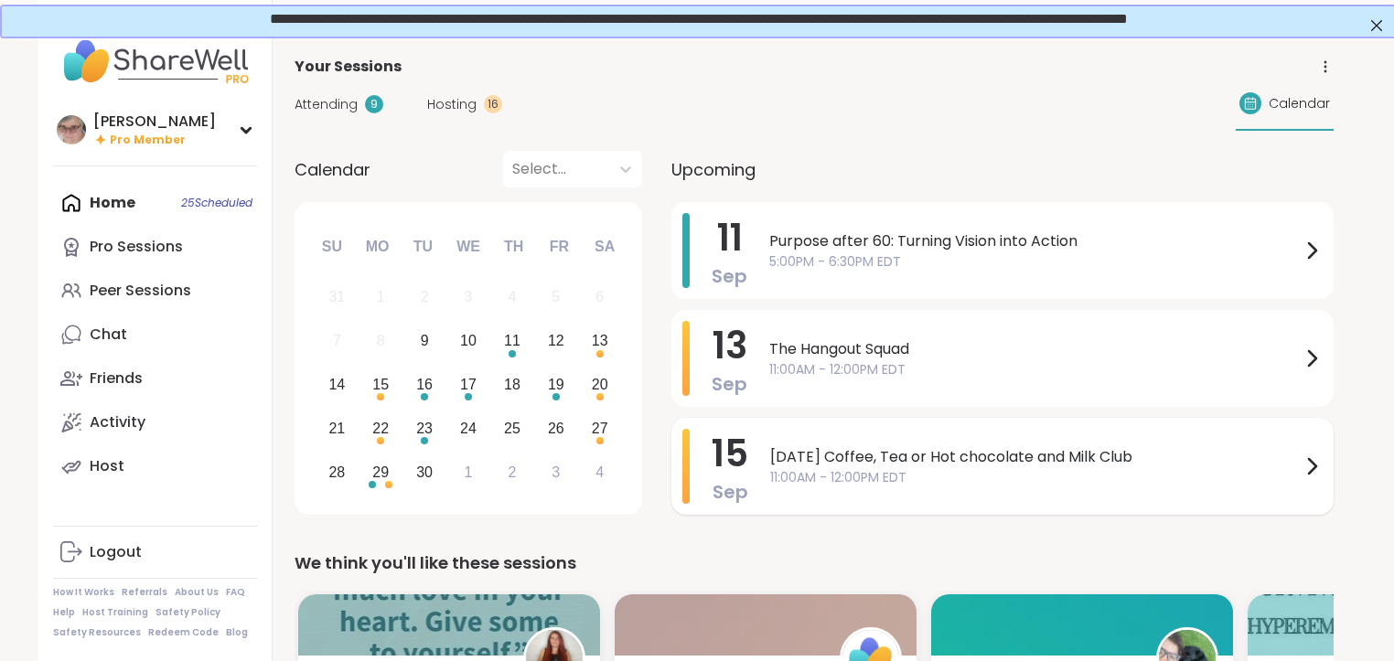
click at [946, 468] on span "11:00AM - 12:00PM EDT" at bounding box center [1035, 477] width 530 height 19
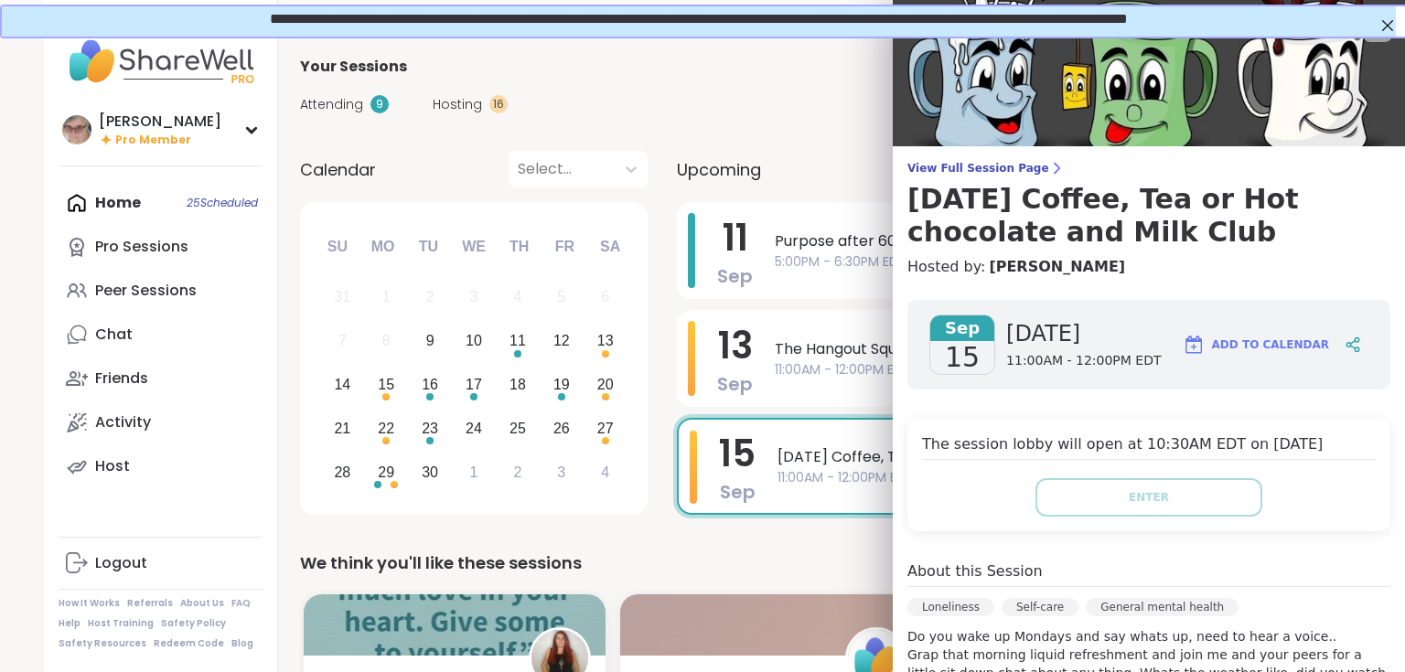
click at [929, 160] on div "View Full Session Page Monday Coffee, Tea or Hot chocolate and Milk Club Hosted…" at bounding box center [1149, 585] width 512 height 1171
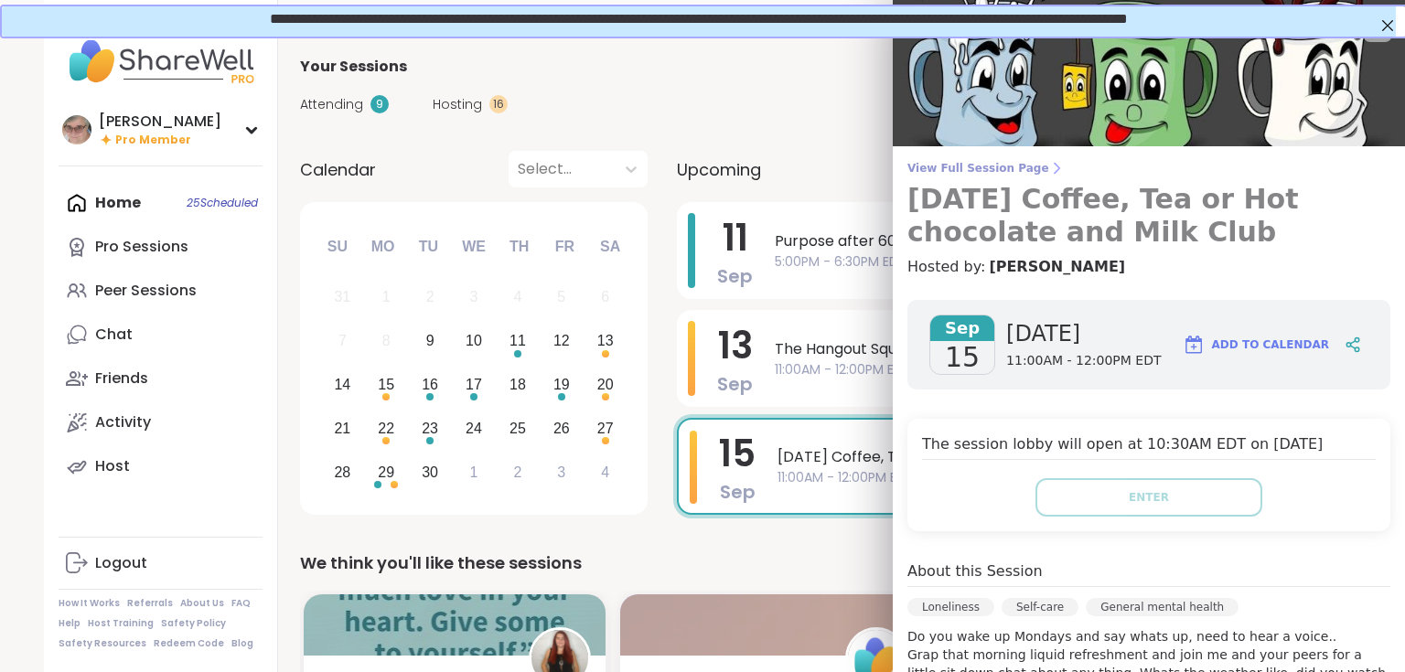
click at [929, 172] on span "View Full Session Page" at bounding box center [1148, 168] width 483 height 15
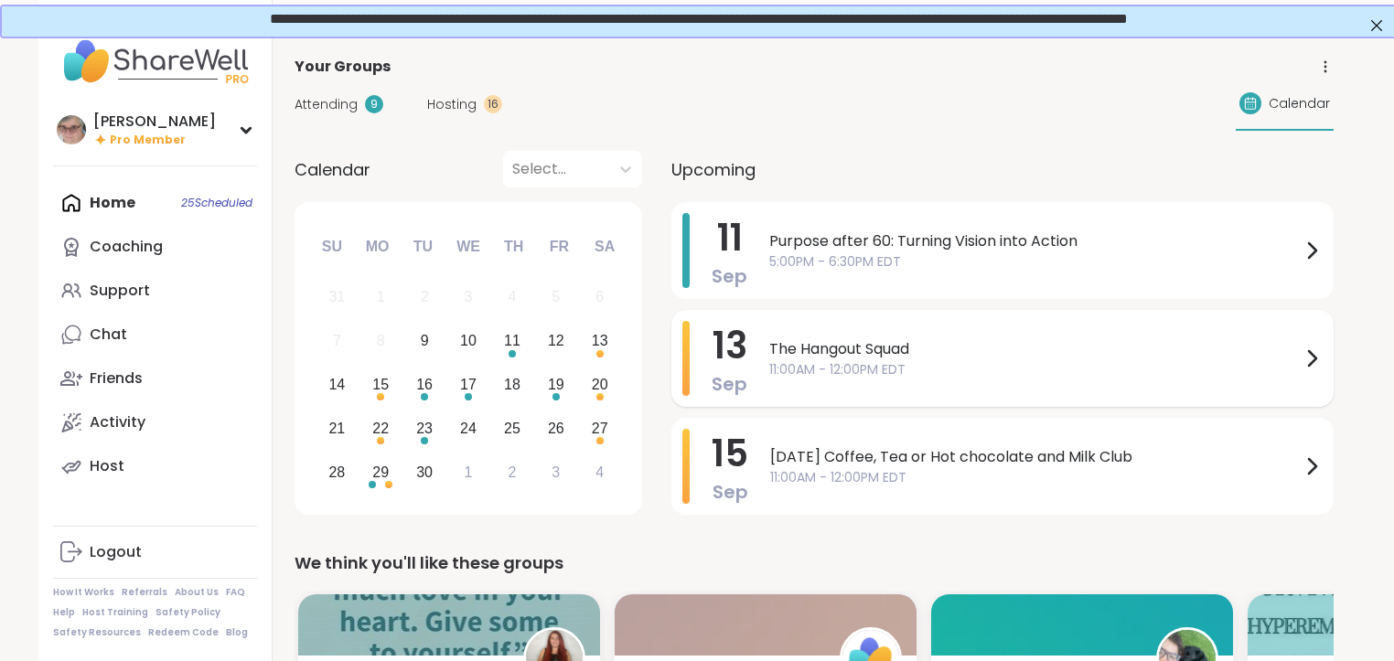
click at [799, 369] on span "11:00AM - 12:00PM EDT" at bounding box center [1034, 369] width 531 height 19
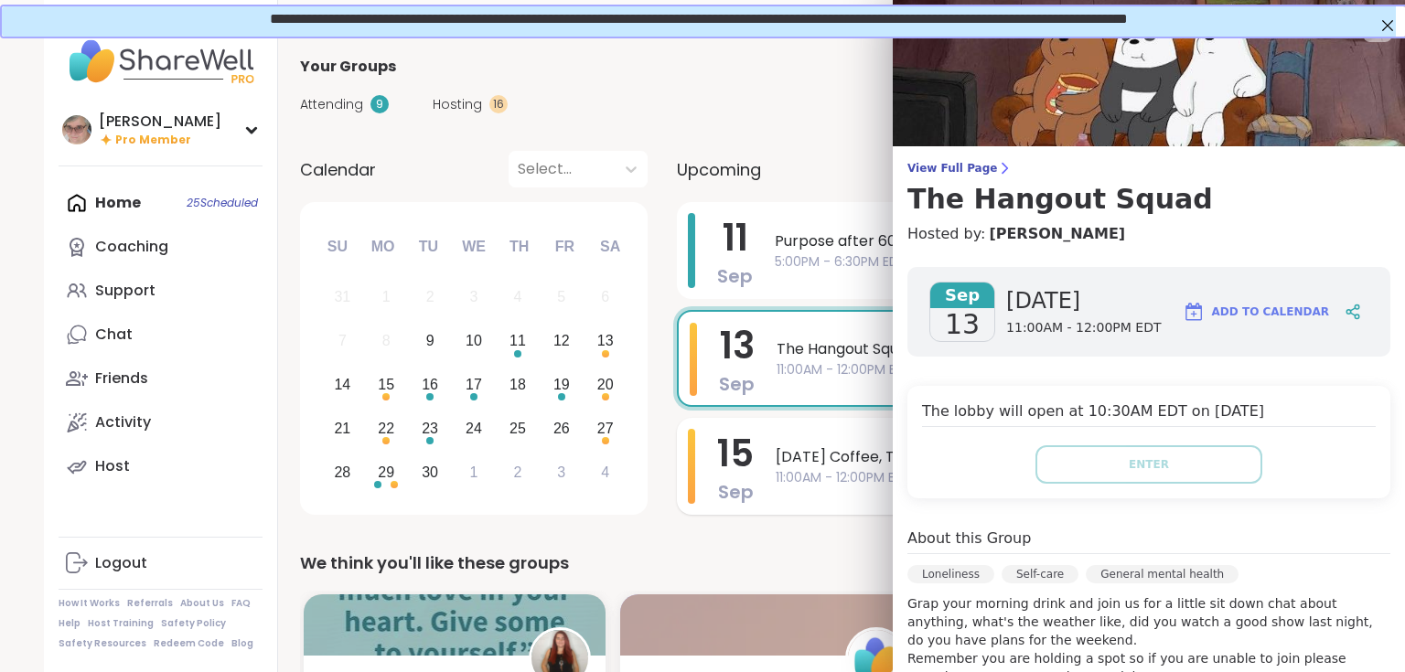
click at [818, 472] on span "11:00AM - 12:00PM EDT" at bounding box center [1040, 477] width 530 height 19
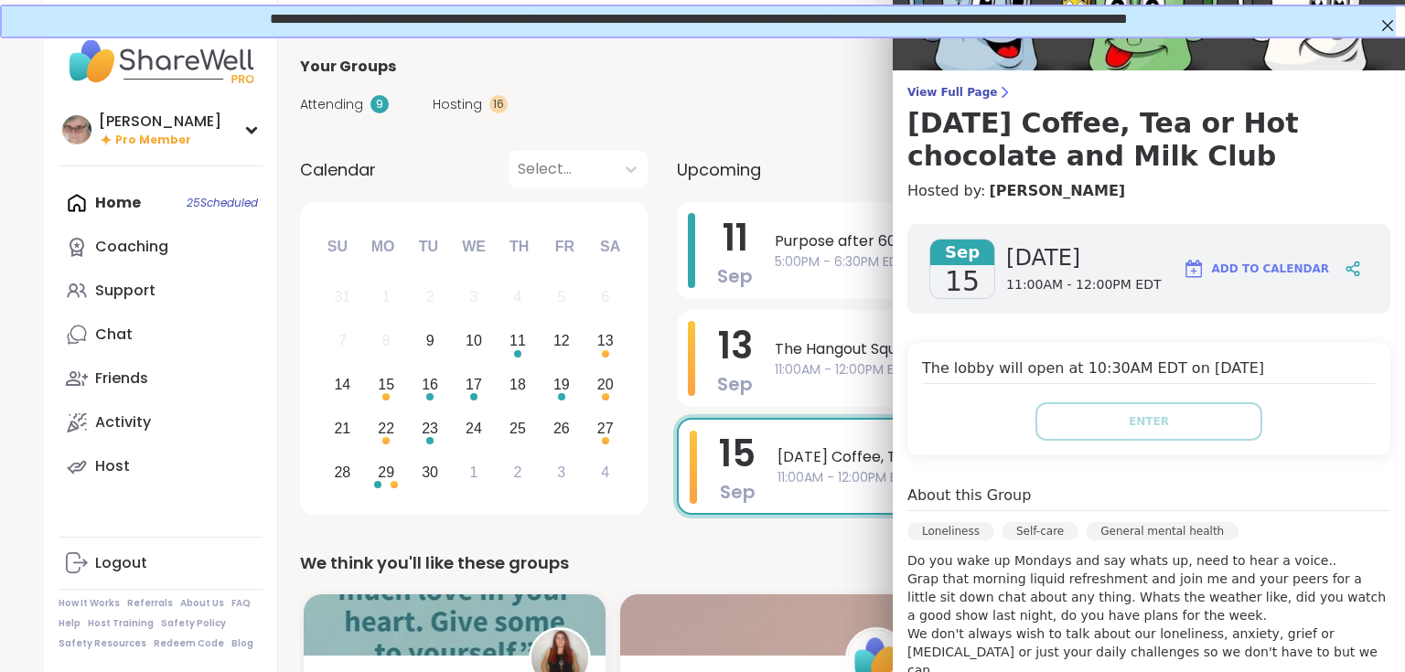
scroll to position [73, 0]
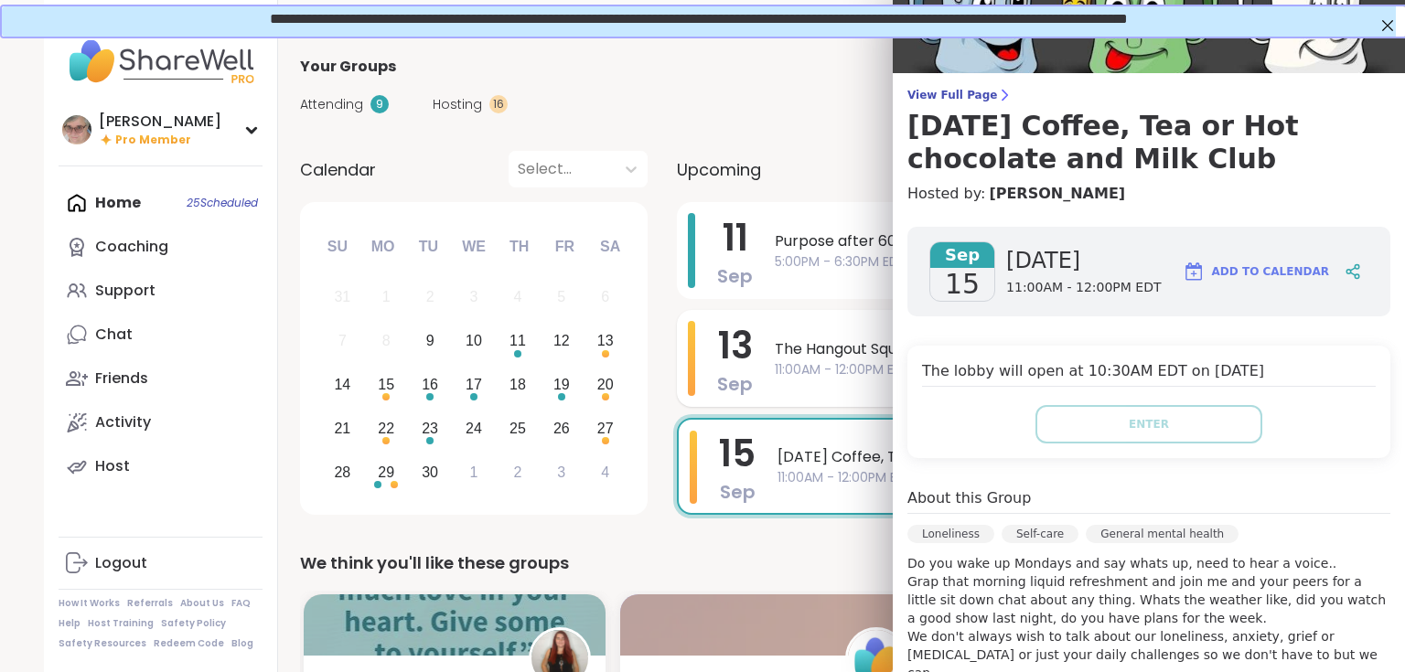
click at [767, 364] on div "[DATE] The Hangout Squad 11:00AM - 12:00PM EDT" at bounding box center [1008, 358] width 662 height 97
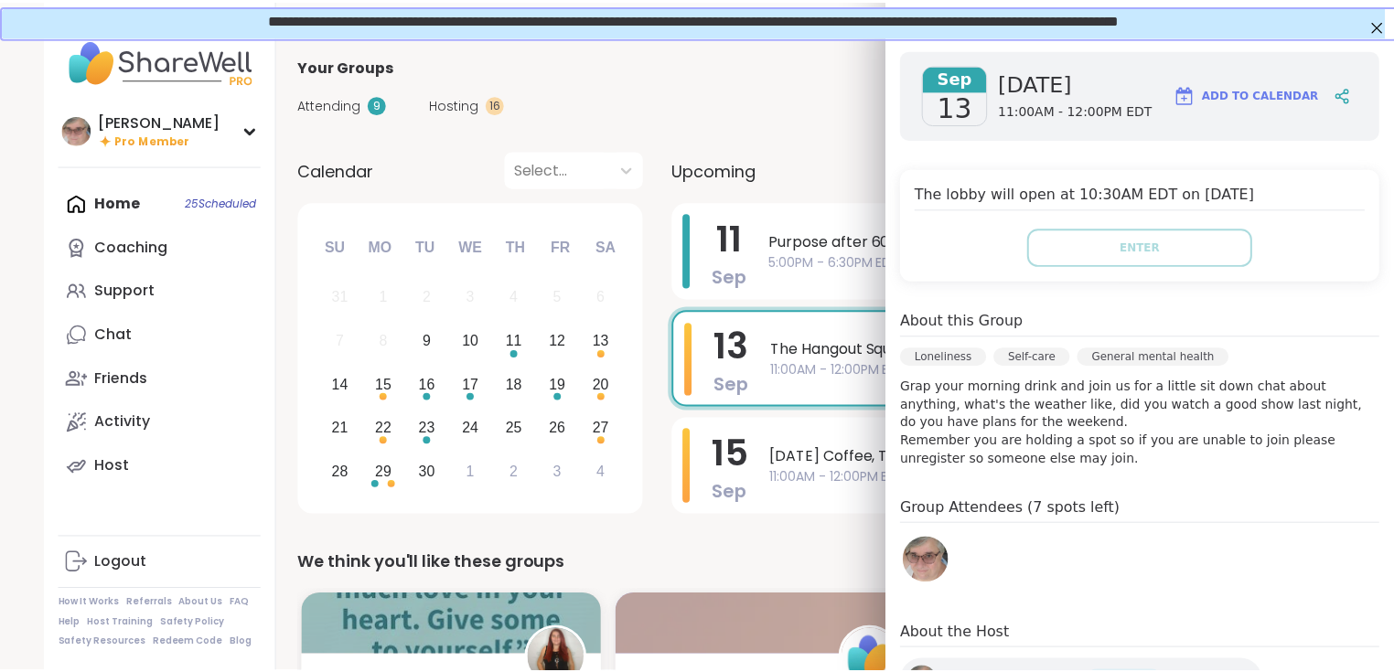
scroll to position [219, 0]
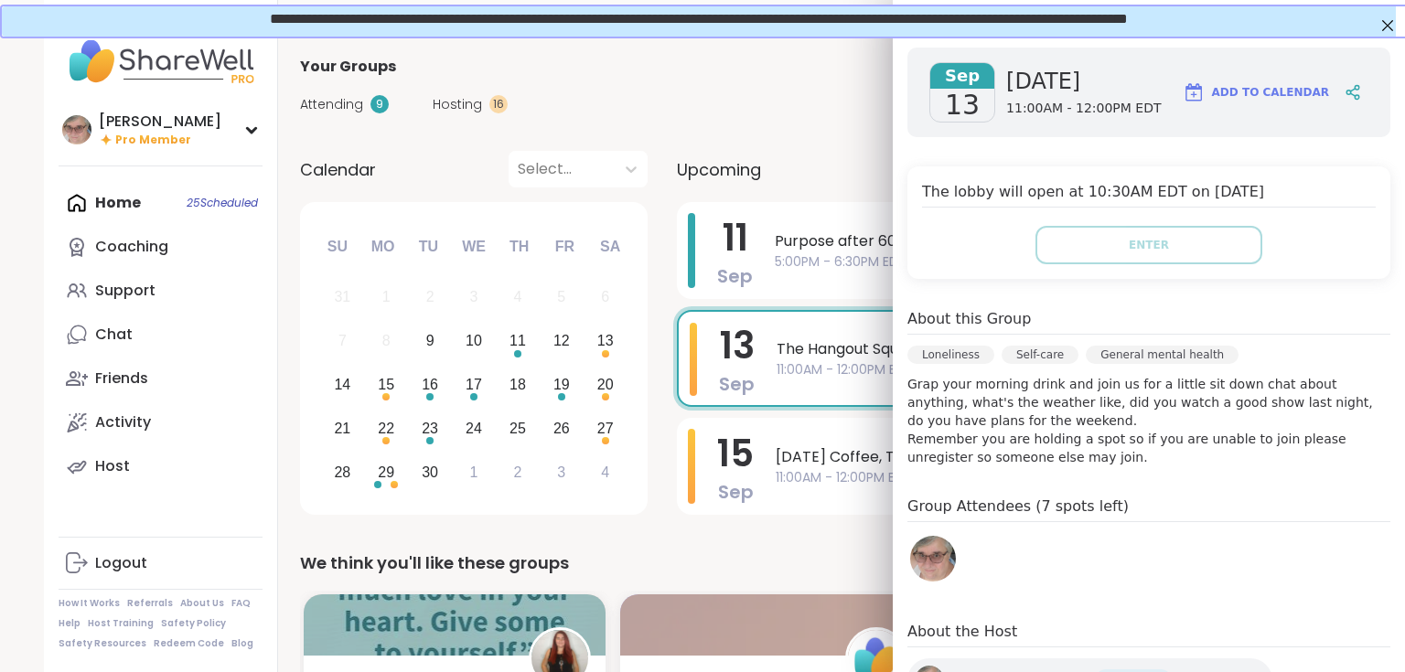
click at [800, 551] on div "We think you'll like these groups" at bounding box center [819, 564] width 1039 height 26
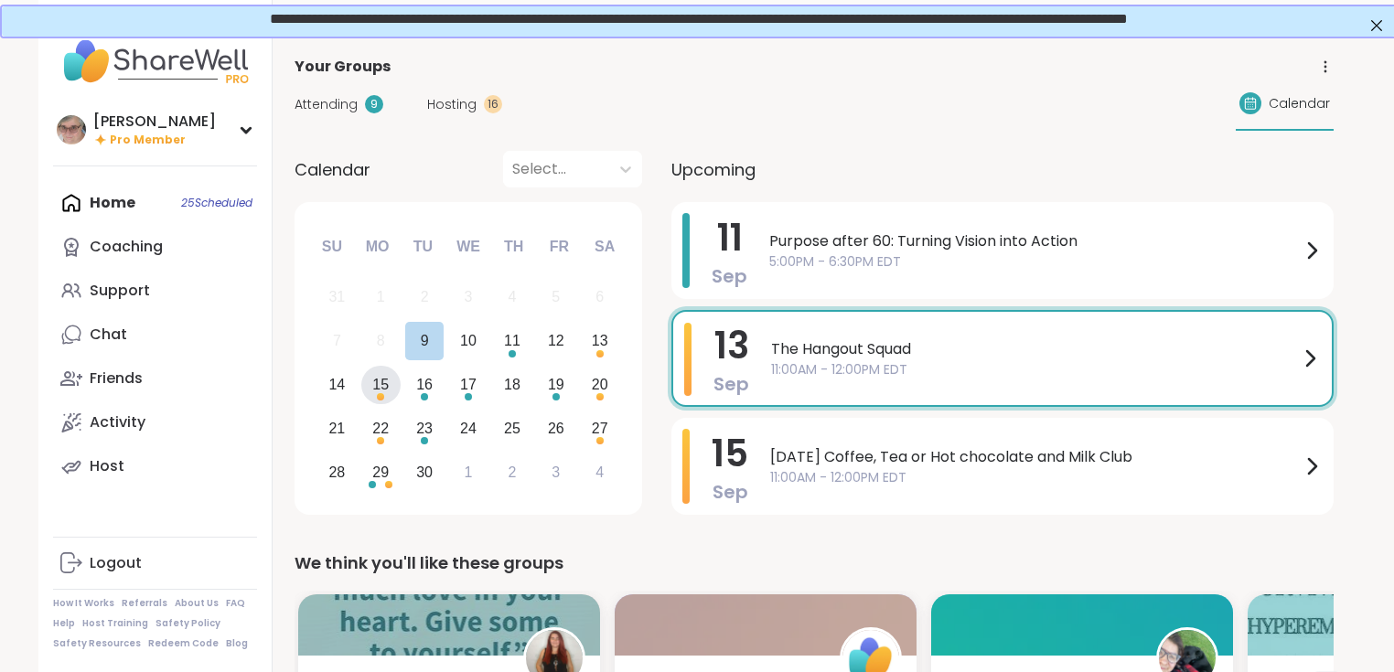
click at [379, 388] on div "15" at bounding box center [380, 384] width 16 height 25
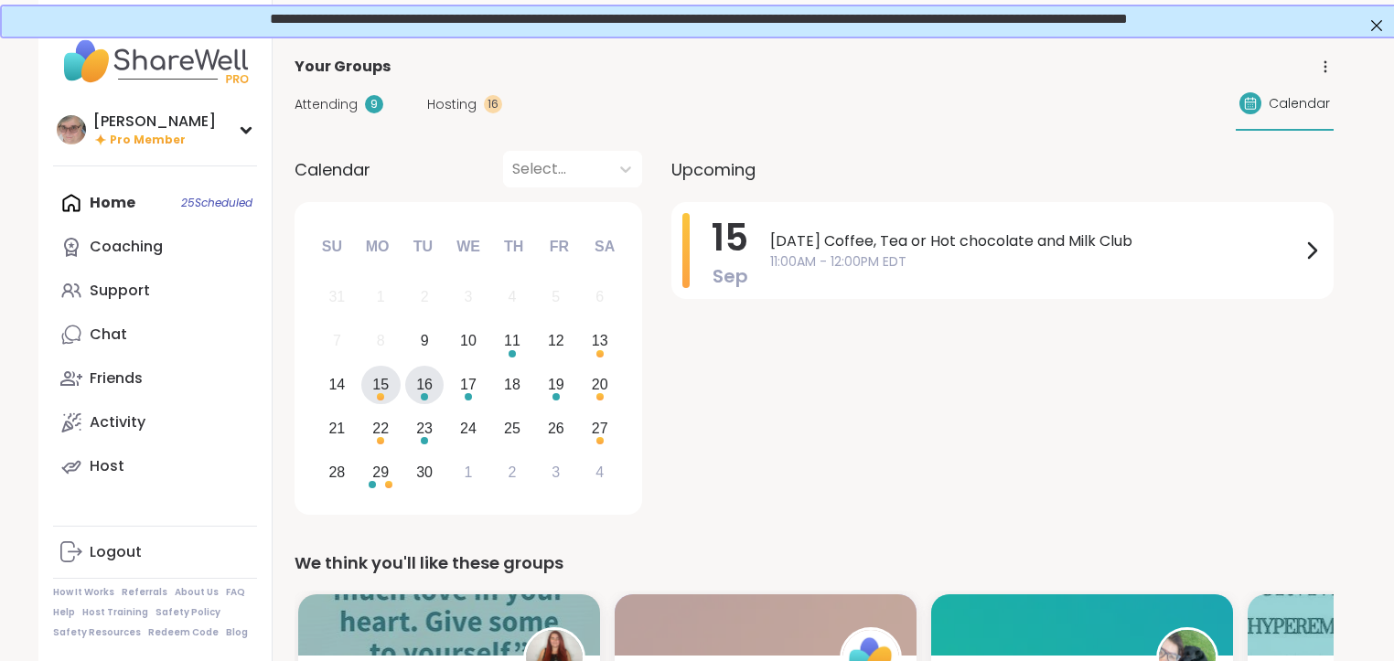
click at [417, 392] on div "16" at bounding box center [424, 384] width 16 height 25
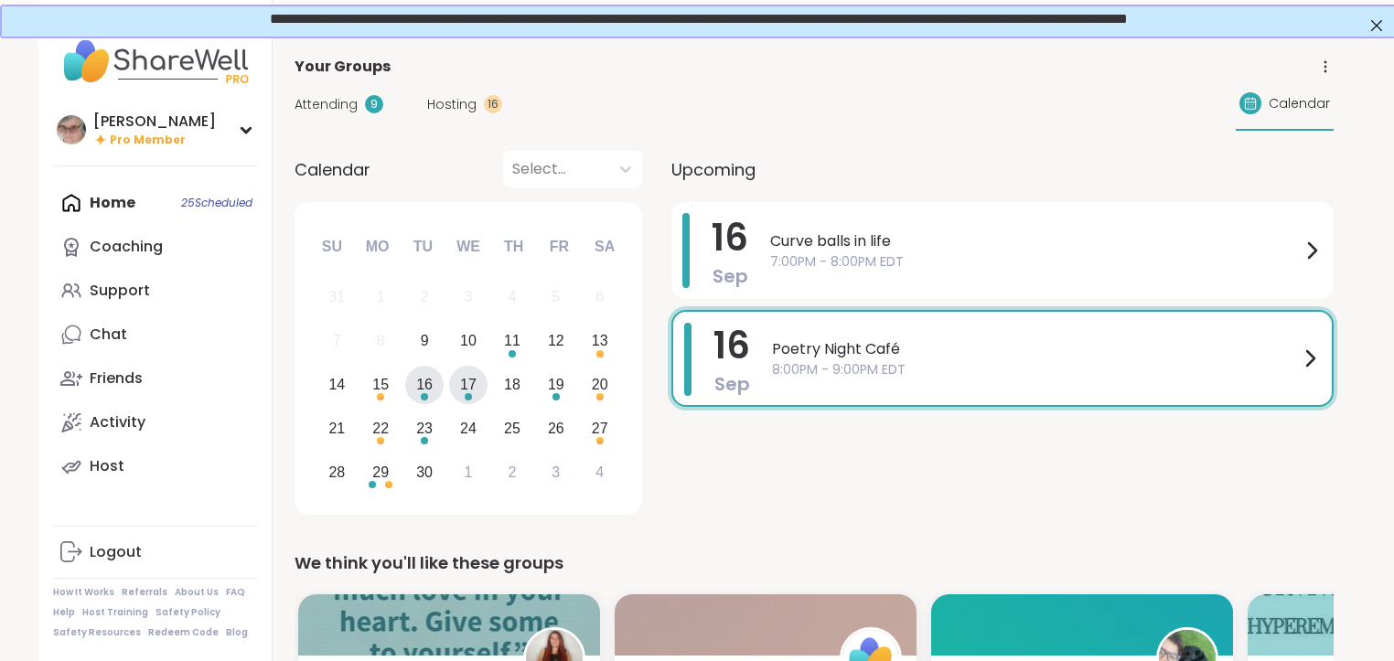
click at [468, 387] on div "17" at bounding box center [468, 384] width 16 height 25
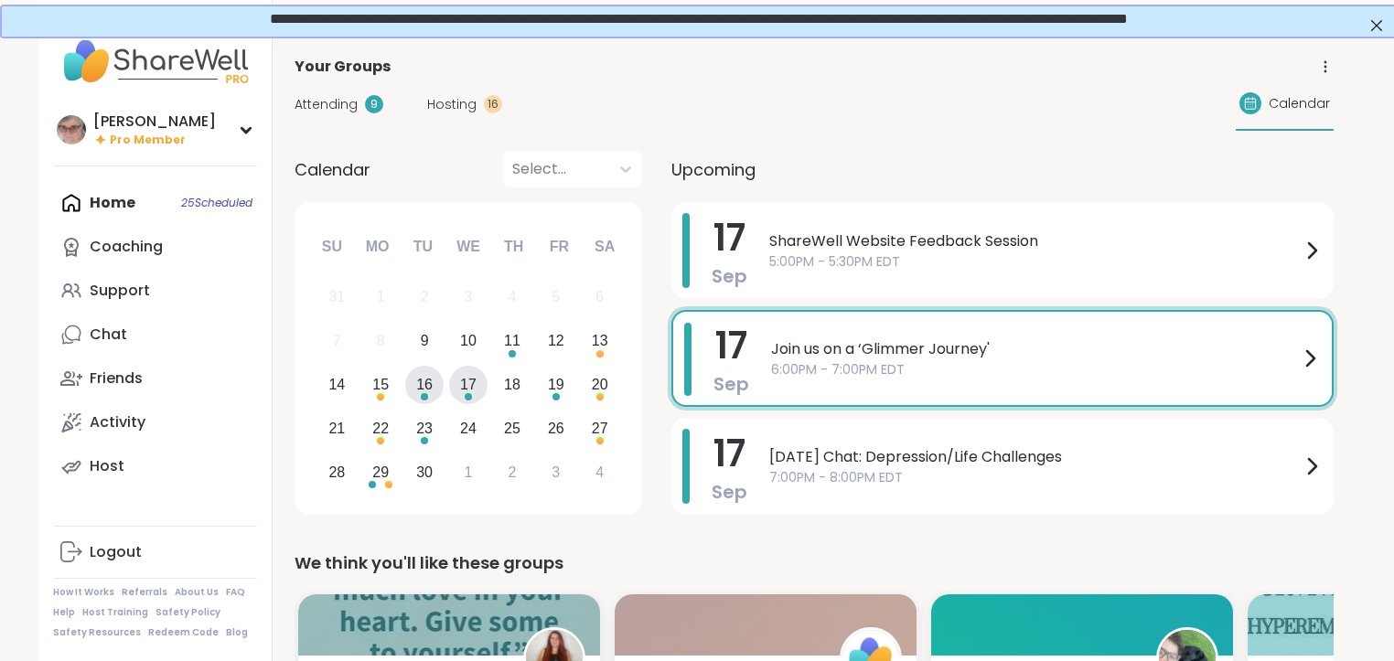
click at [428, 385] on div "16" at bounding box center [424, 384] width 16 height 25
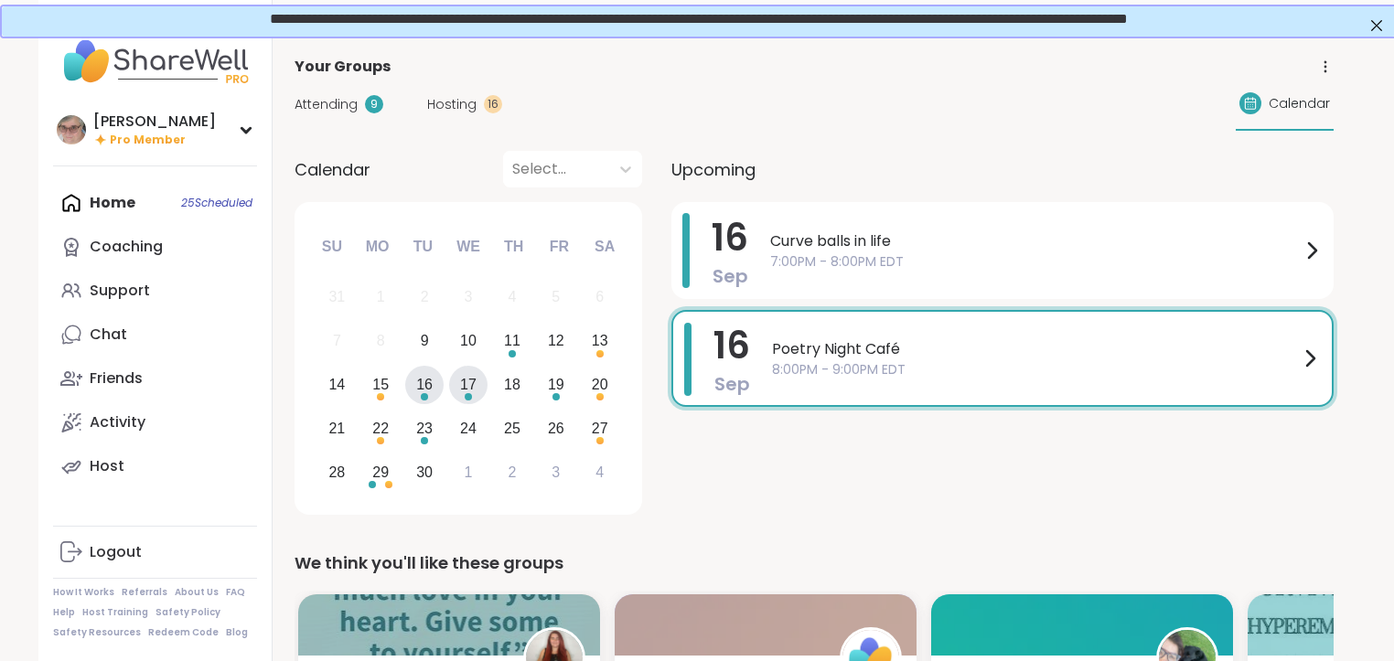
click at [471, 383] on div "17" at bounding box center [468, 384] width 16 height 25
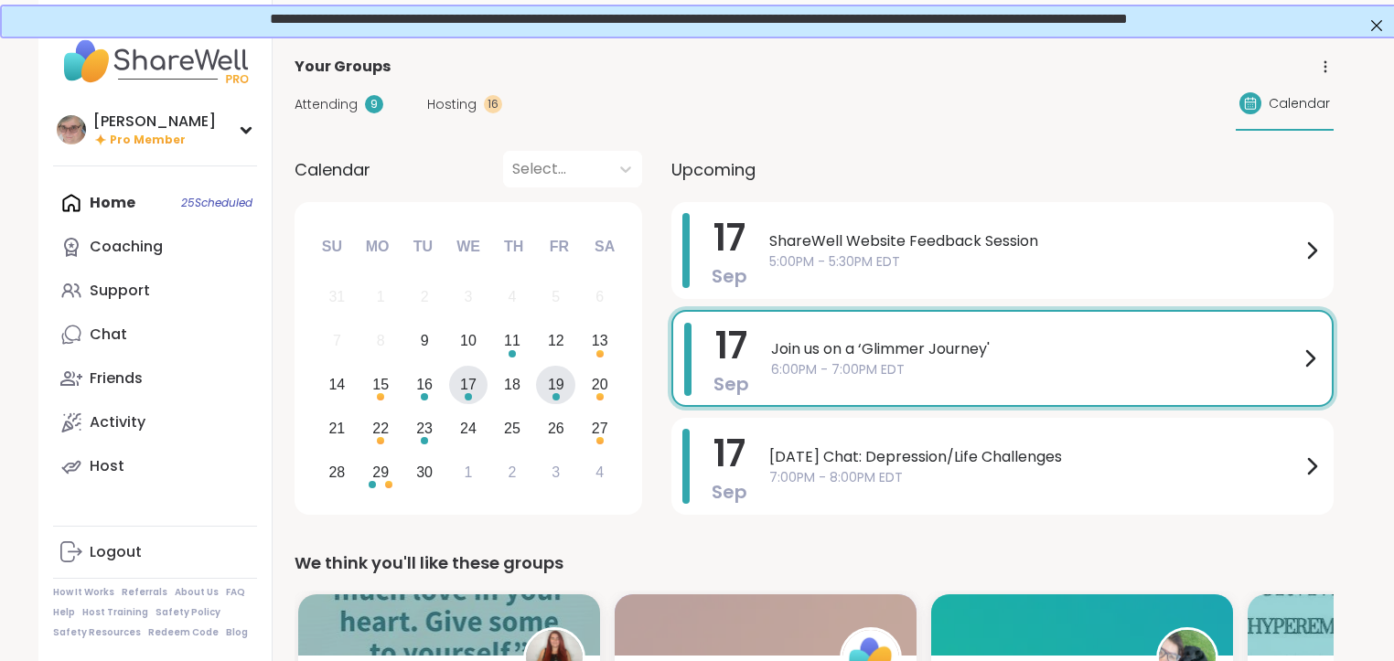
click at [557, 385] on div "19" at bounding box center [556, 384] width 16 height 25
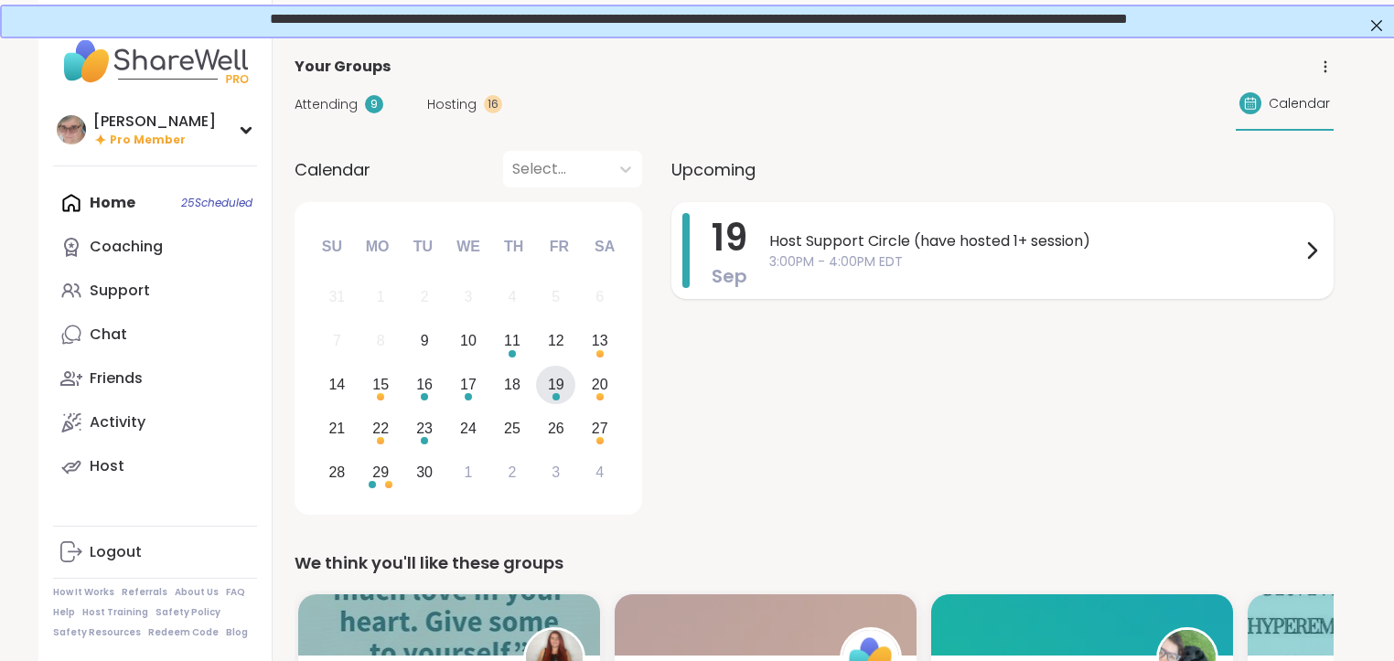
click at [797, 276] on div "Host Support Circle (have hosted 1+ session) 3:00PM - 4:00PM EDT" at bounding box center [1045, 250] width 553 height 75
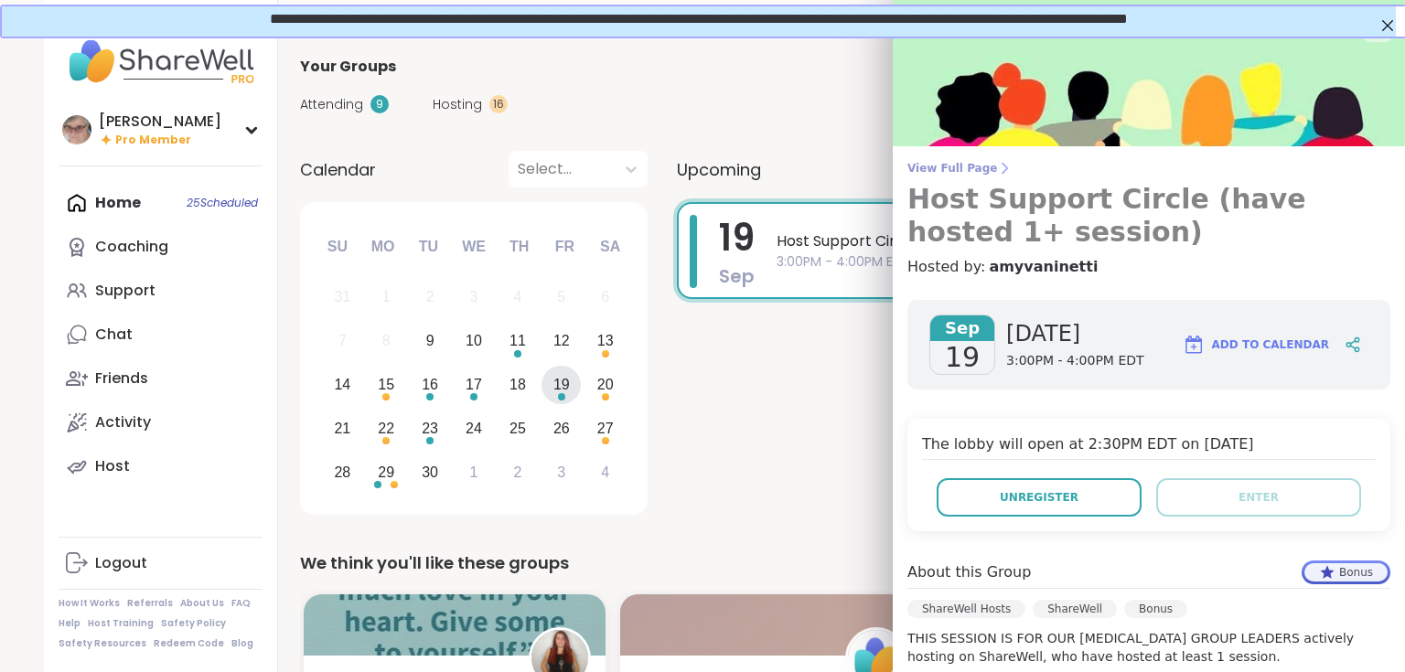
click at [909, 166] on span "View Full Page" at bounding box center [1148, 168] width 483 height 15
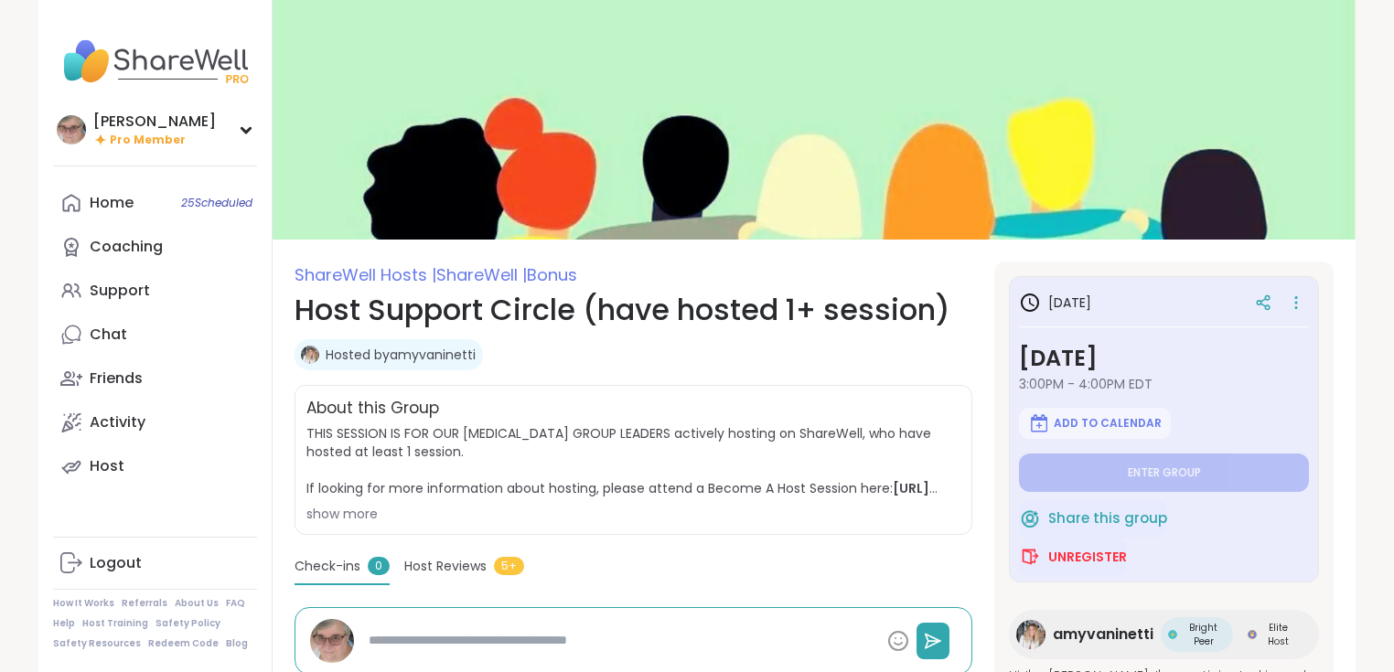
type textarea "*"
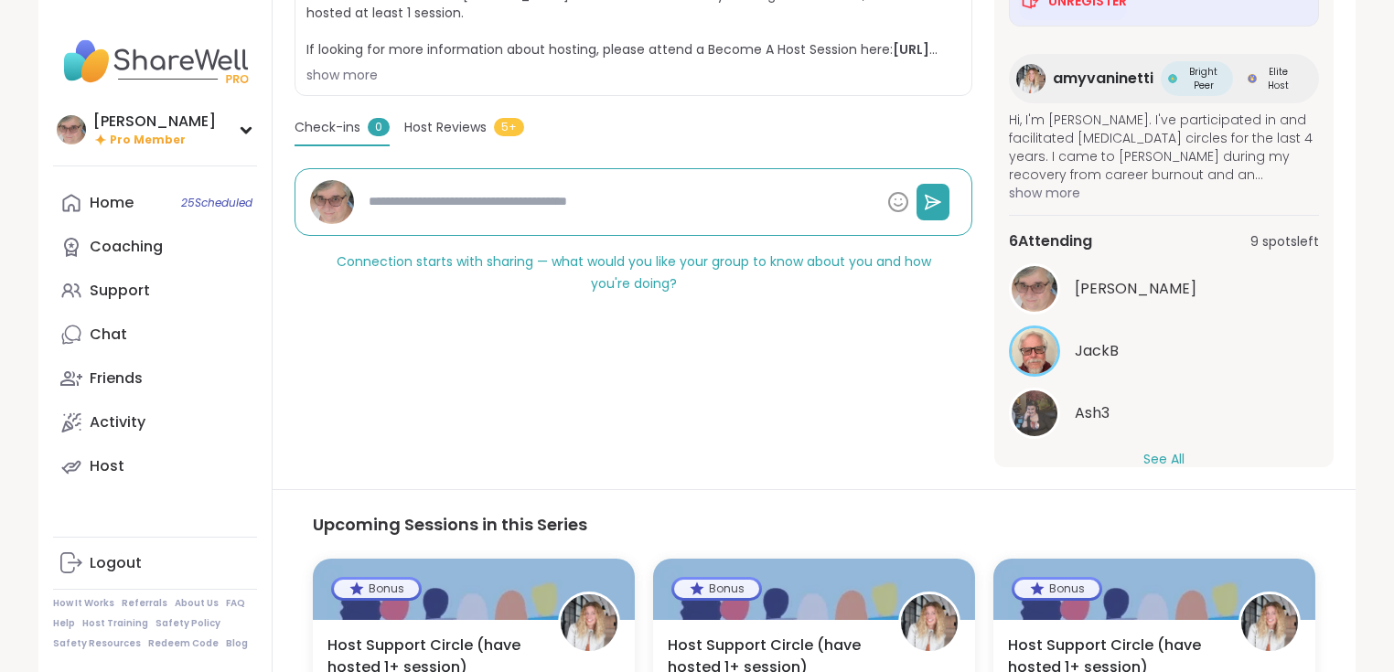
scroll to position [146, 0]
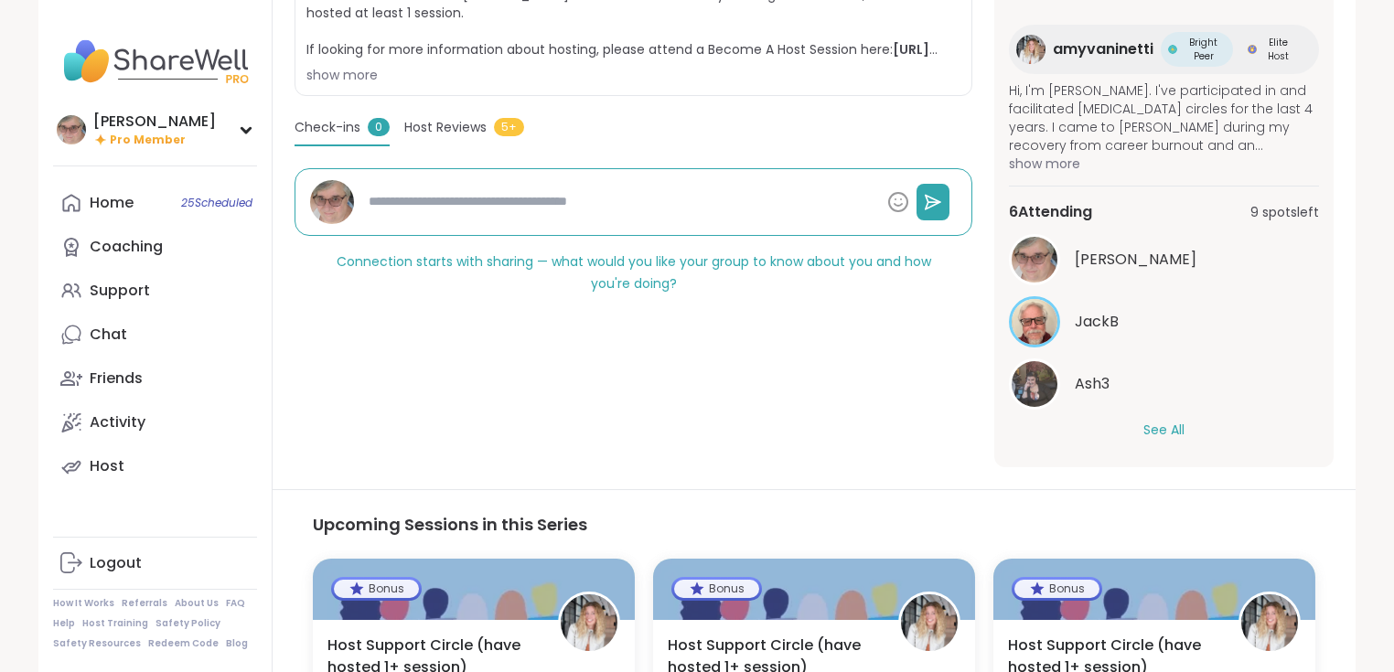
click at [1165, 432] on button "See All" at bounding box center [1163, 430] width 41 height 19
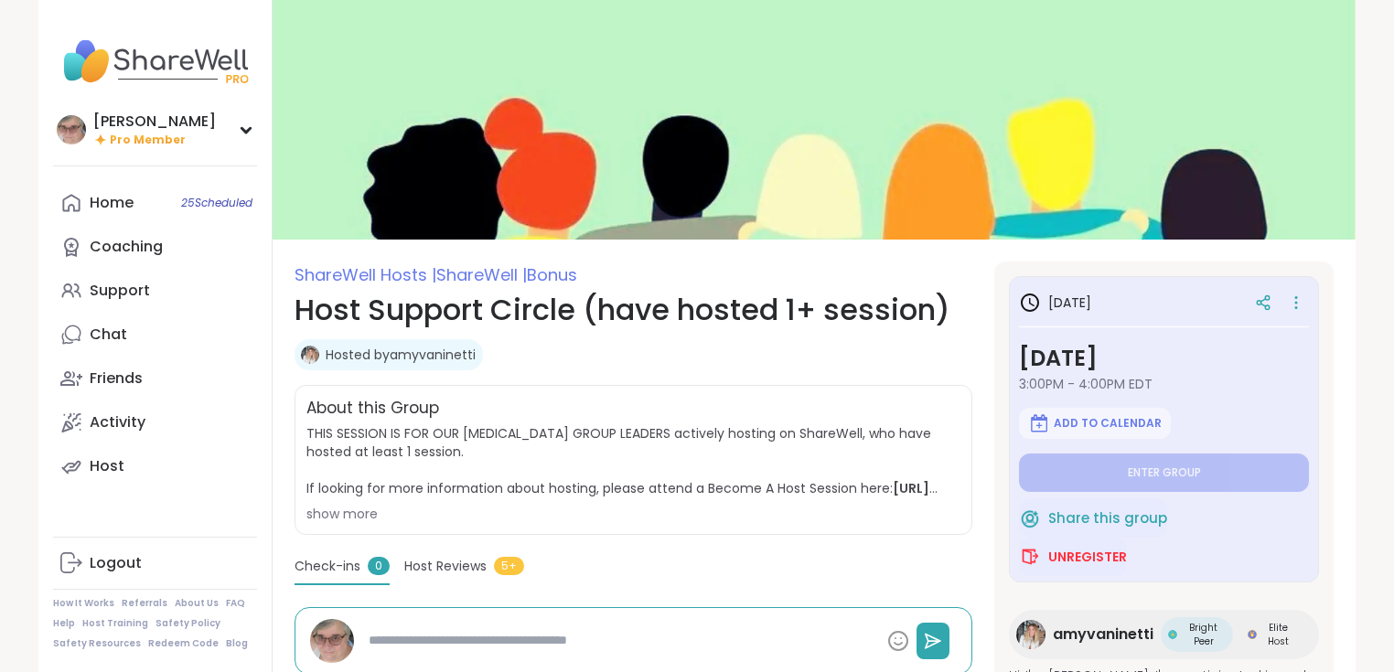
scroll to position [0, 0]
